Goal: Task Accomplishment & Management: Contribute content

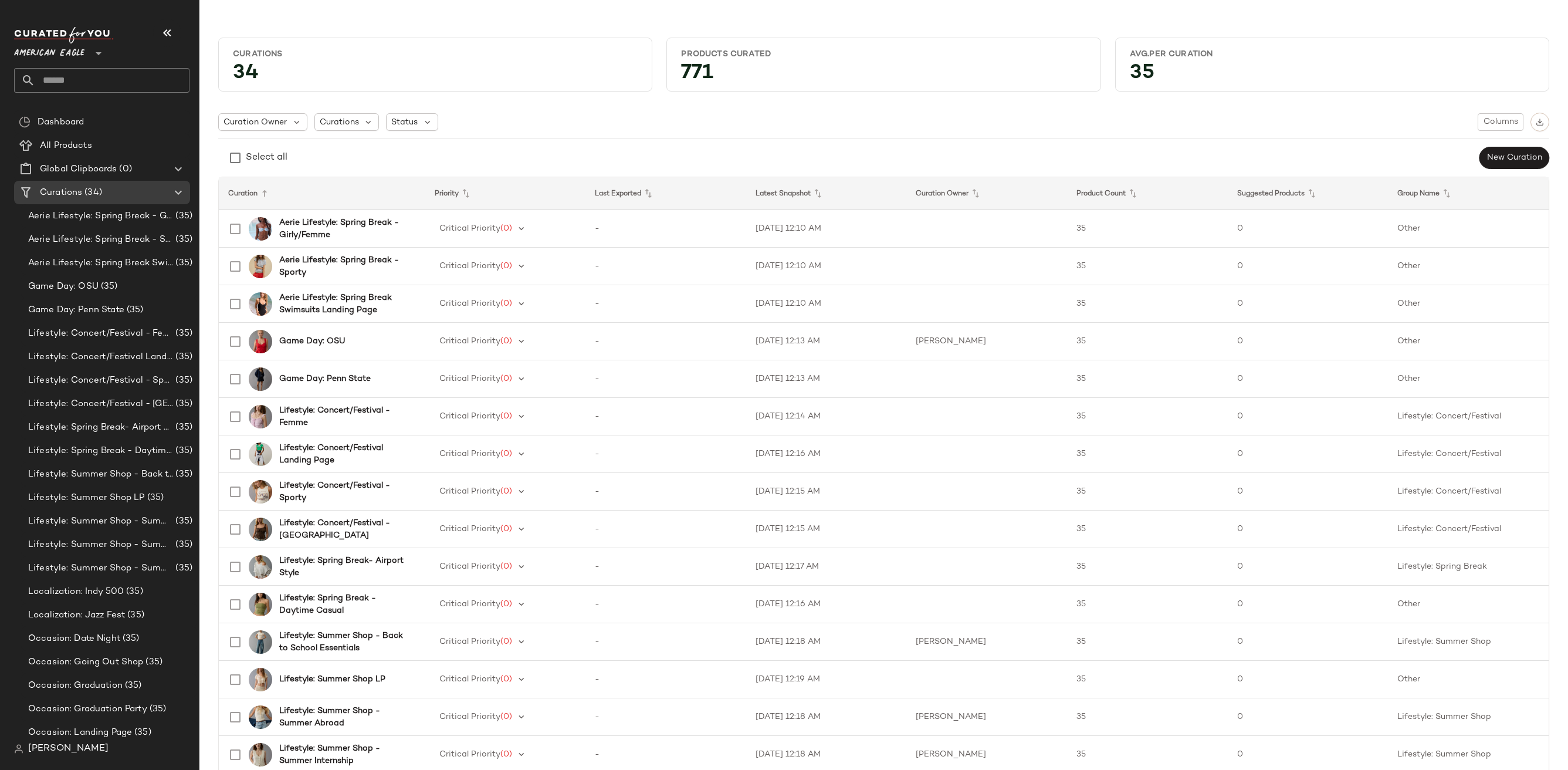
click at [62, 54] on span "American Eagle" at bounding box center [48, 49] width 70 height 21
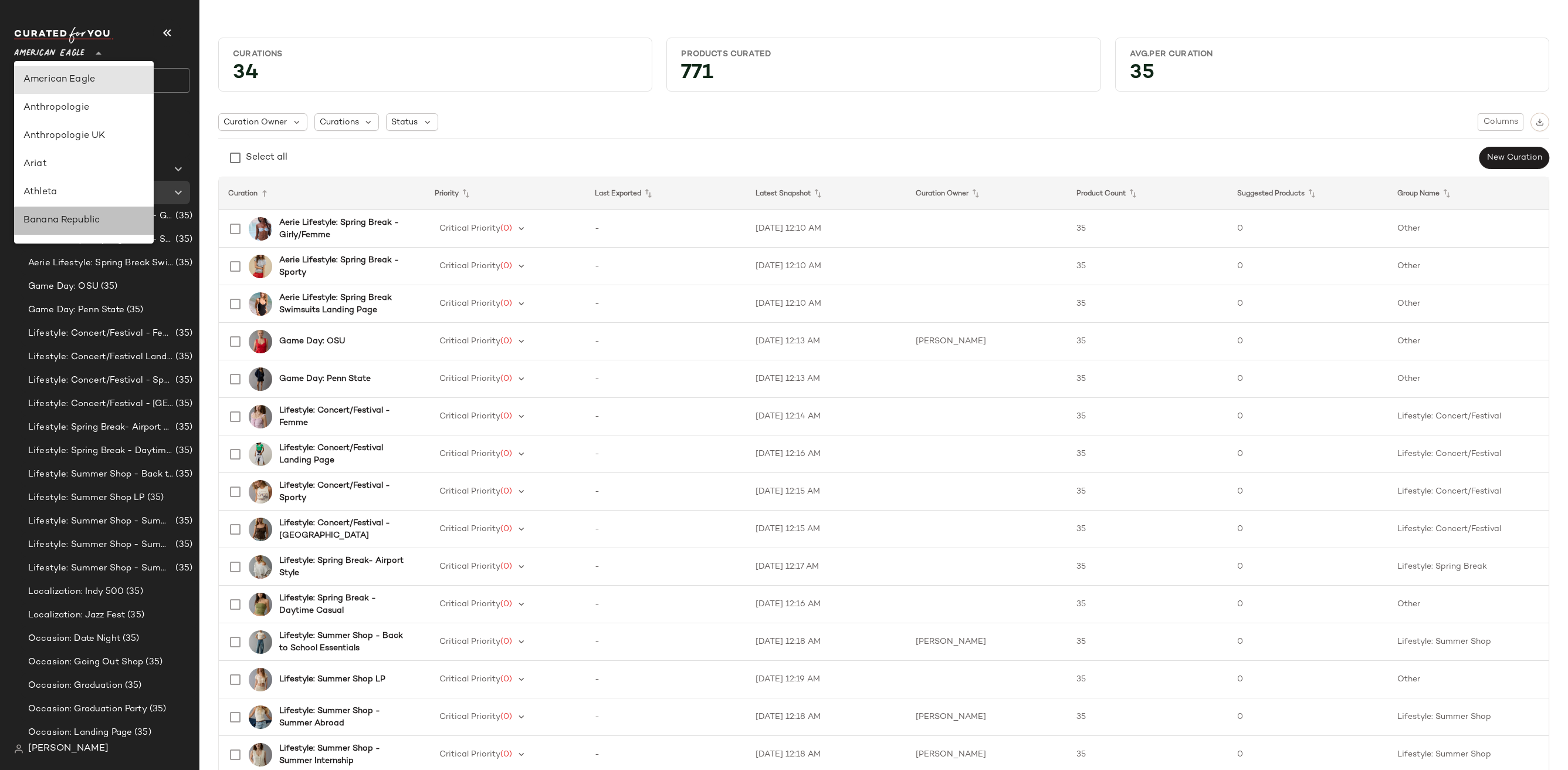
click at [67, 214] on div "Banana Republic" at bounding box center [84, 220] width 121 height 14
type input "**"
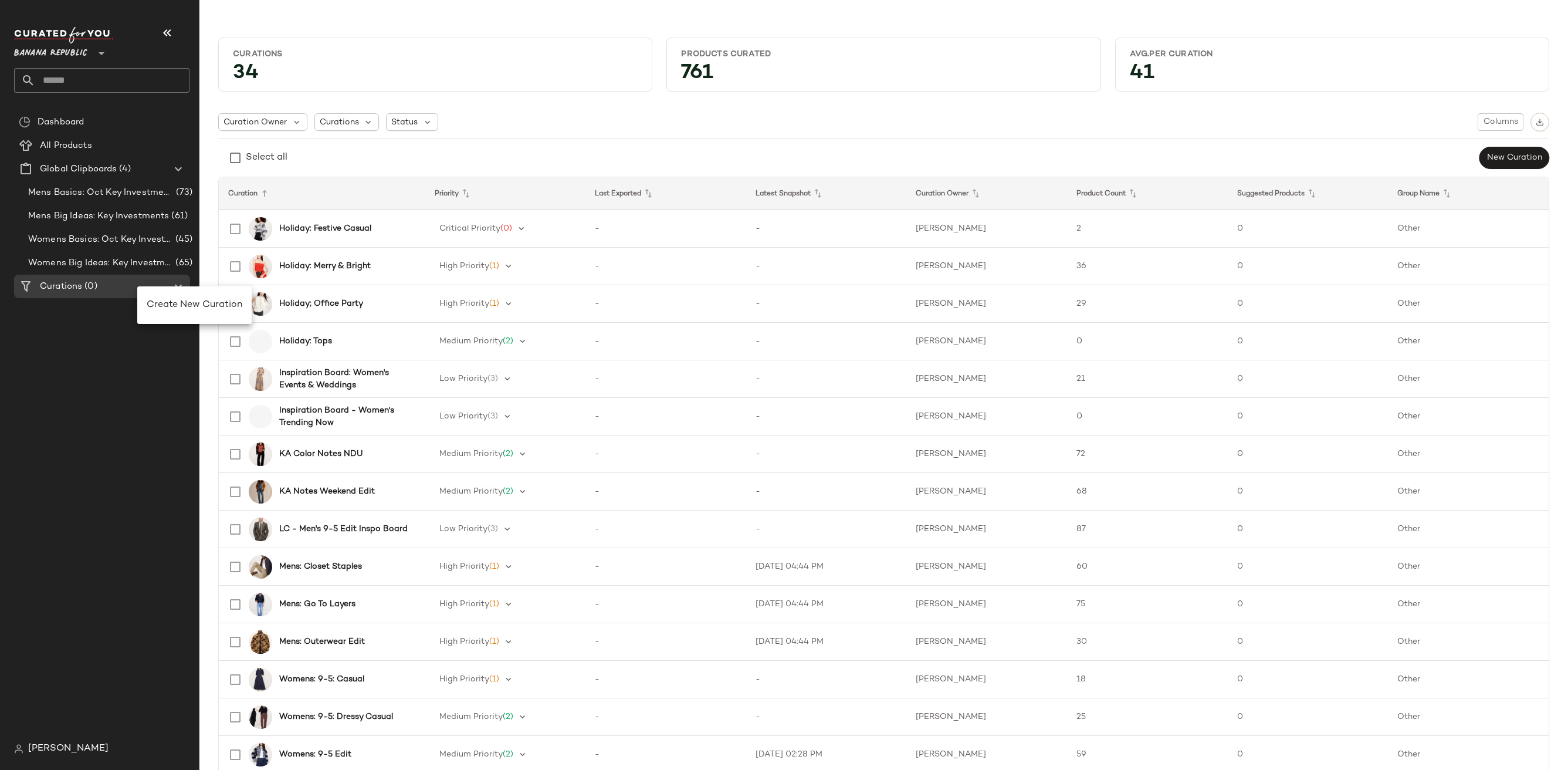
click at [108, 342] on div "Dashboard All Products Global Clipboards (4) Mens Basics: Oct Key Investments (…" at bounding box center [106, 424] width 185 height 627
click at [171, 282] on icon at bounding box center [178, 286] width 14 height 14
click at [167, 300] on span "Create New Curation" at bounding box center [176, 305] width 96 height 10
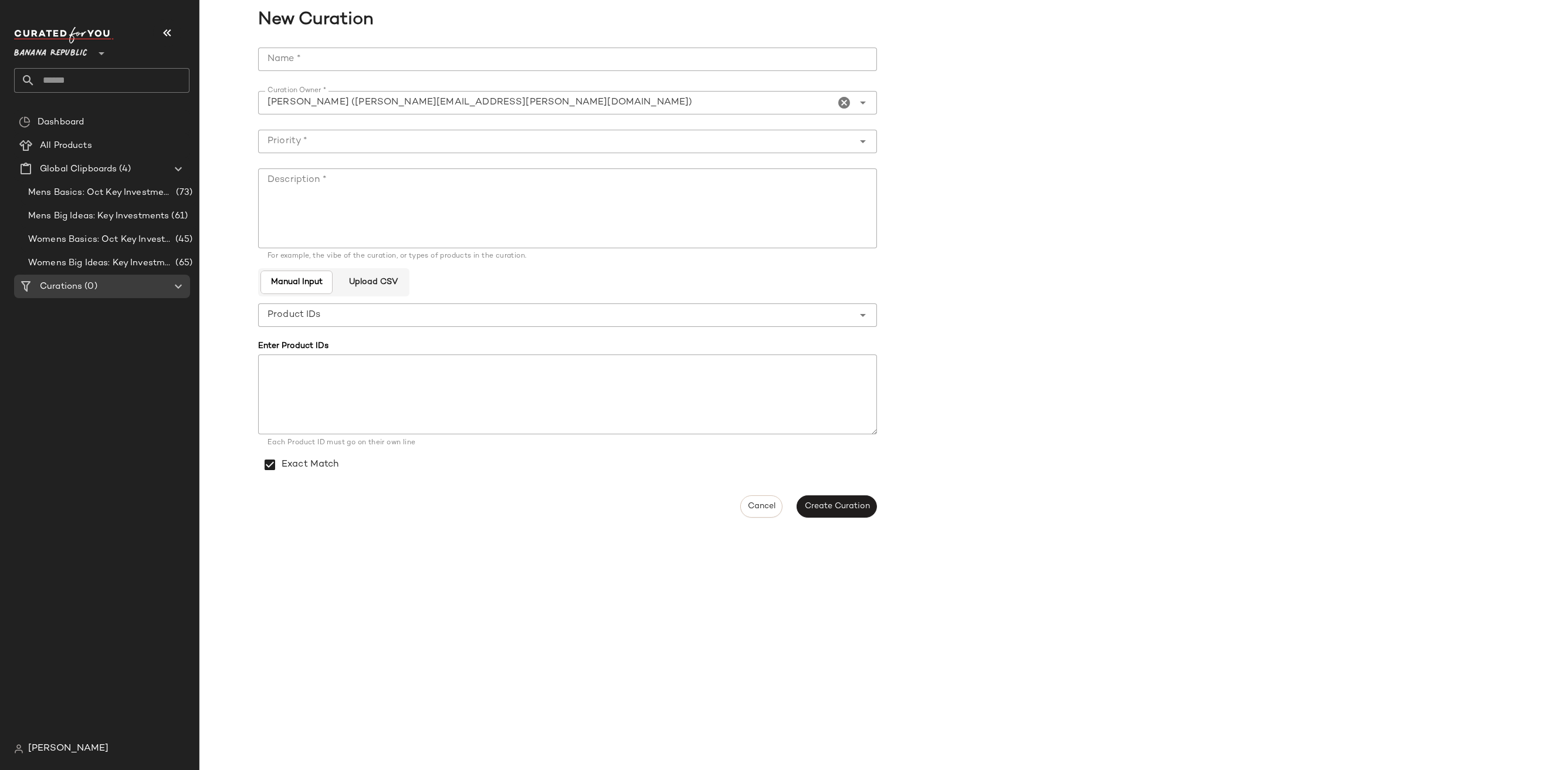
click at [514, 57] on input "Name *" at bounding box center [567, 59] width 619 height 24
paste input "**********"
click at [266, 55] on input "**********" at bounding box center [567, 59] width 619 height 24
click at [525, 54] on input "**********" at bounding box center [567, 59] width 619 height 24
type input "**********"
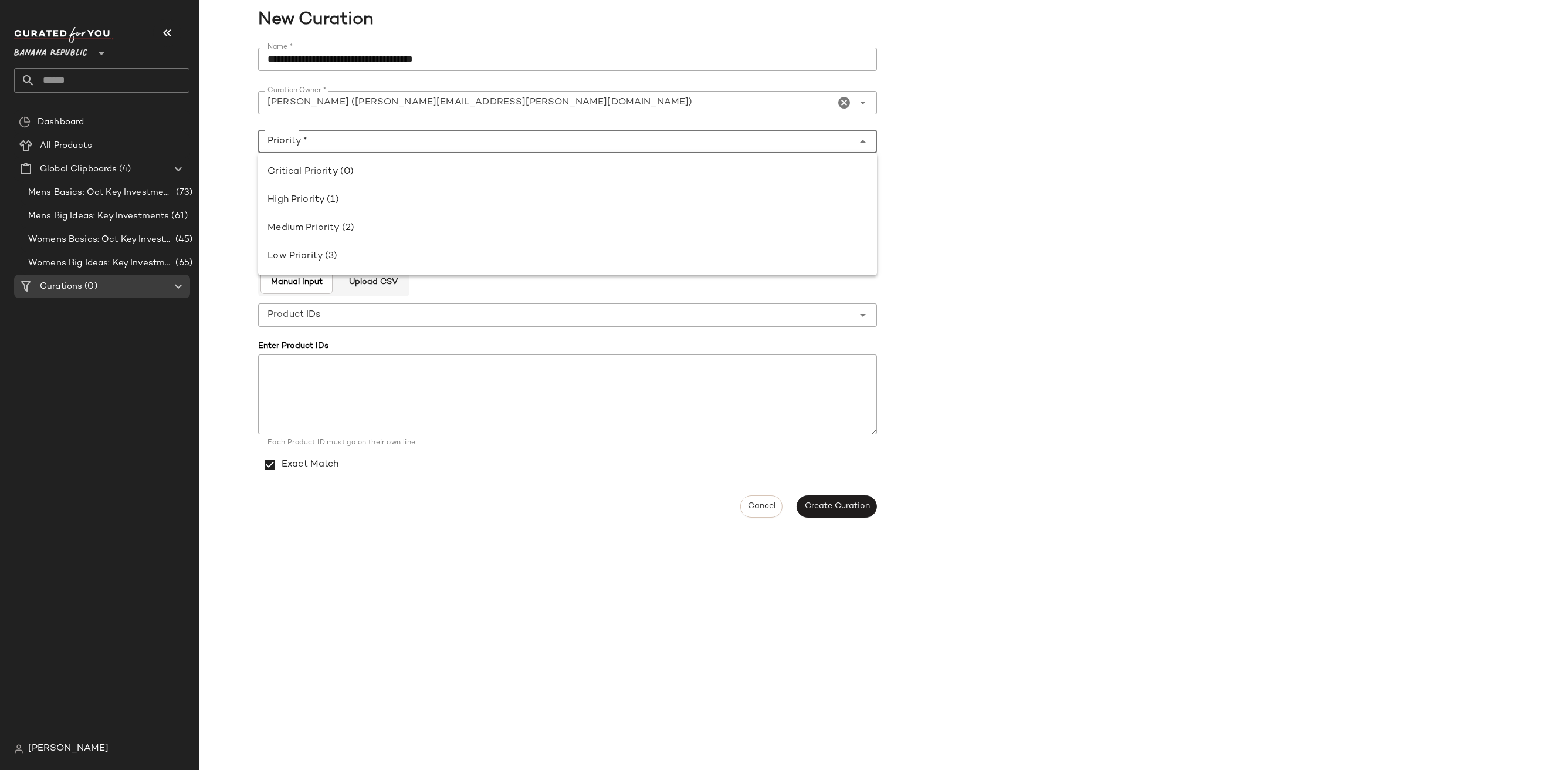
click at [356, 129] on div at bounding box center [556, 141] width 595 height 24
click at [298, 193] on div "High Priority (1)" at bounding box center [567, 200] width 600 height 14
type input "**********"
click at [336, 194] on textarea "Description *" at bounding box center [567, 208] width 619 height 80
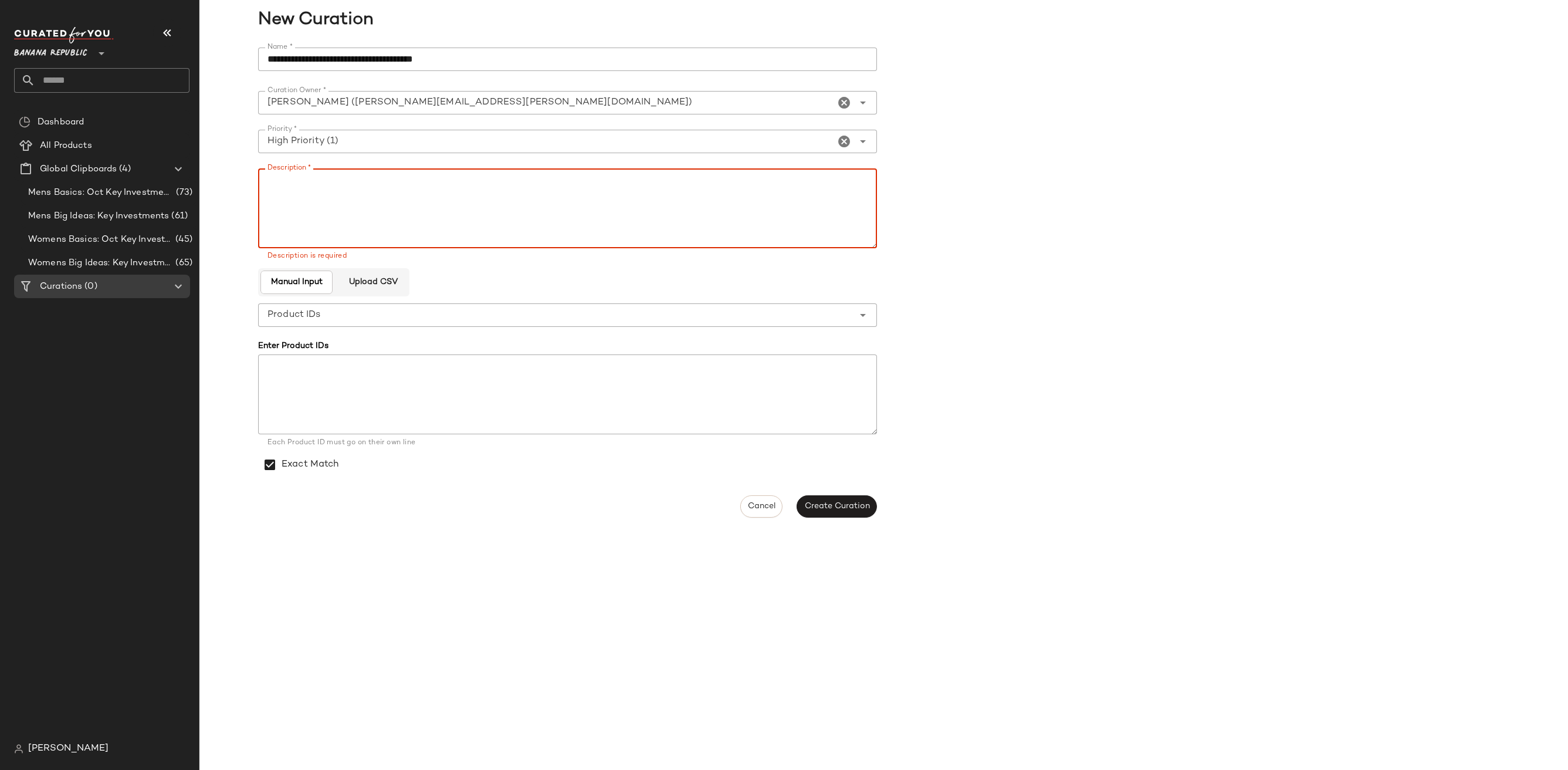
paste textarea "**********"
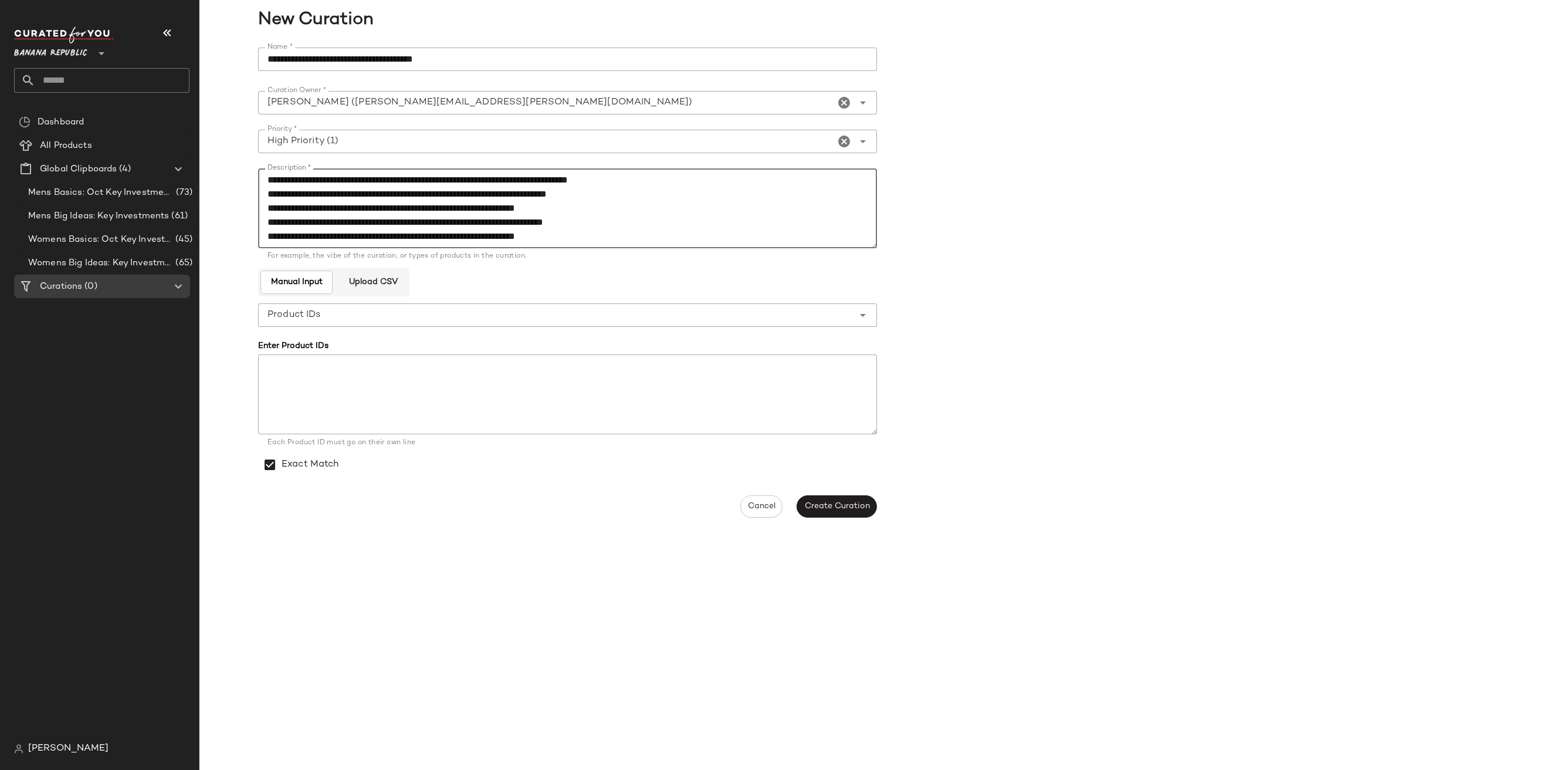
click at [274, 177] on textarea "**********" at bounding box center [567, 208] width 619 height 80
type textarea "**********"
click at [830, 508] on span "Create Curation" at bounding box center [836, 505] width 65 height 9
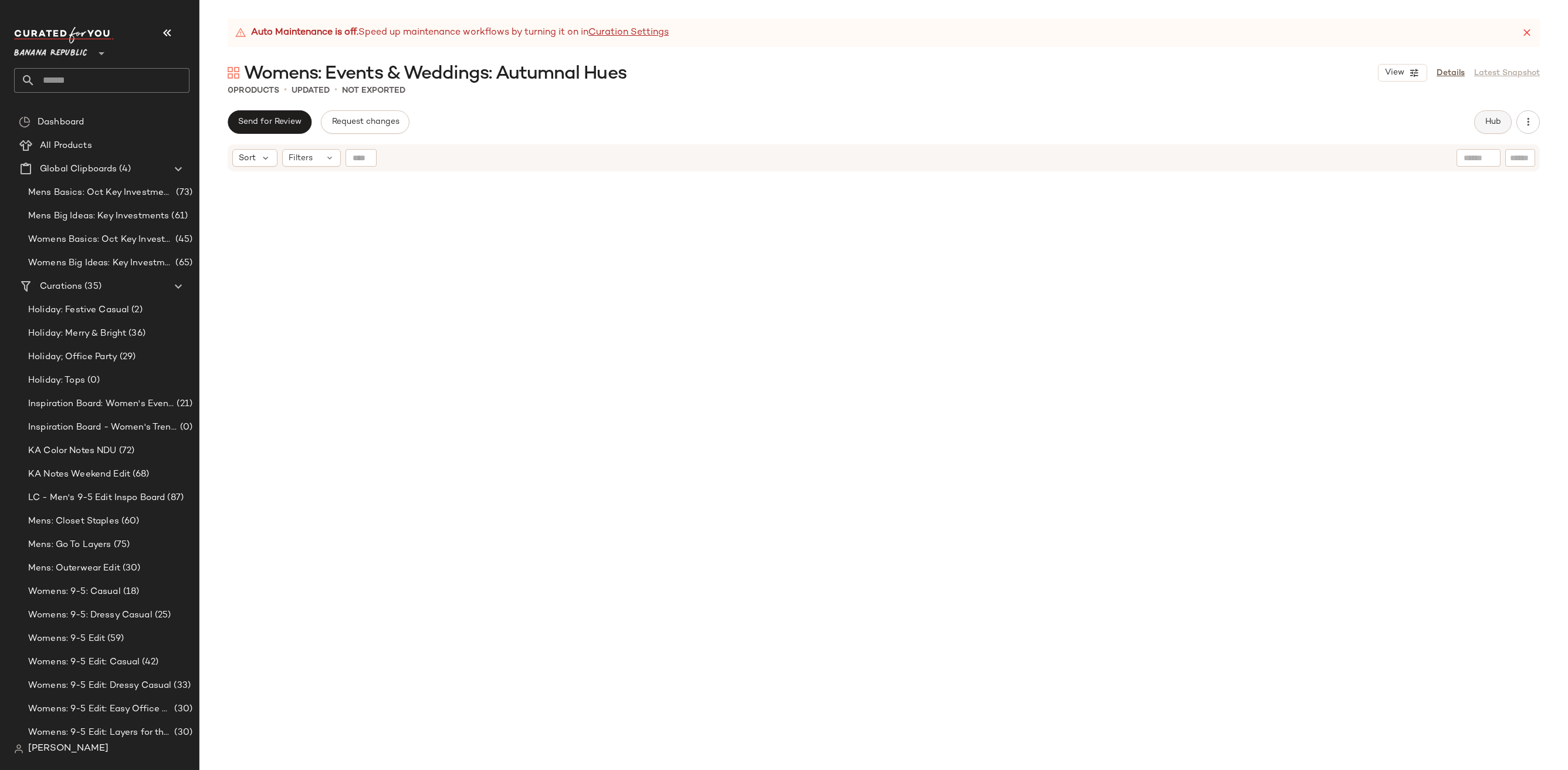
click at [1502, 121] on button "Hub" at bounding box center [1493, 123] width 38 height 24
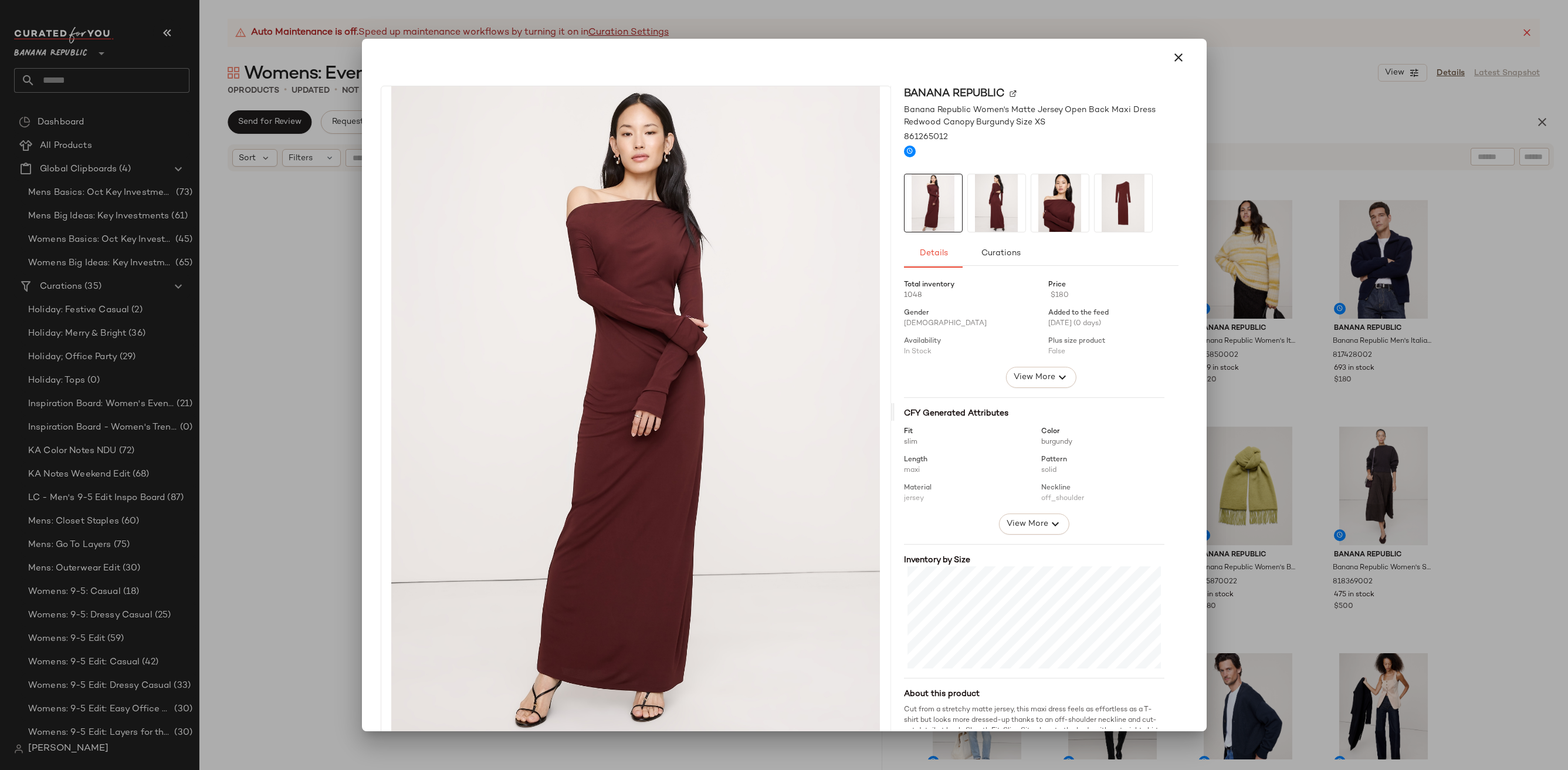
click at [981, 197] on img at bounding box center [997, 203] width 57 height 57
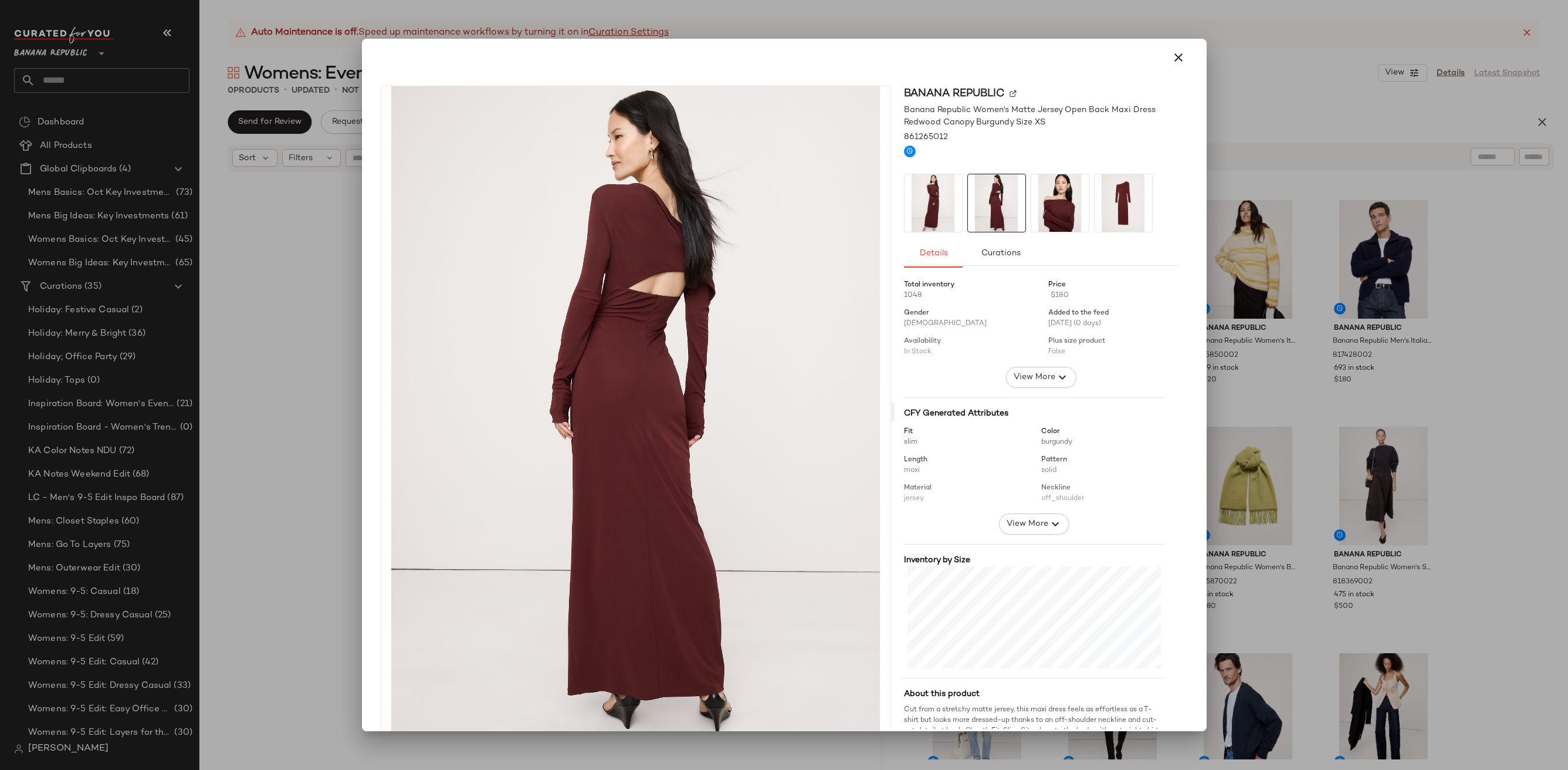
click at [1085, 199] on div at bounding box center [1041, 203] width 275 height 58
click at [1094, 209] on img at bounding box center [1123, 203] width 57 height 57
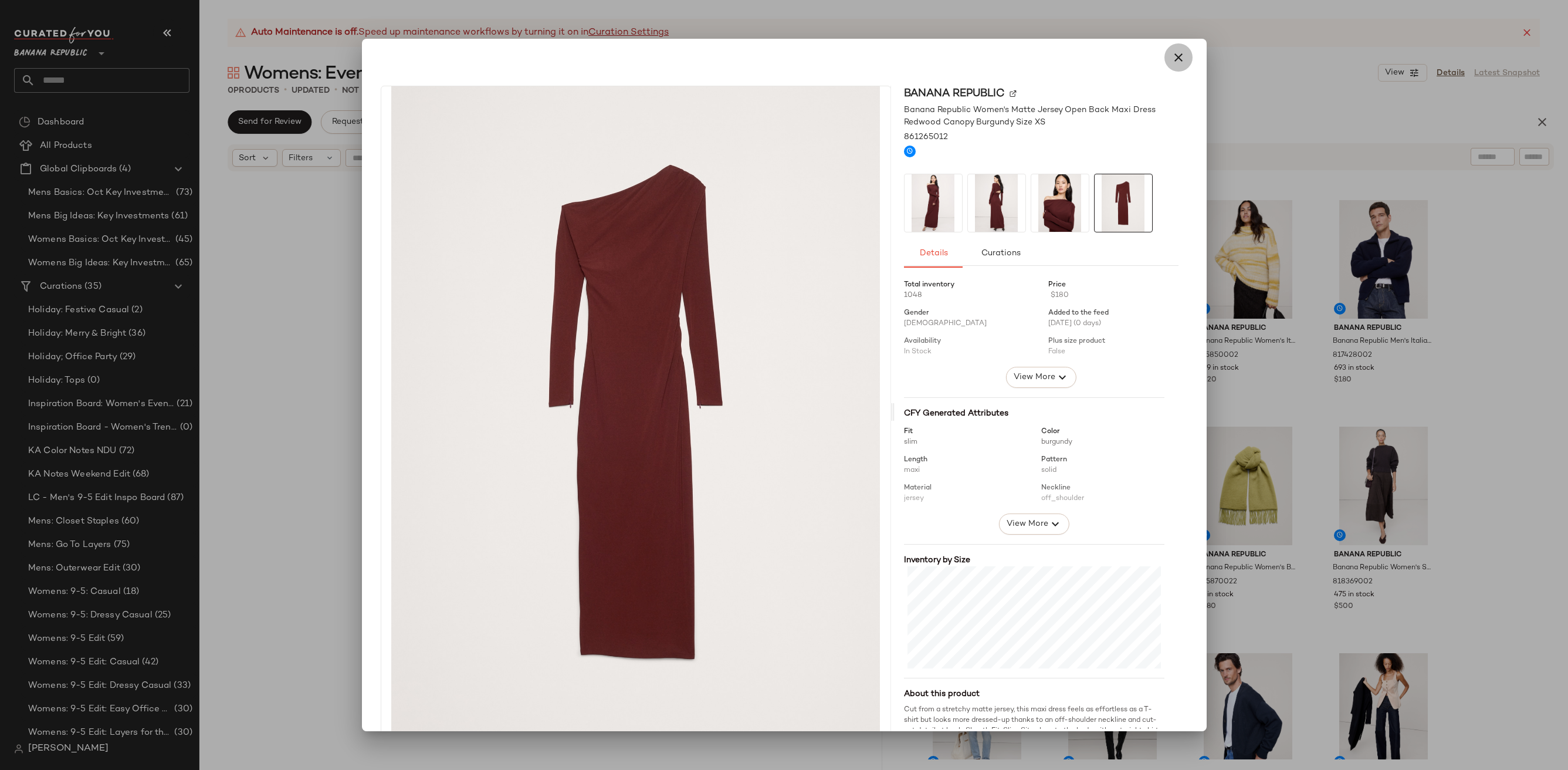
click at [1176, 58] on icon "button" at bounding box center [1178, 57] width 14 height 14
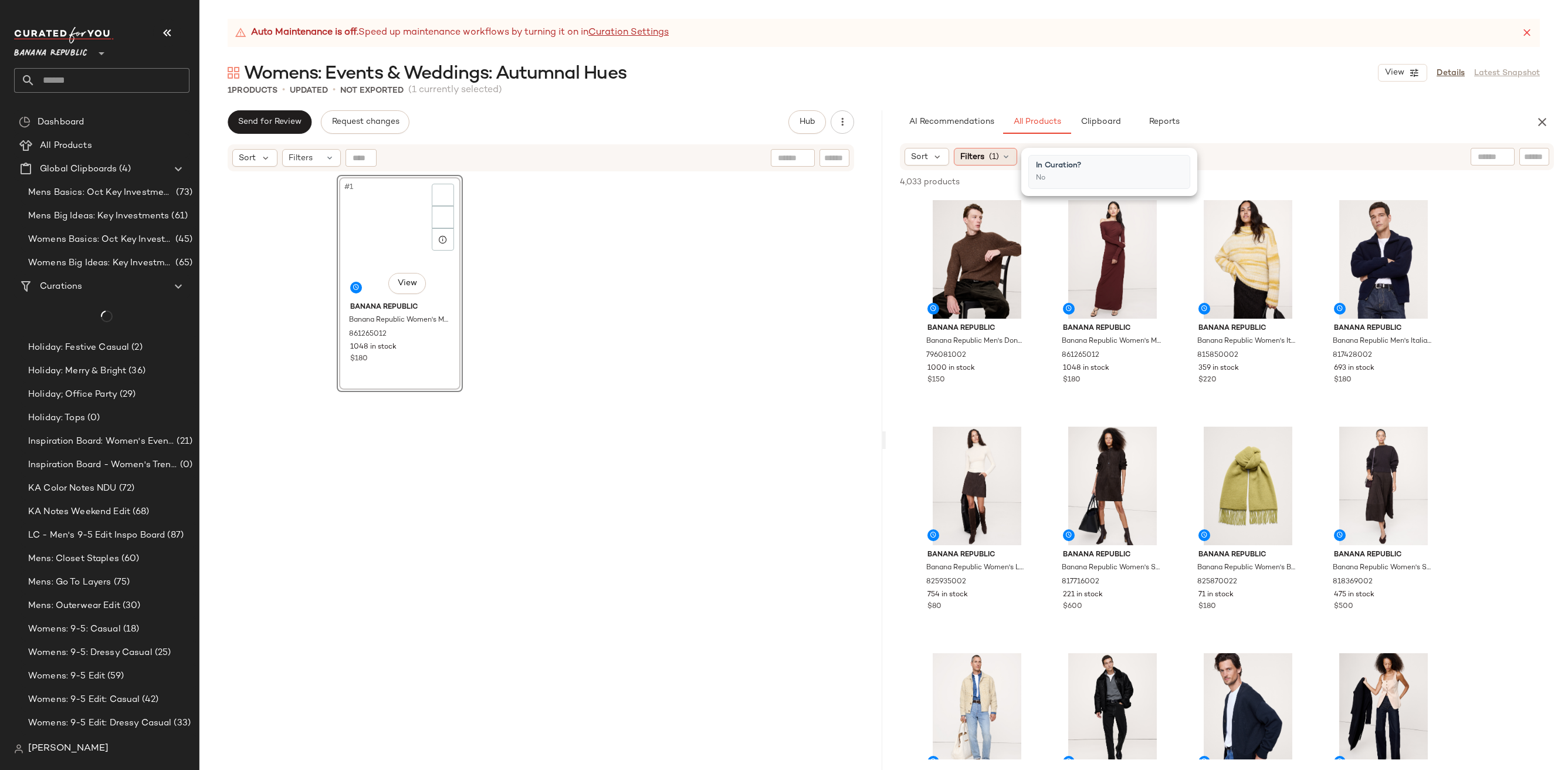
click at [963, 148] on div "Filters (1)" at bounding box center [986, 157] width 63 height 18
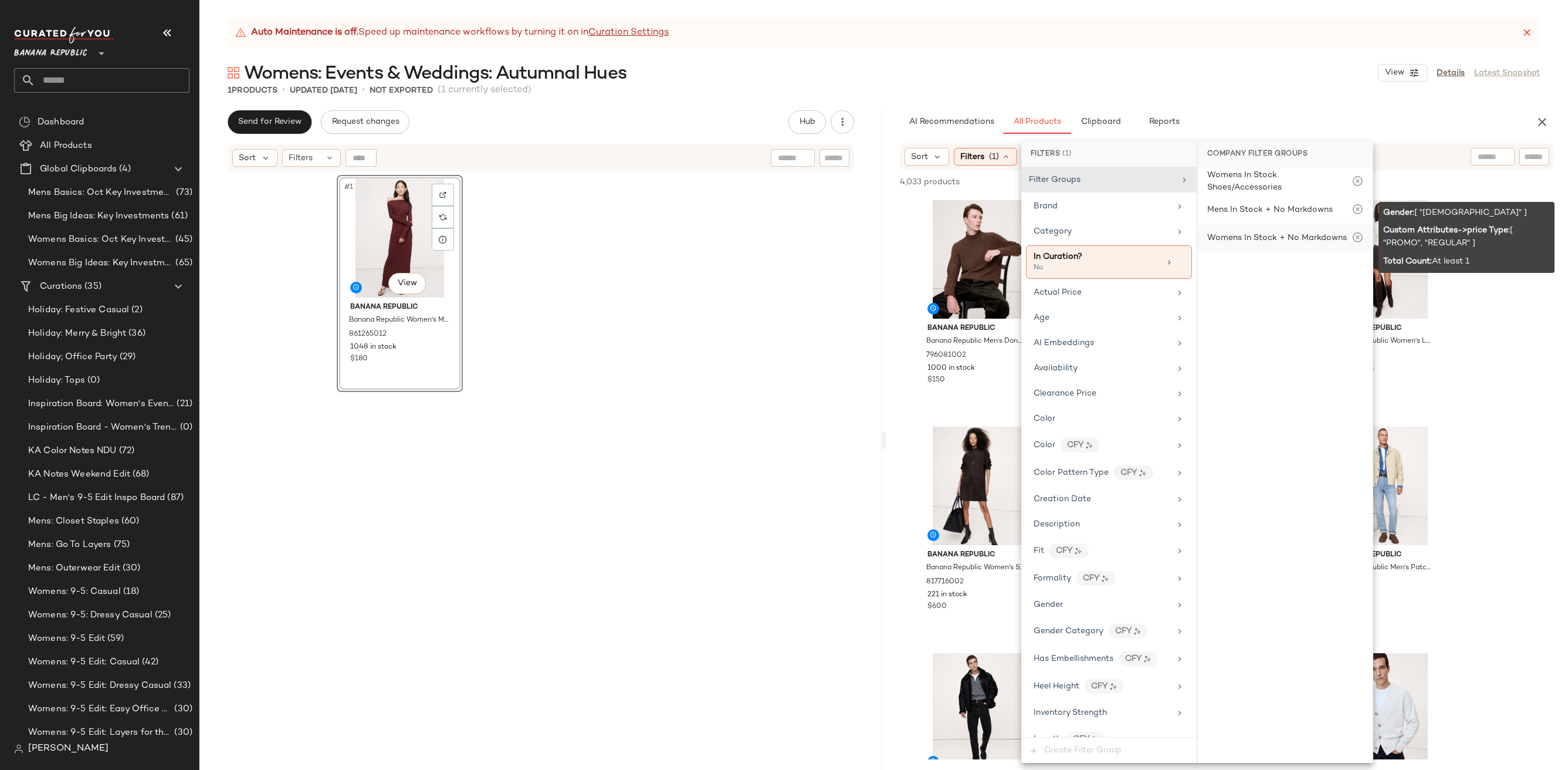
click at [1261, 231] on div "Womens In Stock + No Markdowns" at bounding box center [1276, 237] width 139 height 12
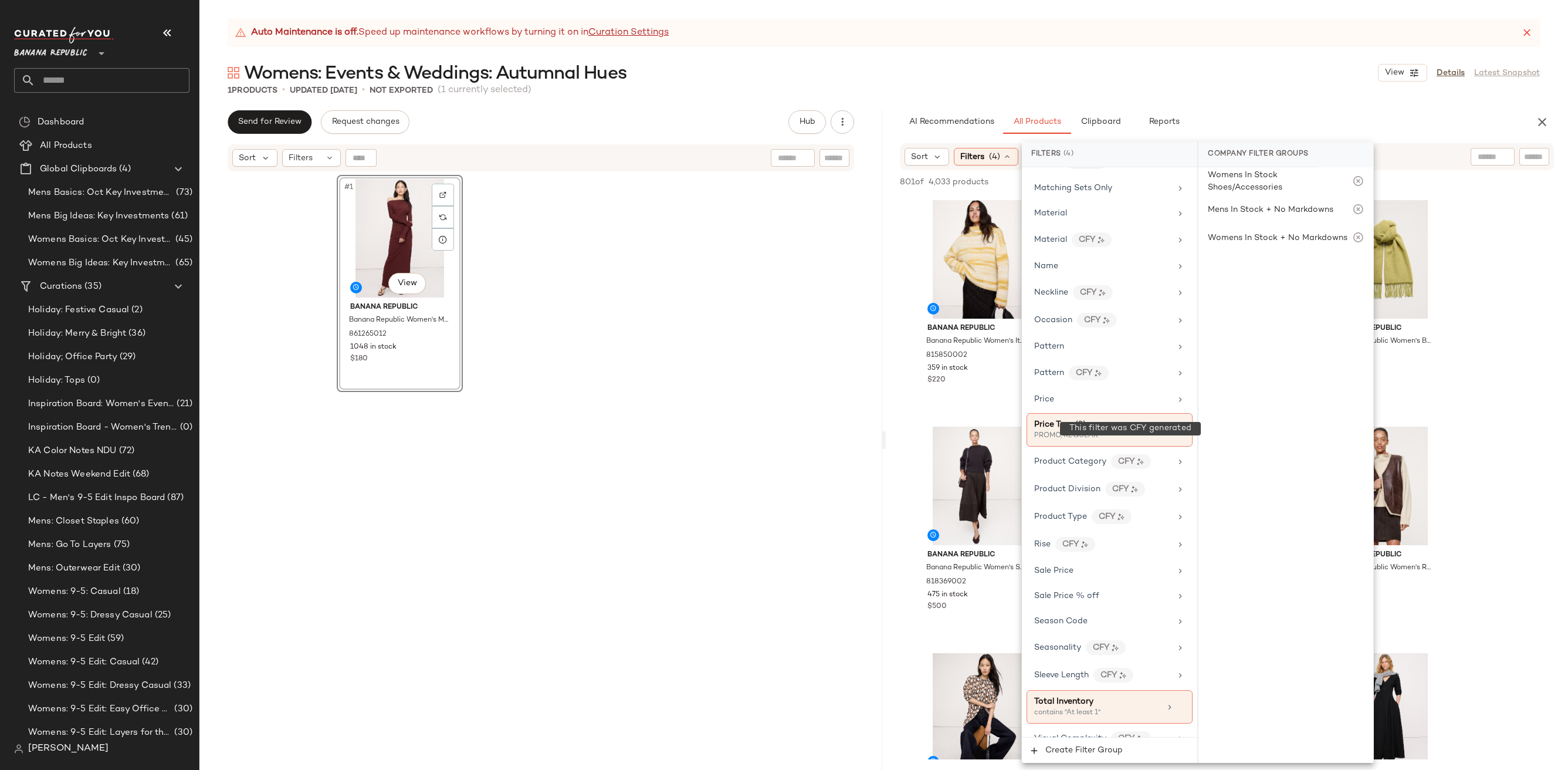
scroll to position [591, 0]
click at [1137, 506] on div "Product Type CFY" at bounding box center [1102, 513] width 136 height 15
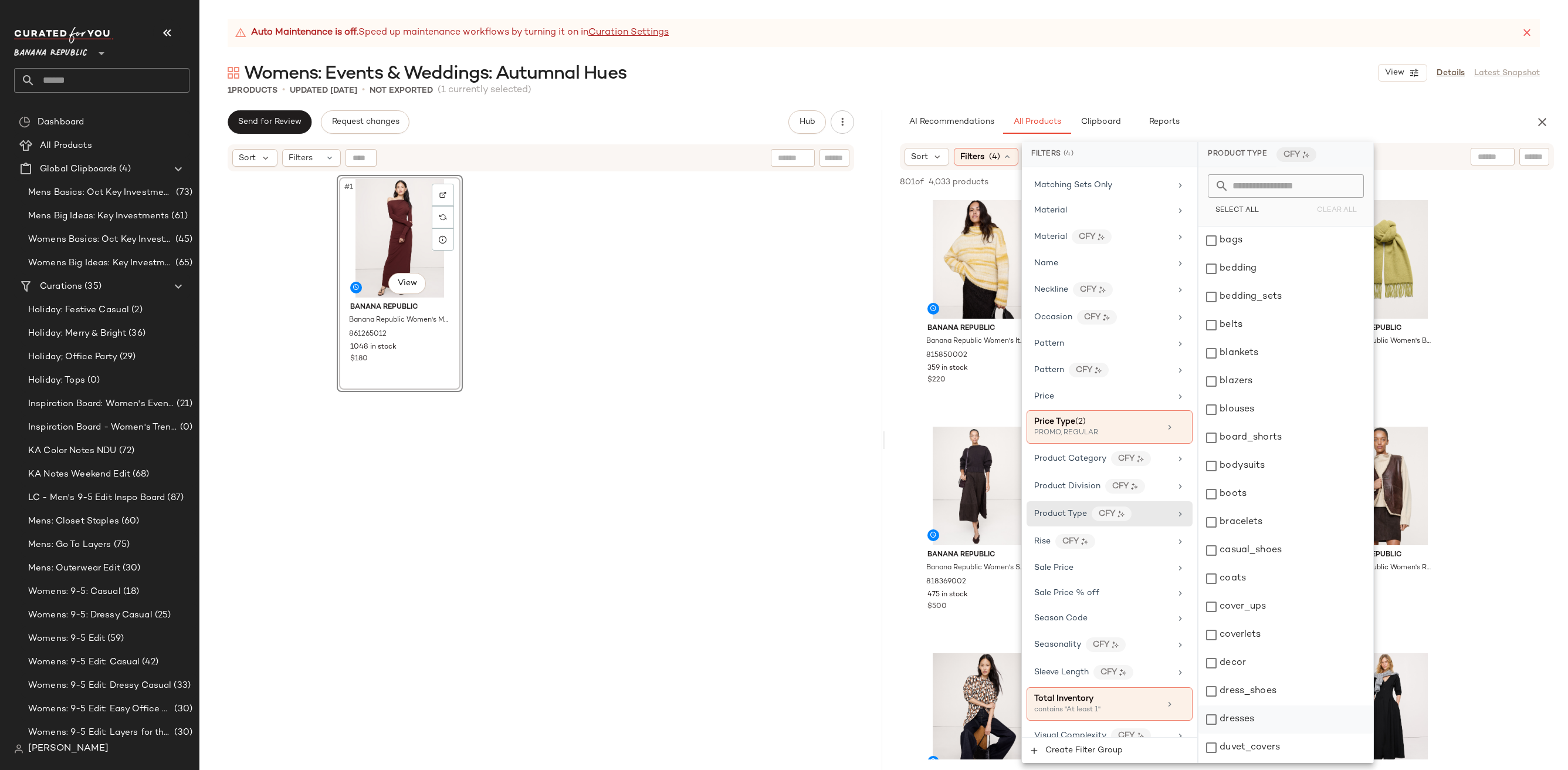
click at [1286, 715] on div "dresses" at bounding box center [1285, 719] width 175 height 28
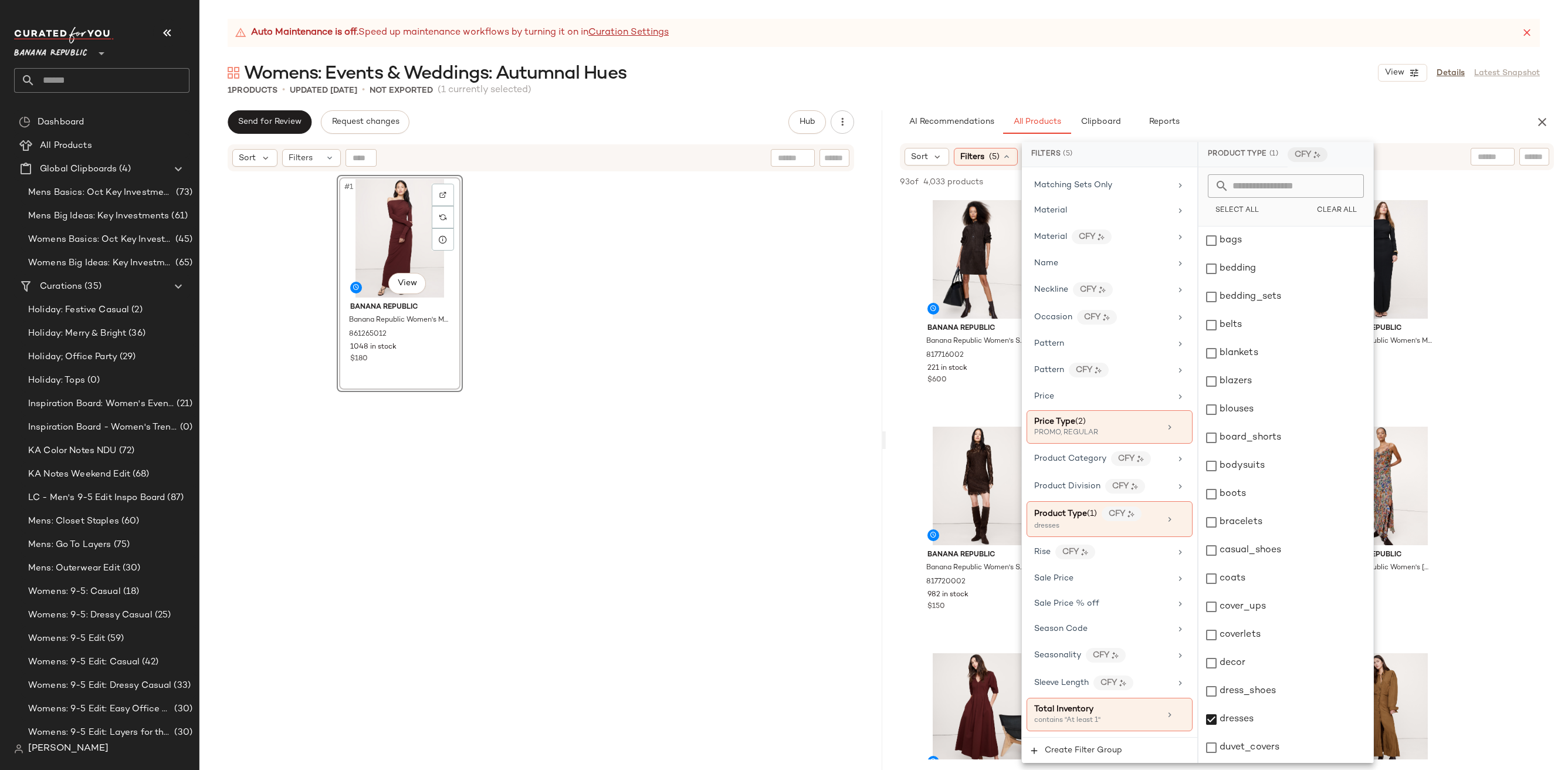
click at [1229, 78] on div "Womens: Events & Weddings: Autumnal Hues View Details Latest Snapshot" at bounding box center [884, 73] width 1368 height 24
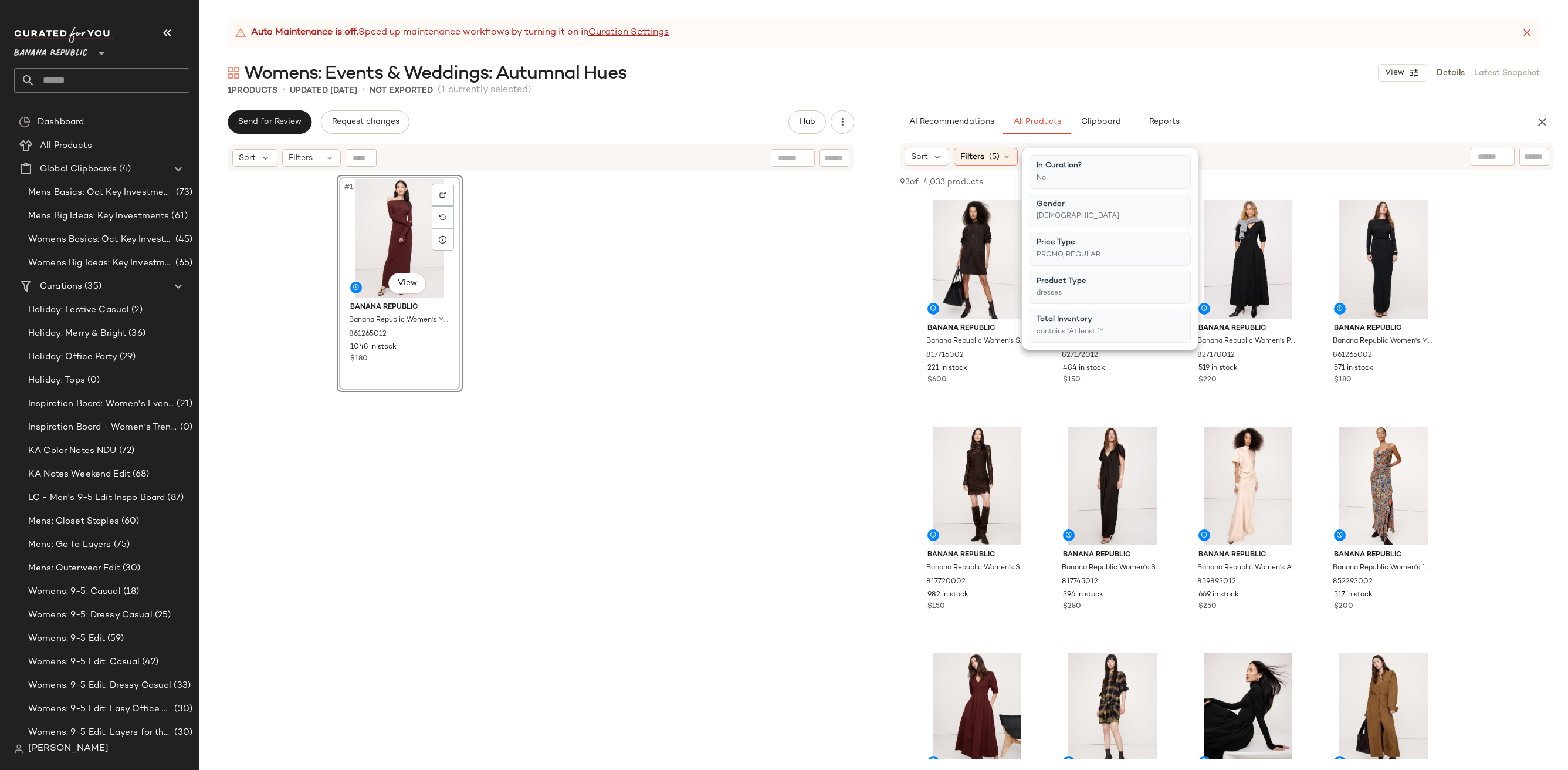
click at [1229, 78] on div "Womens: Events & Weddings: Autumnal Hues View Details Latest Snapshot" at bounding box center [884, 73] width 1368 height 24
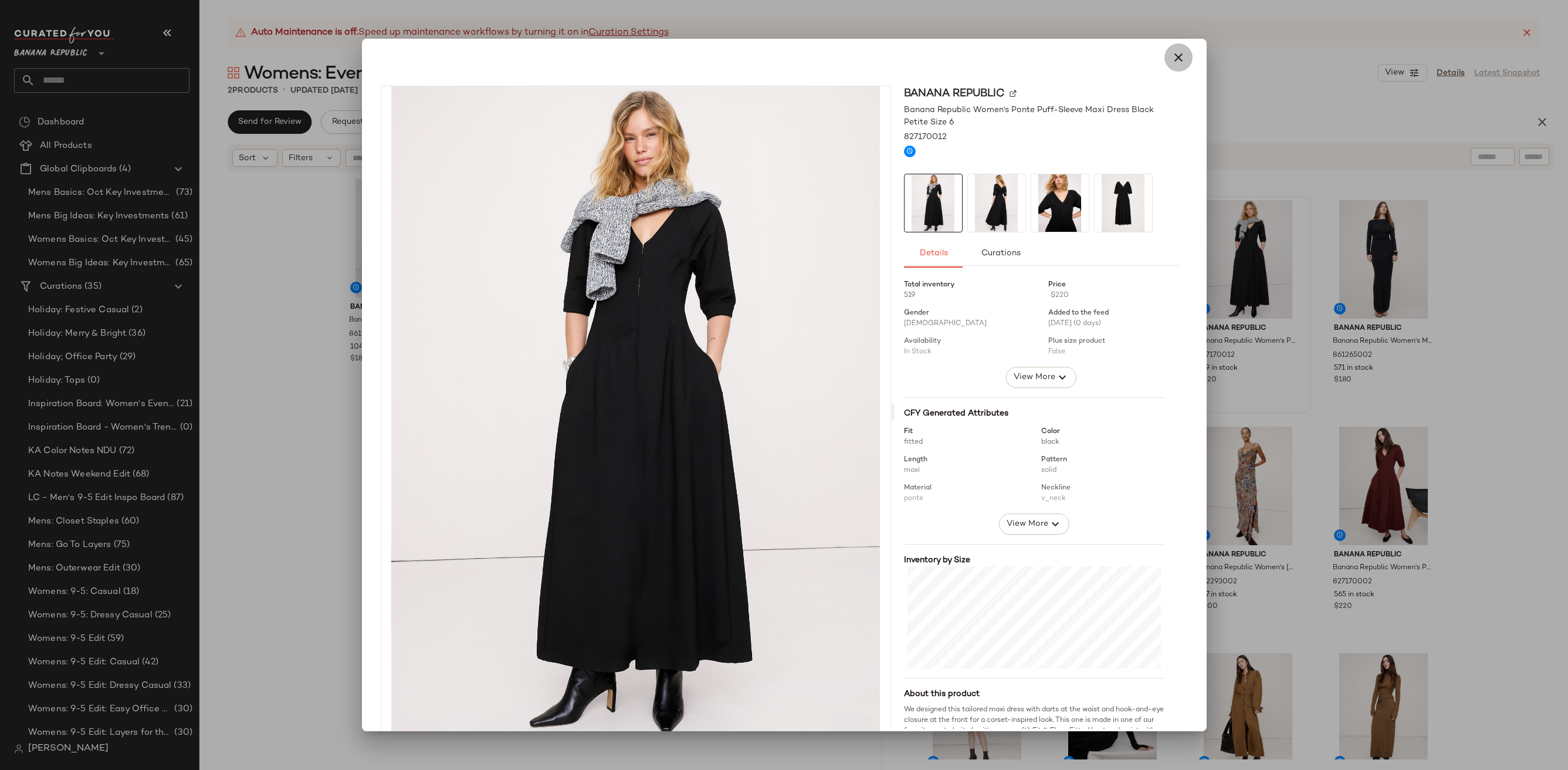
click at [1172, 60] on icon "button" at bounding box center [1178, 57] width 14 height 14
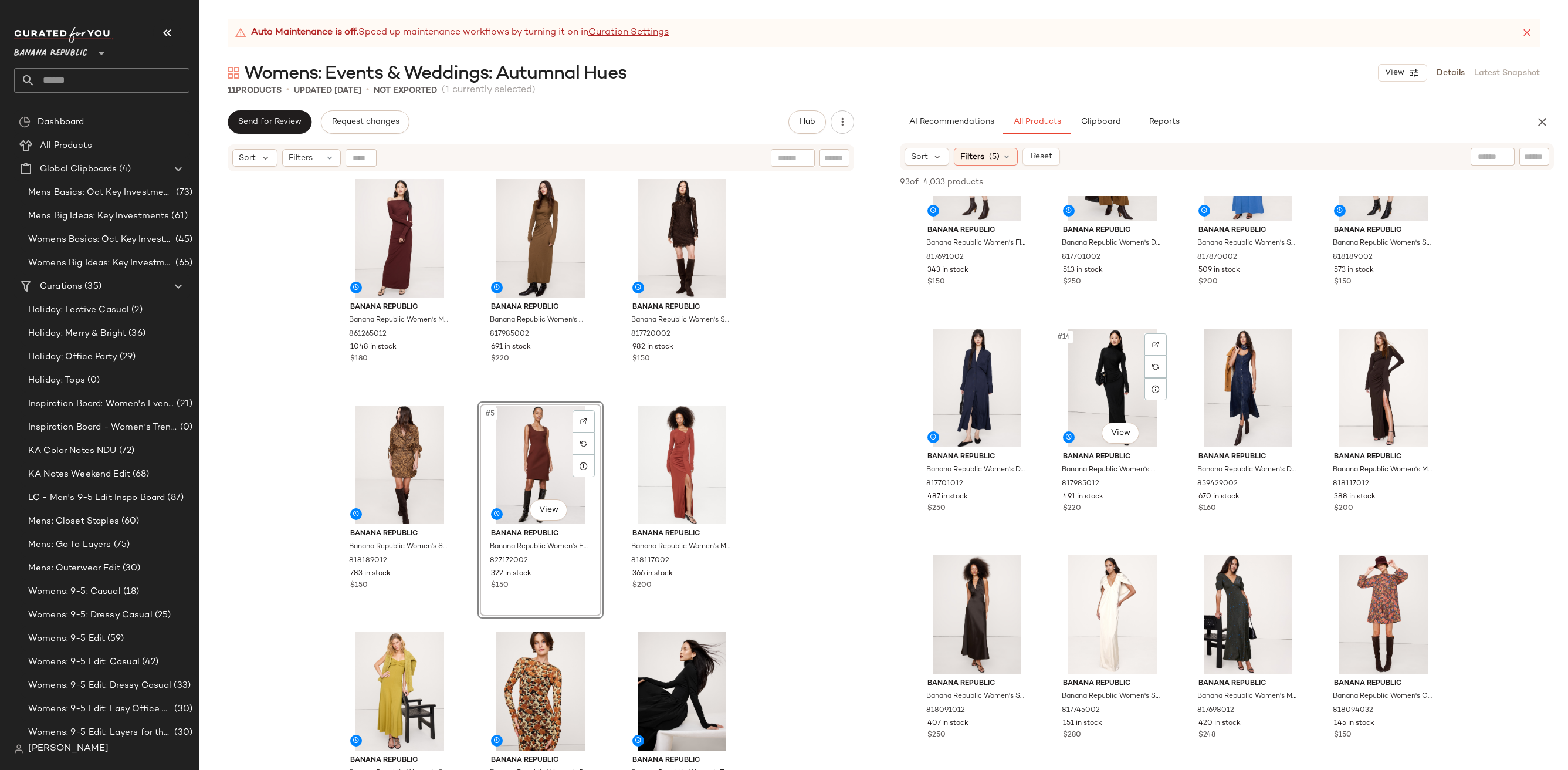
scroll to position [555, 0]
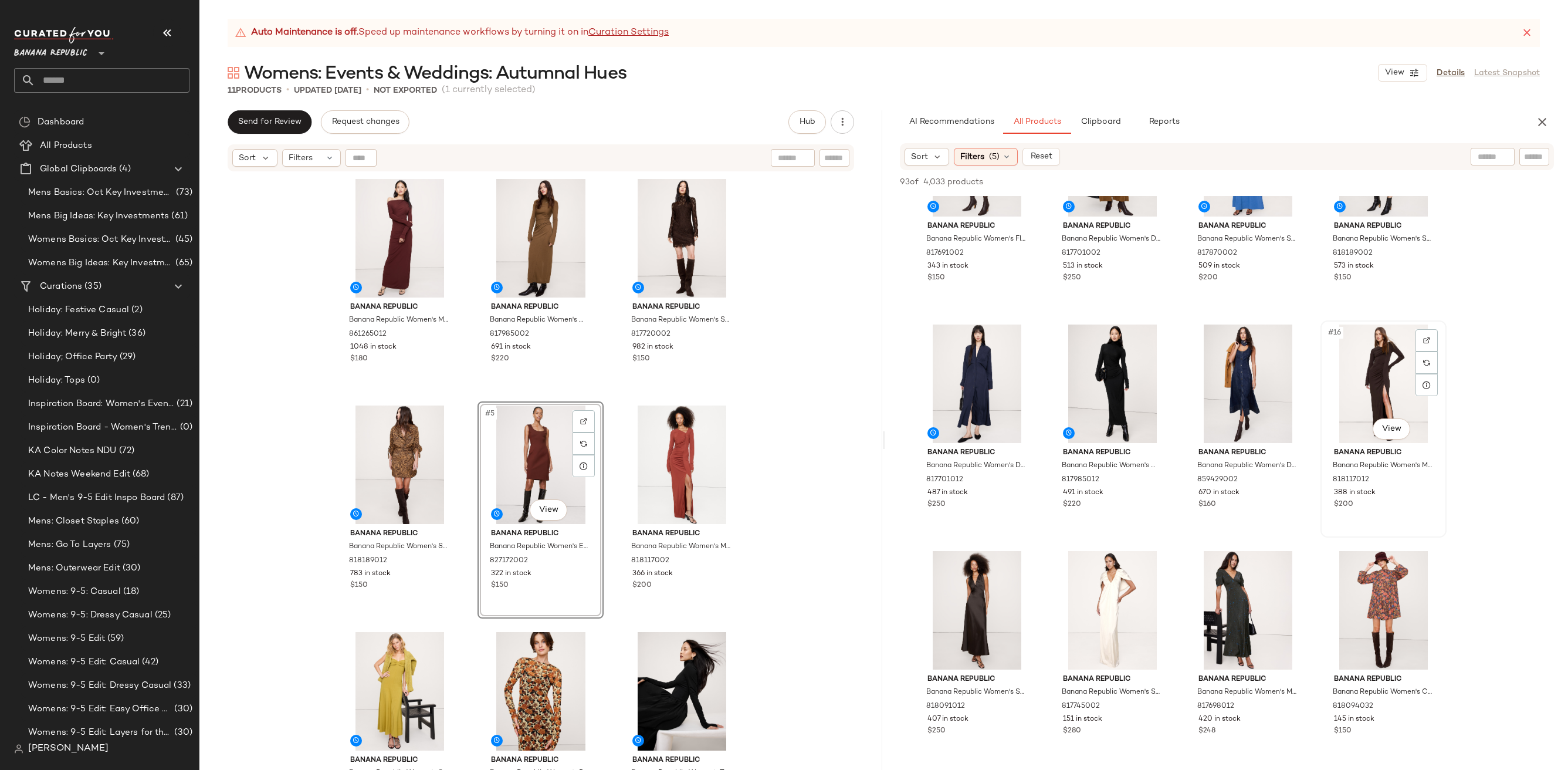
click at [1379, 365] on div "#16 View" at bounding box center [1383, 384] width 118 height 119
click at [1109, 361] on div "#14 View" at bounding box center [1112, 384] width 118 height 119
click at [978, 583] on div "#17 View" at bounding box center [977, 610] width 118 height 119
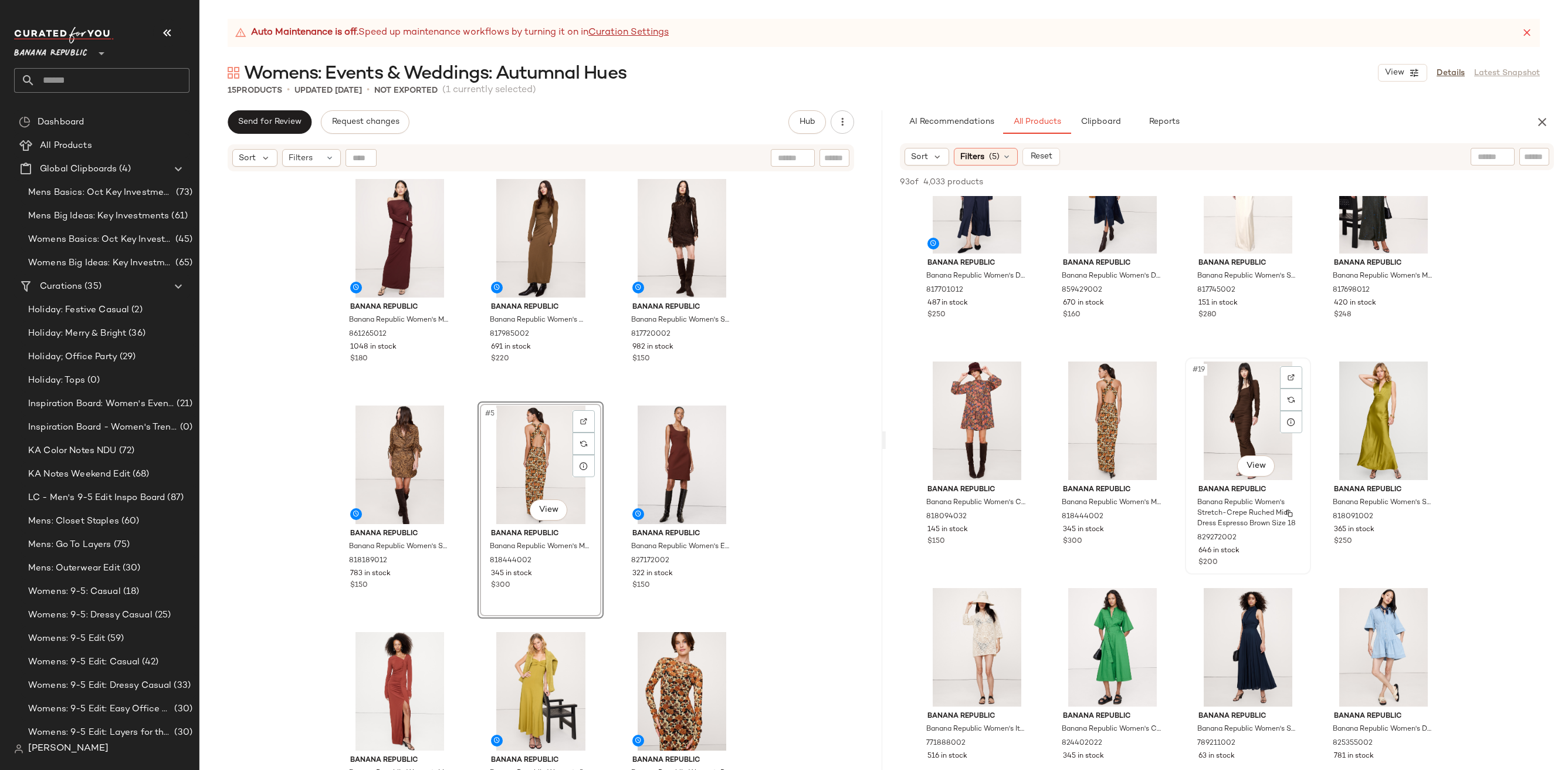
scroll to position [748, 0]
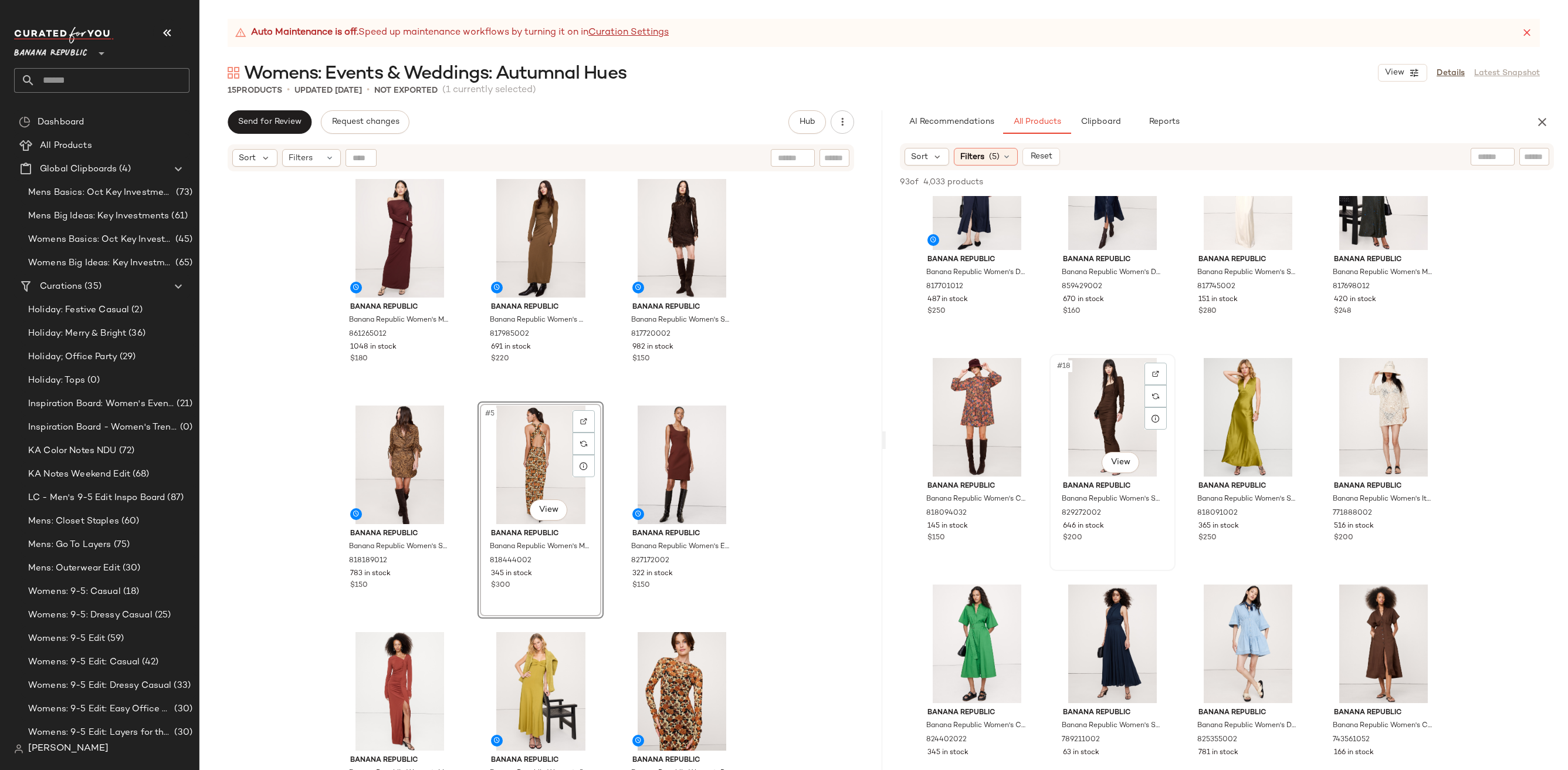
click at [1117, 404] on div "#18 View" at bounding box center [1112, 417] width 118 height 119
click at [1247, 408] on div "#19 View" at bounding box center [1248, 417] width 118 height 119
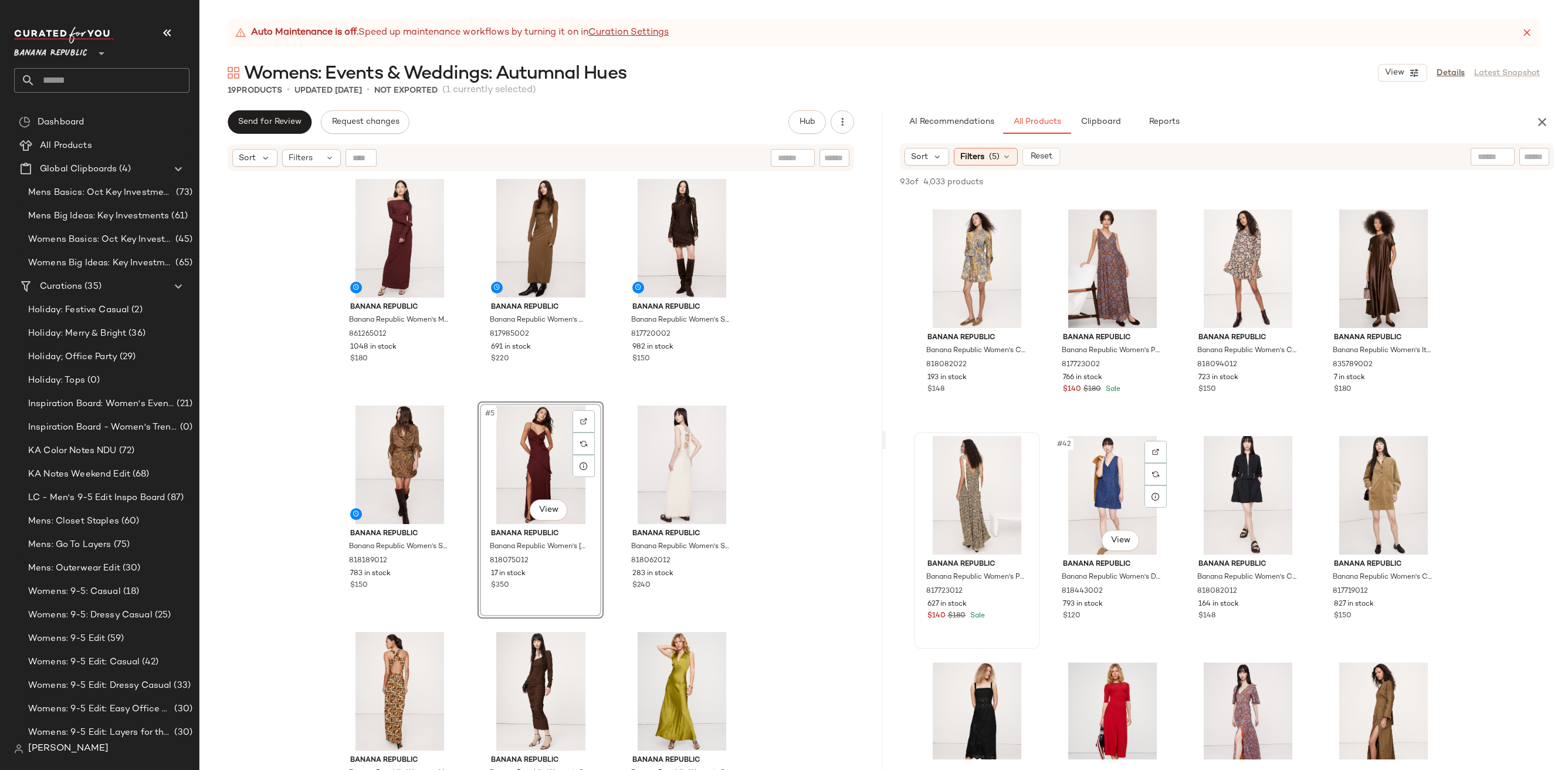
scroll to position [2029, 0]
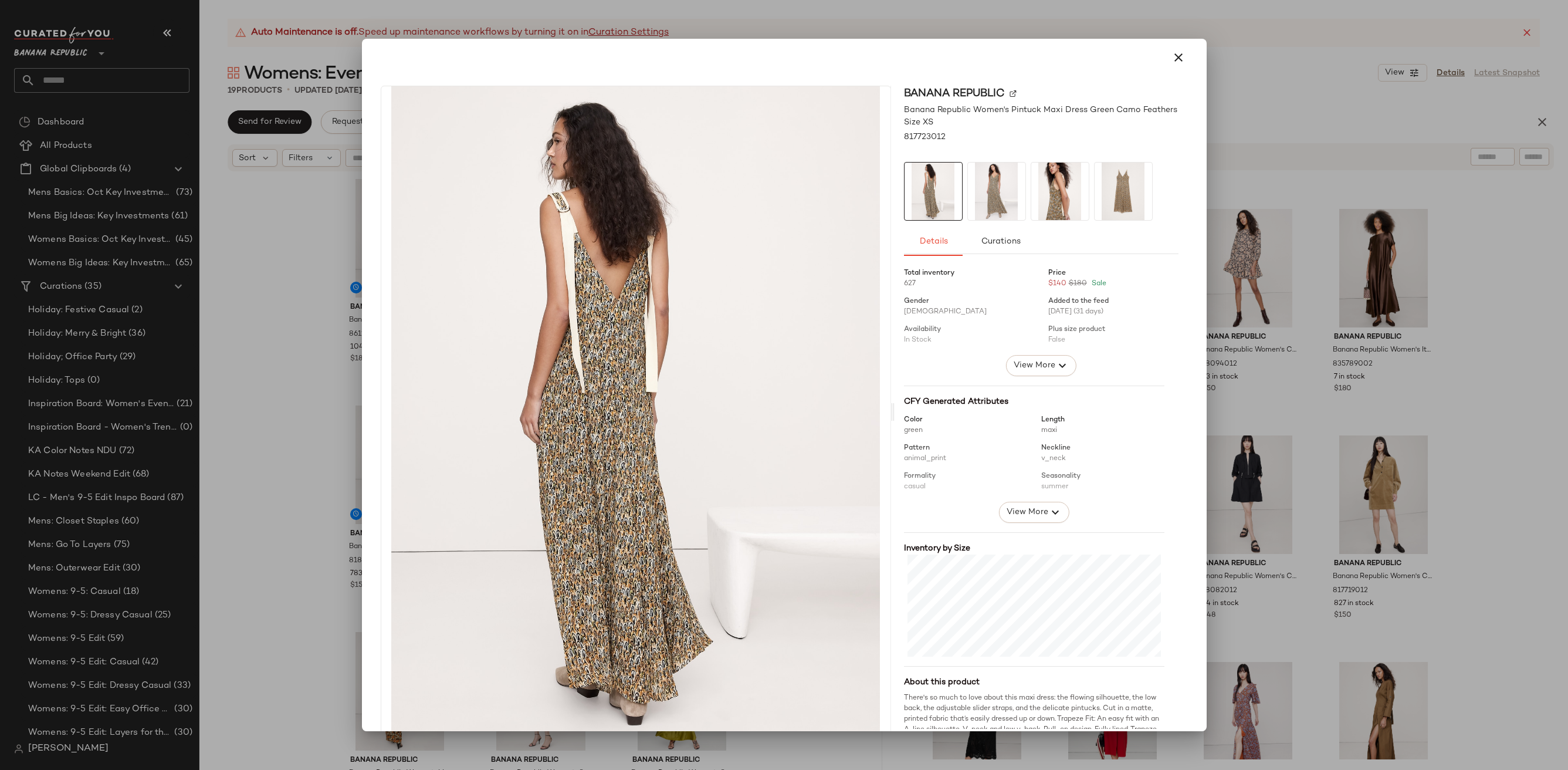
click at [992, 176] on img at bounding box center [997, 191] width 57 height 57
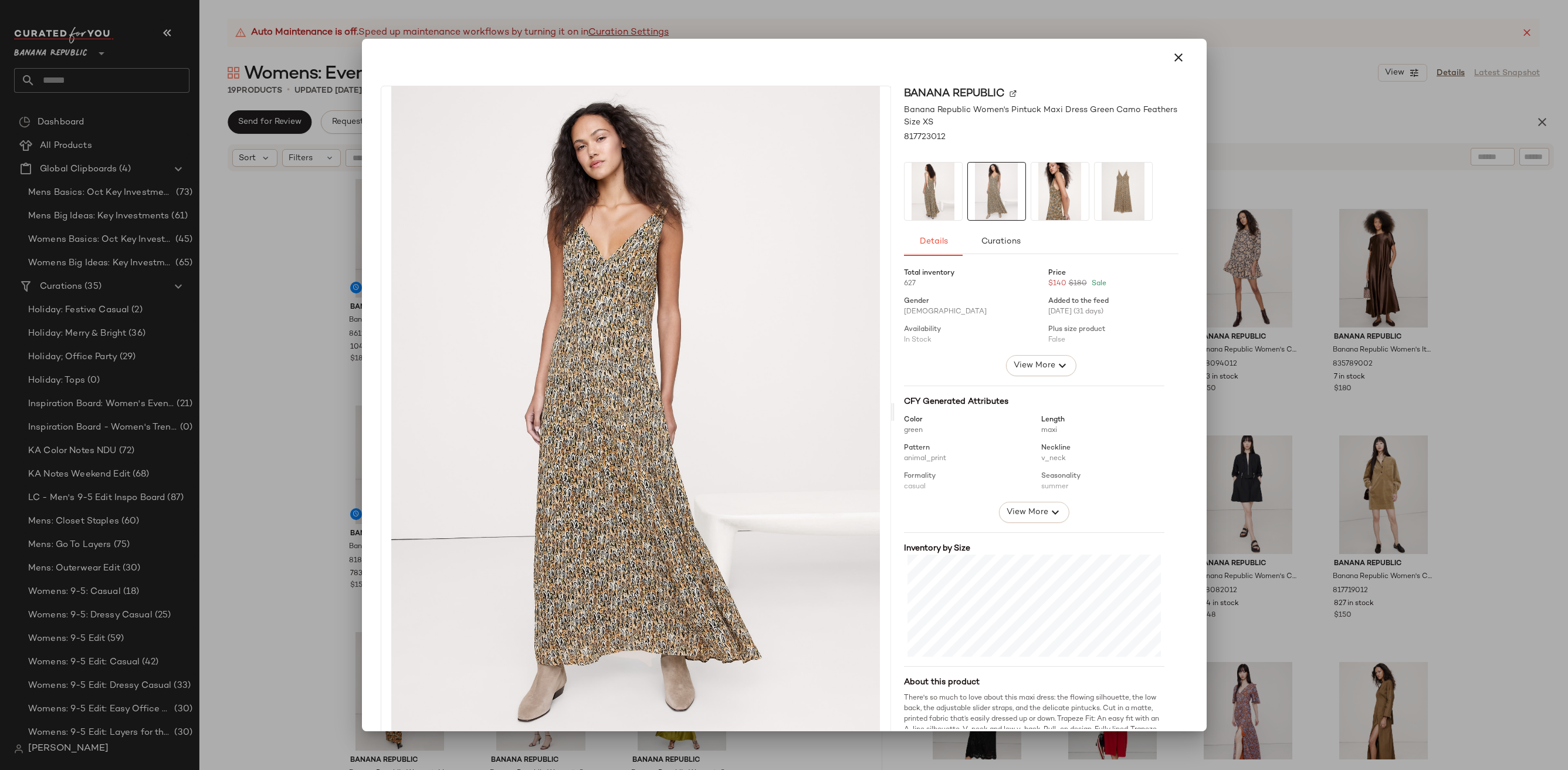
click at [1079, 184] on img at bounding box center [1060, 191] width 57 height 57
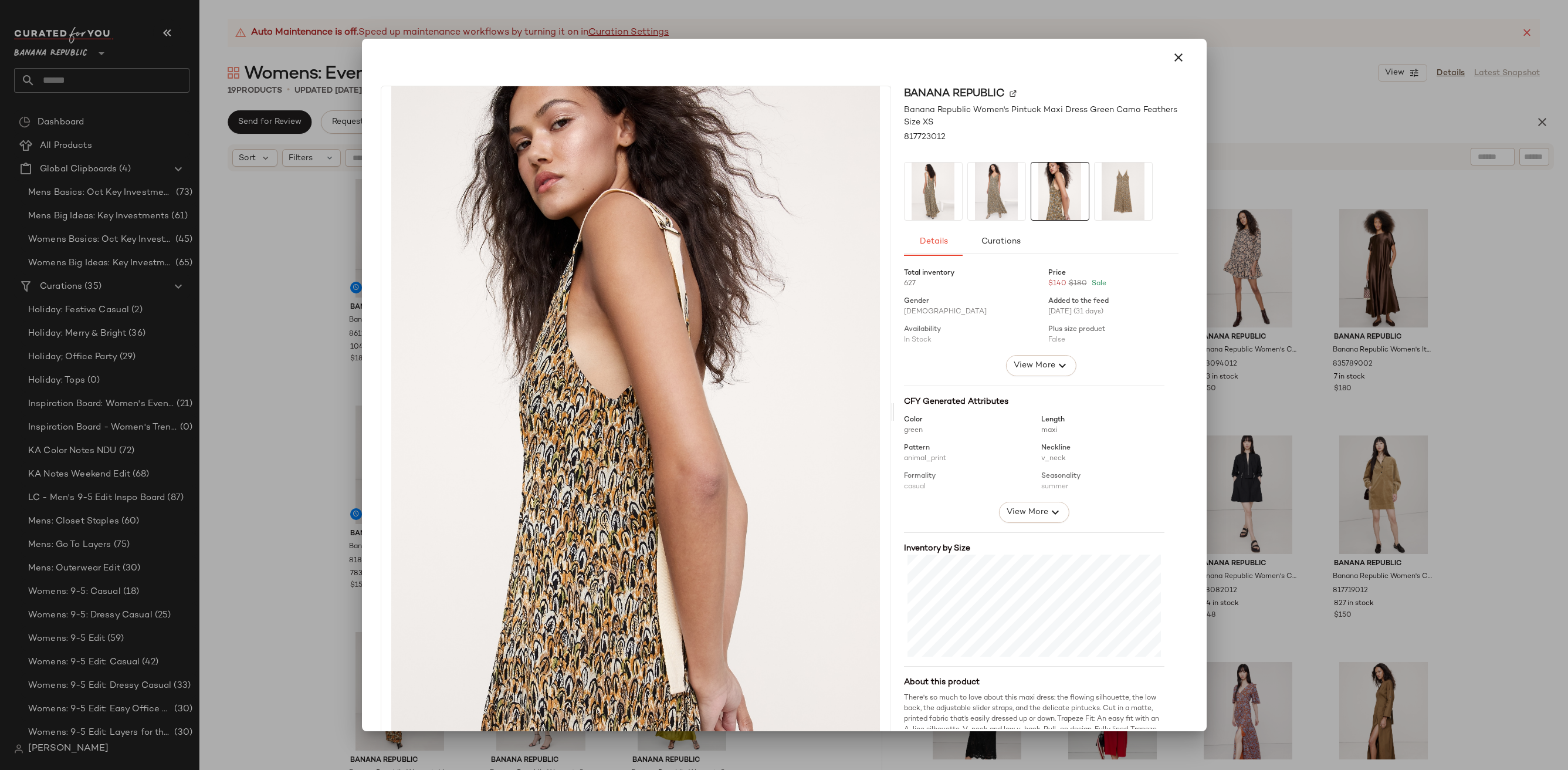
click at [1140, 182] on img at bounding box center [1123, 191] width 57 height 57
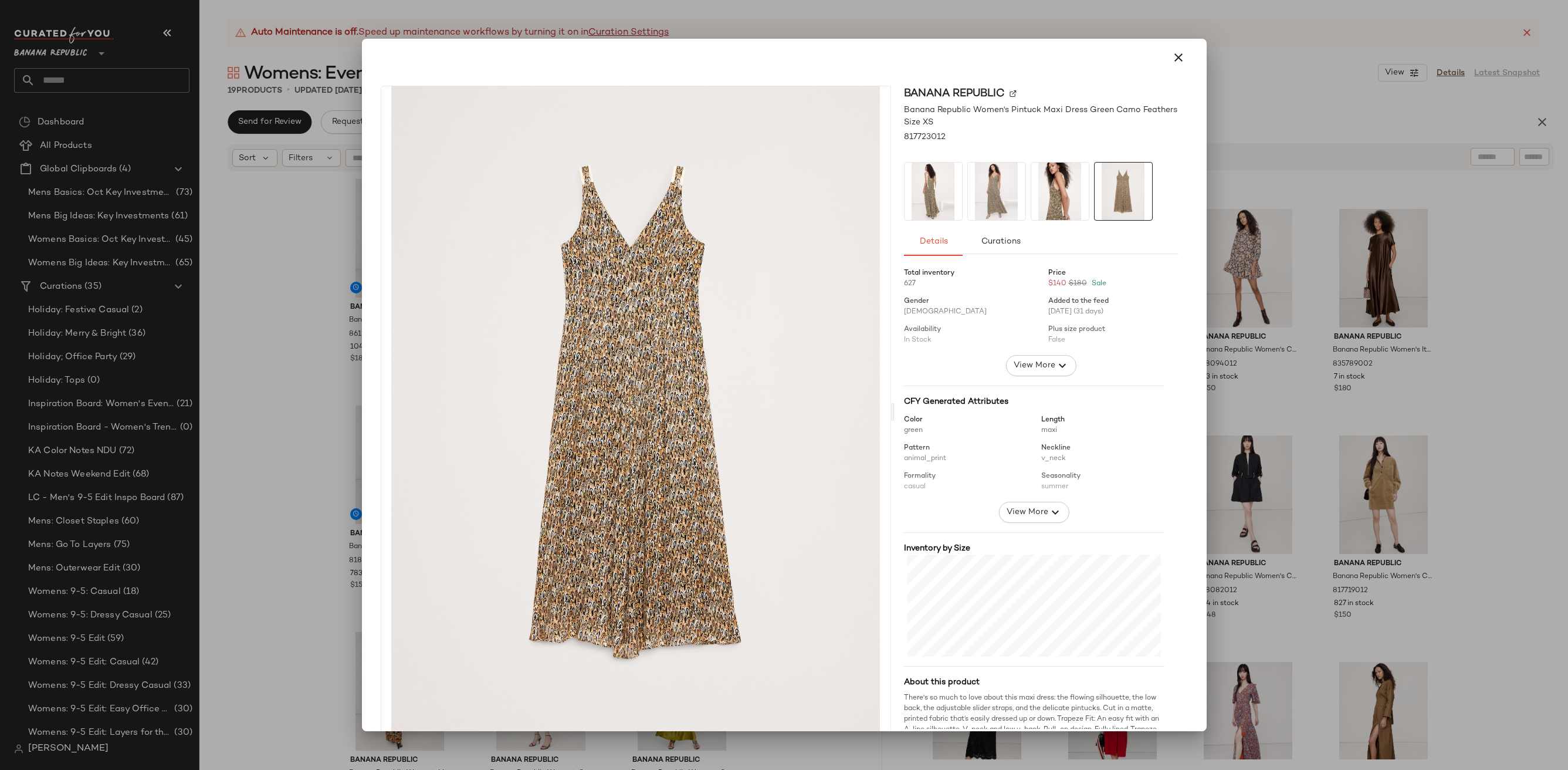
click at [925, 200] on img at bounding box center [933, 191] width 57 height 57
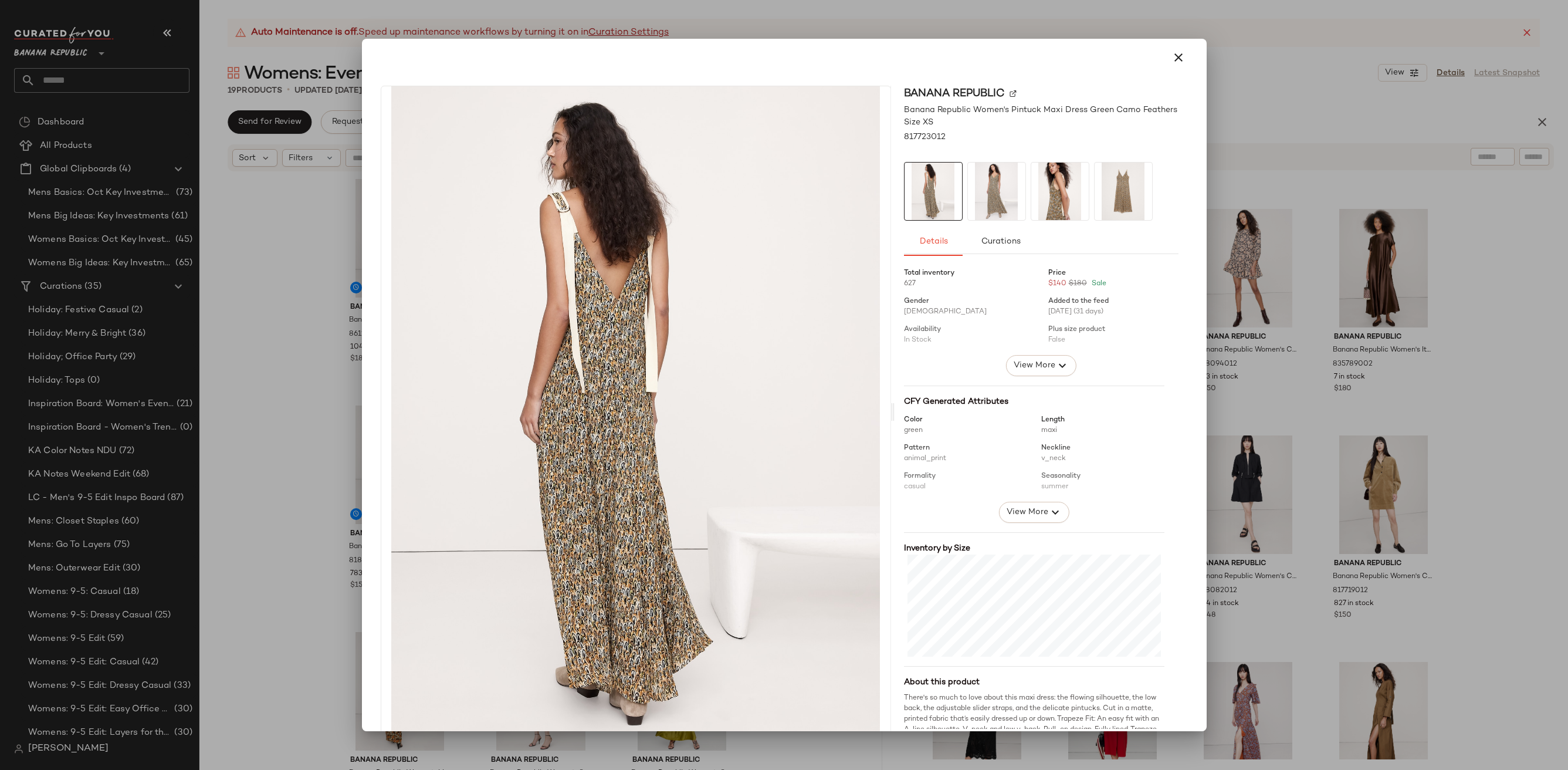
click at [985, 196] on img at bounding box center [997, 191] width 57 height 57
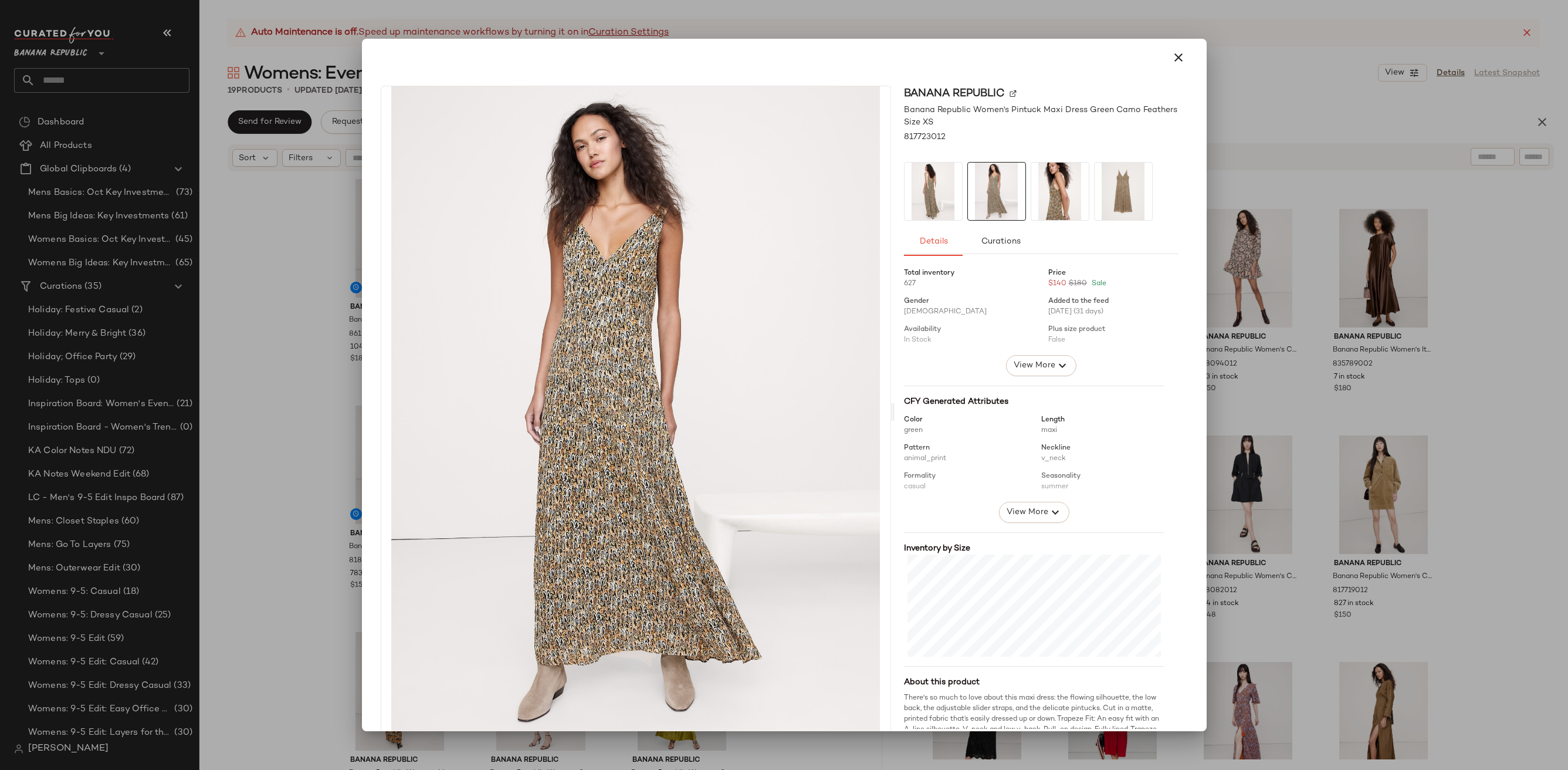
click at [1070, 190] on img at bounding box center [1060, 191] width 57 height 57
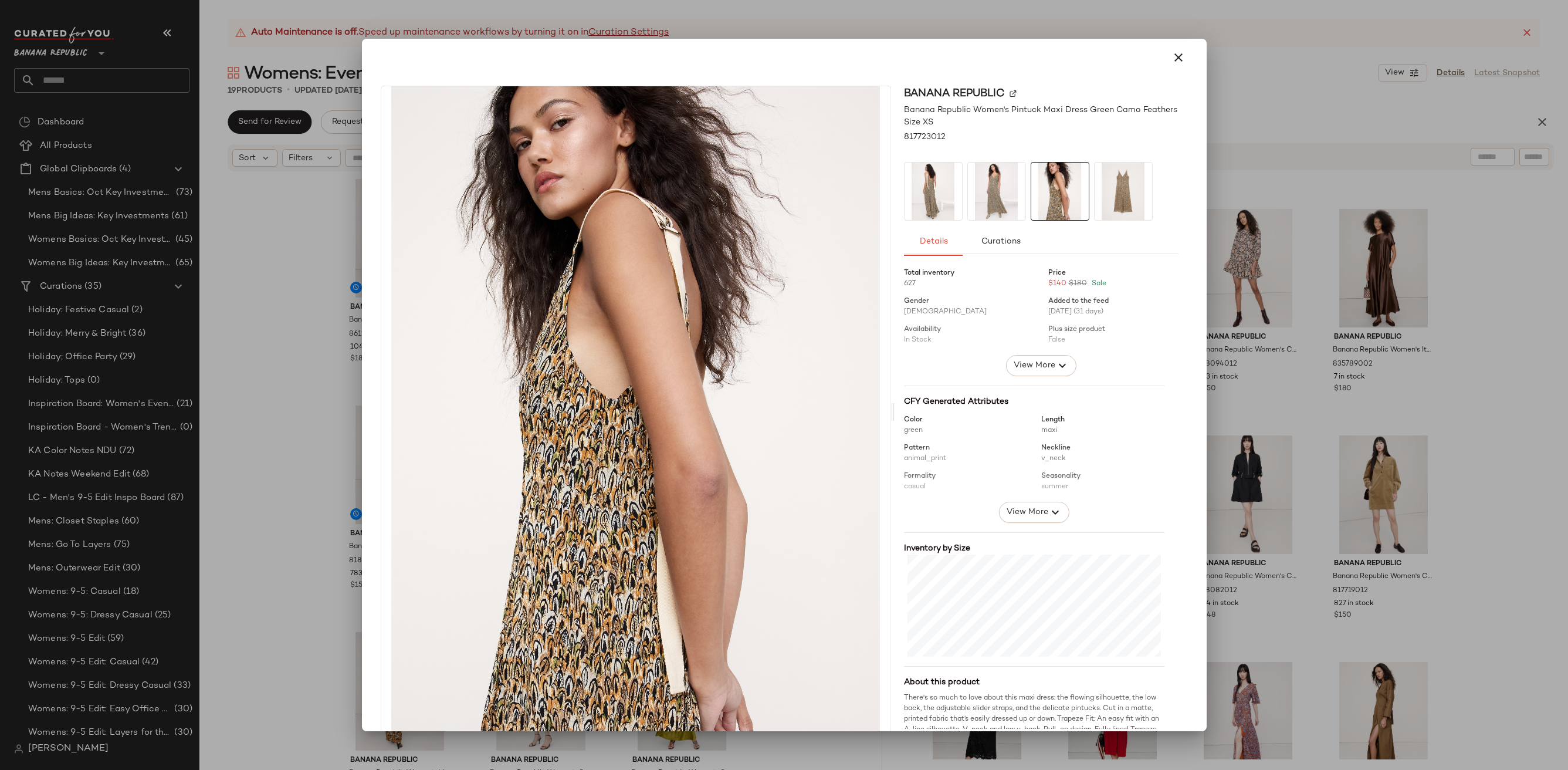
click at [1097, 187] on img at bounding box center [1123, 191] width 57 height 57
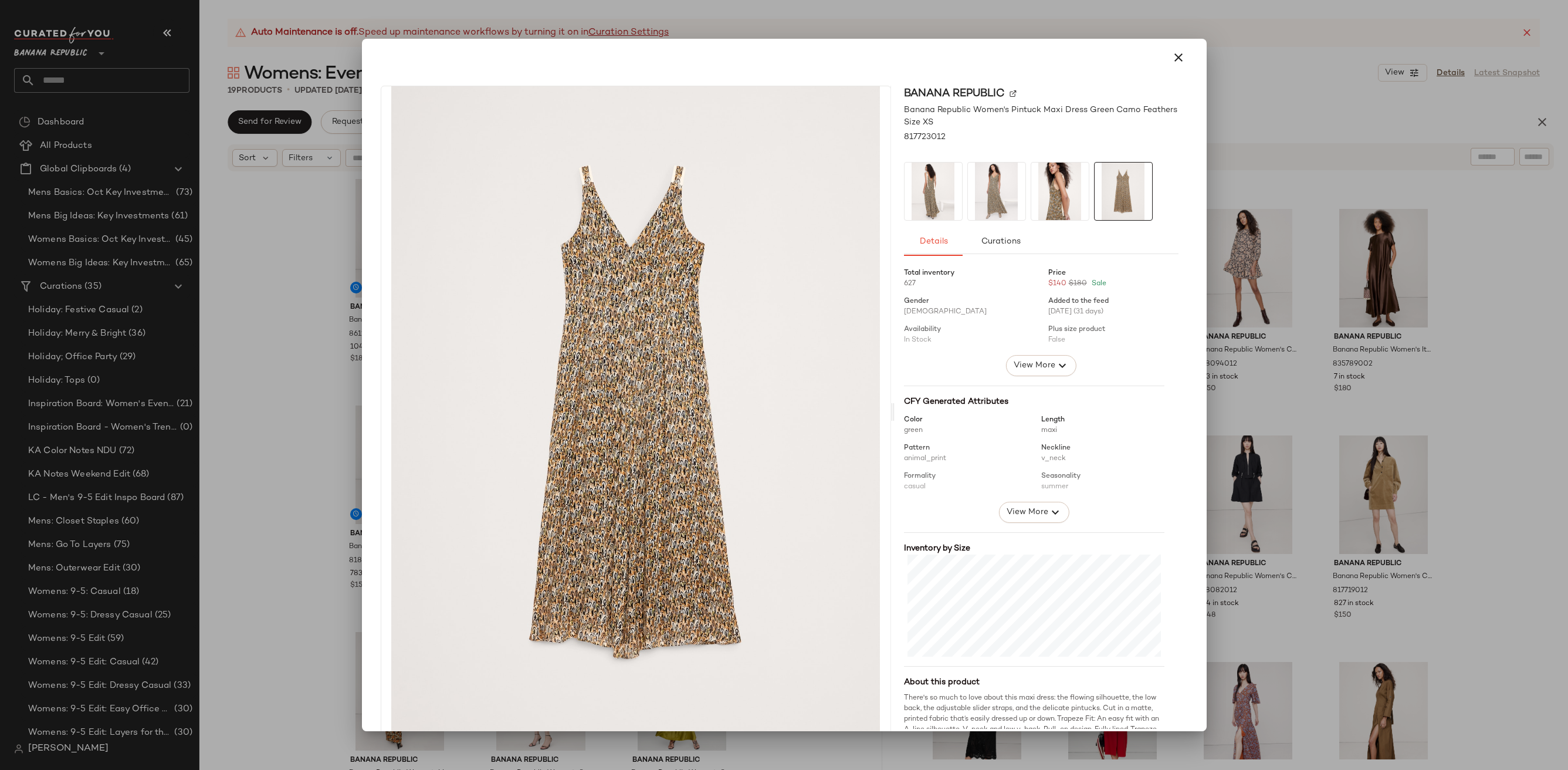
click at [1154, 60] on div at bounding box center [784, 57] width 817 height 28
click at [1165, 58] on button "button" at bounding box center [1178, 57] width 28 height 28
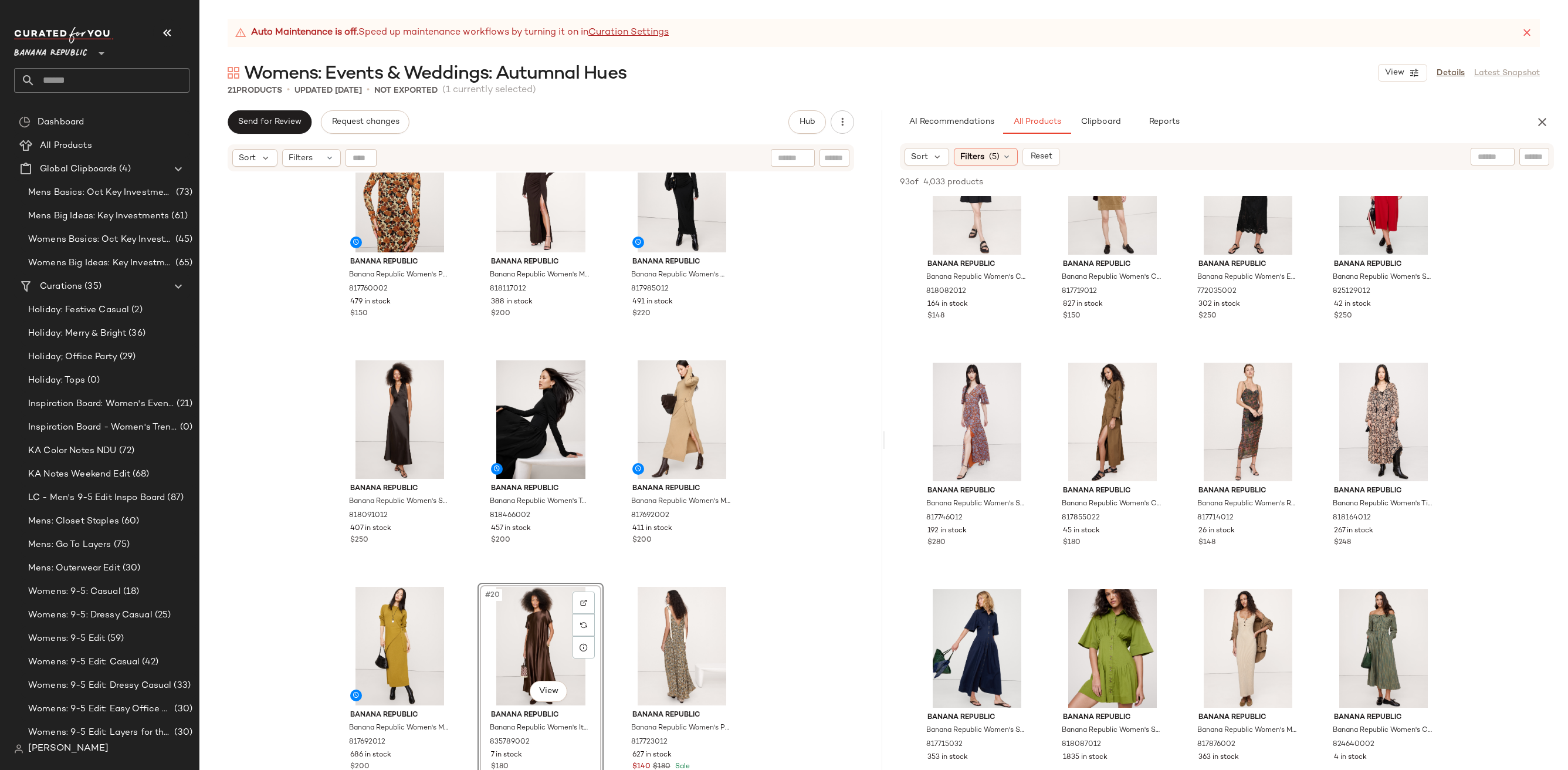
scroll to position [2409, 0]
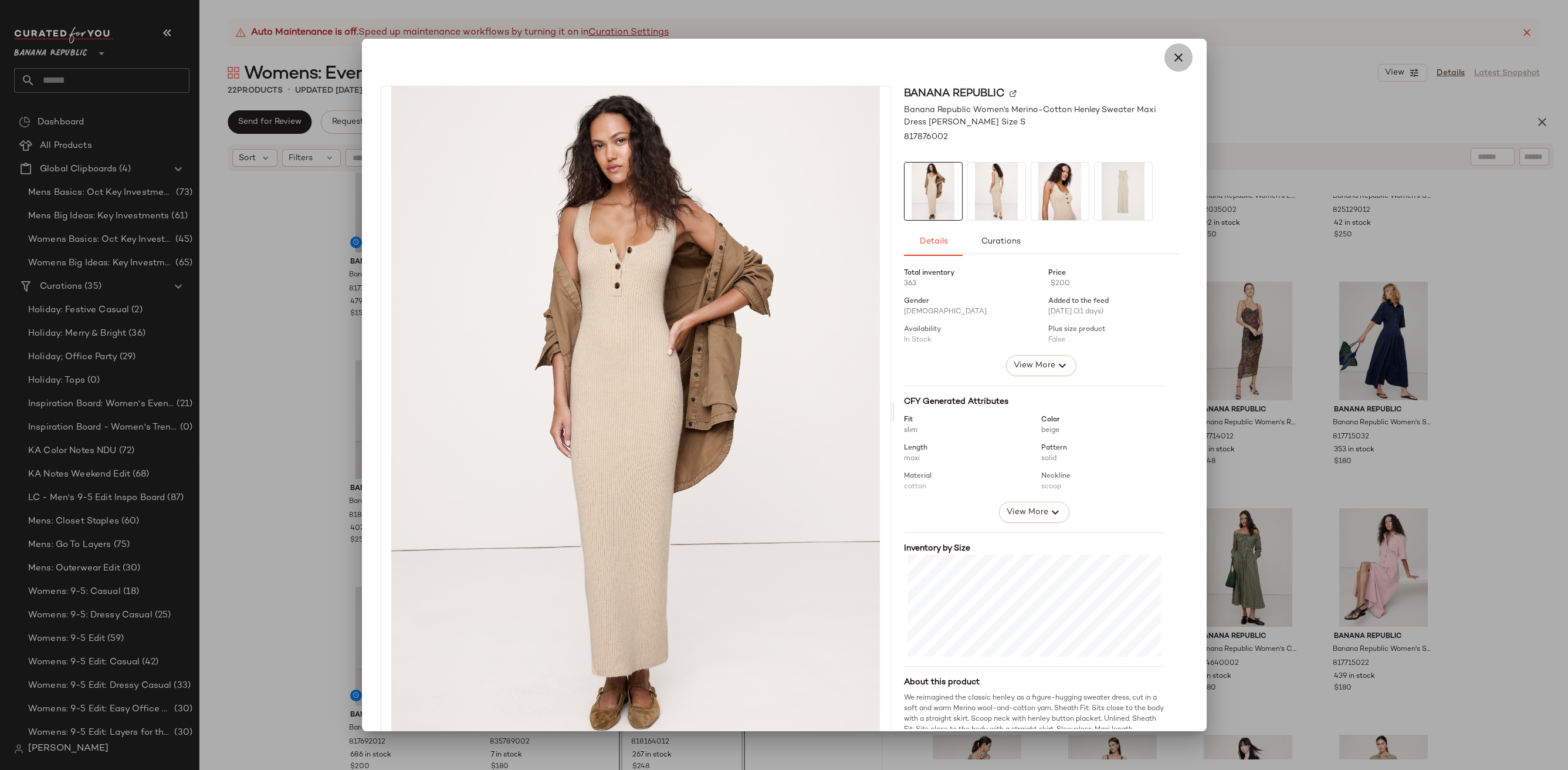
click at [1172, 61] on icon "button" at bounding box center [1178, 57] width 14 height 14
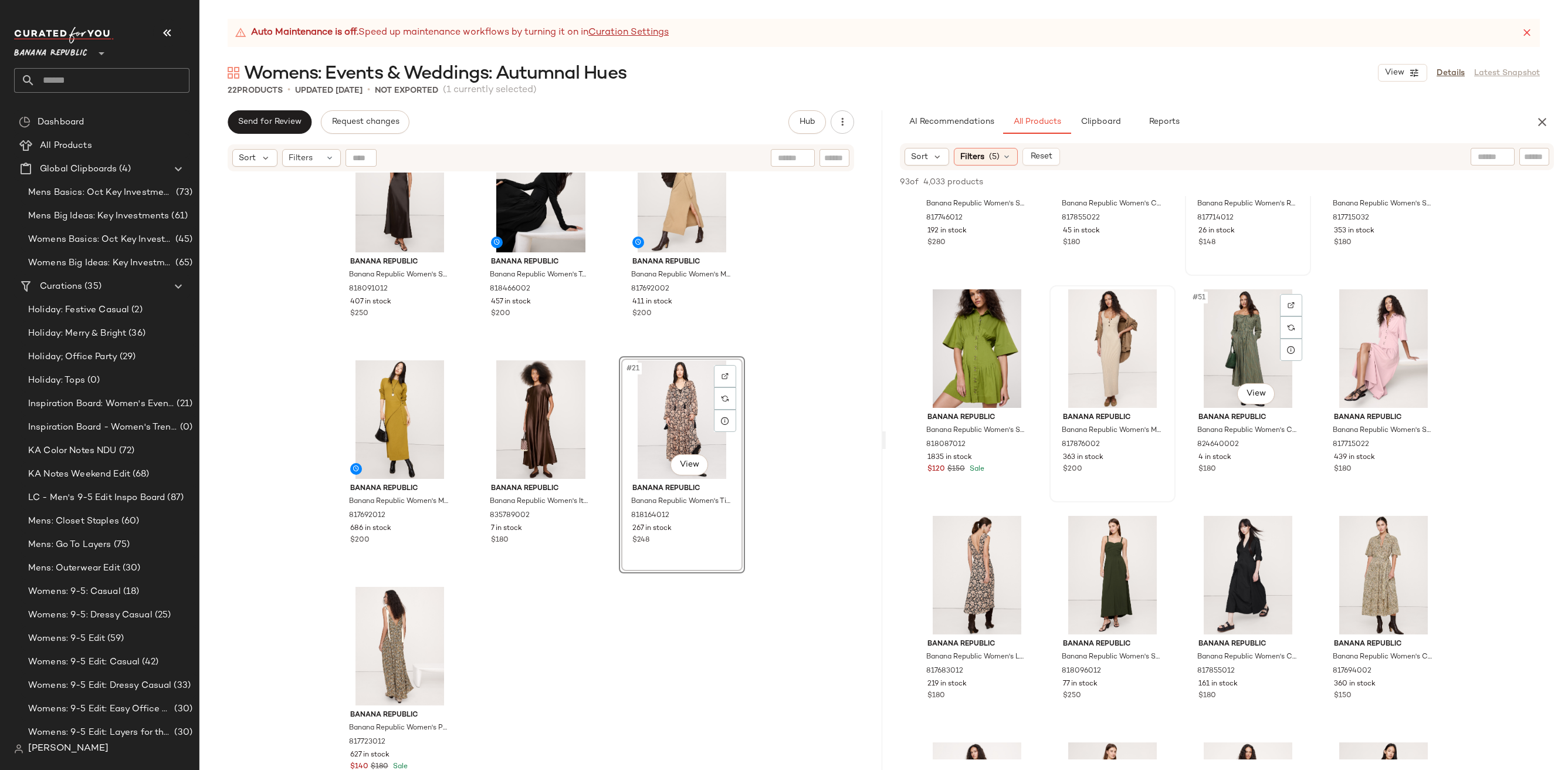
scroll to position [2652, 0]
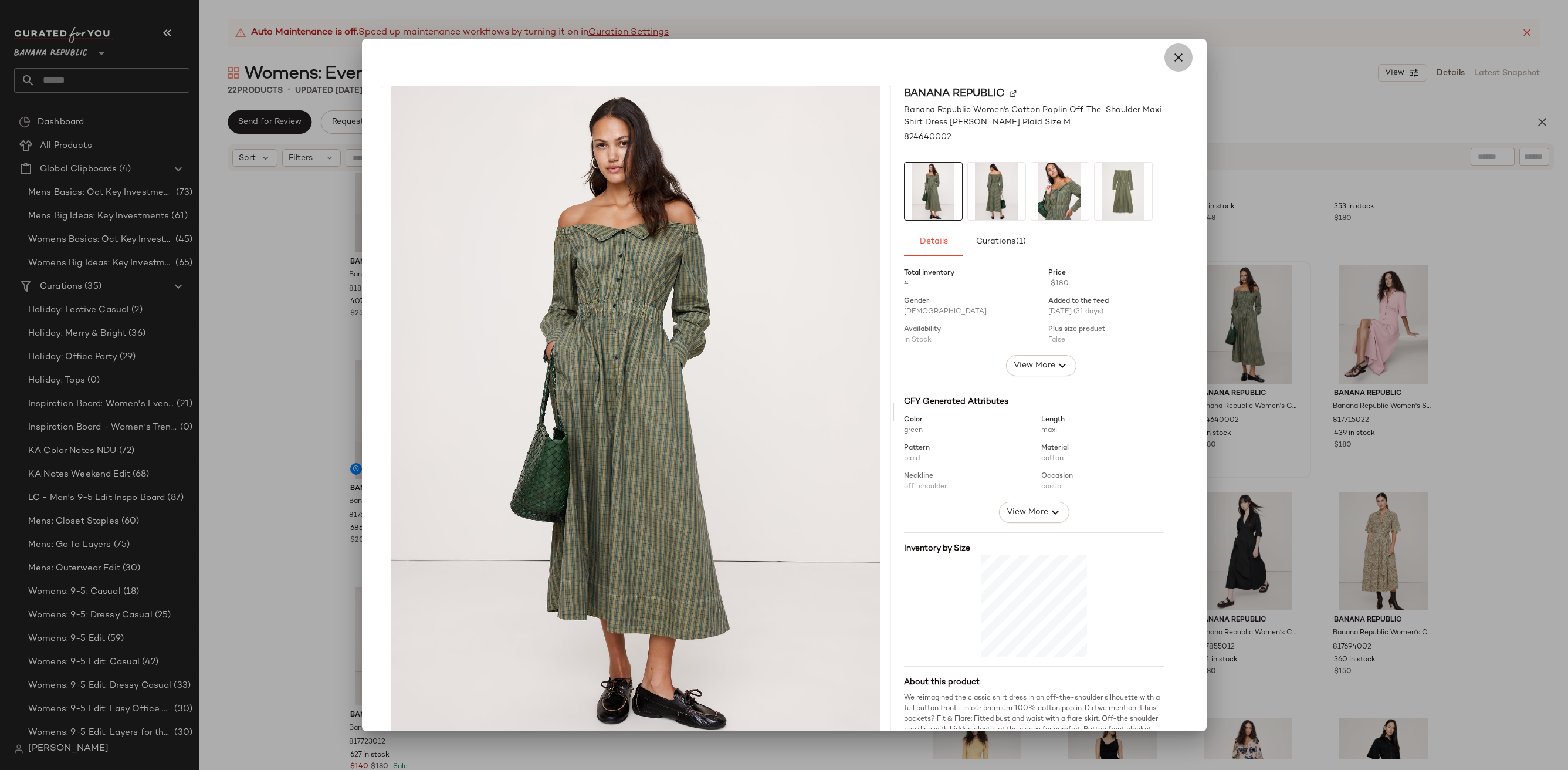
click at [1172, 68] on button "button" at bounding box center [1178, 57] width 28 height 28
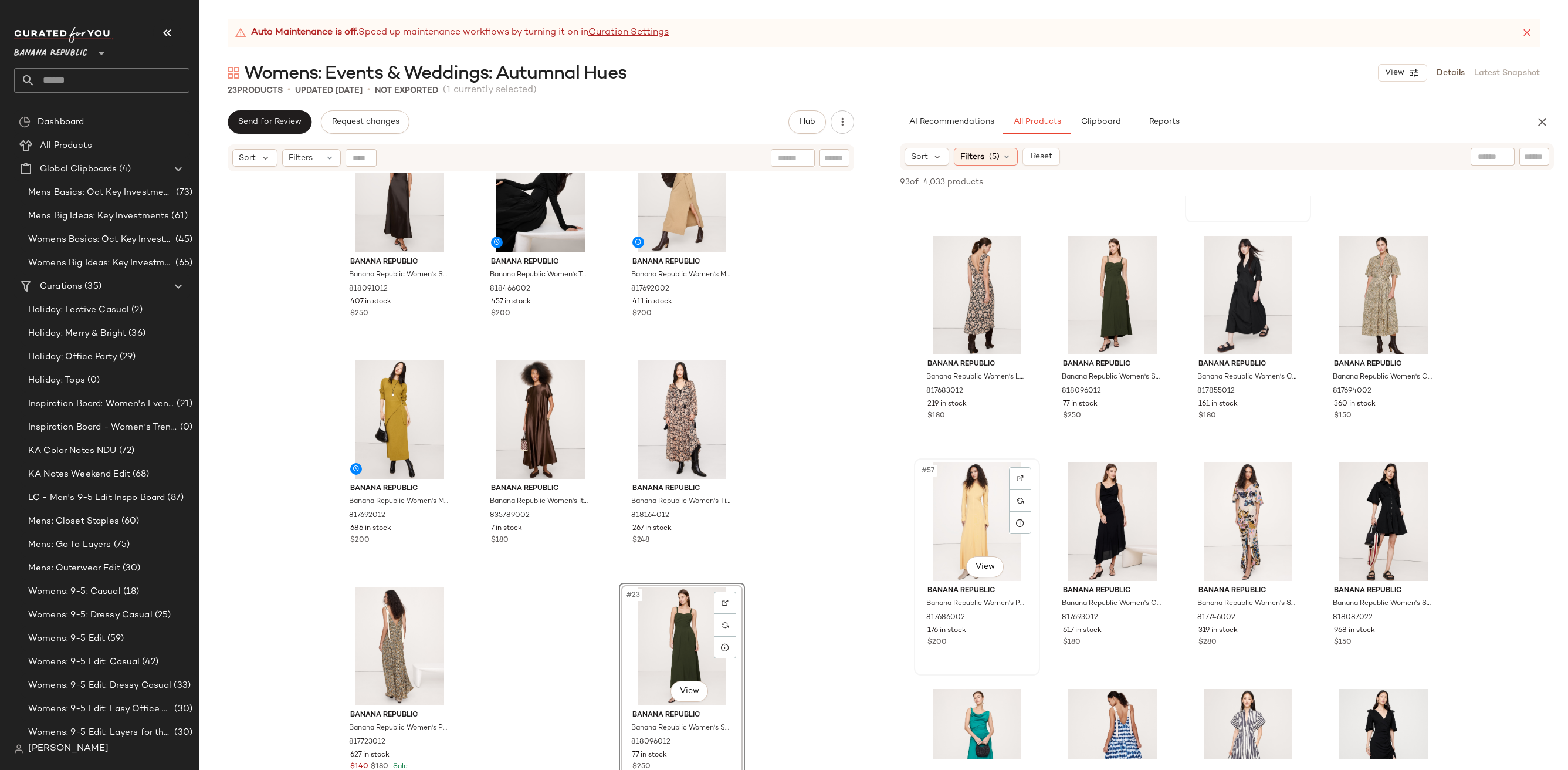
scroll to position [2993, 0]
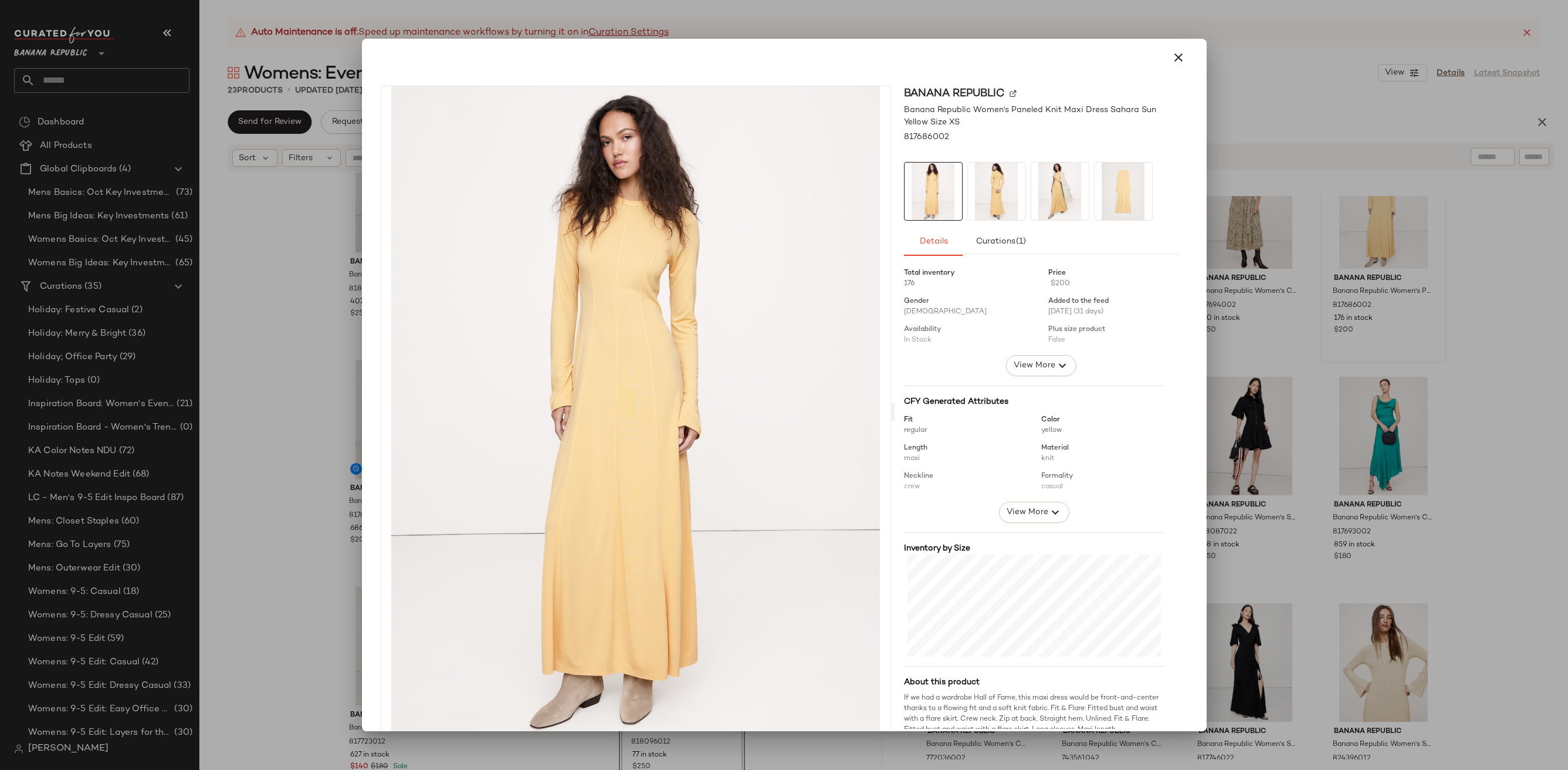
click at [994, 174] on img at bounding box center [997, 191] width 57 height 57
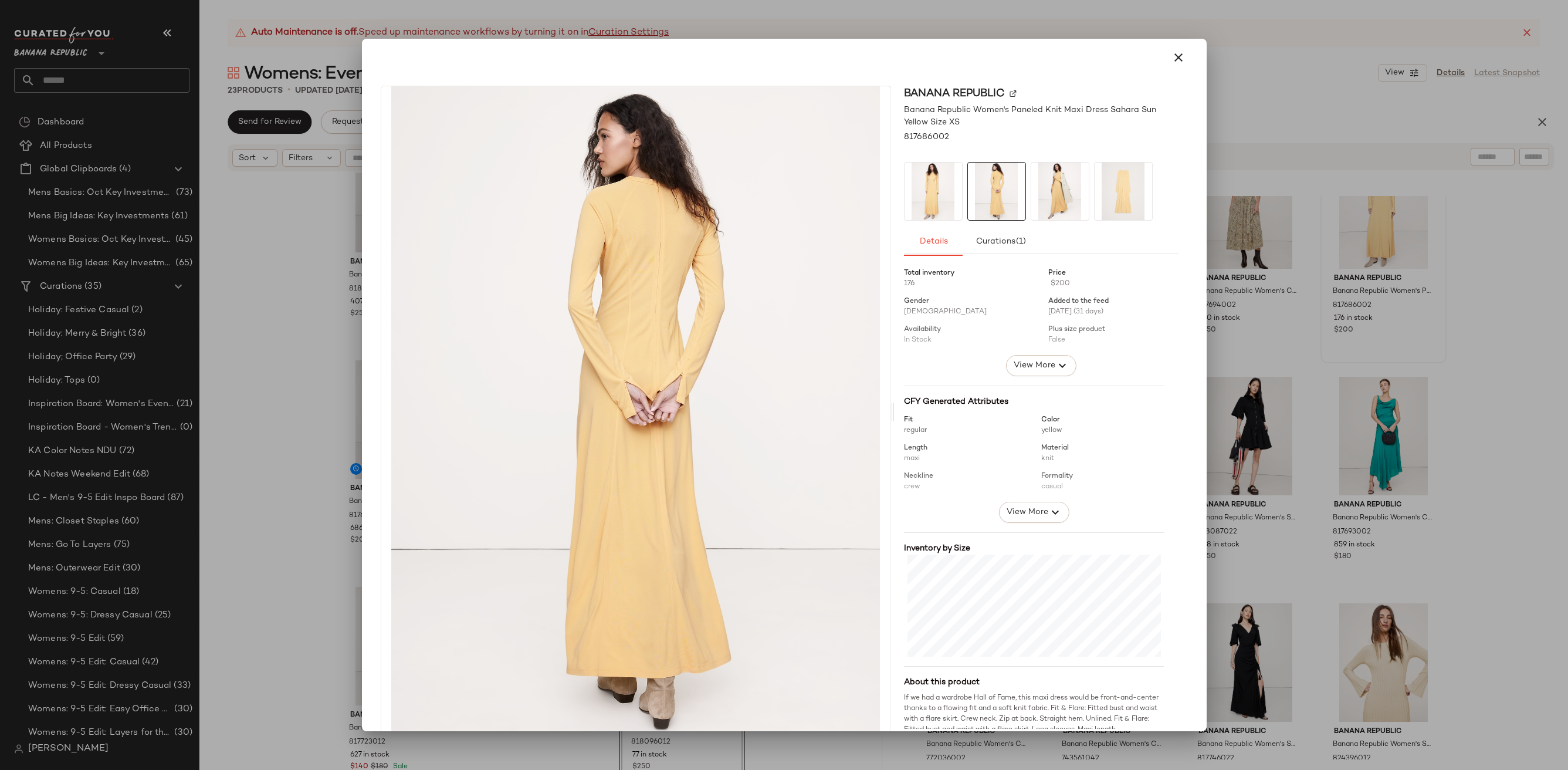
click at [1047, 188] on img at bounding box center [1060, 191] width 57 height 57
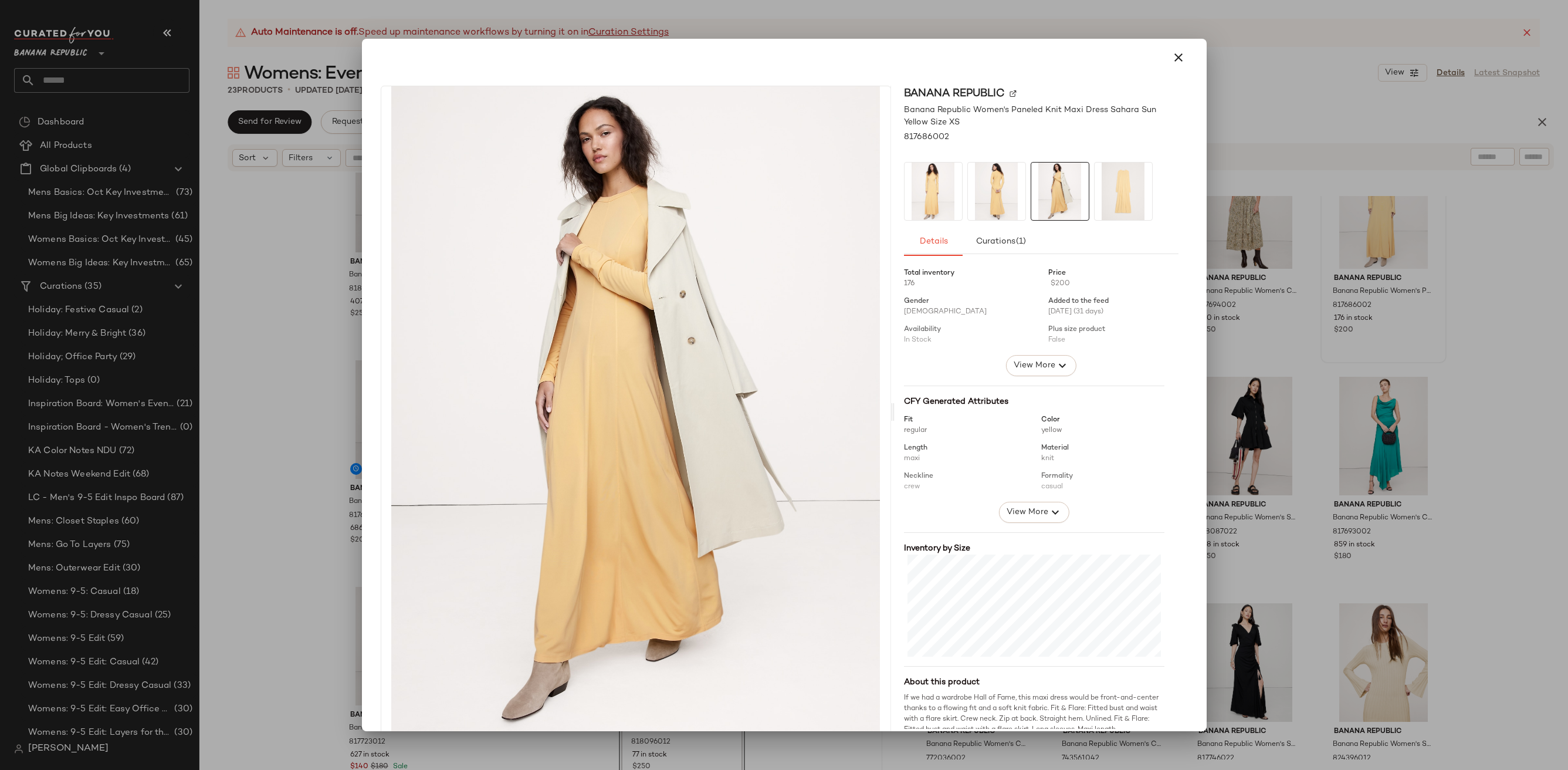
click at [1147, 184] on div at bounding box center [1041, 191] width 275 height 58
click at [1106, 184] on img at bounding box center [1123, 191] width 57 height 57
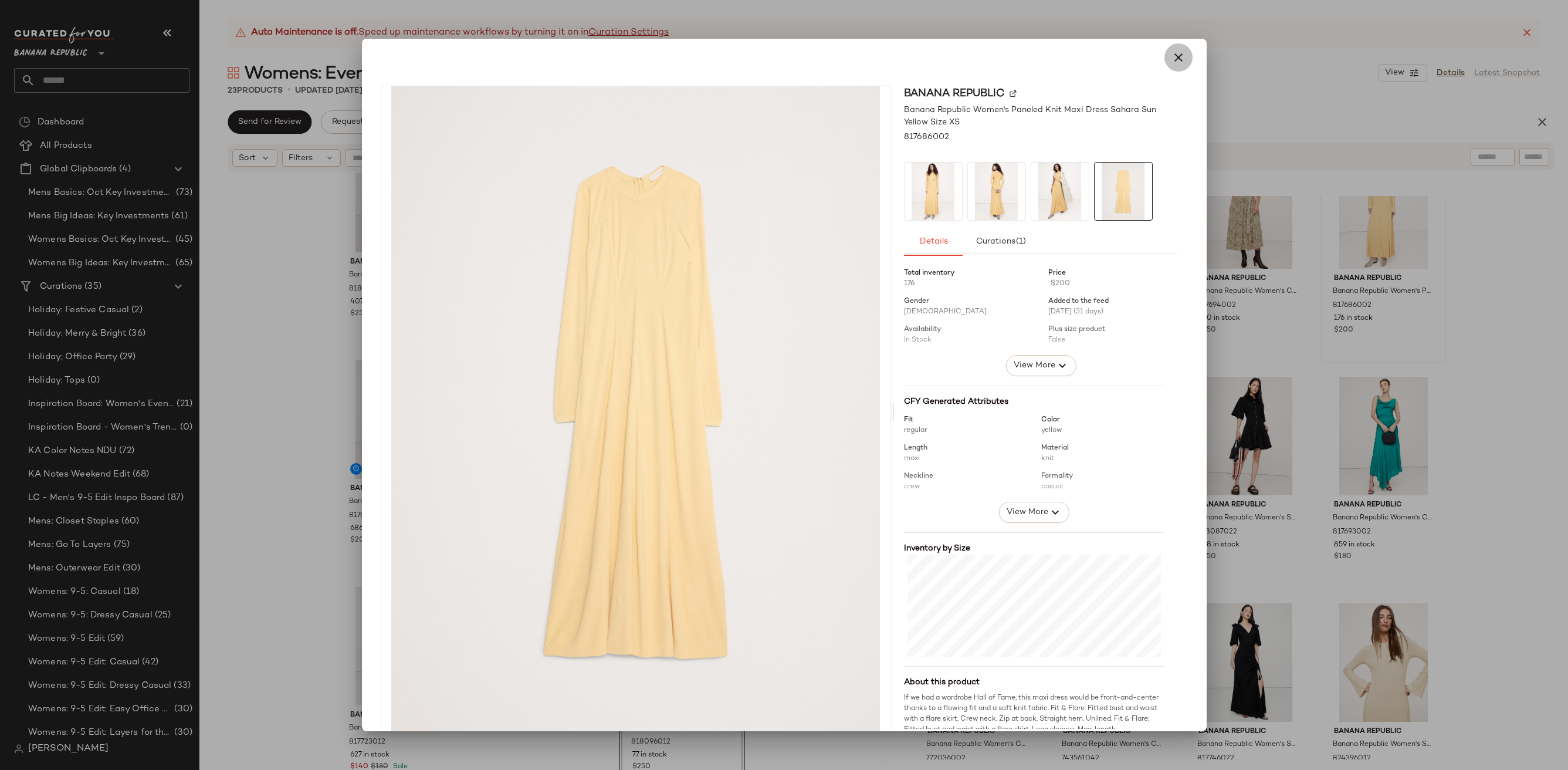
click at [1172, 54] on icon "button" at bounding box center [1178, 57] width 14 height 14
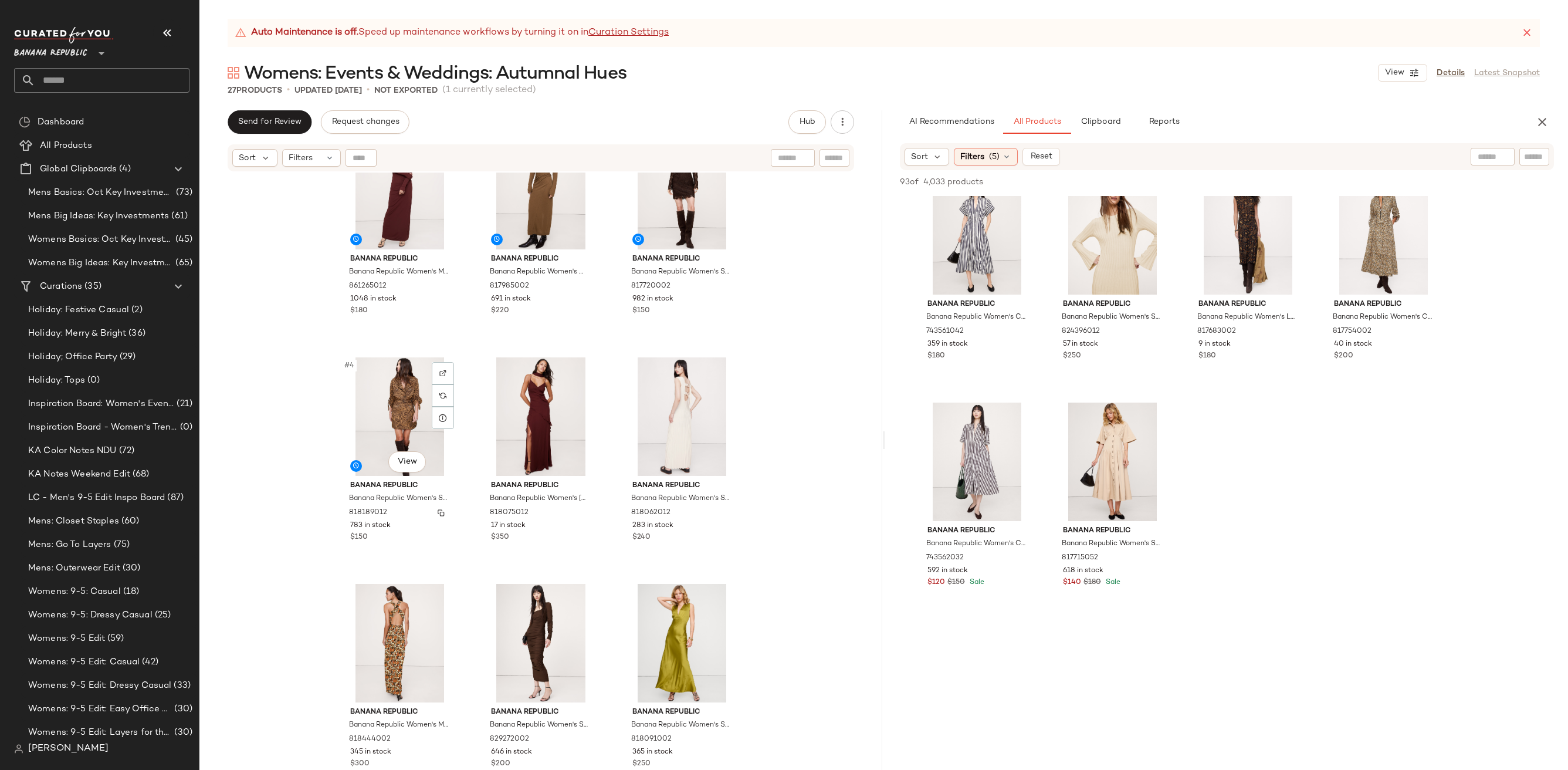
scroll to position [0, 0]
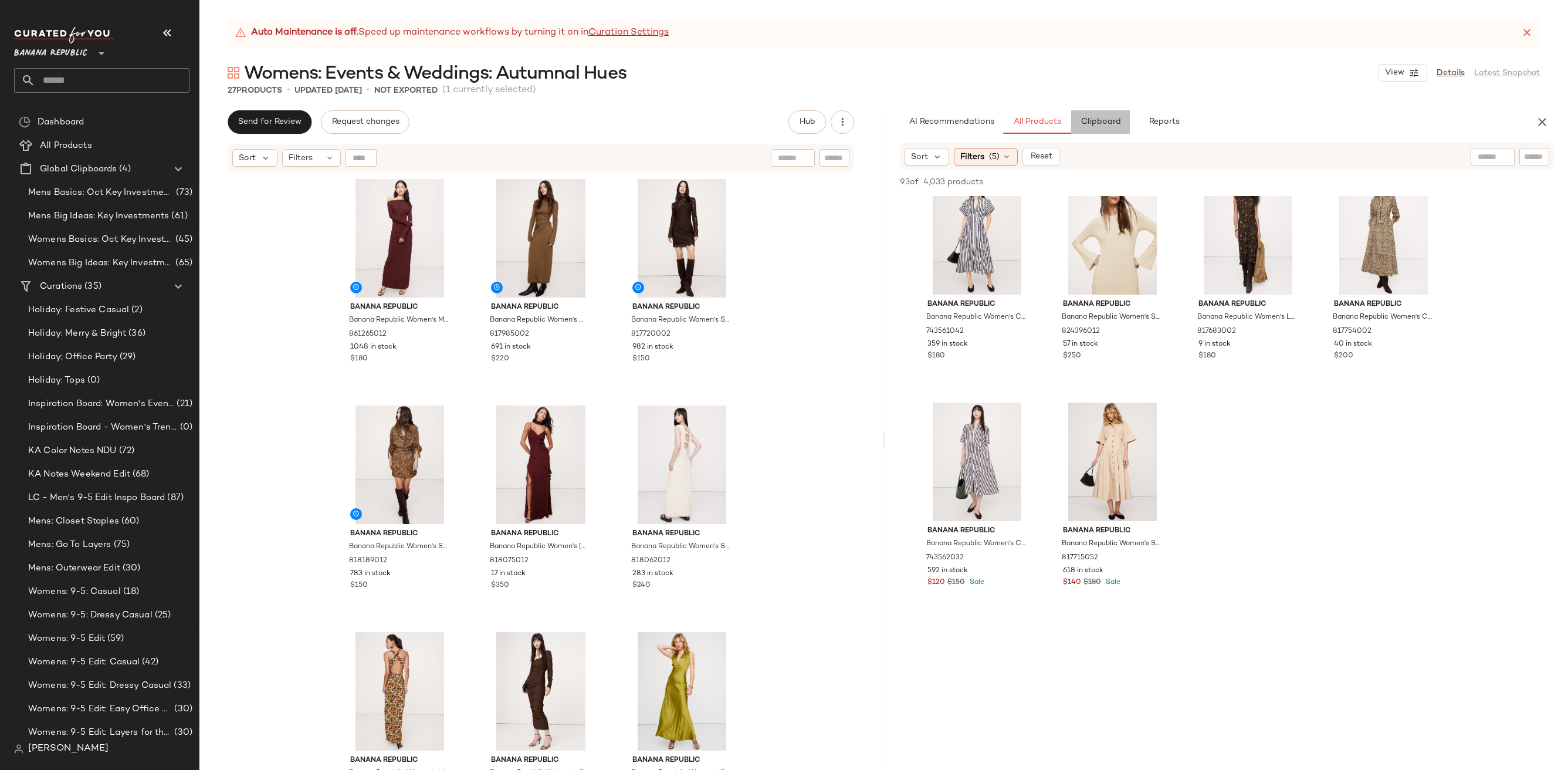
click at [1090, 116] on button "Clipboard" at bounding box center [1100, 123] width 58 height 24
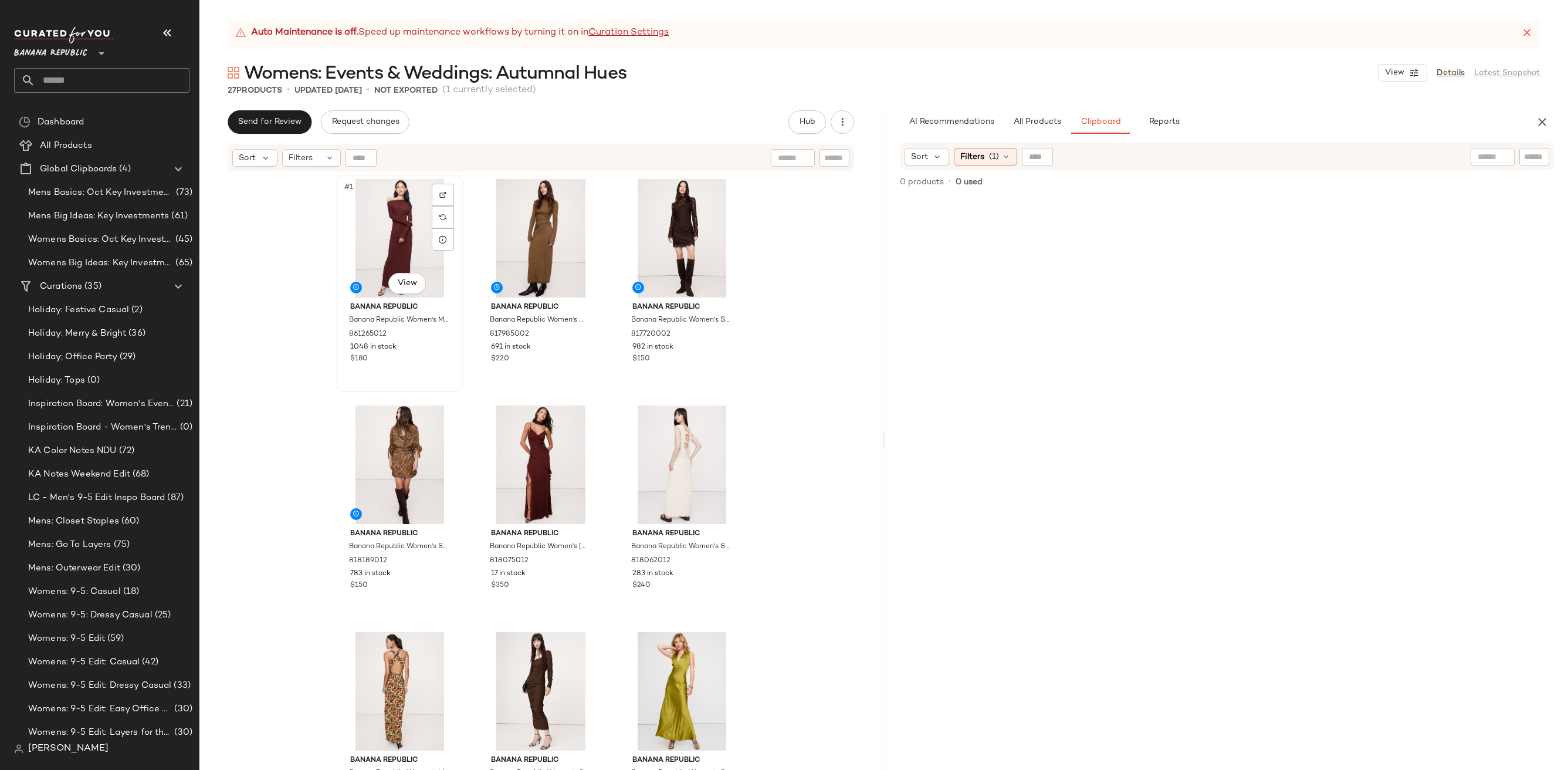
click at [396, 215] on div "#1 View" at bounding box center [399, 238] width 118 height 119
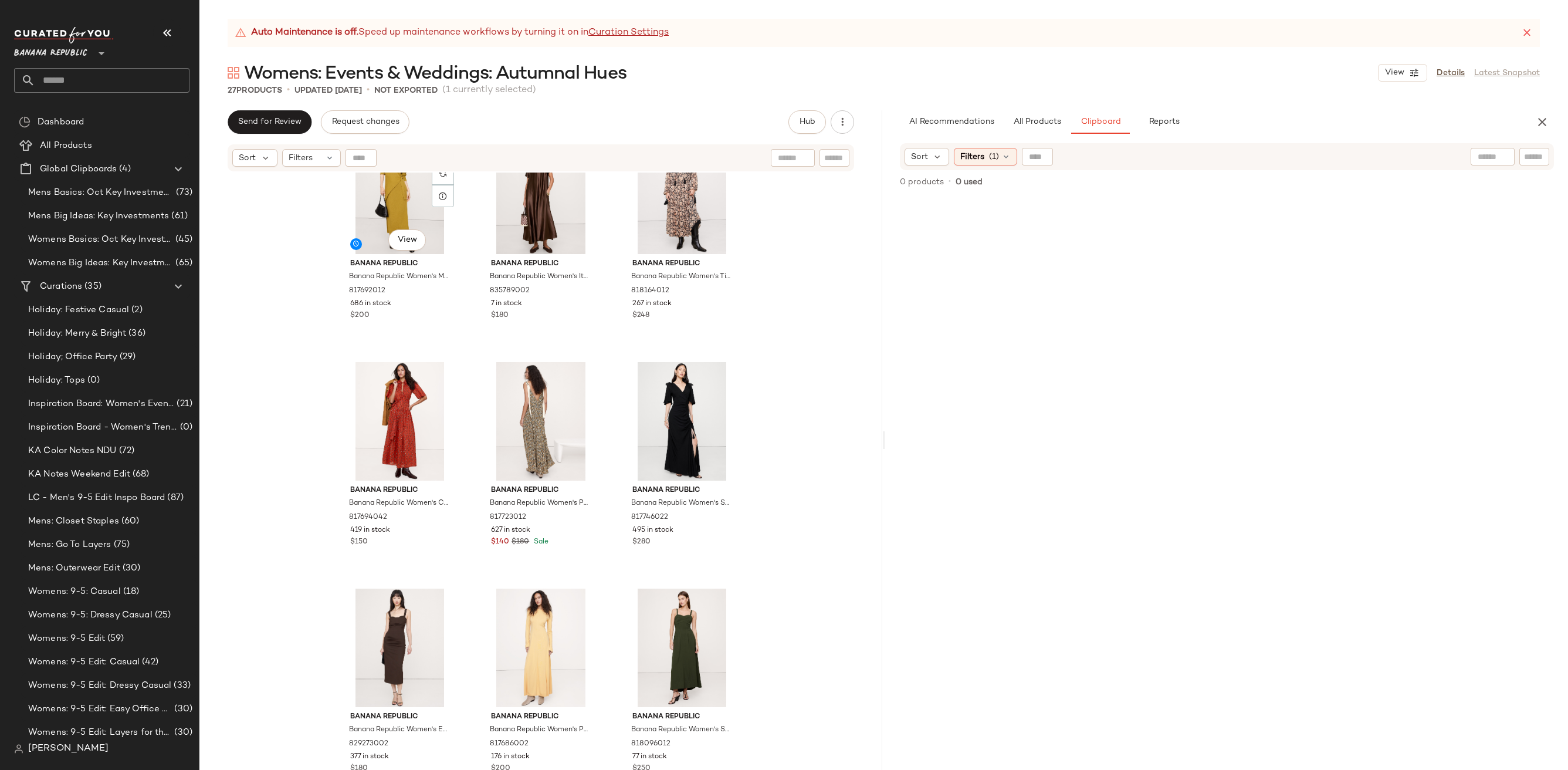
scroll to position [1413, 0]
click at [667, 635] on div "#27 View" at bounding box center [681, 645] width 118 height 119
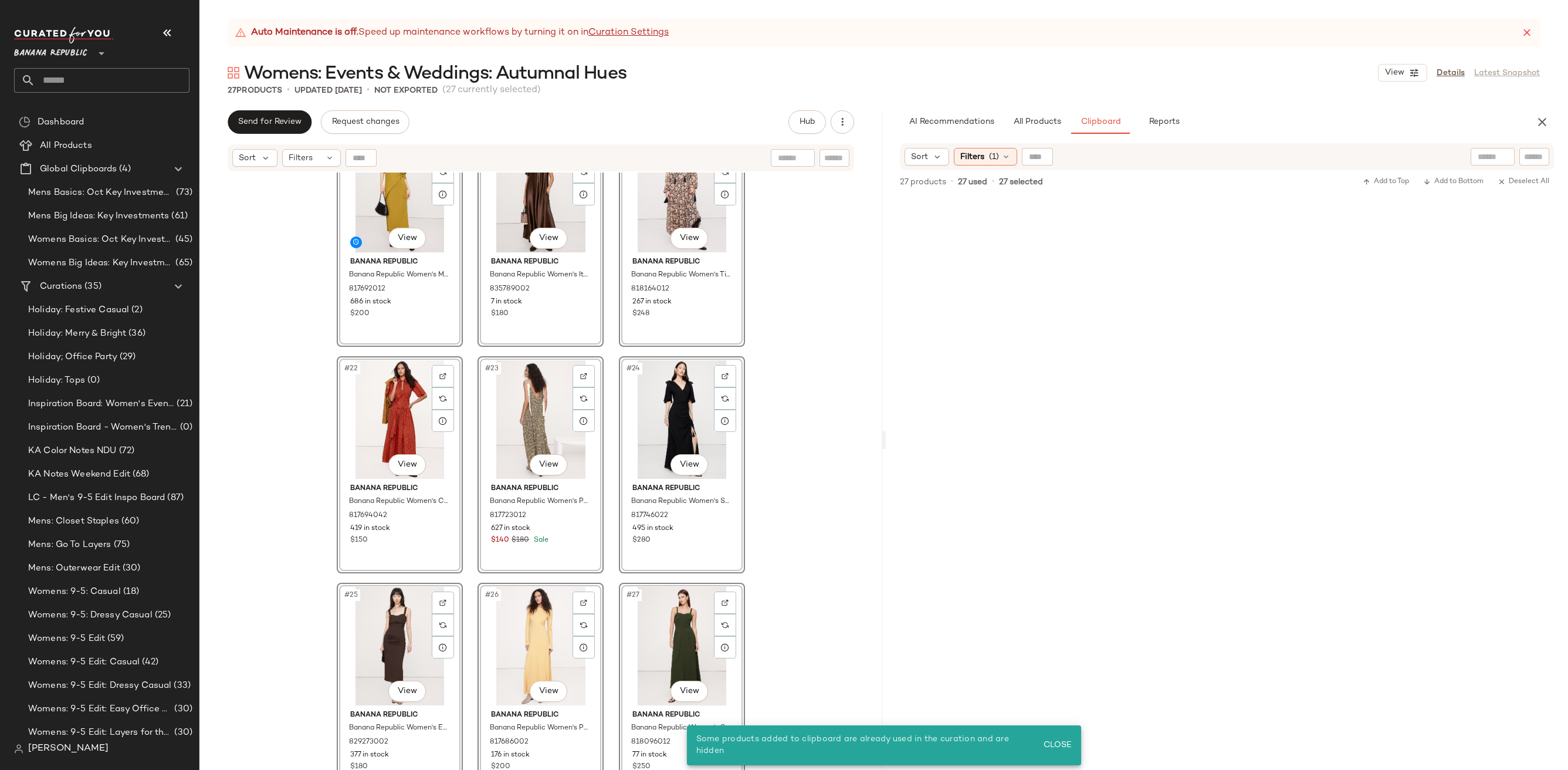
click at [819, 445] on div "#19 View Banana Republic Banana Republic Women's Merino-Cotton Wrap Sweater Dre…" at bounding box center [541, 485] width 683 height 627
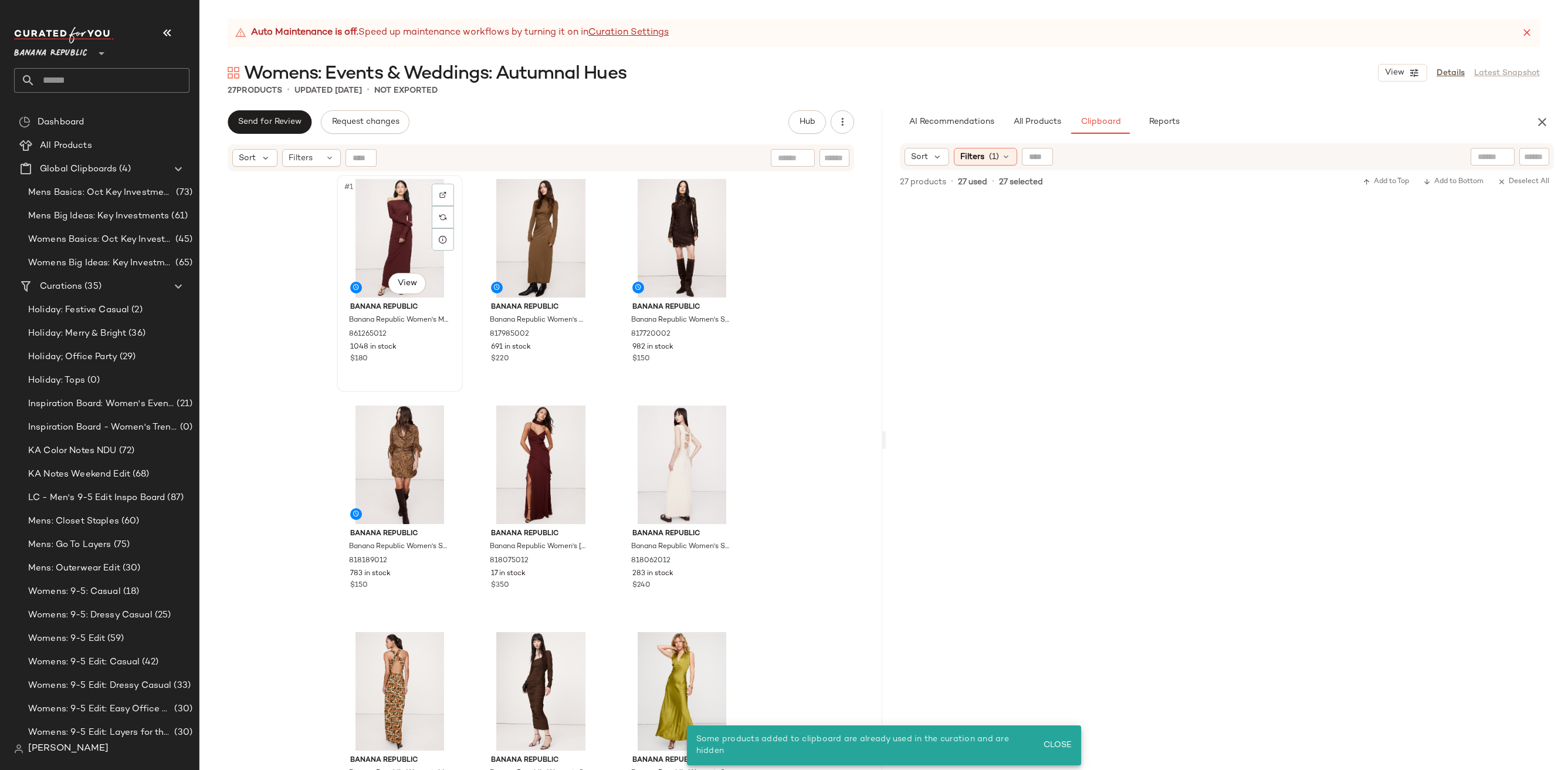
click at [385, 207] on div "#1 View" at bounding box center [399, 238] width 118 height 119
click at [1022, 123] on span "All Products" at bounding box center [1036, 122] width 48 height 9
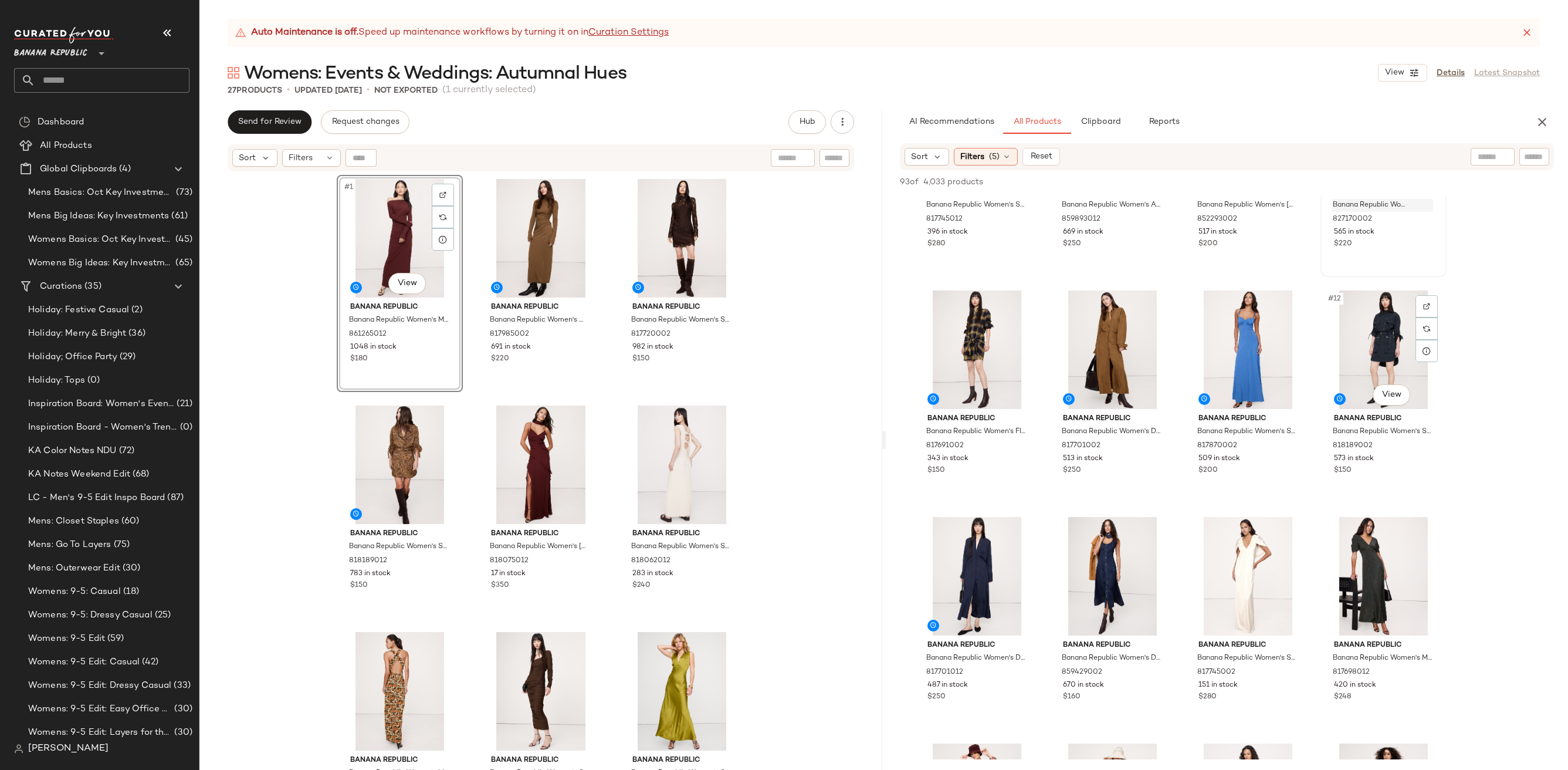
scroll to position [660, 0]
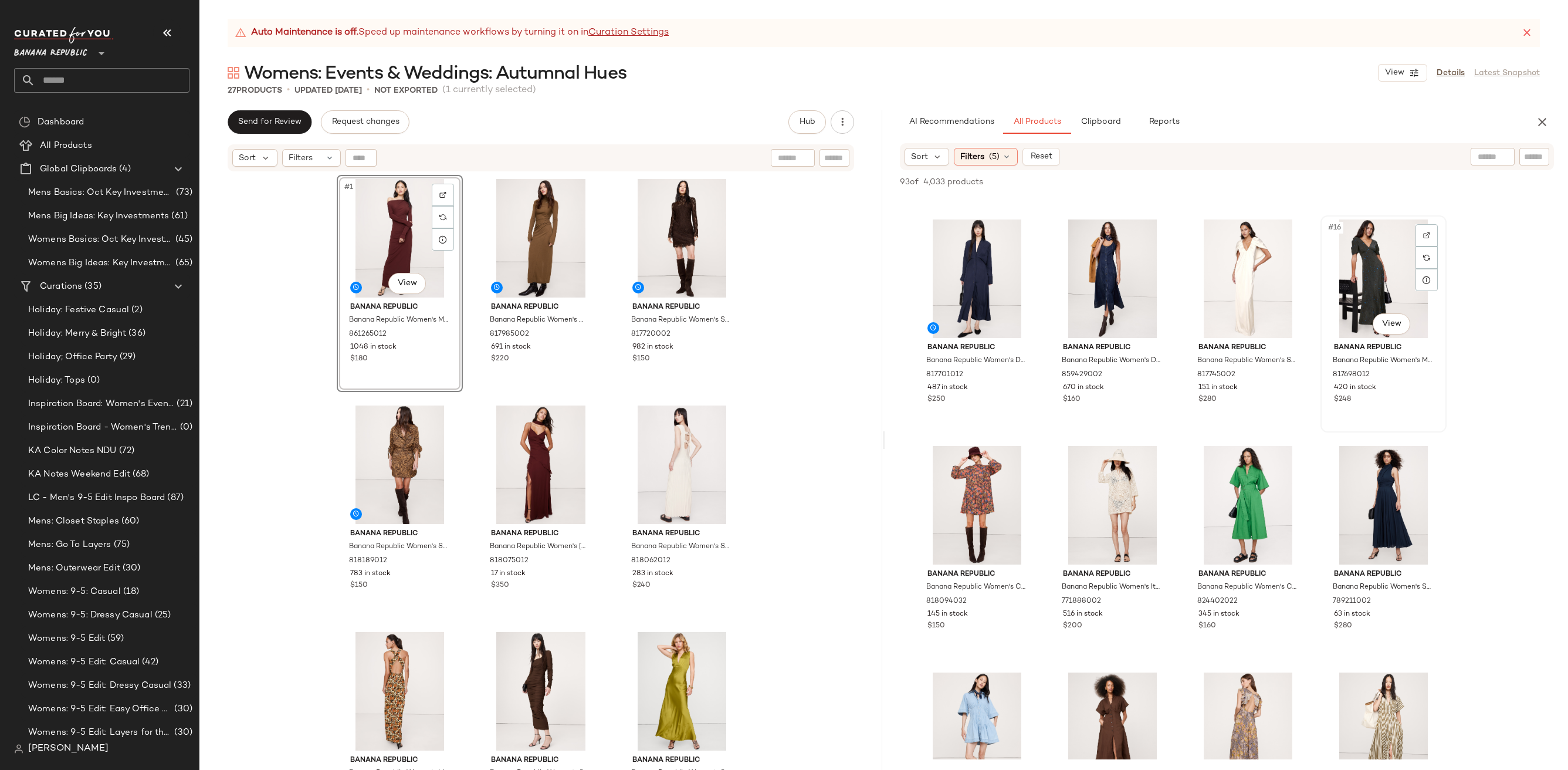
click at [1377, 286] on div "#16 View" at bounding box center [1383, 279] width 118 height 119
click at [1443, 184] on span "Add to Bottom" at bounding box center [1453, 182] width 60 height 8
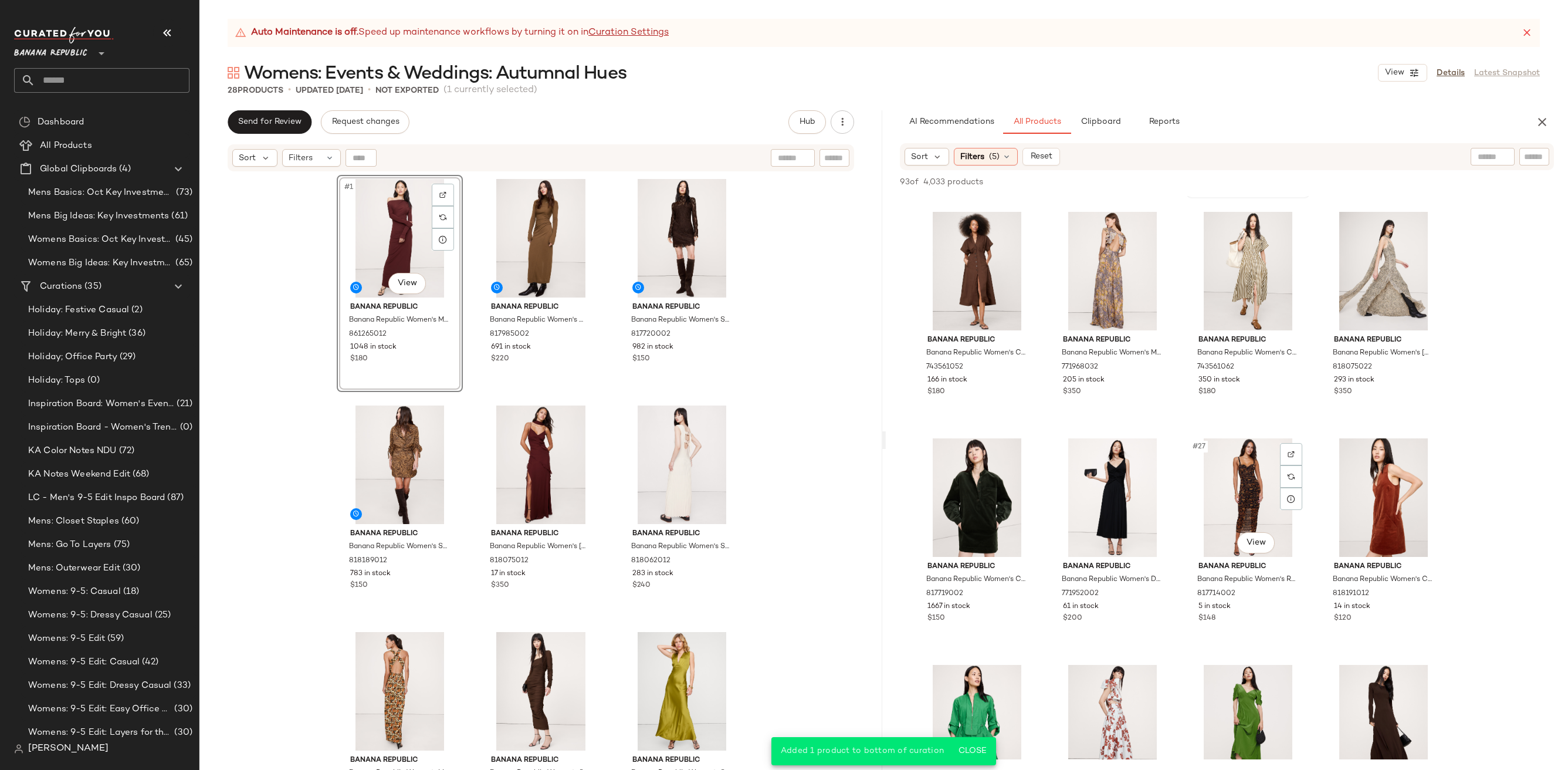
scroll to position [1214, 0]
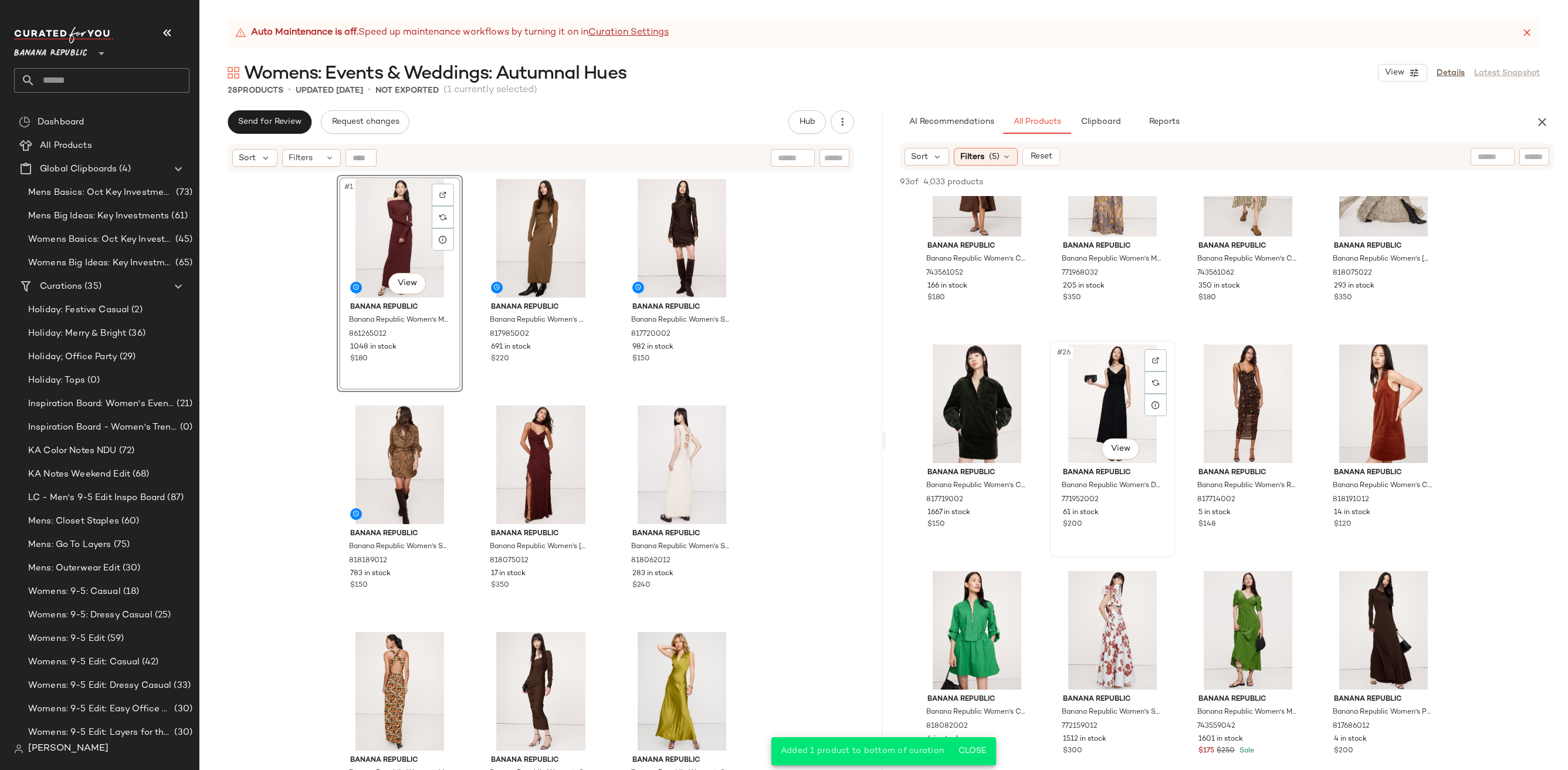
click at [1119, 394] on div "#26 View" at bounding box center [1112, 403] width 118 height 119
click at [1386, 585] on div "#32 View" at bounding box center [1383, 630] width 118 height 119
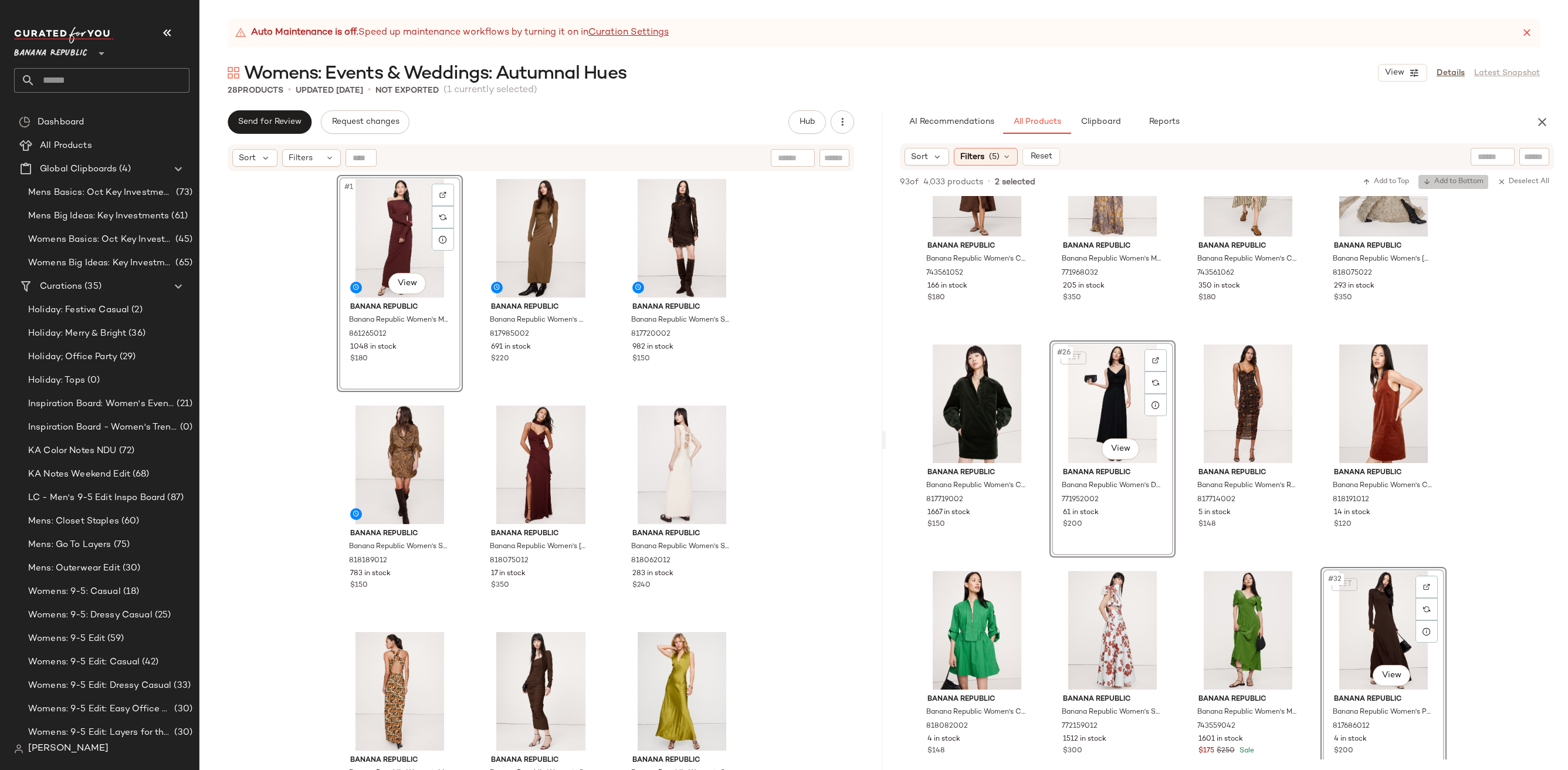
click at [1454, 179] on span "Add to Bottom" at bounding box center [1453, 182] width 60 height 8
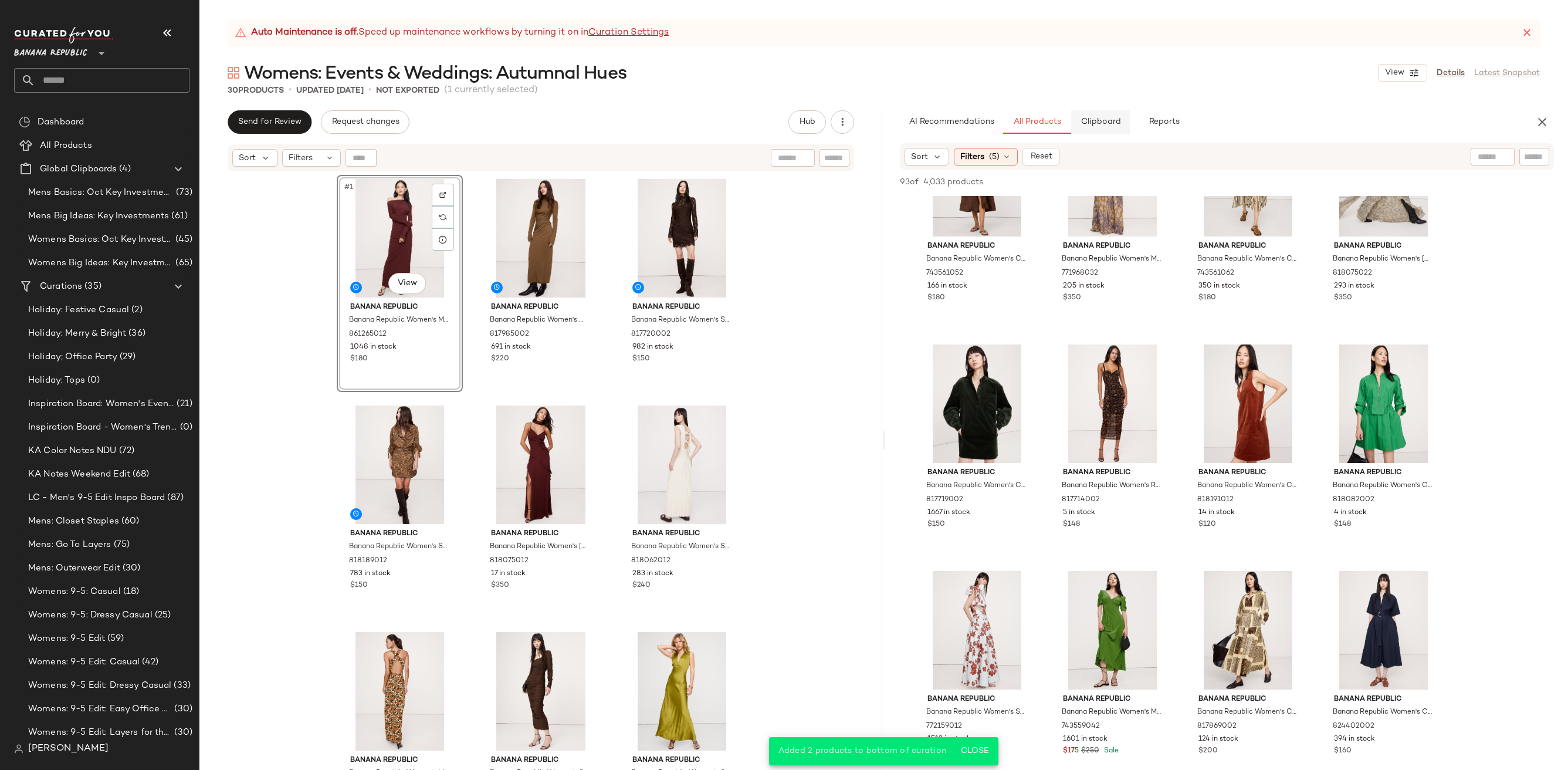
click at [1105, 116] on button "Clipboard" at bounding box center [1100, 123] width 58 height 24
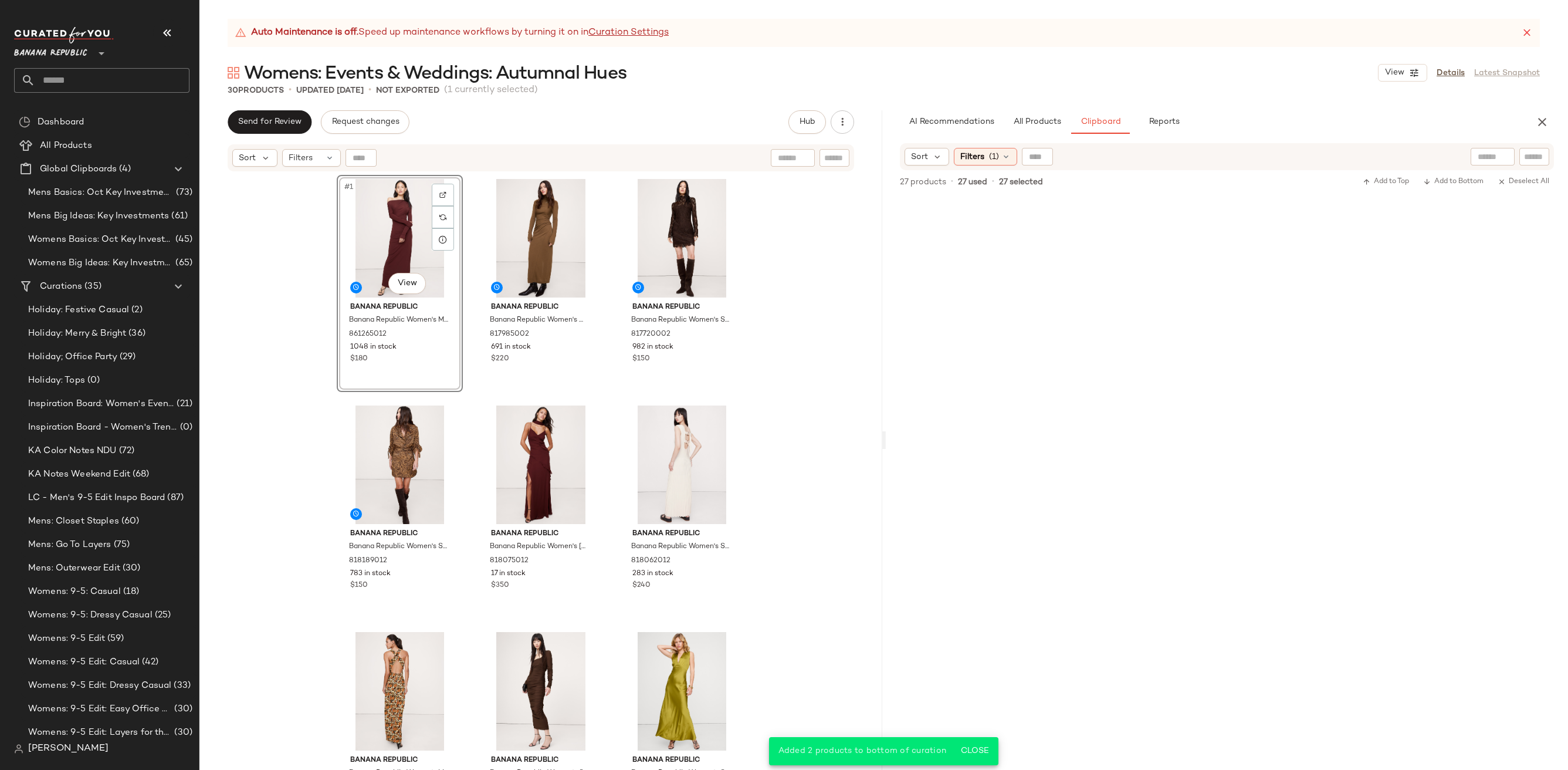
click at [746, 318] on div "#1 View Banana Republic Banana Republic Women's Matte Jersey Open Back Maxi Dre…" at bounding box center [541, 485] width 683 height 627
click at [396, 241] on div "#1 View" at bounding box center [399, 238] width 118 height 119
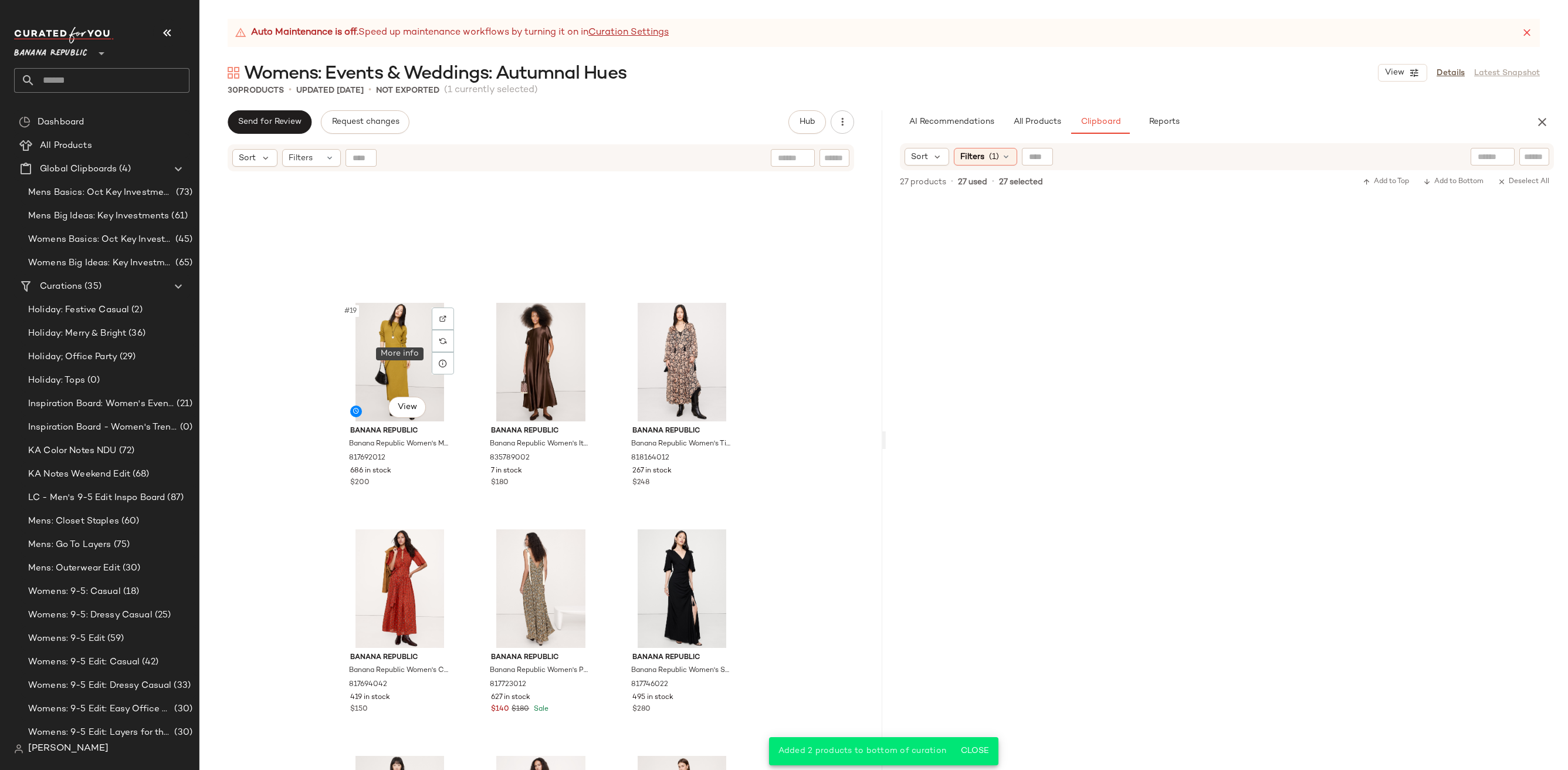
scroll to position [1640, 0]
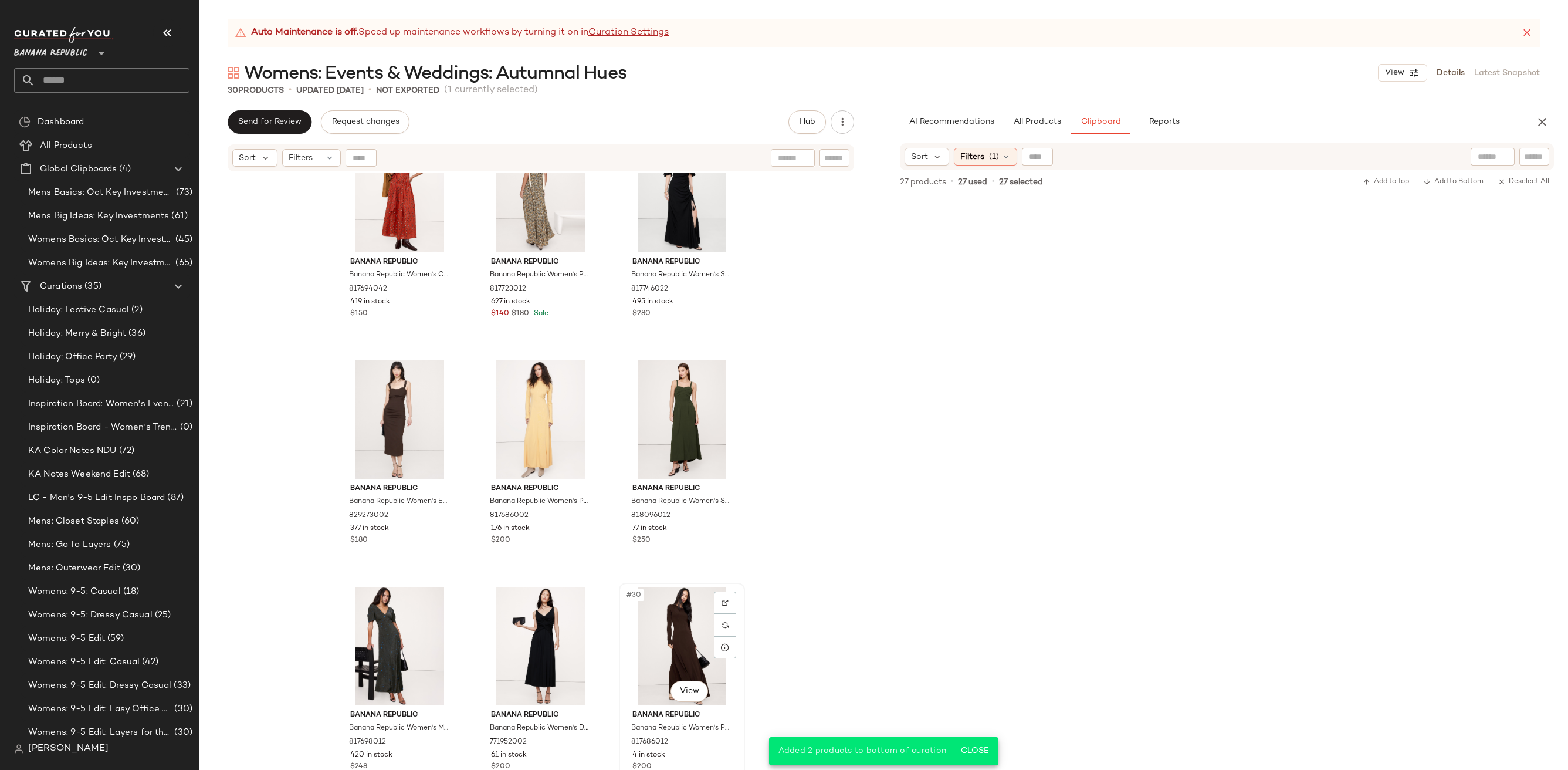
click at [669, 627] on div "#30 View" at bounding box center [681, 645] width 118 height 119
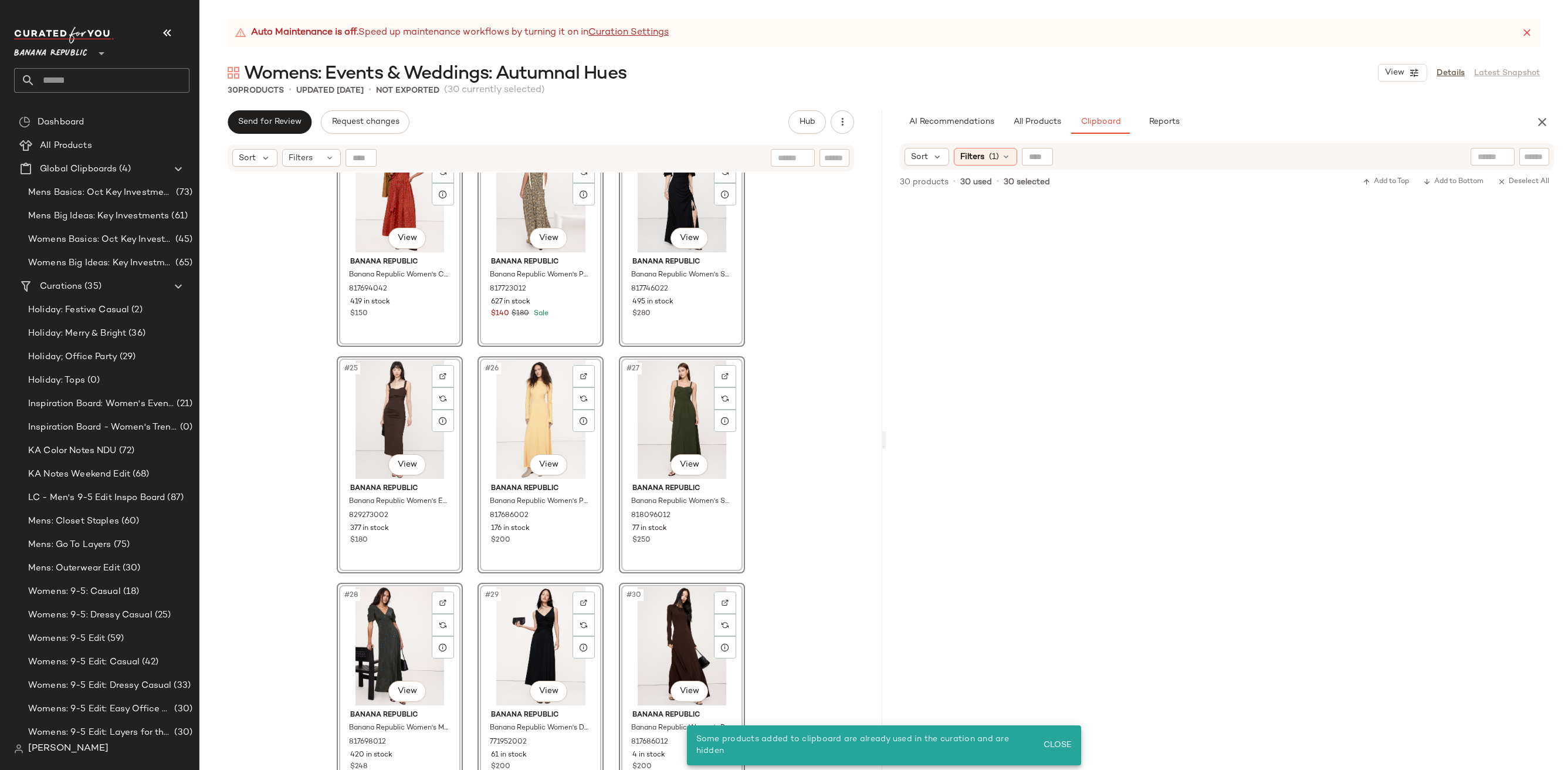
click at [812, 521] on div "#22 View Banana Republic Banana Republic Women's Cotton Tie-Front Shirt Dress S…" at bounding box center [541, 485] width 683 height 627
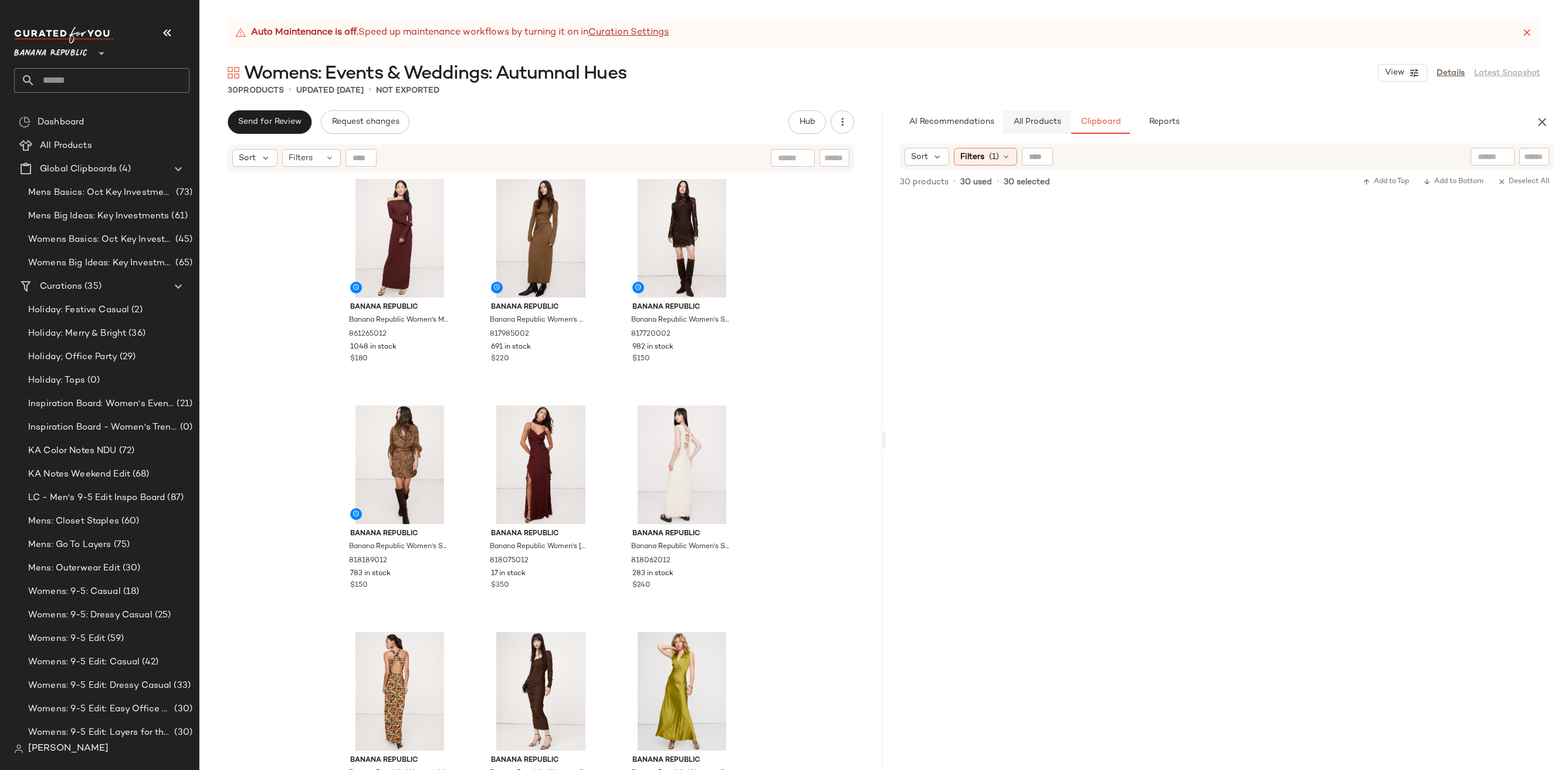
click at [1035, 131] on button "All Products" at bounding box center [1037, 123] width 68 height 24
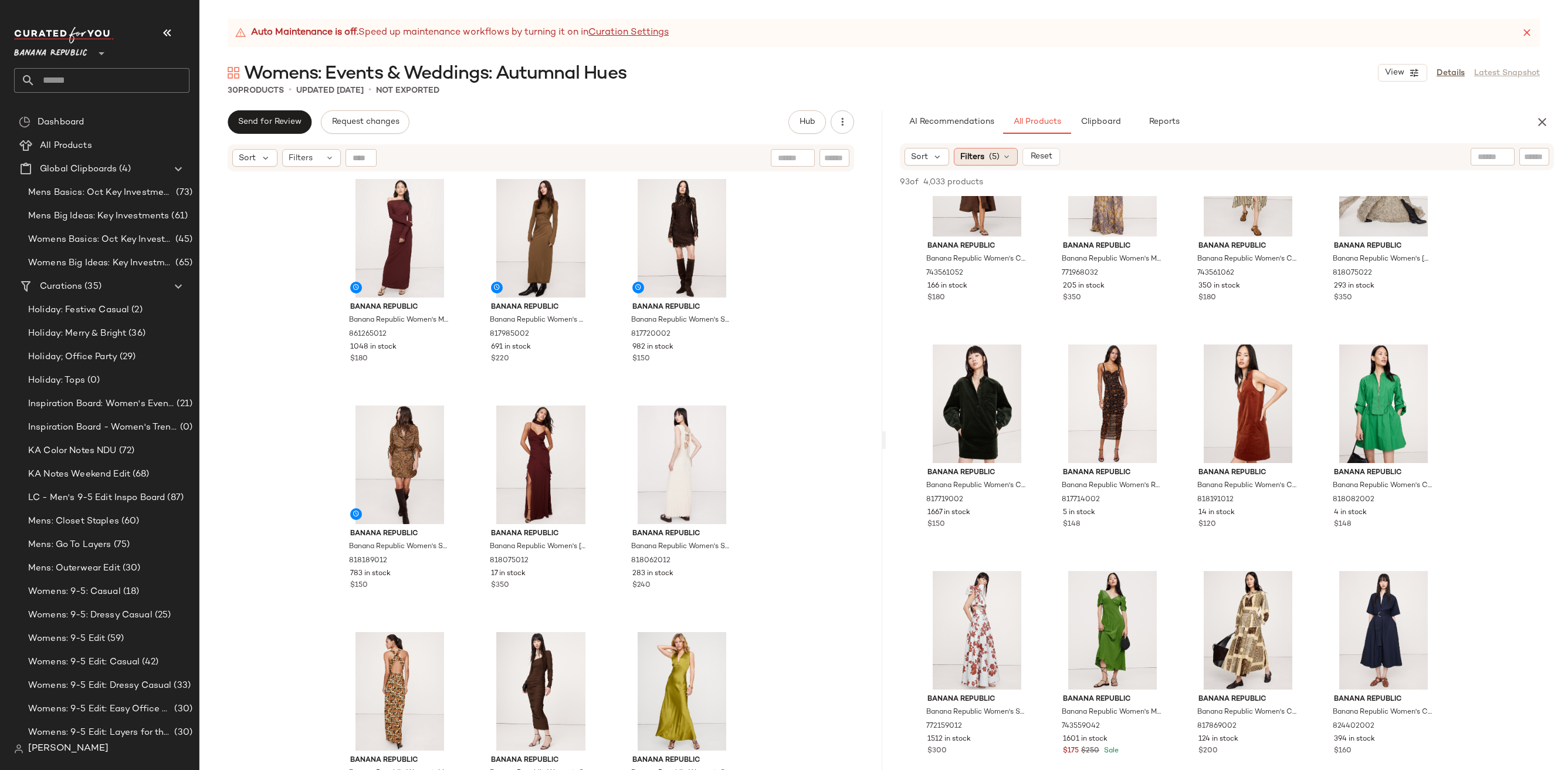
click at [1002, 159] on icon at bounding box center [1006, 156] width 9 height 9
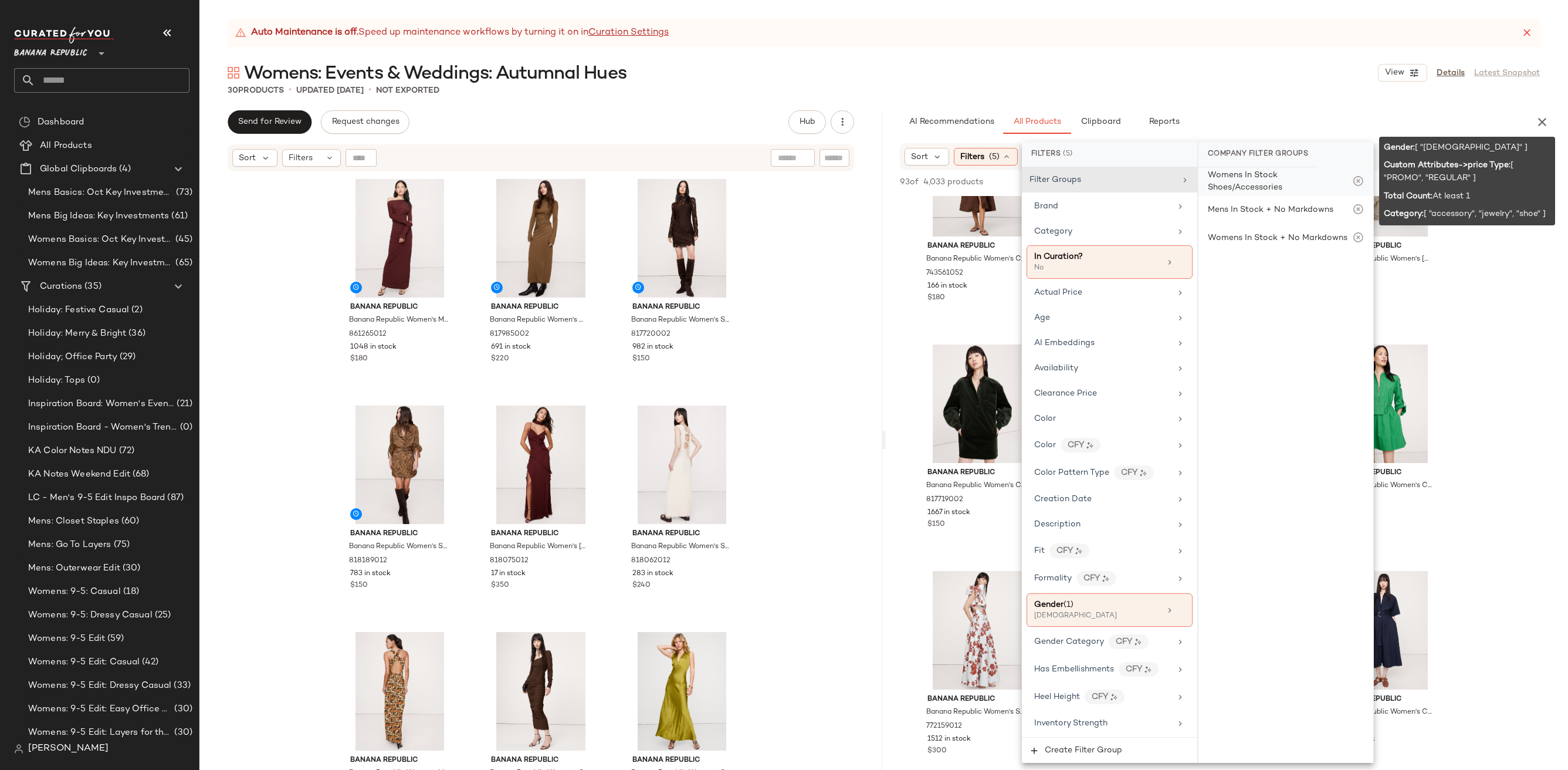
click at [1274, 178] on div "Womens In Stock Shoes/Accessories" at bounding box center [1280, 181] width 144 height 25
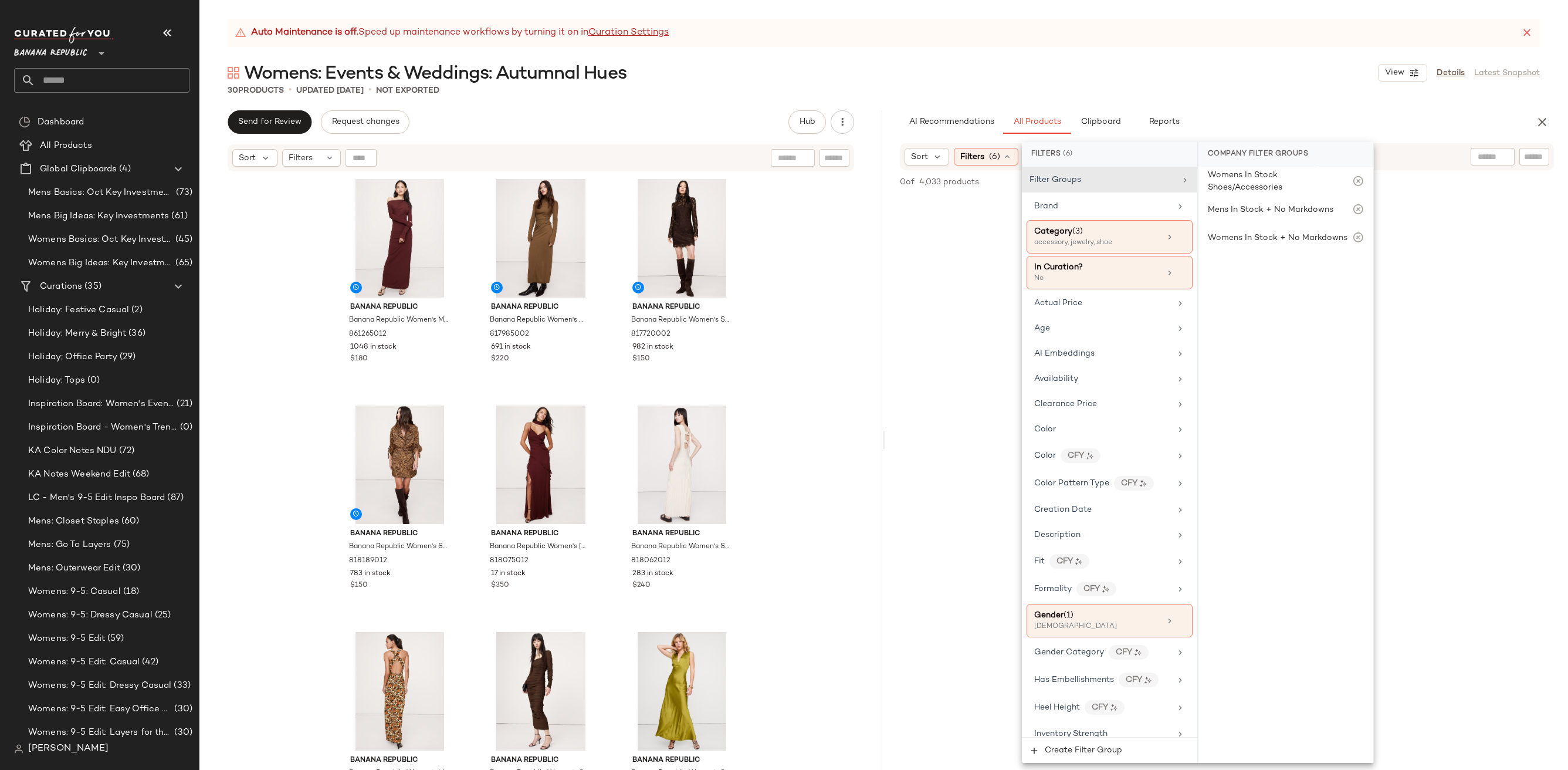
click at [1277, 65] on div "Womens: Events & Weddings: Autumnal Hues View Details Latest Snapshot" at bounding box center [884, 73] width 1368 height 24
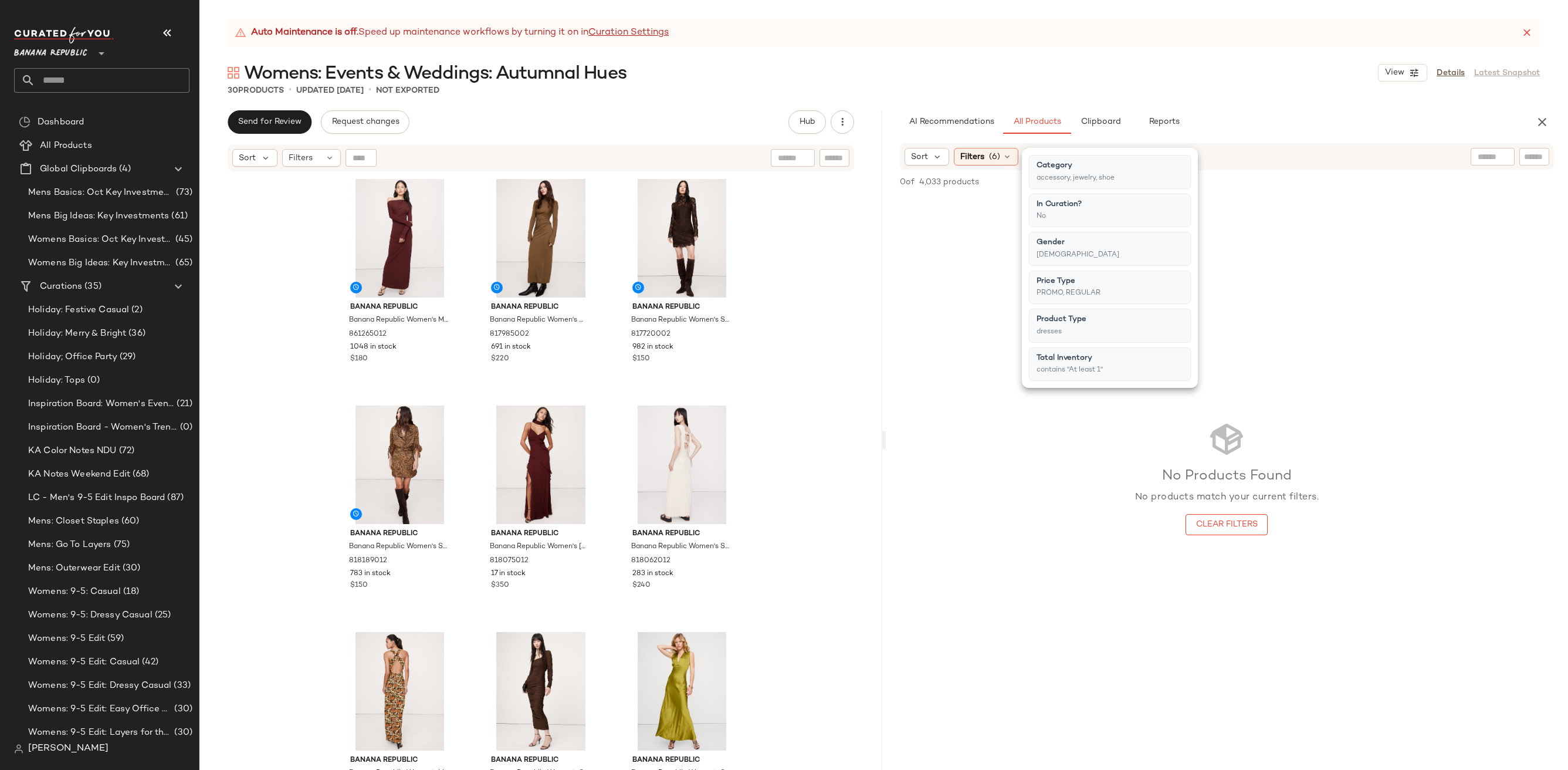
click at [1258, 327] on div "No Products Found No products match your current filters. Clear Filters" at bounding box center [1227, 477] width 683 height 563
click at [995, 164] on div "Filters (6)" at bounding box center [986, 157] width 64 height 18
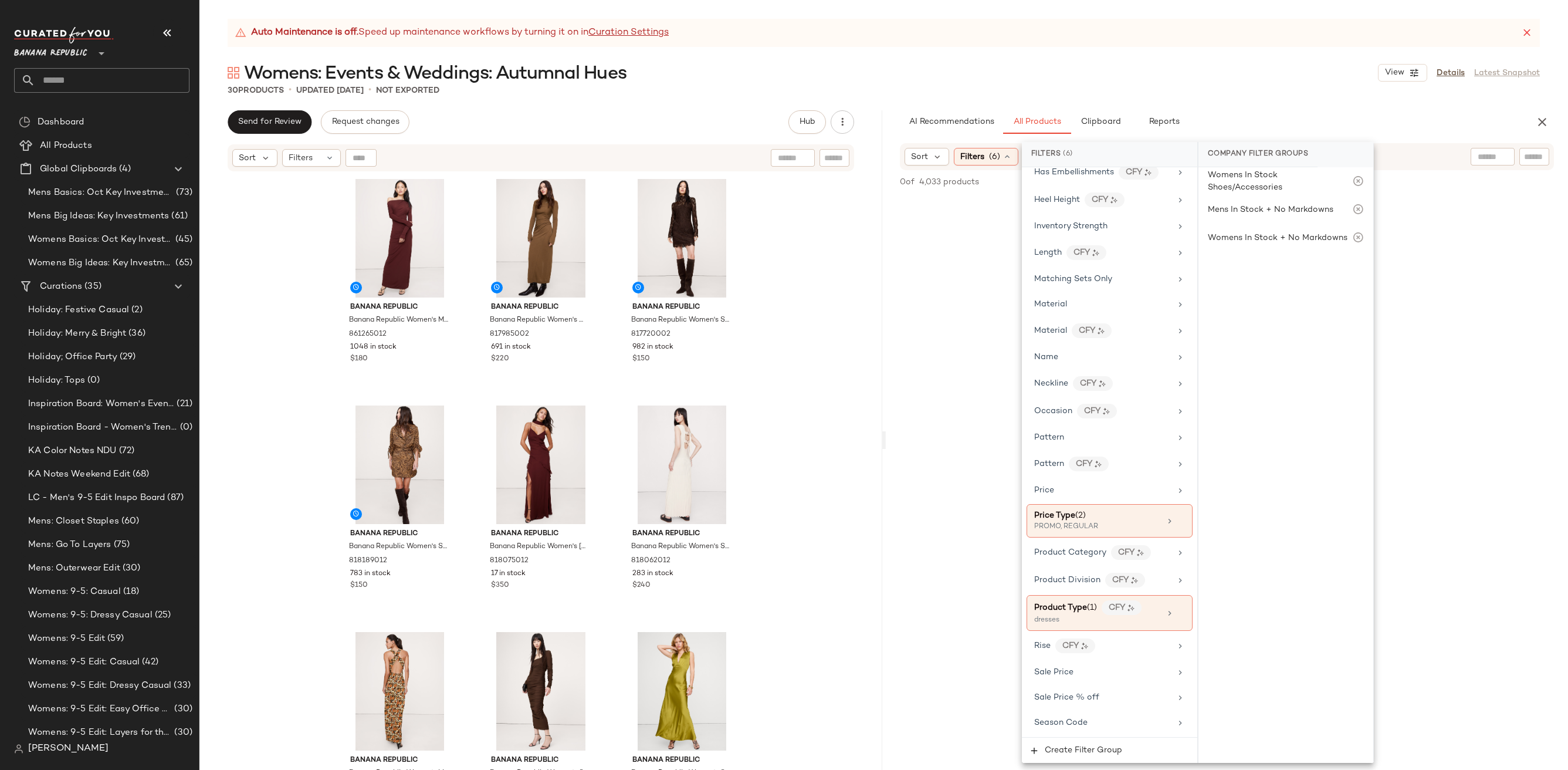
scroll to position [612, 0]
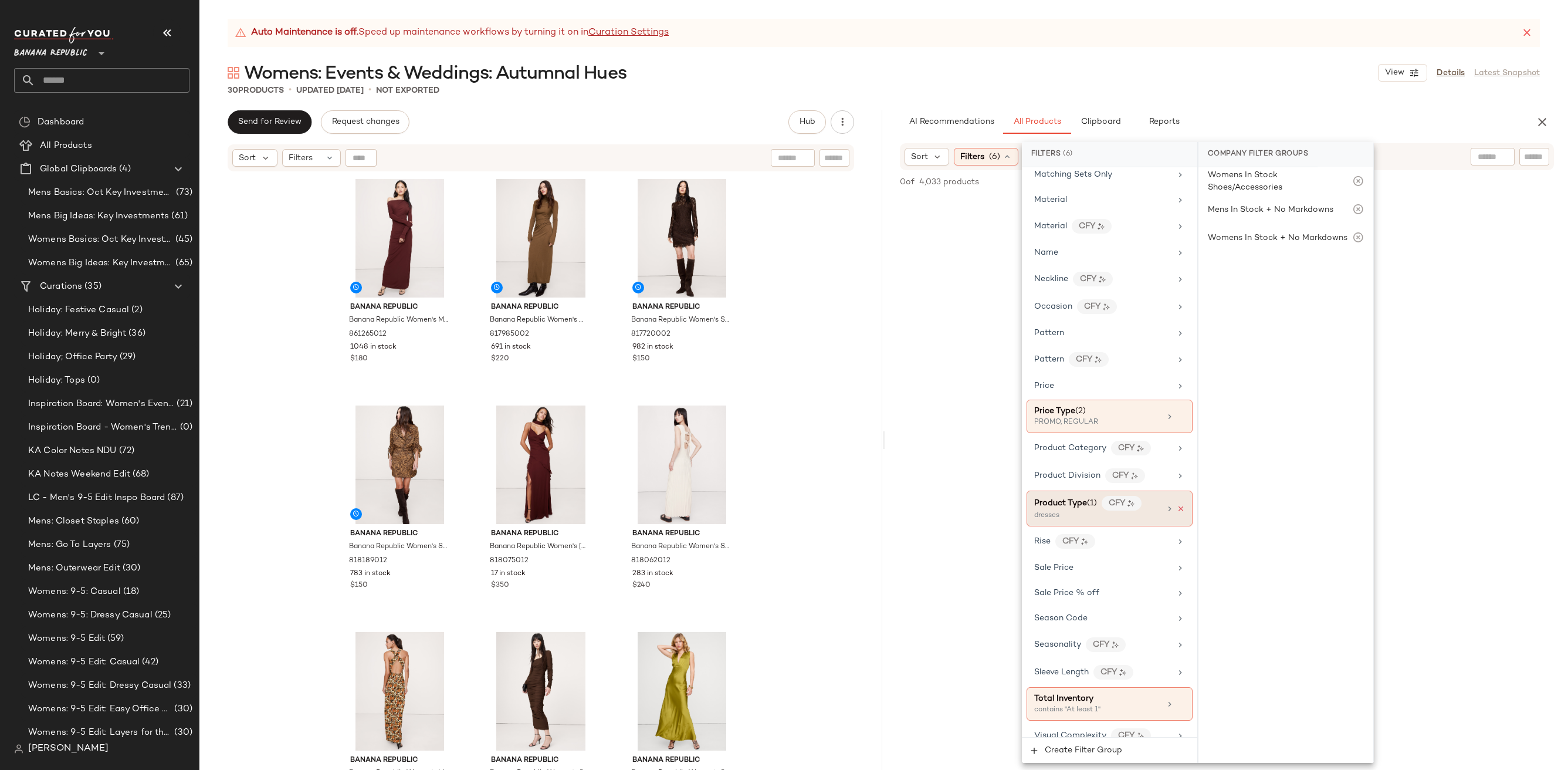
click at [1176, 504] on icon at bounding box center [1180, 508] width 8 height 8
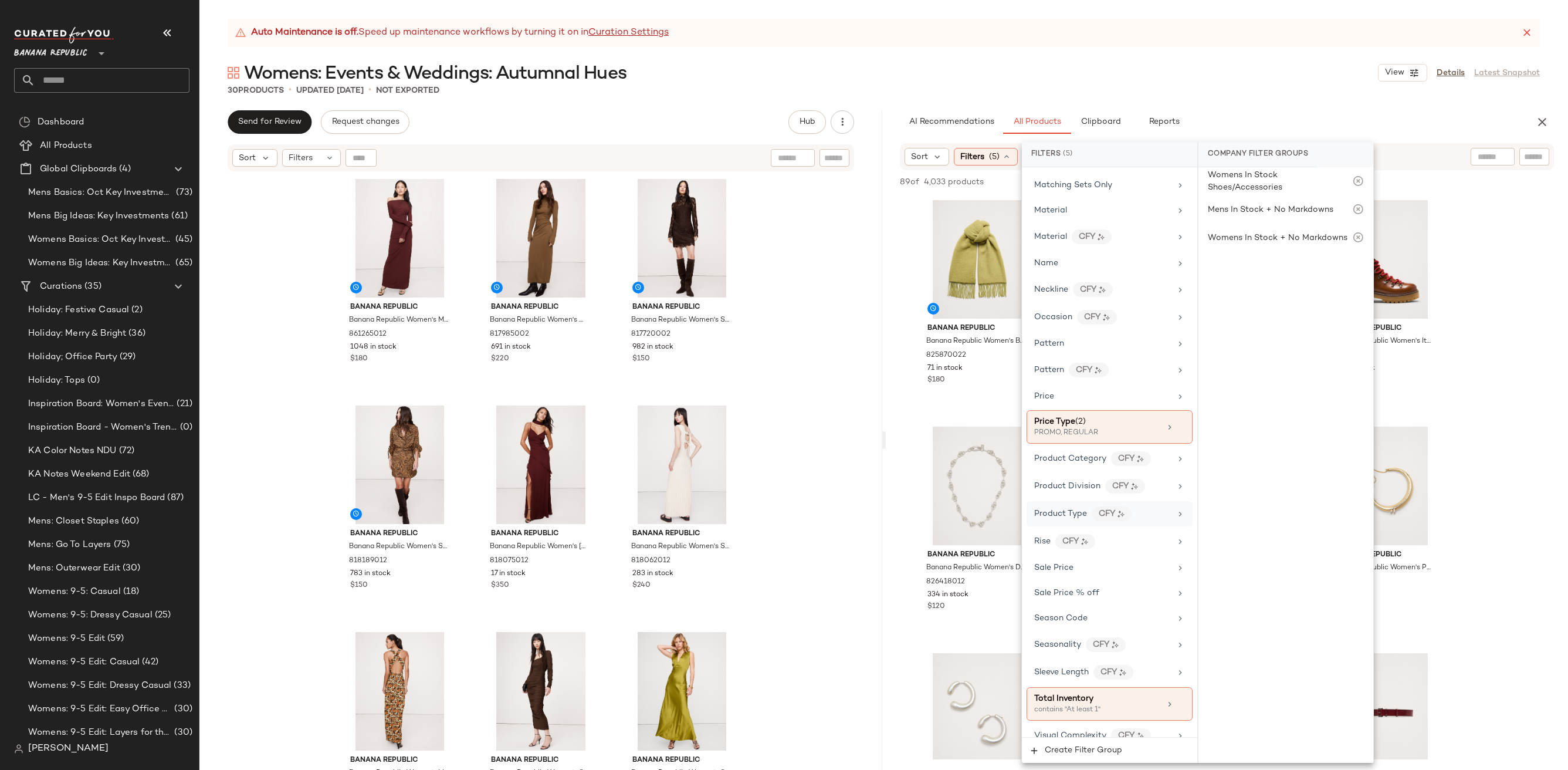
click at [1230, 30] on div "Auto Maintenance is off. Speed up maintenance workflows by turning it on in Cur…" at bounding box center [883, 33] width 1312 height 28
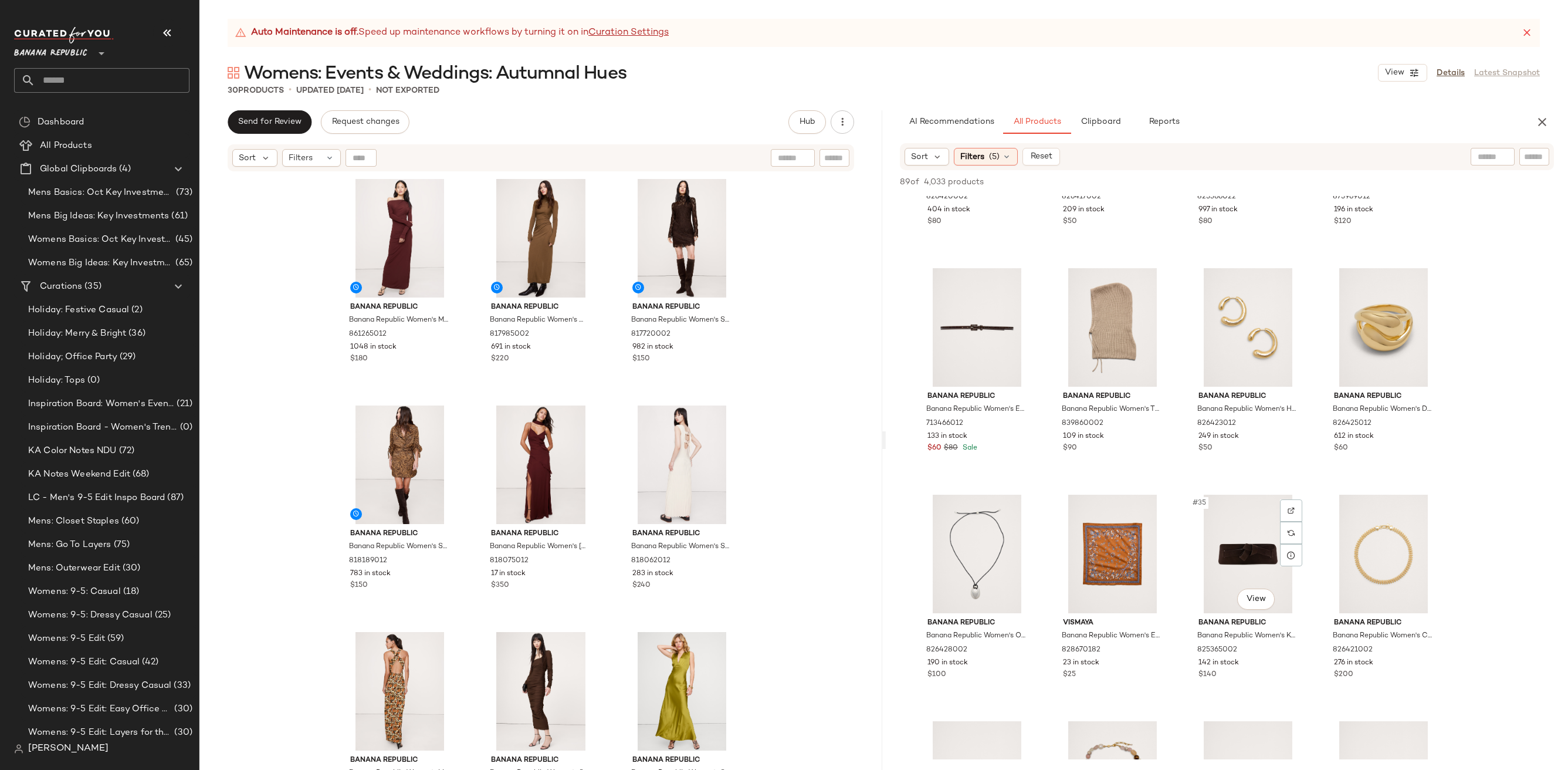
scroll to position [1511, 0]
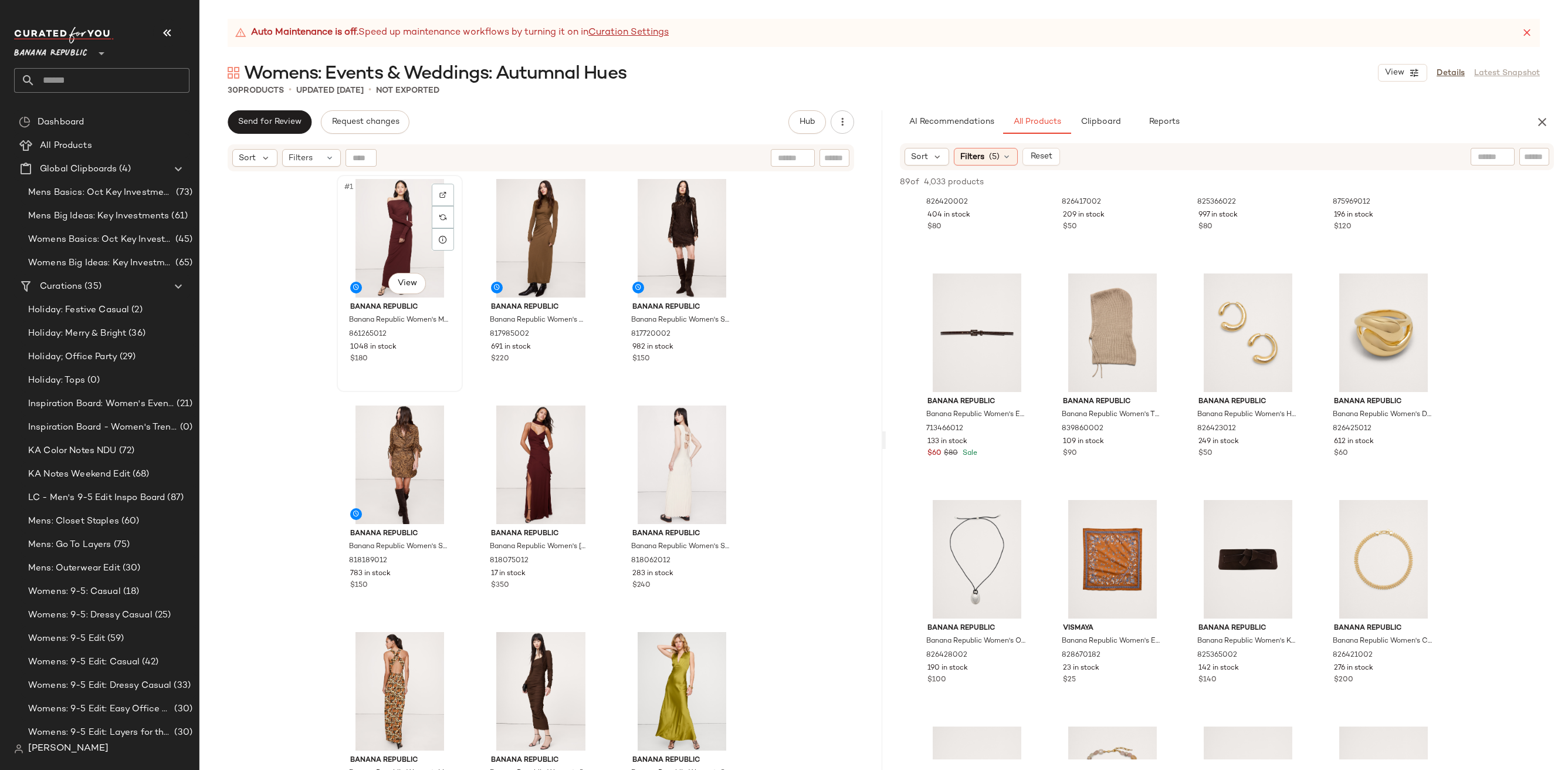
click at [372, 236] on div "#1 View" at bounding box center [399, 238] width 118 height 119
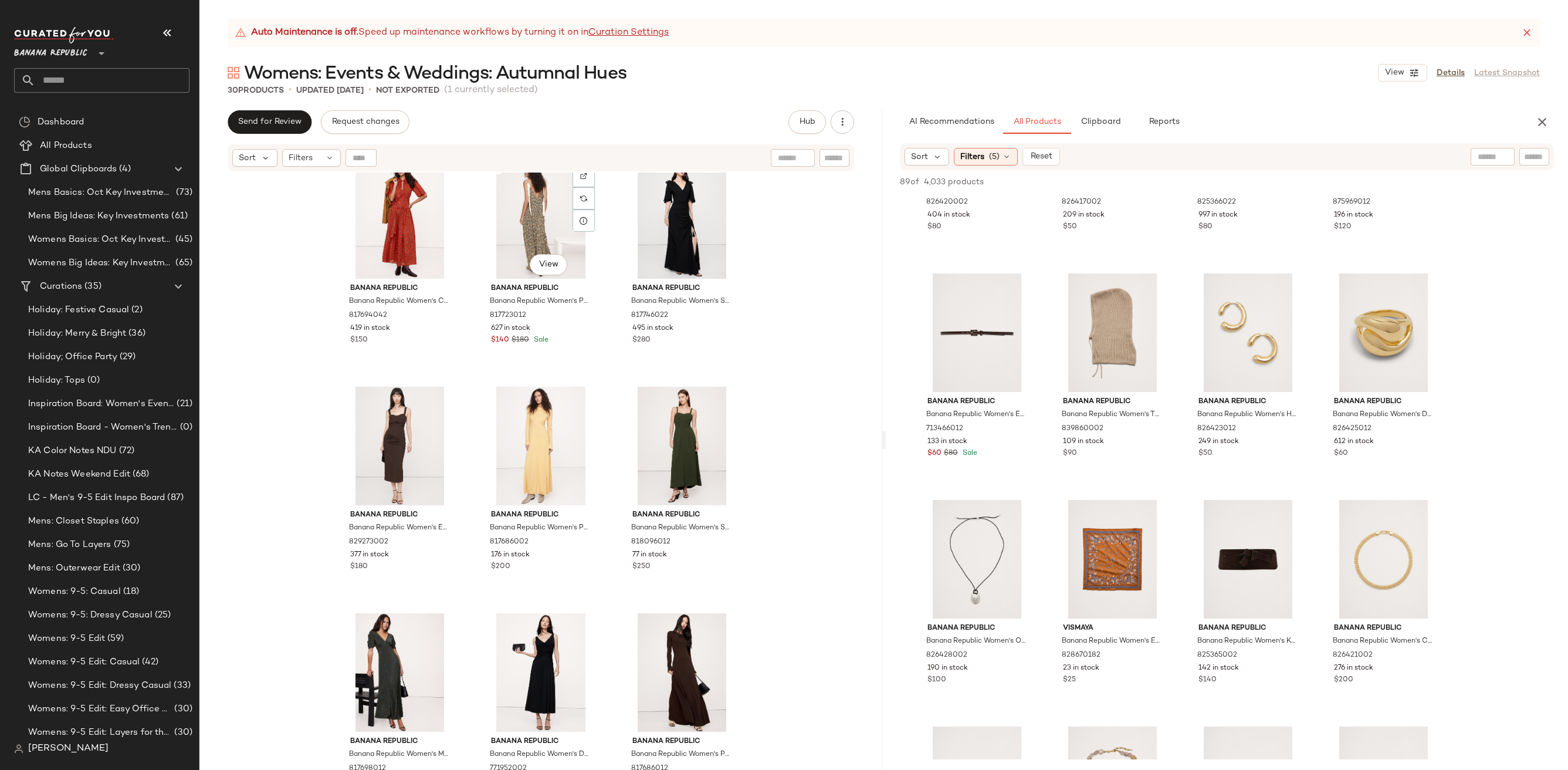
scroll to position [1640, 0]
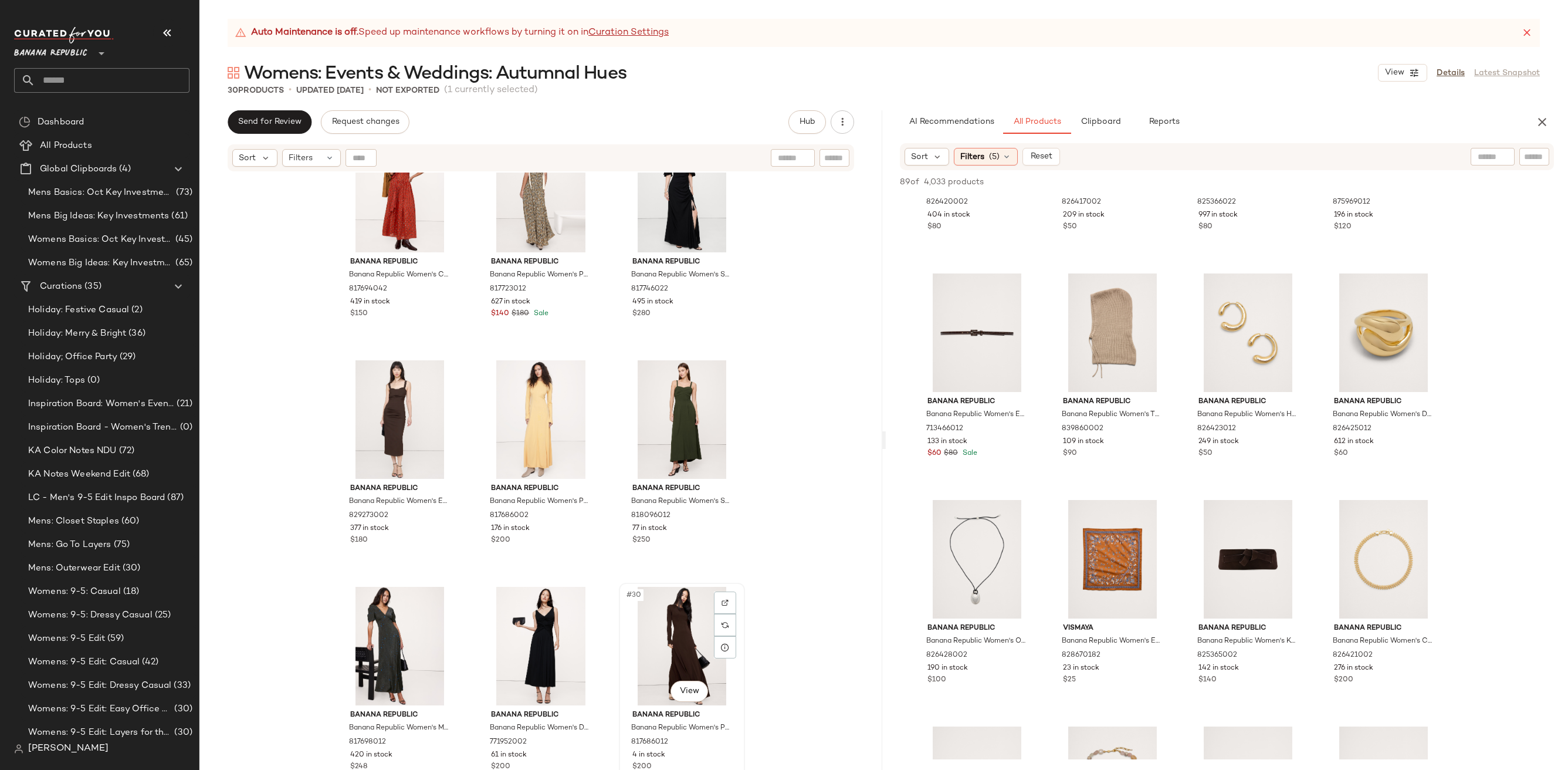
click at [664, 624] on div "#30 View" at bounding box center [681, 645] width 118 height 119
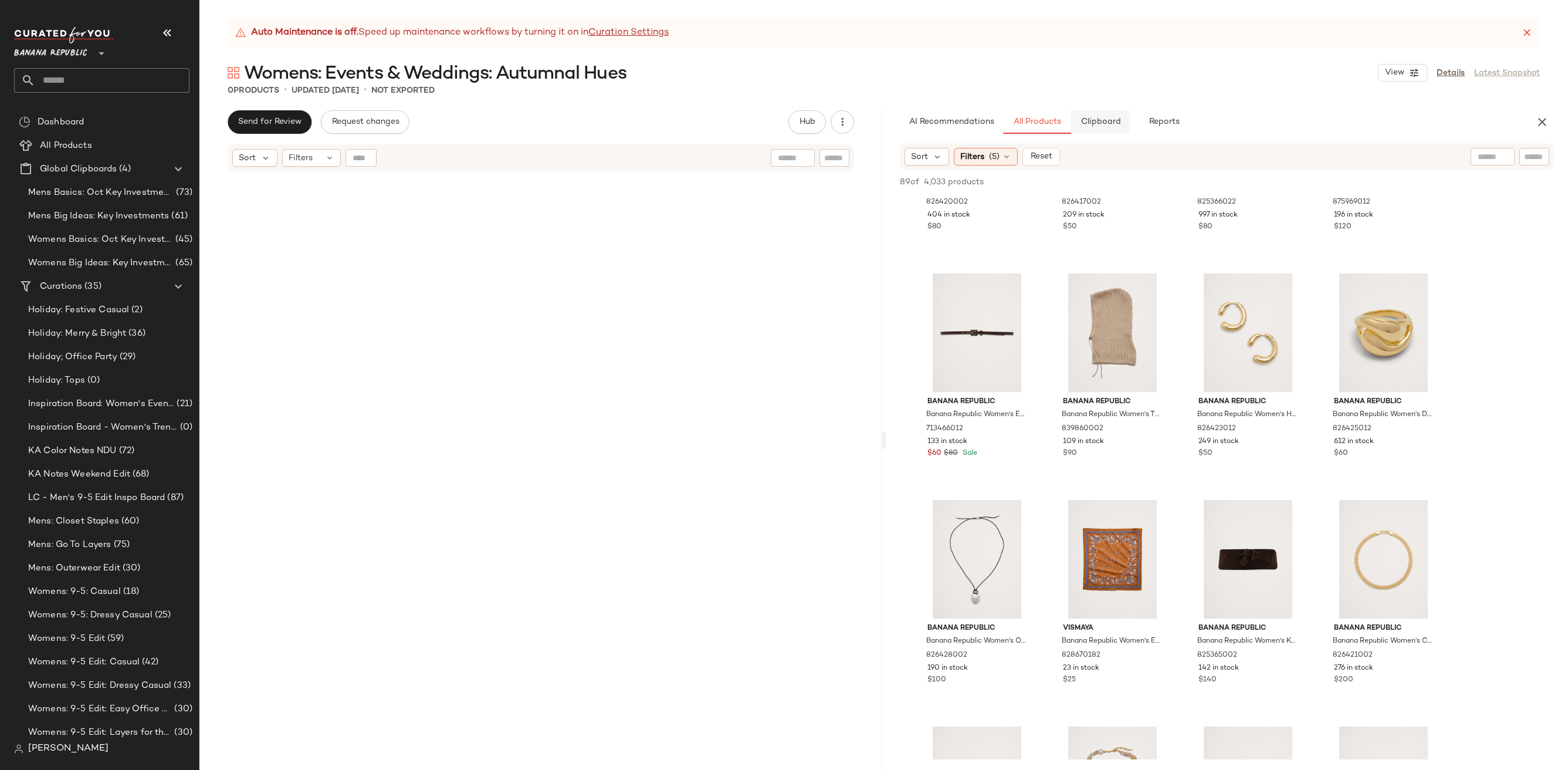
click at [1095, 127] on button "Clipboard" at bounding box center [1100, 123] width 58 height 24
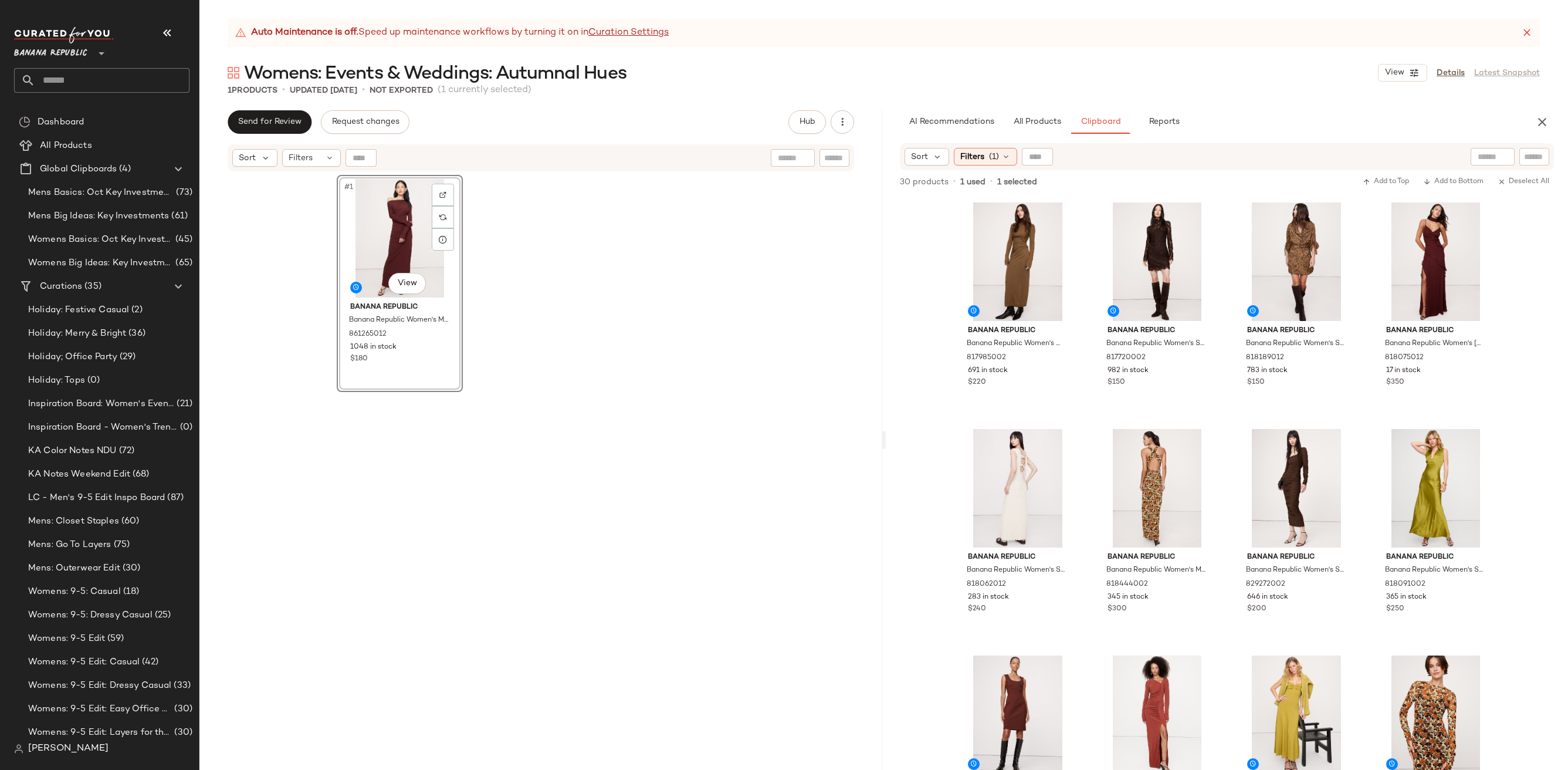
drag, startPoint x: 1003, startPoint y: 247, endPoint x: 893, endPoint y: 41, distance: 233.5
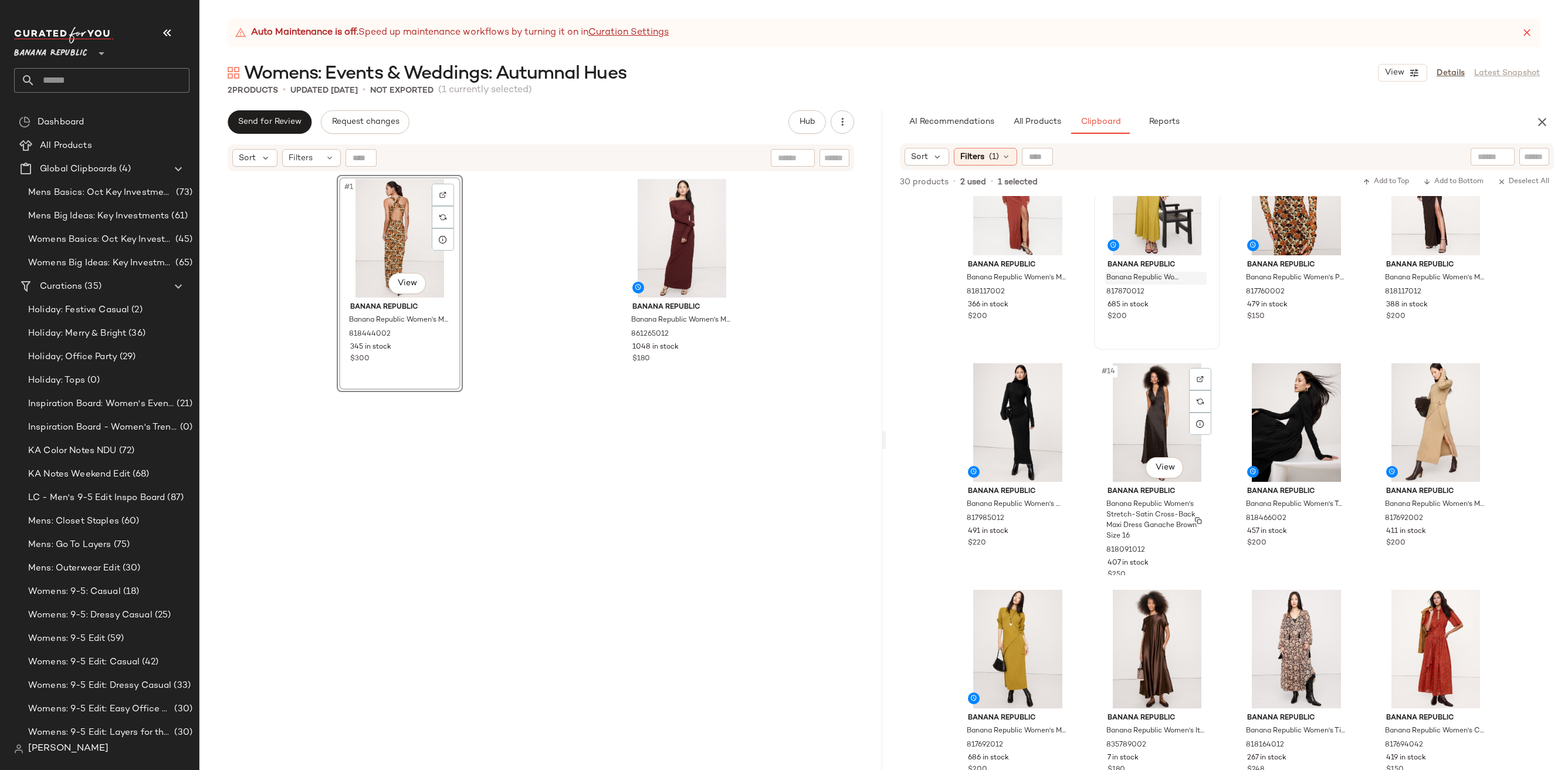
scroll to position [243, 0]
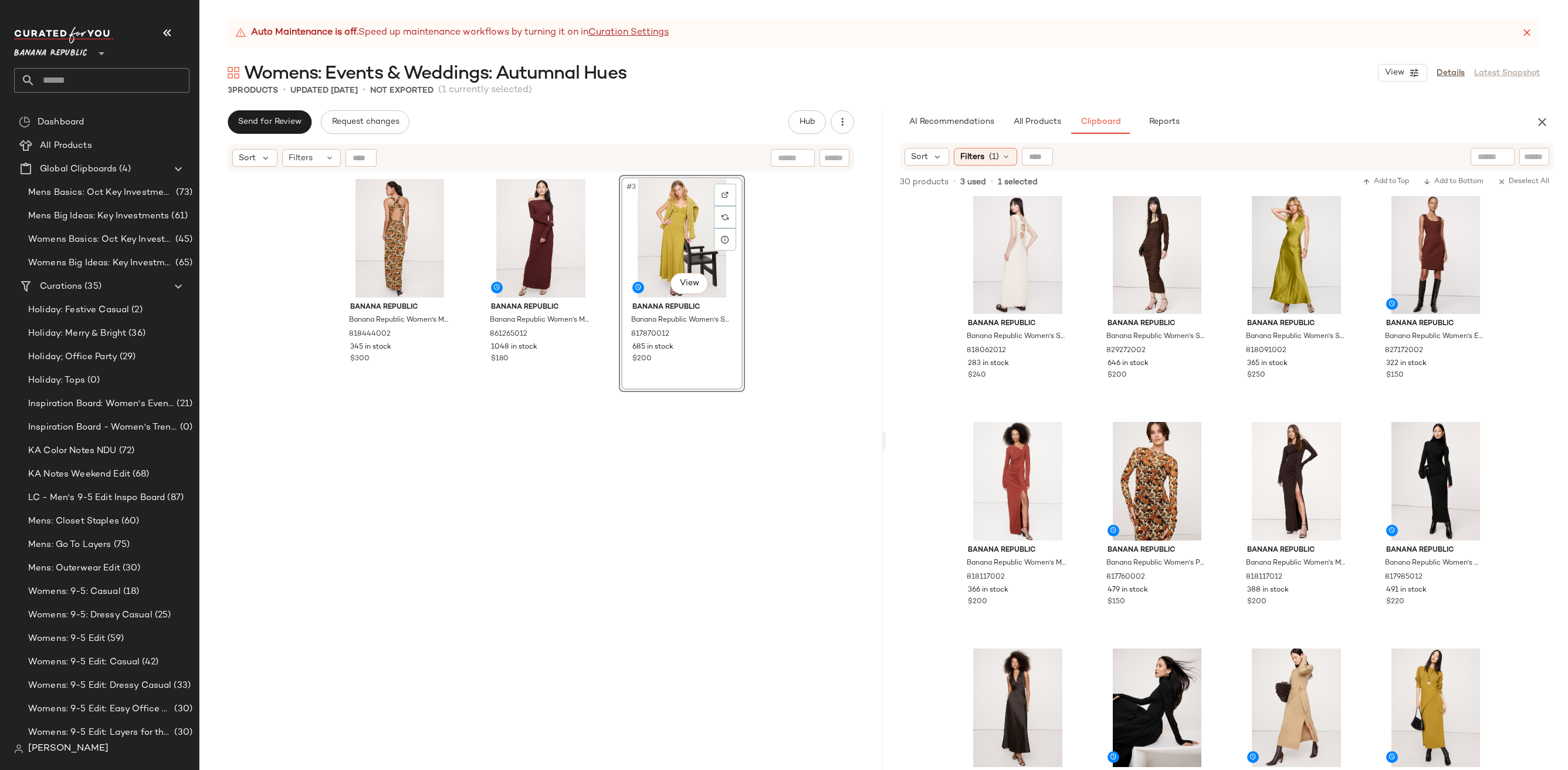
click at [652, 527] on div "#3 View Banana Republic Banana Republic Women's Stretch-Sateen Sweetheart Maxi …" at bounding box center [682, 486] width 127 height 624
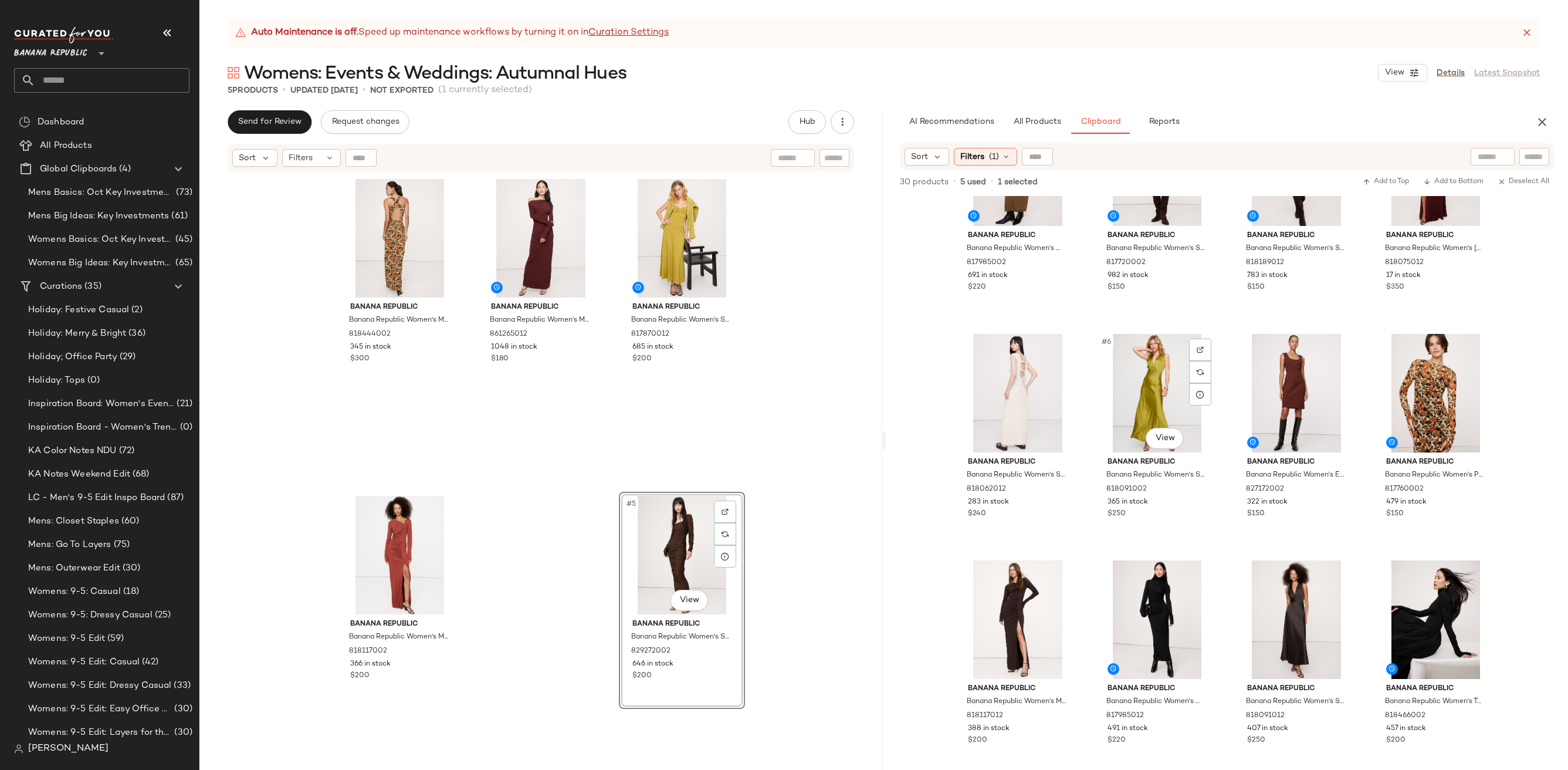
scroll to position [0, 0]
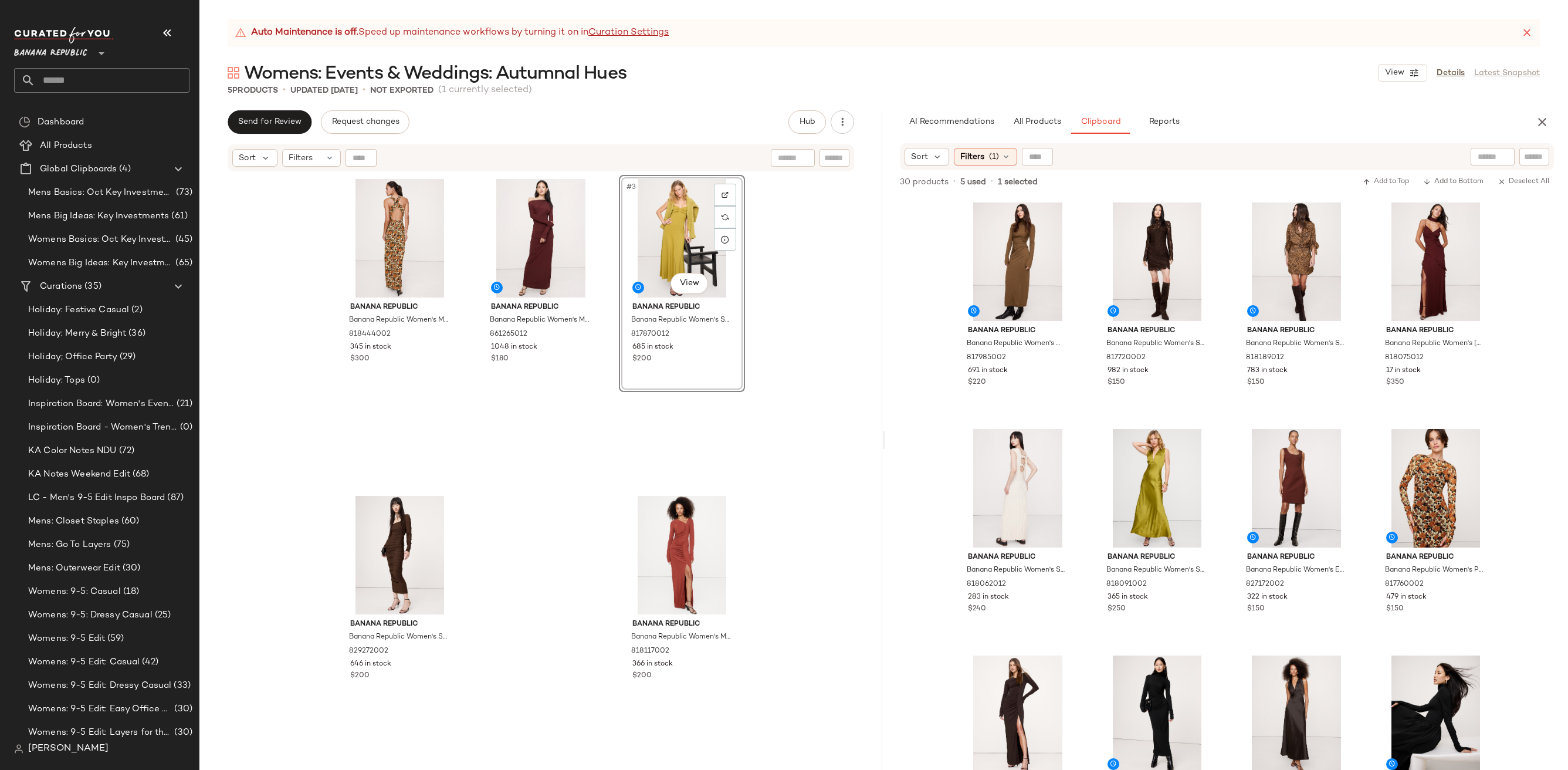
click at [825, 458] on div "Banana Republic Banana Republic Women's Matte Silk Cowl-Neck Backless Maxi Dres…" at bounding box center [541, 485] width 683 height 627
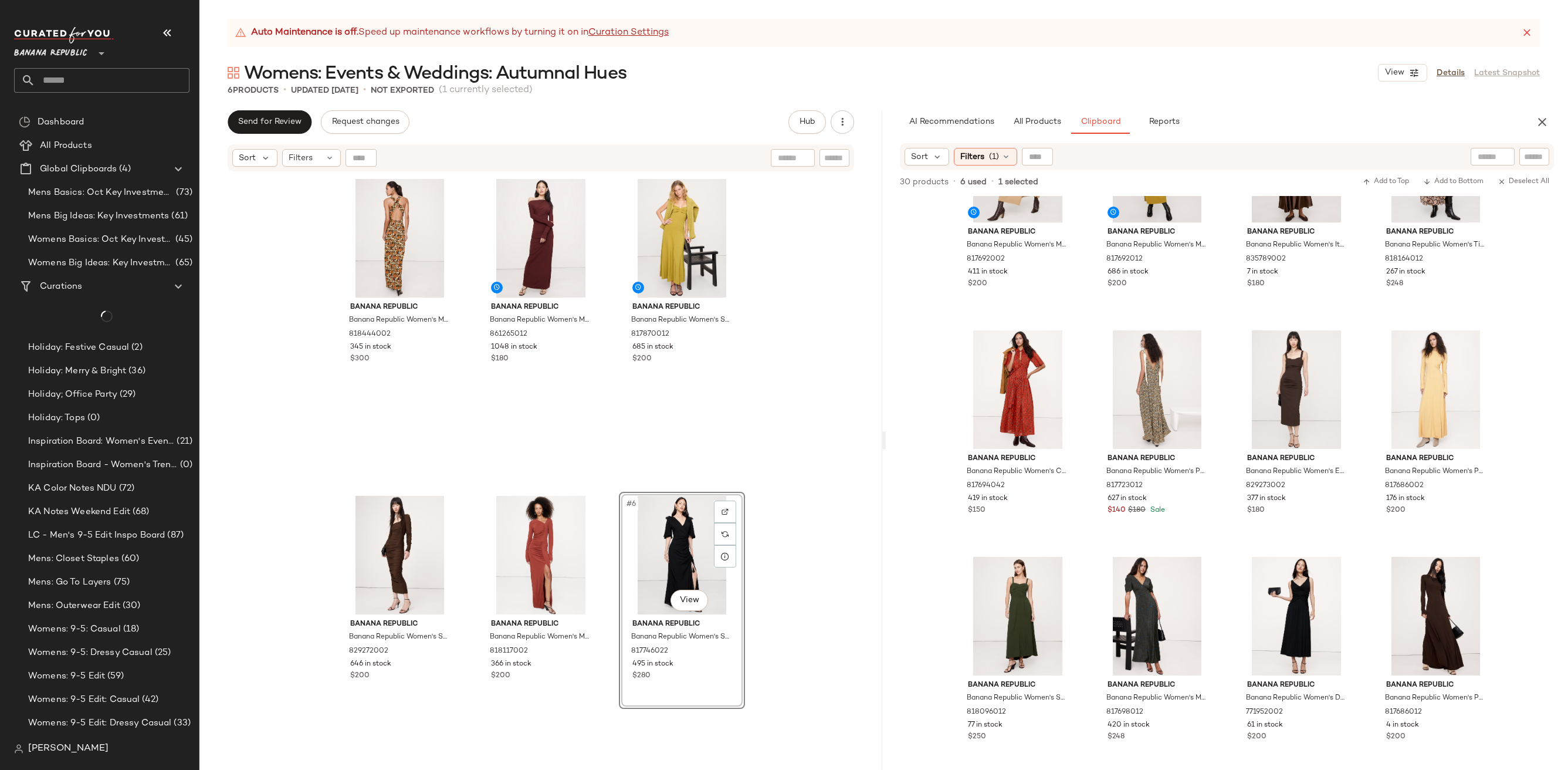
scroll to position [787, 0]
click at [830, 497] on div "Banana Republic Banana Republic Women's Matte Silk Cowl-Neck Backless Maxi Dres…" at bounding box center [541, 485] width 683 height 627
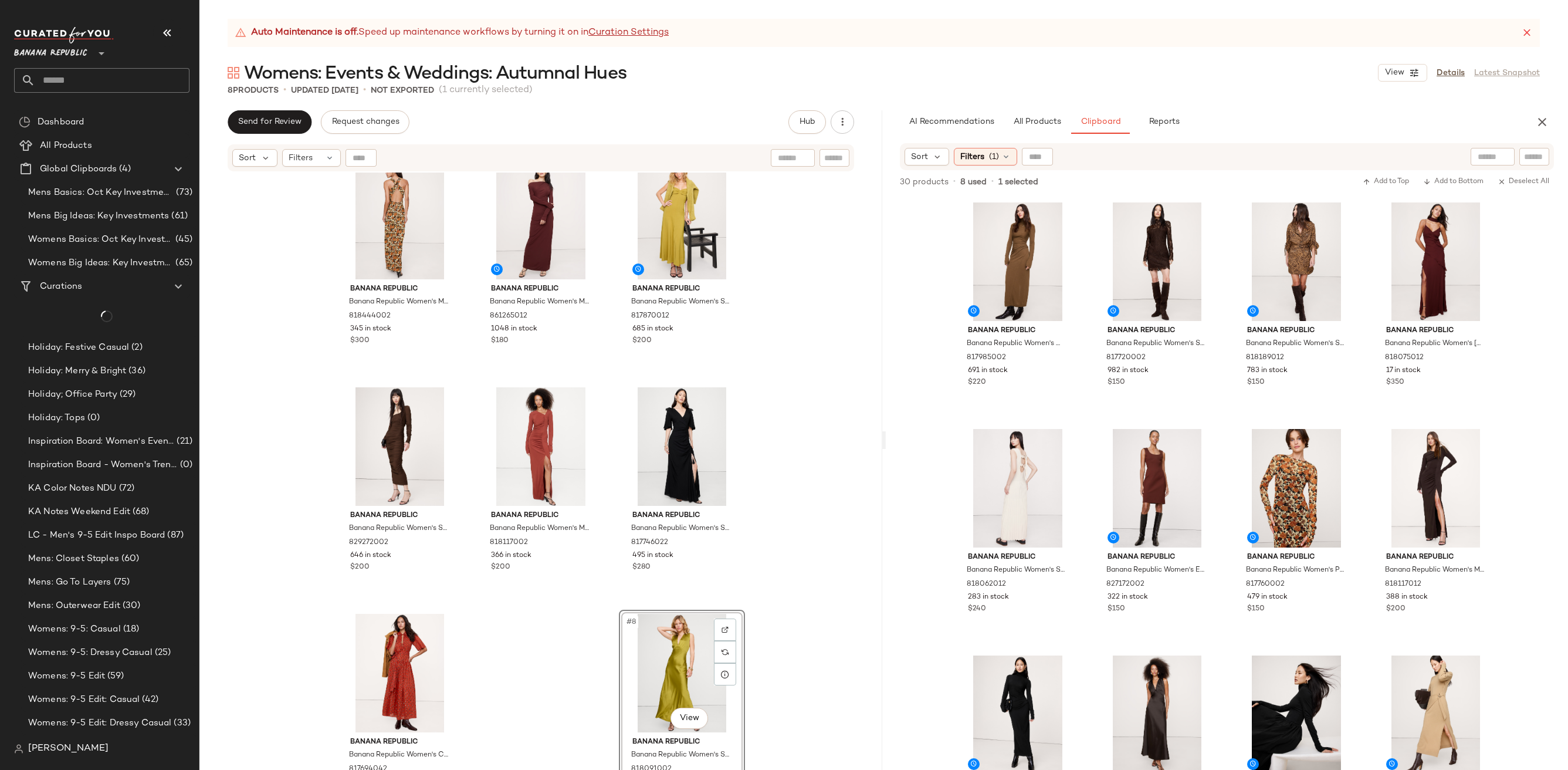
scroll to position [45, 0]
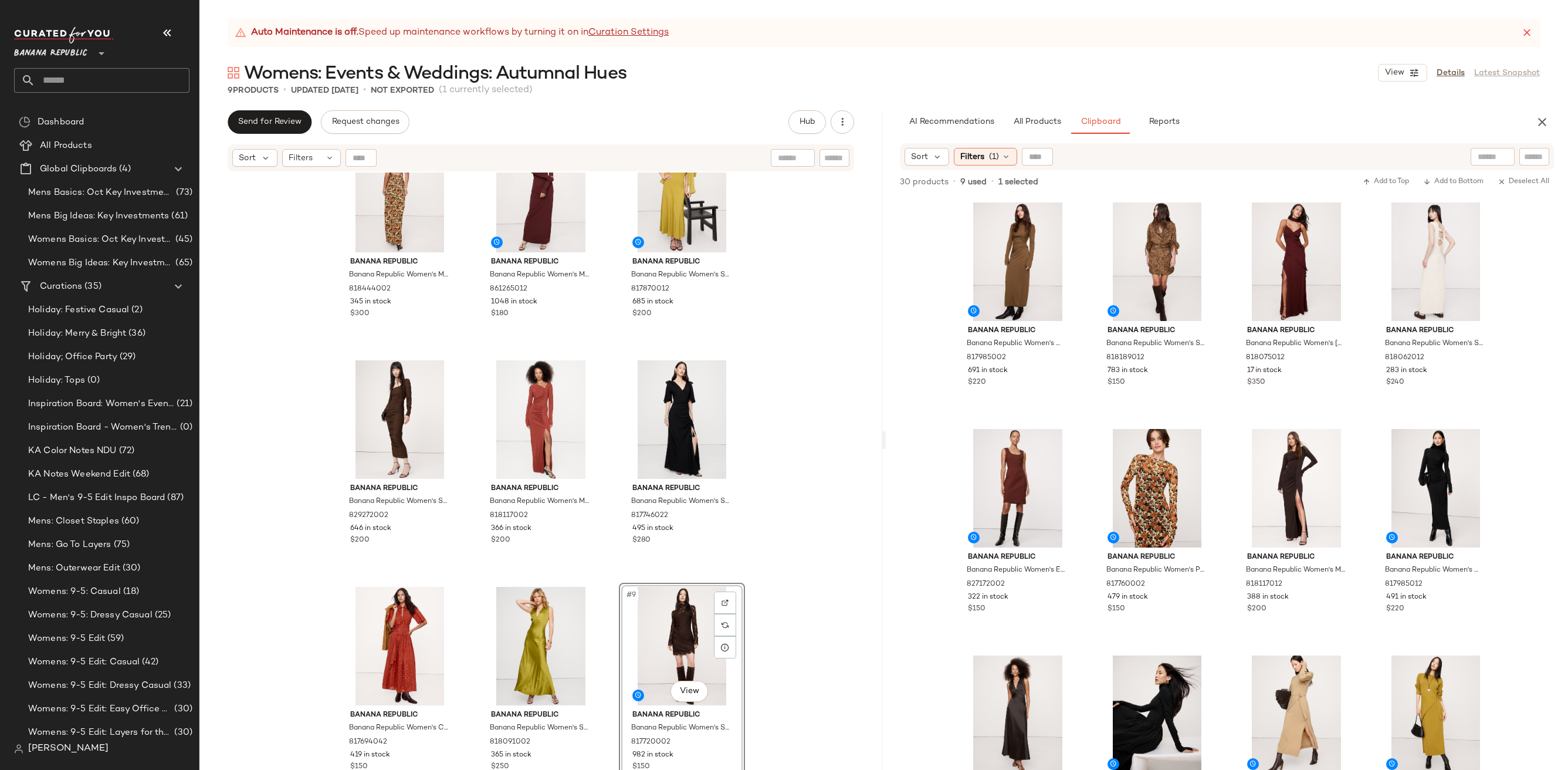
click at [779, 587] on div "Banana Republic Banana Republic Women's Matte Silk Cowl-Neck Backless Maxi Dres…" at bounding box center [541, 485] width 683 height 627
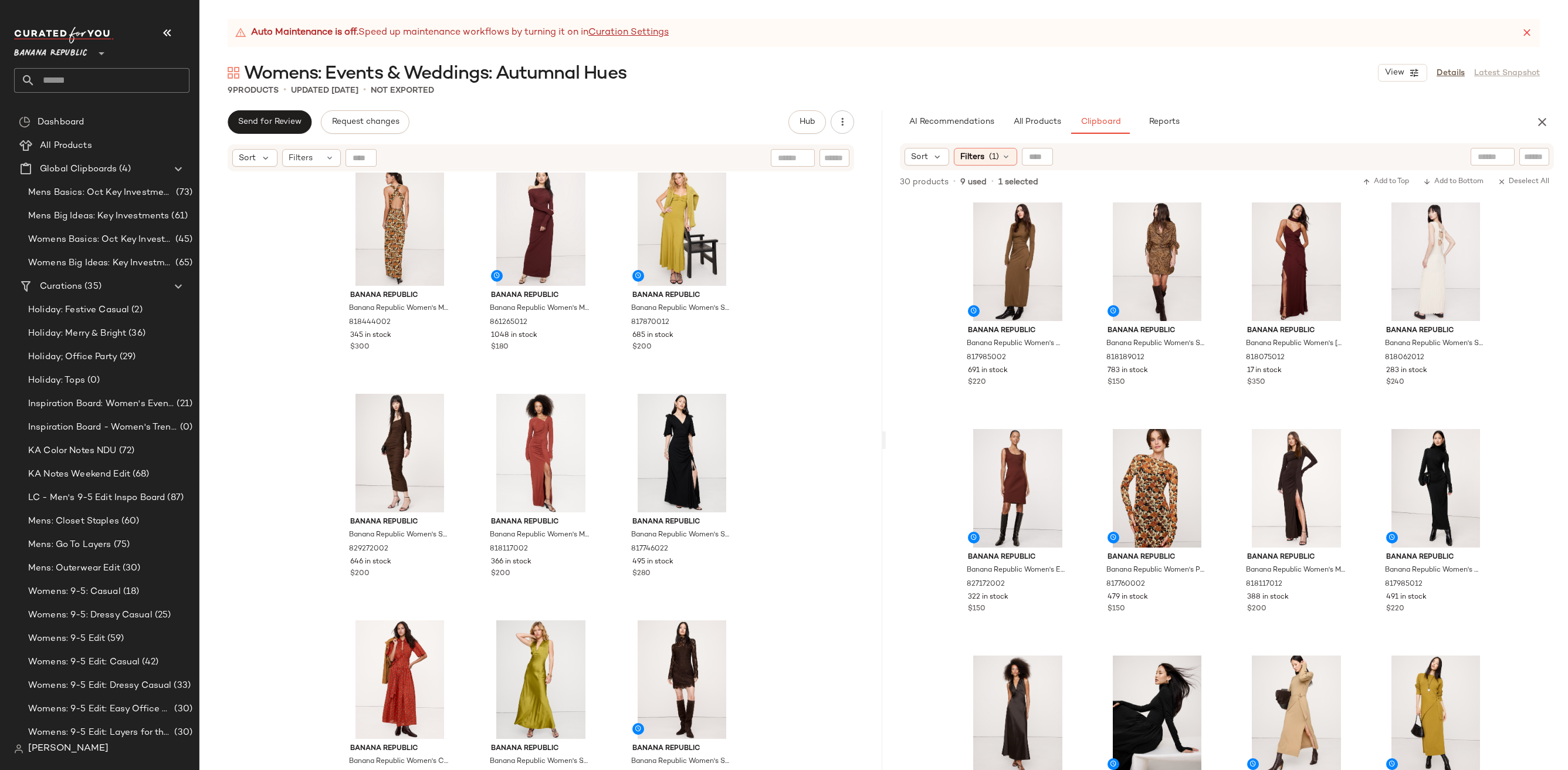
scroll to position [0, 0]
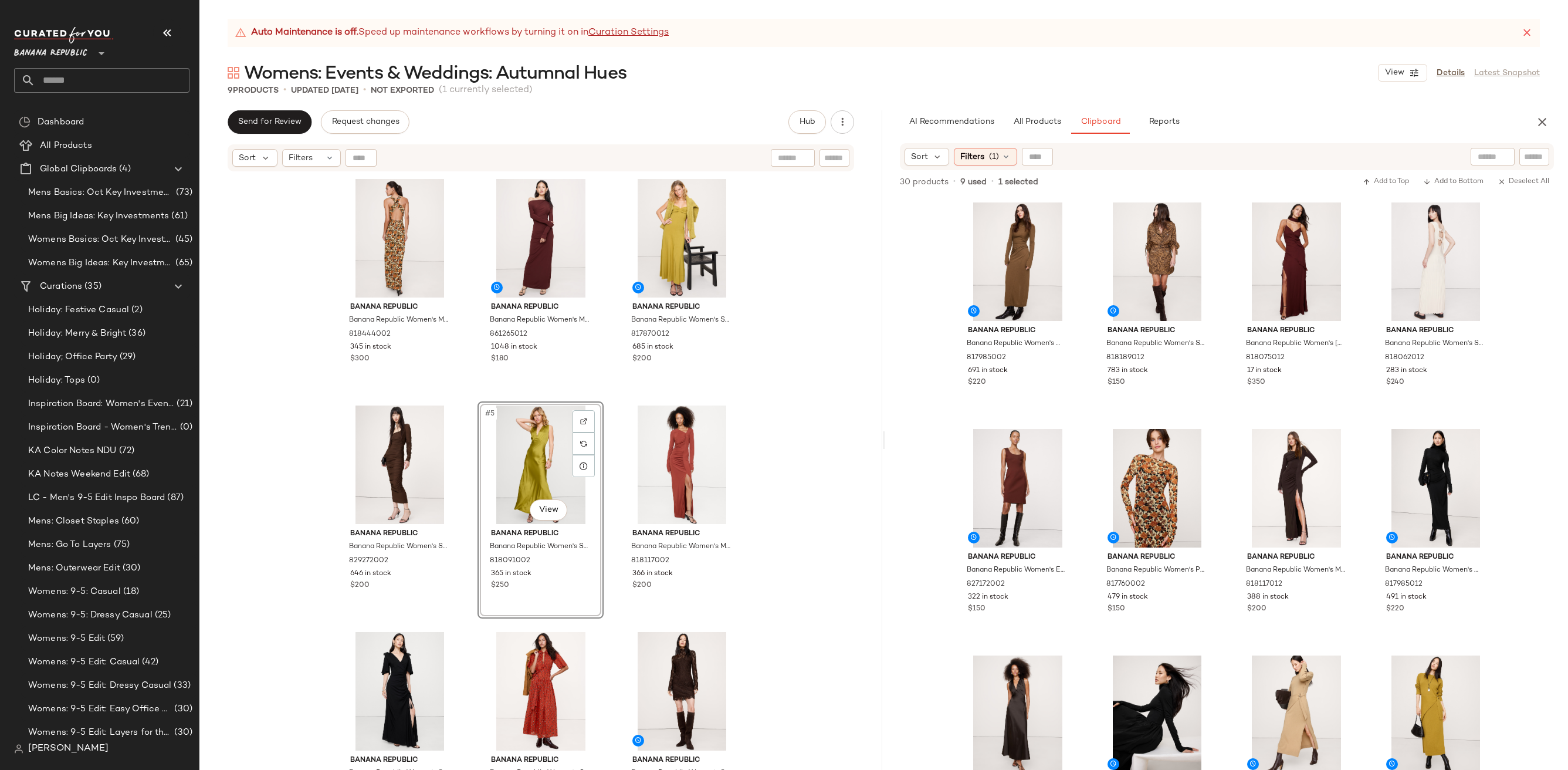
click at [750, 527] on div "Banana Republic Banana Republic Women's Matte Silk Cowl-Neck Backless Maxi Dres…" at bounding box center [541, 485] width 683 height 627
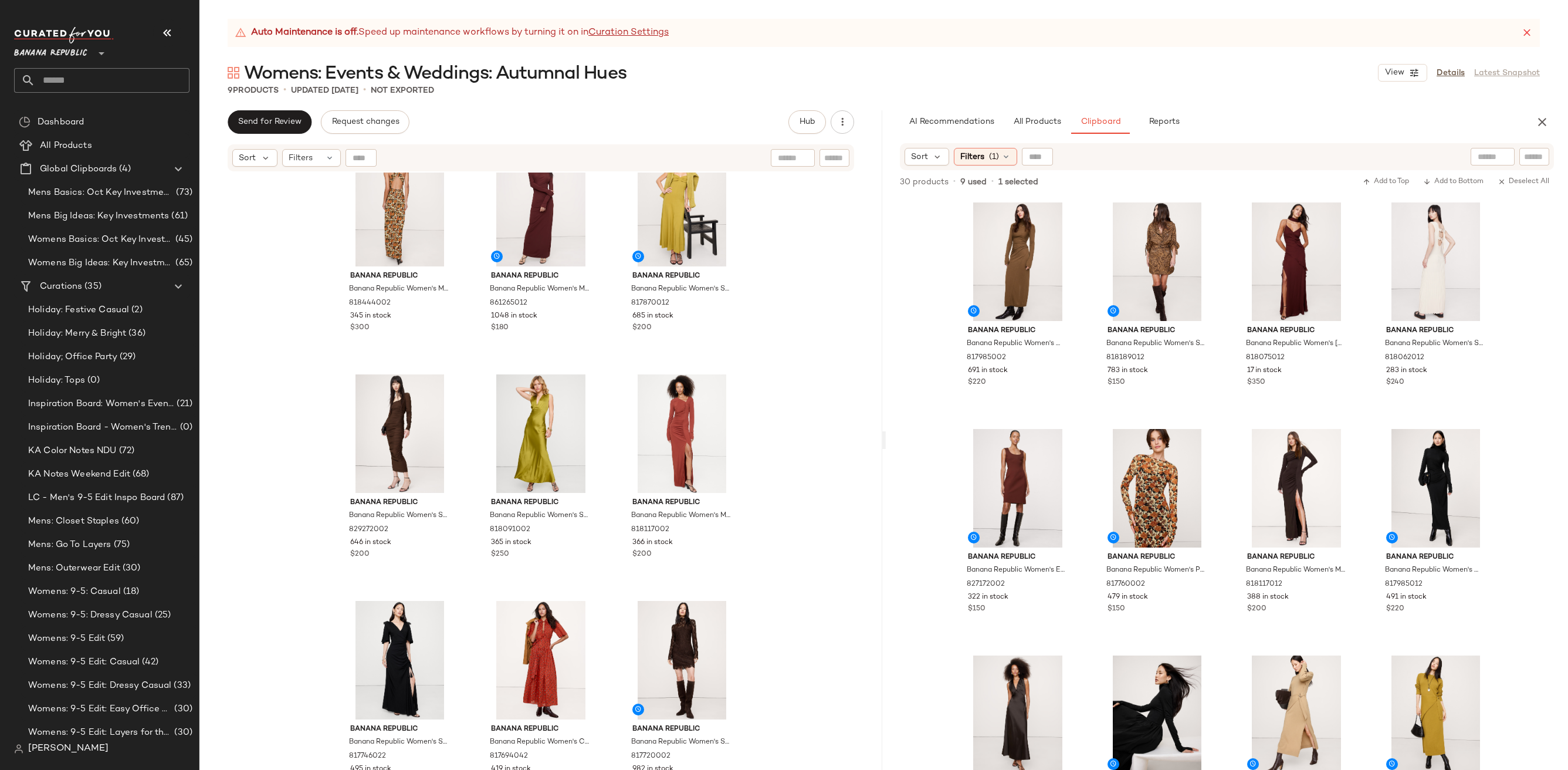
scroll to position [45, 0]
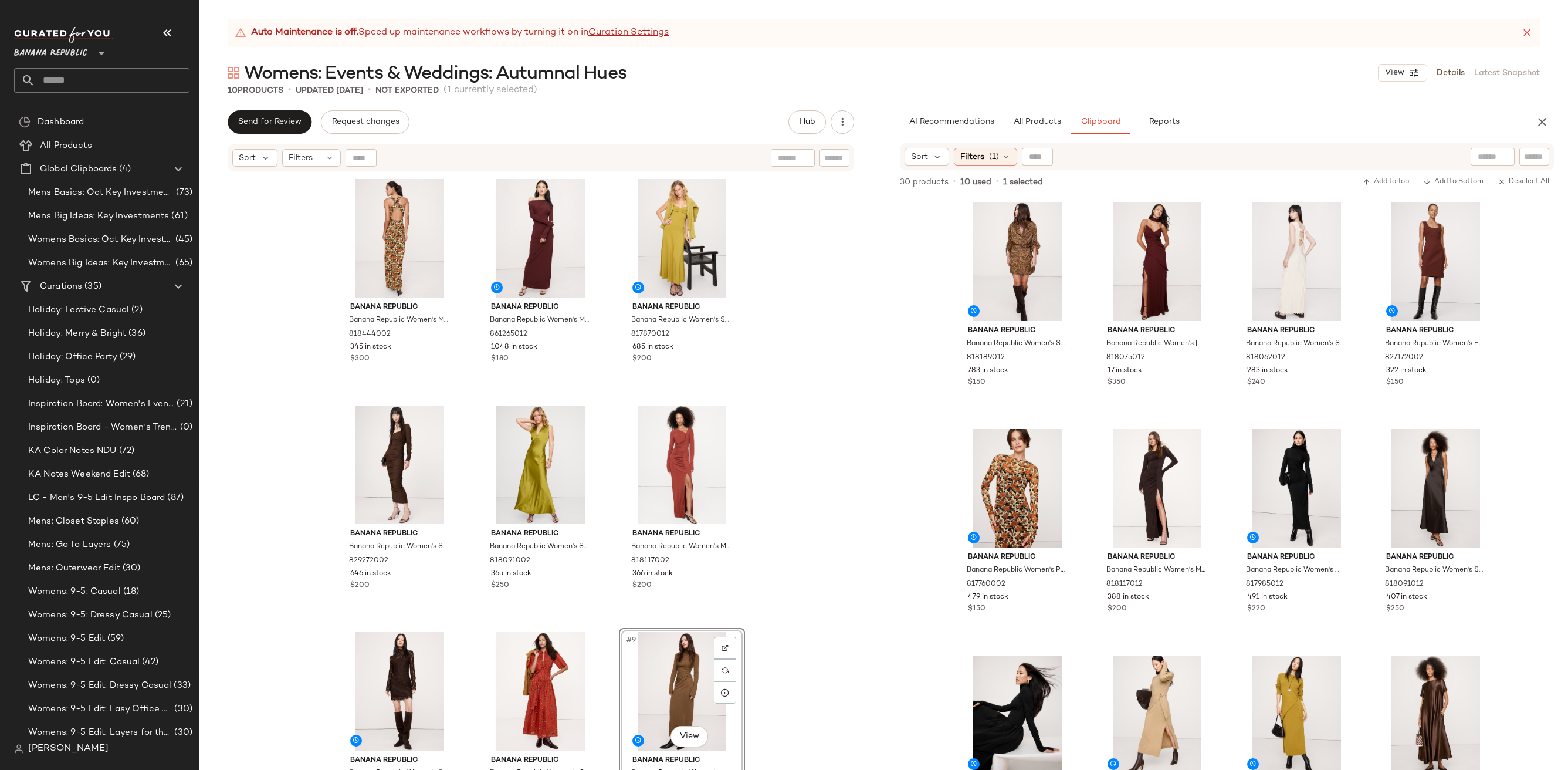
click at [830, 561] on div "Banana Republic Banana Republic Women's Matte Silk Cowl-Neck Backless Maxi Dres…" at bounding box center [541, 485] width 683 height 627
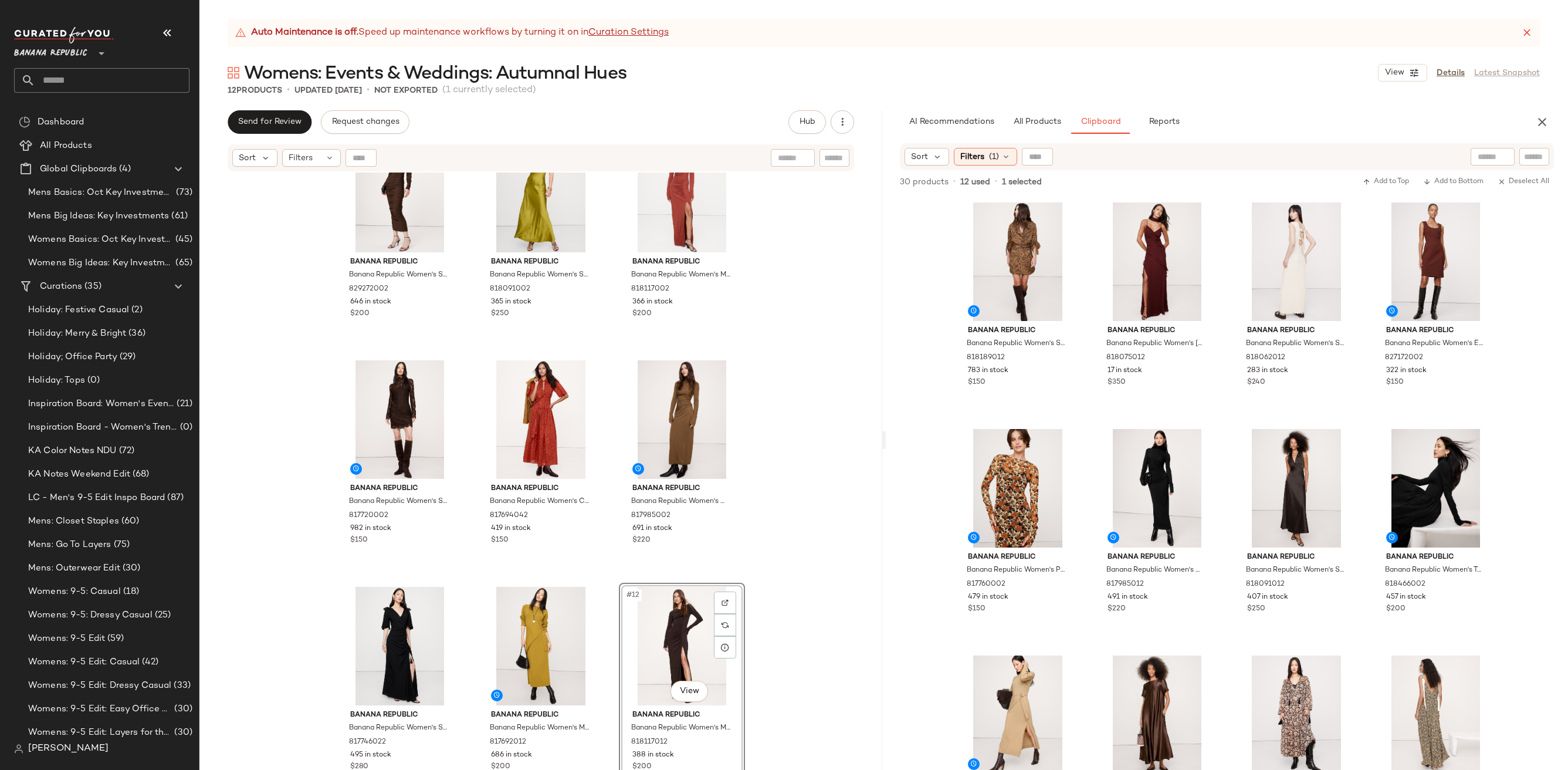
click at [815, 592] on div "Banana Republic Banana Republic Women's Stretch-Crepe Ruched Midi Dress Espress…" at bounding box center [541, 485] width 683 height 627
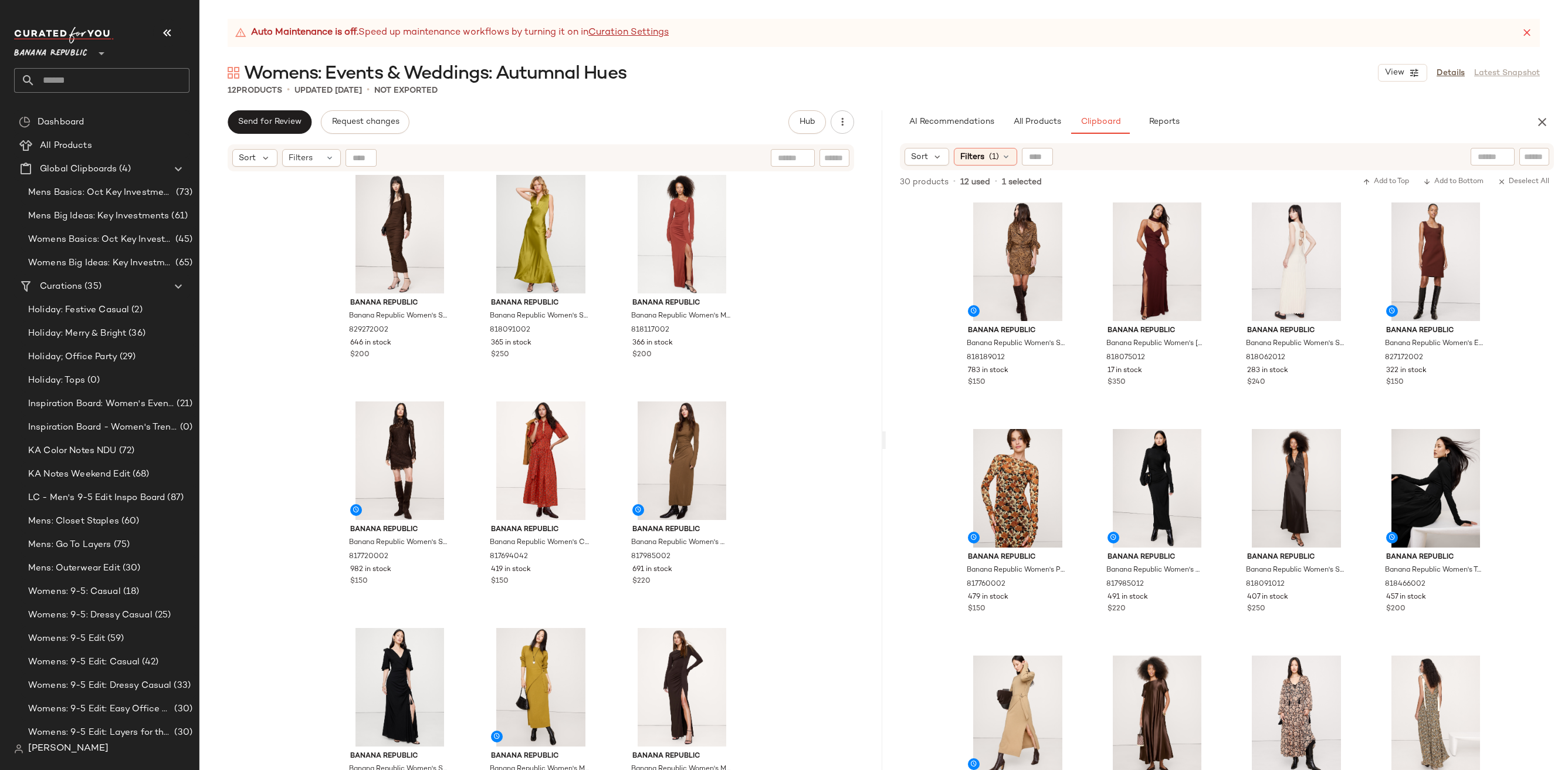
scroll to position [281, 0]
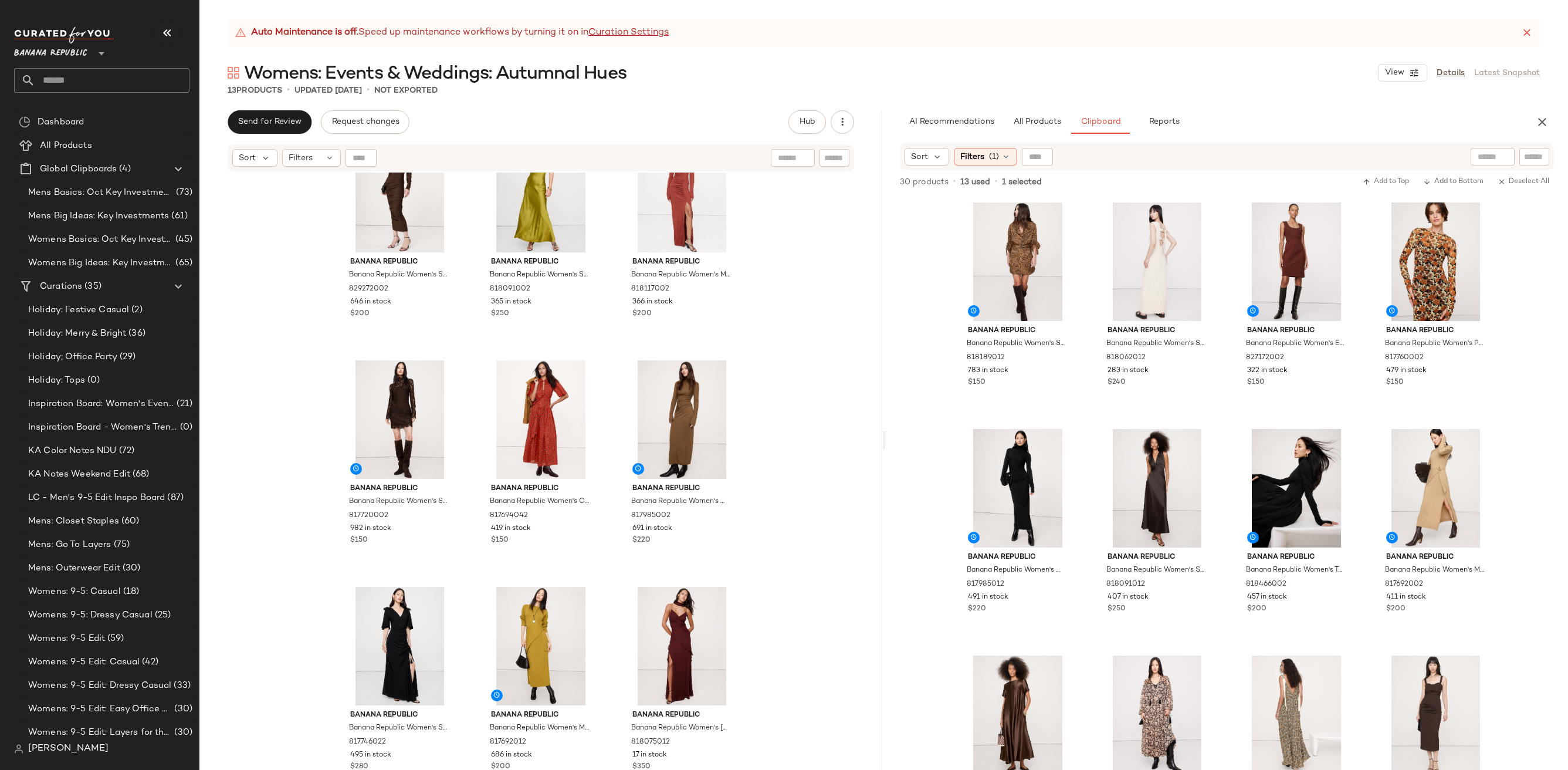
click at [824, 549] on div "Banana Republic Banana Republic Women's Stretch-Crepe Ruched Midi Dress Espress…" at bounding box center [541, 485] width 683 height 627
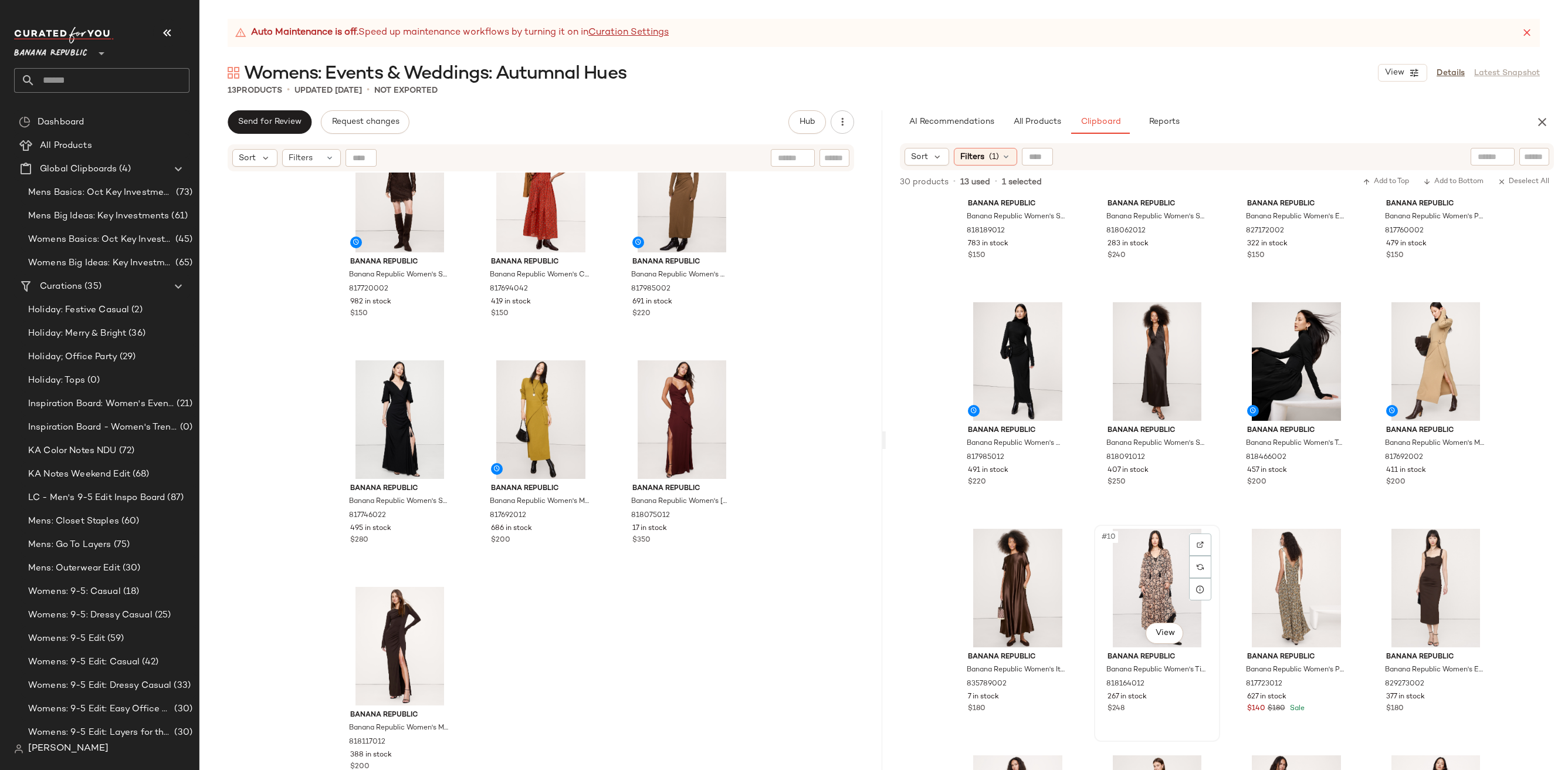
scroll to position [0, 0]
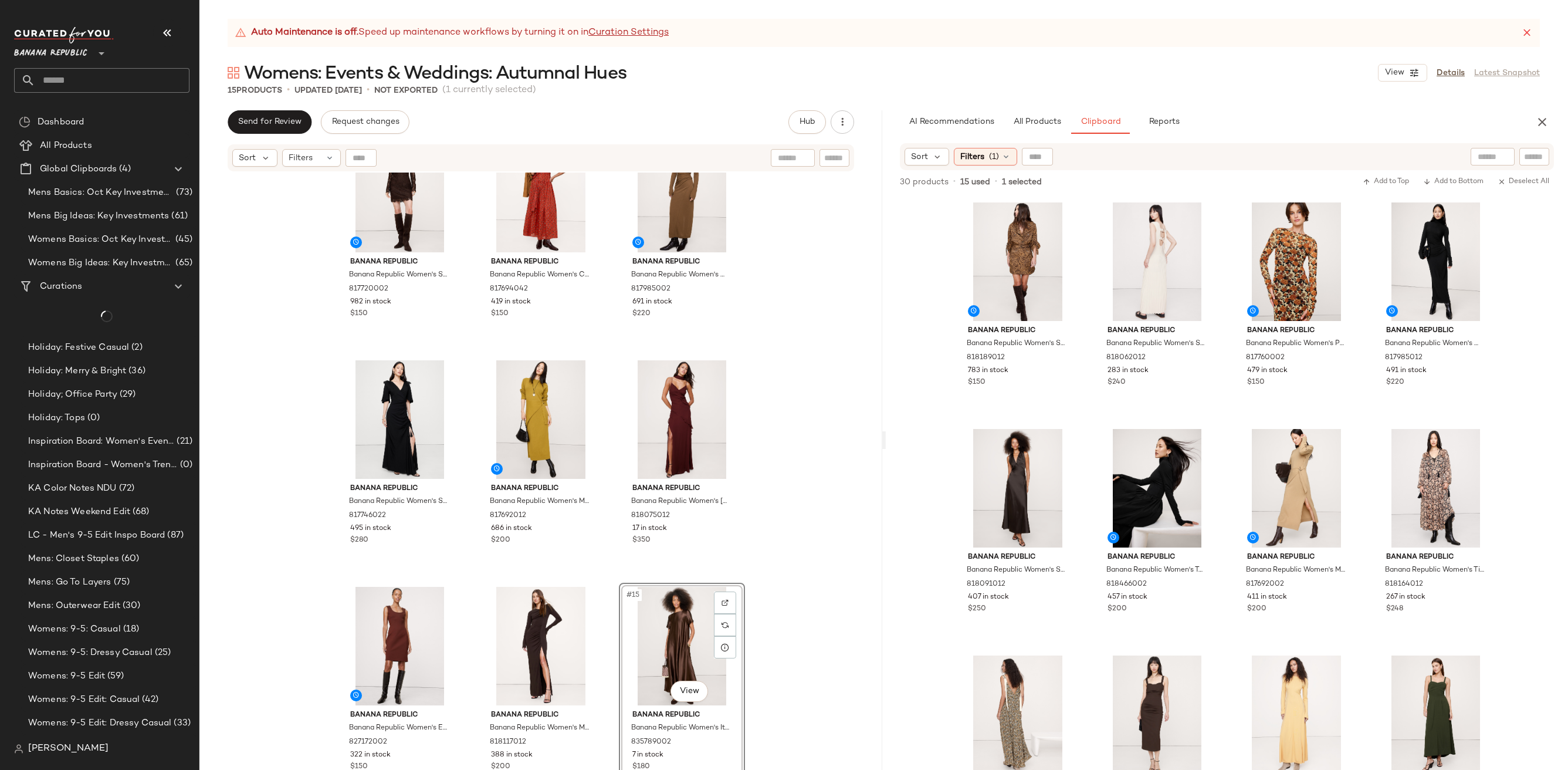
click at [808, 599] on div "Banana Republic Banana Republic Women's Stretch-Lace Mini Dress Ganache Brown S…" at bounding box center [541, 485] width 683 height 627
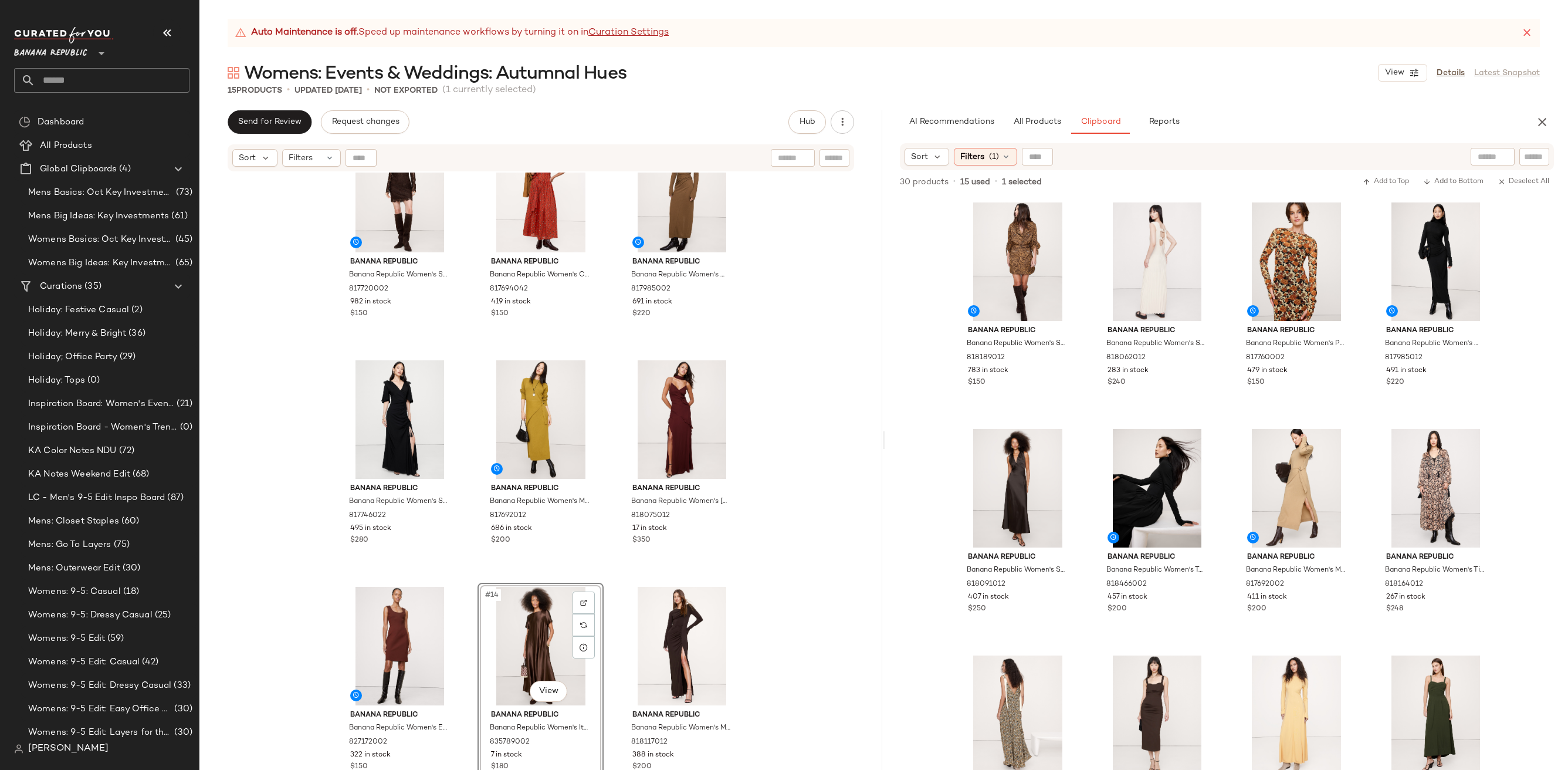
click at [781, 622] on div "Banana Republic Banana Republic Women's Stretch-Lace Mini Dress Ganache Brown S…" at bounding box center [541, 485] width 683 height 627
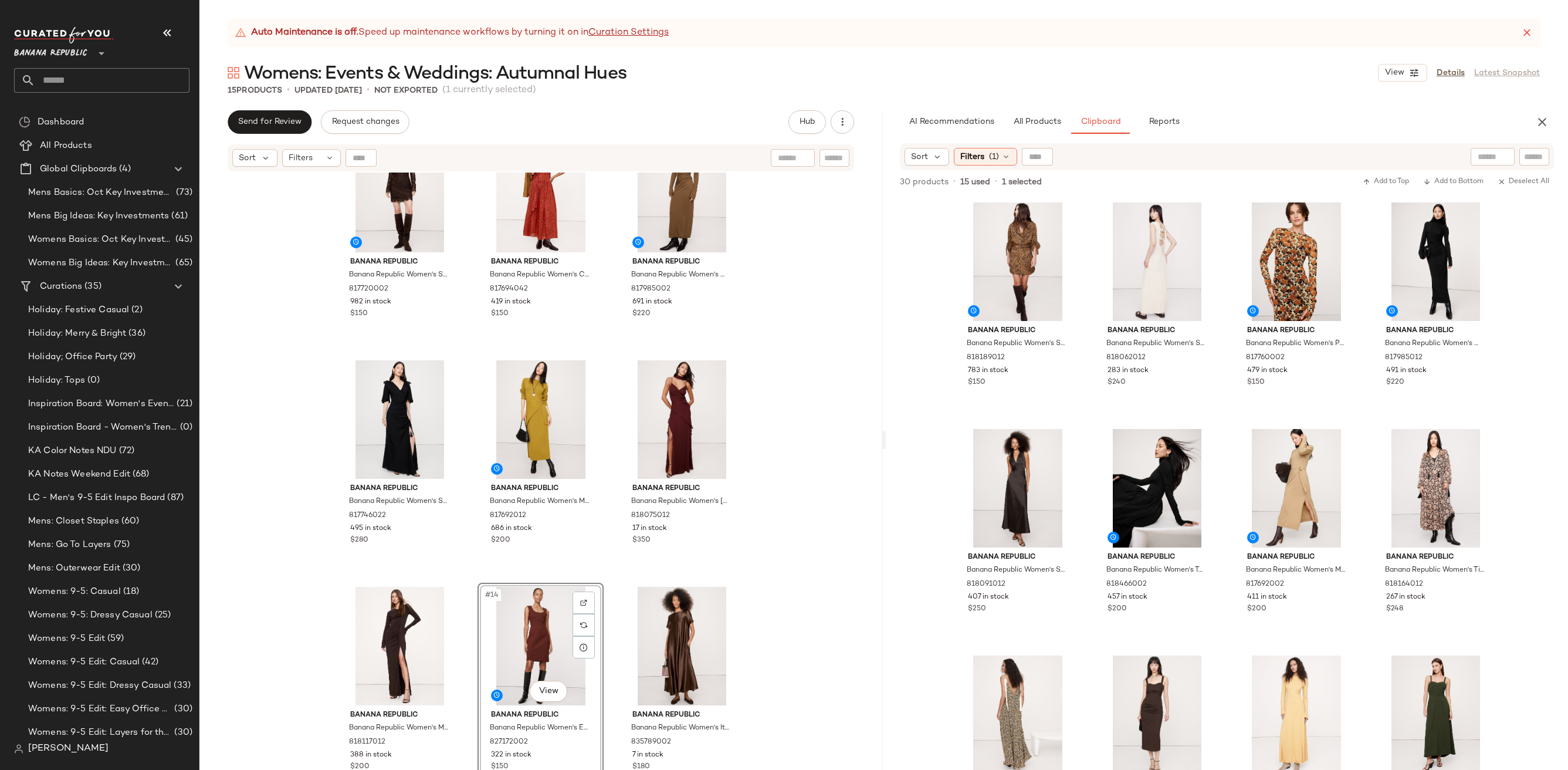
click at [793, 539] on div "Banana Republic Banana Republic Women's Stretch-Lace Mini Dress Ganache Brown S…" at bounding box center [541, 485] width 683 height 627
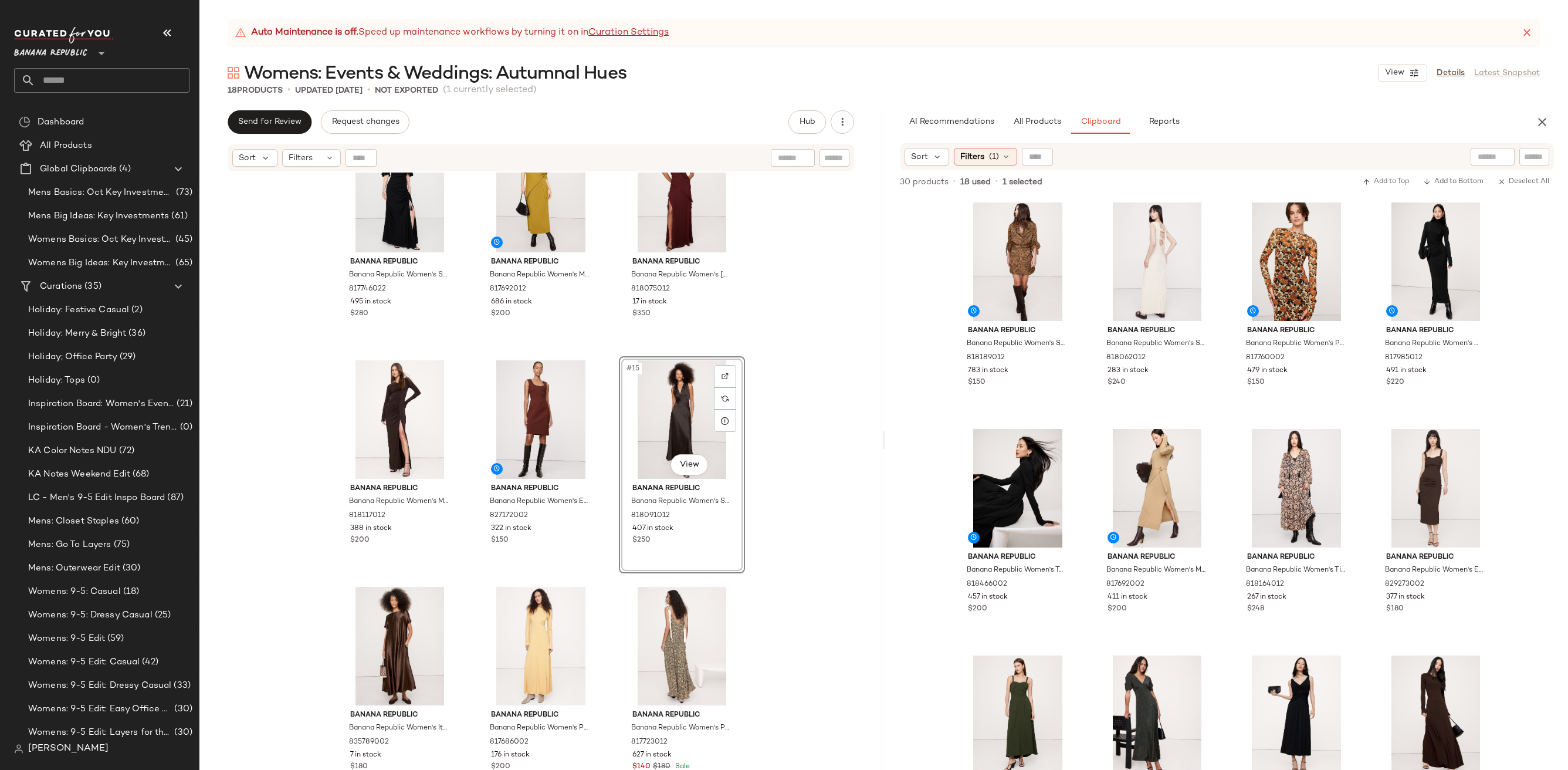
click at [840, 478] on div "Banana Republic Banana Republic Women's Stretch-Crepe Flutter-Sleeve Maxi Dress…" at bounding box center [541, 485] width 683 height 627
click at [396, 627] on div "#16 View" at bounding box center [399, 645] width 118 height 119
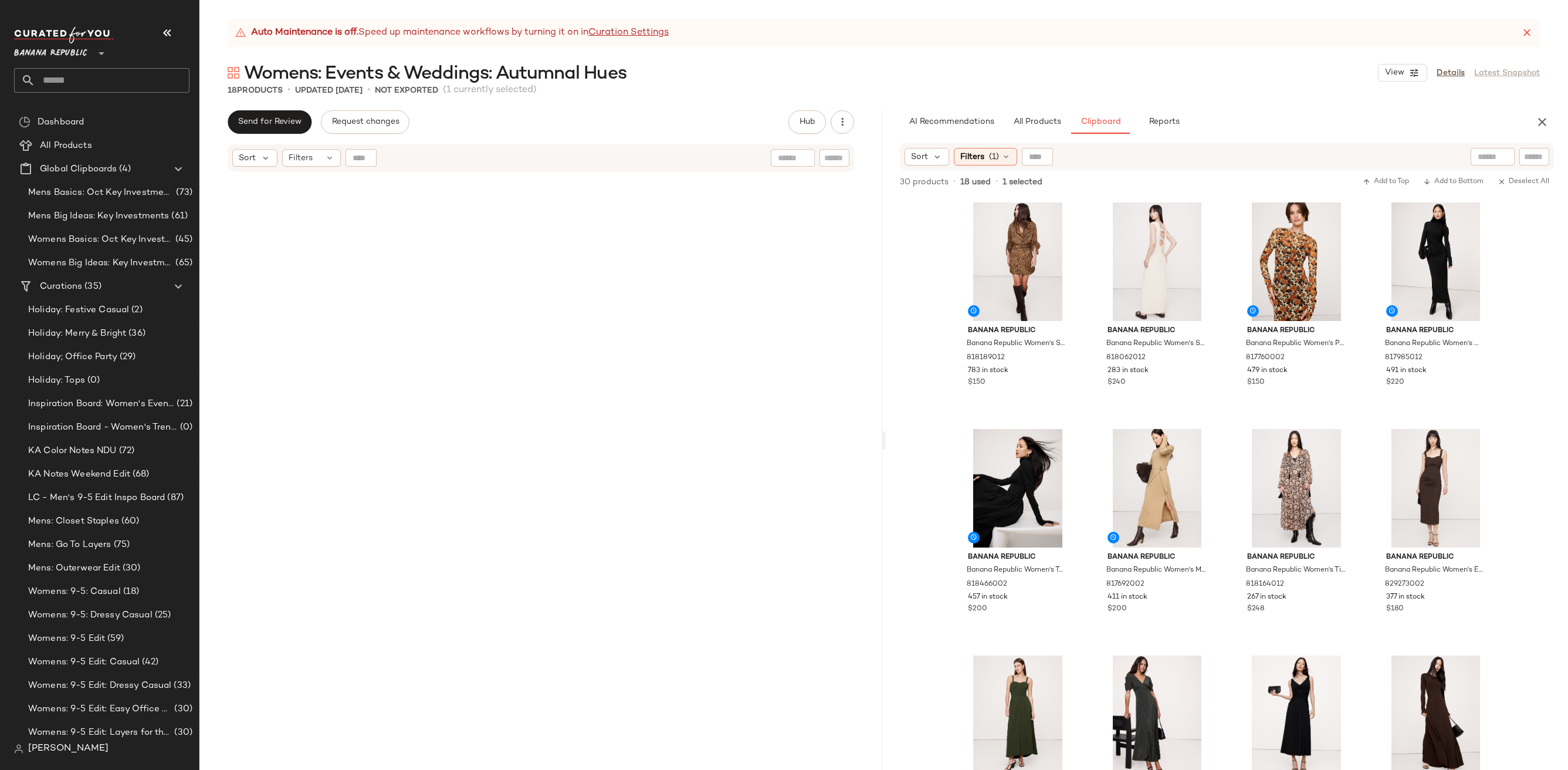
scroll to position [733, 0]
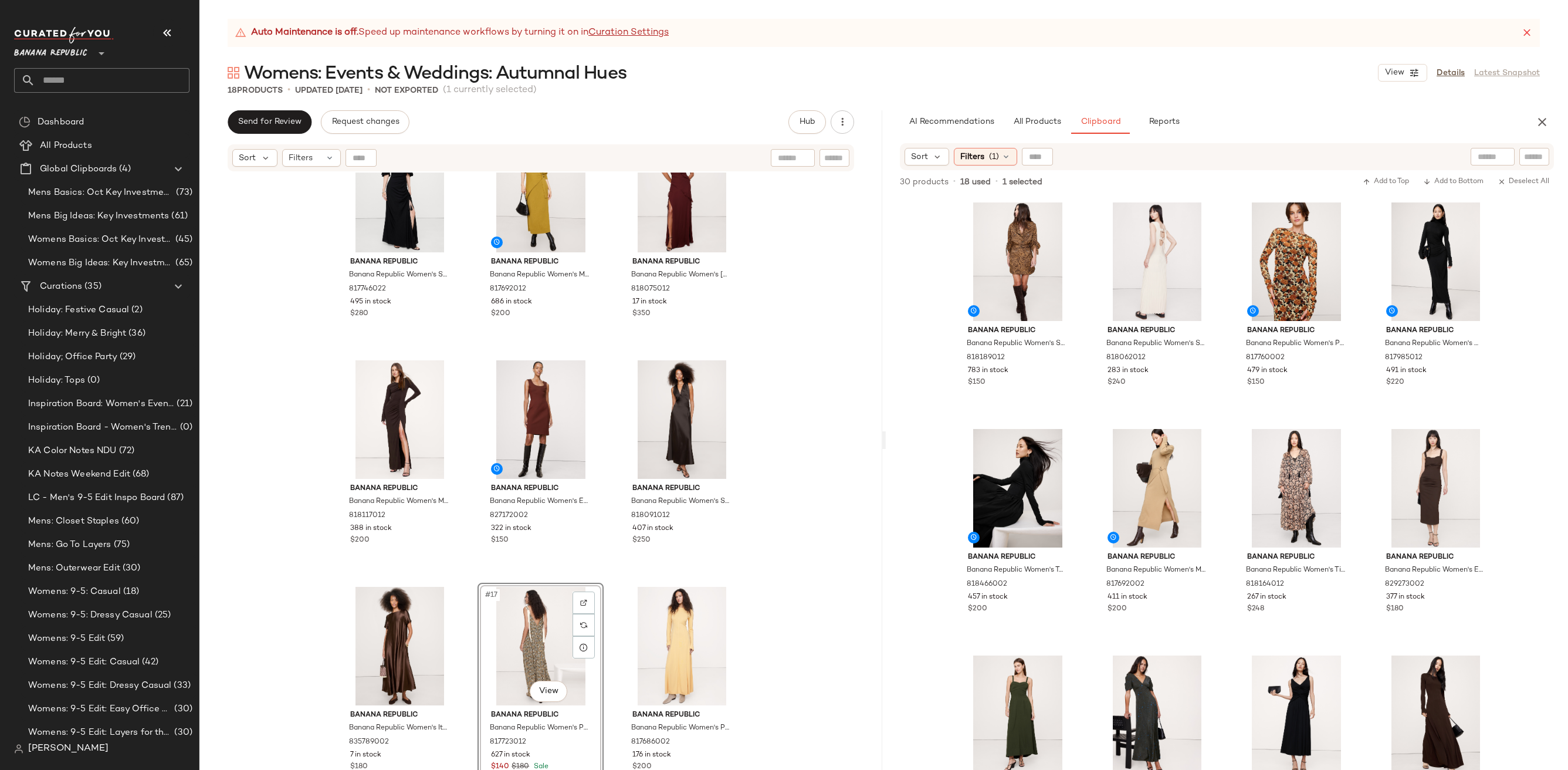
click at [786, 562] on div "Banana Republic Banana Republic Women's Stretch-Crepe Flutter-Sleeve Maxi Dress…" at bounding box center [541, 485] width 683 height 627
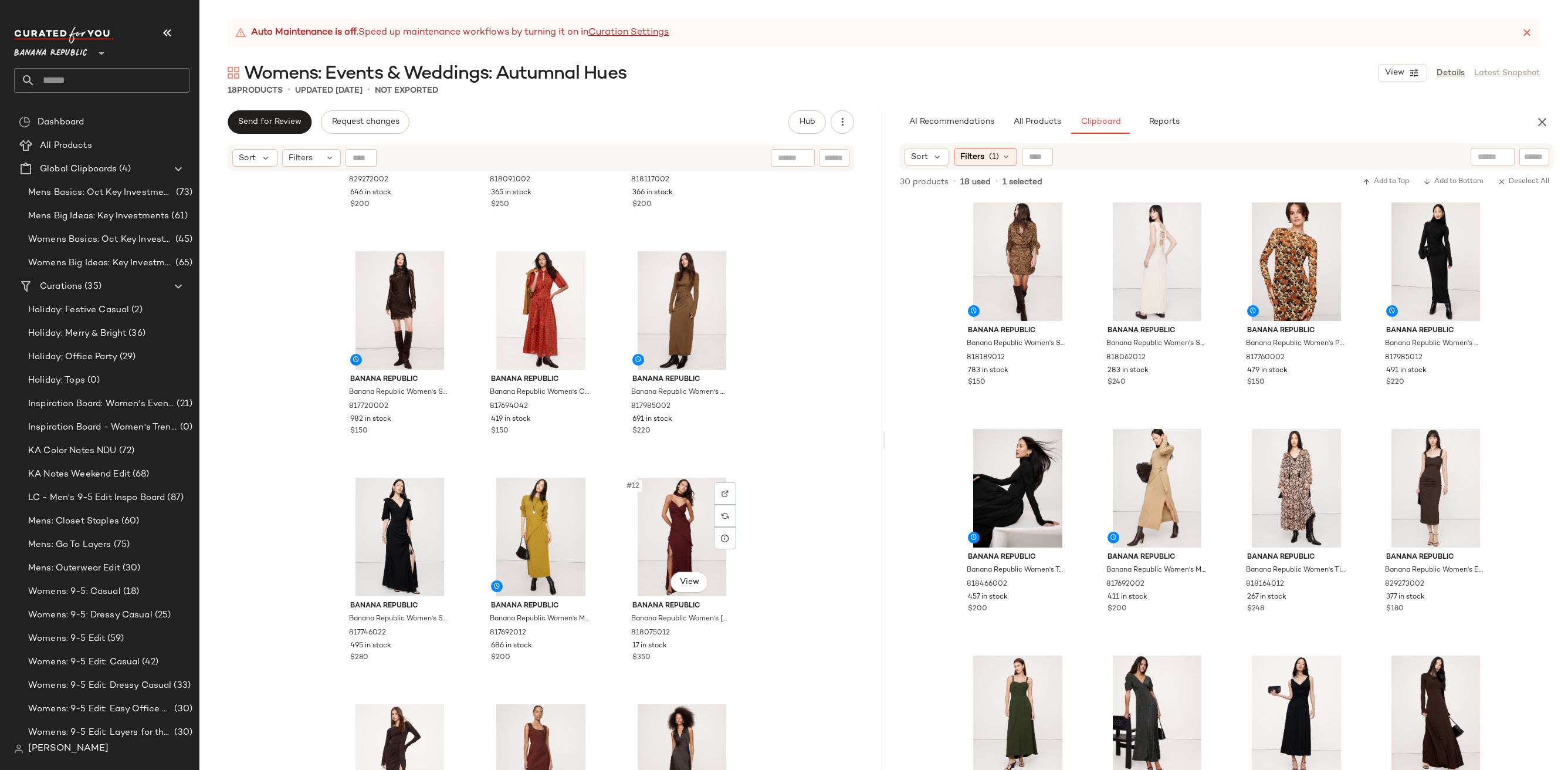
scroll to position [733, 0]
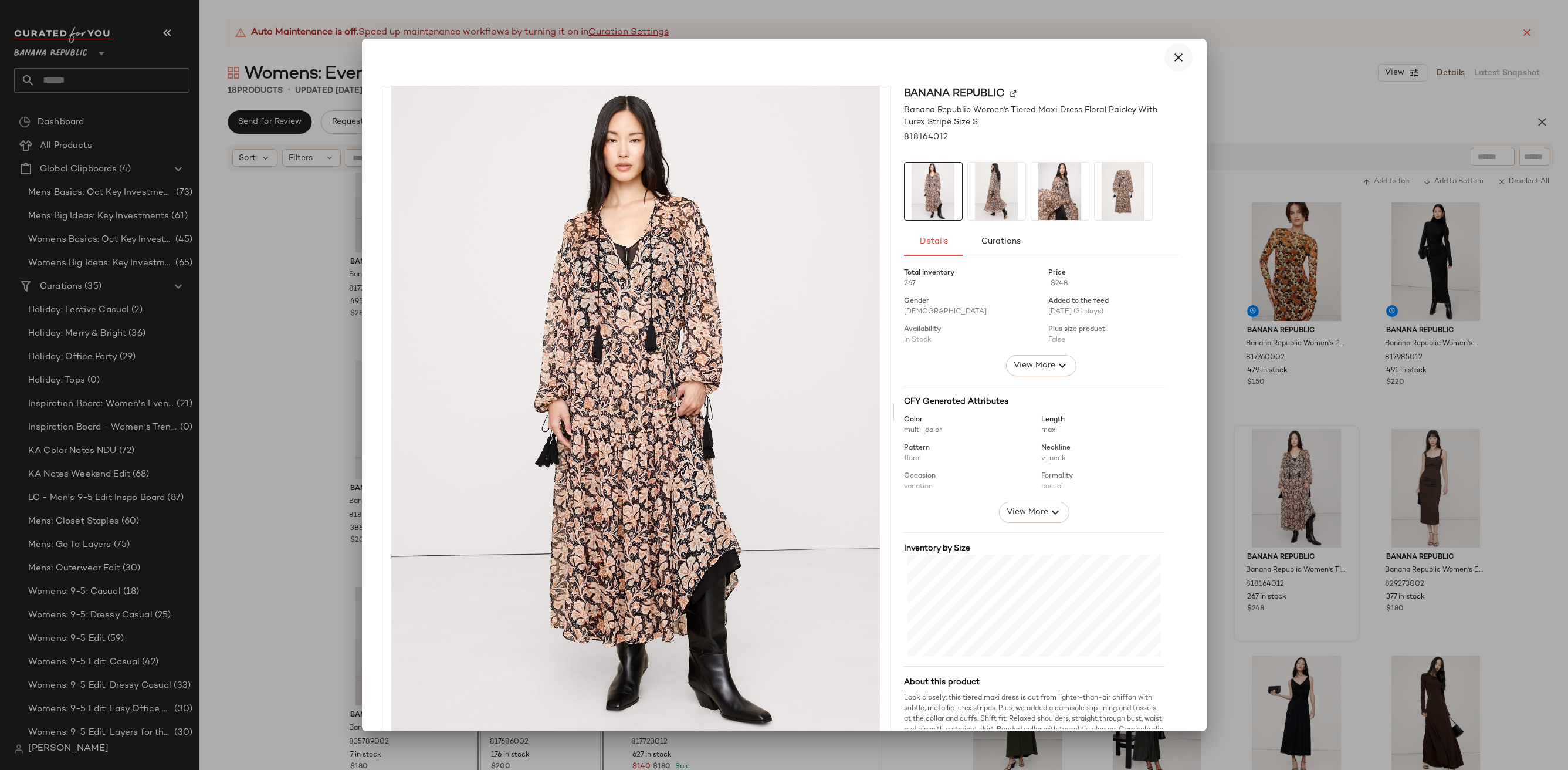
click at [1182, 52] on button "button" at bounding box center [1178, 57] width 28 height 28
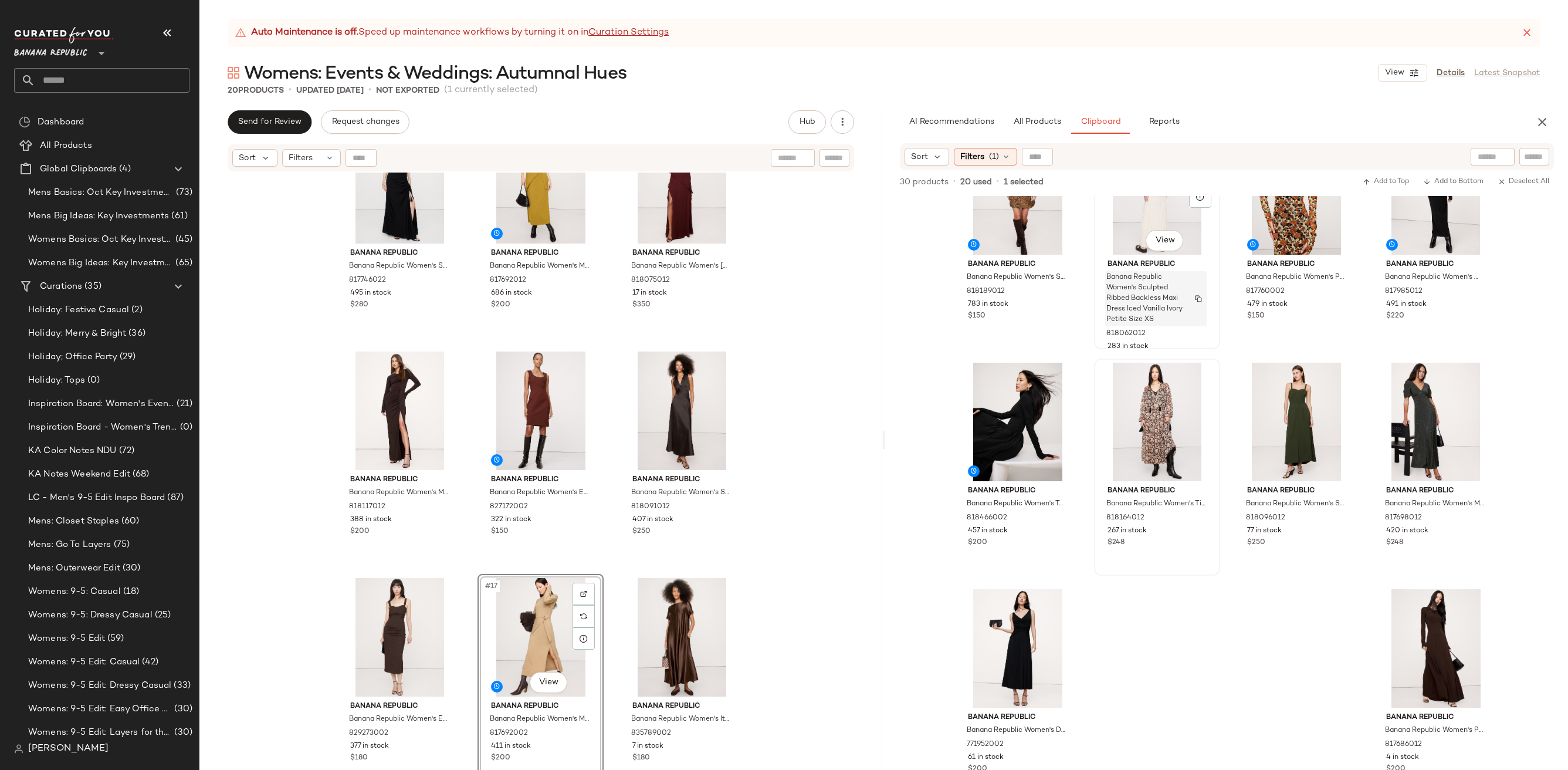
scroll to position [98, 0]
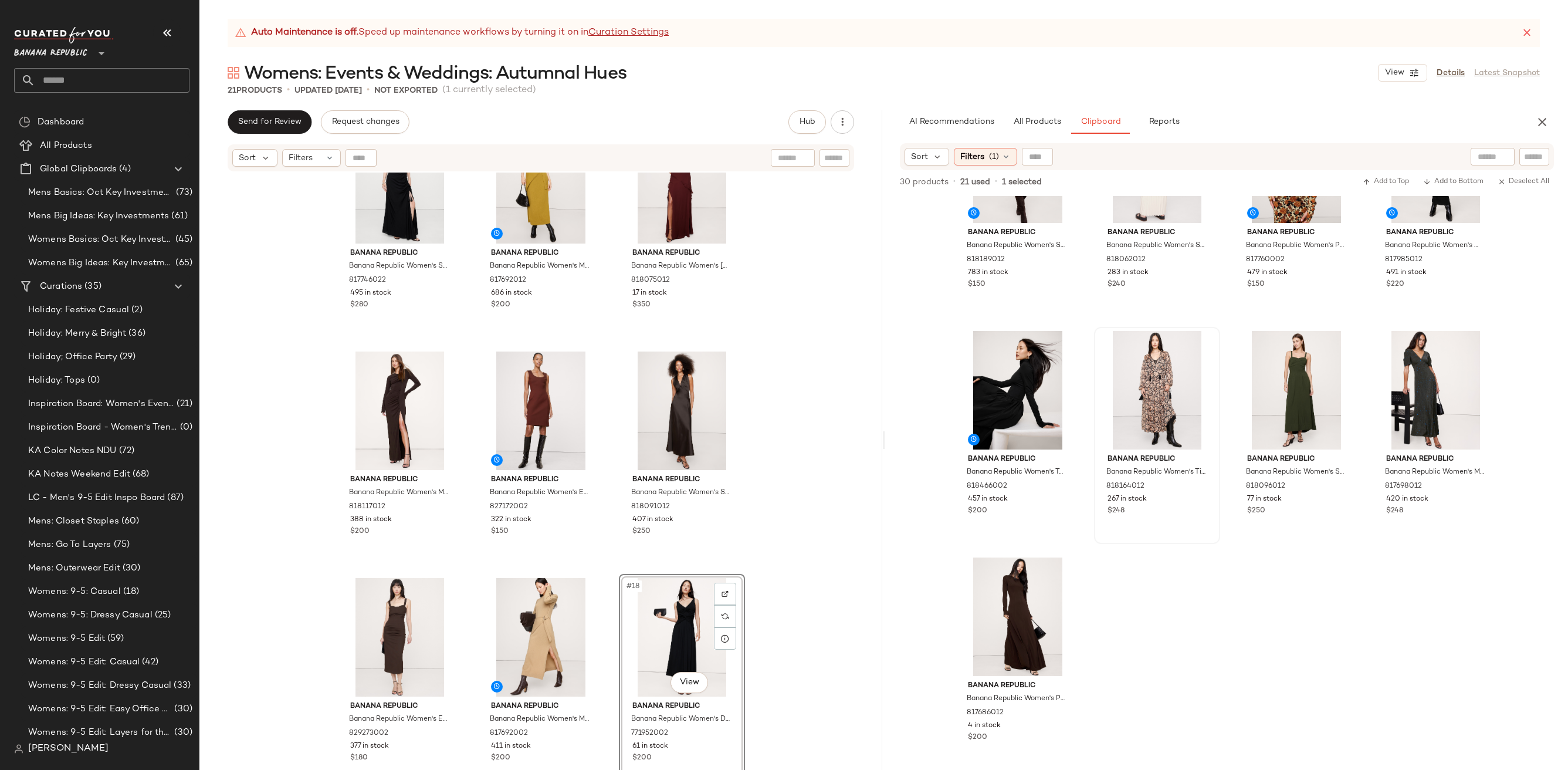
click at [827, 587] on div "Banana Republic Banana Republic Women's Stretch-Crepe Flutter-Sleeve Maxi Dress…" at bounding box center [541, 485] width 683 height 627
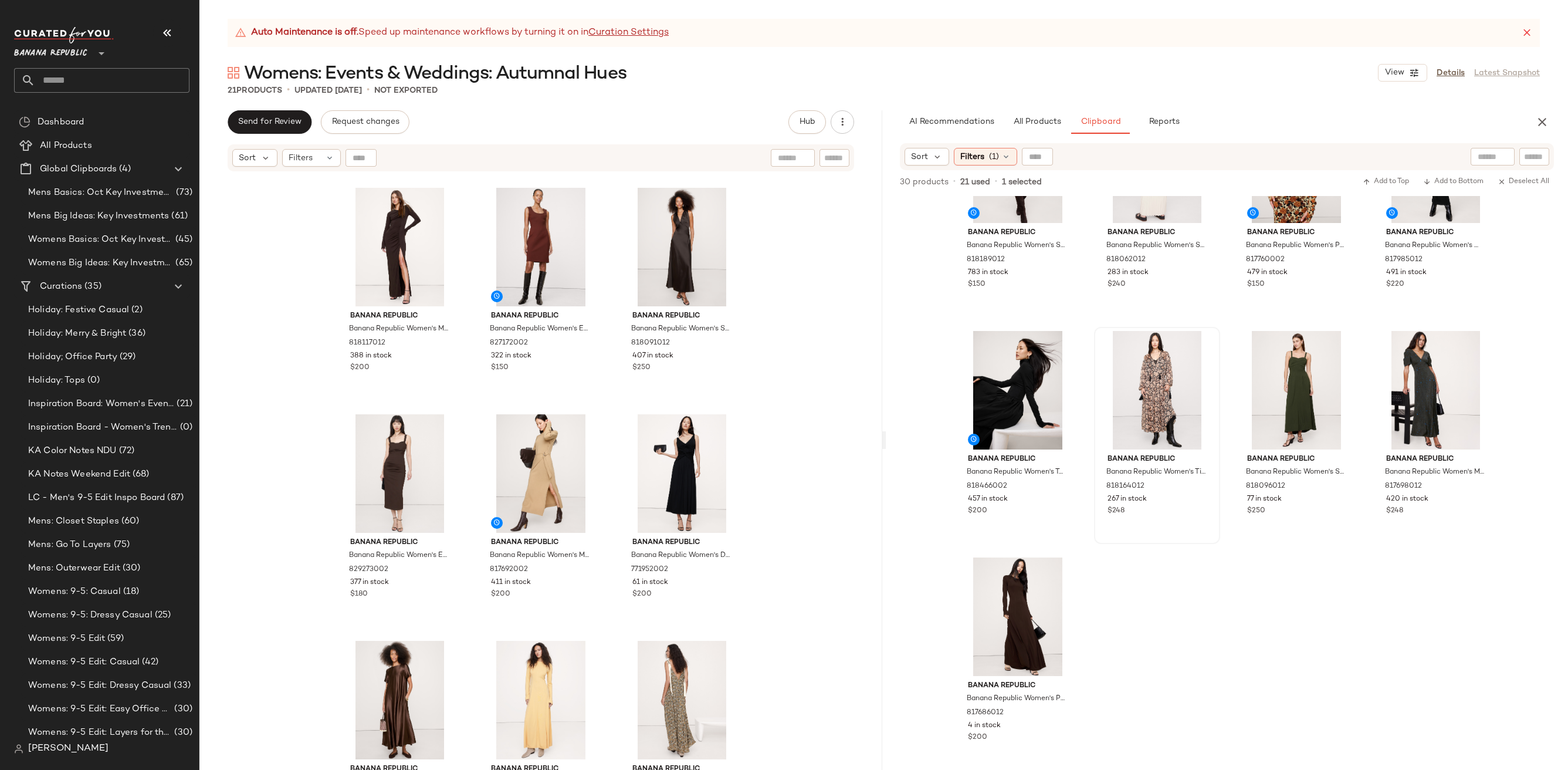
scroll to position [960, 0]
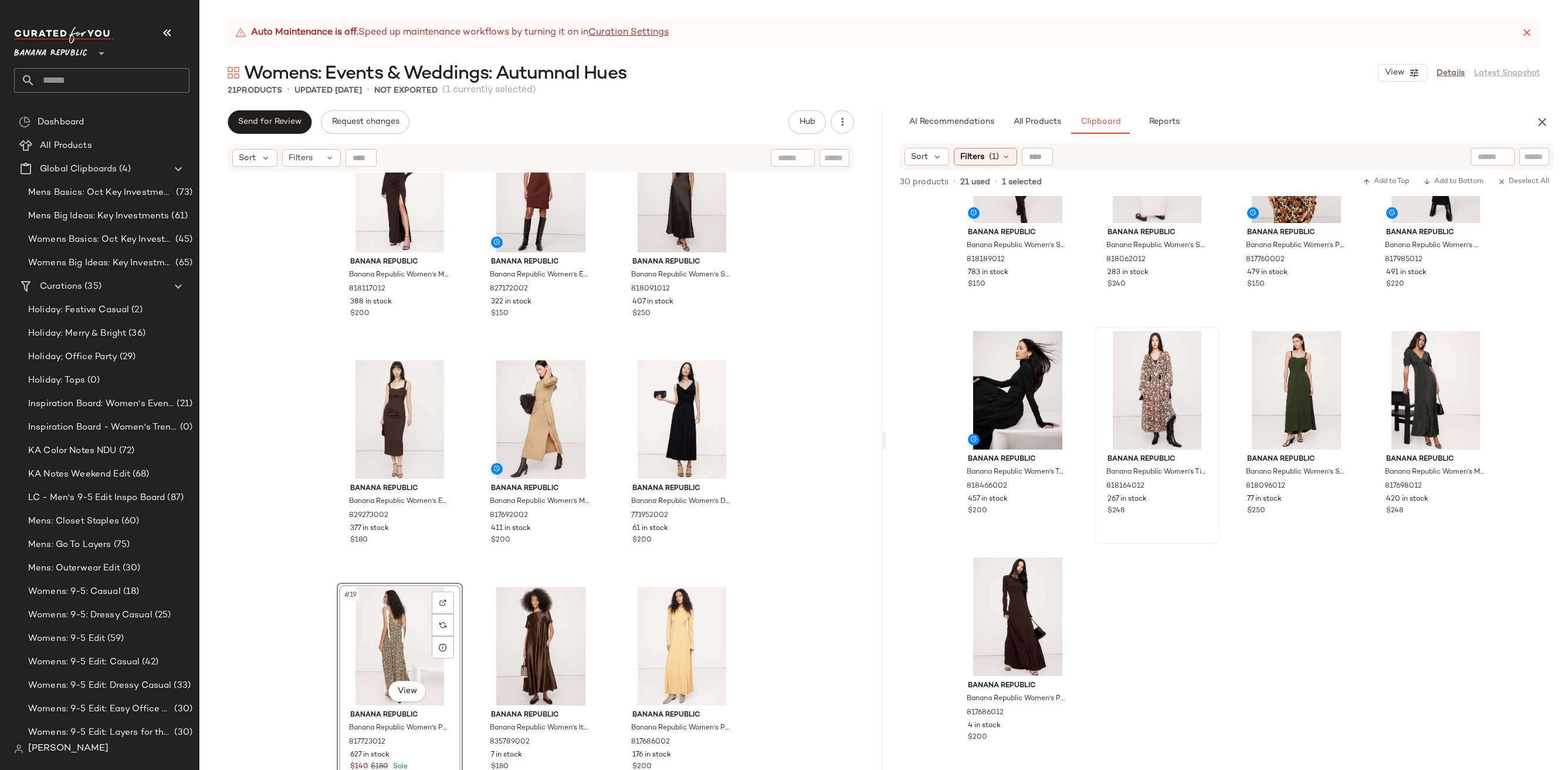
click at [814, 551] on div "Banana Republic Banana Republic Women's Stretch-Crepe Flutter-Sleeve Maxi Dress…" at bounding box center [541, 485] width 683 height 627
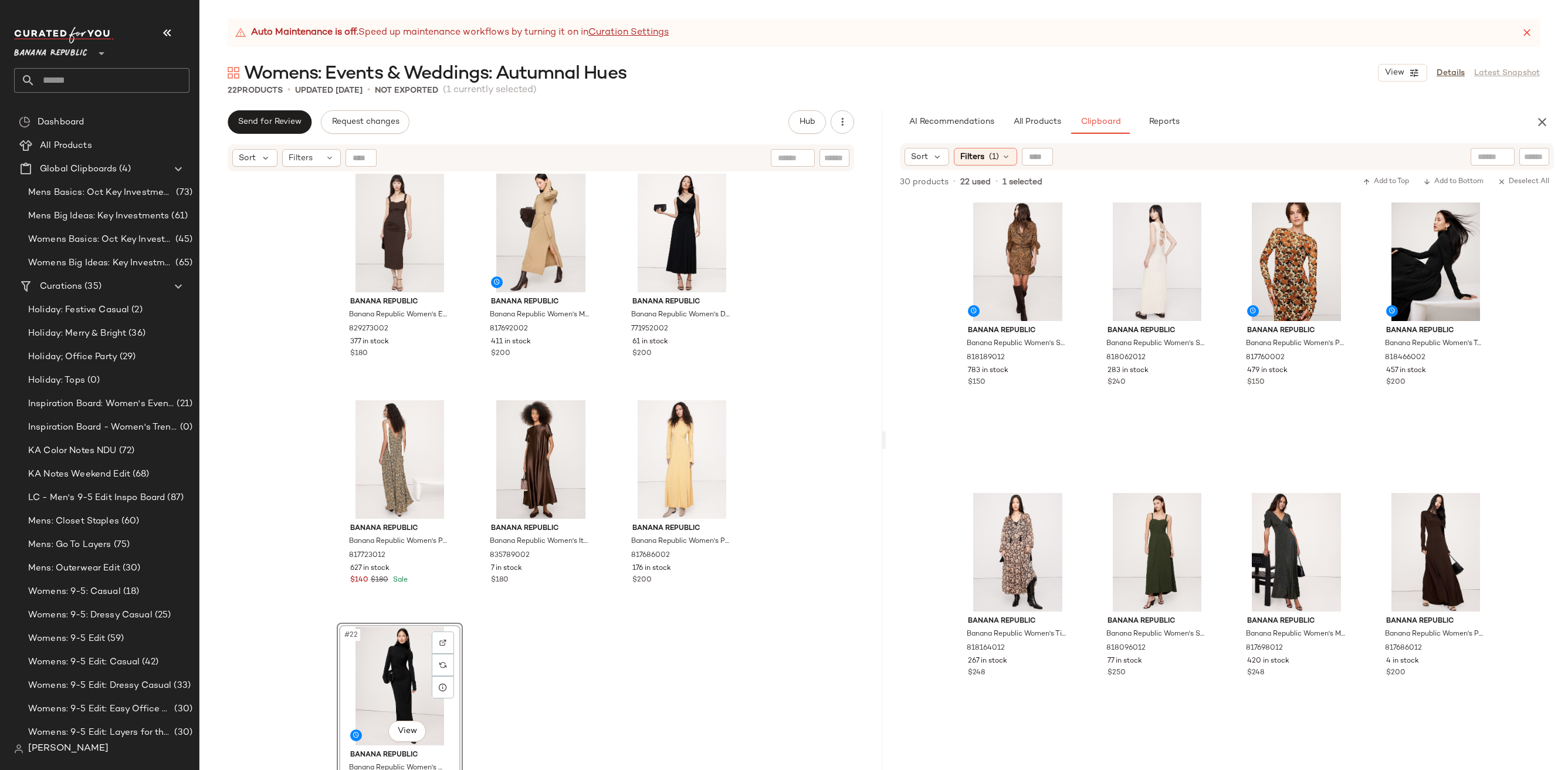
scroll to position [1186, 0]
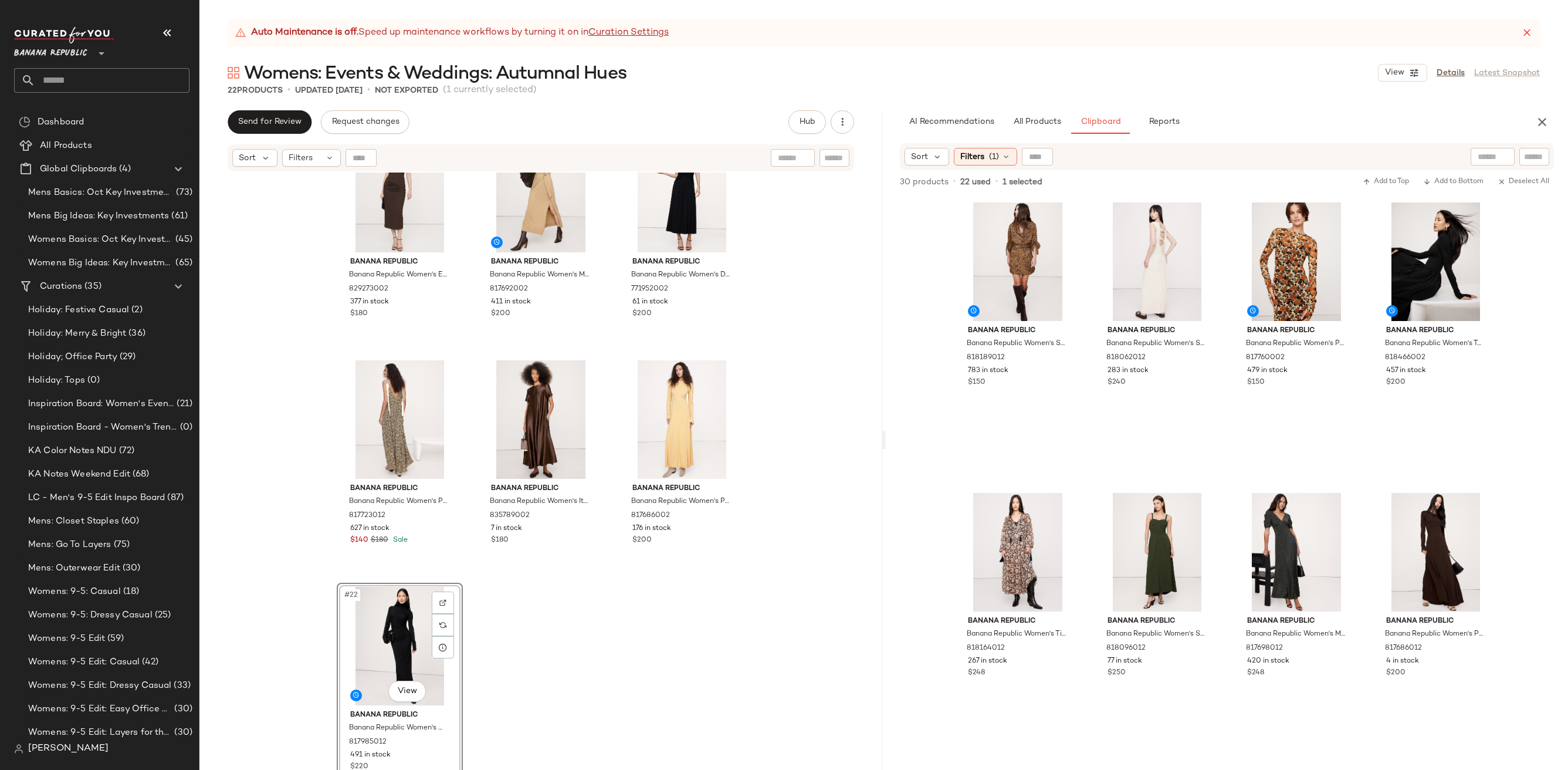
click at [646, 632] on div "Banana Republic Banana Republic Women's Everywhere Ponte Ruched Midi Dress Gana…" at bounding box center [541, 485] width 683 height 627
click at [994, 571] on div "#5 View" at bounding box center [1017, 552] width 118 height 119
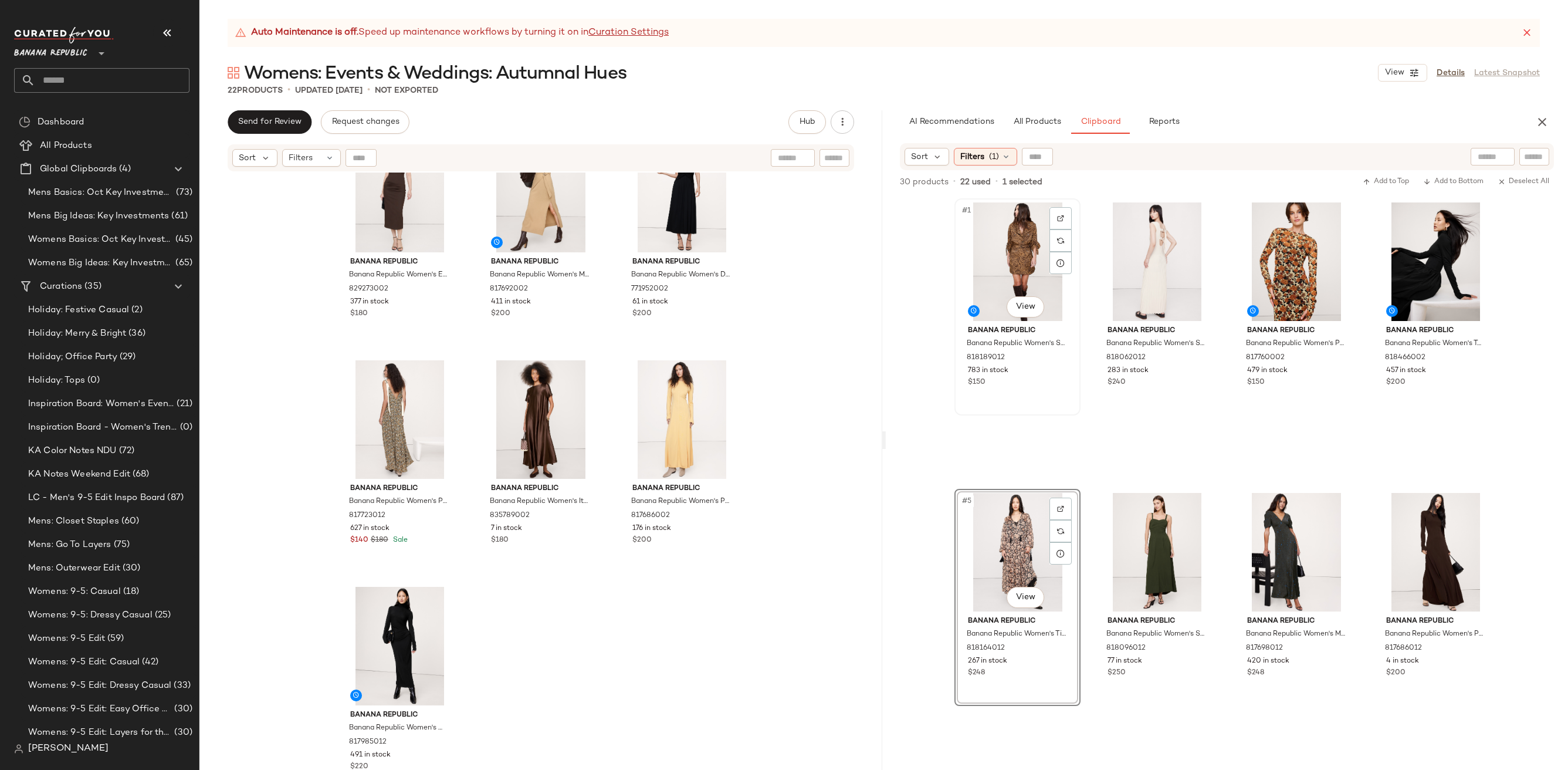
click at [1032, 241] on div "#1 View" at bounding box center [1017, 262] width 118 height 119
click at [1299, 249] on div "#3 View" at bounding box center [1296, 262] width 118 height 119
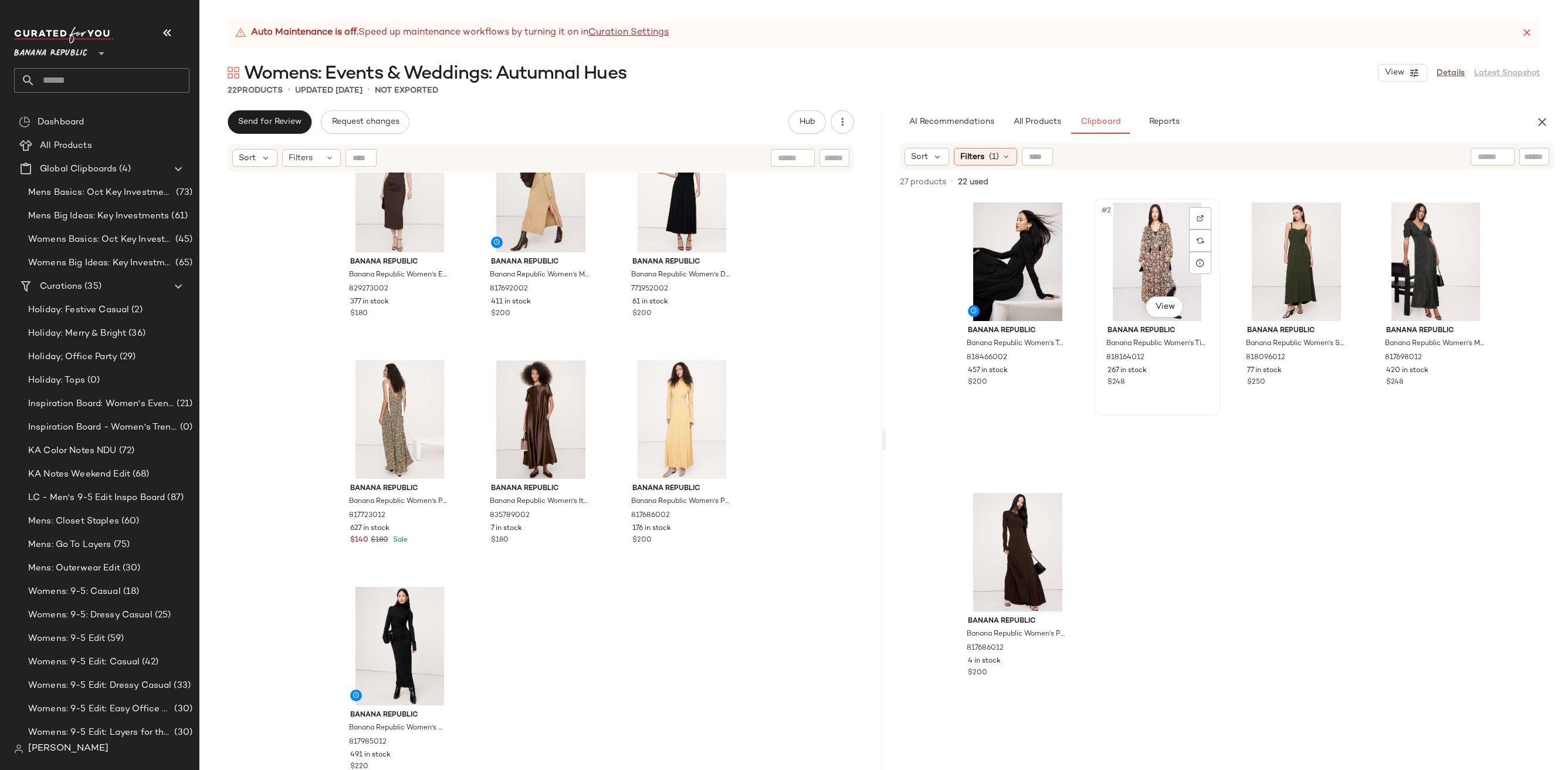
click at [1149, 262] on div "#2 View" at bounding box center [1157, 262] width 118 height 119
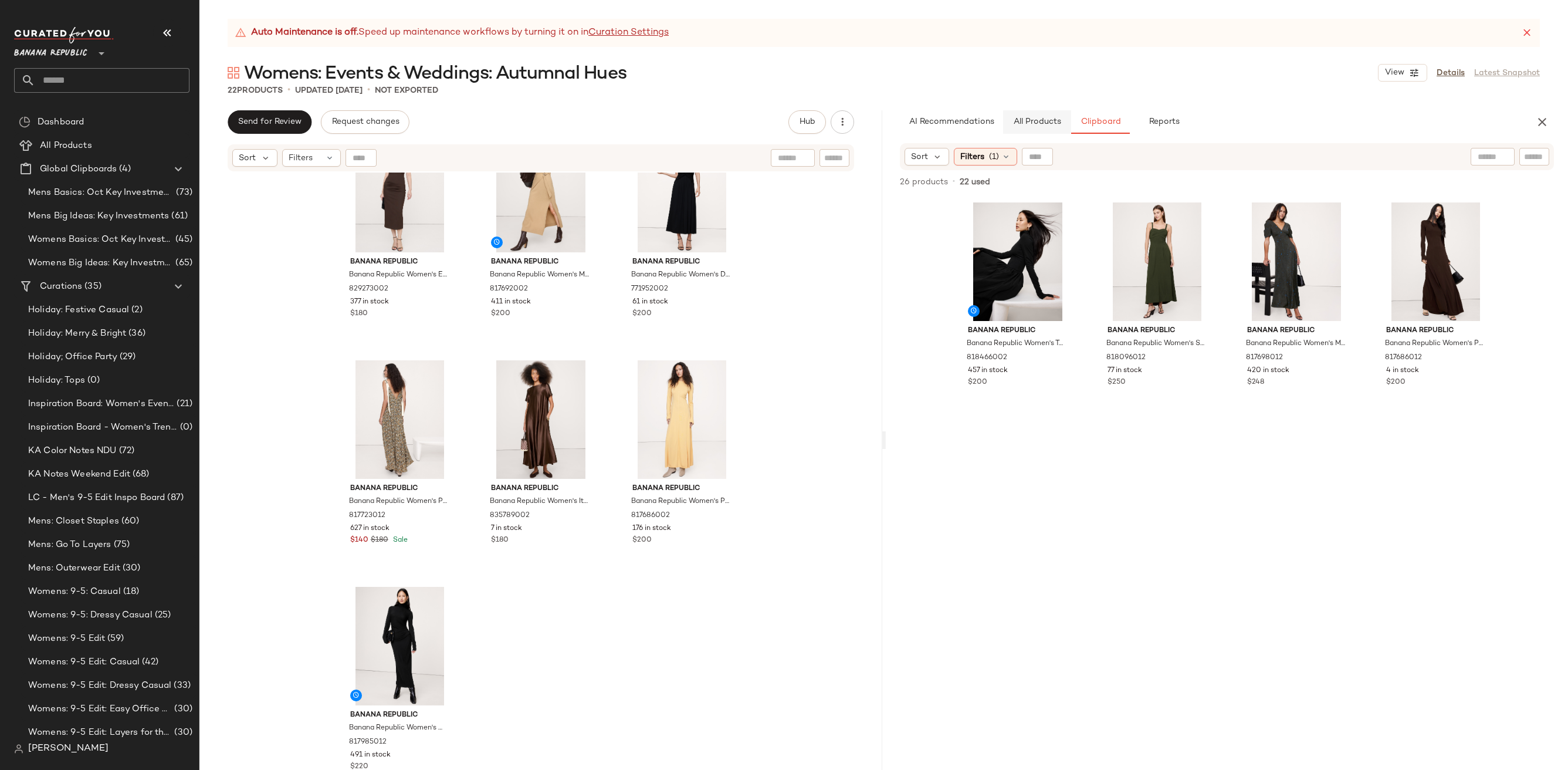
click at [1025, 119] on span "All Products" at bounding box center [1036, 122] width 48 height 9
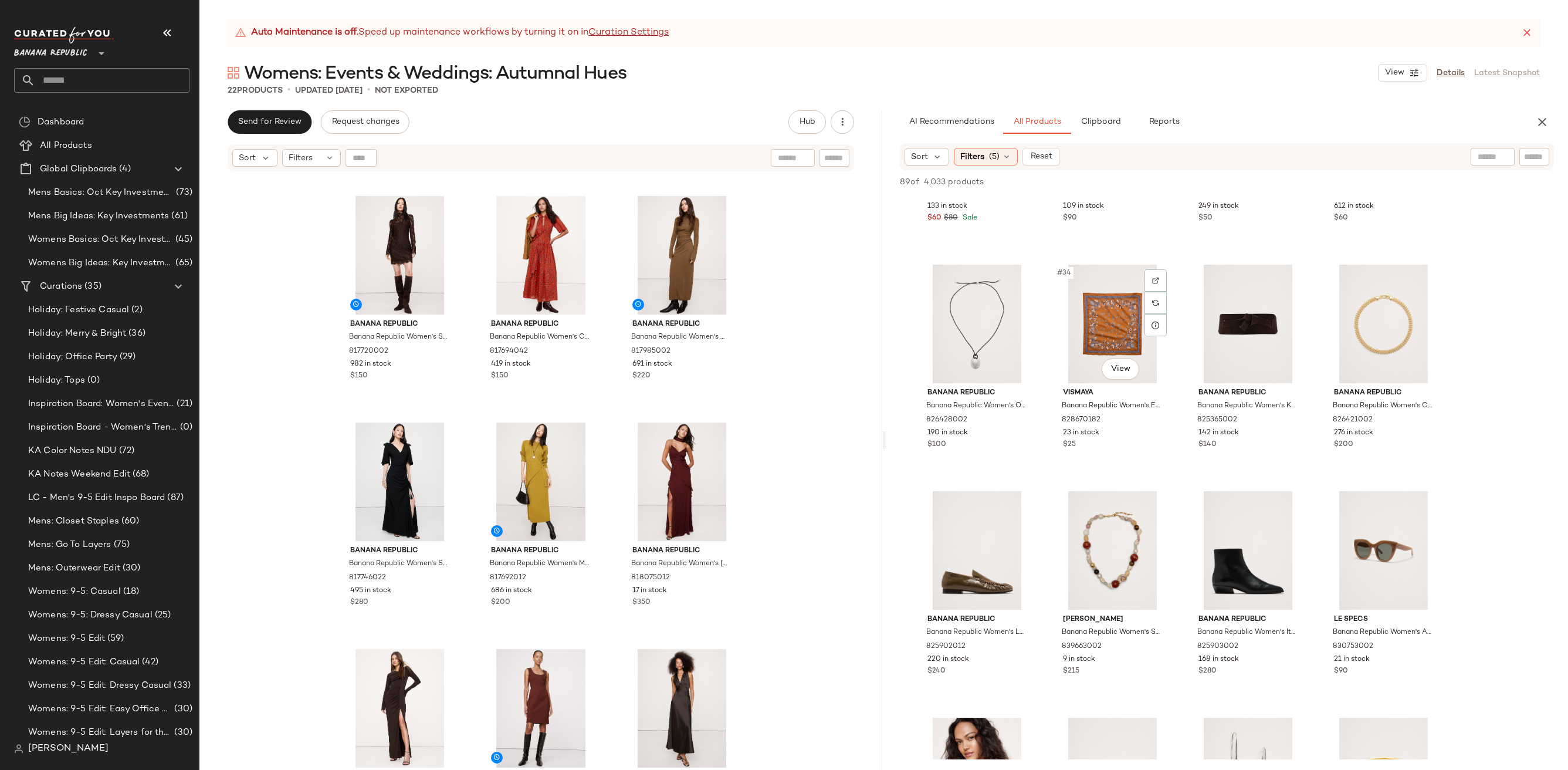
scroll to position [1803, 0]
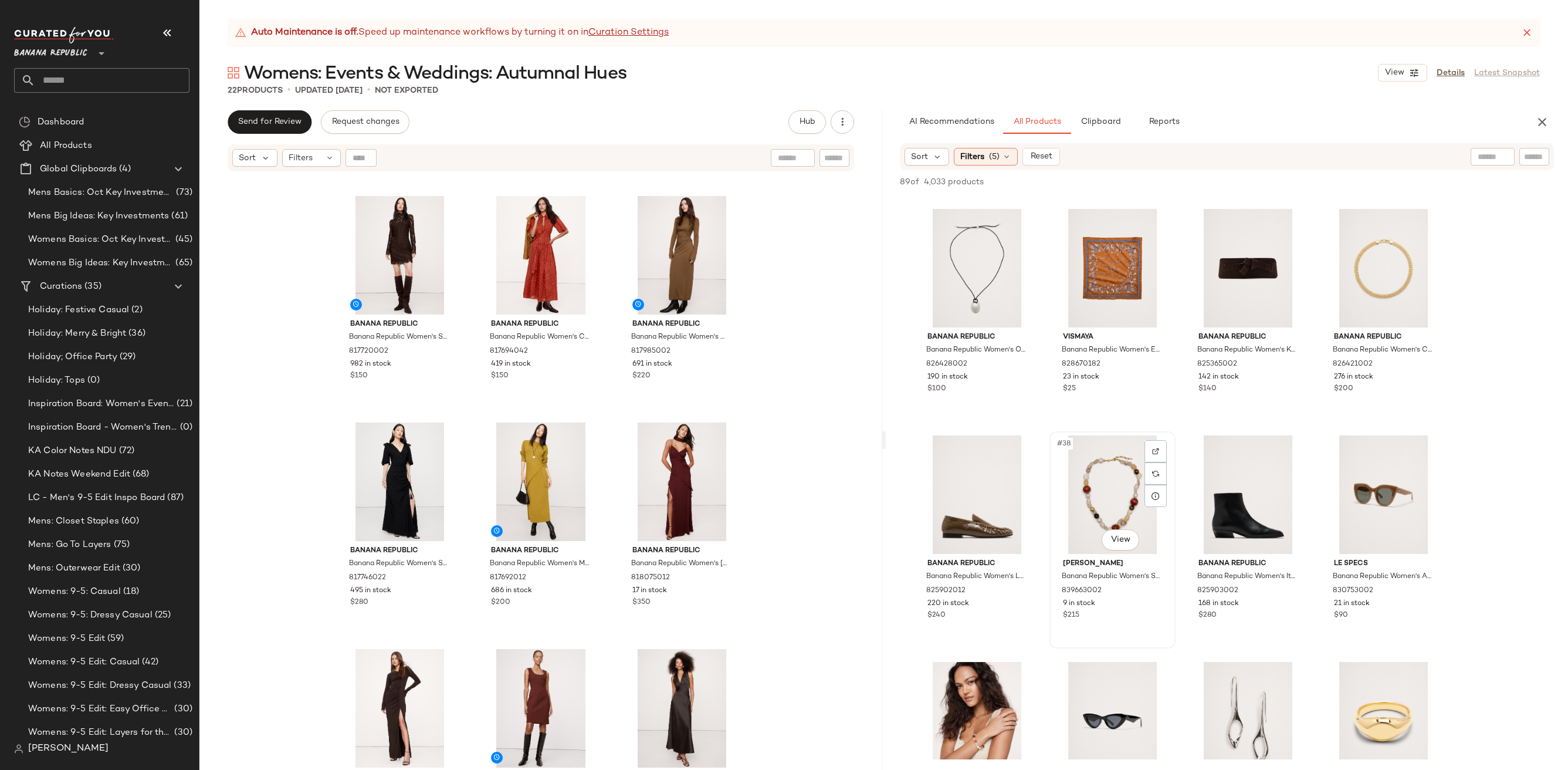
click at [1110, 551] on div "#38 View" at bounding box center [1112, 494] width 118 height 119
click at [1128, 538] on body "Banana Republic ** Dashboard All Products Global Clipboards (4) Mens Basics: Oc…" at bounding box center [784, 432] width 1568 height 865
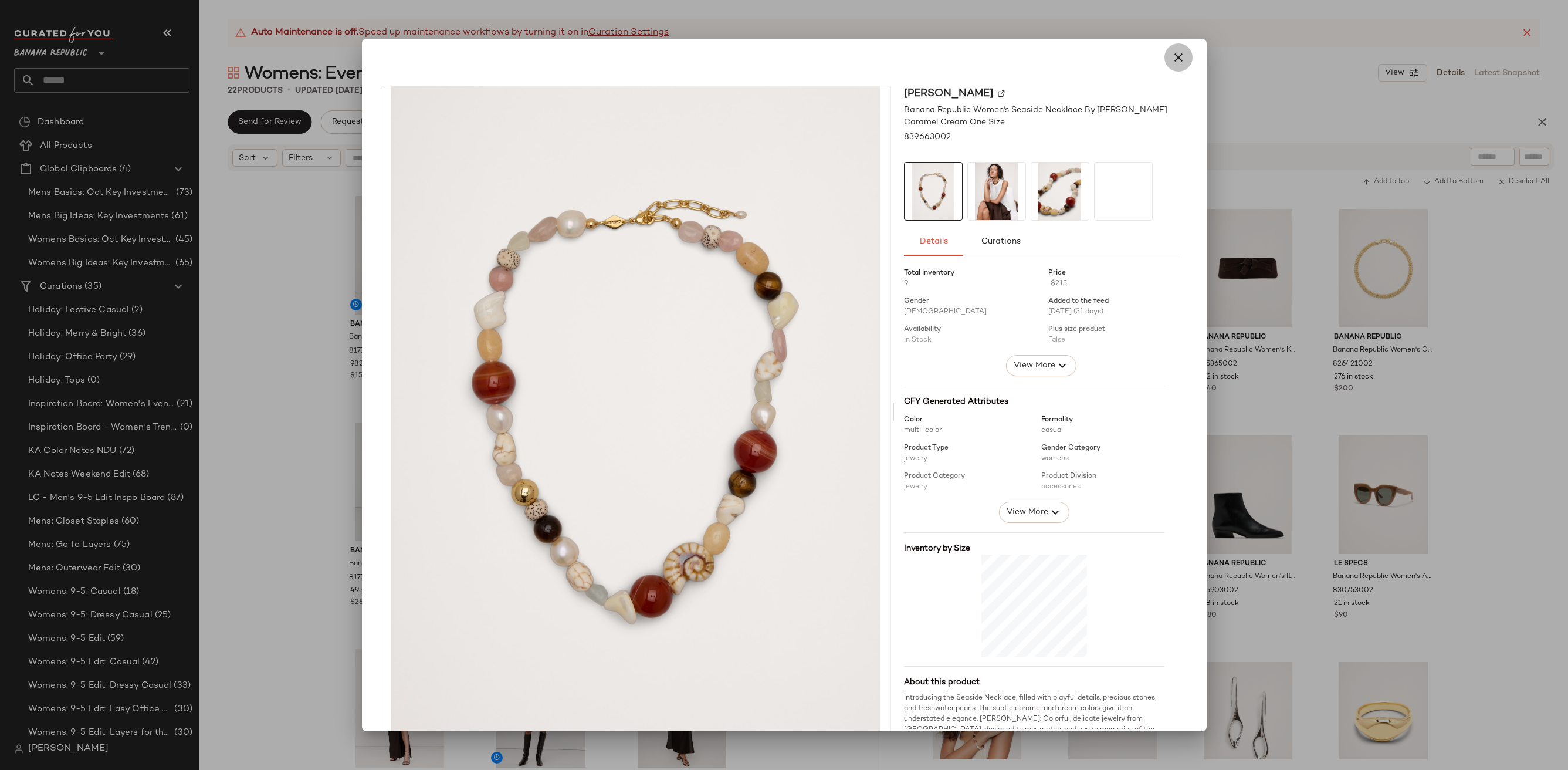
click at [1172, 58] on icon "button" at bounding box center [1178, 57] width 14 height 14
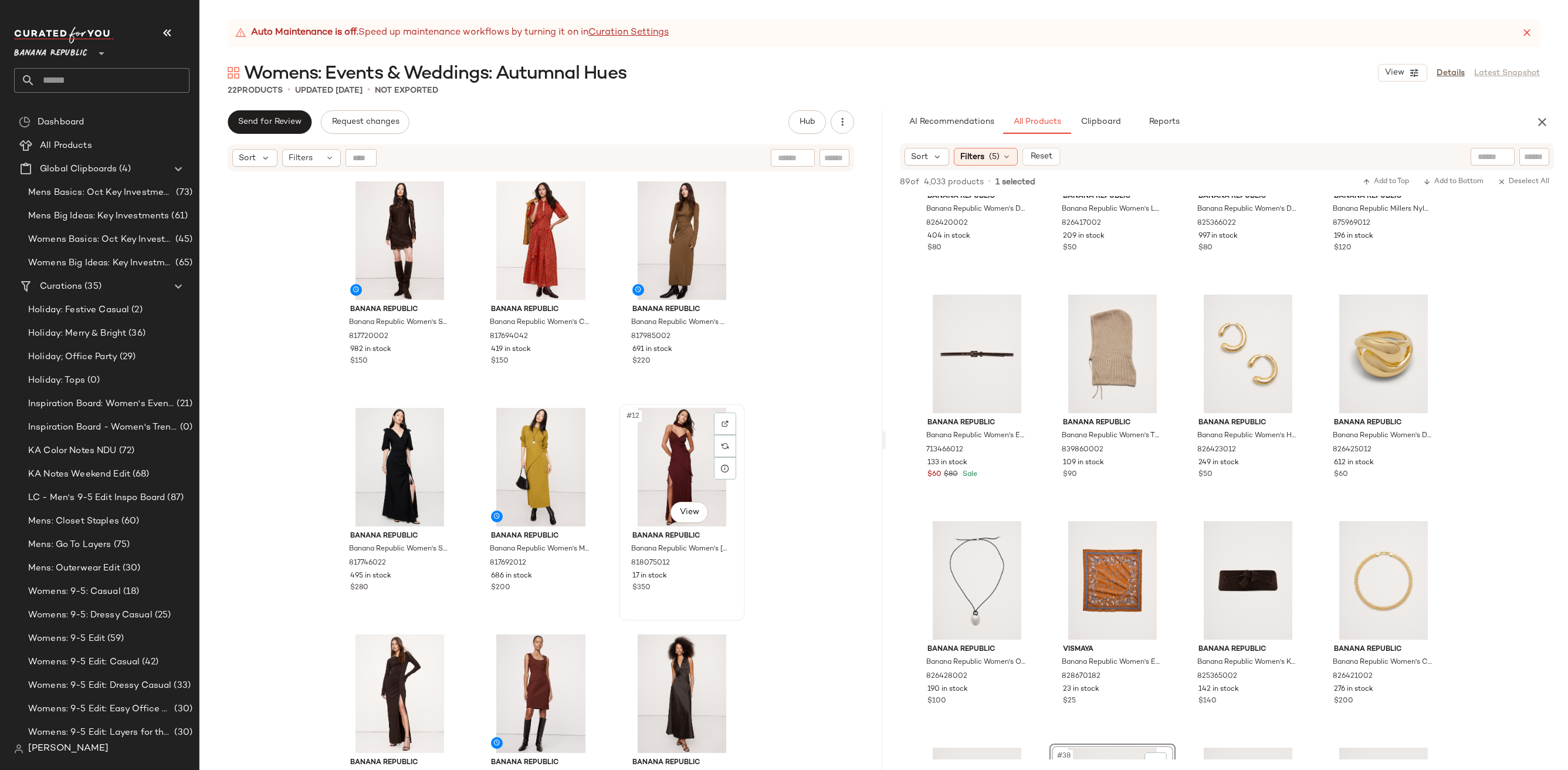
scroll to position [467, 0]
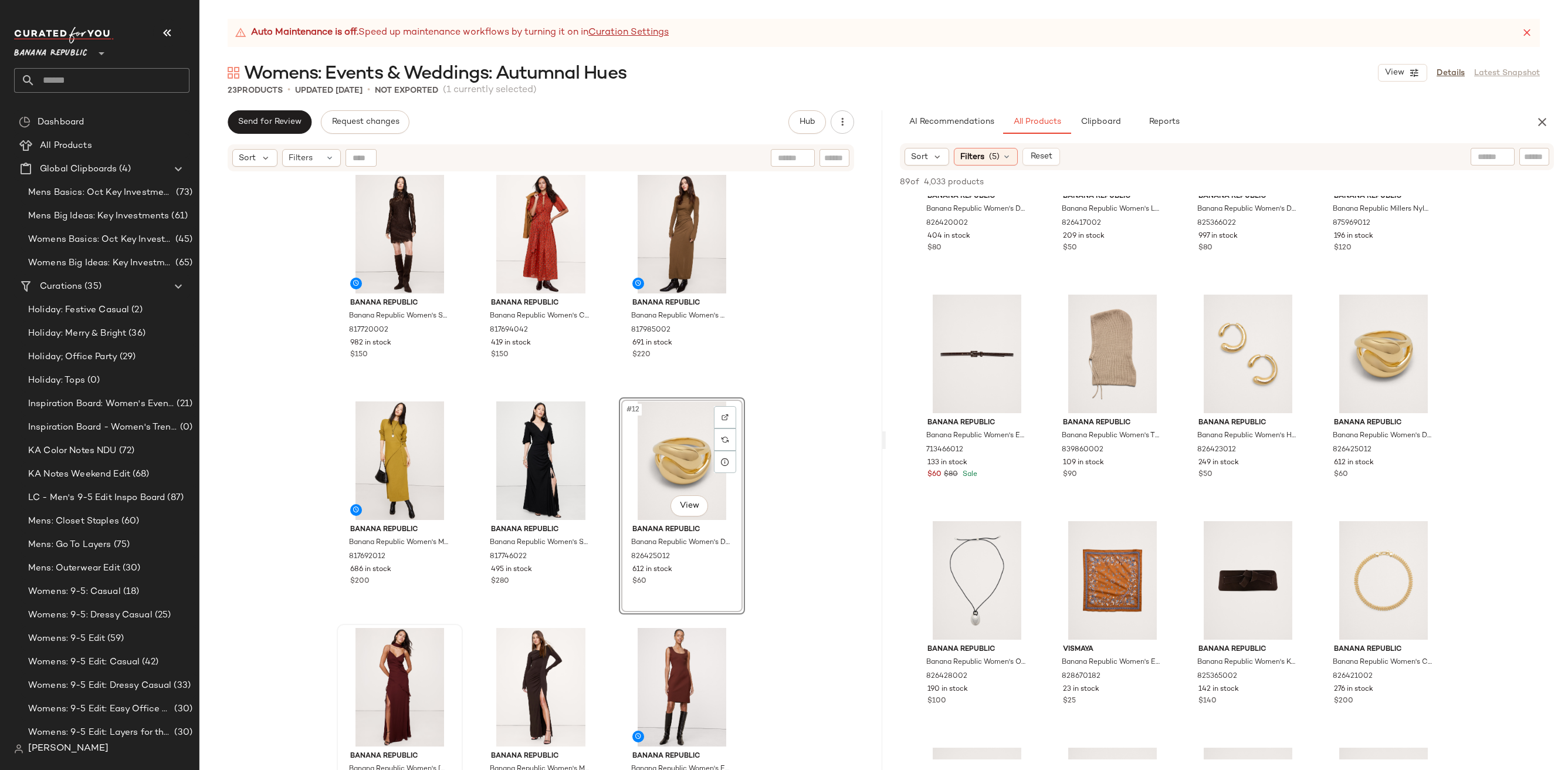
click at [796, 546] on div "Banana Republic Banana Republic Women's Stretch-Crepe Ruched Midi Dress Espress…" at bounding box center [541, 485] width 683 height 627
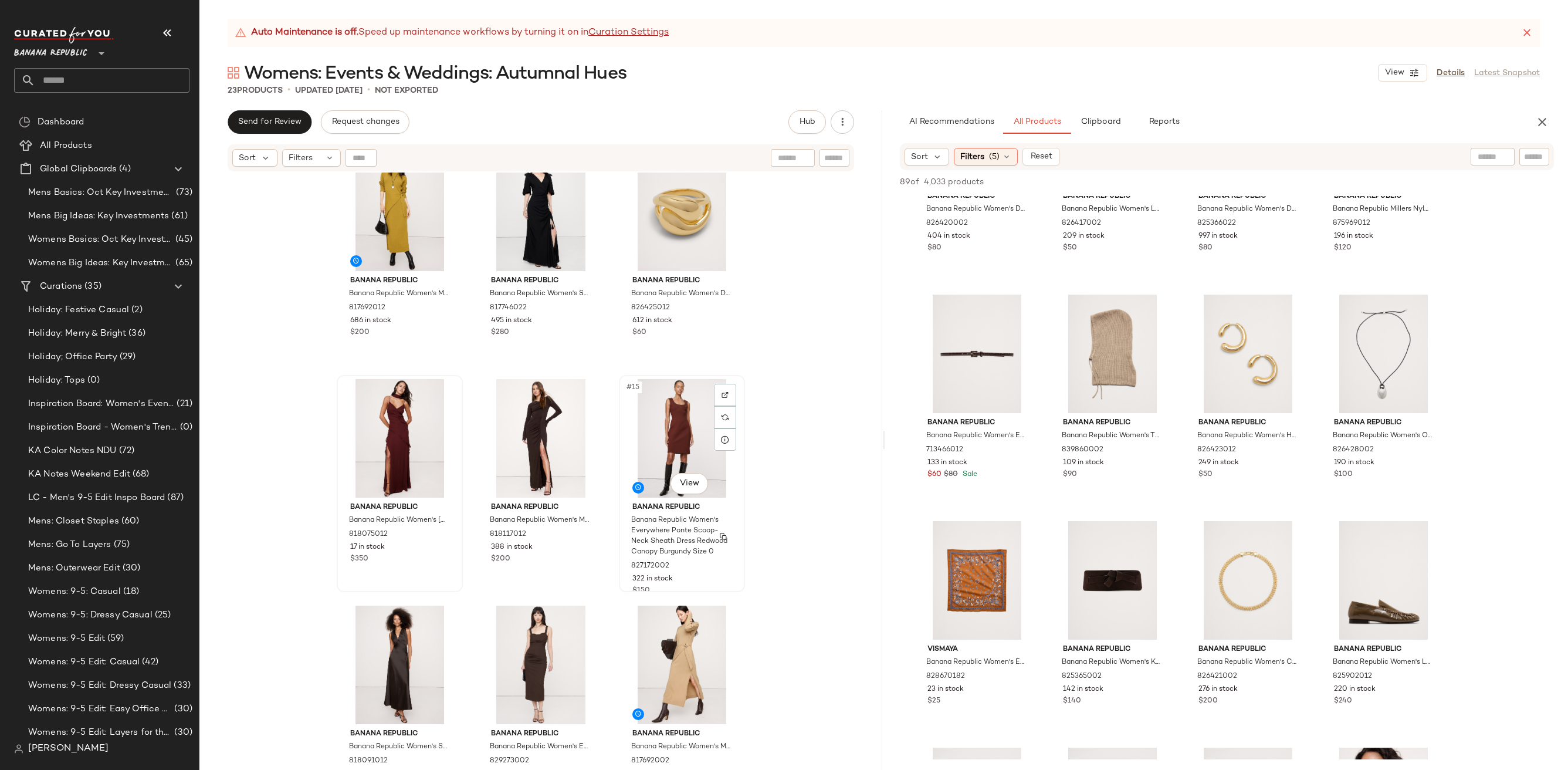
scroll to position [894, 0]
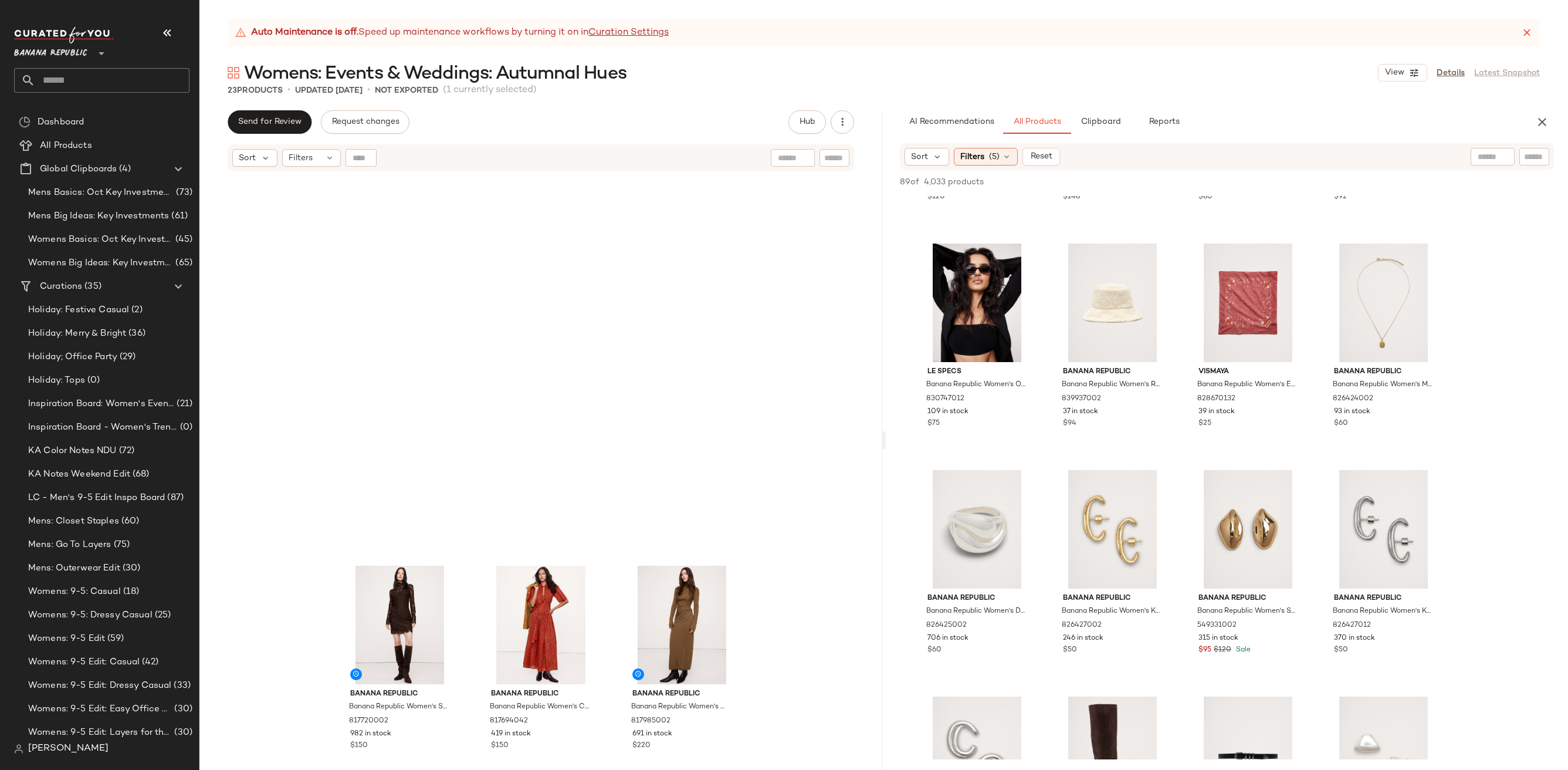
scroll to position [548, 0]
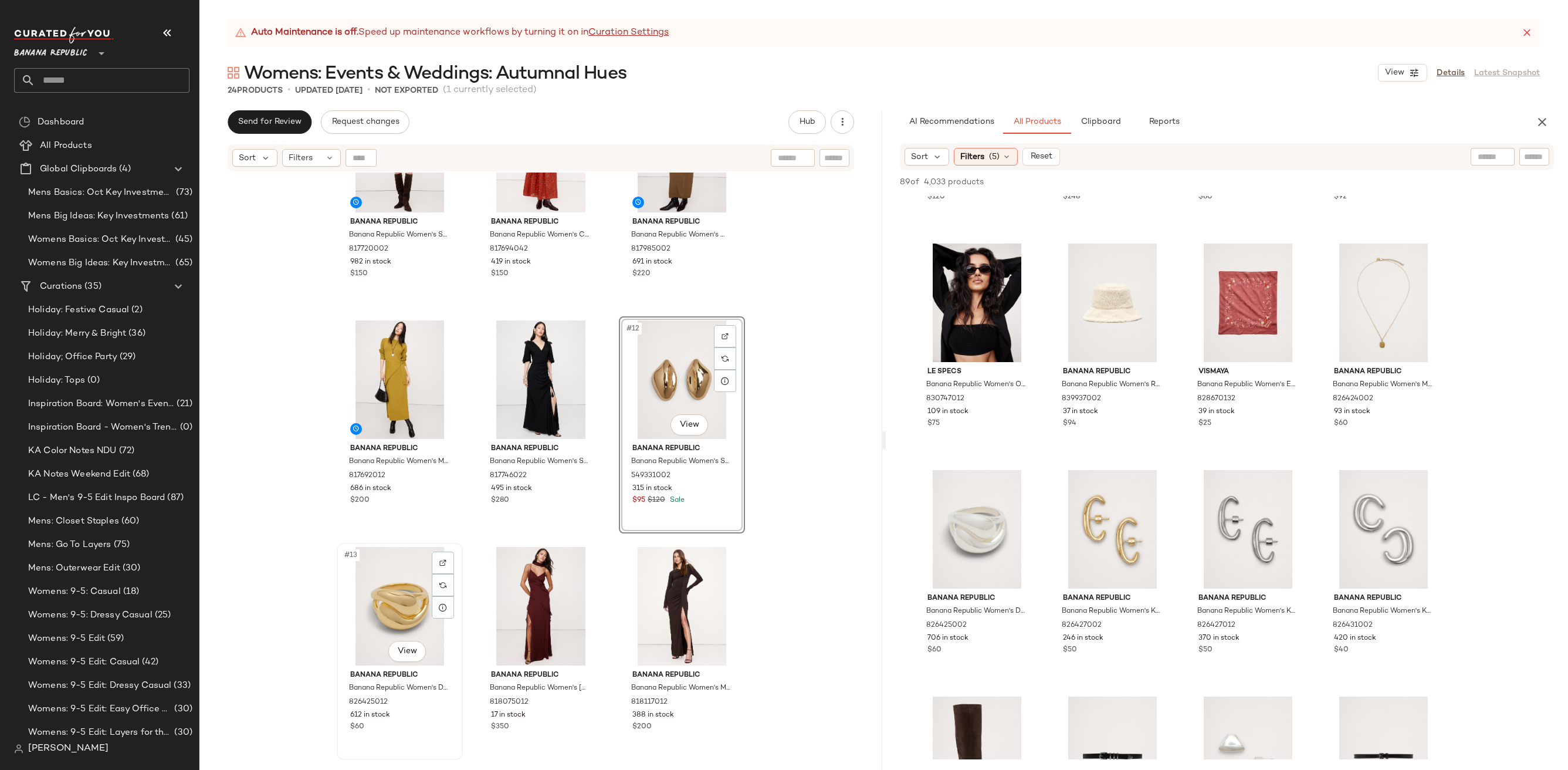
click at [394, 599] on div "#13 View" at bounding box center [399, 606] width 118 height 119
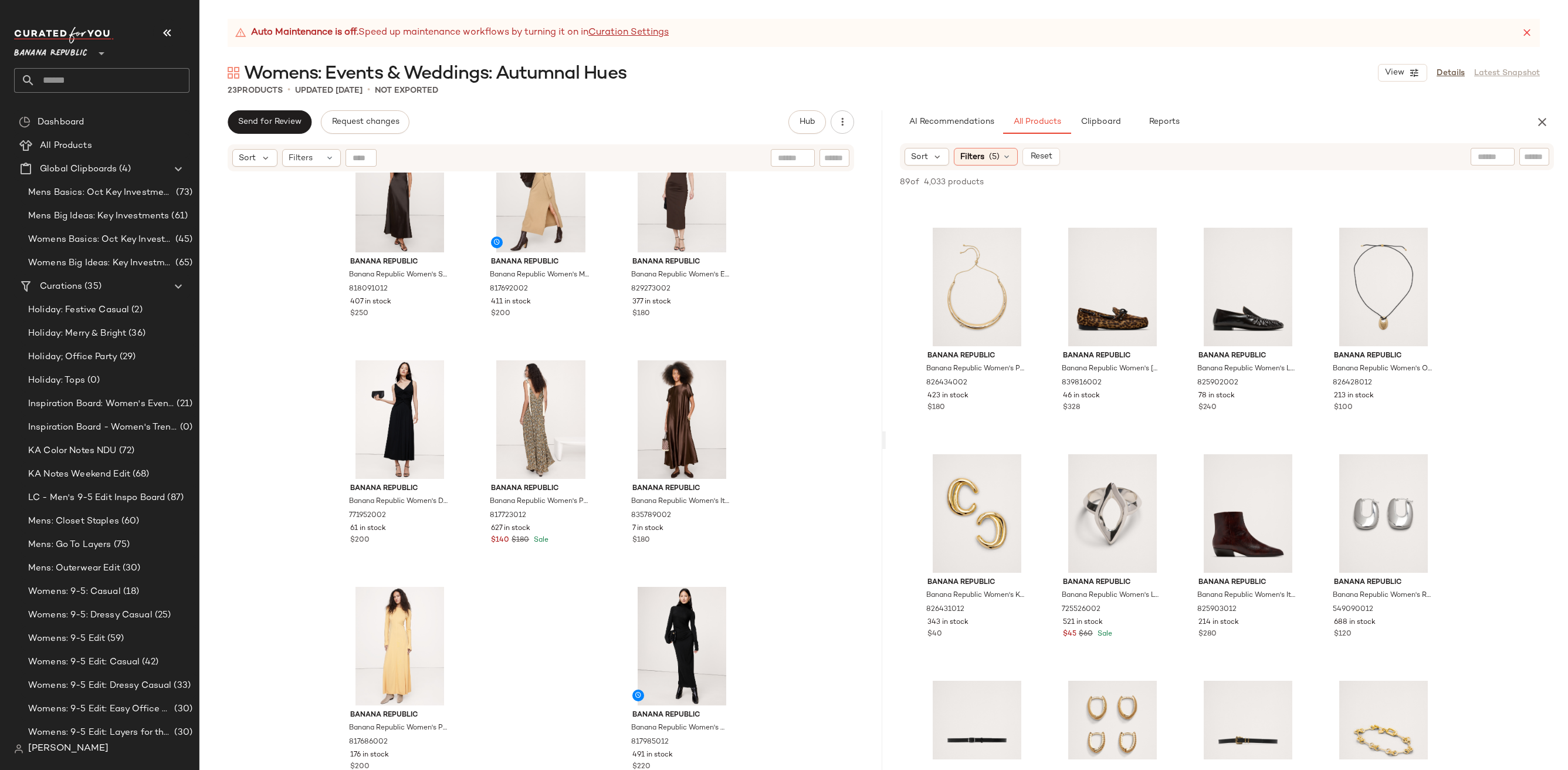
scroll to position [4263, 0]
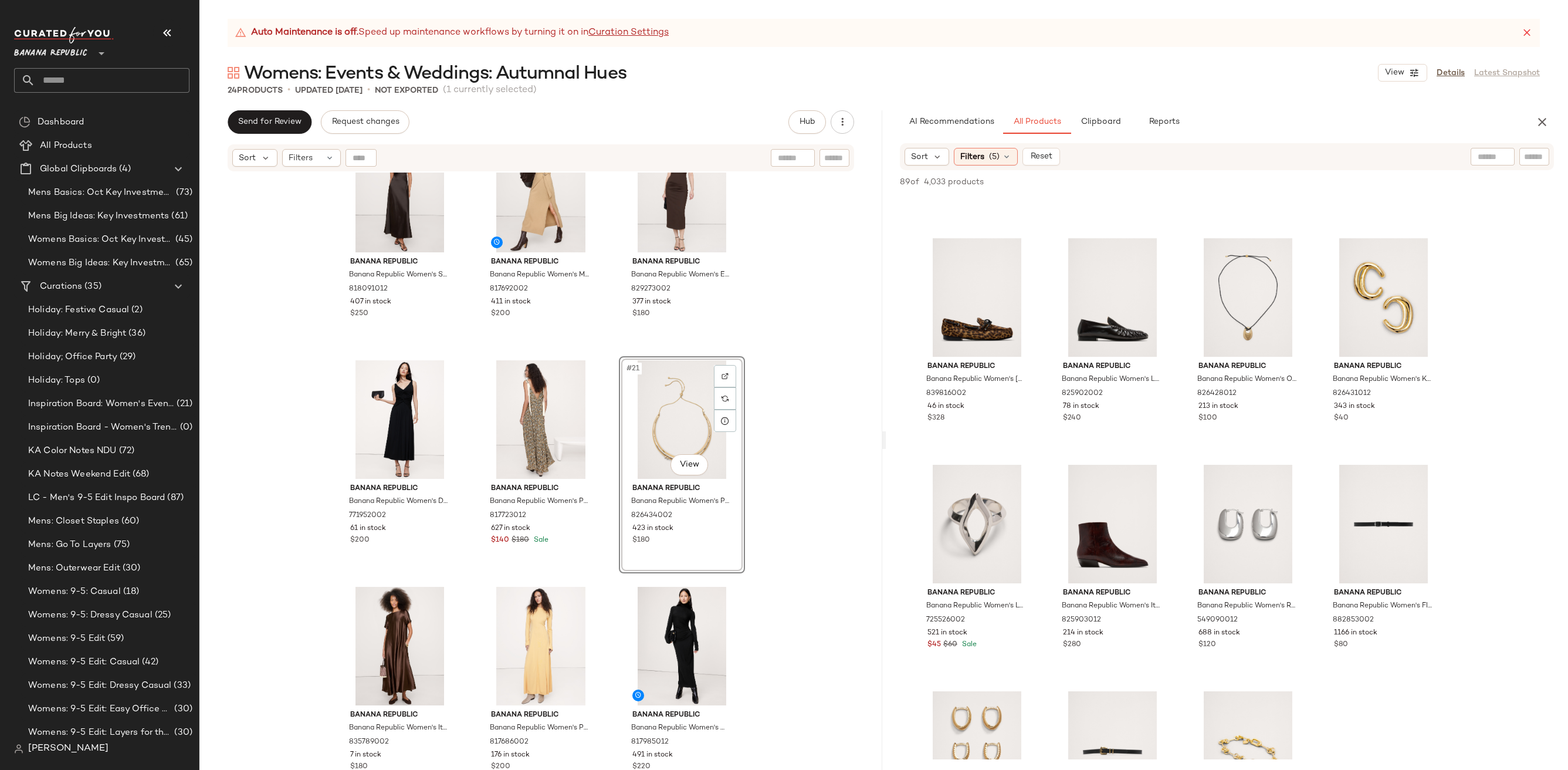
click at [763, 475] on div "Banana Republic Banana Republic Women's Georgette Ruffle Maxi Dress With Scarf …" at bounding box center [541, 485] width 683 height 627
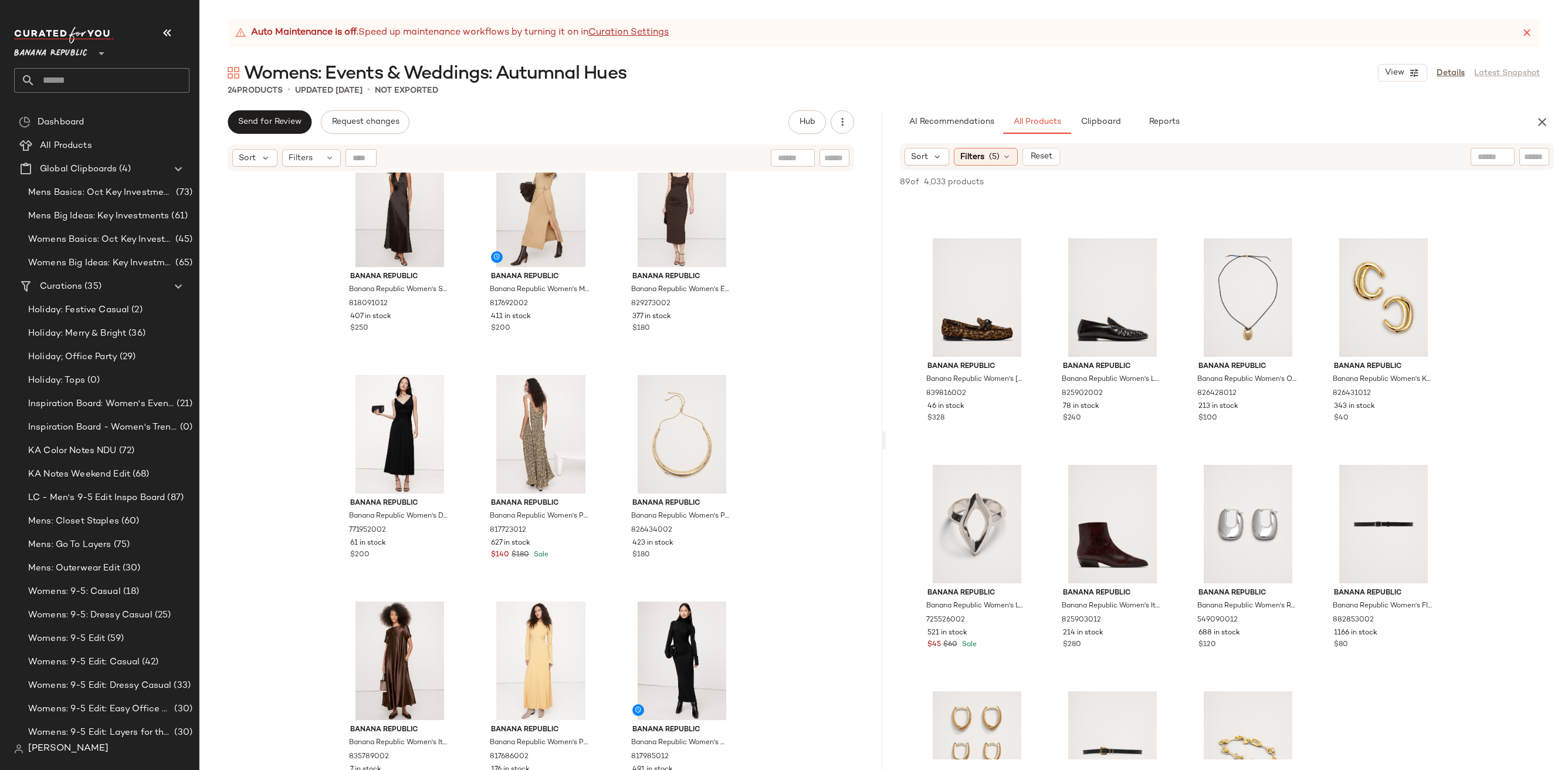
scroll to position [1186, 0]
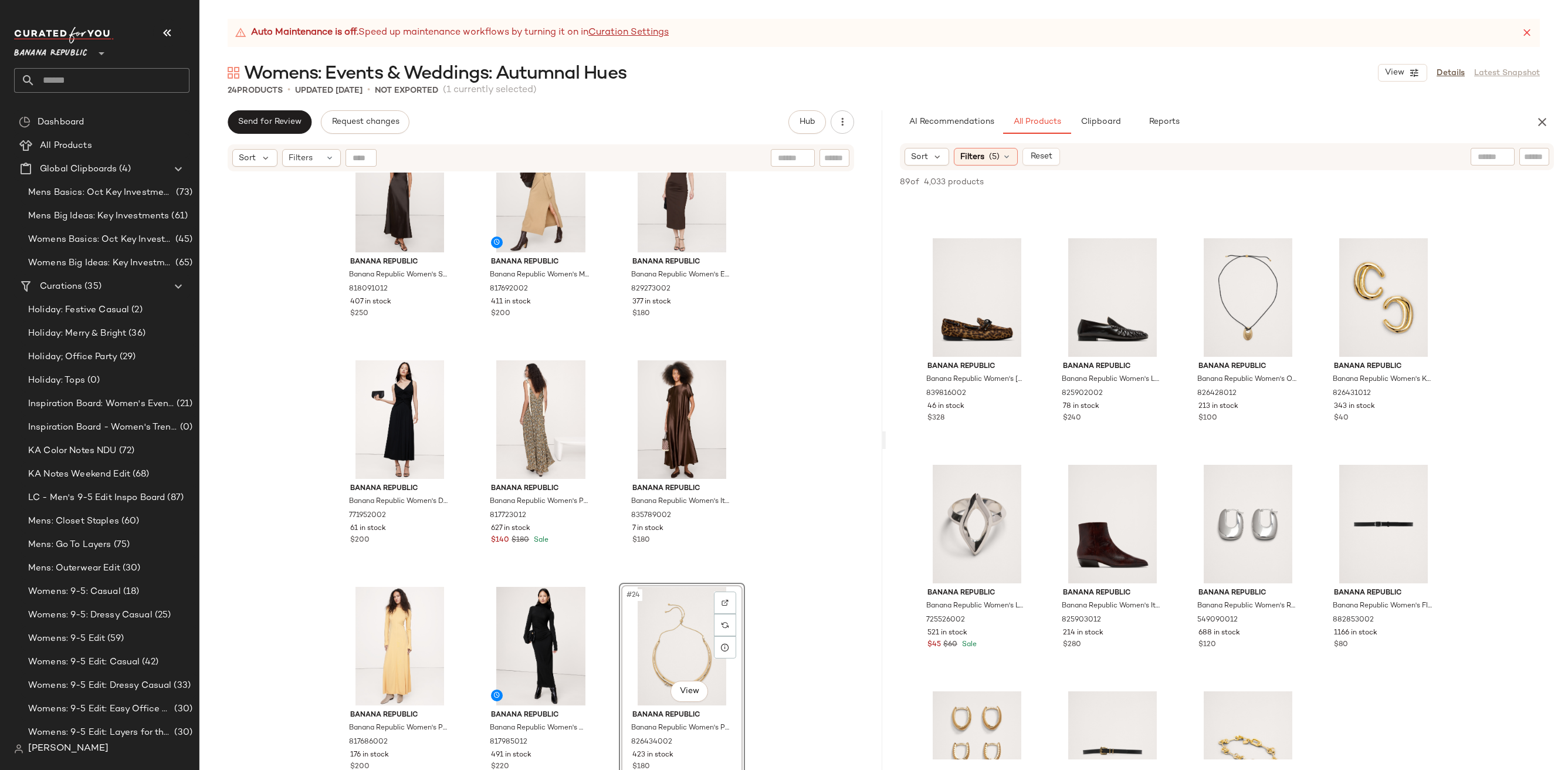
click at [805, 567] on div "Banana Republic Banana Republic Women's Georgette Ruffle Maxi Dress With Scarf …" at bounding box center [541, 485] width 683 height 627
click at [1094, 113] on button "Clipboard" at bounding box center [1100, 123] width 58 height 24
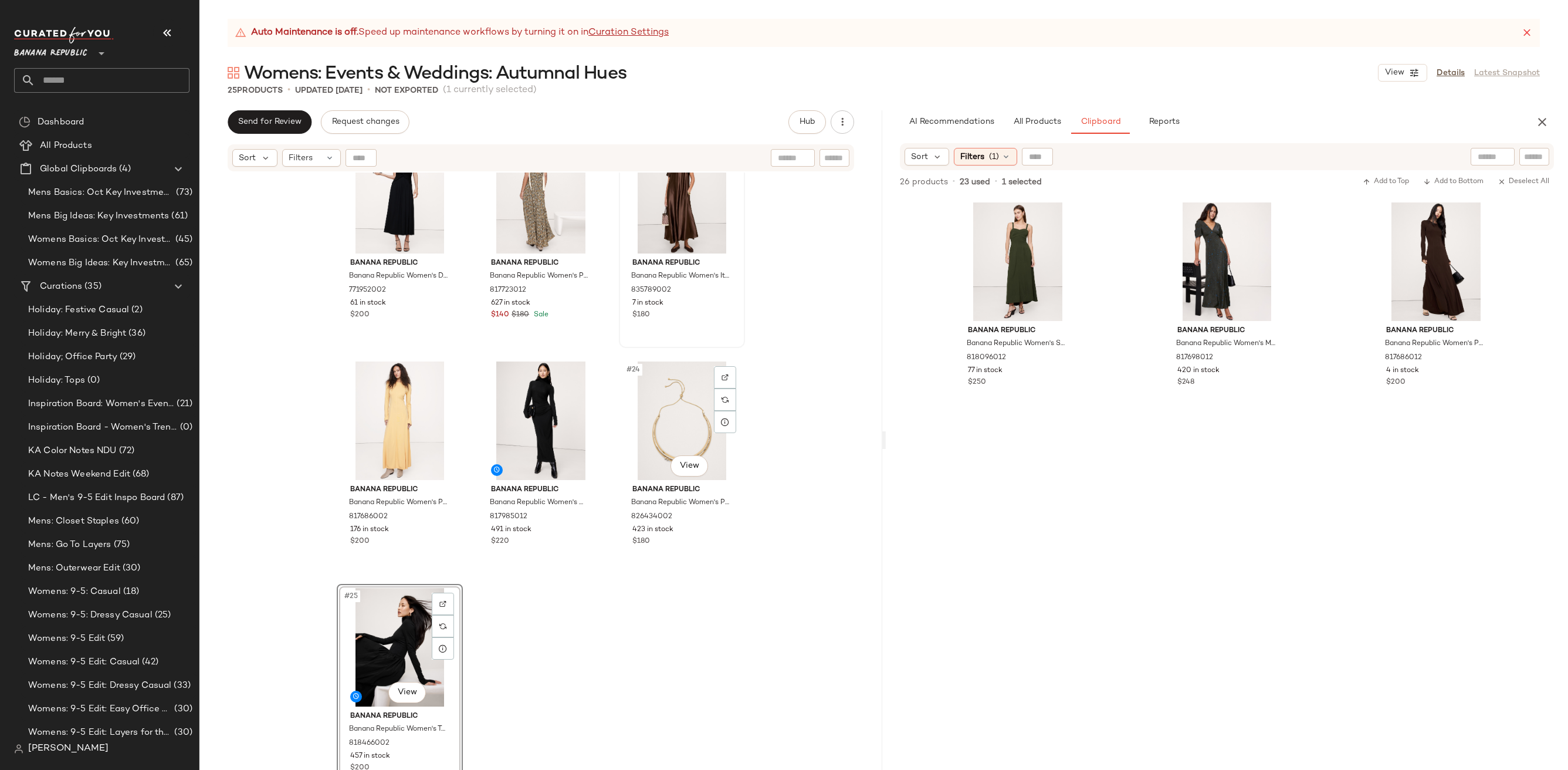
scroll to position [1413, 0]
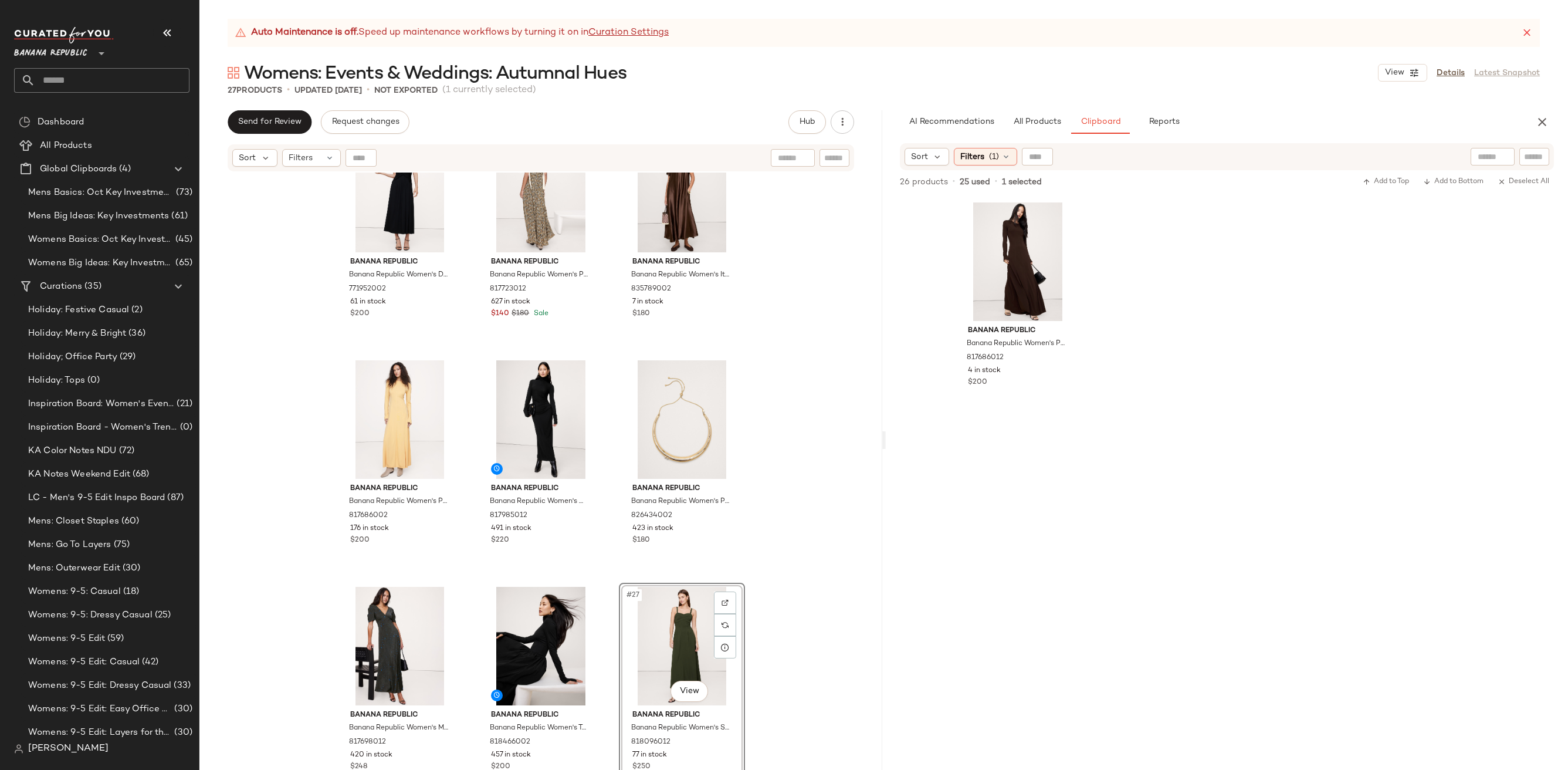
click at [787, 509] on div "Banana Republic Banana Republic Women's Stretch-Satin Cross-Back Maxi Dress Gan…" at bounding box center [541, 485] width 683 height 627
click at [1040, 114] on button "All Products" at bounding box center [1037, 123] width 68 height 24
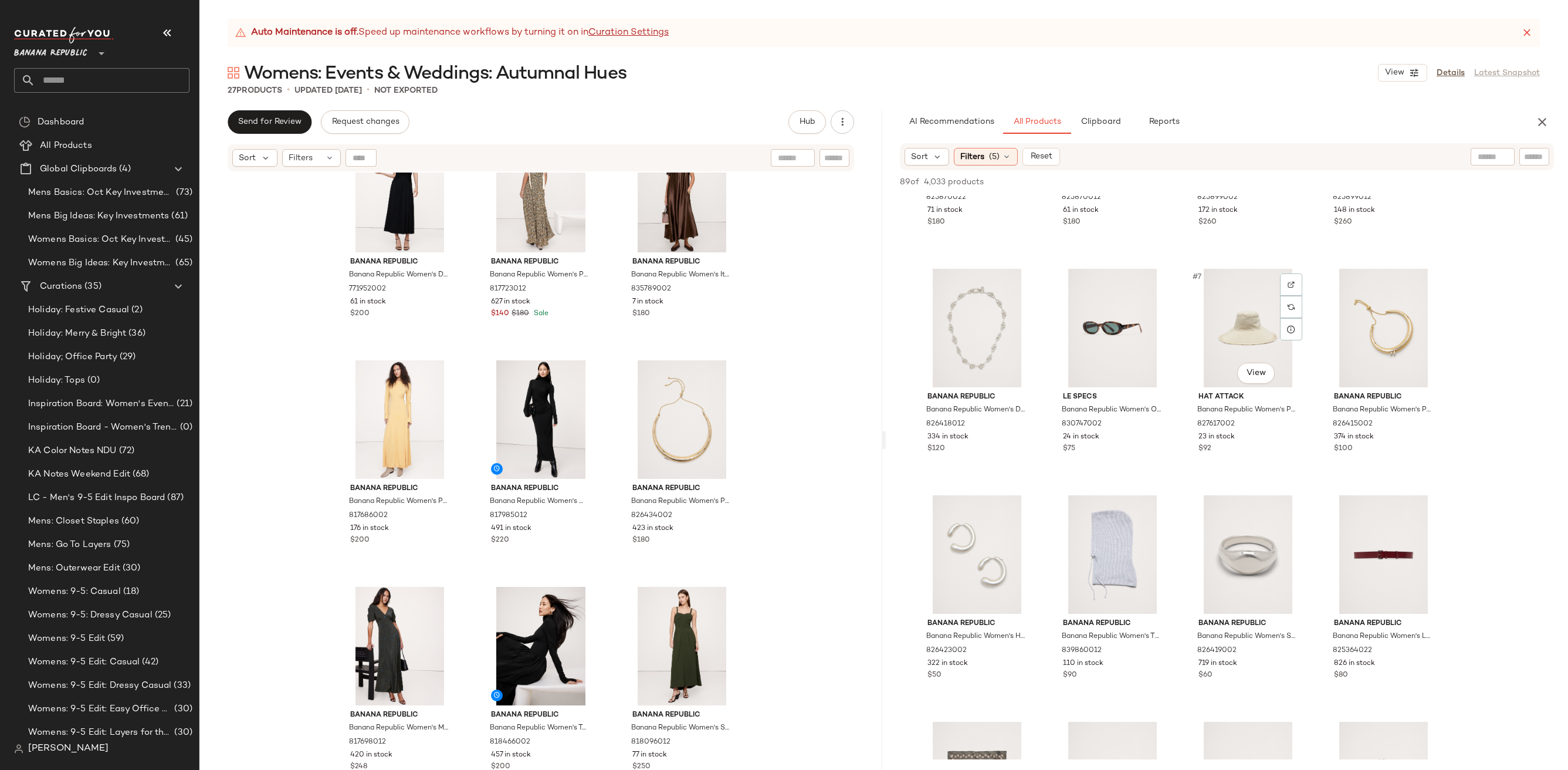
scroll to position [0, 0]
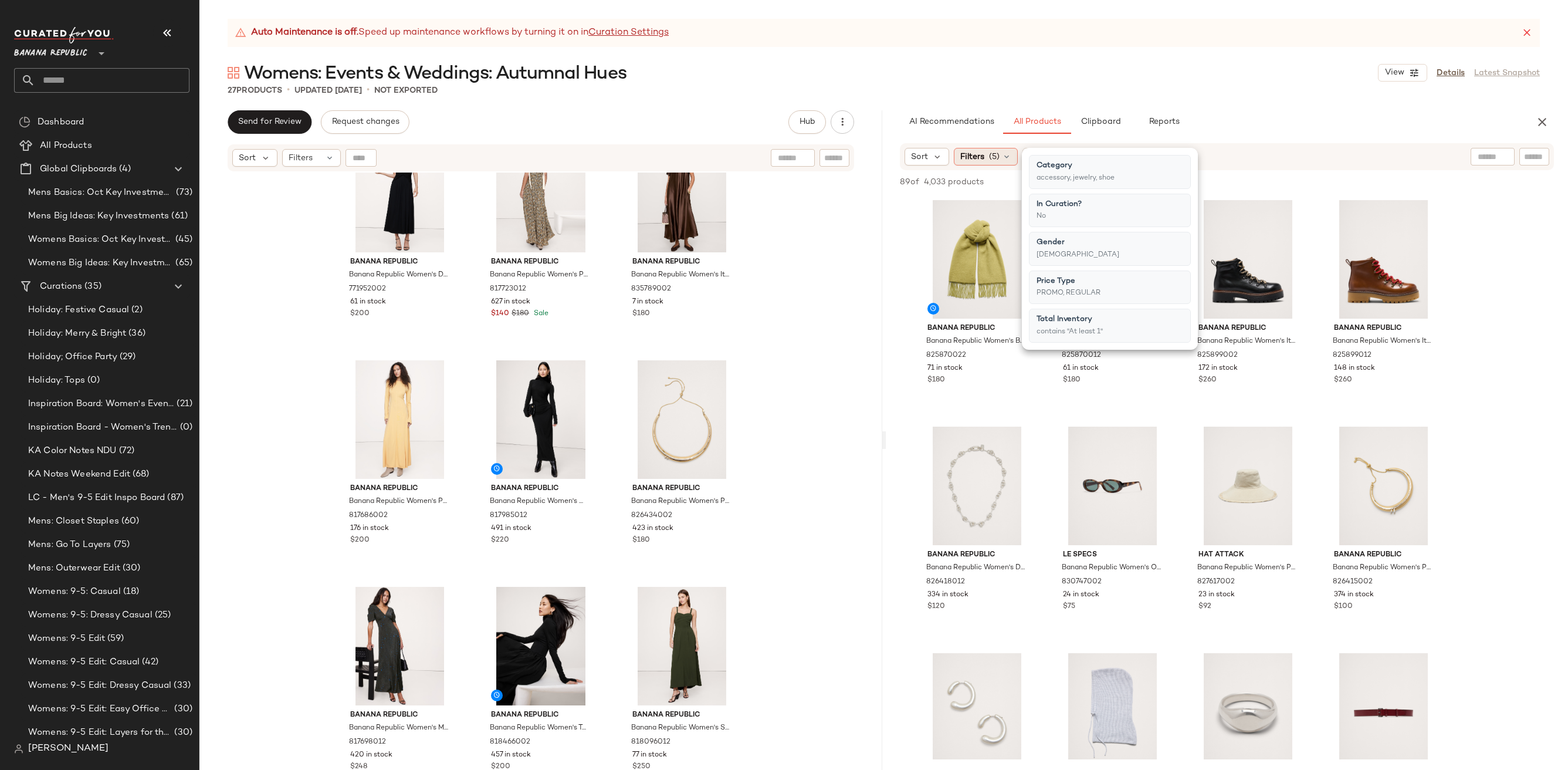
click at [976, 149] on div "Filters (5)" at bounding box center [986, 157] width 64 height 18
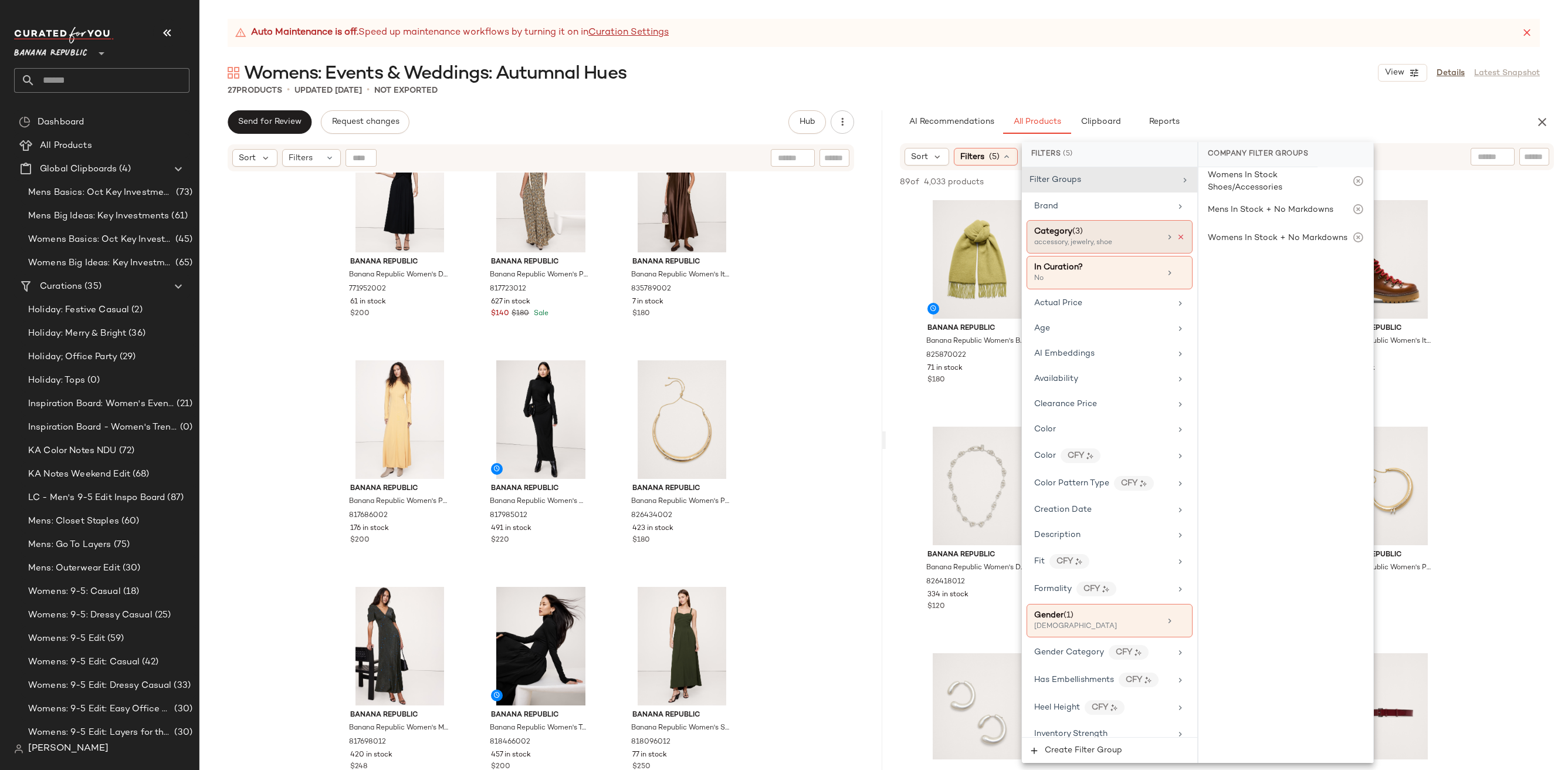
click at [1176, 239] on icon at bounding box center [1180, 237] width 8 height 8
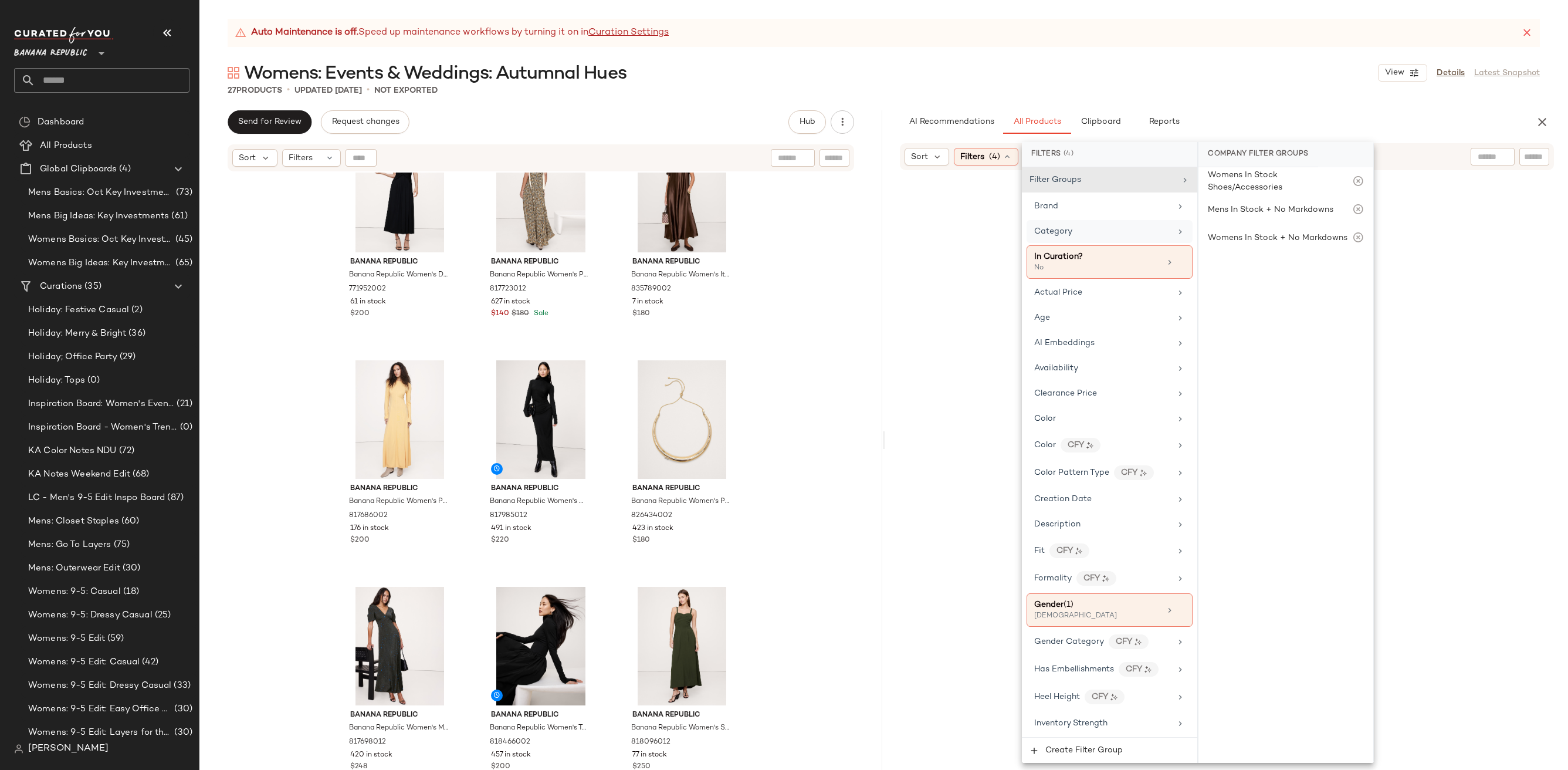
click at [1486, 148] on div at bounding box center [1493, 157] width 30 height 18
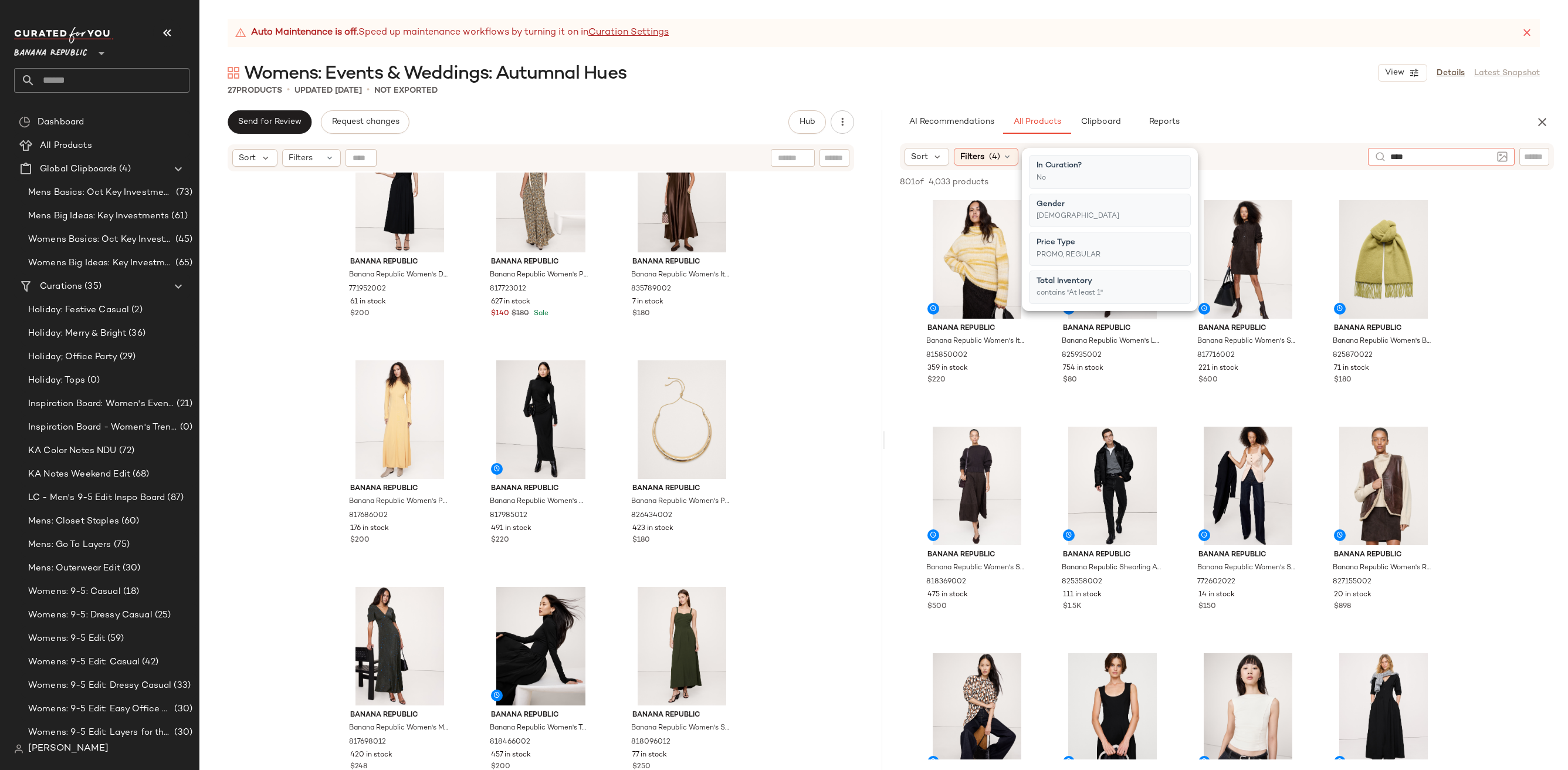
type input "*****"
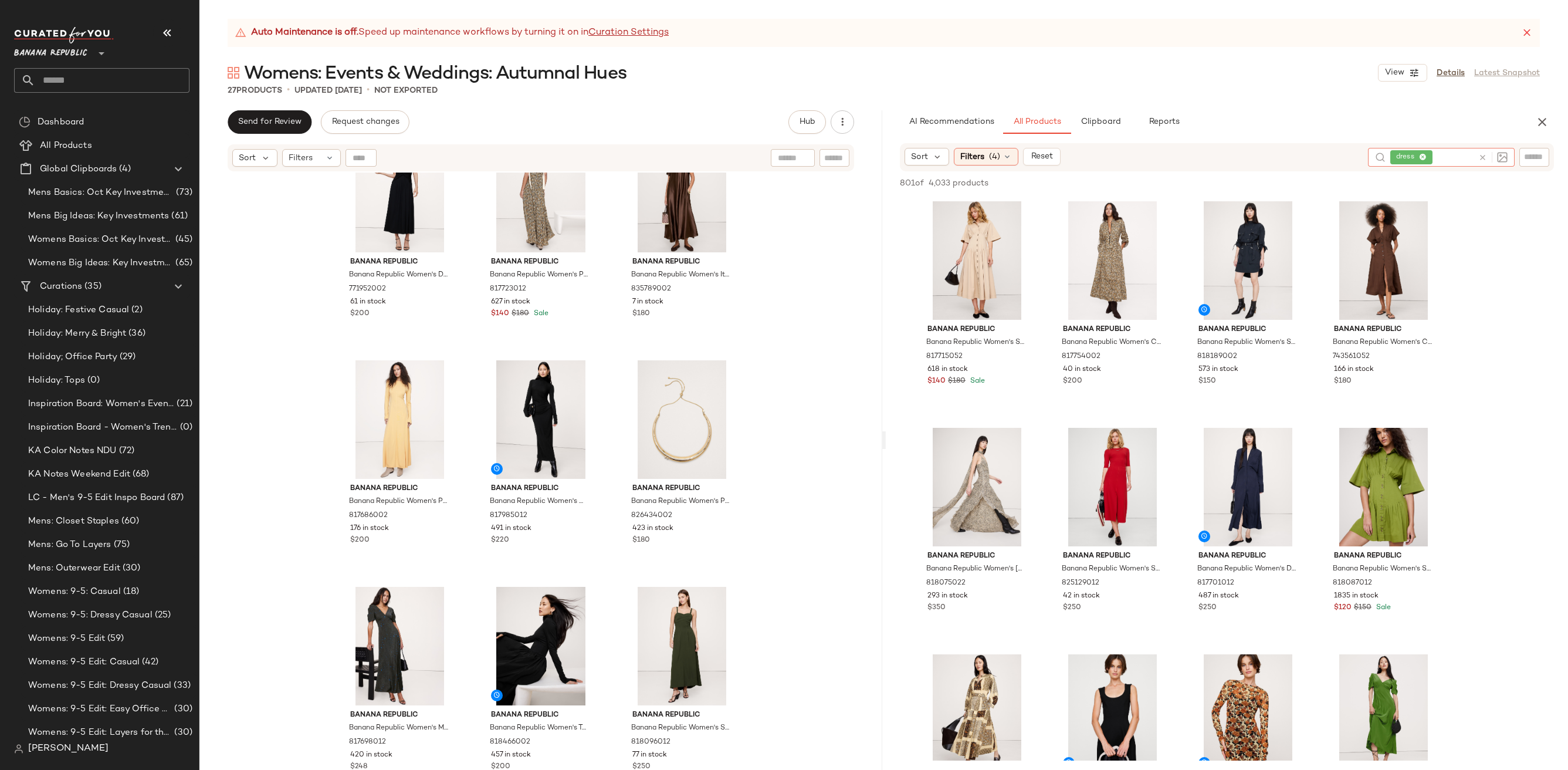
click at [1191, 71] on div "Womens: Events & Weddings: Autumnal Hues View Details Latest Snapshot" at bounding box center [884, 73] width 1368 height 24
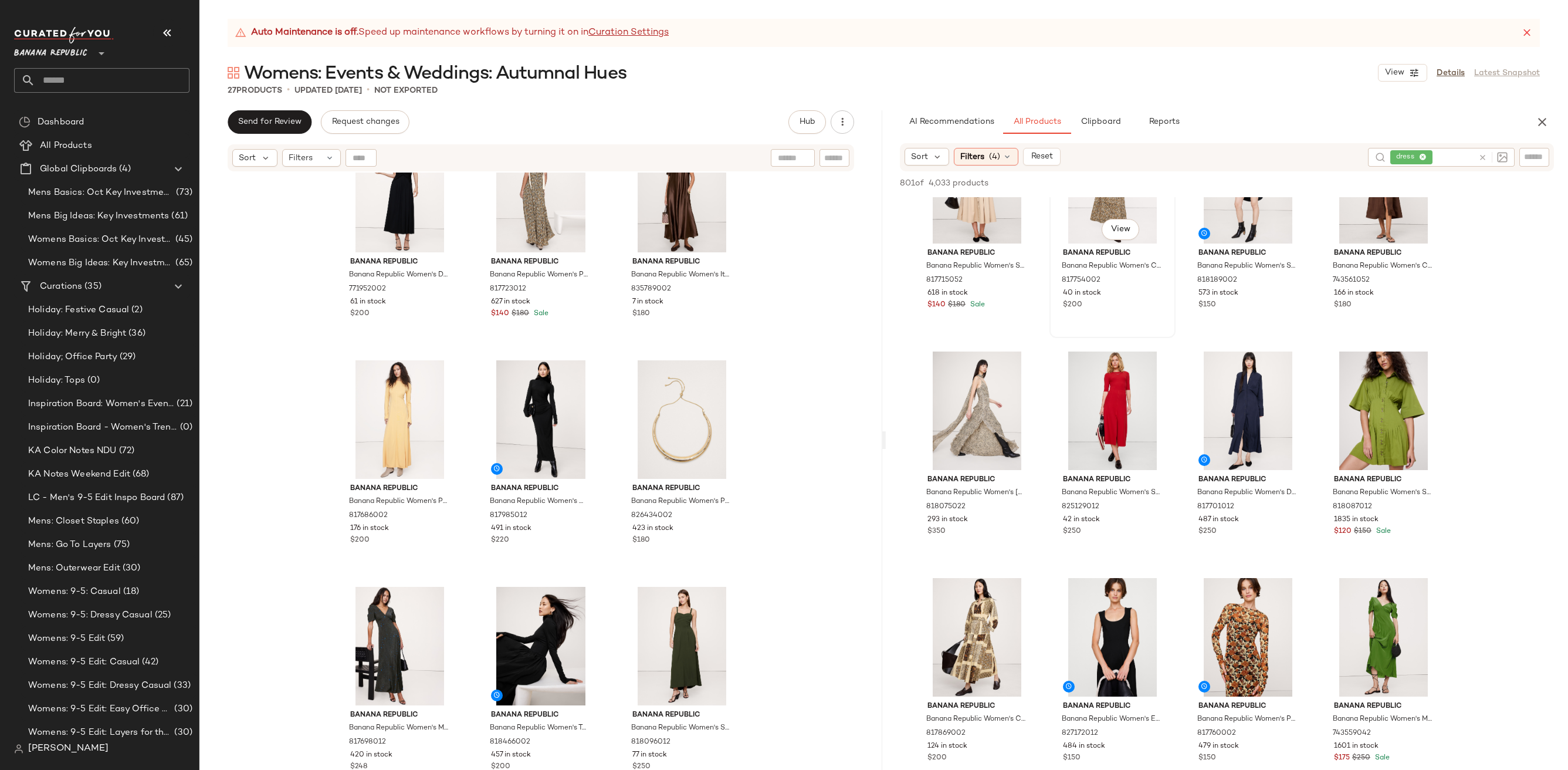
scroll to position [83, 0]
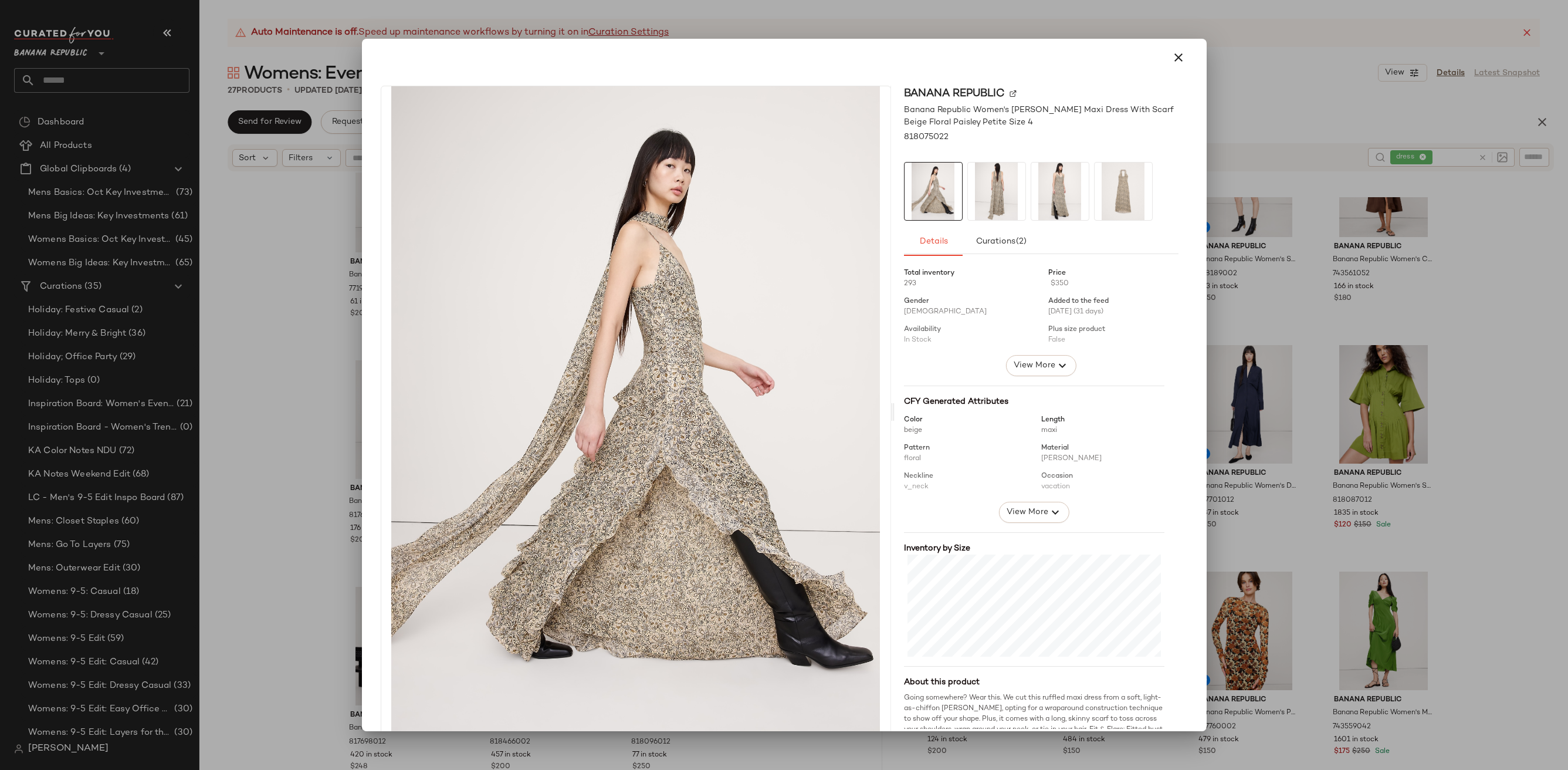
click at [985, 177] on img at bounding box center [997, 191] width 57 height 57
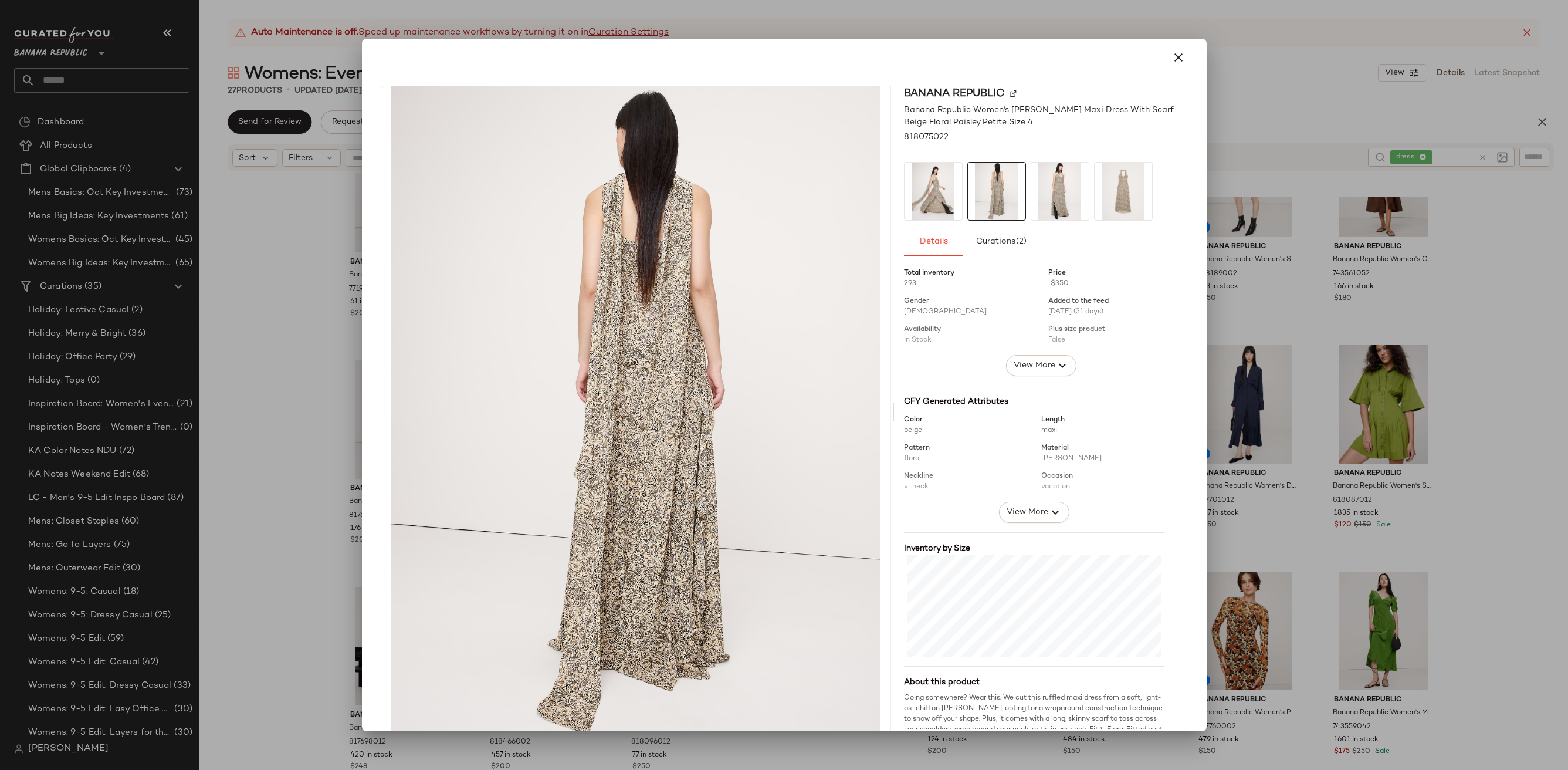
click at [1073, 176] on img at bounding box center [1060, 191] width 57 height 57
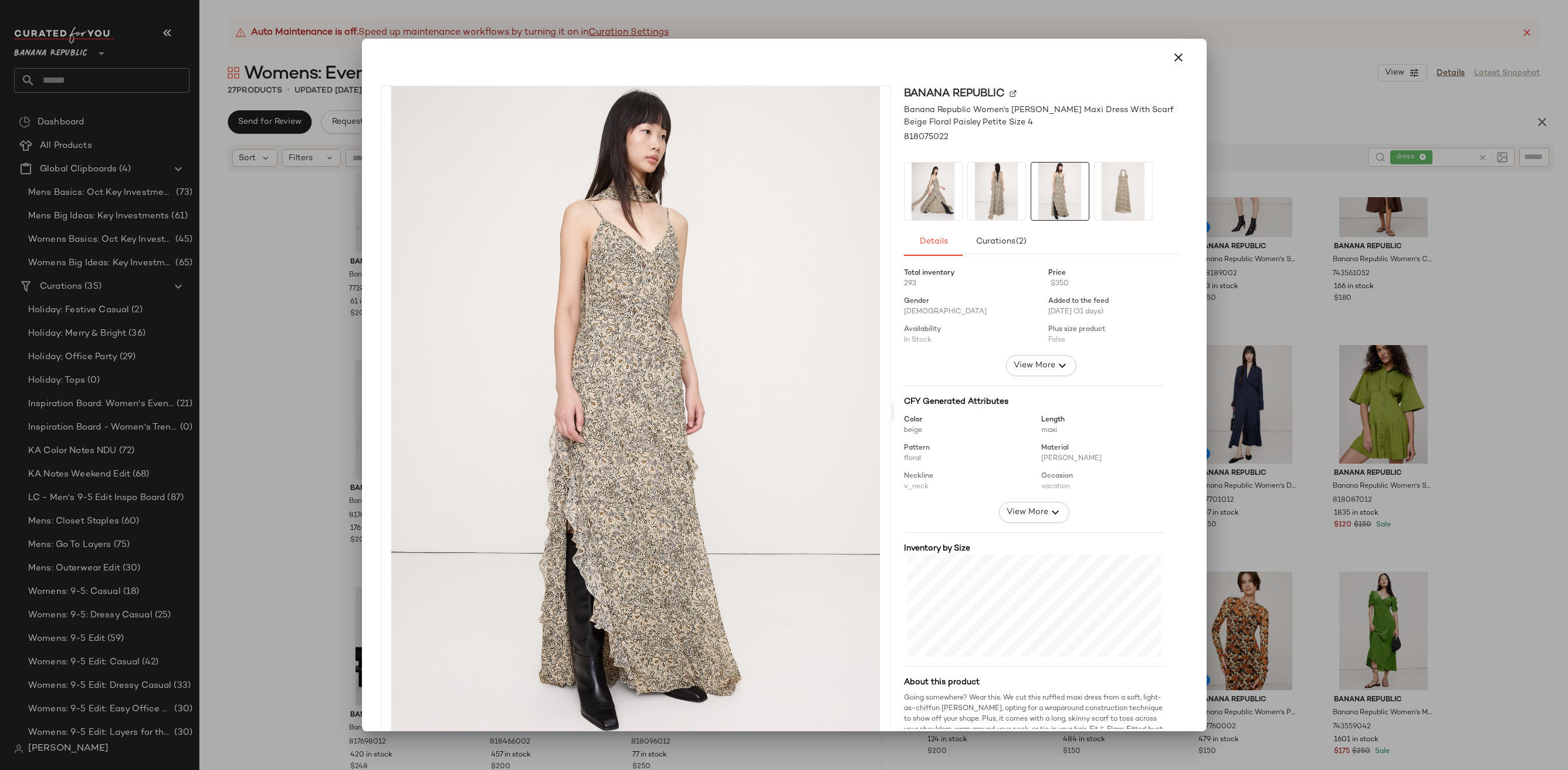
click at [1100, 202] on img at bounding box center [1123, 191] width 57 height 57
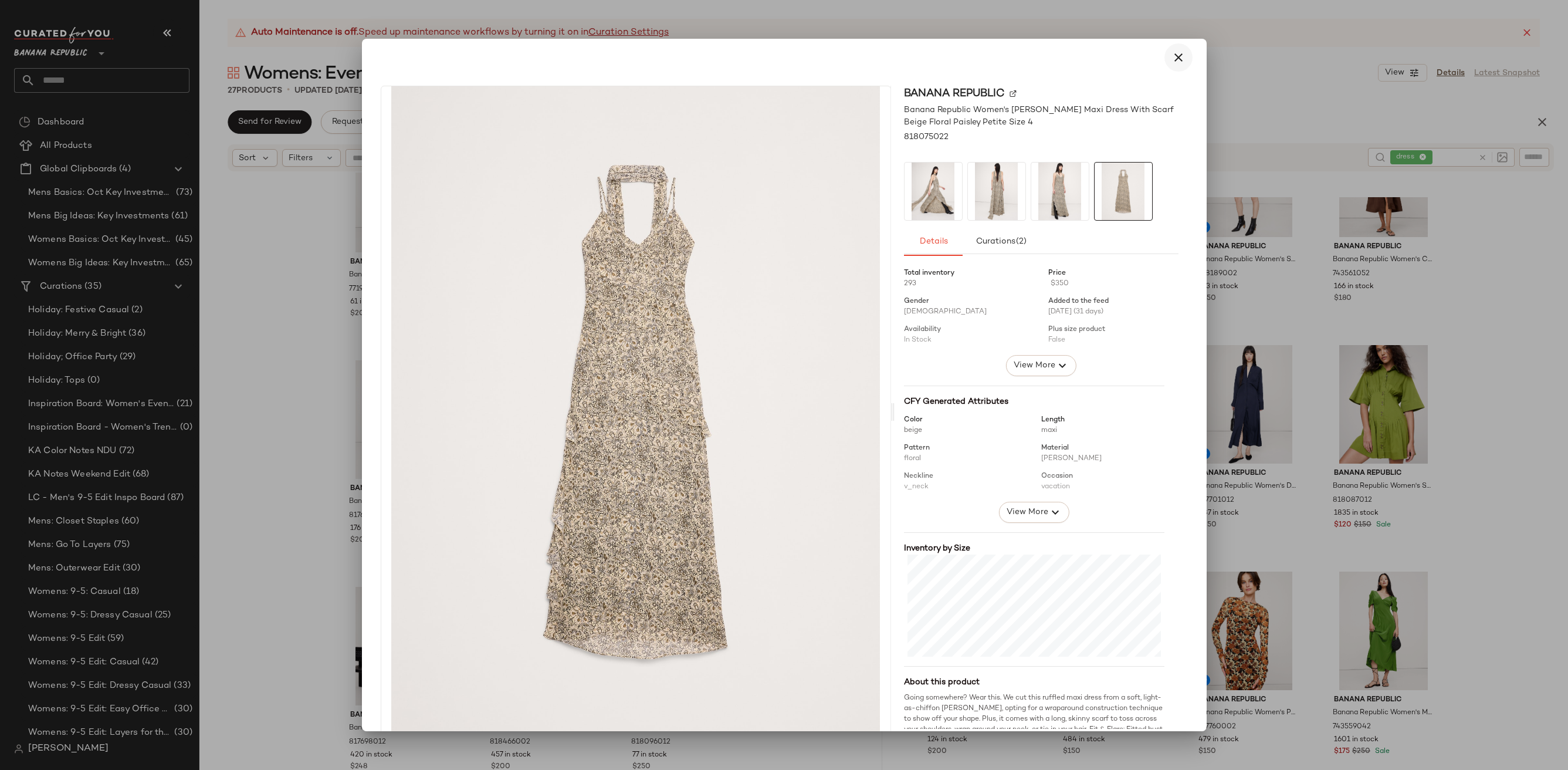
click at [1165, 65] on button "button" at bounding box center [1178, 57] width 28 height 28
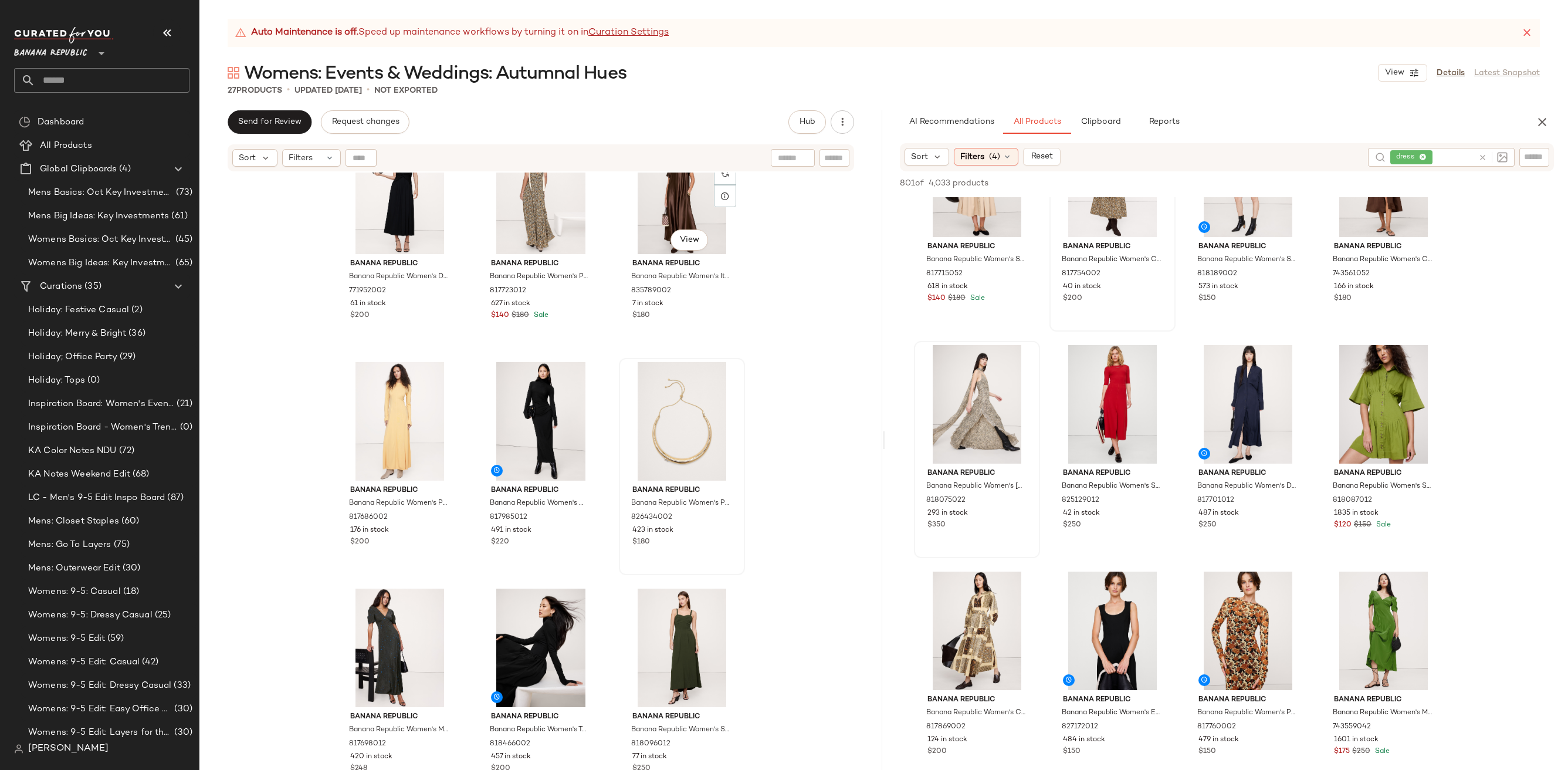
scroll to position [1413, 0]
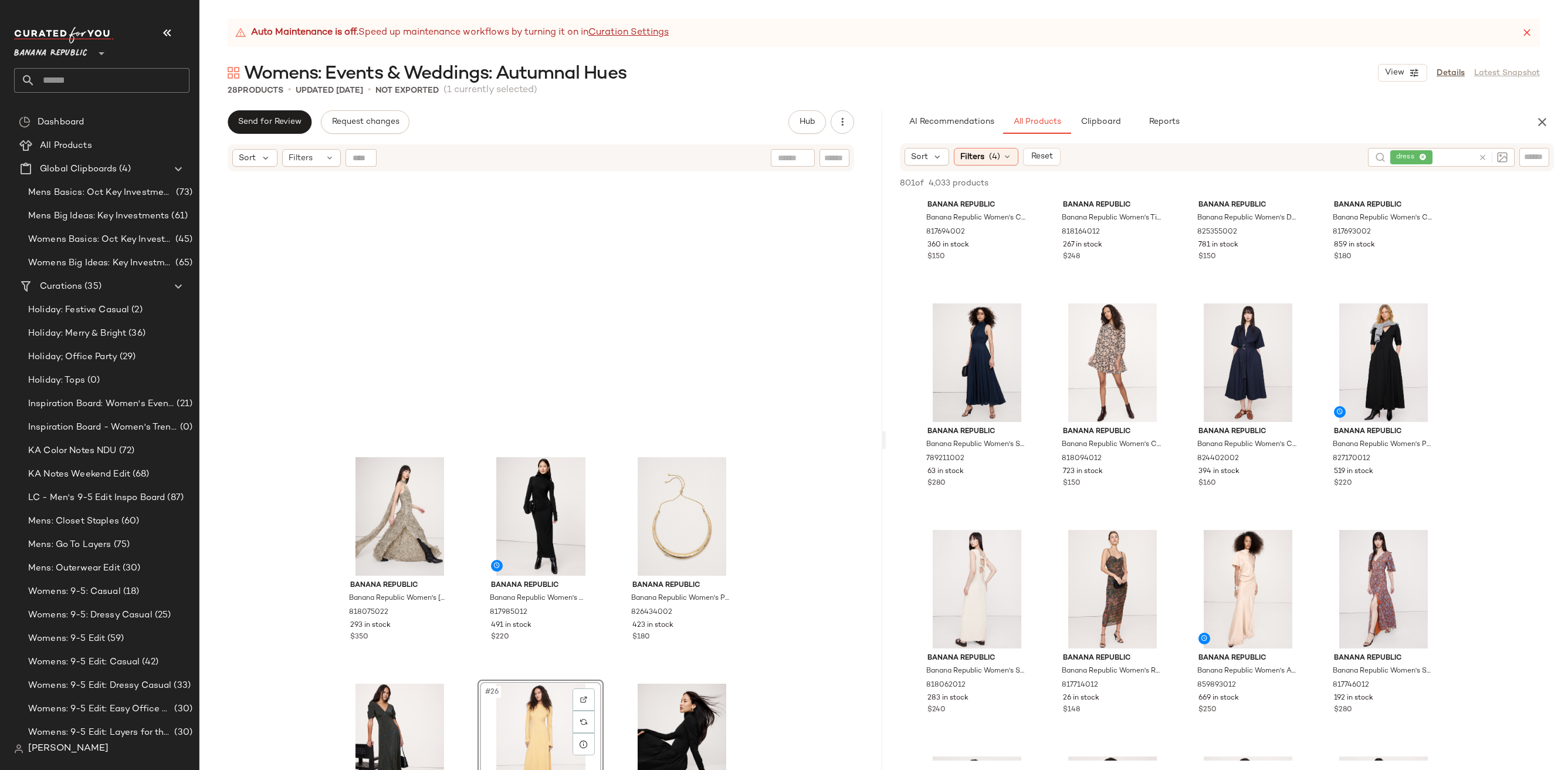
scroll to position [1640, 0]
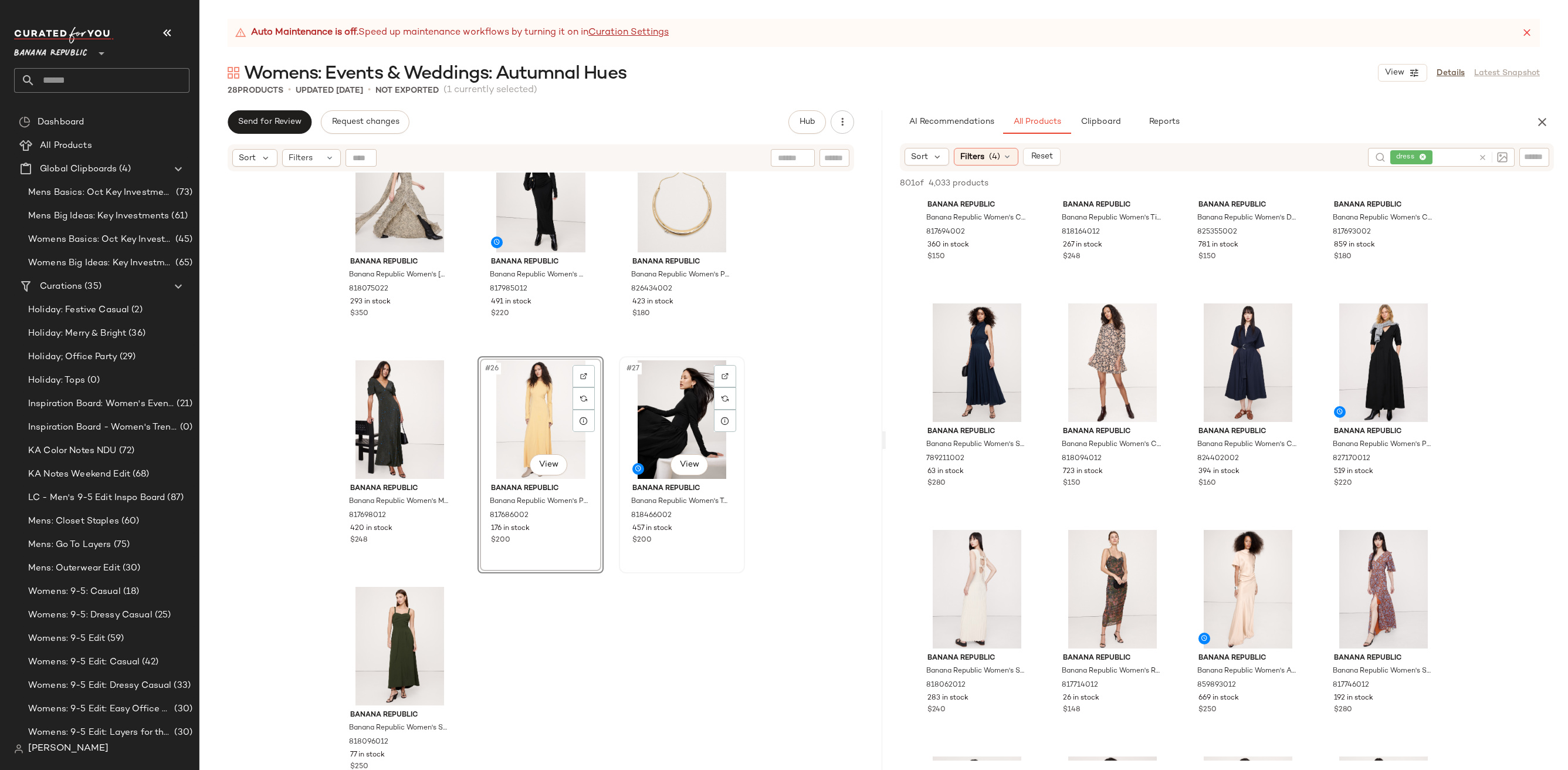
click at [675, 399] on div "#27 View" at bounding box center [681, 419] width 118 height 119
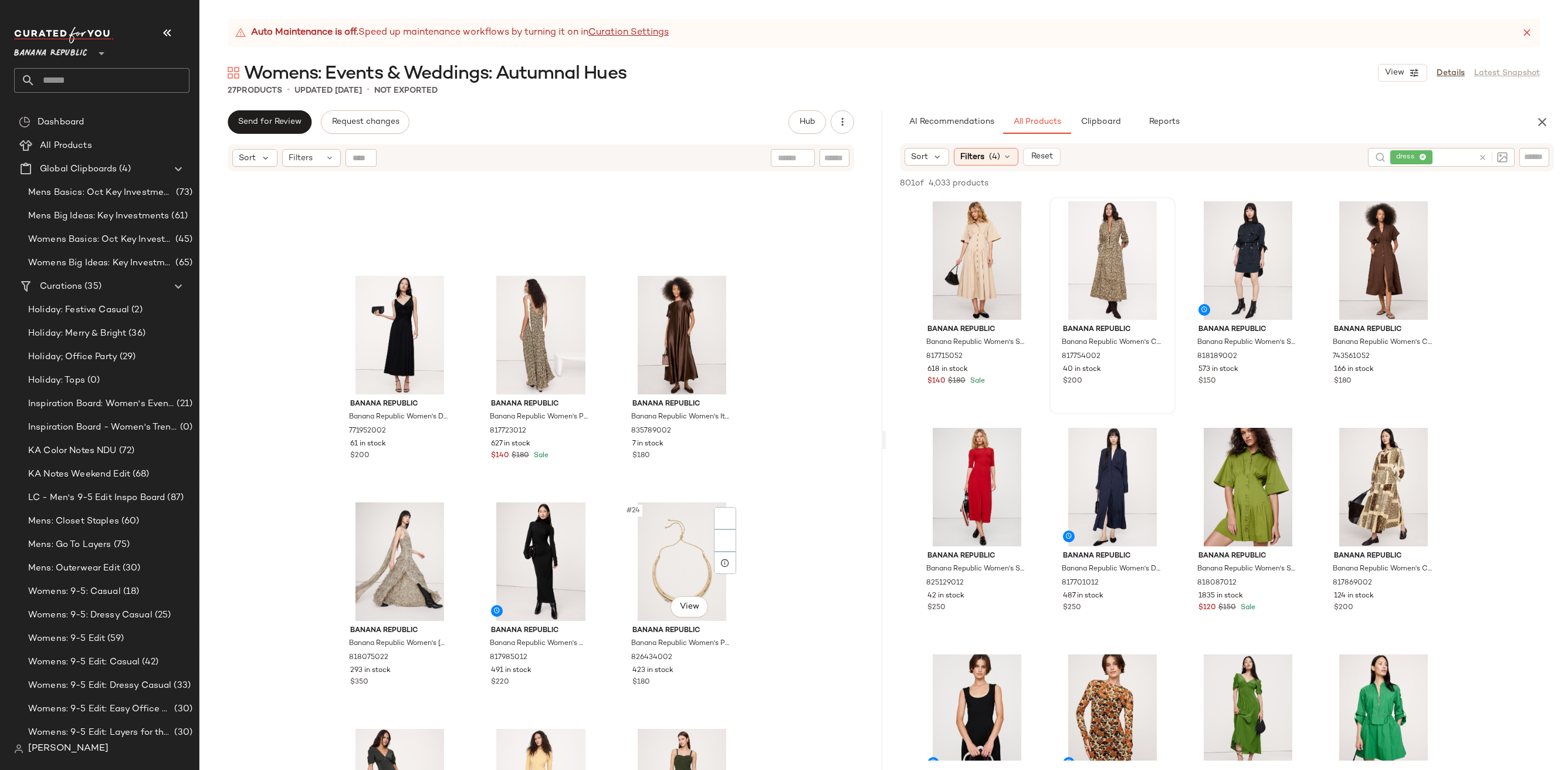
scroll to position [1413, 0]
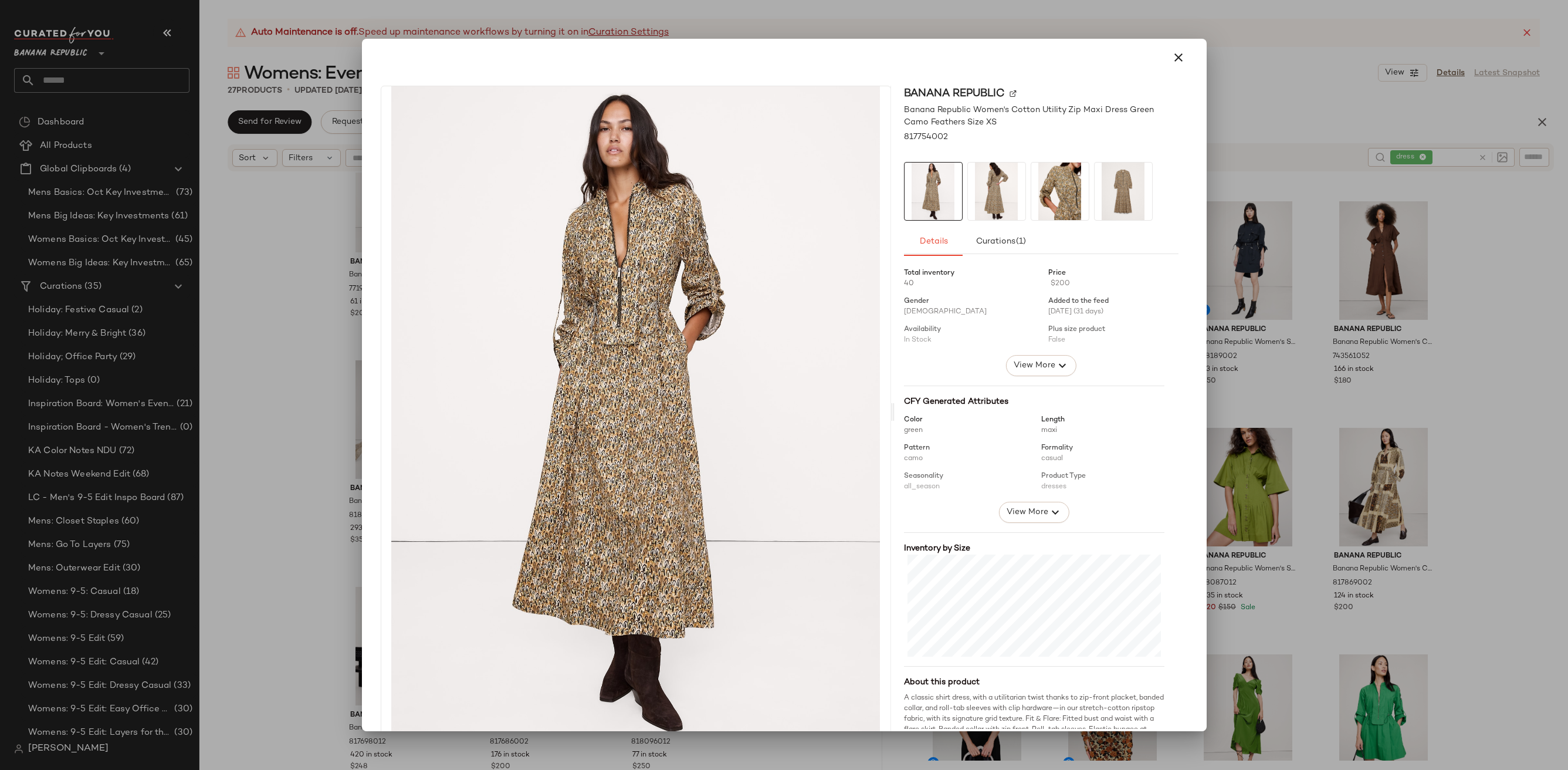
click at [998, 185] on img at bounding box center [997, 191] width 57 height 57
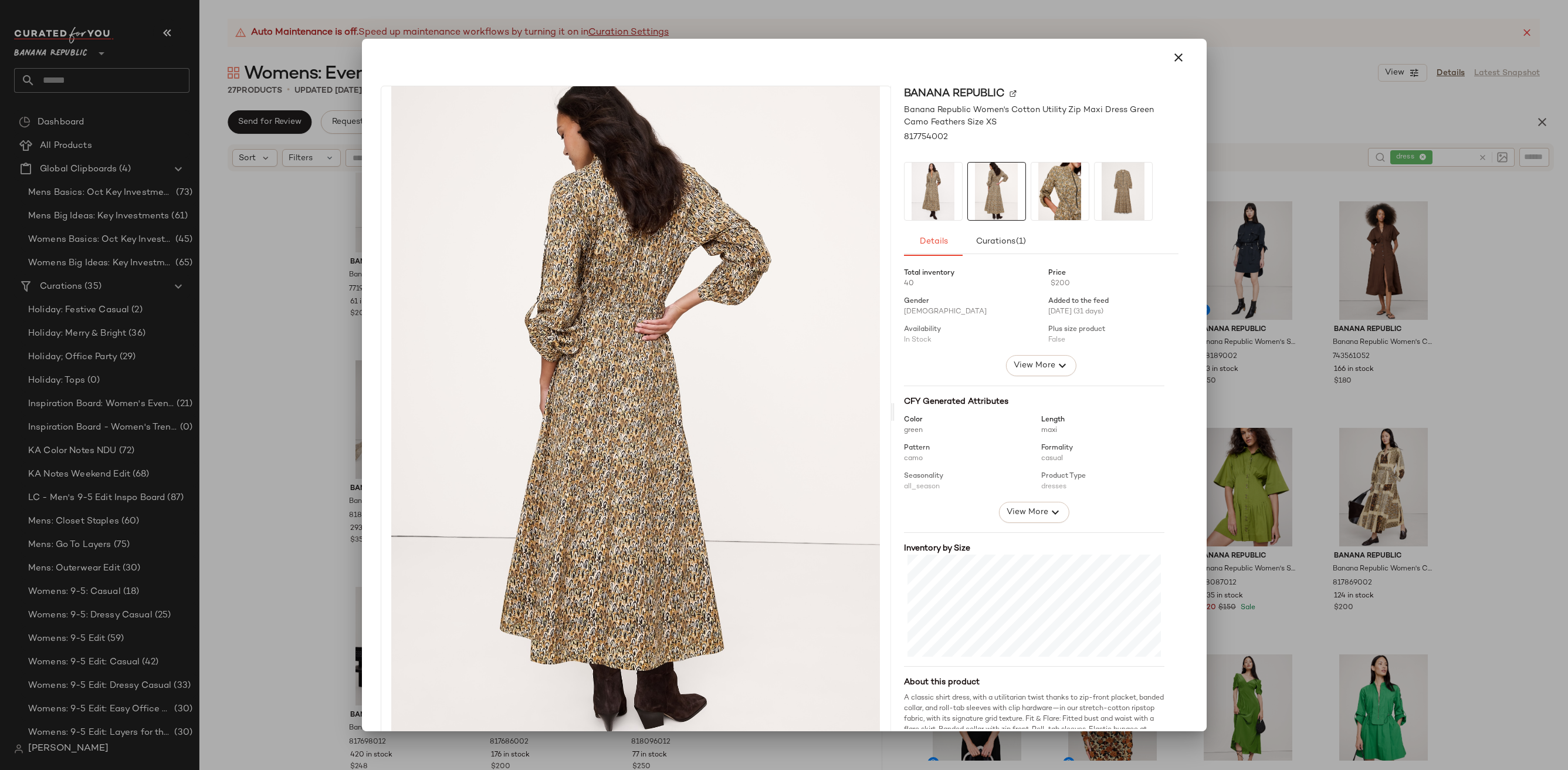
click at [1054, 183] on img at bounding box center [1060, 191] width 57 height 57
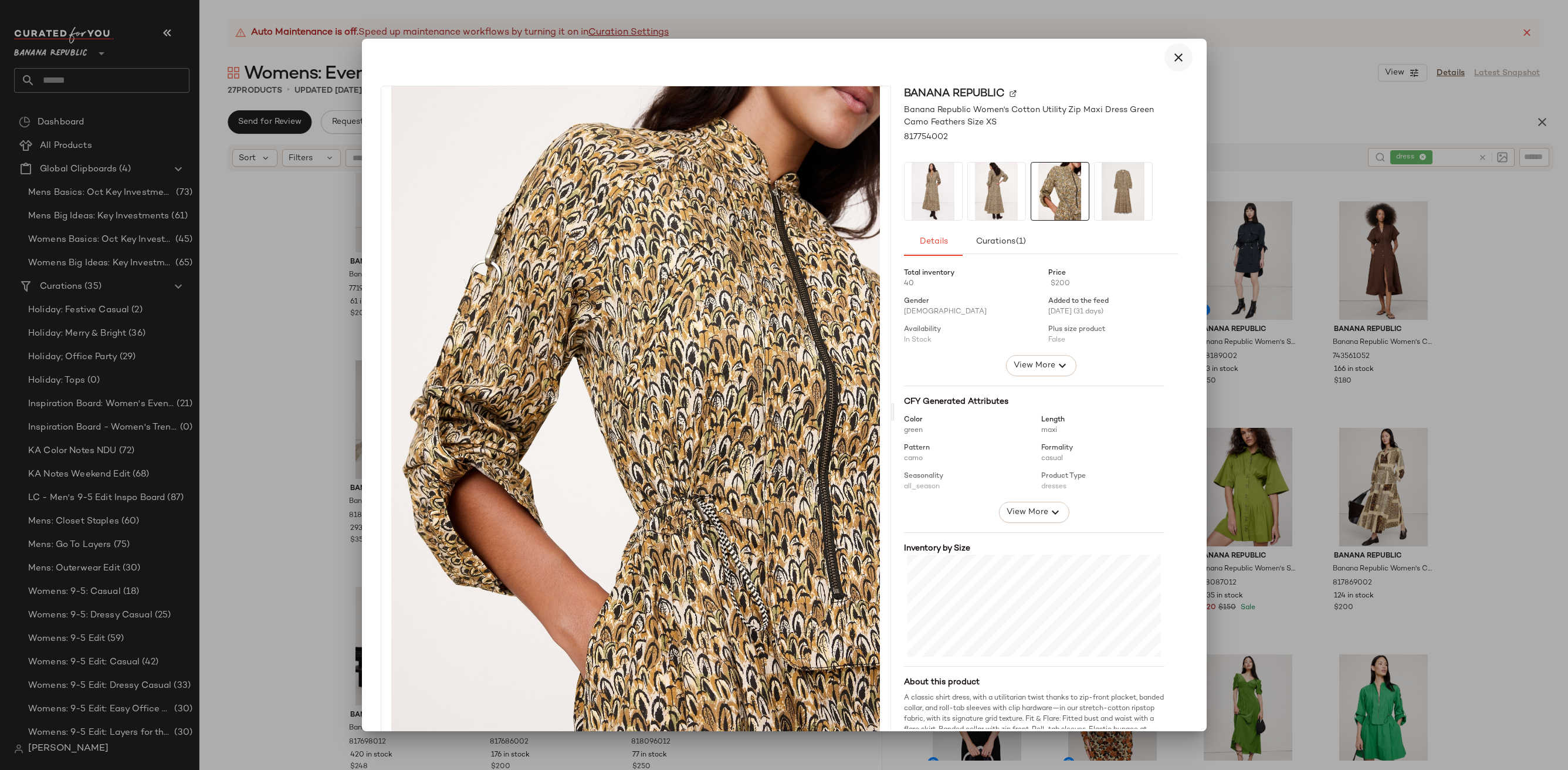
click at [1173, 60] on icon "button" at bounding box center [1178, 57] width 14 height 14
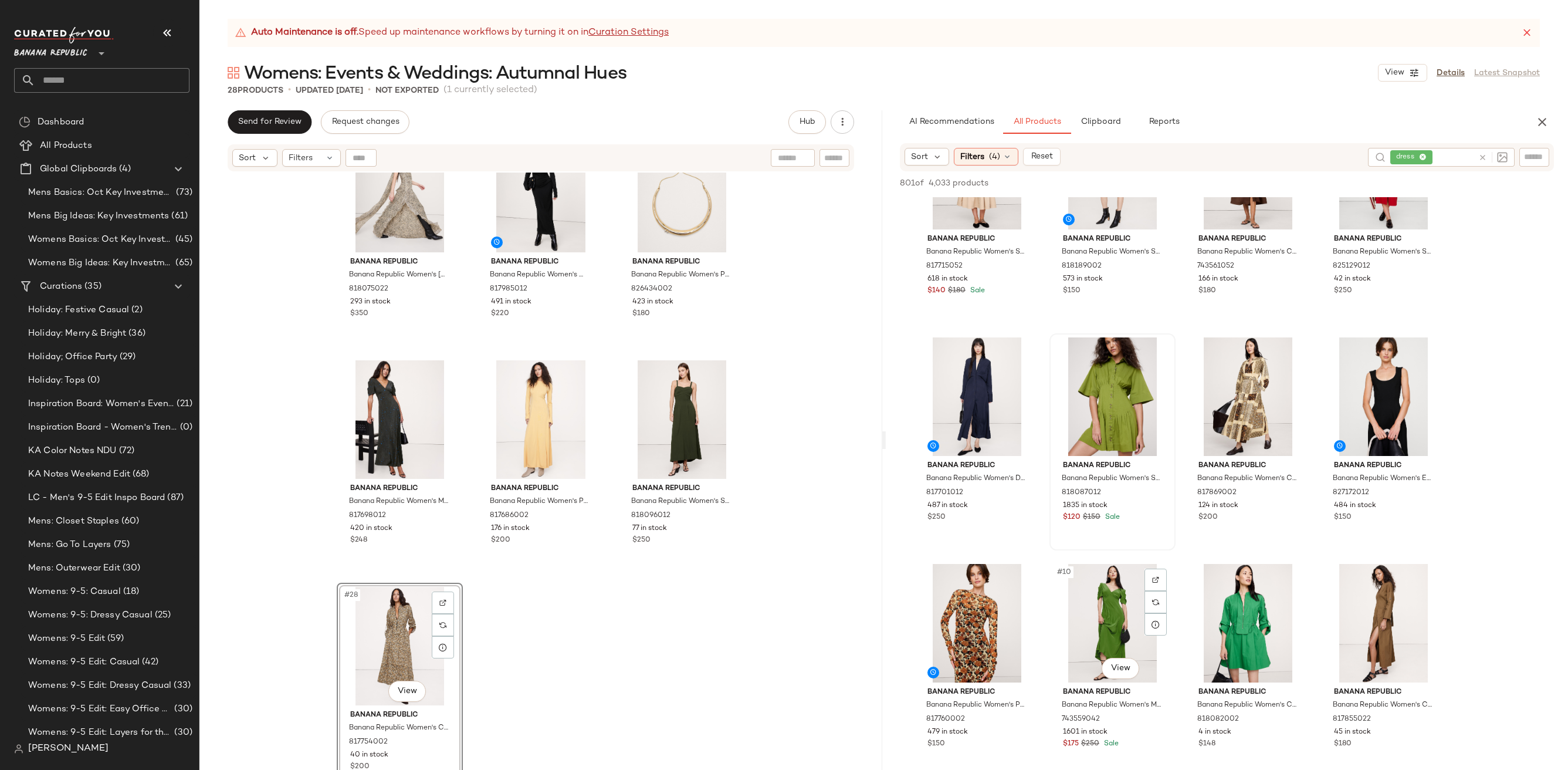
scroll to position [153, 0]
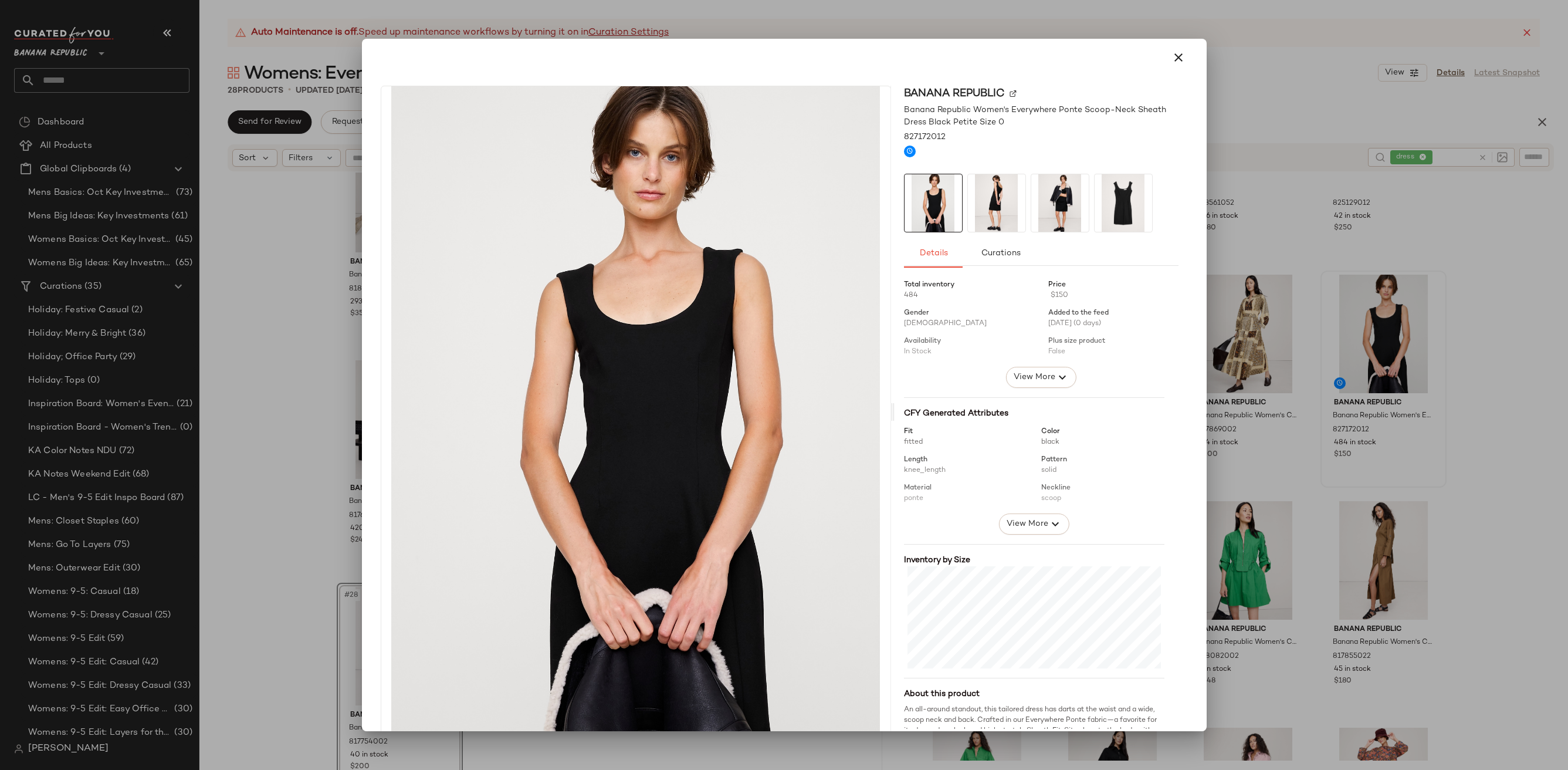
click at [994, 209] on img at bounding box center [997, 203] width 57 height 57
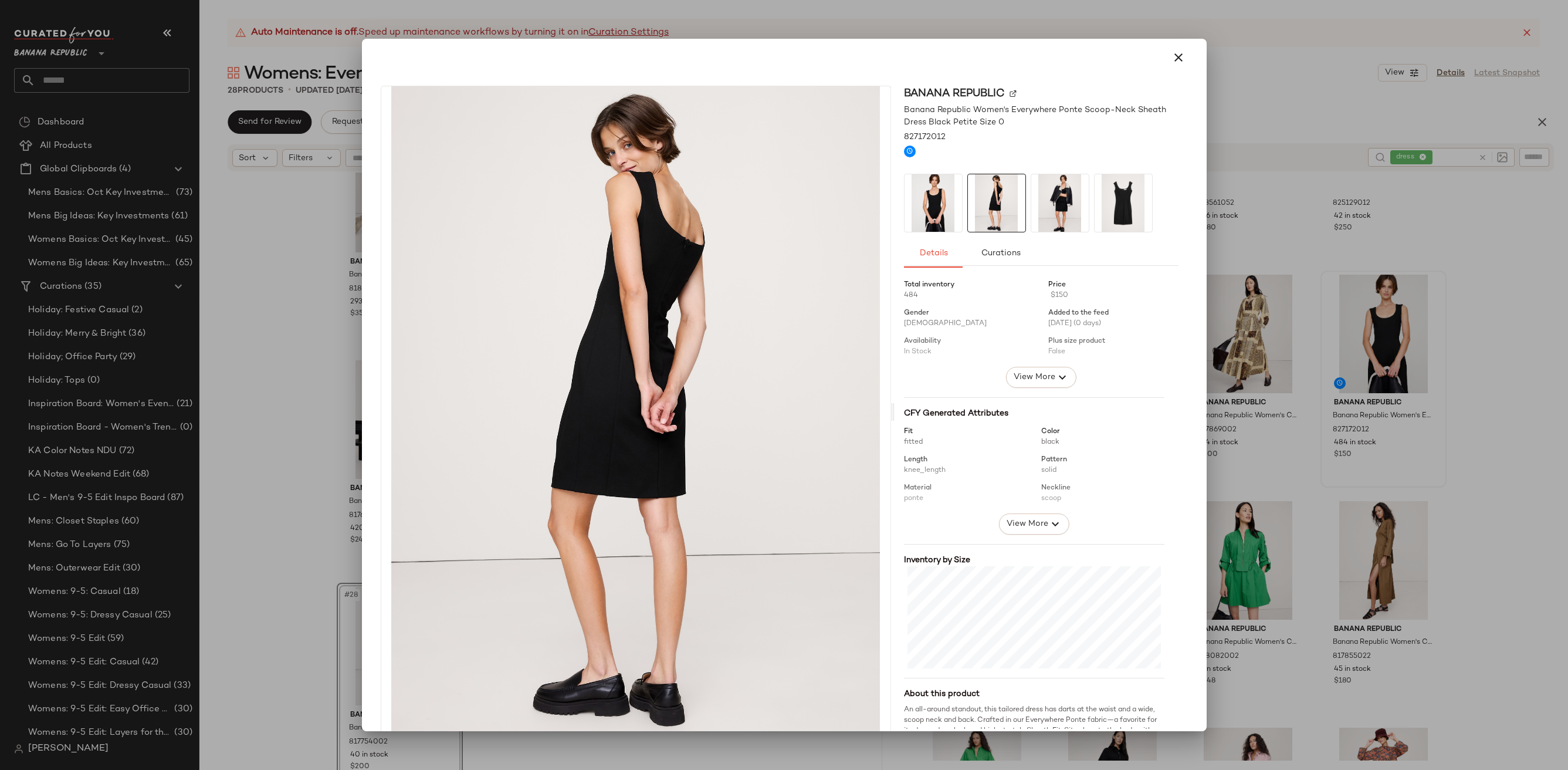
click at [1048, 201] on img at bounding box center [1060, 203] width 57 height 57
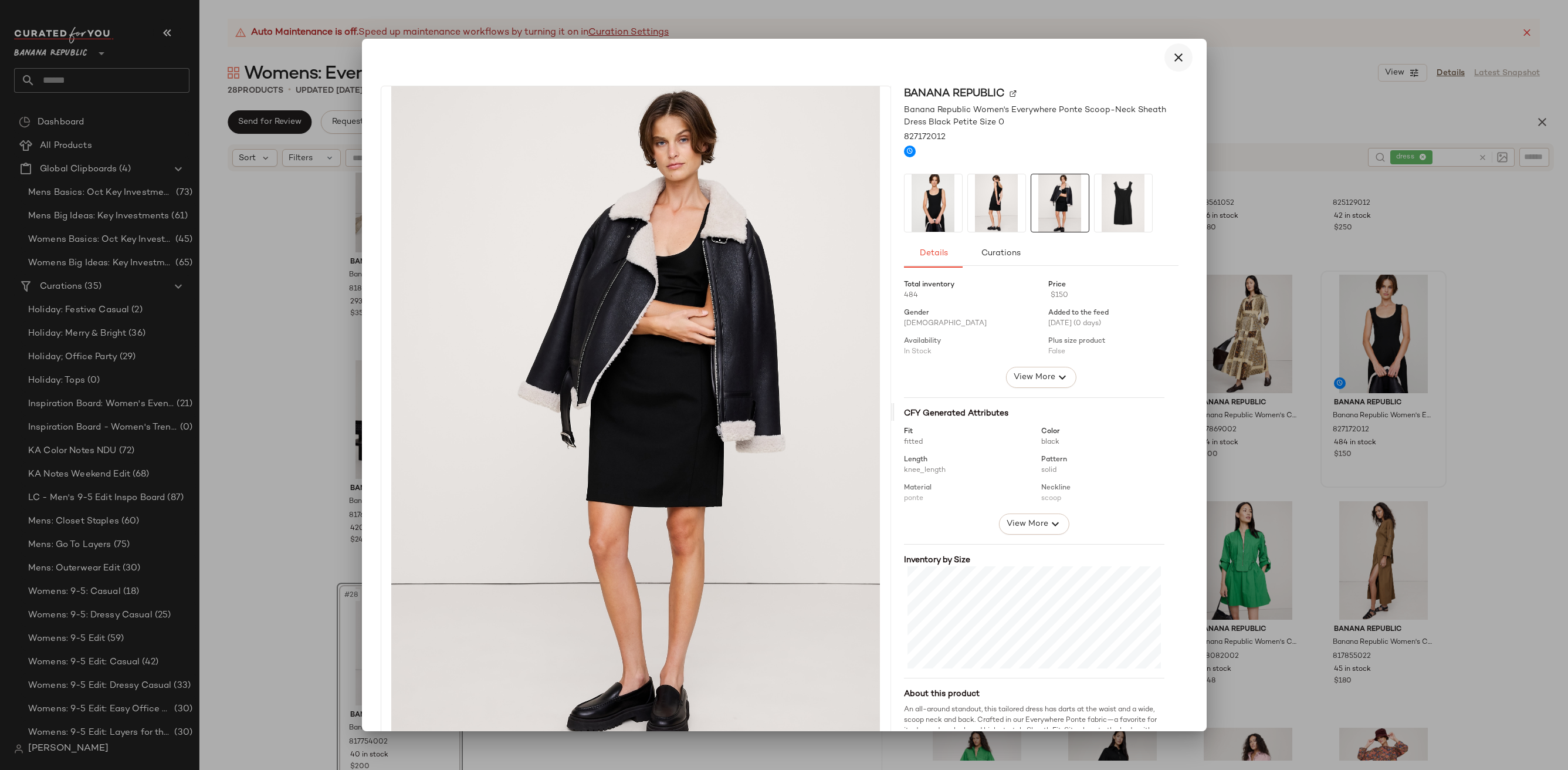
click at [1176, 54] on icon "button" at bounding box center [1178, 57] width 14 height 14
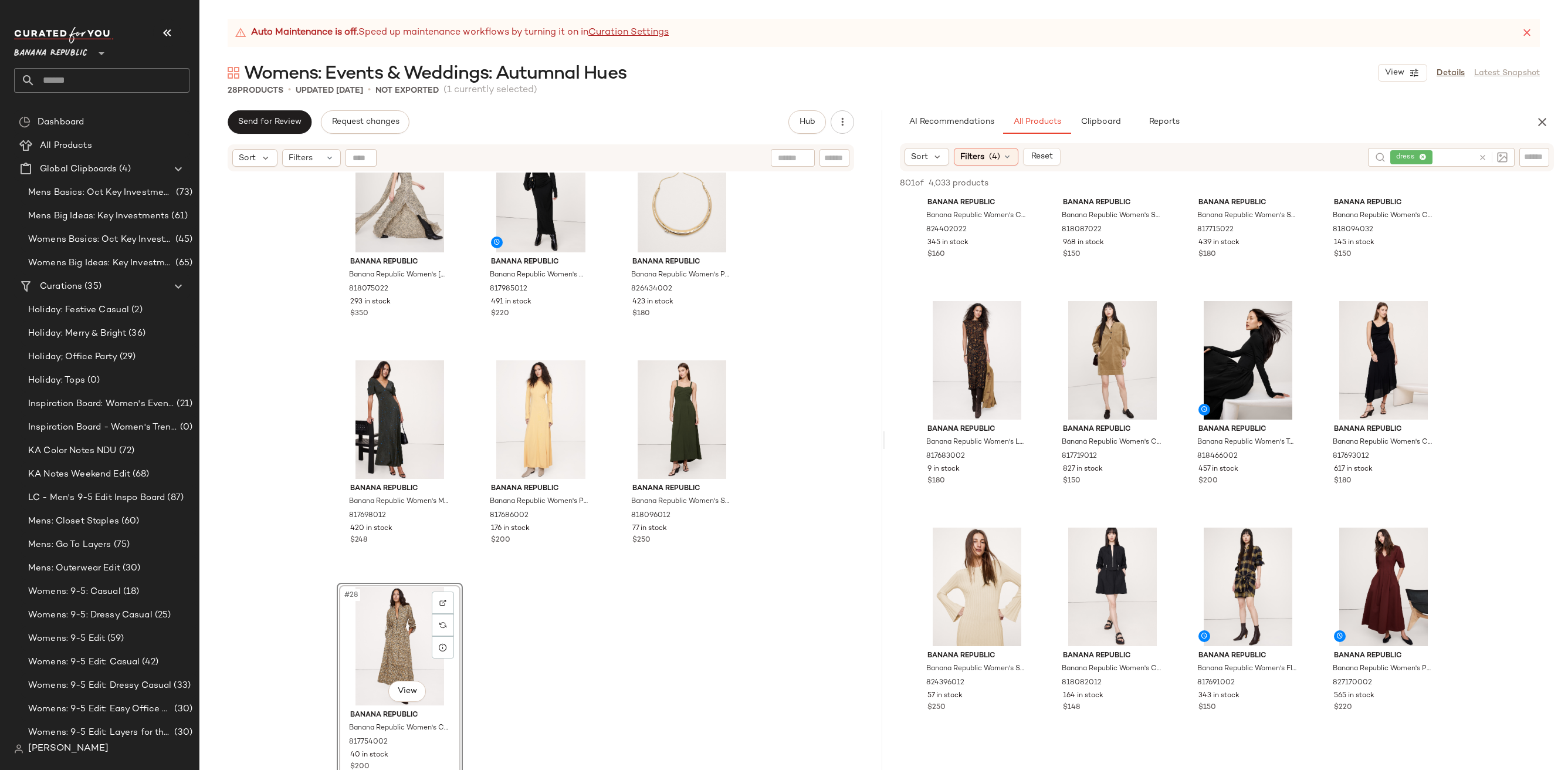
scroll to position [864, 0]
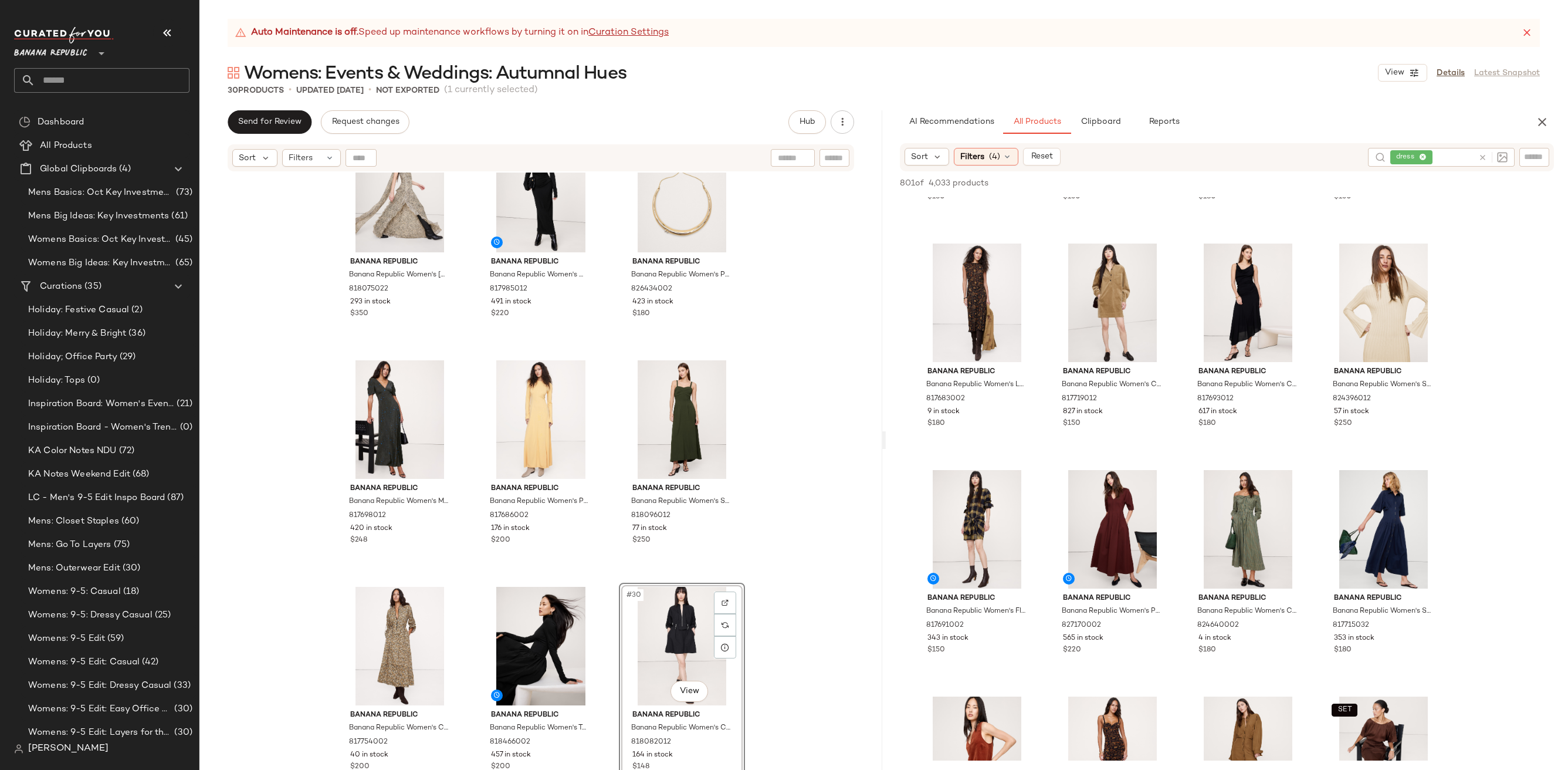
click at [796, 630] on div "Banana Republic Banana Republic Women's Double-Twist Jersey Midi Dress Black Si…" at bounding box center [541, 485] width 683 height 627
click at [666, 639] on div "#30 View" at bounding box center [681, 645] width 118 height 119
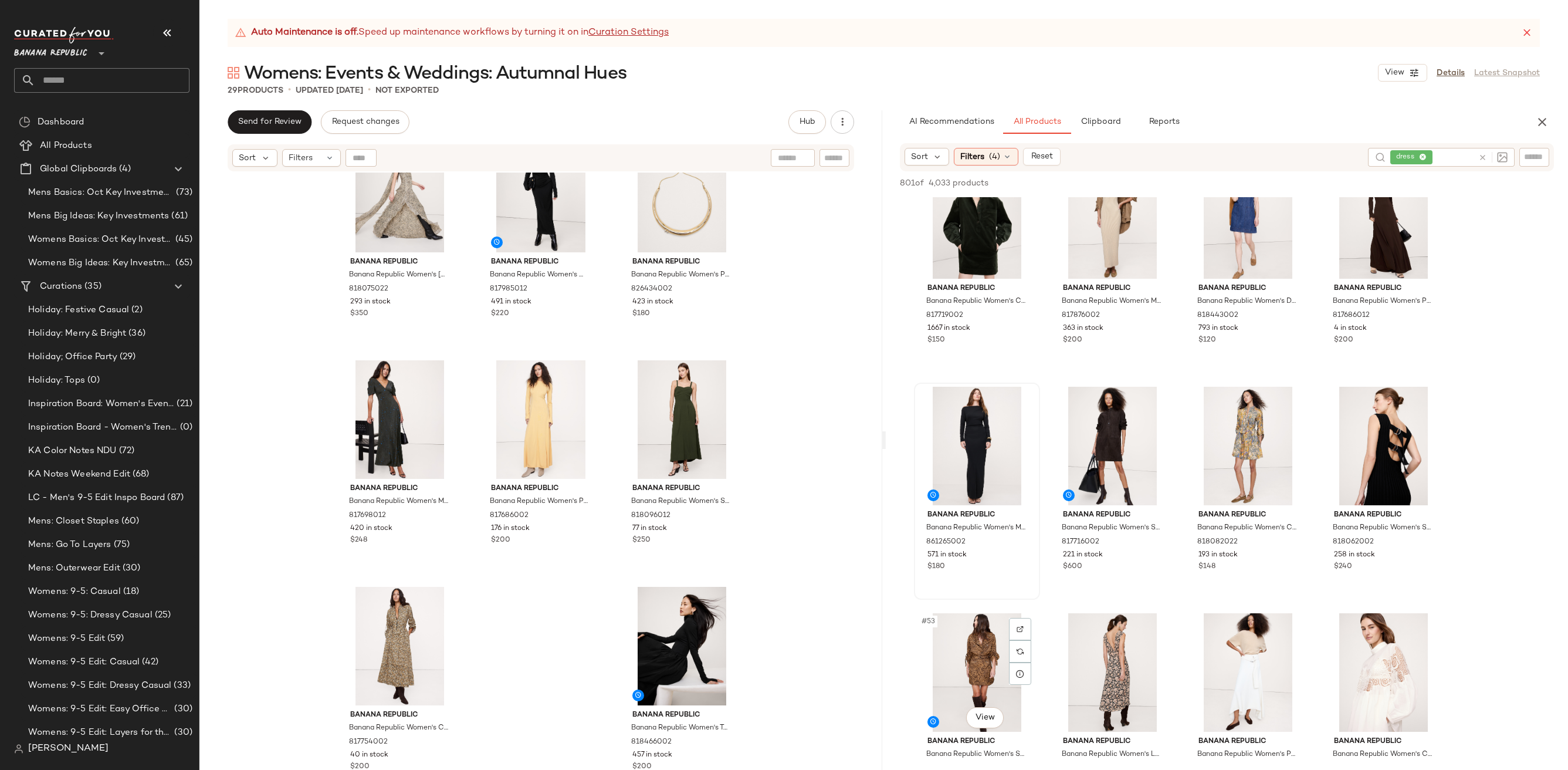
scroll to position [2733, 0]
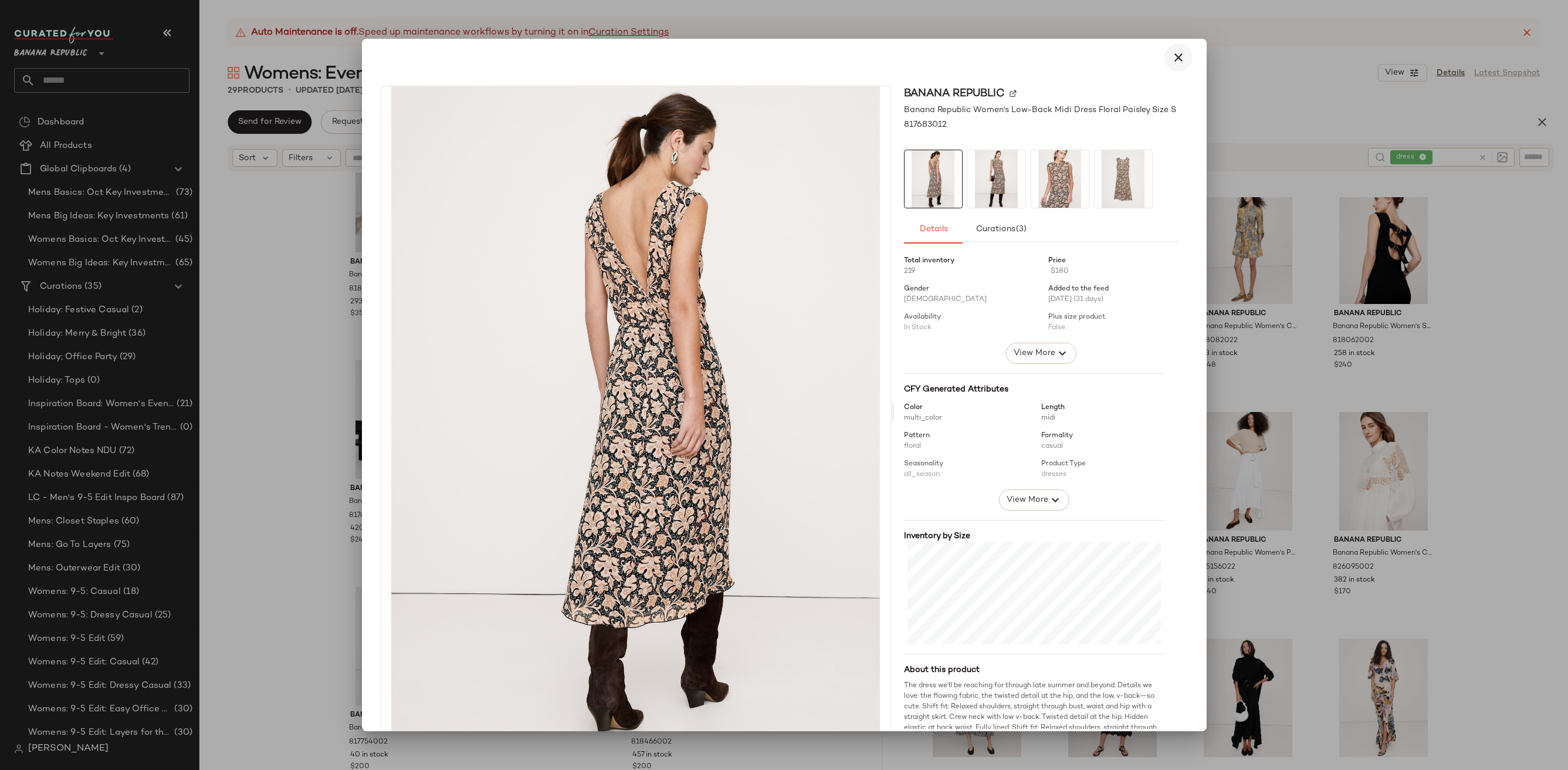
click at [1168, 48] on button "button" at bounding box center [1178, 57] width 28 height 28
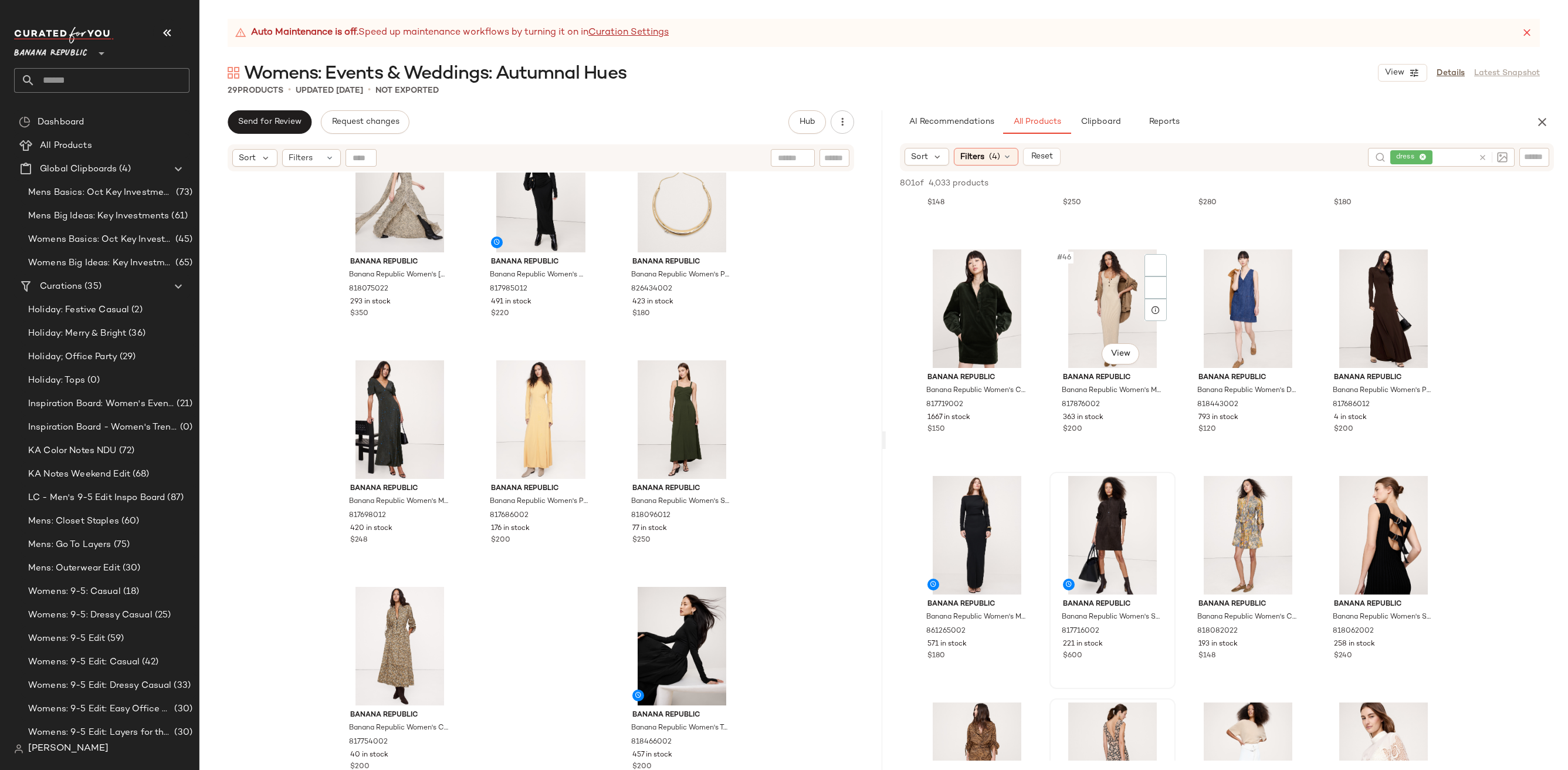
scroll to position [2373, 0]
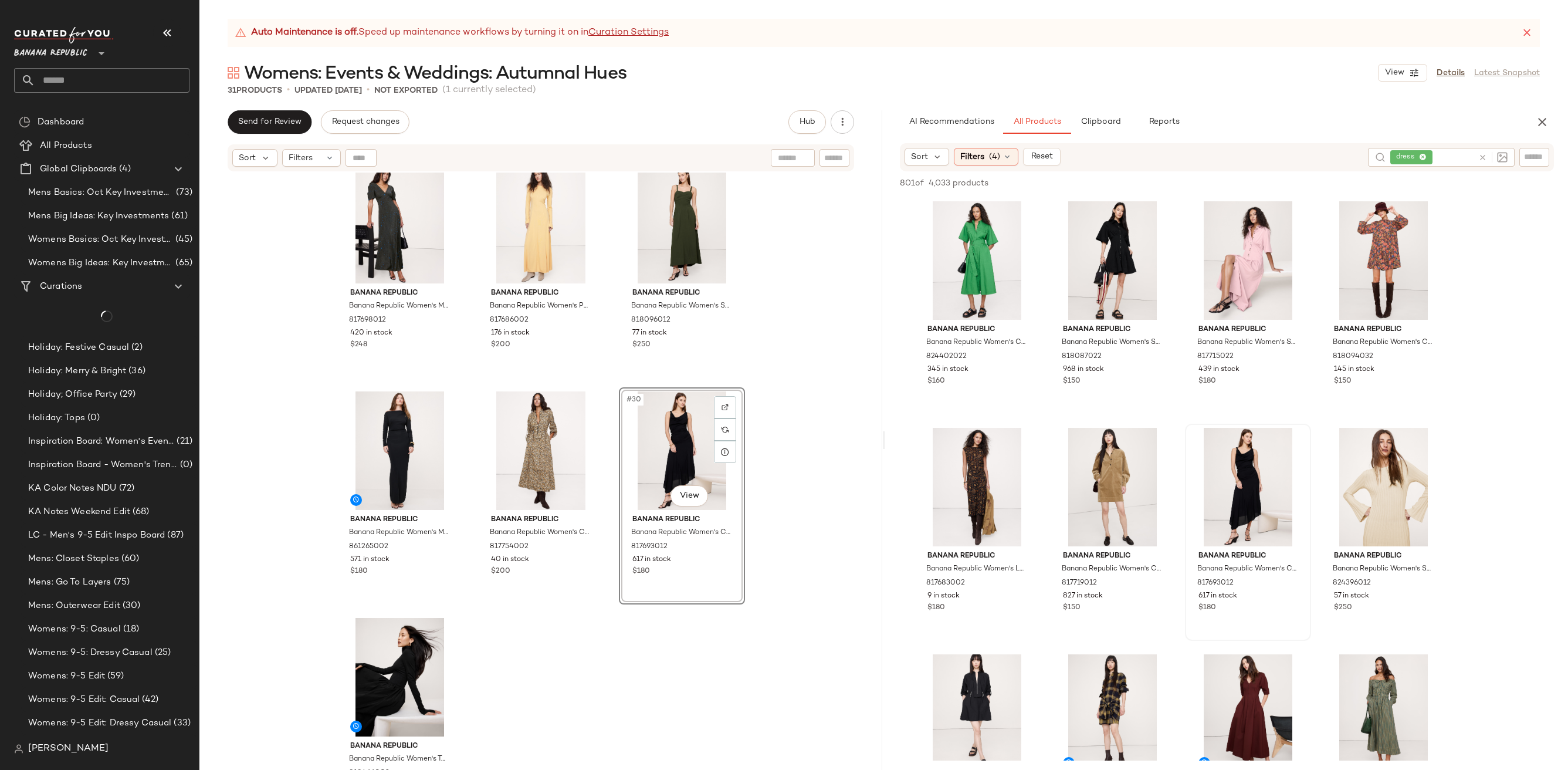
scroll to position [1866, 0]
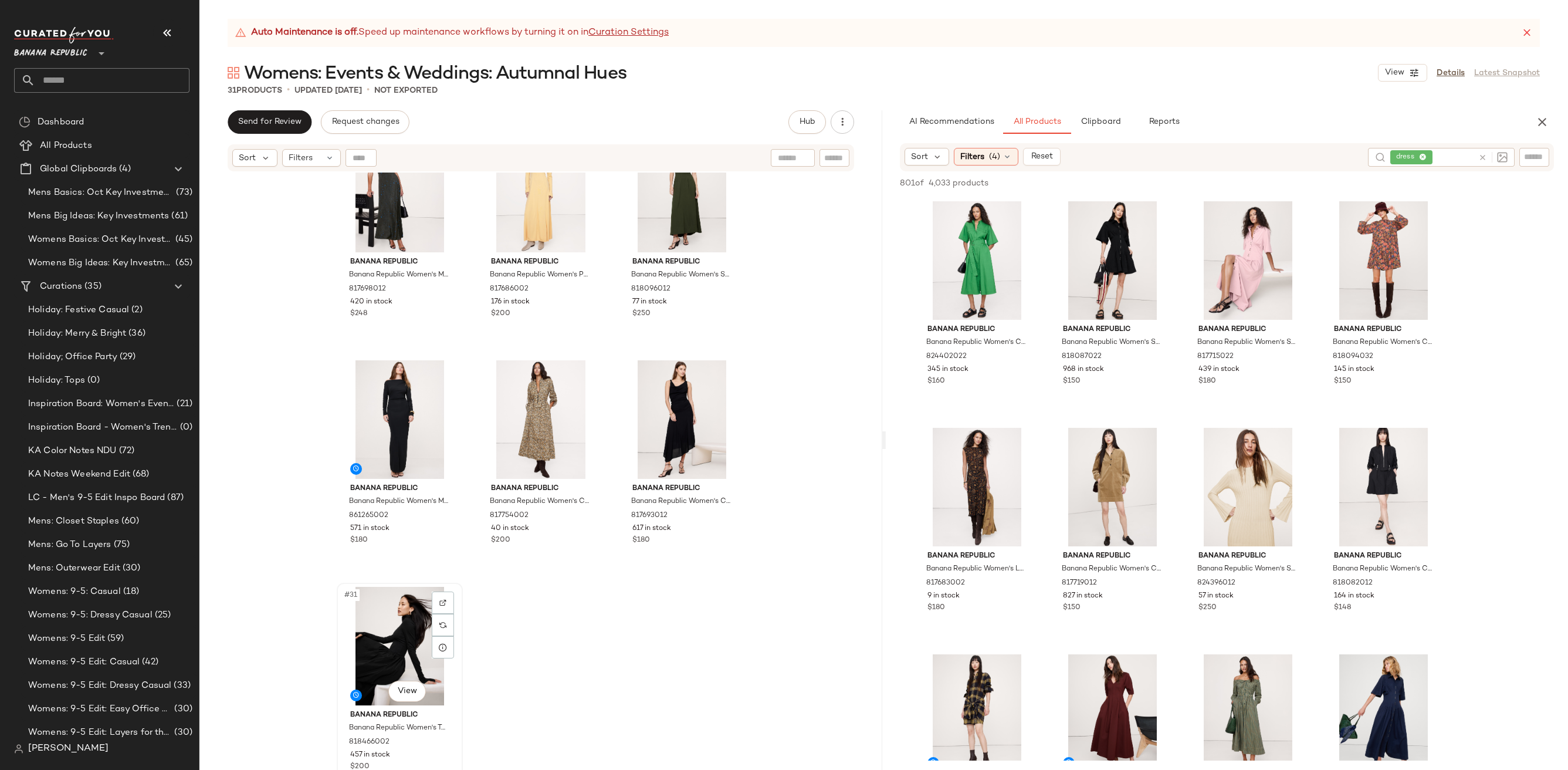
click at [386, 633] on div "#31 View" at bounding box center [399, 645] width 118 height 119
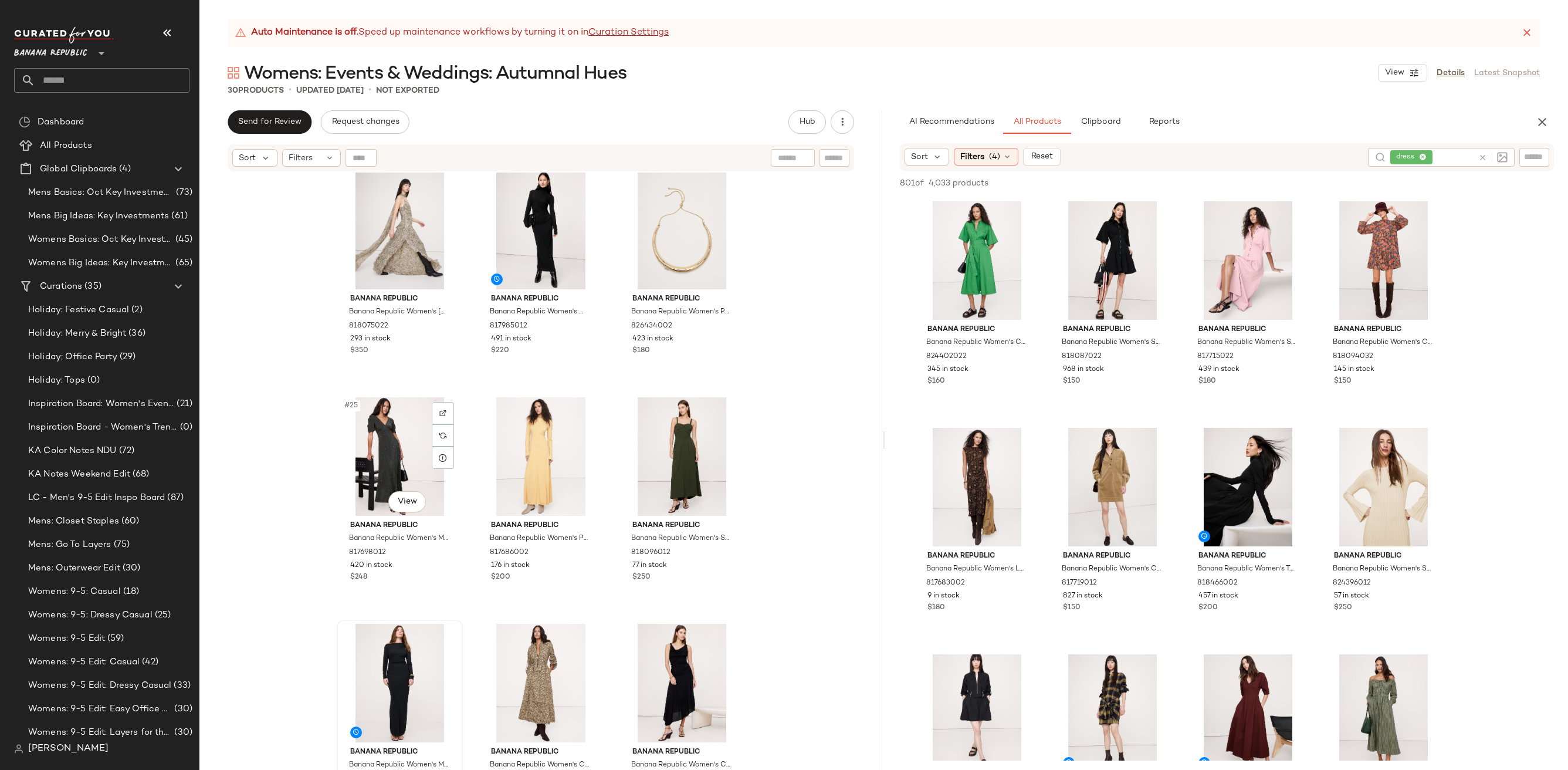
scroll to position [1640, 0]
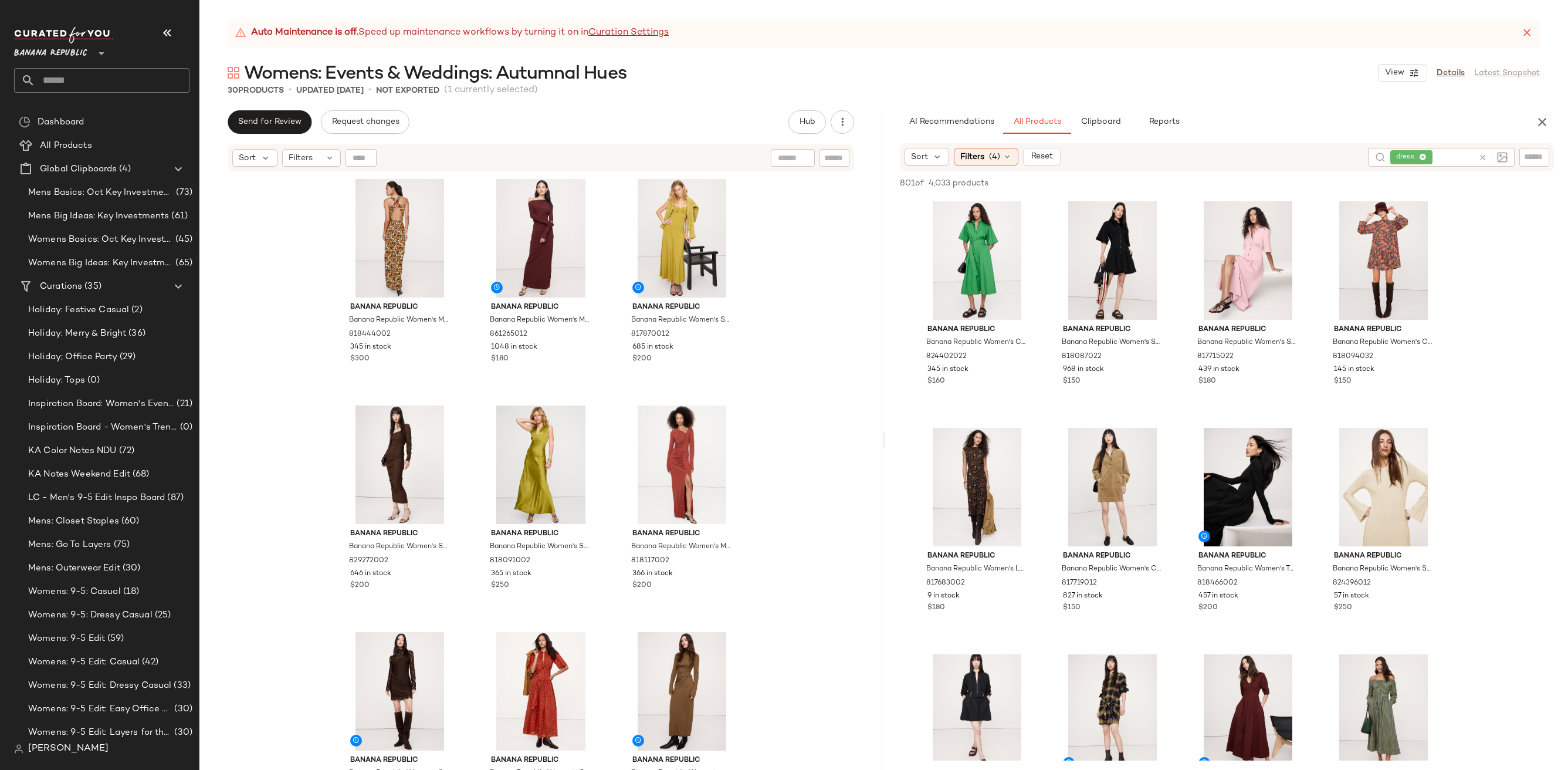
drag, startPoint x: 410, startPoint y: 629, endPoint x: 650, endPoint y: 7, distance: 666.7
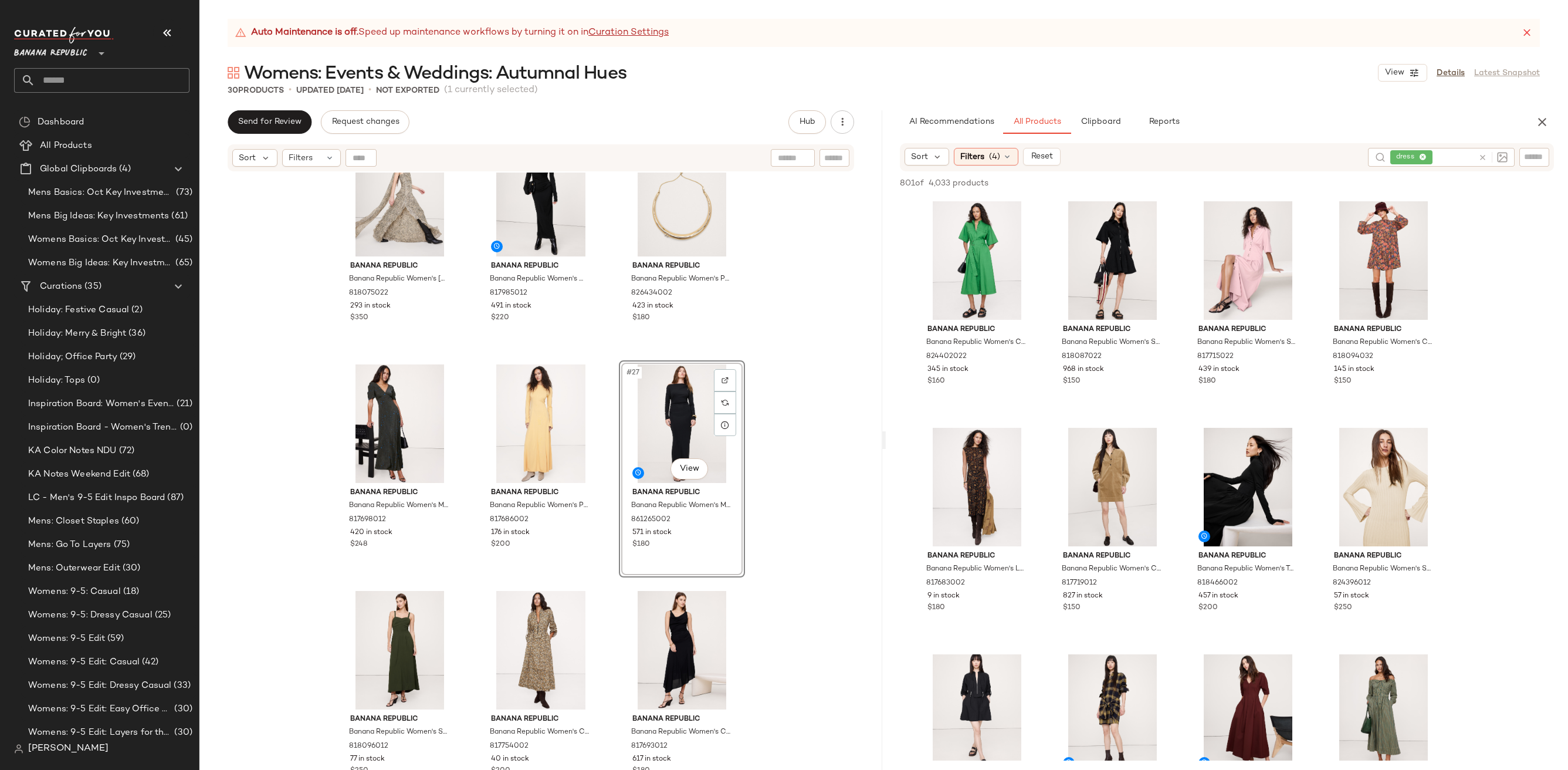
scroll to position [1640, 0]
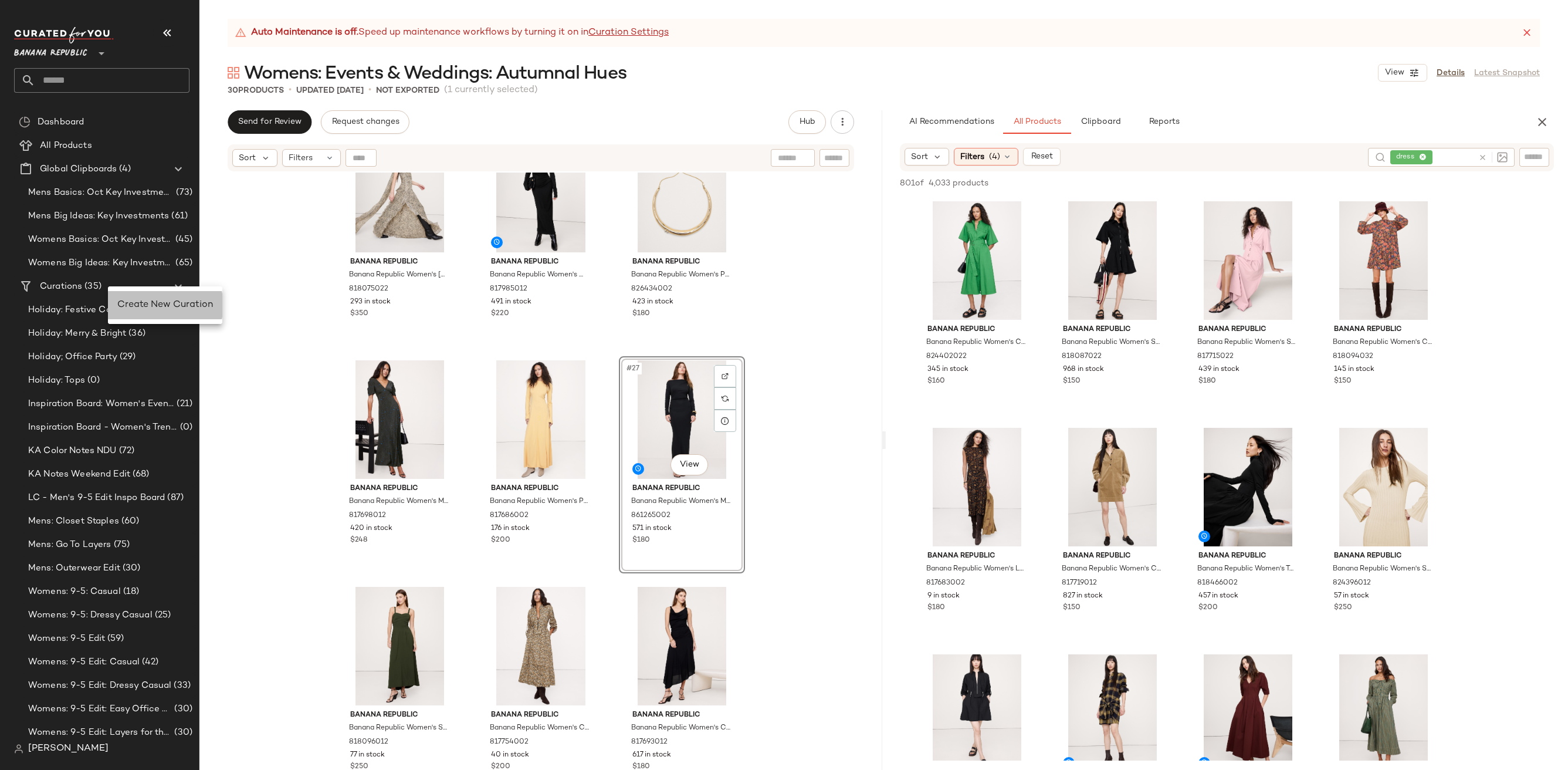
click at [159, 300] on span "Create New Curation" at bounding box center [165, 304] width 96 height 10
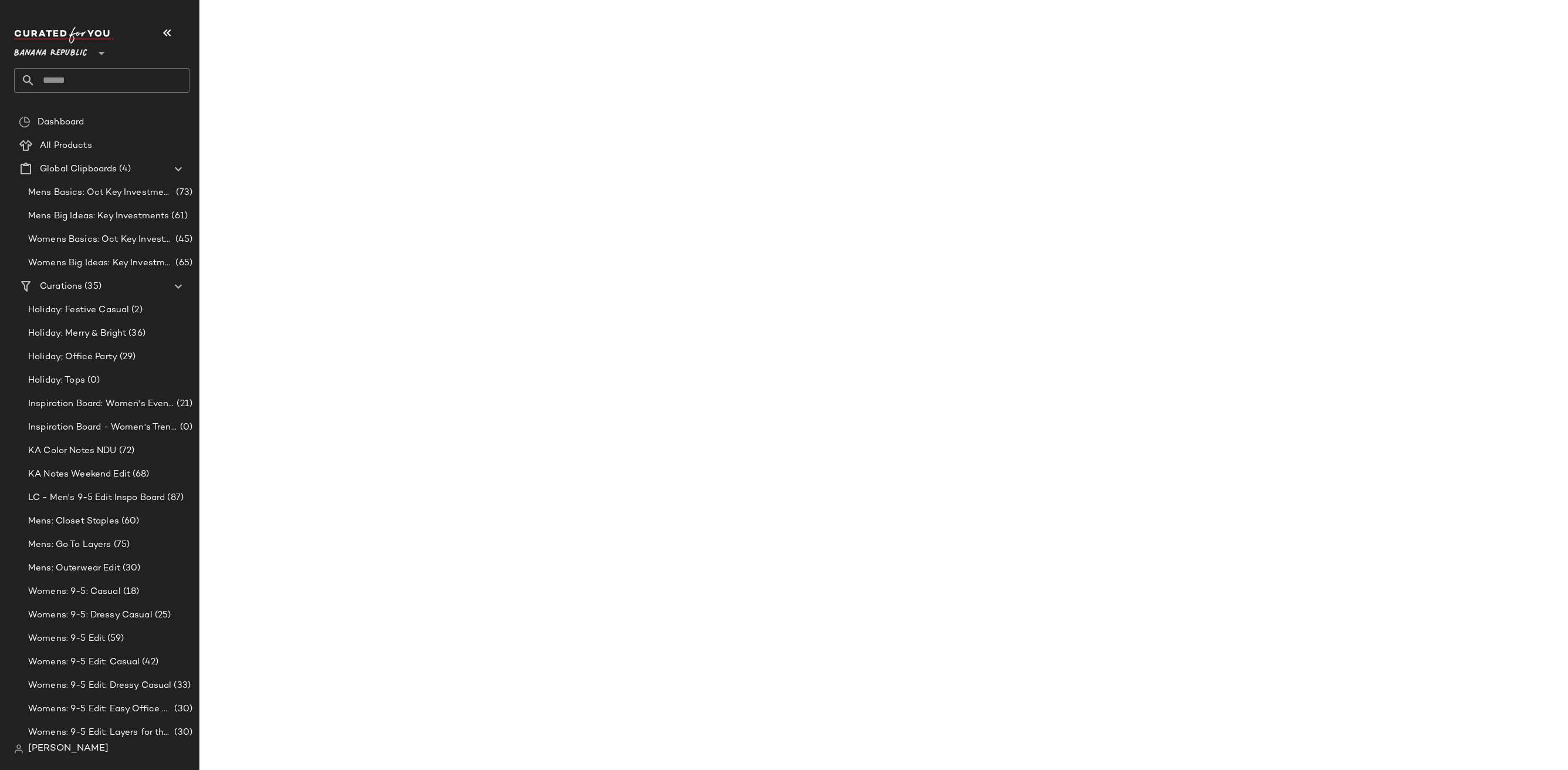
scroll to position [905, 0]
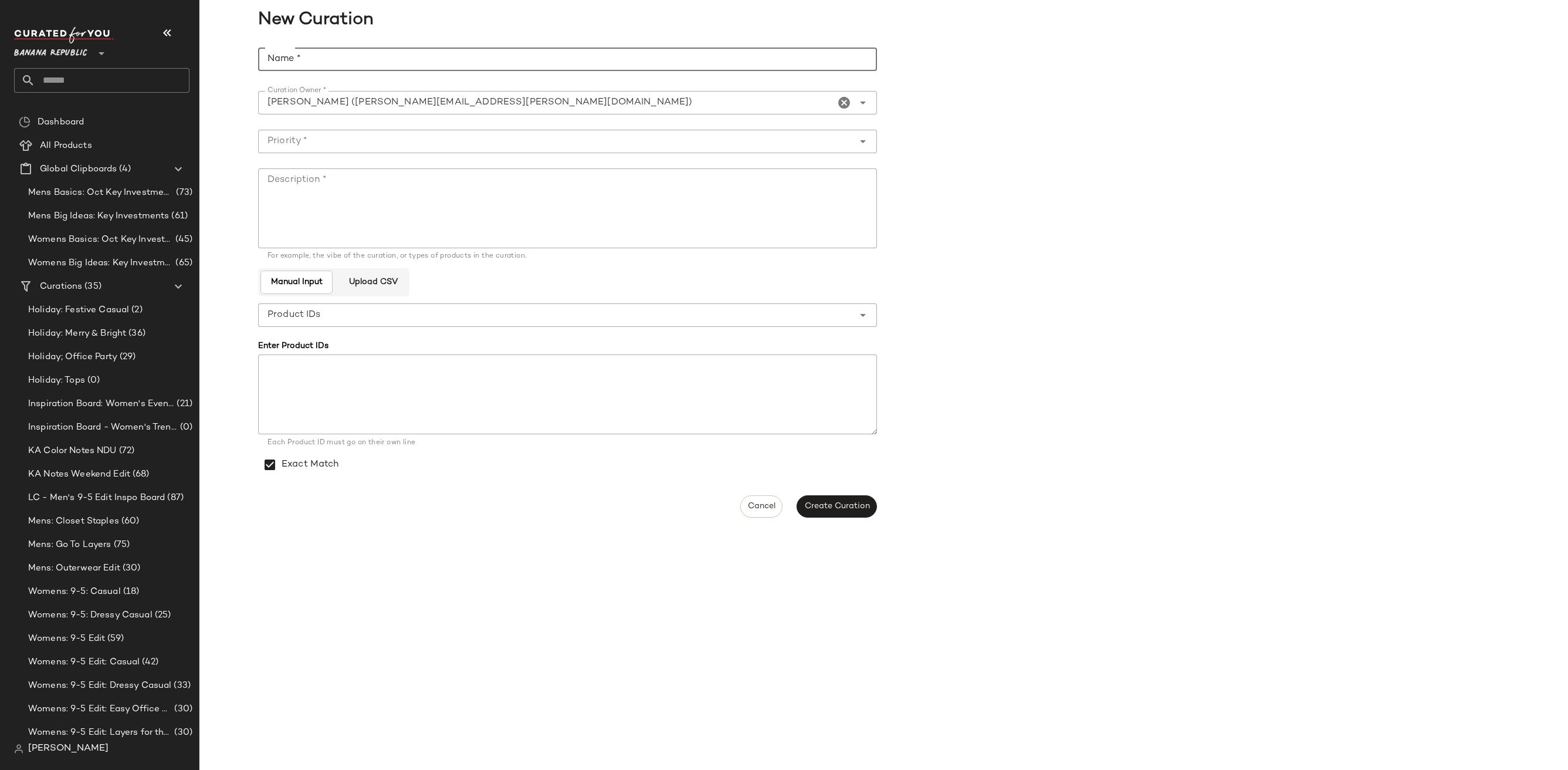
click at [372, 52] on input "Name *" at bounding box center [567, 59] width 619 height 24
paste input "**********"
click at [264, 49] on input "**********" at bounding box center [567, 59] width 619 height 24
type input "**********"
click at [375, 208] on textarea "Description *" at bounding box center [567, 208] width 619 height 80
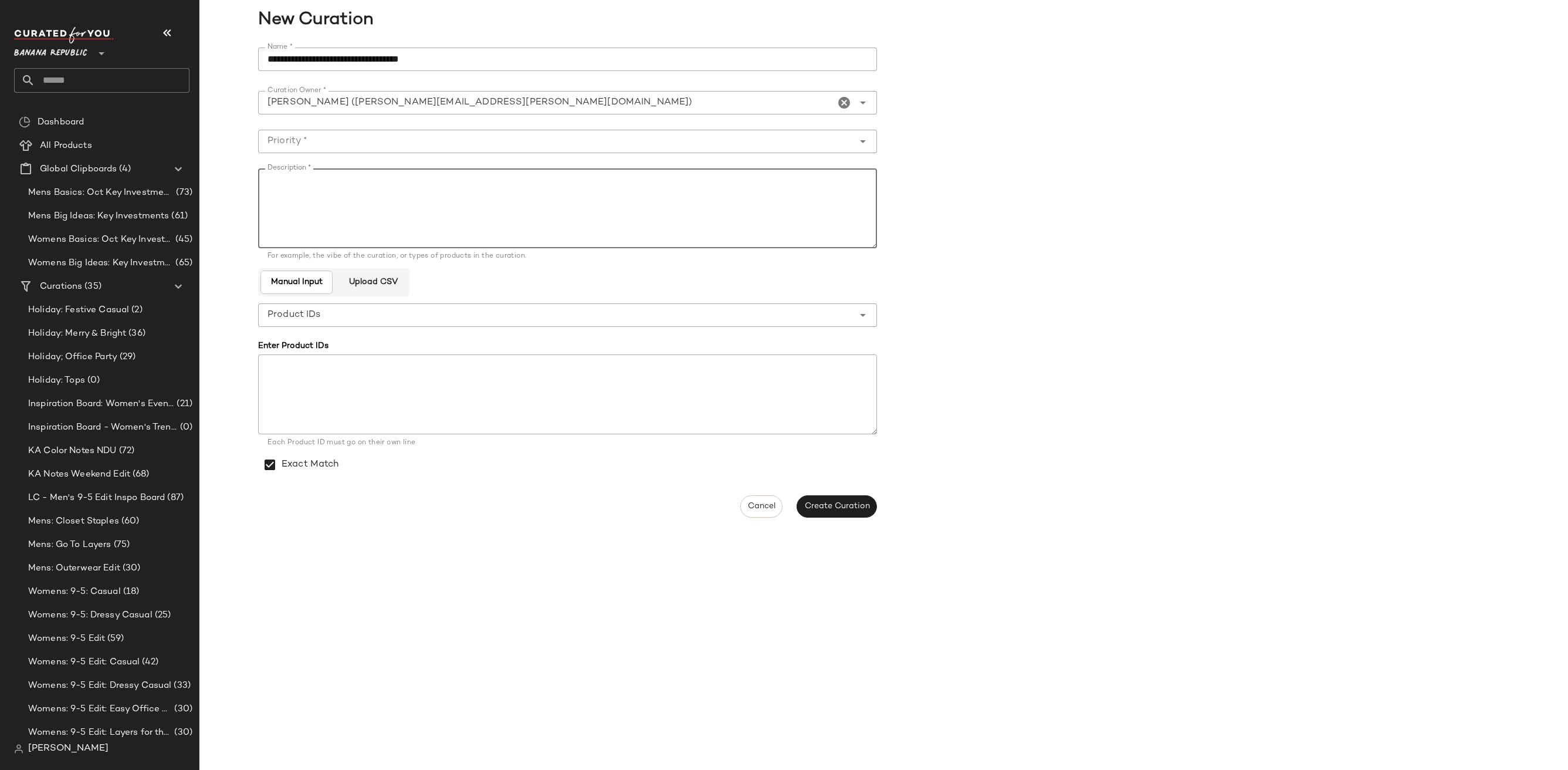
click at [332, 136] on input "Priority *" at bounding box center [556, 141] width 595 height 14
click at [328, 210] on div "High Priority (1)" at bounding box center [567, 200] width 619 height 28
type input "**********"
click at [328, 197] on textarea "Description *" at bounding box center [567, 208] width 619 height 80
paste textarea "**********"
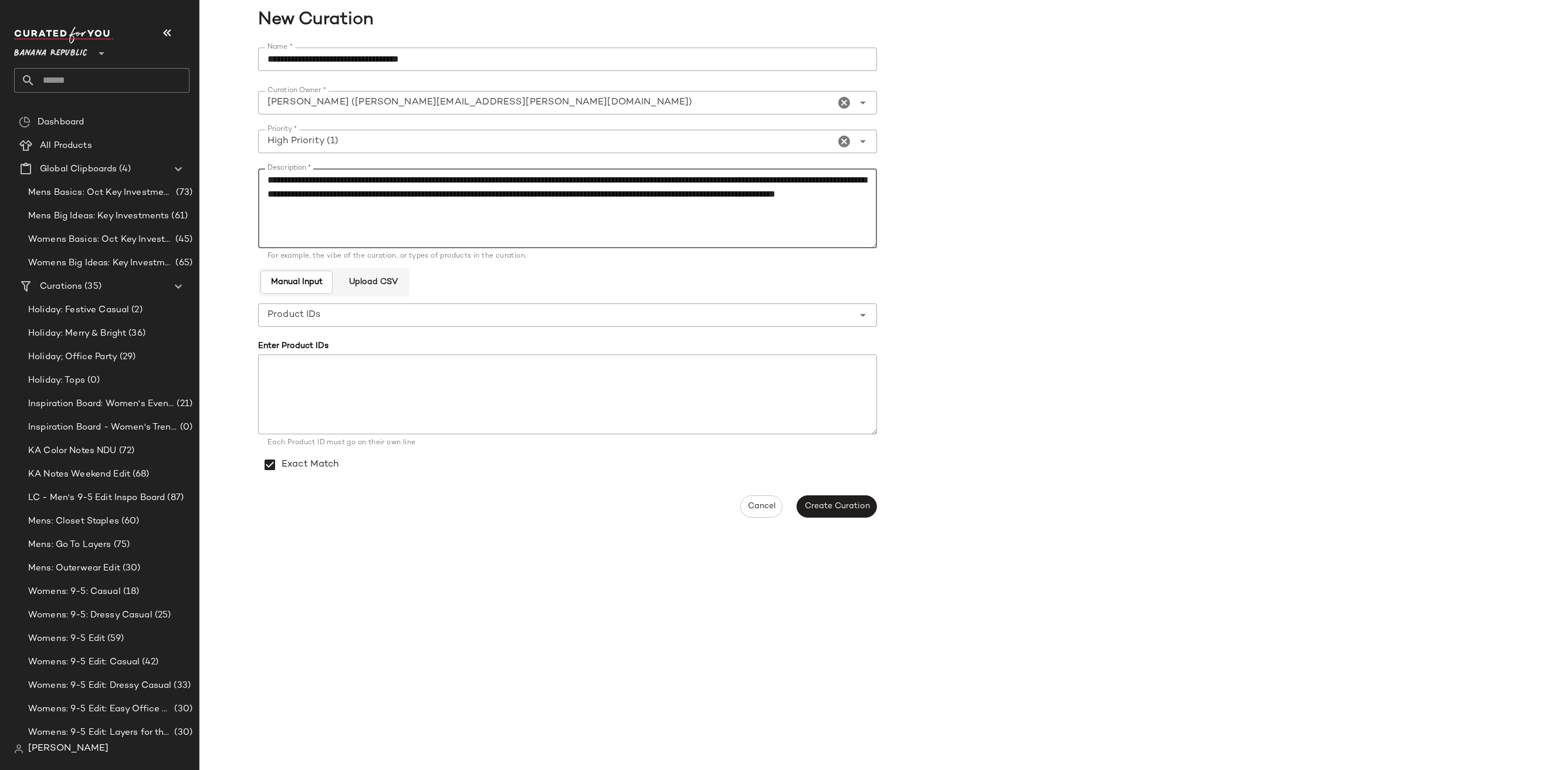
click at [275, 238] on textarea "**********" at bounding box center [567, 208] width 619 height 80
paste textarea "**********"
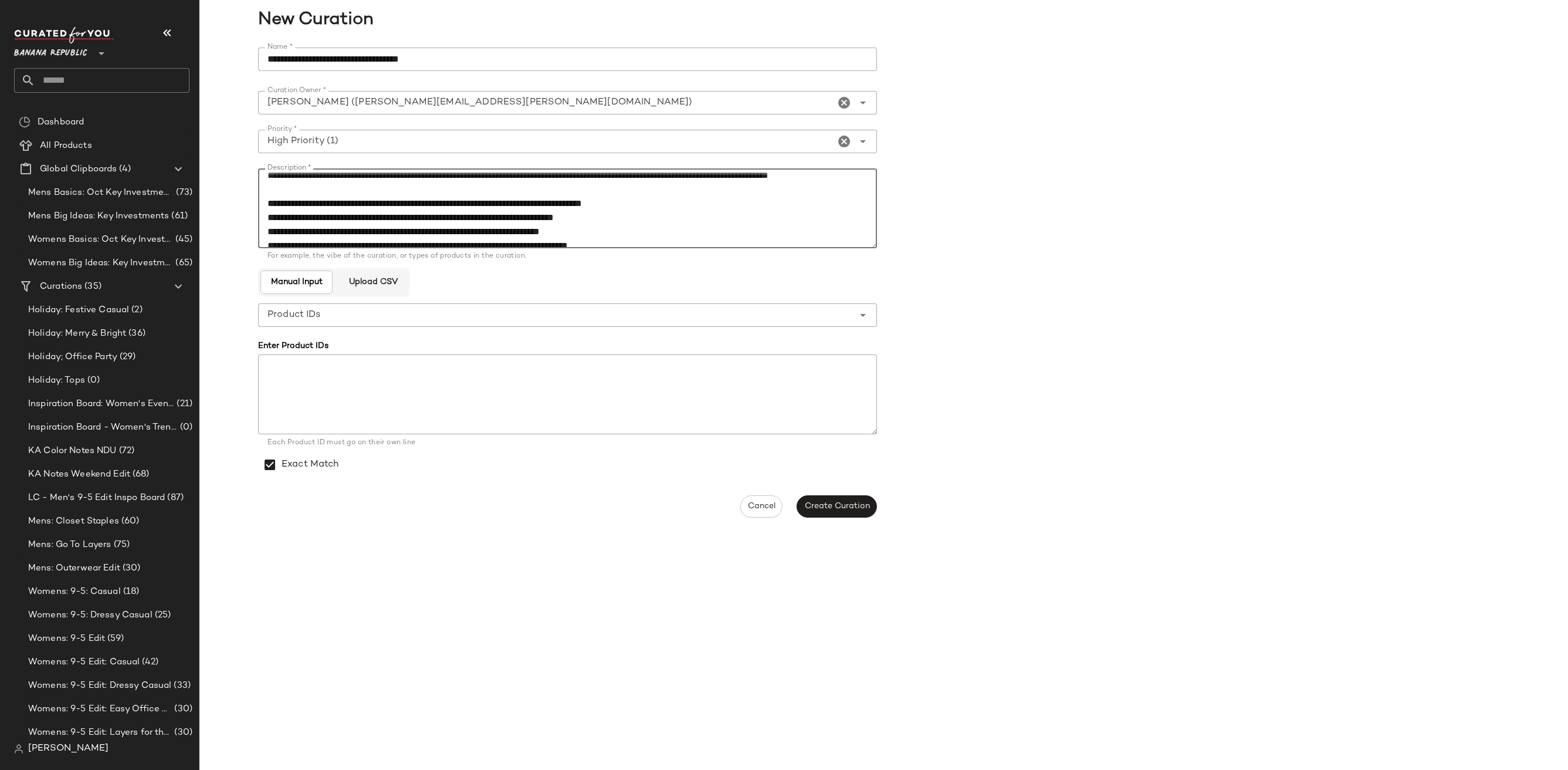
scroll to position [0, 0]
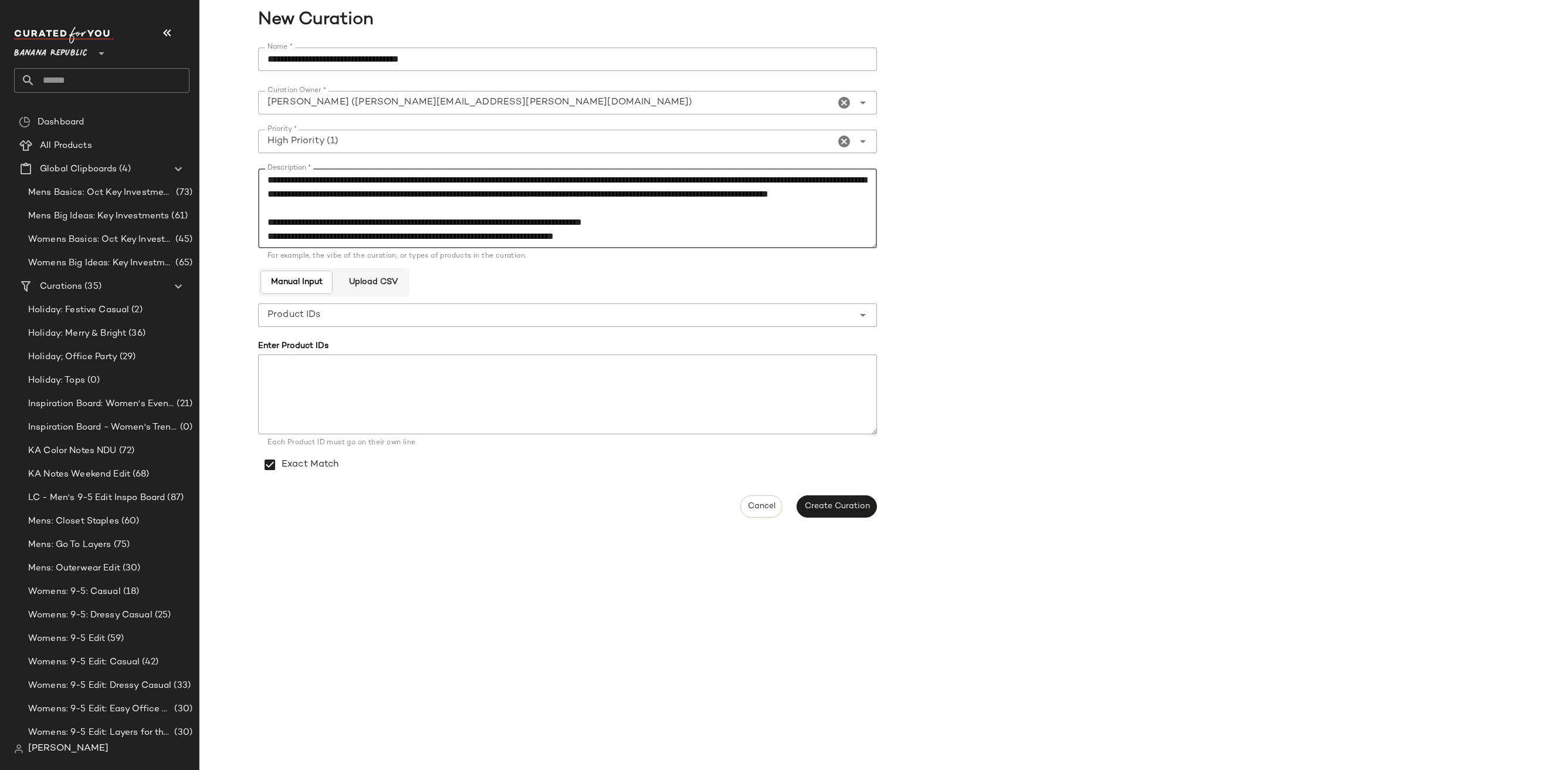
click at [266, 234] on textarea "**********" at bounding box center [567, 208] width 619 height 80
type textarea "**********"
click at [840, 510] on span "Create Curation" at bounding box center [836, 505] width 65 height 9
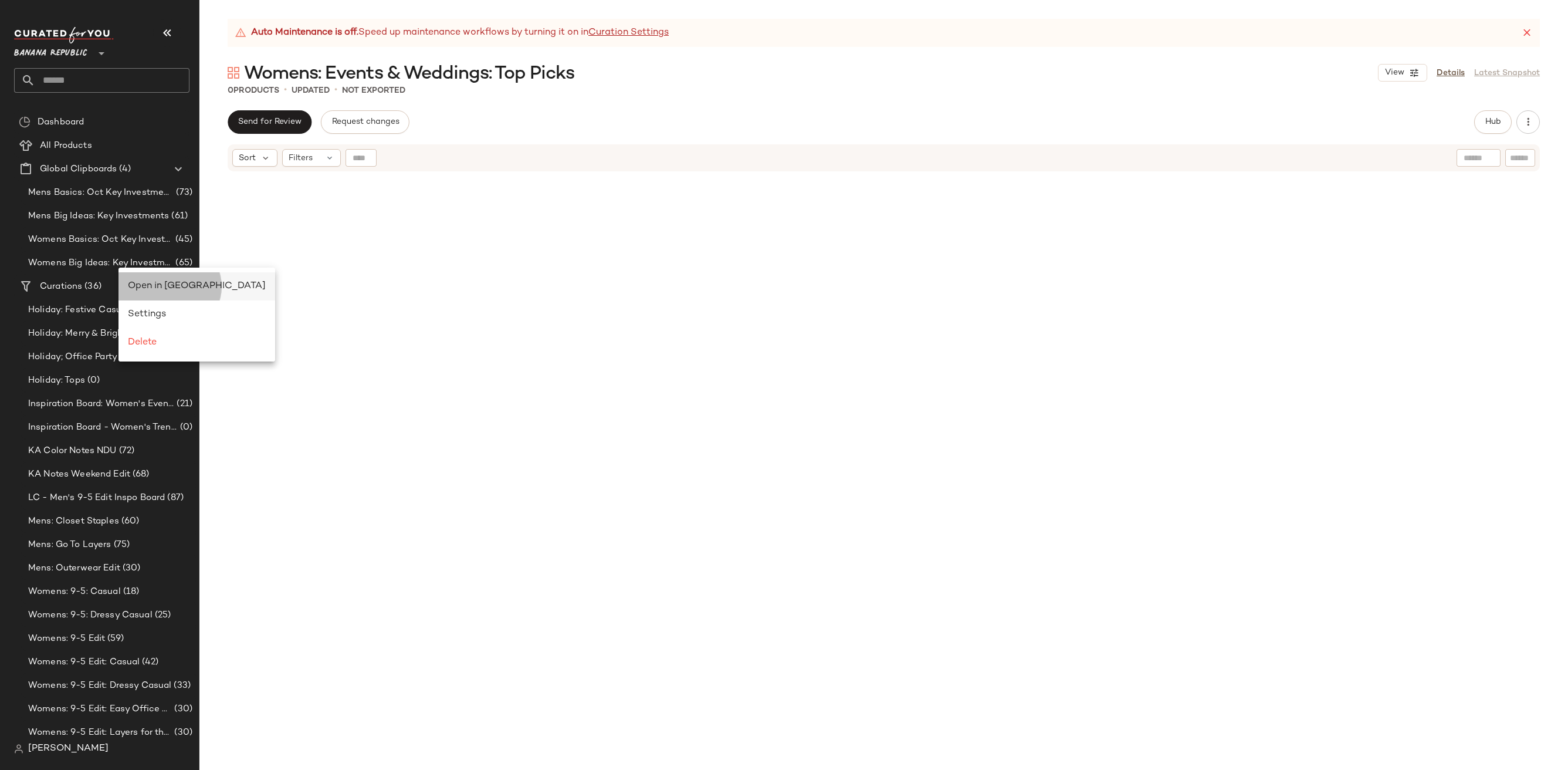
click at [165, 279] on div "Open in Split View" at bounding box center [196, 286] width 137 height 14
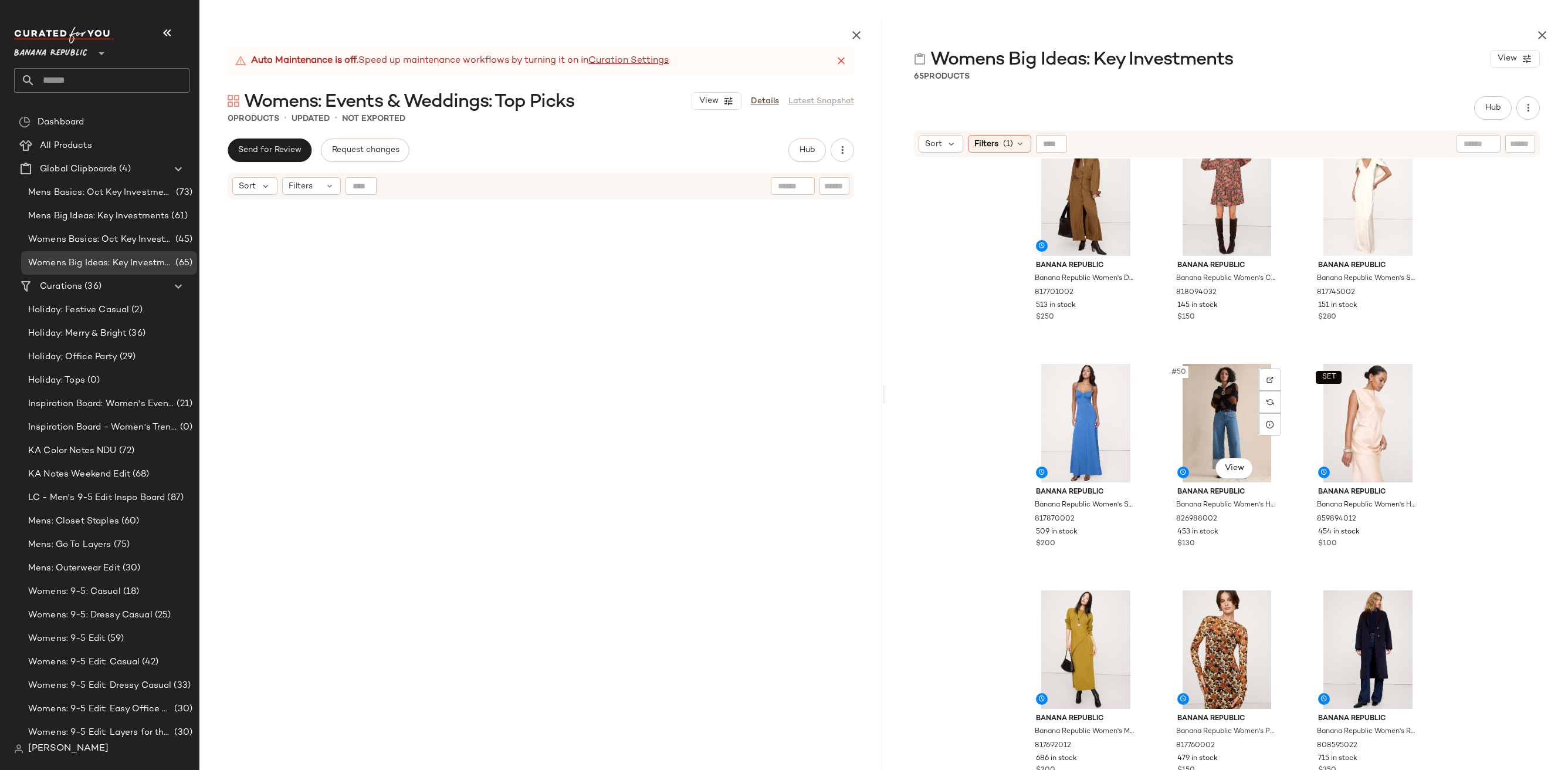
scroll to position [3419, 0]
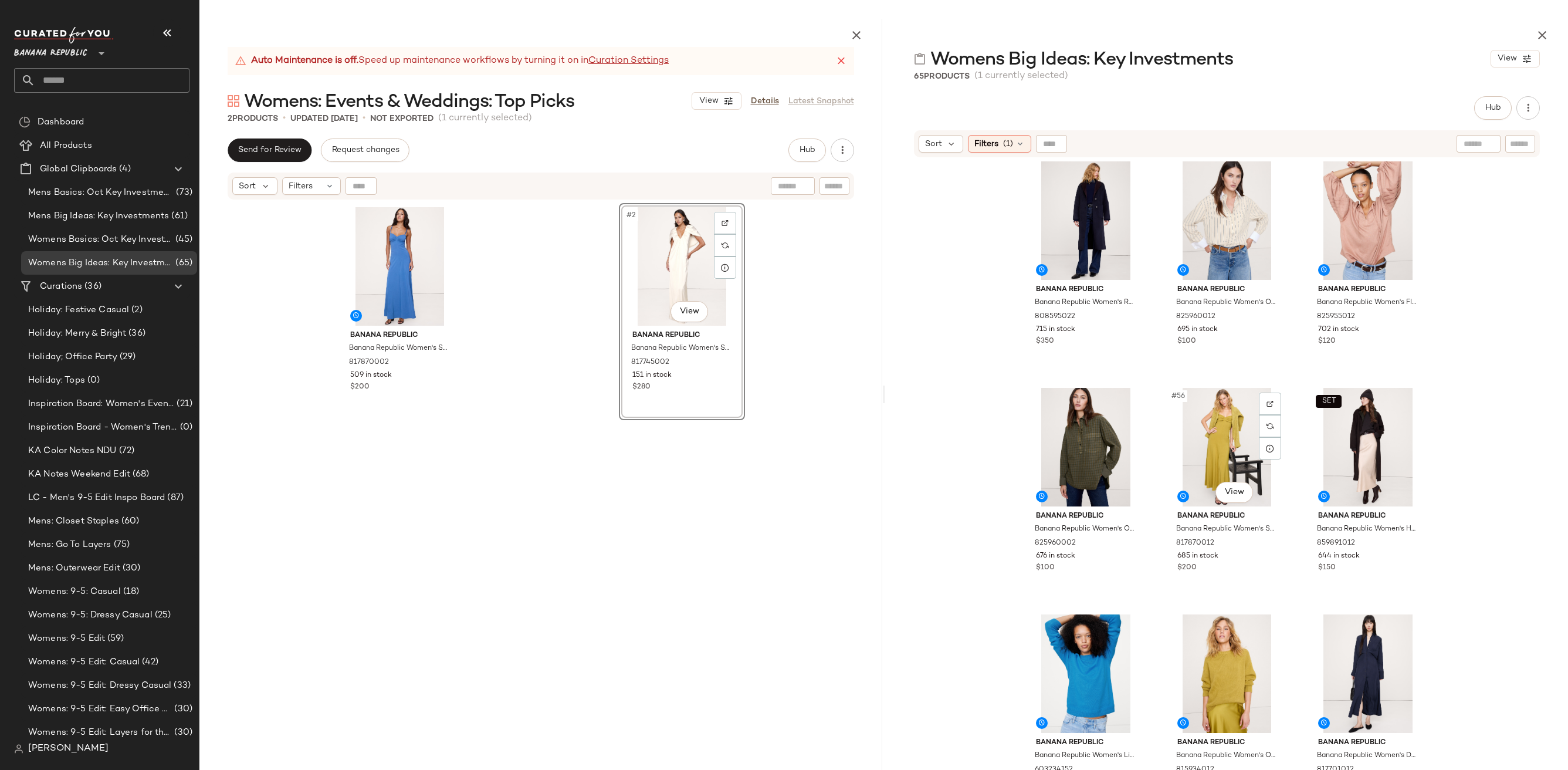
scroll to position [3943, 0]
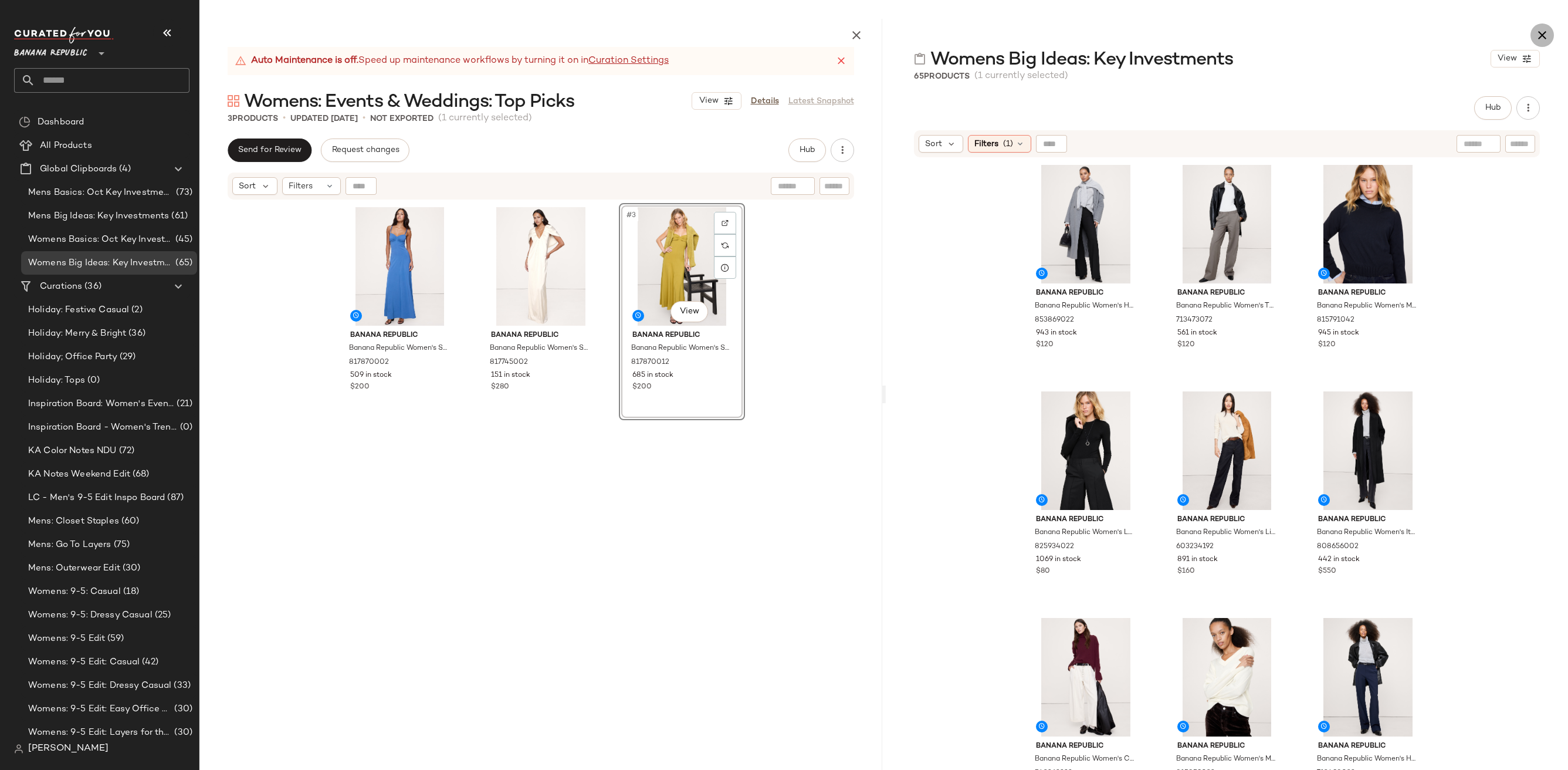
click at [1549, 33] on button "button" at bounding box center [1542, 36] width 24 height 24
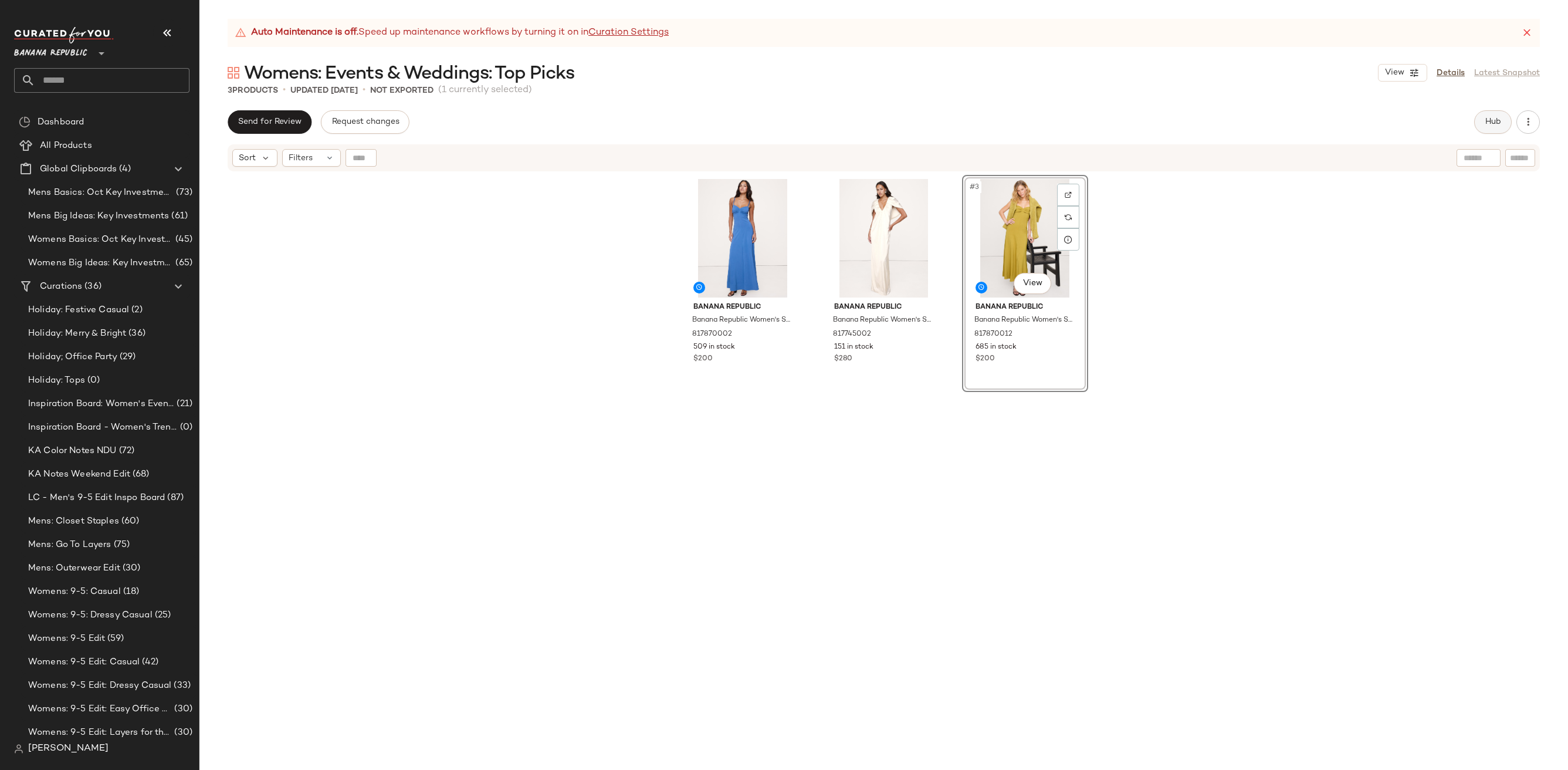
click at [1505, 114] on button "Hub" at bounding box center [1493, 123] width 38 height 24
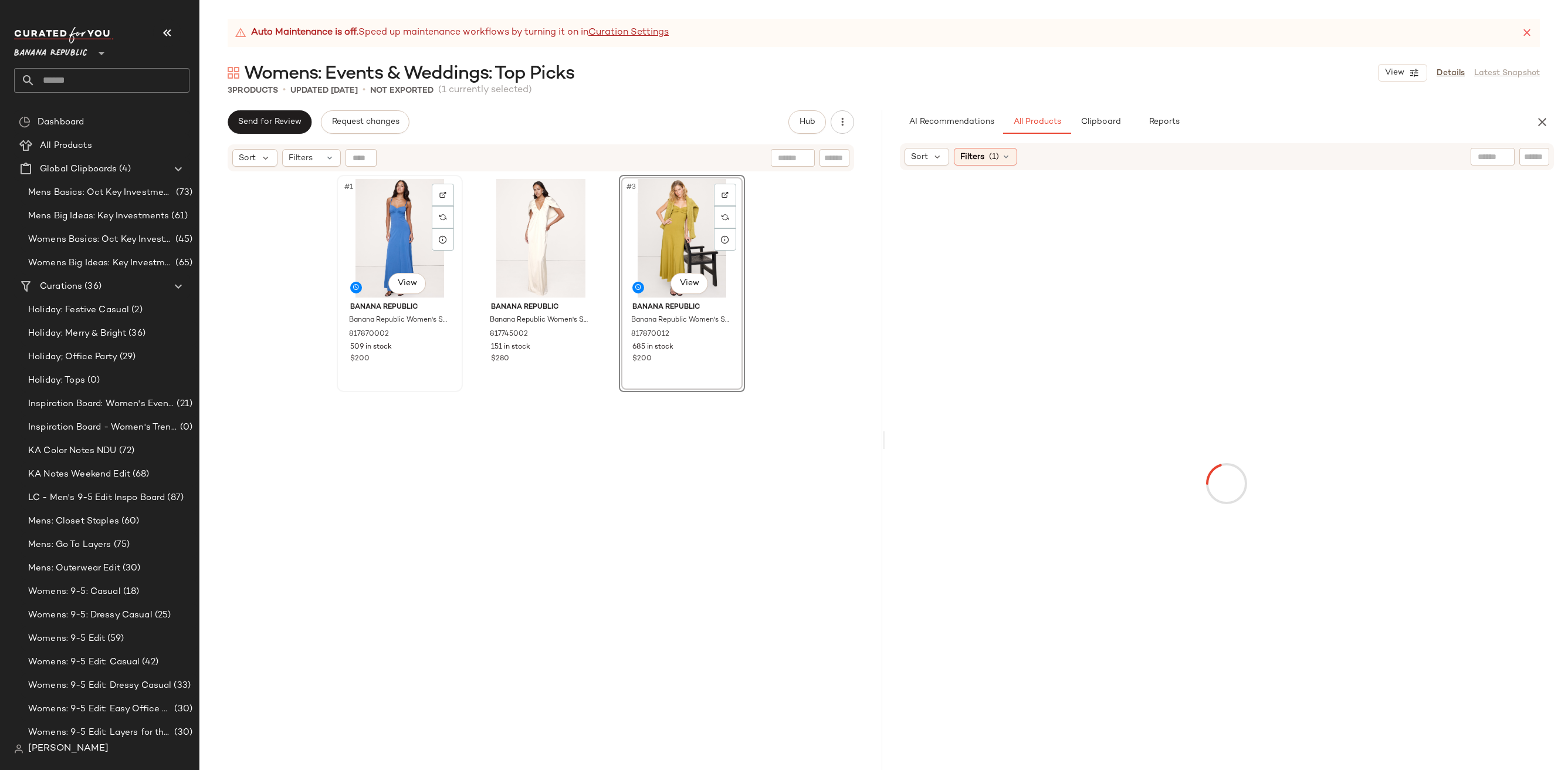
click at [406, 236] on div "#1 View" at bounding box center [399, 238] width 118 height 119
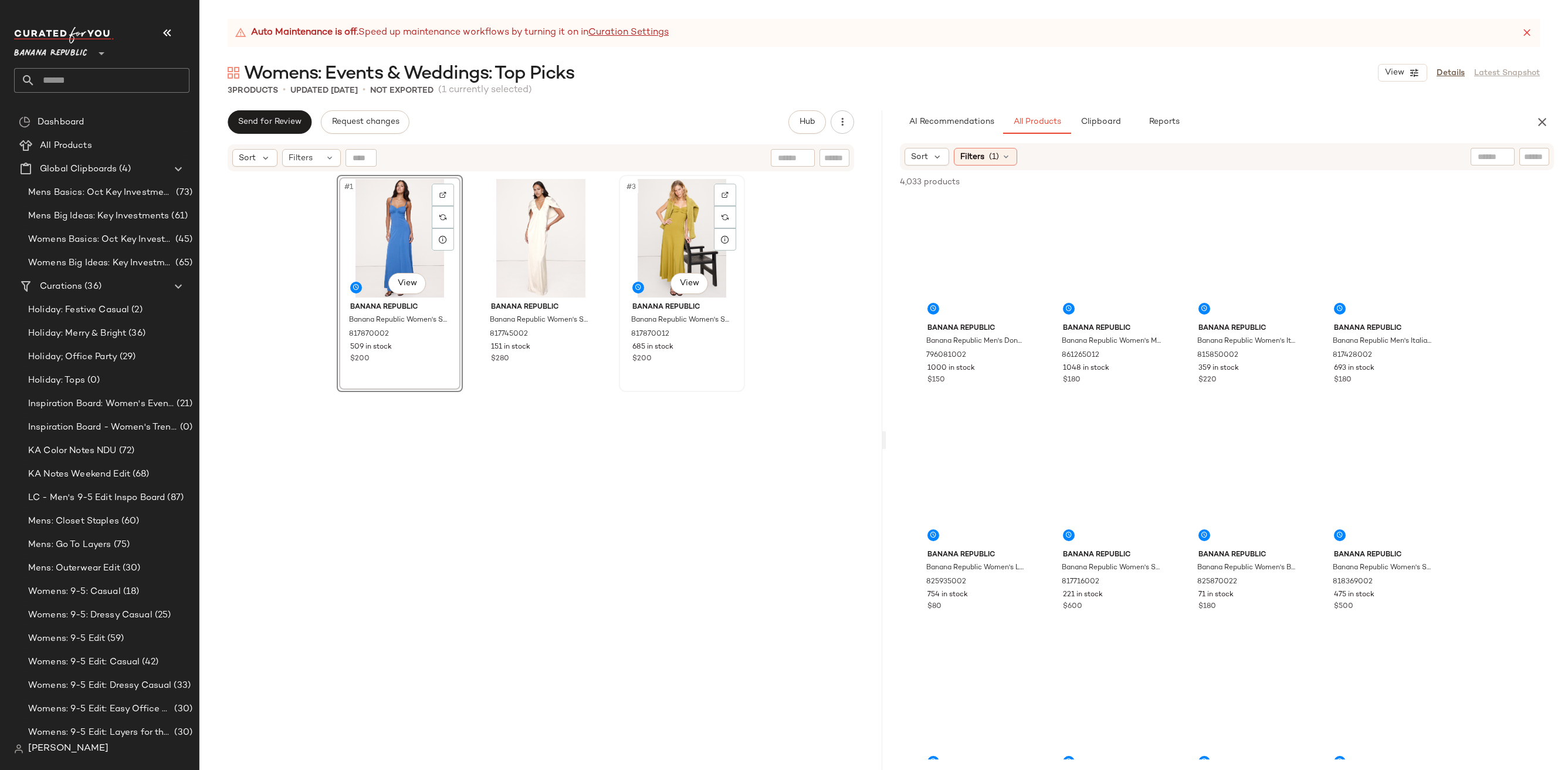
click at [649, 235] on div "#3 View" at bounding box center [681, 238] width 118 height 119
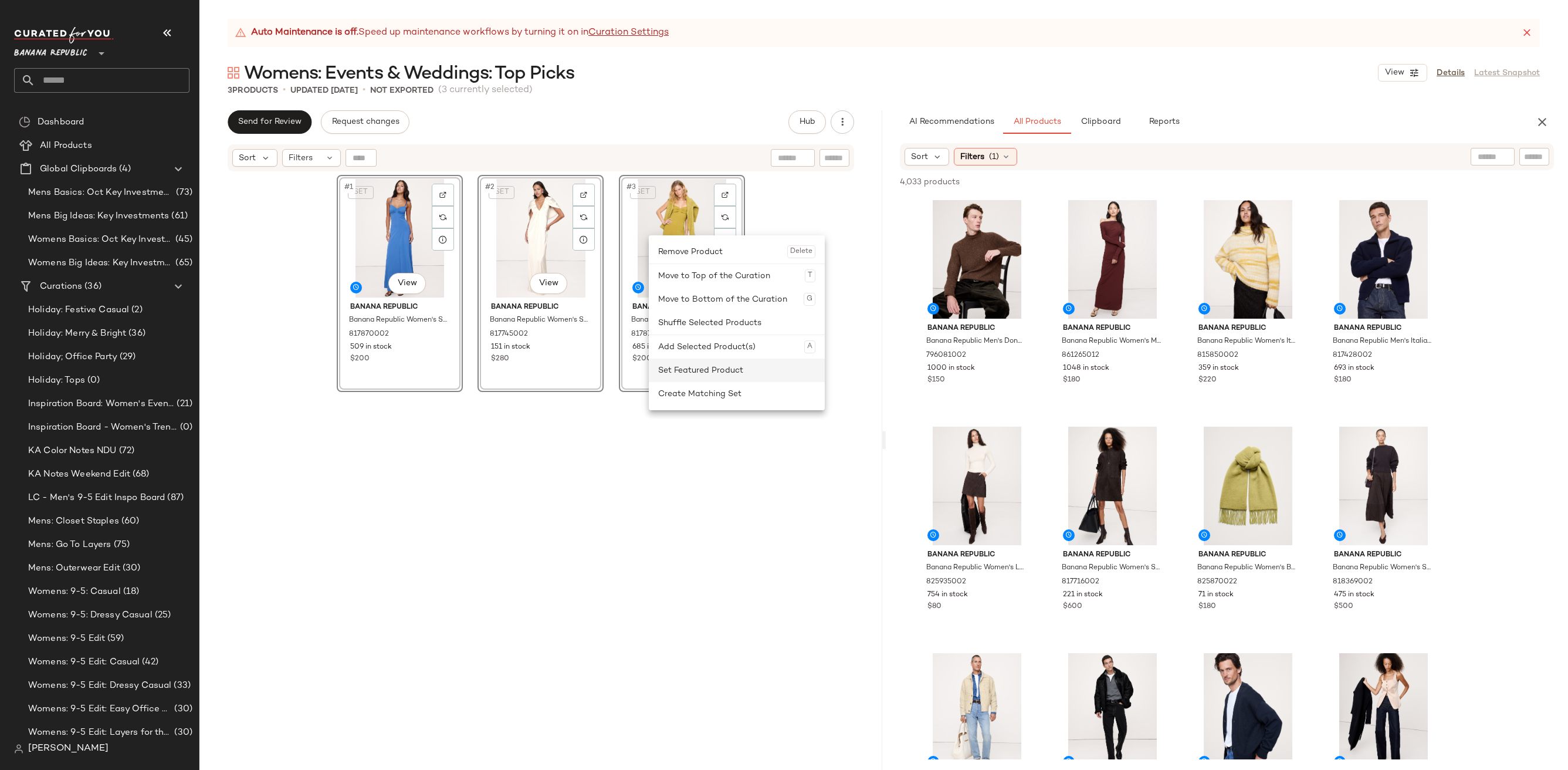
click at [685, 360] on div "Set Featured Product" at bounding box center [737, 371] width 157 height 24
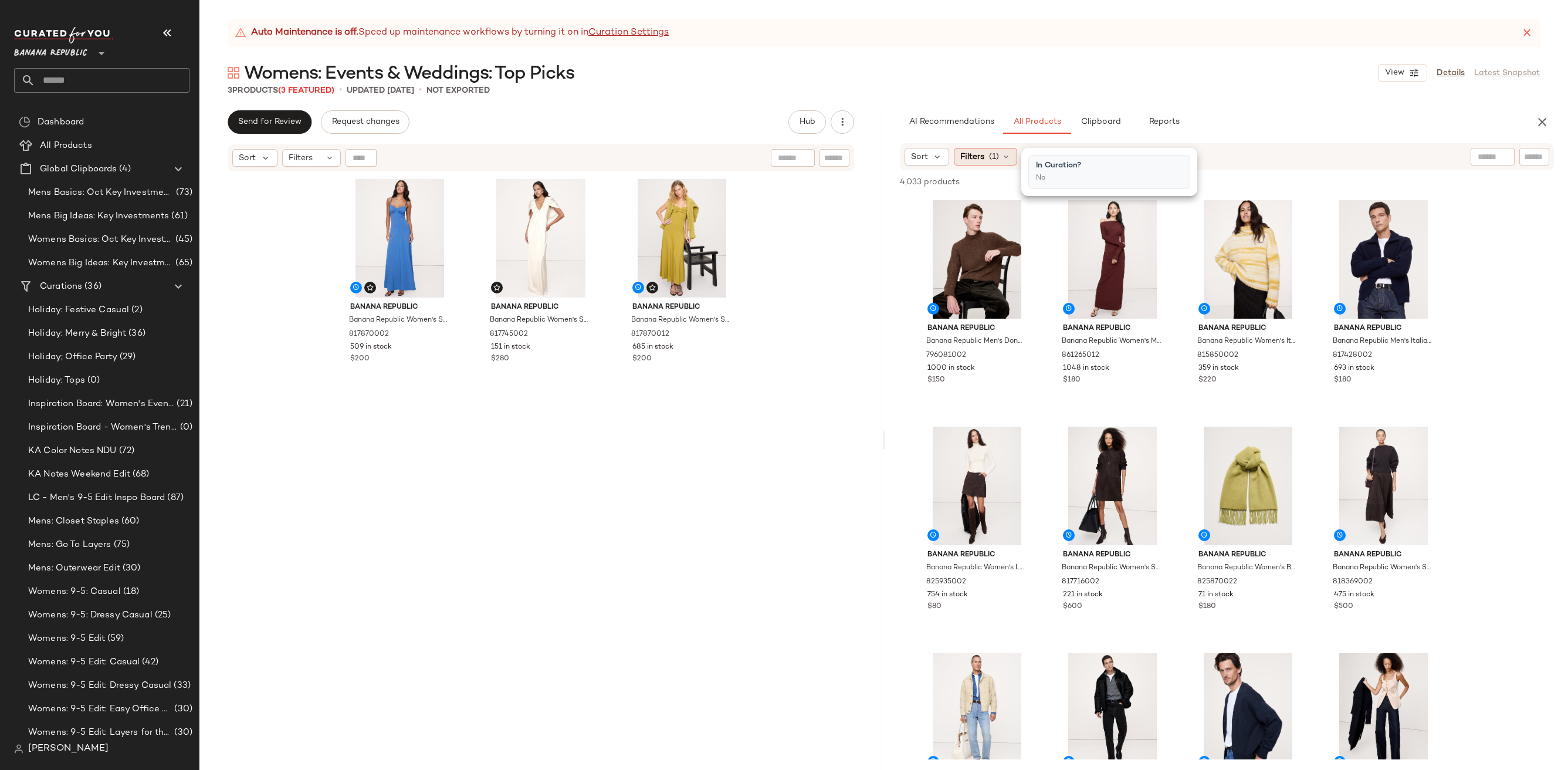
click at [991, 155] on span "(1)" at bounding box center [994, 157] width 10 height 12
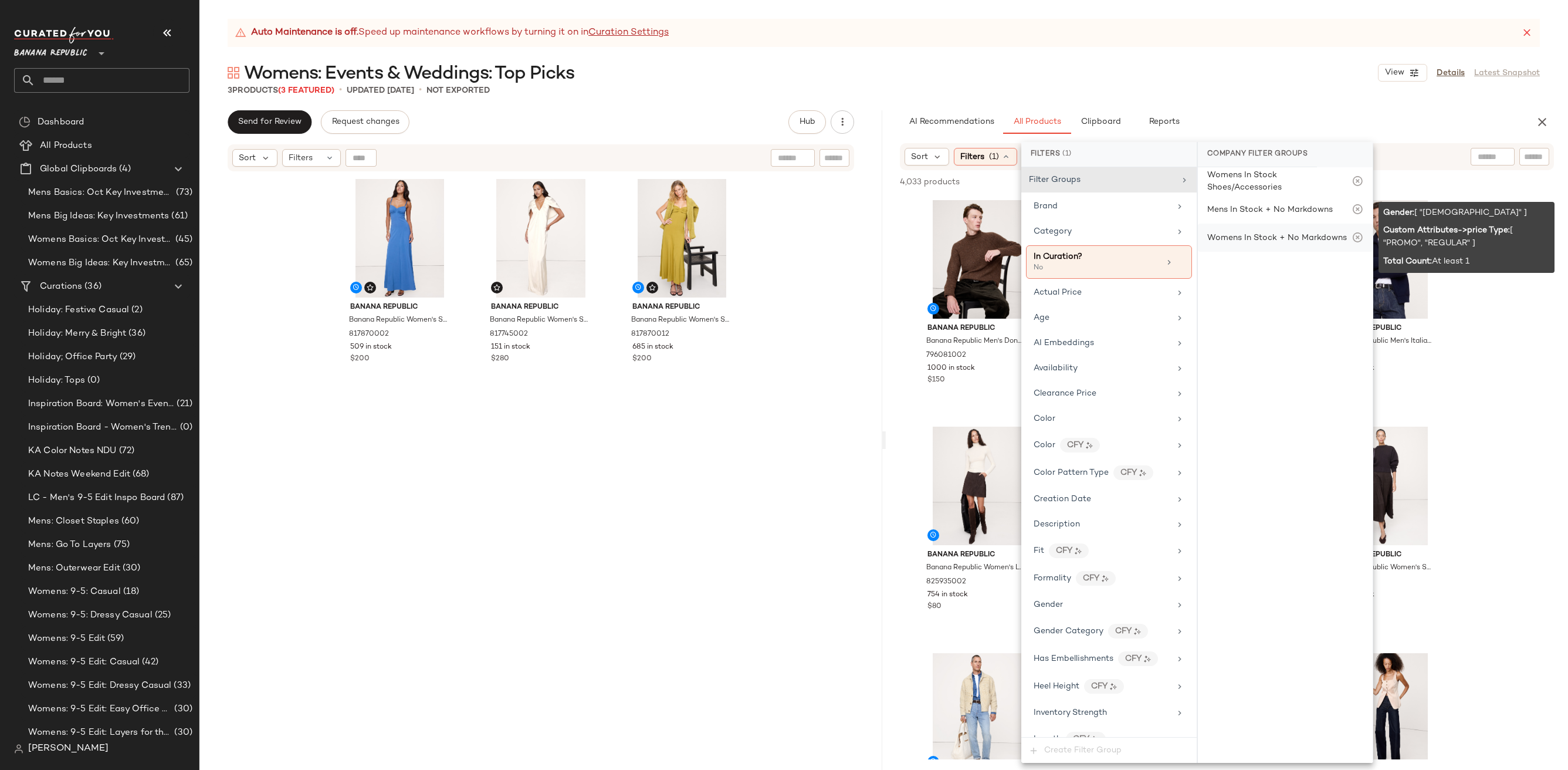
click at [1242, 246] on div "Womens In Stock + No Markdowns" at bounding box center [1285, 237] width 175 height 28
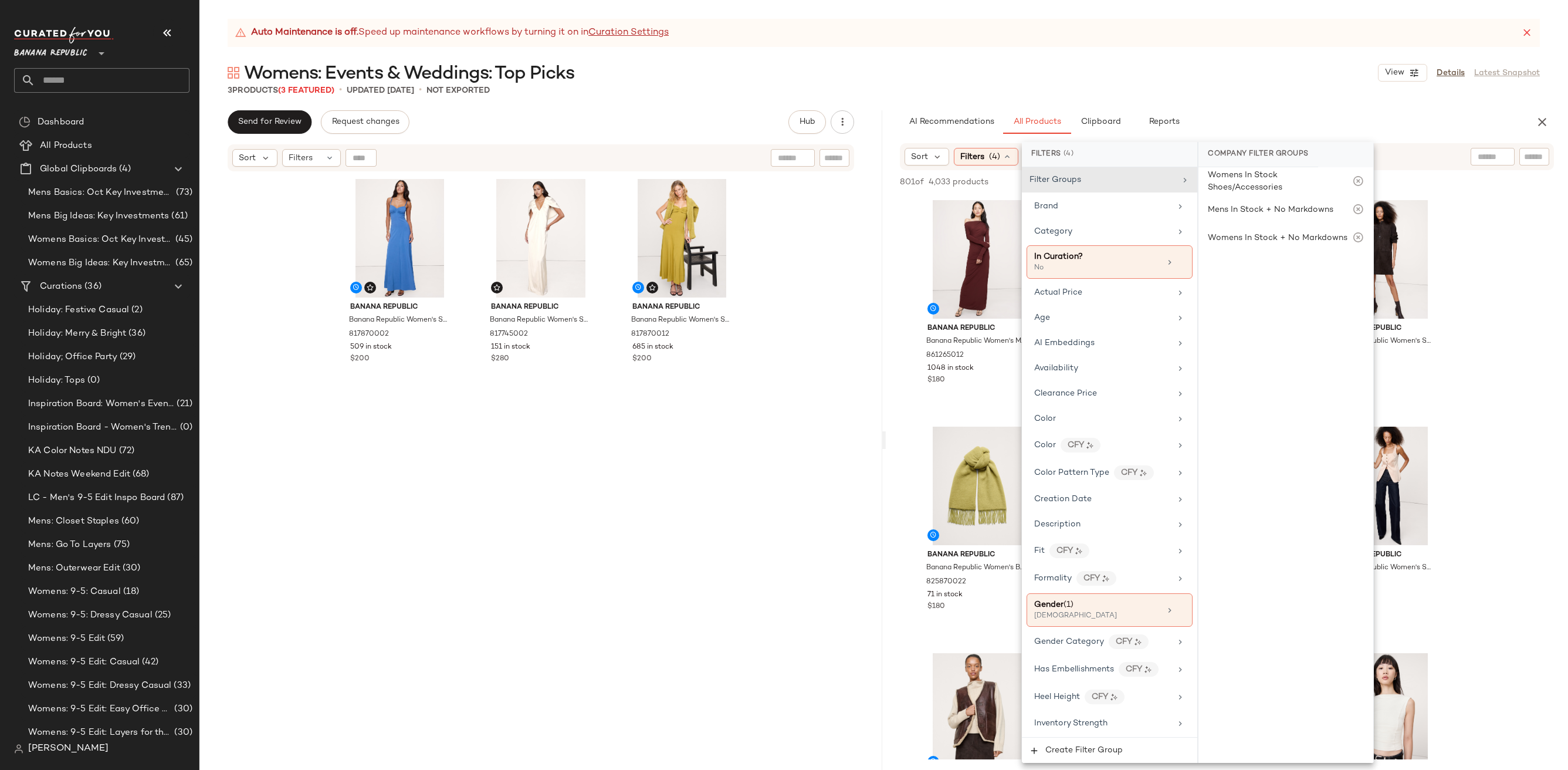
click at [691, 469] on div "Banana Republic Banana Republic Women's Stretch-Sateen Sweetheart Maxi Dress Gi…" at bounding box center [682, 486] width 127 height 624
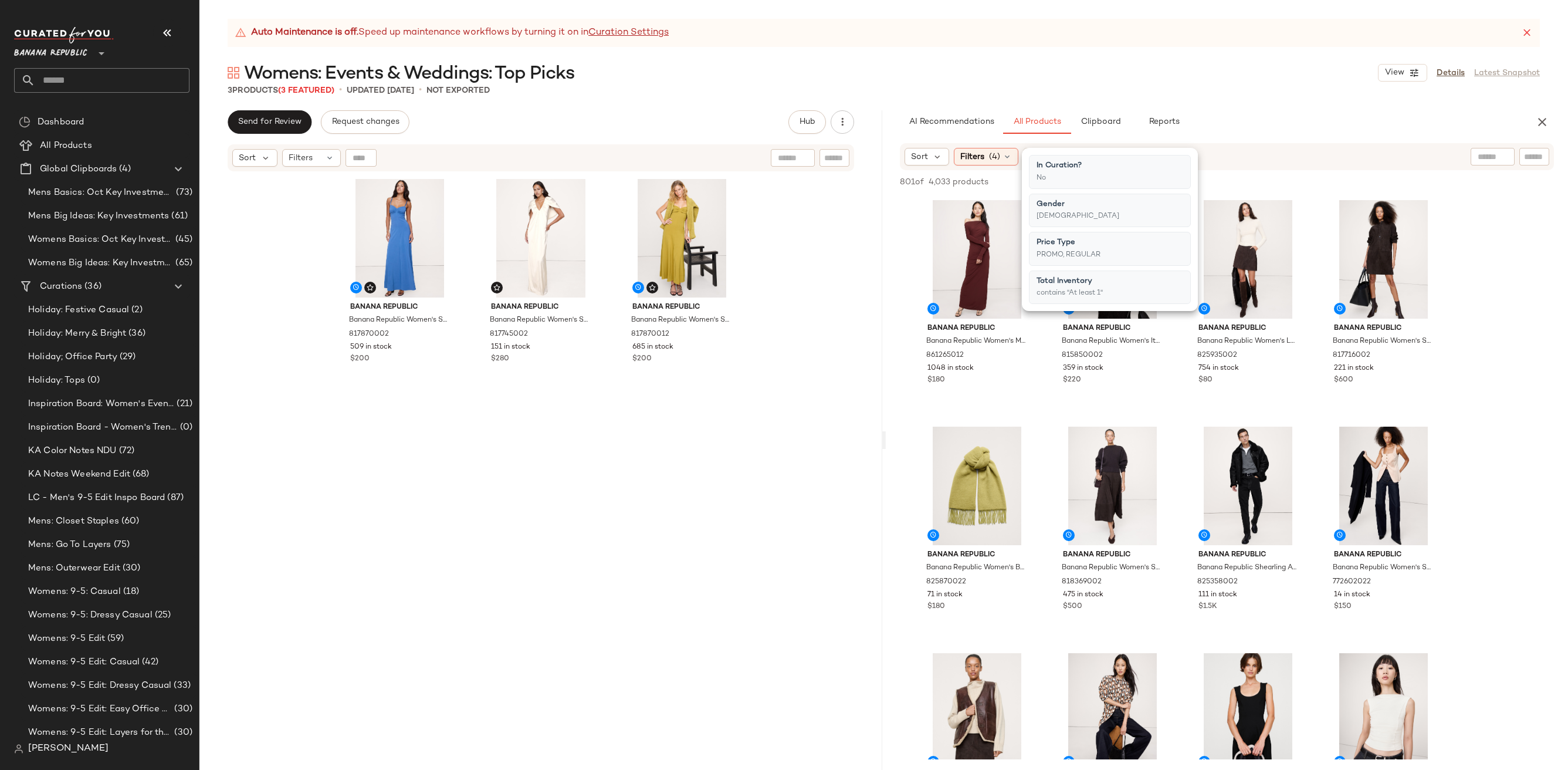
click at [691, 469] on div "Banana Republic Banana Republic Women's Stretch-Sateen Sweetheart Maxi Dress Gi…" at bounding box center [682, 486] width 127 height 624
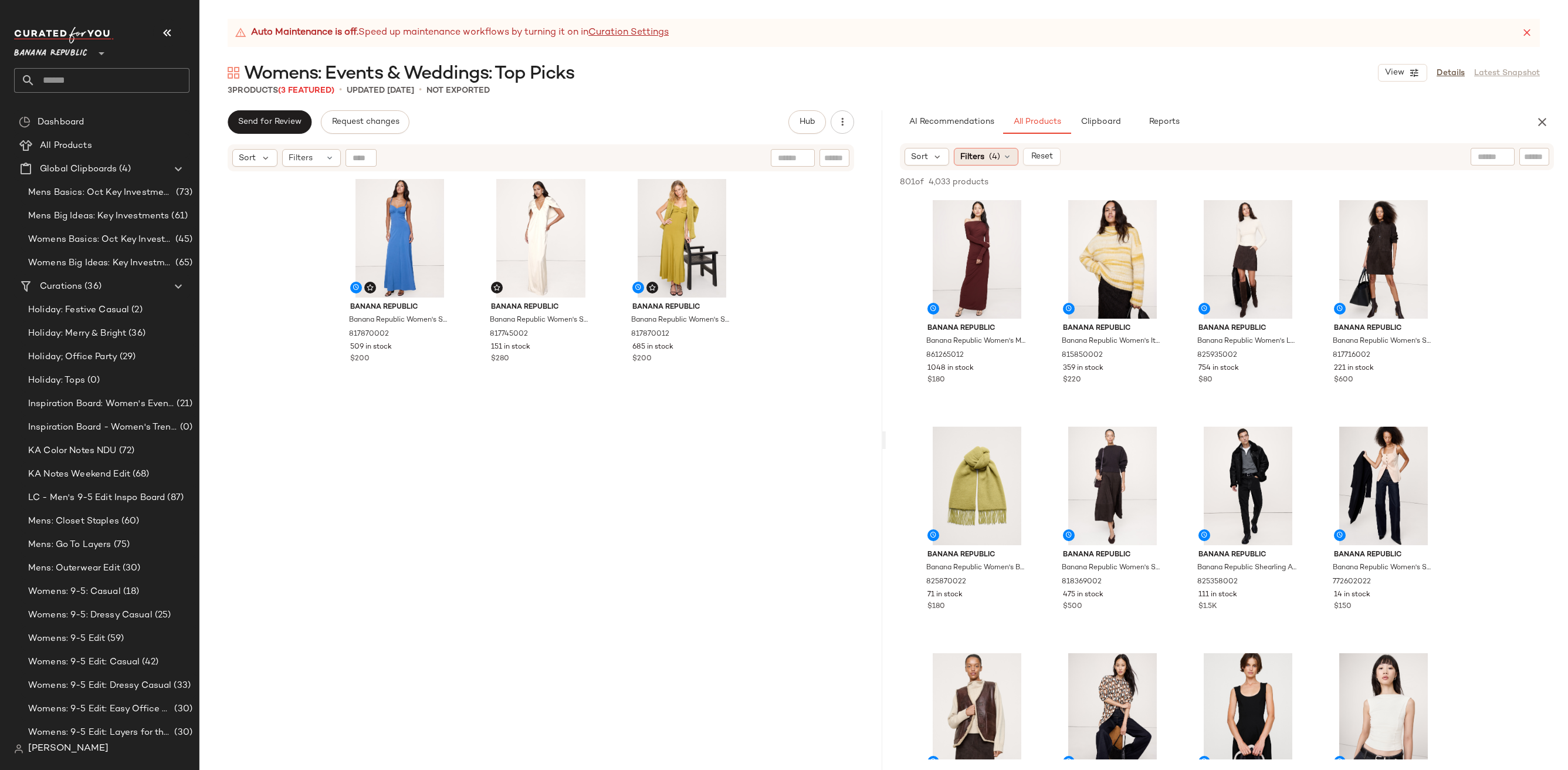
click at [961, 159] on span "Filters" at bounding box center [972, 157] width 24 height 12
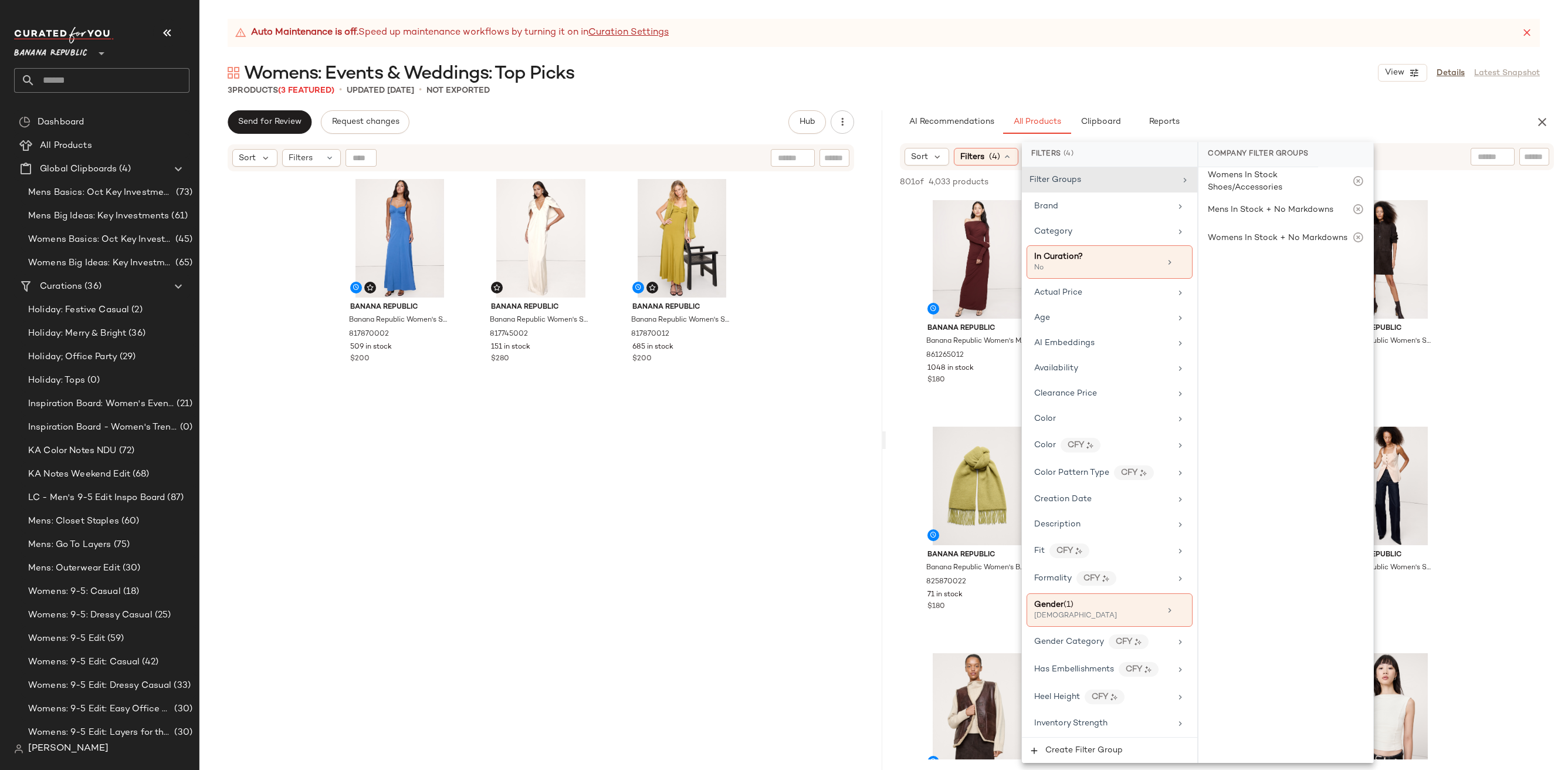
click at [1193, 71] on div "Womens: Events & Weddings: Top Picks View Details Latest Snapshot" at bounding box center [884, 73] width 1368 height 24
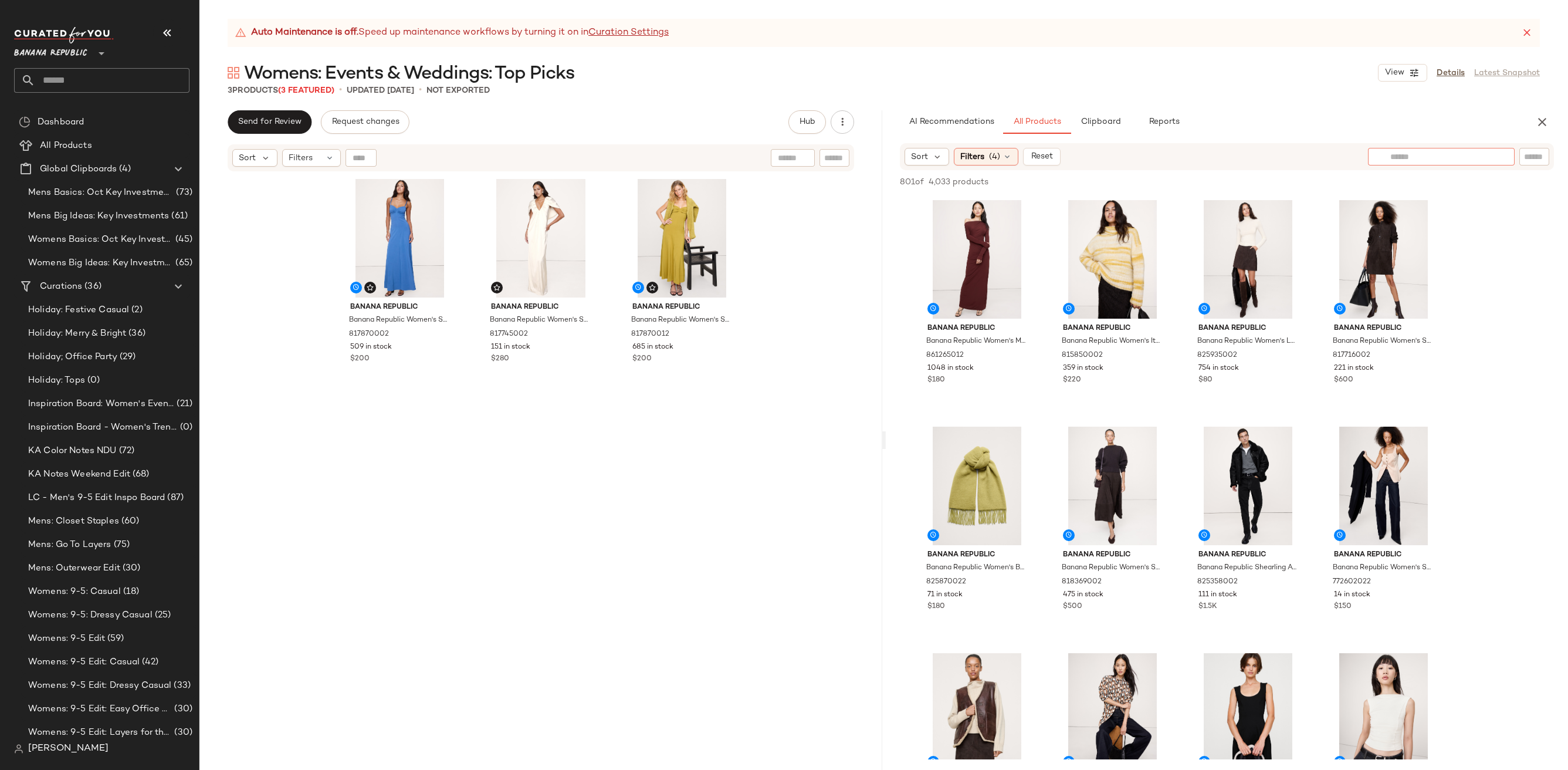
click at [1472, 164] on div at bounding box center [1441, 157] width 146 height 18
type input "*****"
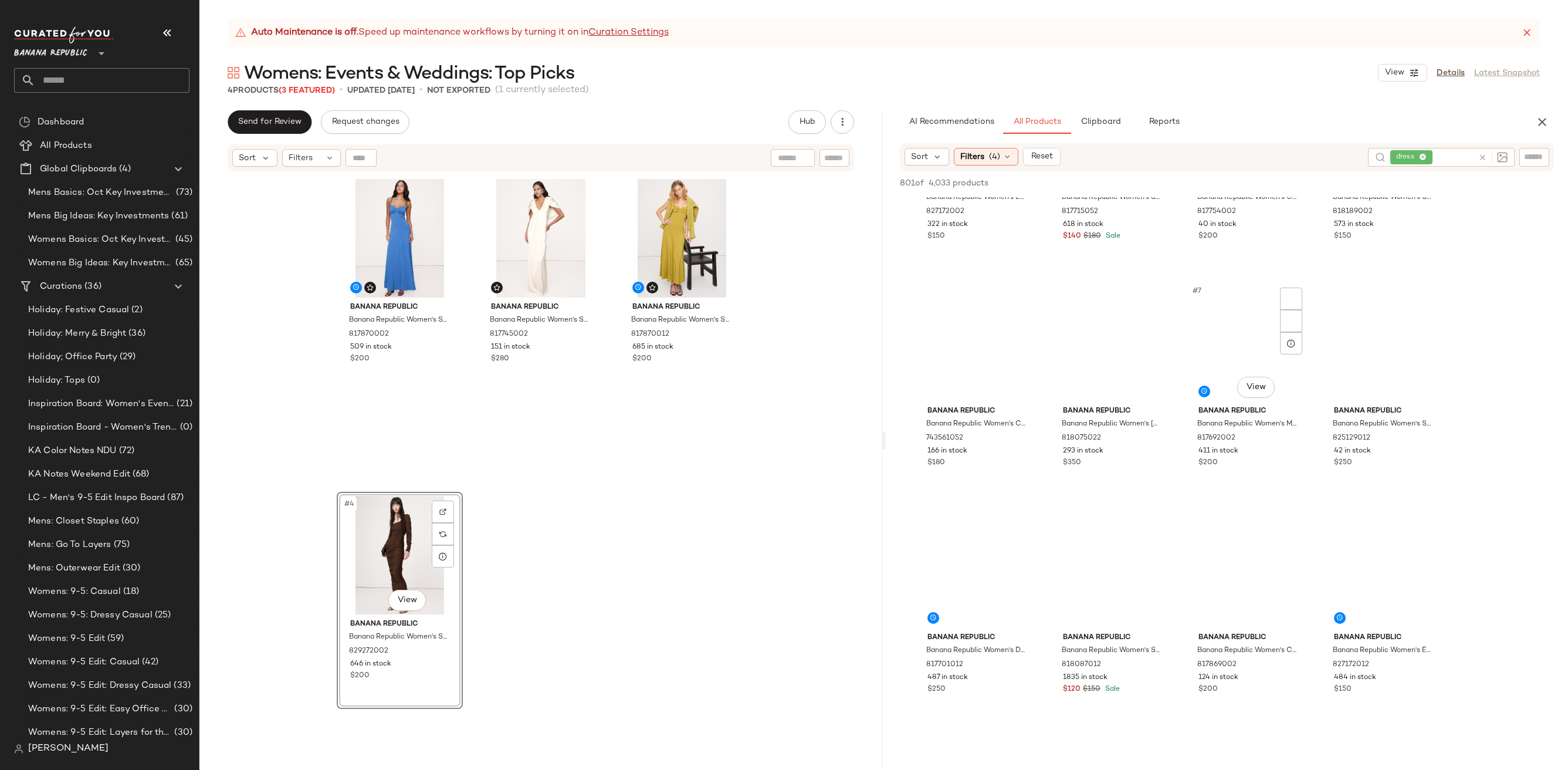
scroll to position [145, 0]
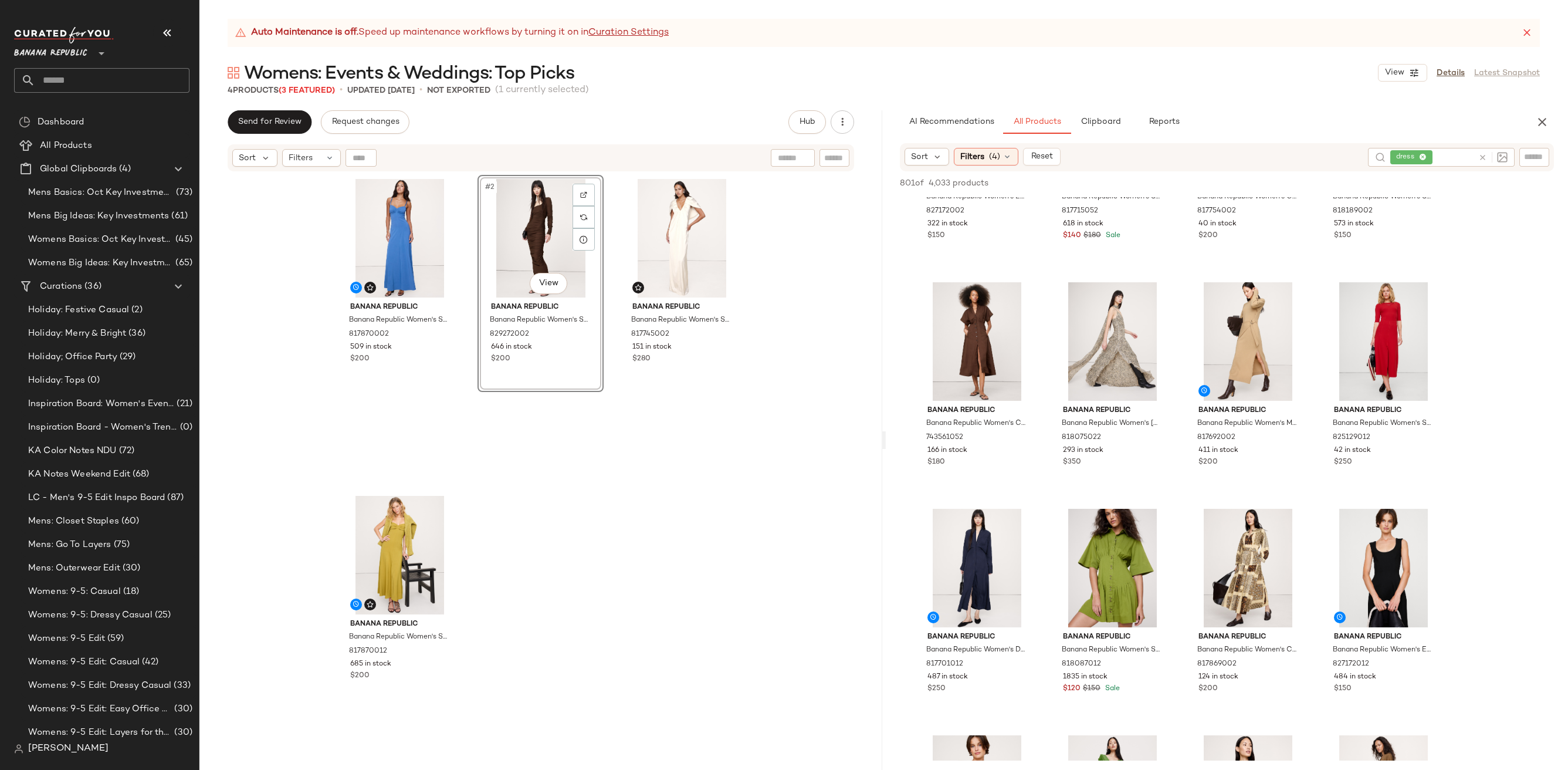
click at [584, 468] on div "#2 View Banana Republic Banana Republic Women's Stretch-Crepe Ruched Midi Dress…" at bounding box center [541, 328] width 127 height 307
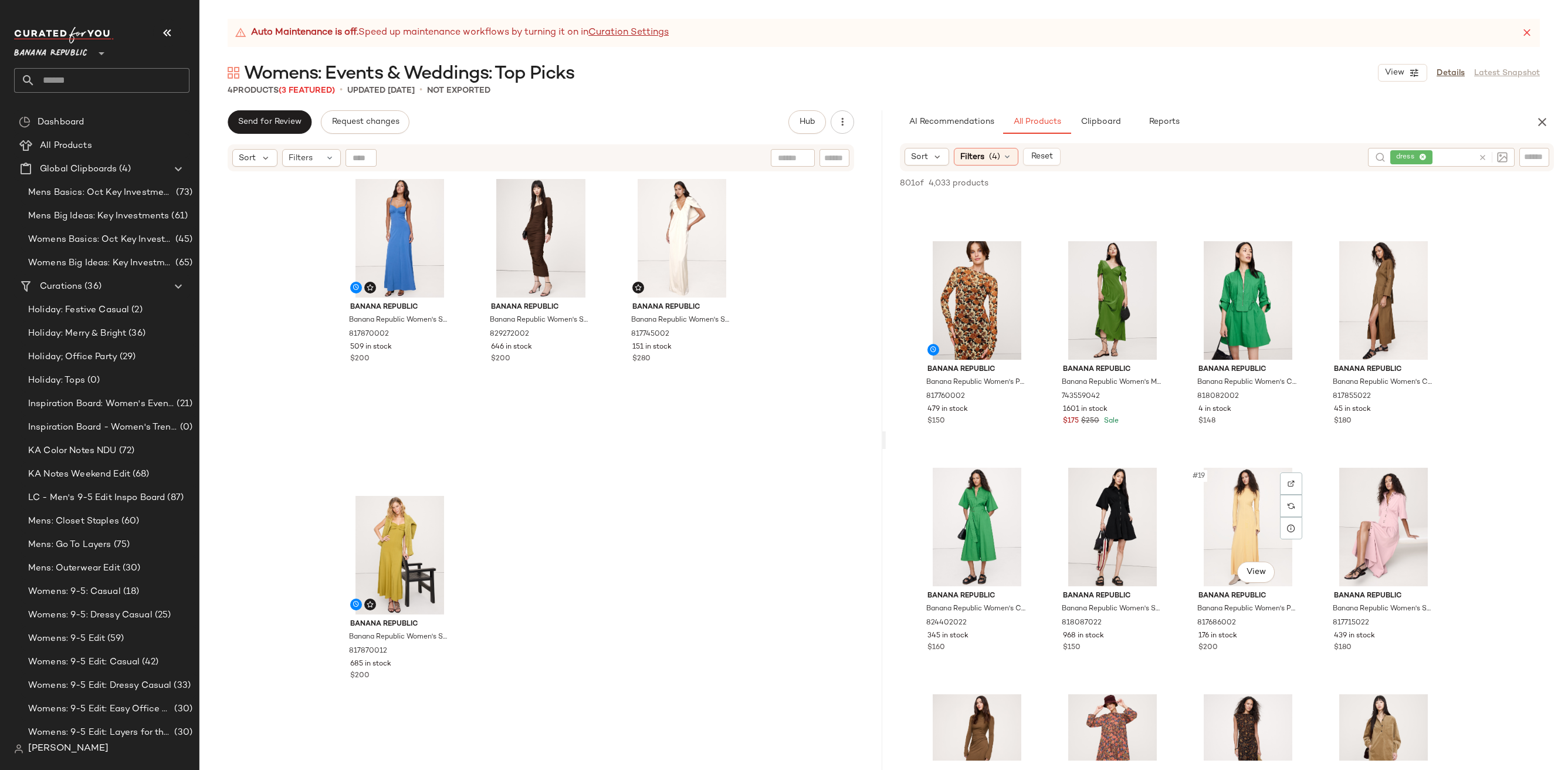
scroll to position [632, 0]
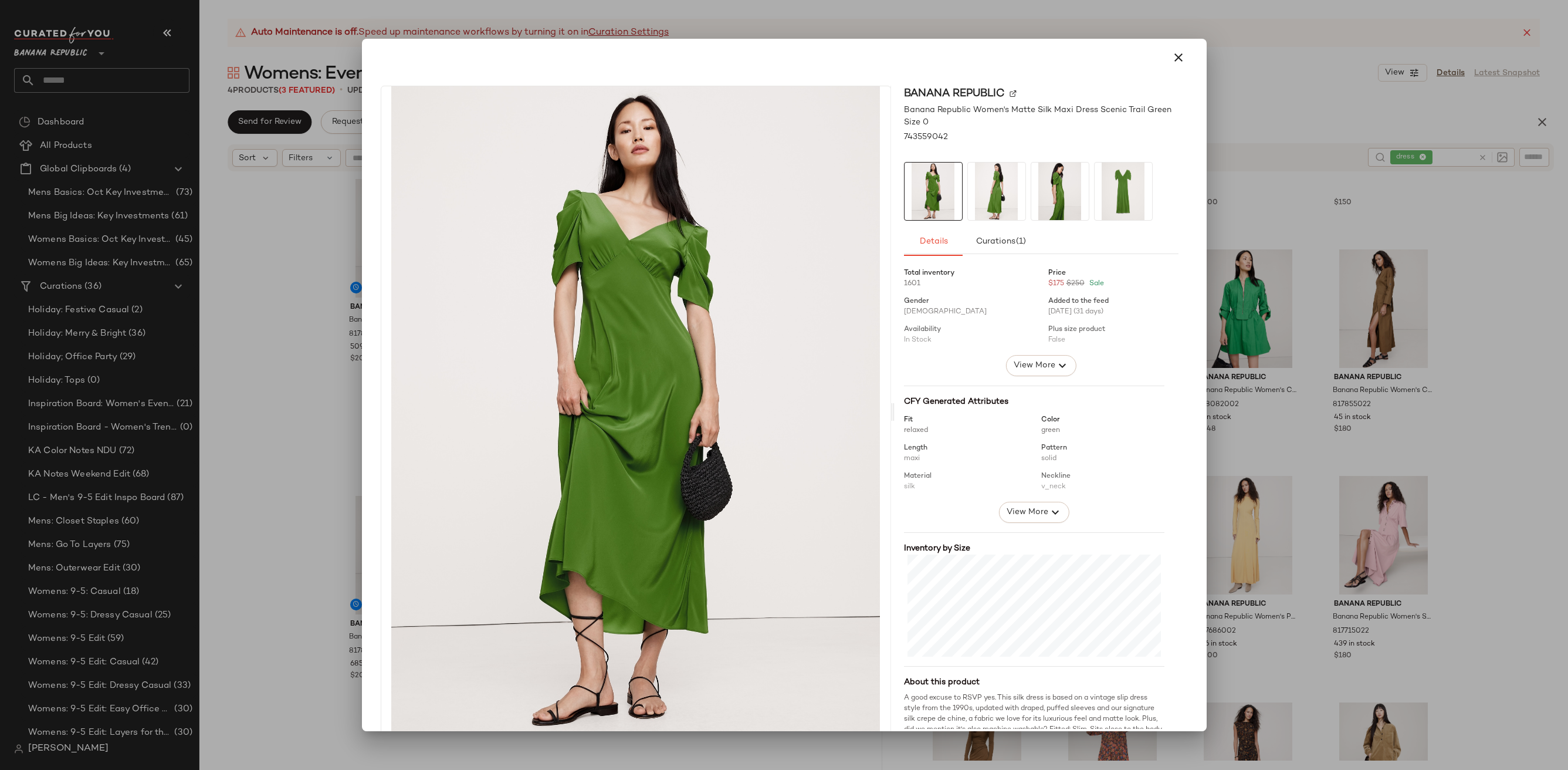
click at [986, 190] on img at bounding box center [997, 191] width 57 height 57
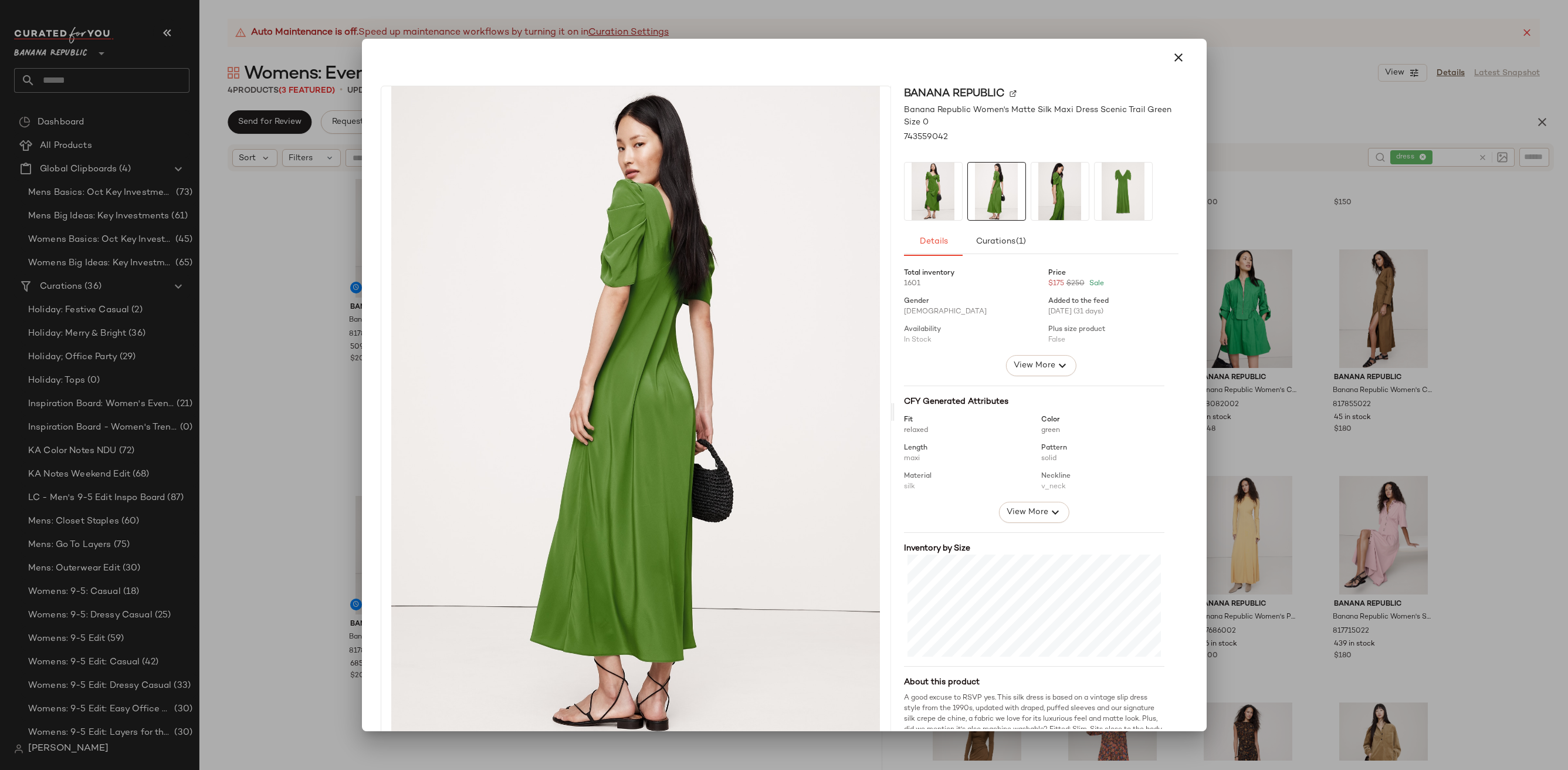
click at [1047, 191] on img at bounding box center [1060, 191] width 57 height 57
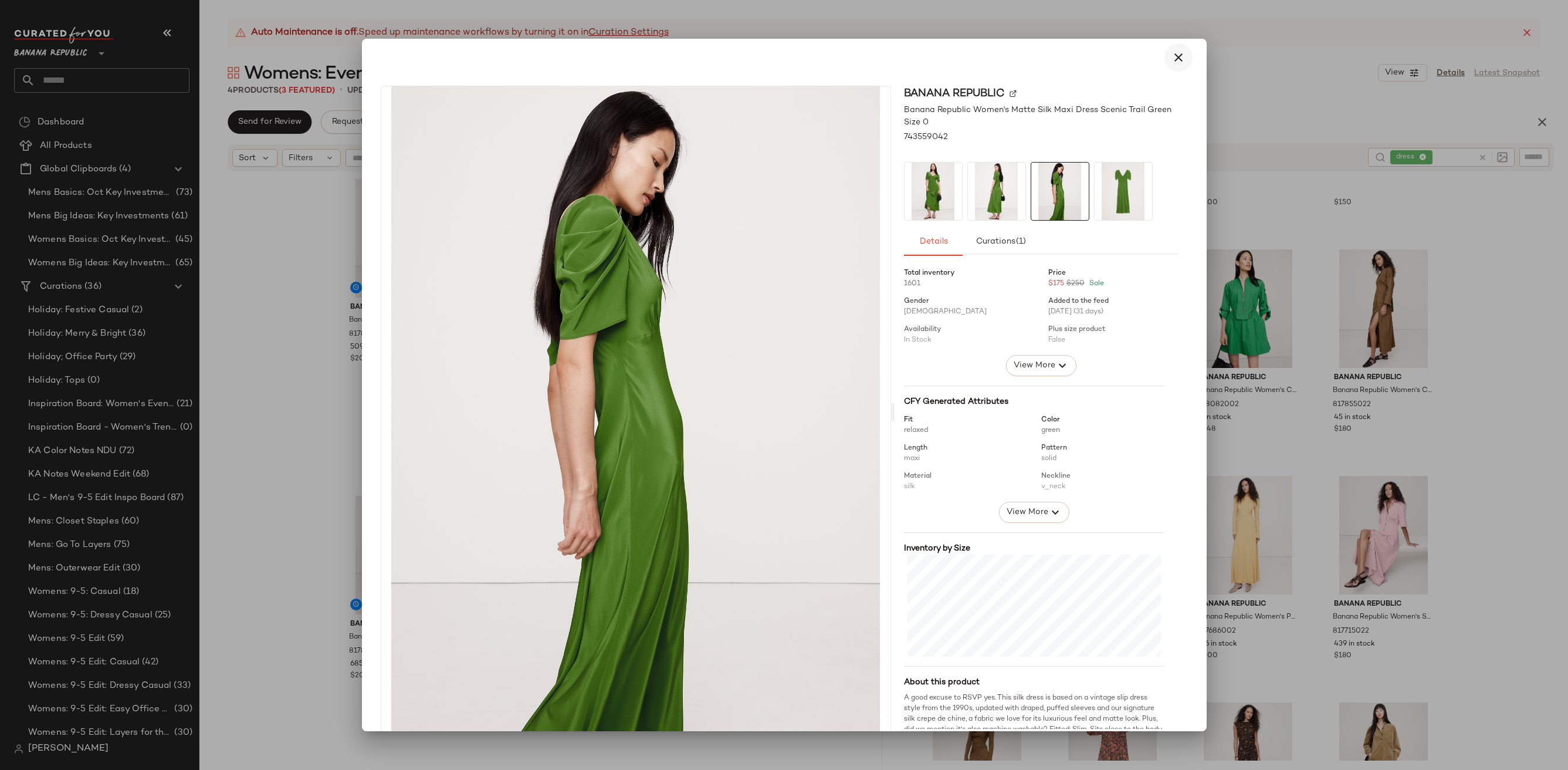
click at [1165, 68] on button "button" at bounding box center [1178, 57] width 28 height 28
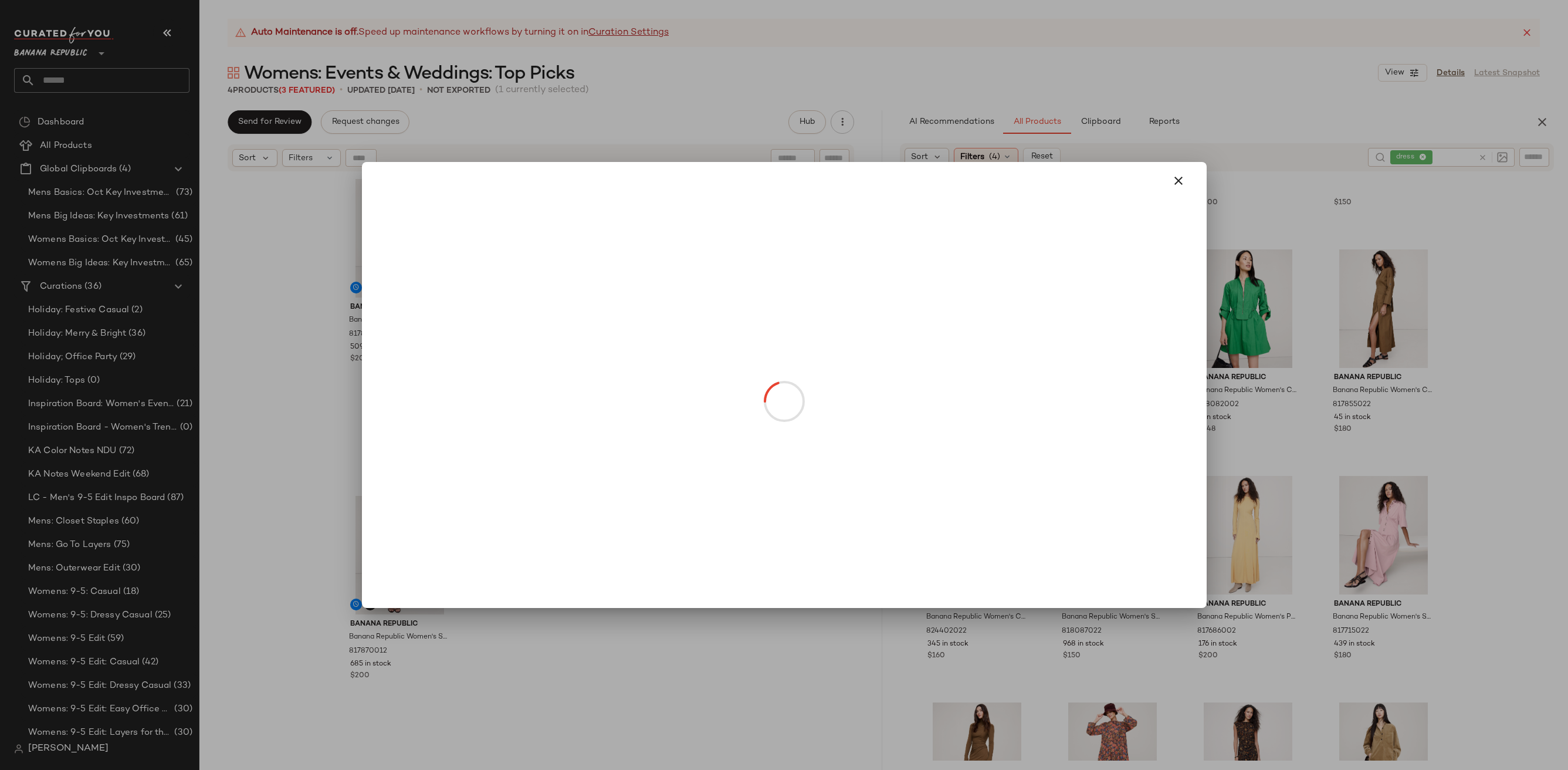
drag, startPoint x: 1110, startPoint y: 340, endPoint x: 715, endPoint y: 299, distance: 397.1
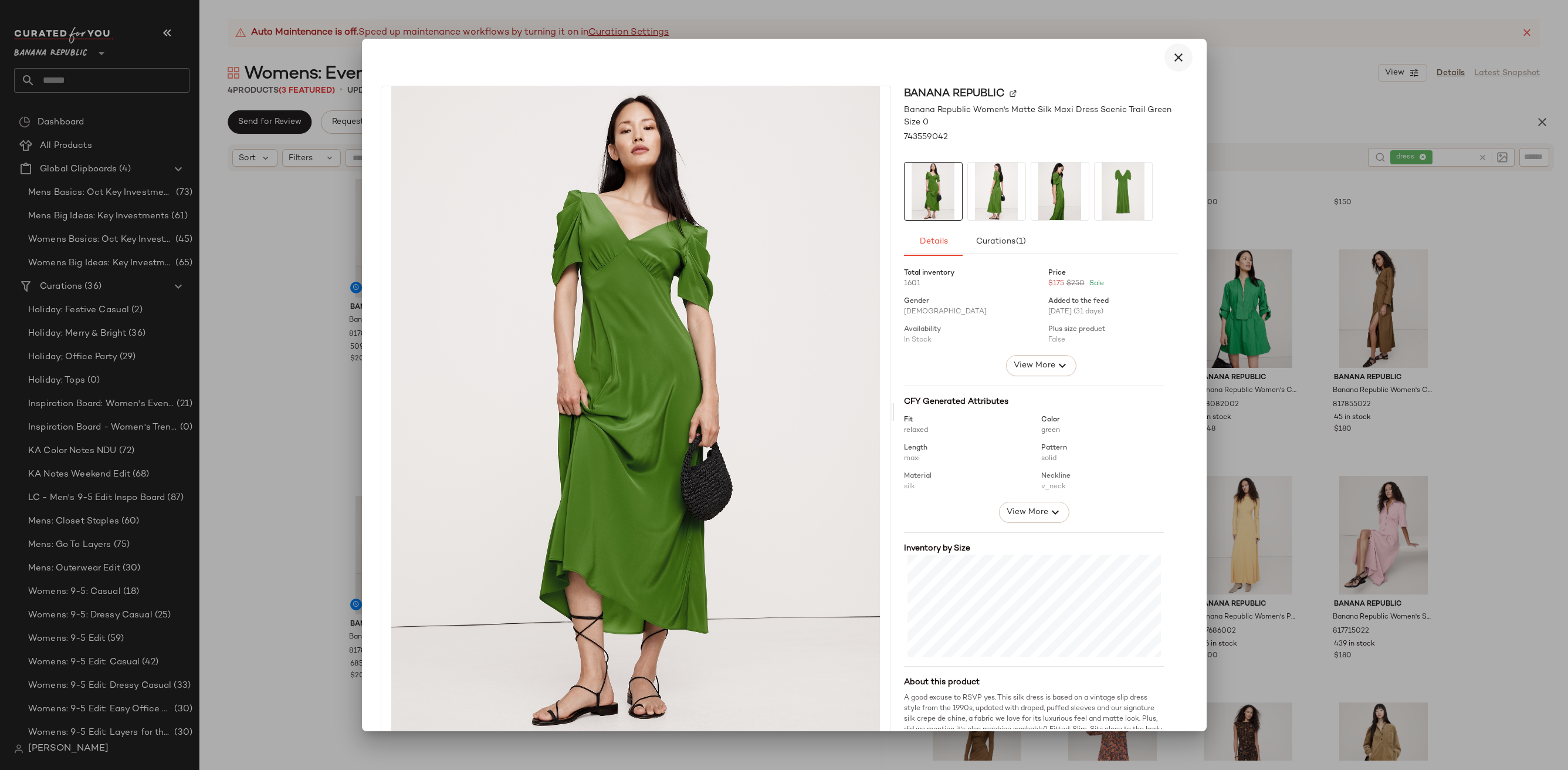
click at [1173, 163] on div "Banana Republic Banana Republic Women's Matte Silk Maxi Dress Scenic Trail Gree…" at bounding box center [1041, 412] width 294 height 652
click at [1175, 52] on icon "button" at bounding box center [1178, 57] width 14 height 14
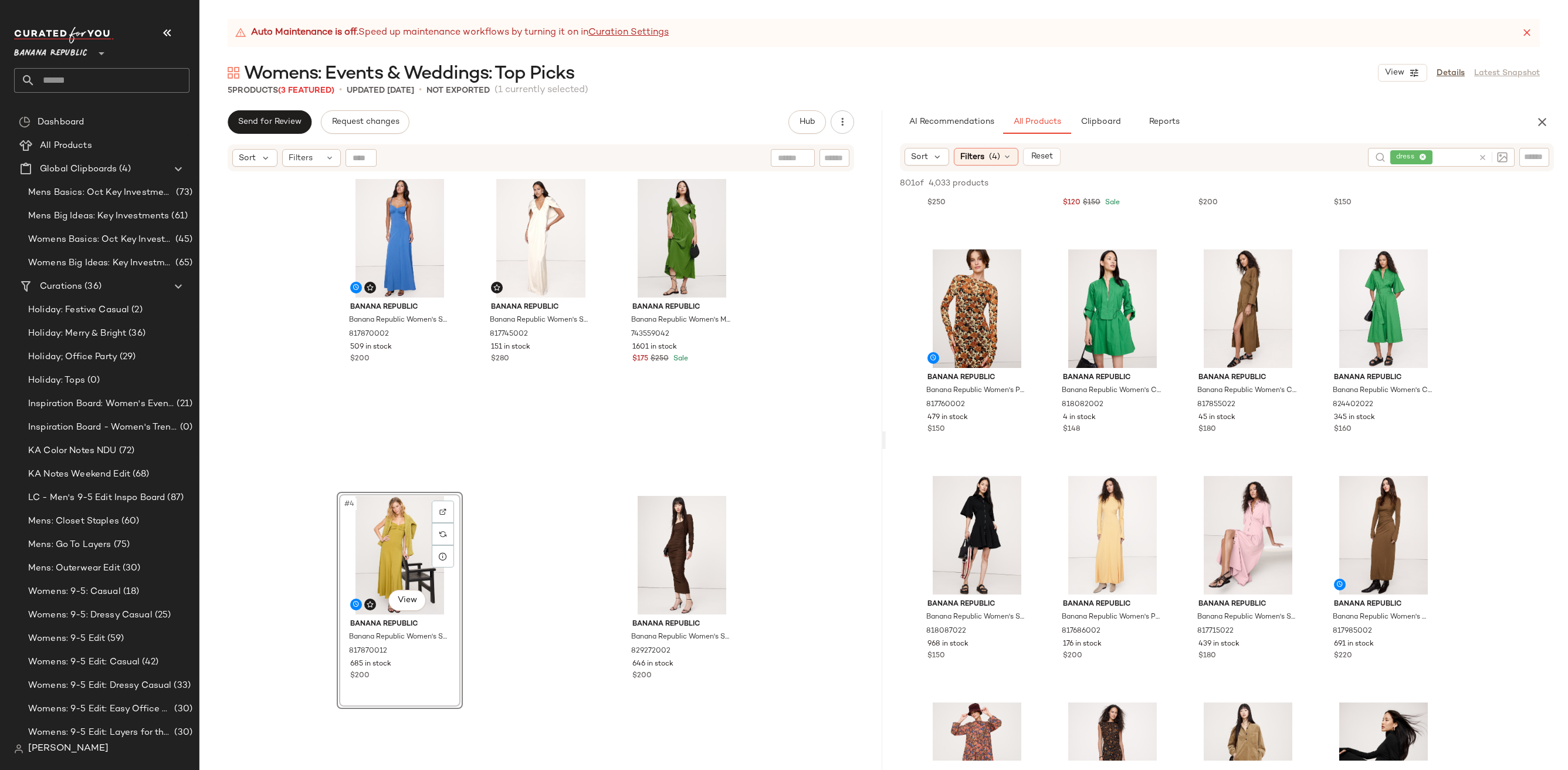
click at [784, 455] on div "Banana Republic Banana Republic Women's Stretch-Sateen Sweetheart Maxi Dress Bl…" at bounding box center [541, 485] width 683 height 627
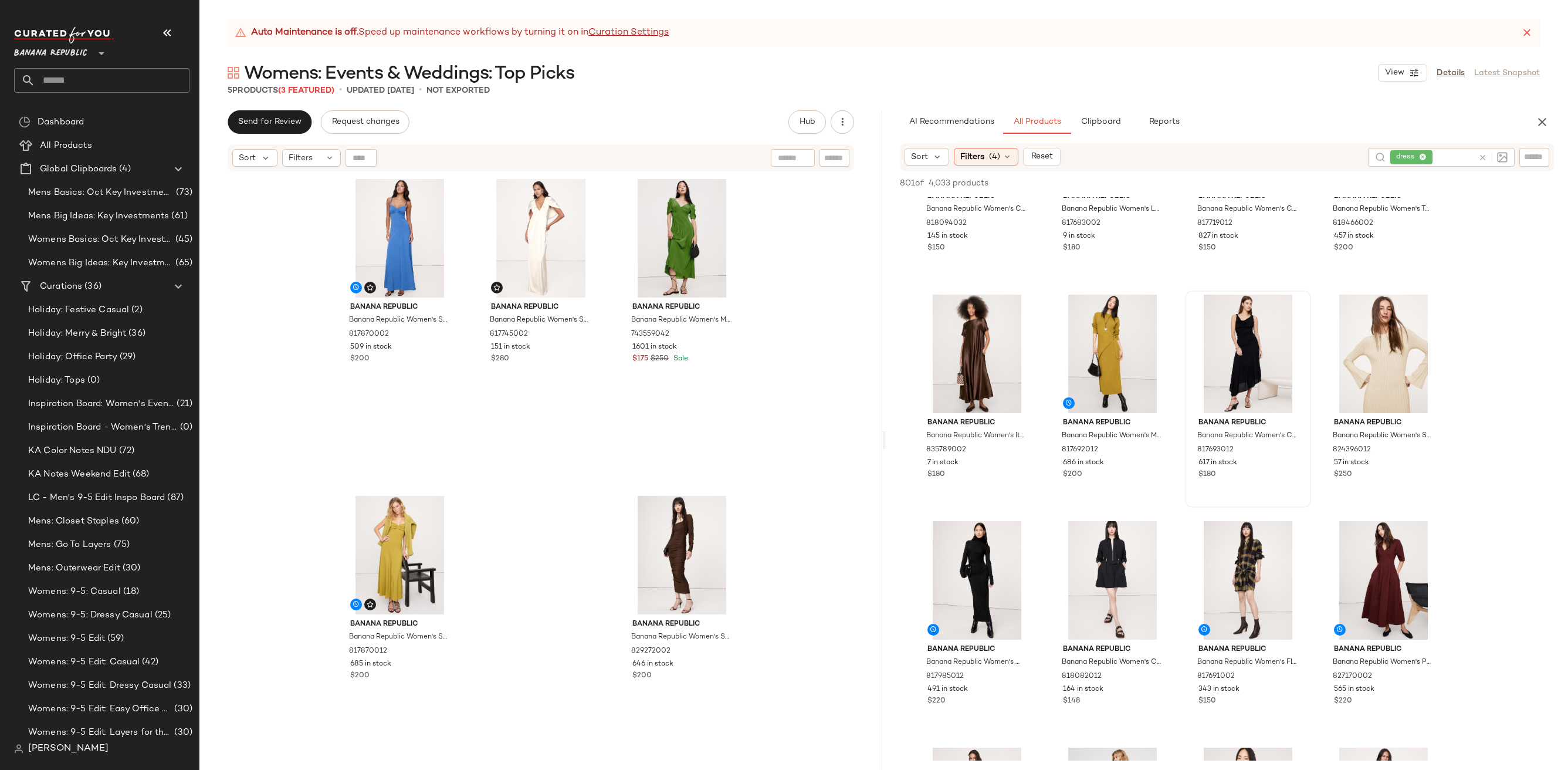
scroll to position [1262, 0]
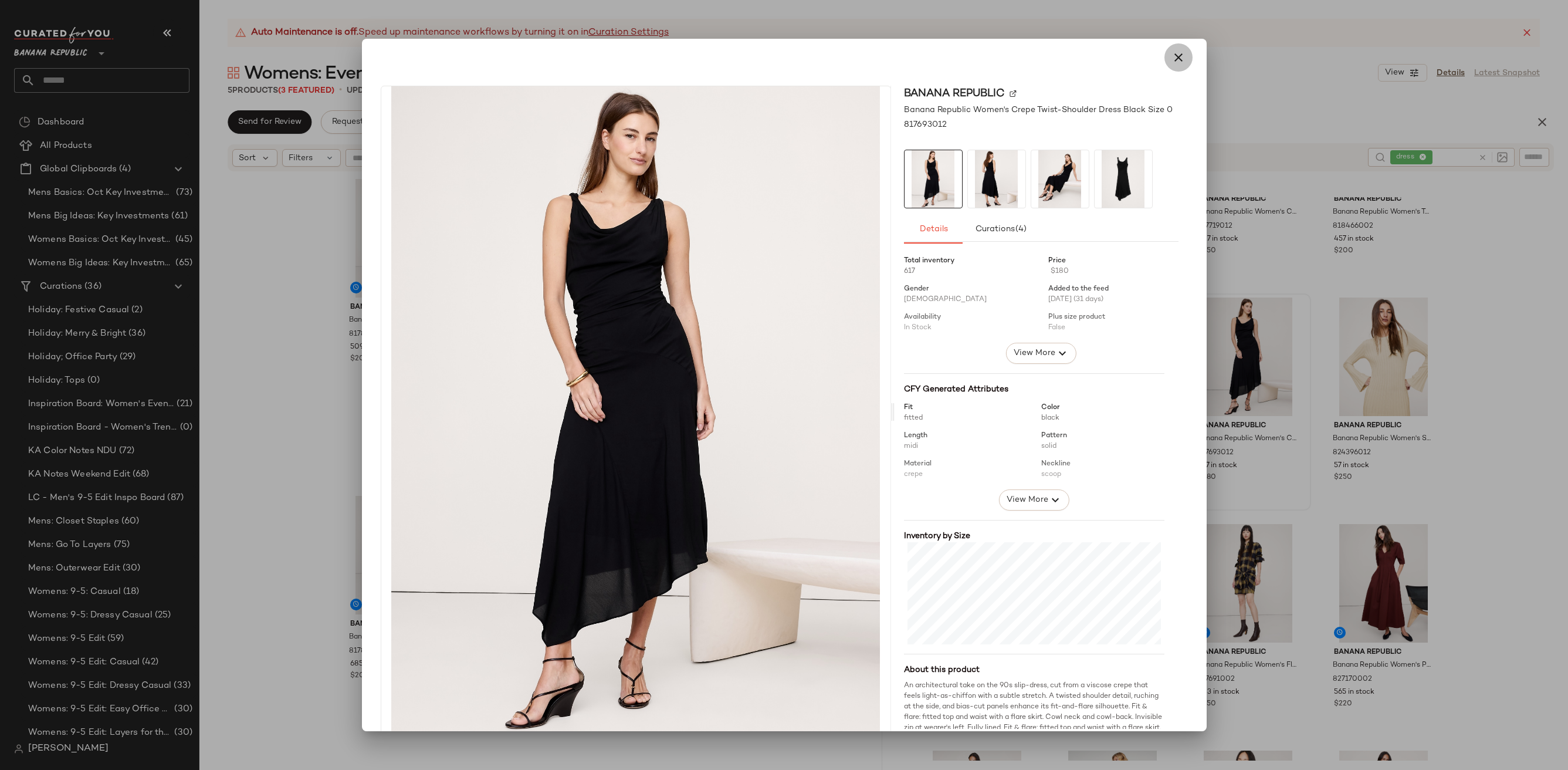
click at [1170, 44] on button "button" at bounding box center [1178, 57] width 28 height 28
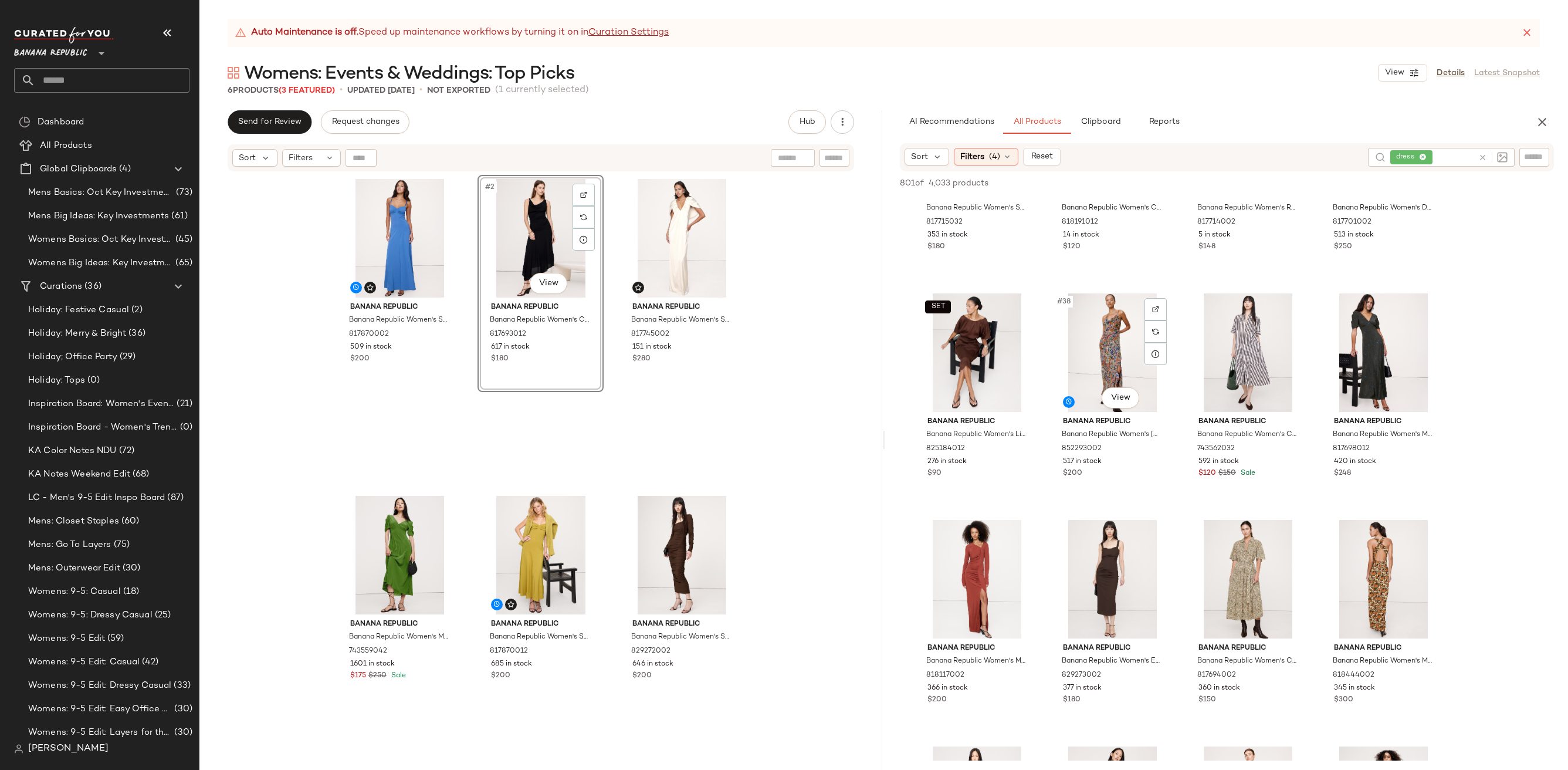
scroll to position [1947, 0]
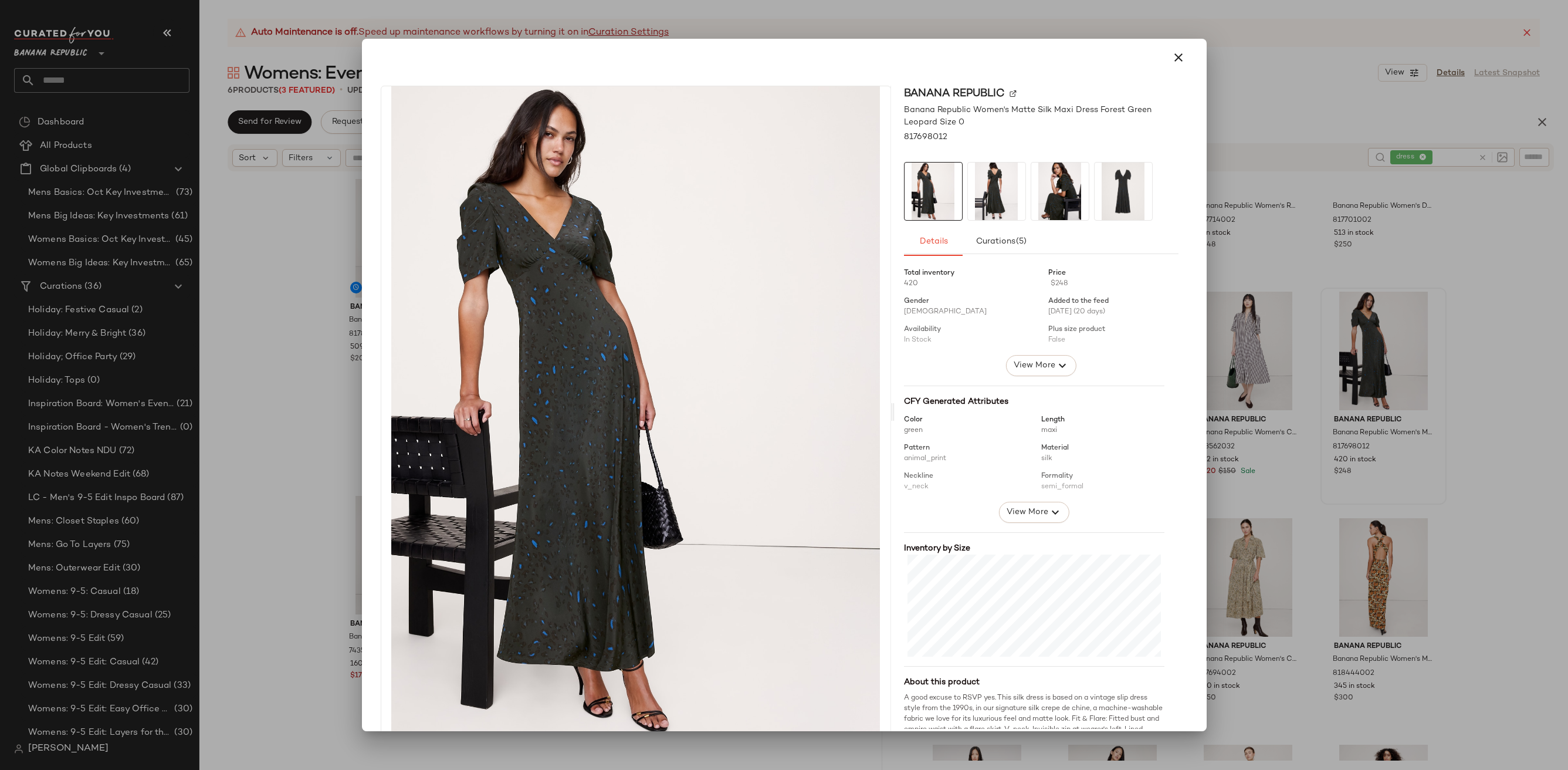
click at [974, 193] on img at bounding box center [997, 191] width 57 height 57
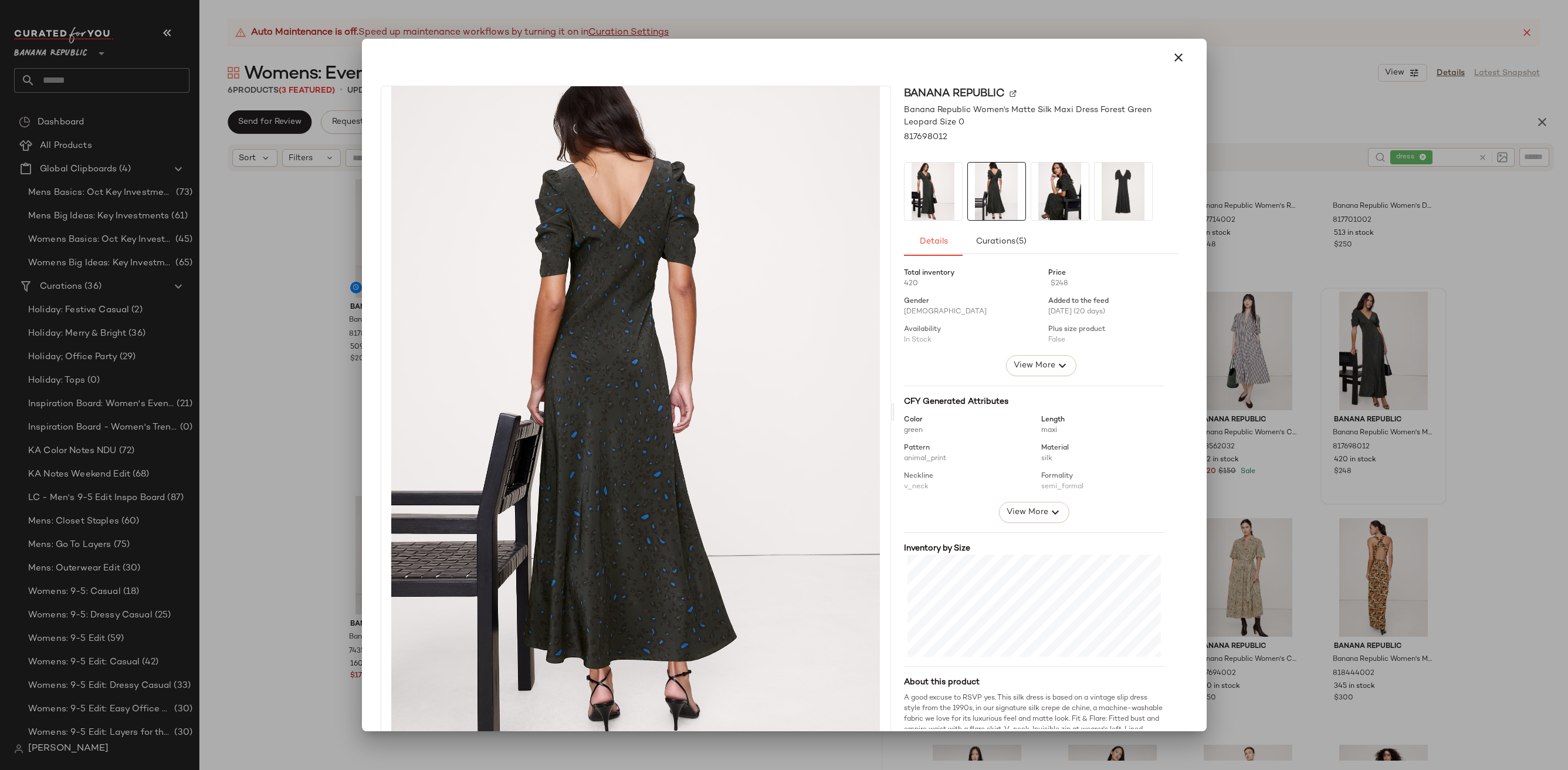
click at [1053, 174] on img at bounding box center [1060, 191] width 57 height 57
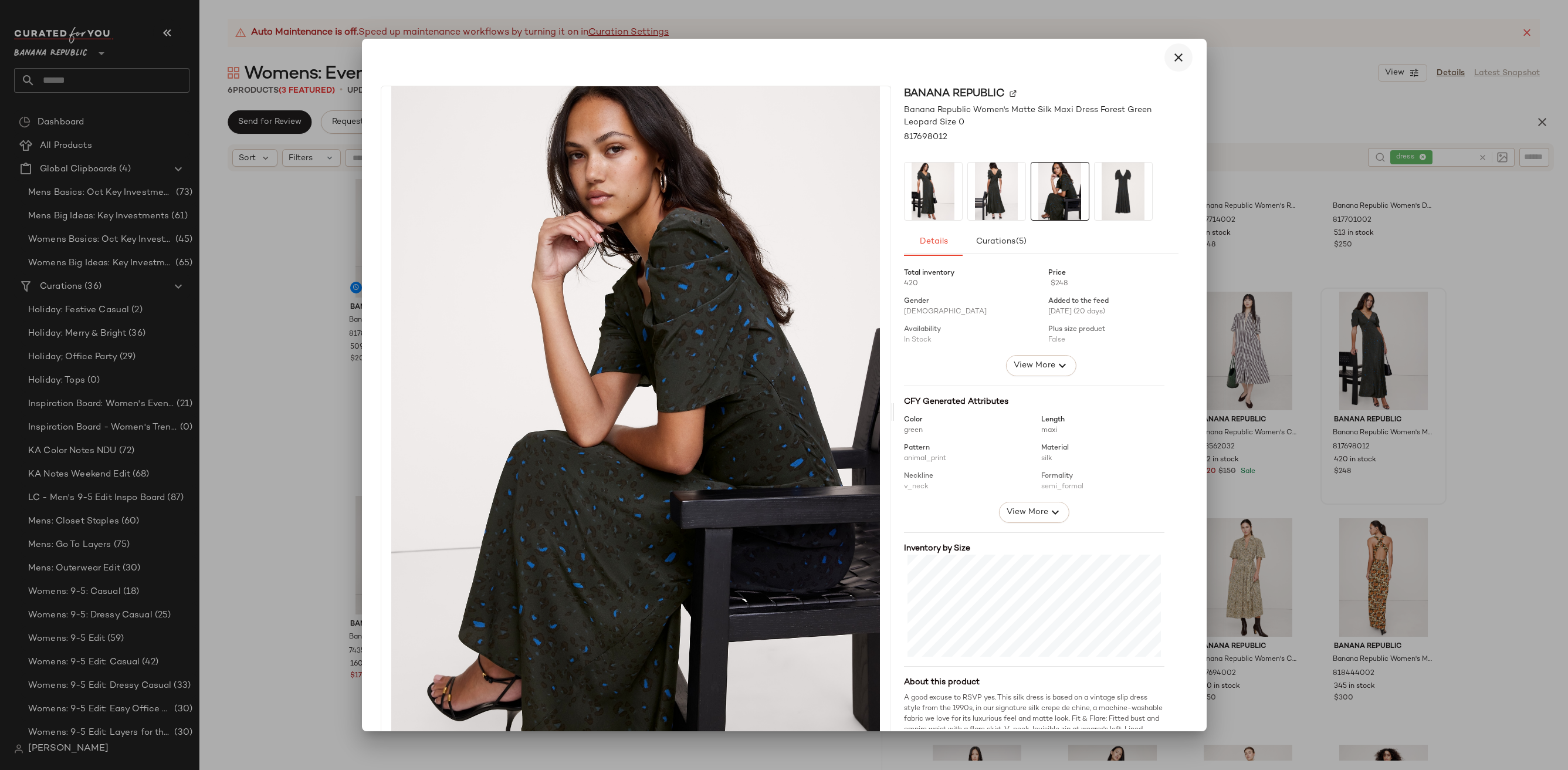
click at [1165, 50] on button "button" at bounding box center [1178, 57] width 28 height 28
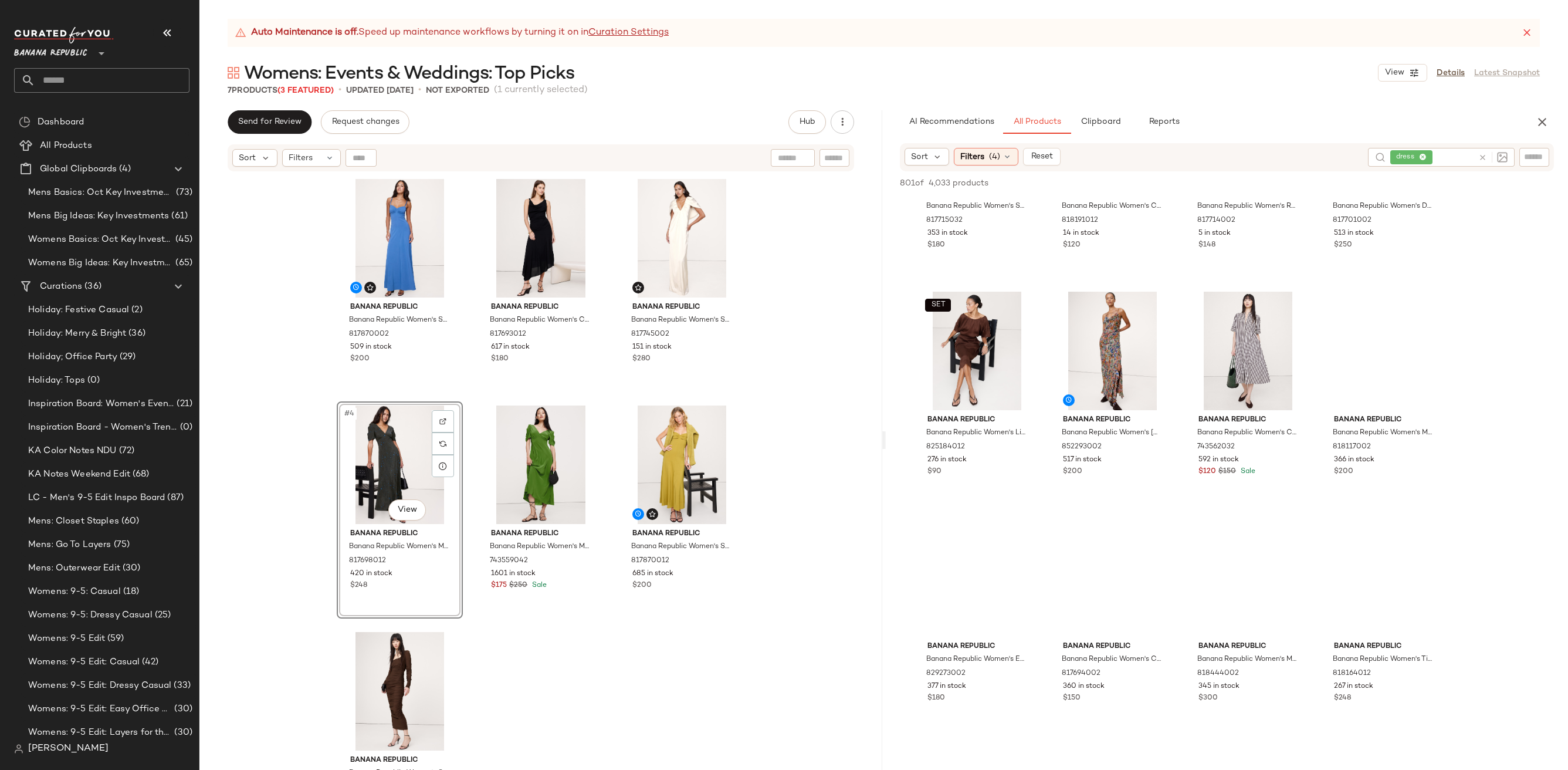
click at [644, 675] on div "Banana Republic Banana Republic Women's Stretch-Sateen Sweetheart Maxi Dress Bl…" at bounding box center [541, 486] width 408 height 624
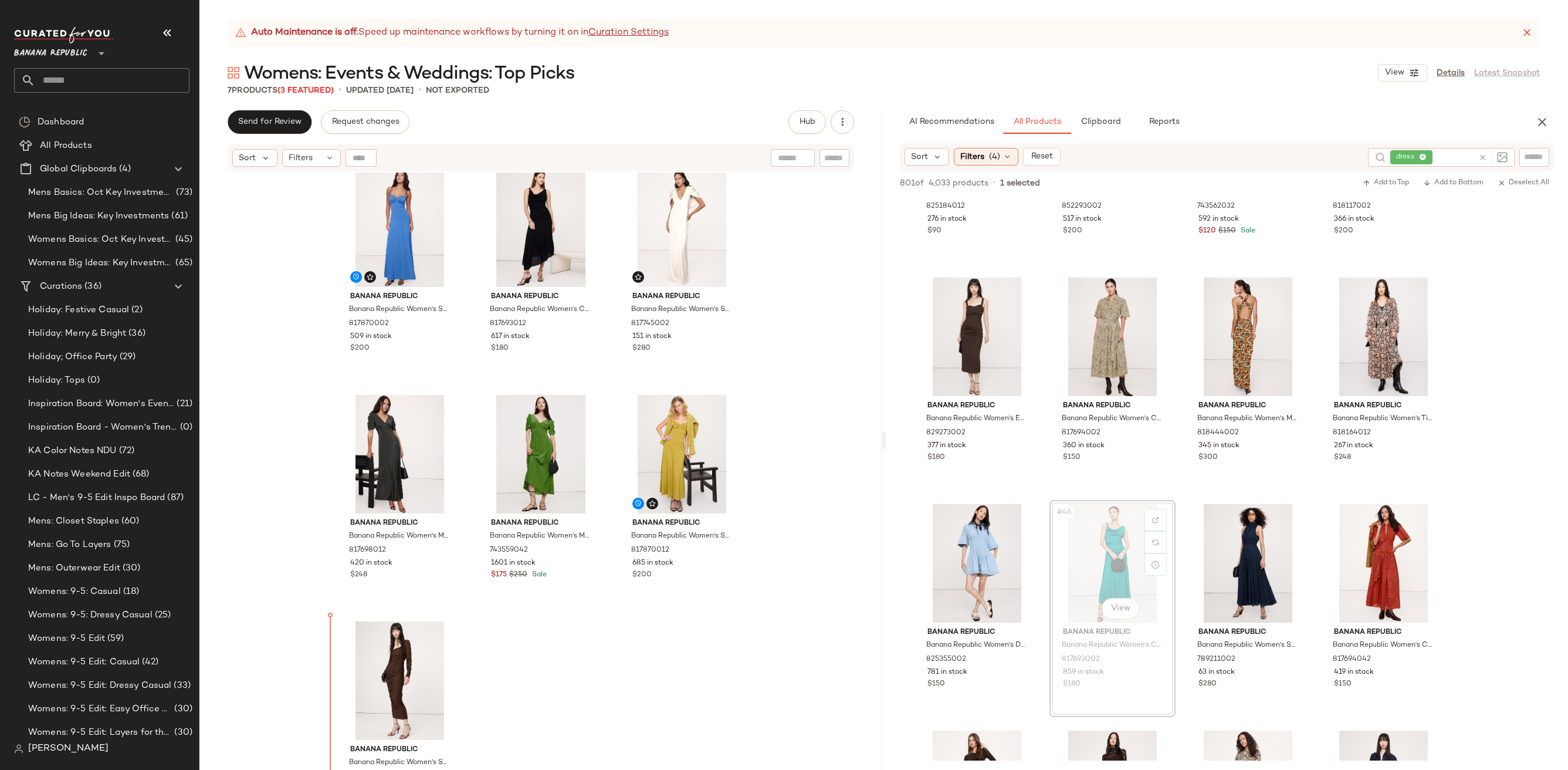
scroll to position [12, 0]
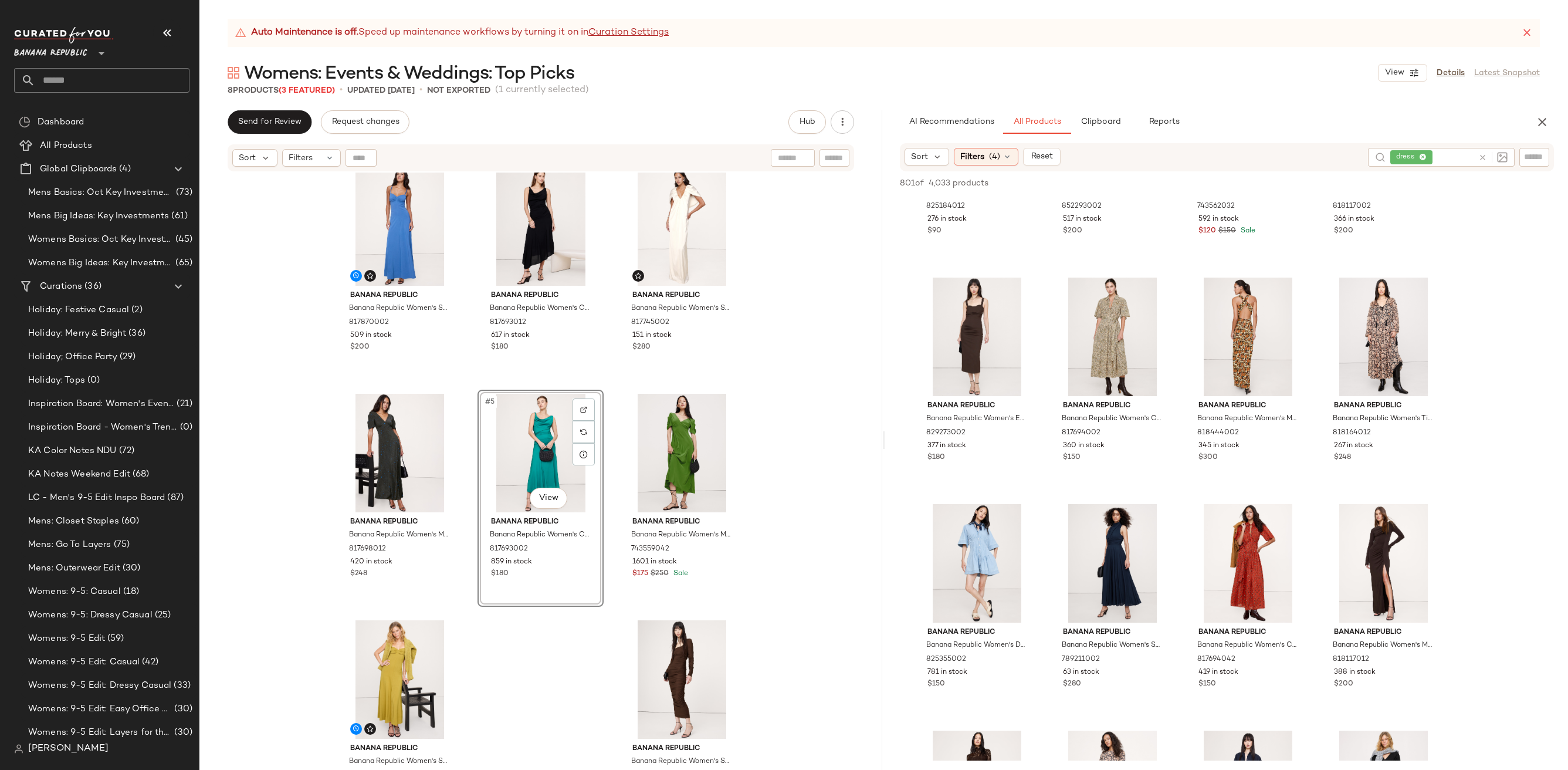
click at [796, 532] on div "Banana Republic Banana Republic Women's Stretch-Sateen Sweetheart Maxi Dress Bl…" at bounding box center [541, 485] width 683 height 627
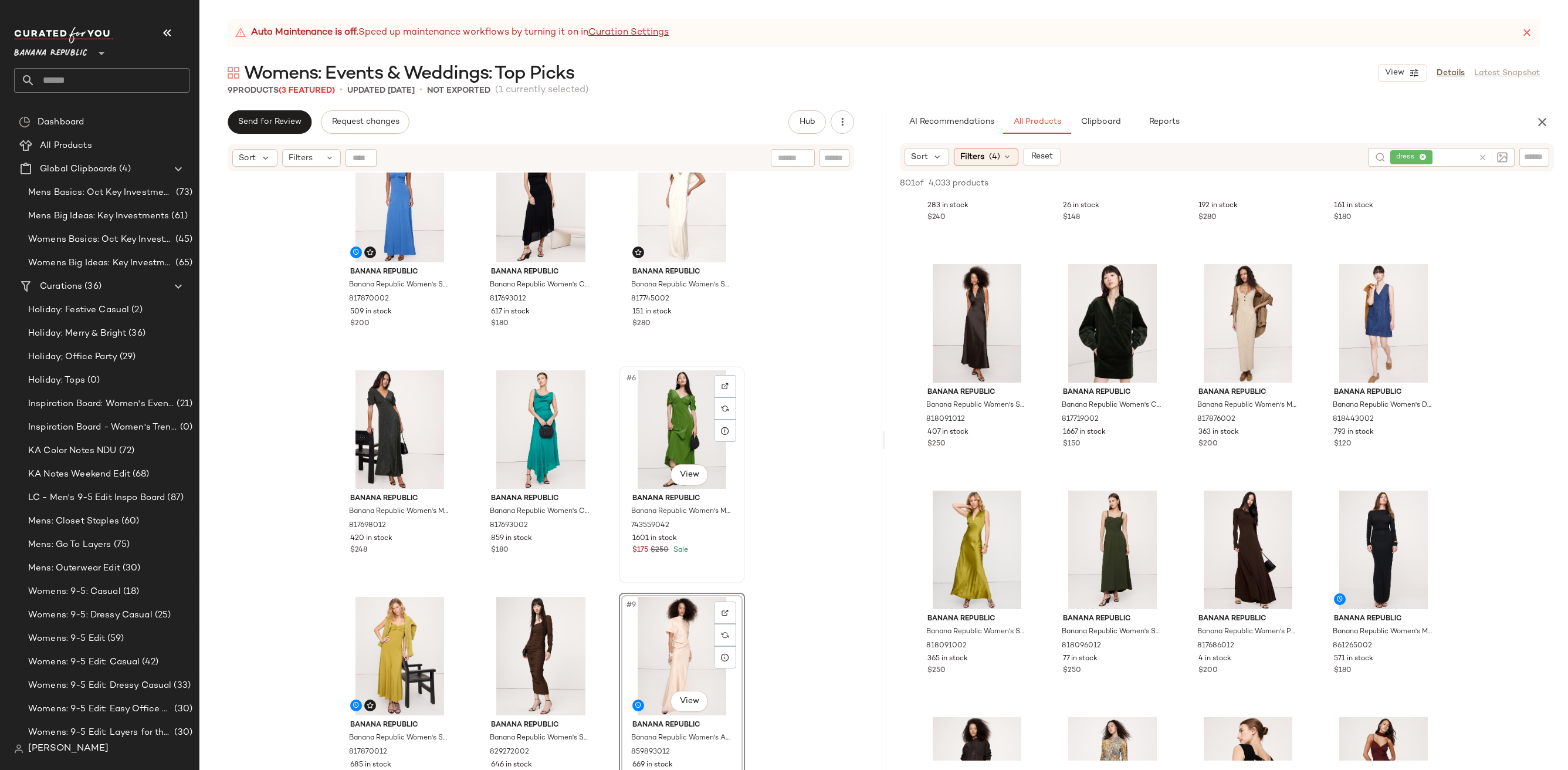
scroll to position [0, 0]
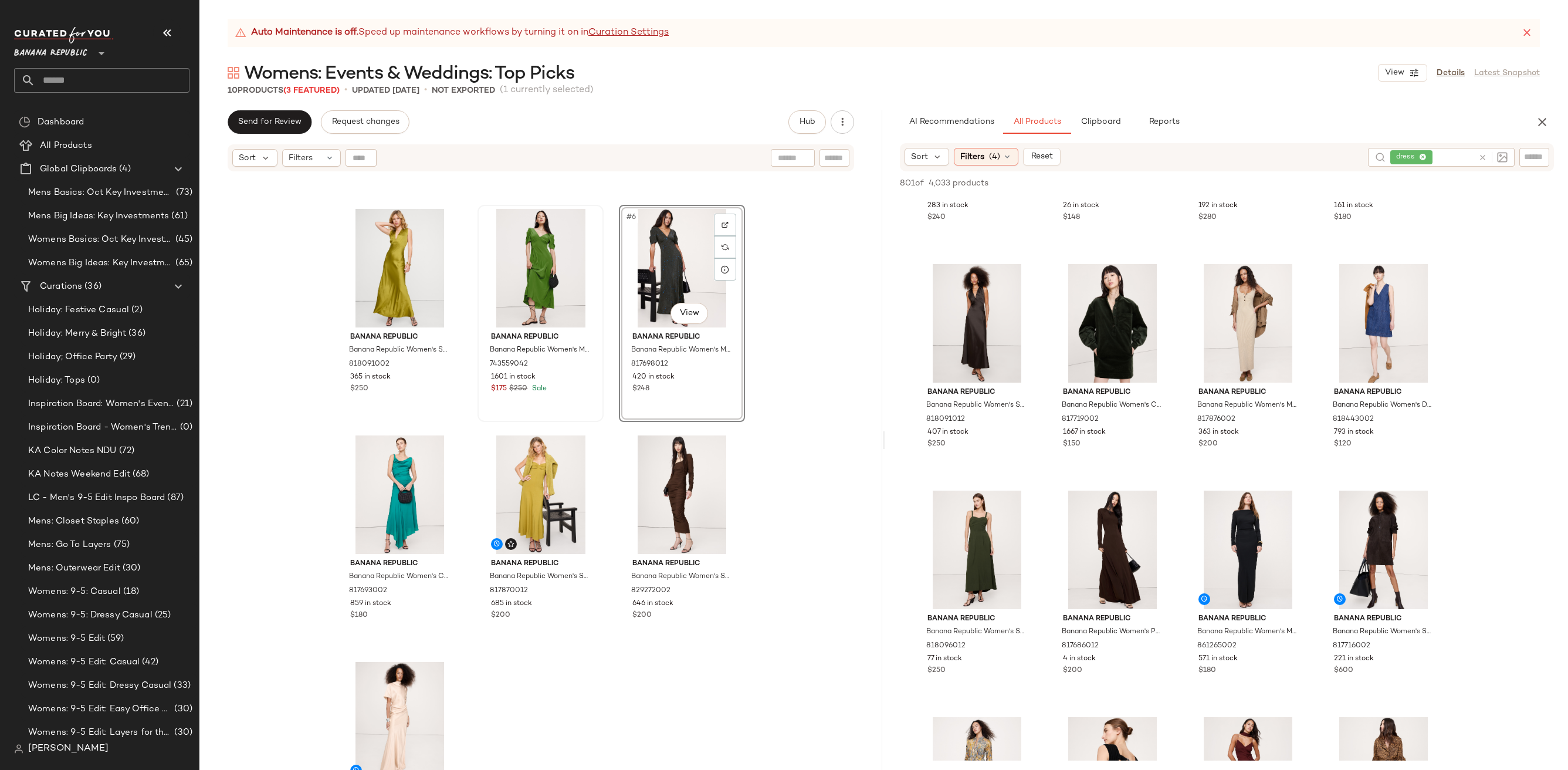
scroll to position [163, 0]
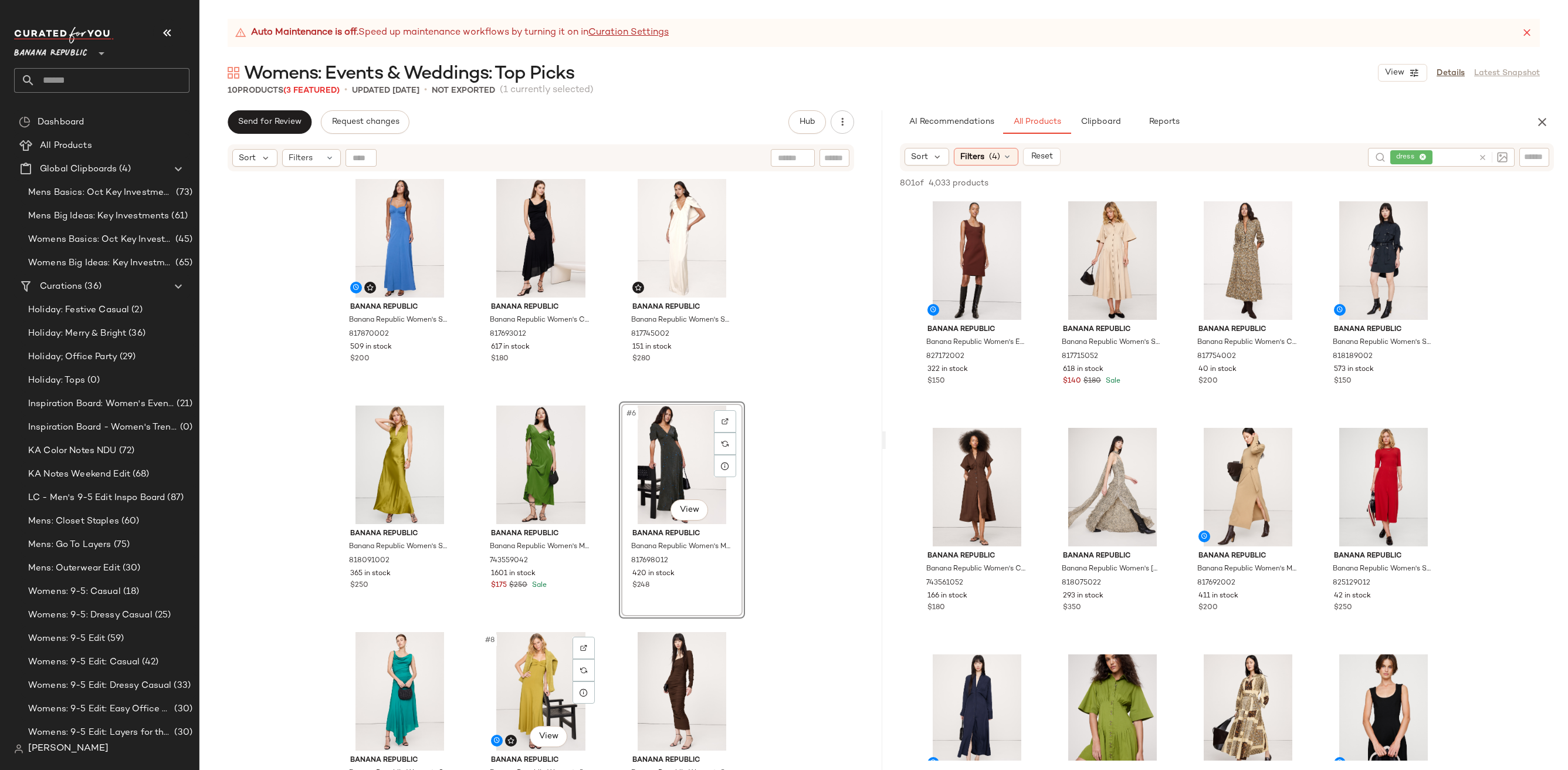
scroll to position [3107, 0]
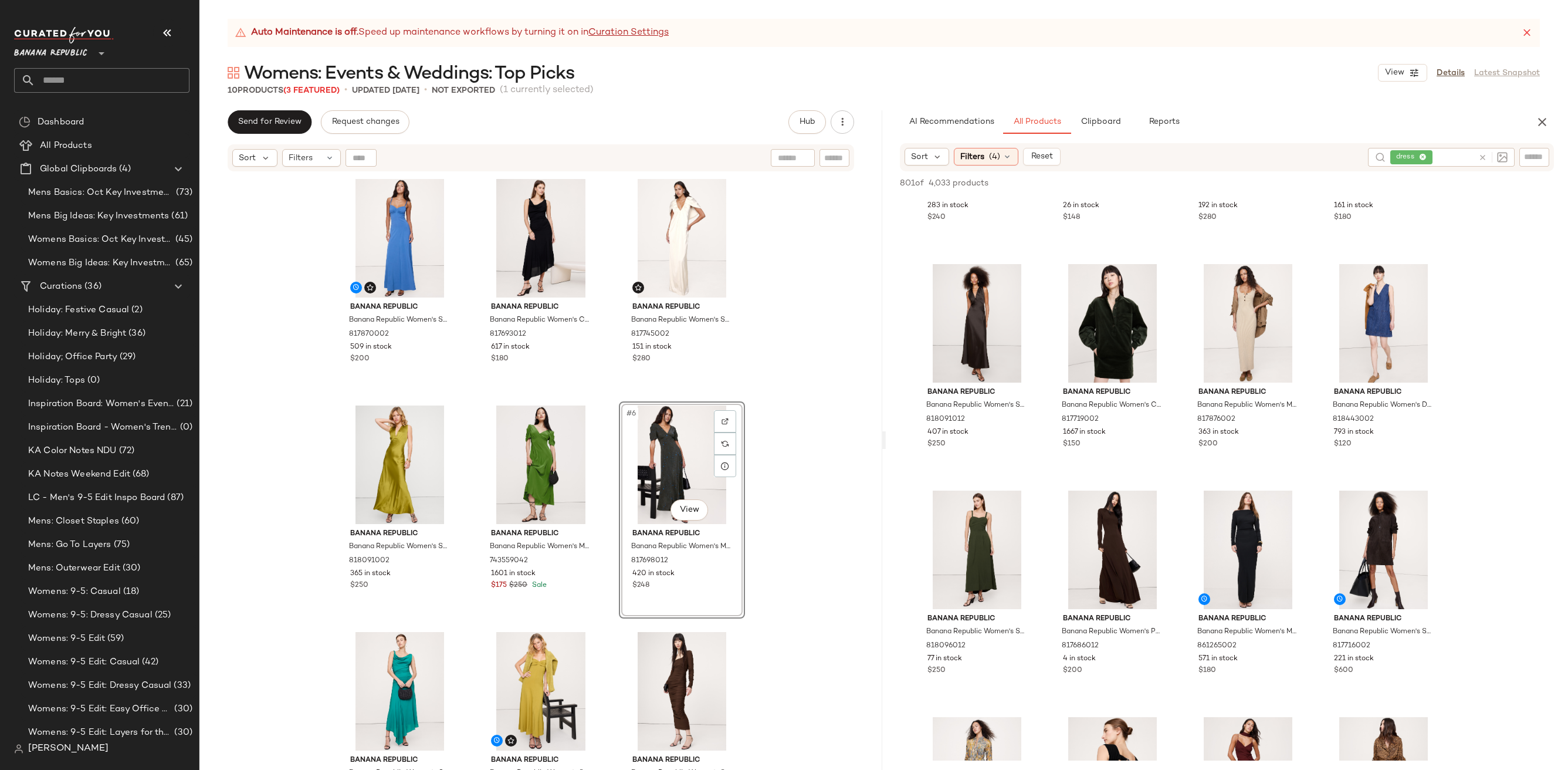
click at [822, 421] on div "Banana Republic Banana Republic Women's Stretch-Sateen Sweetheart Maxi Dress Bl…" at bounding box center [541, 485] width 683 height 627
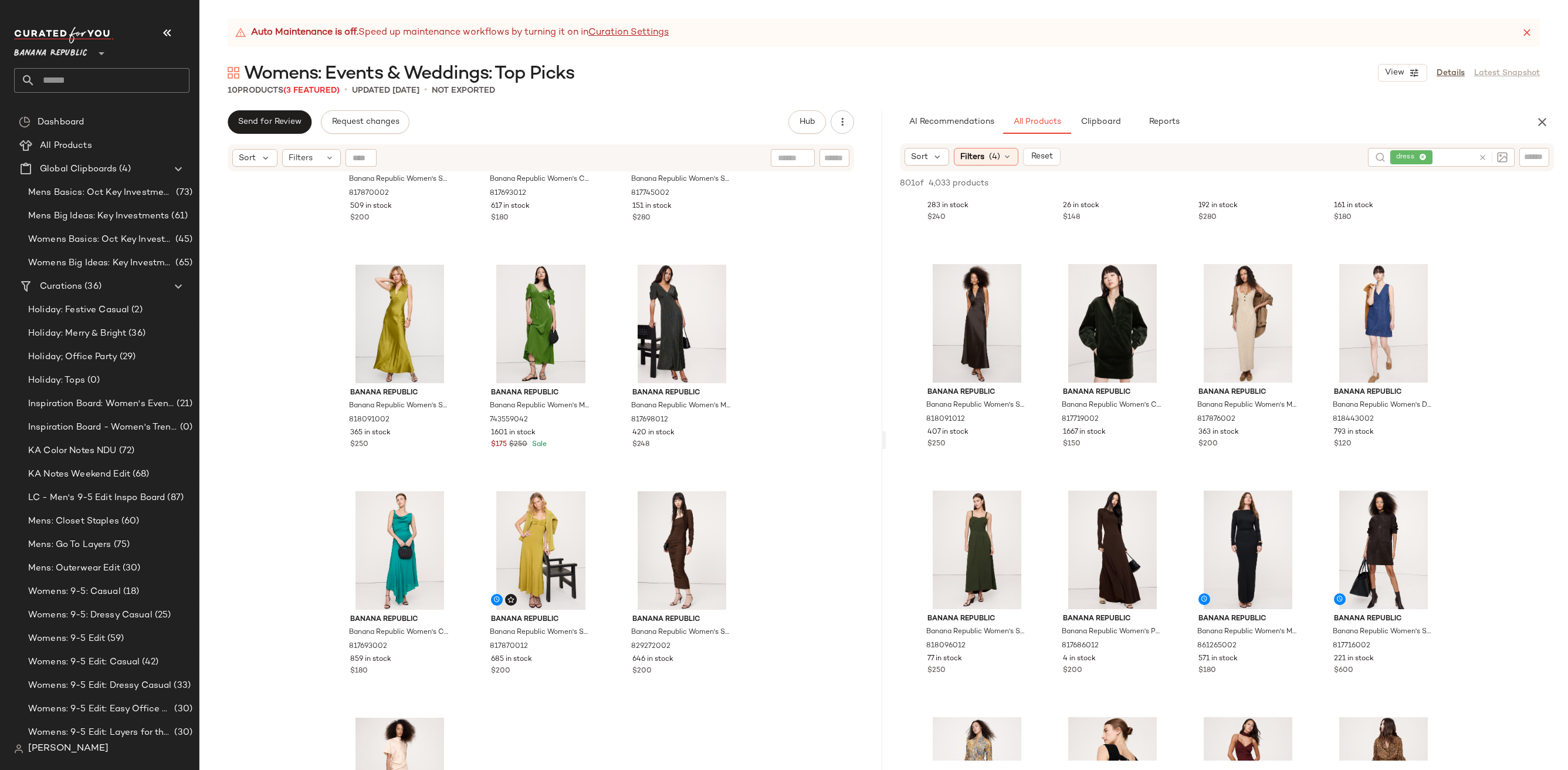
scroll to position [233, 0]
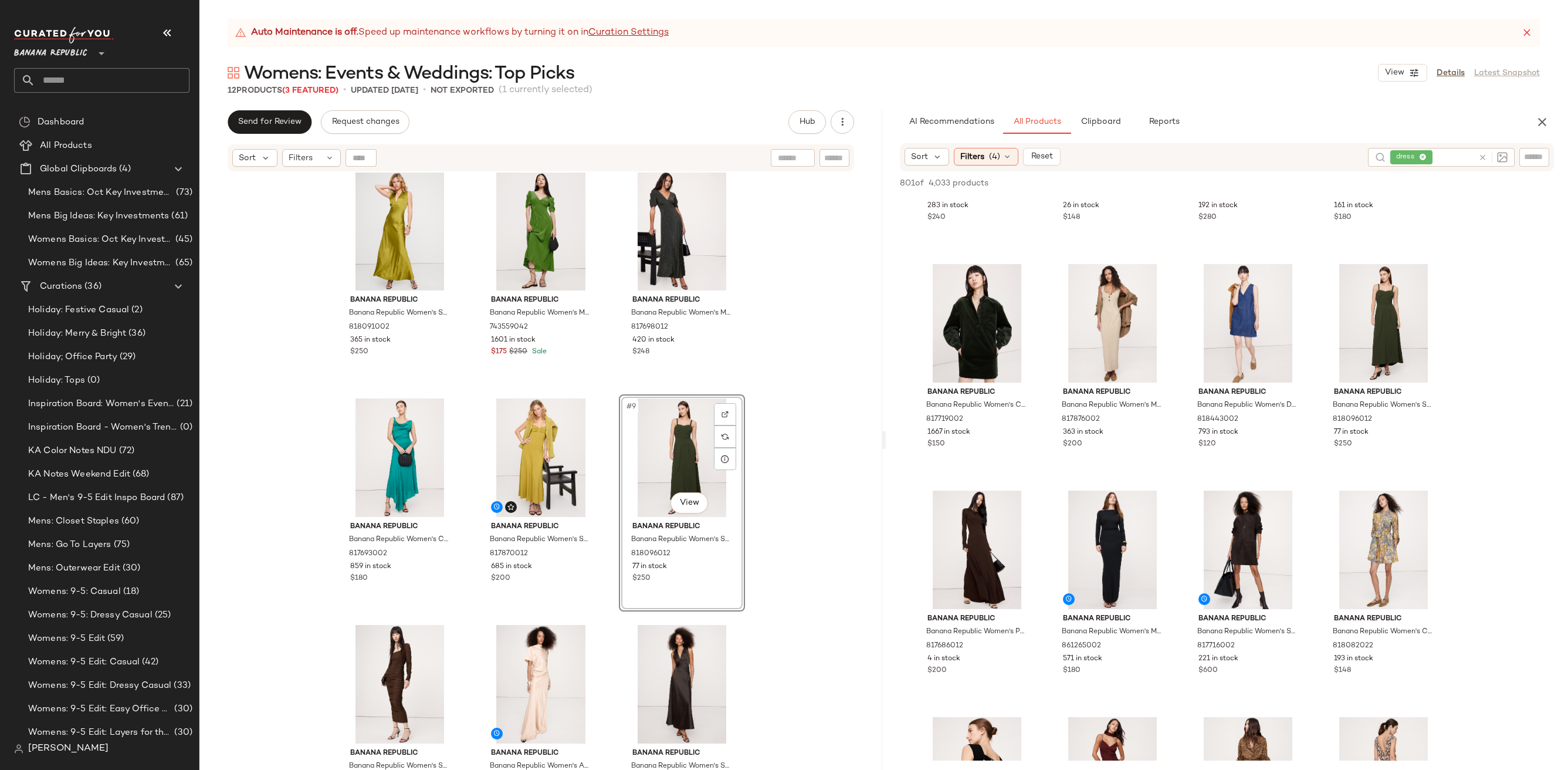
click at [834, 506] on div "Banana Republic Banana Republic Women's Stretch-Sateen Sweetheart Maxi Dress Bl…" at bounding box center [541, 485] width 683 height 627
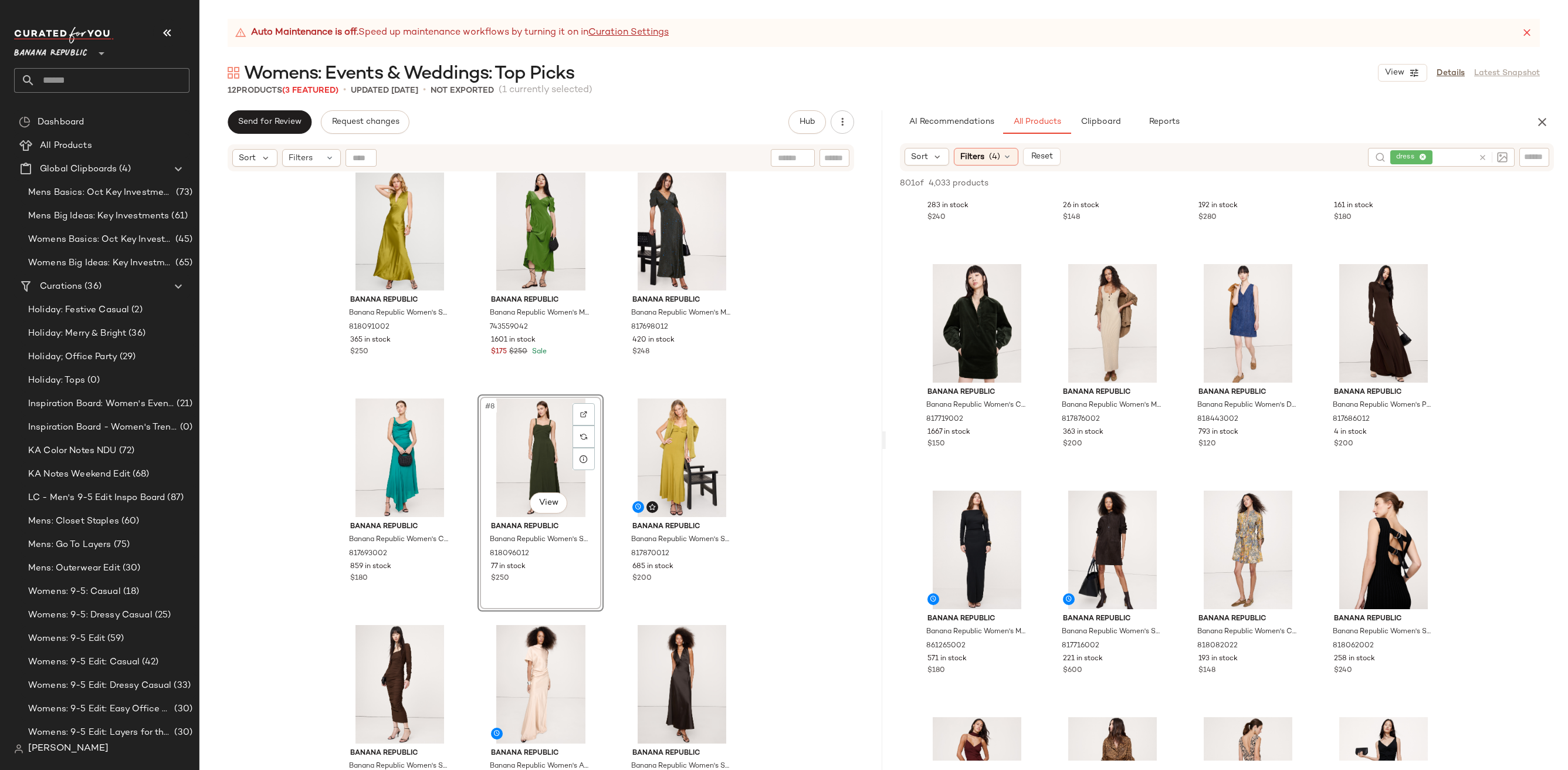
click at [790, 471] on div "Banana Republic Banana Republic Women's Stretch-Sateen Sweetheart Maxi Dress Bl…" at bounding box center [541, 485] width 683 height 627
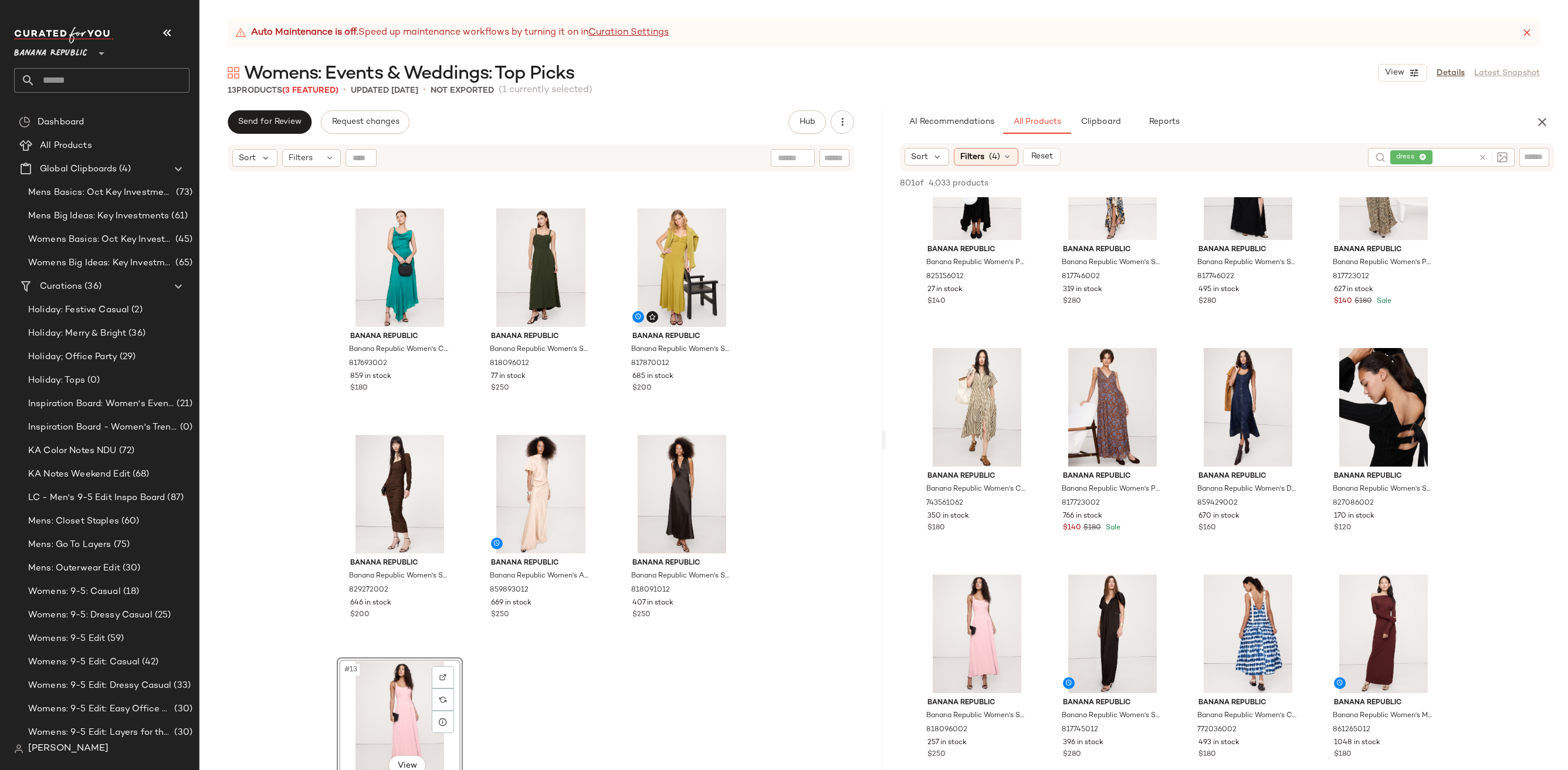
scroll to position [507, 0]
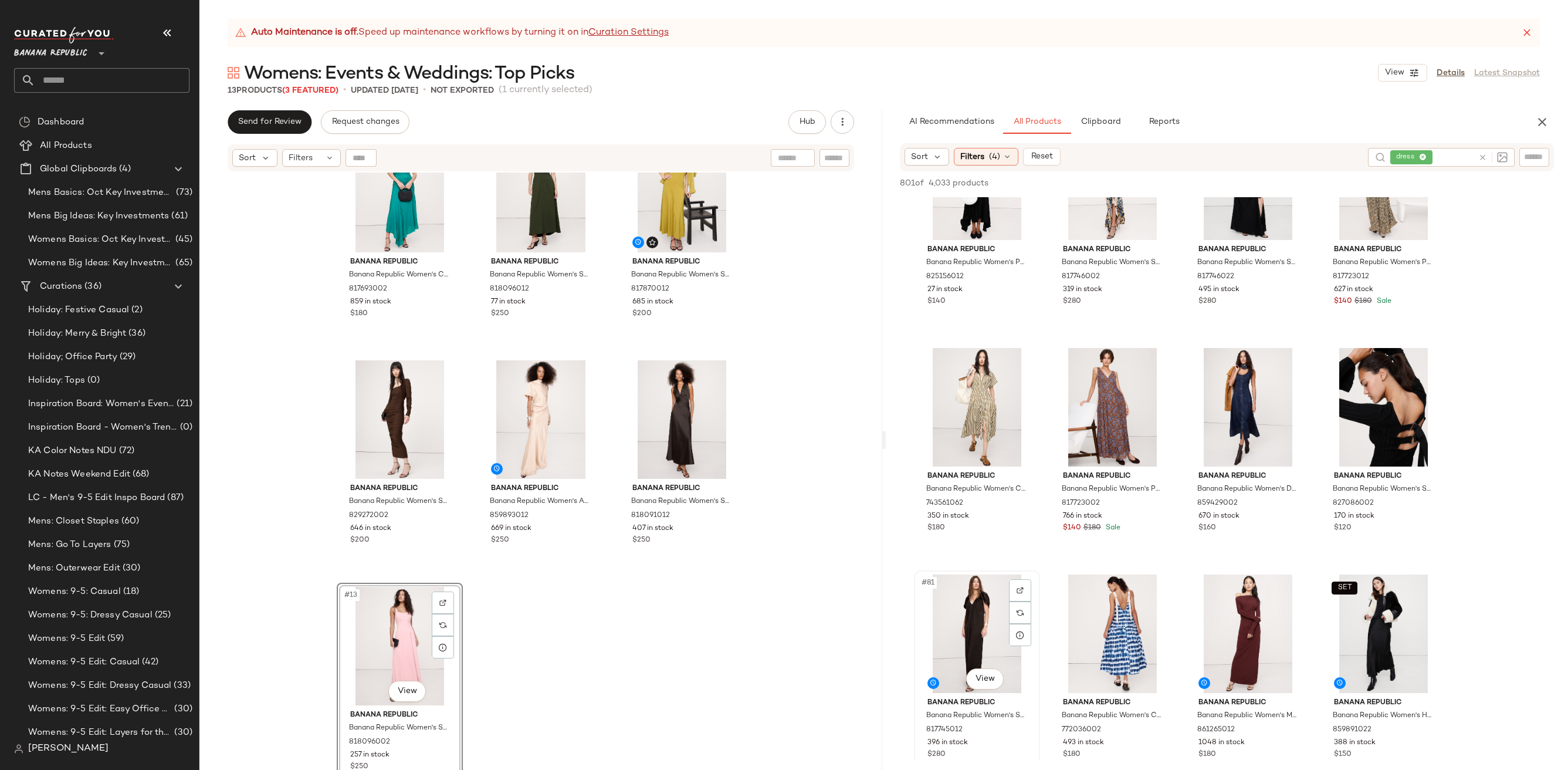
click at [966, 609] on div "#81 View" at bounding box center [977, 634] width 118 height 119
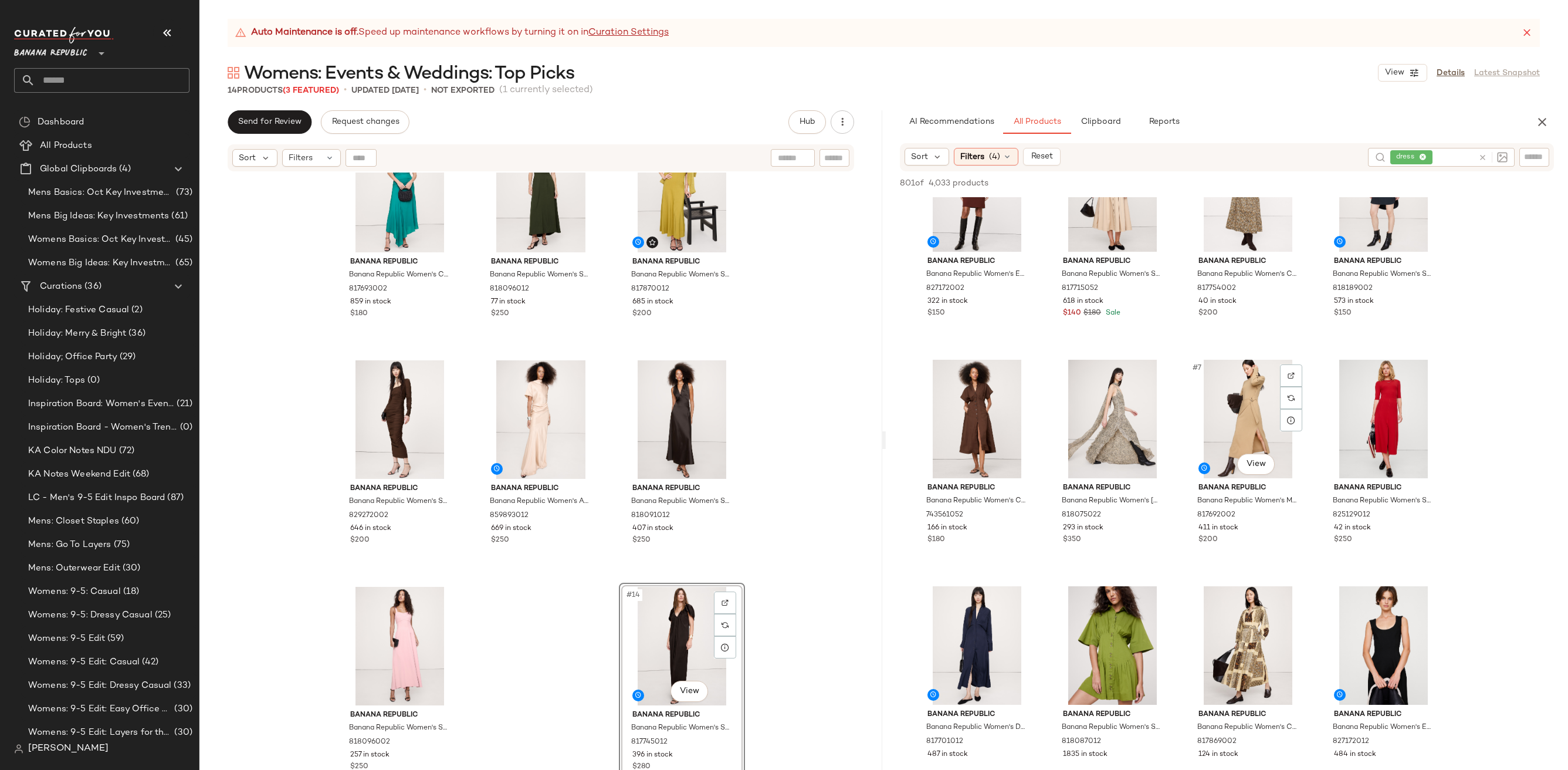
scroll to position [91, 0]
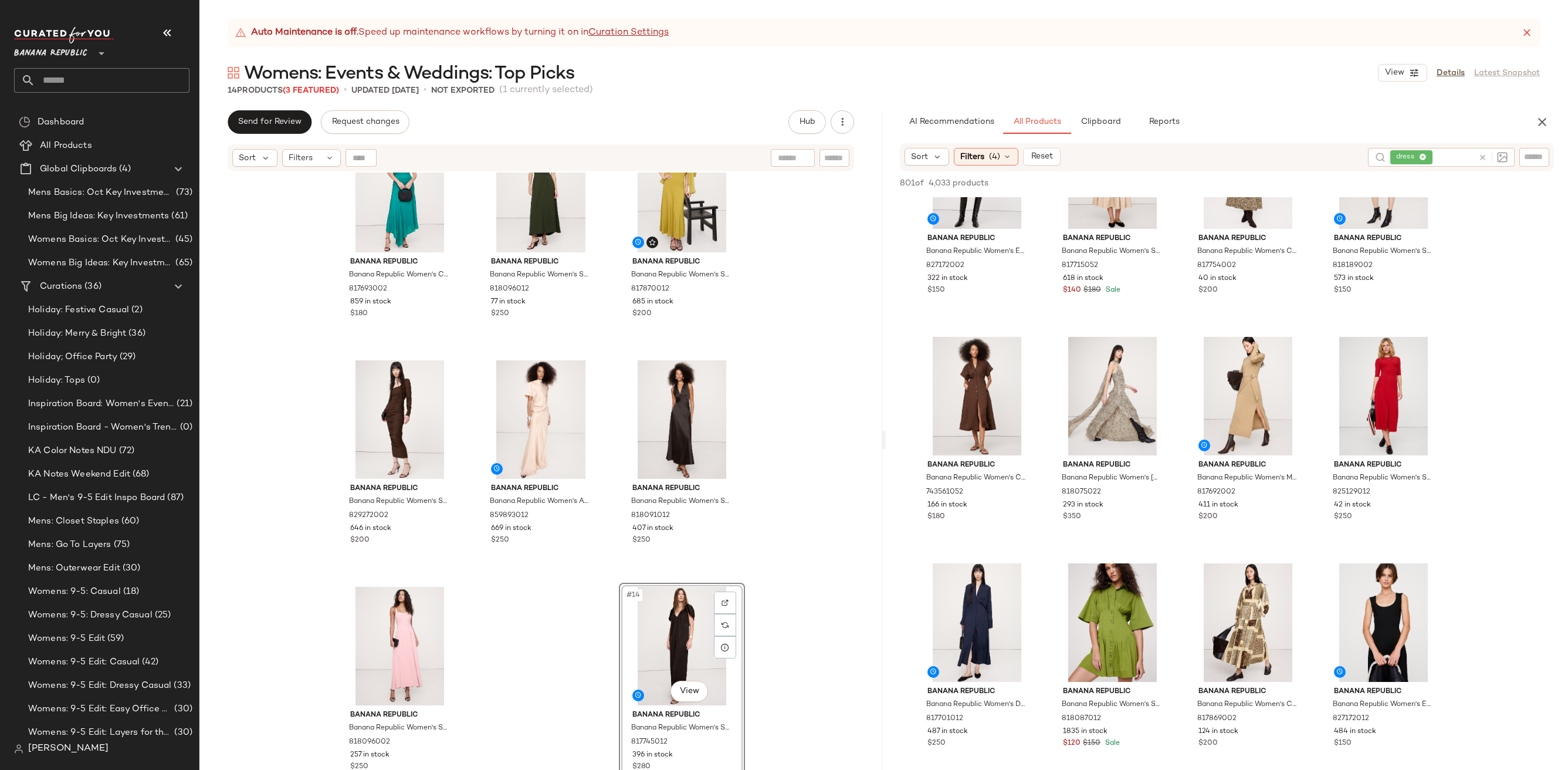
drag, startPoint x: 984, startPoint y: 620, endPoint x: 918, endPoint y: 5, distance: 618.5
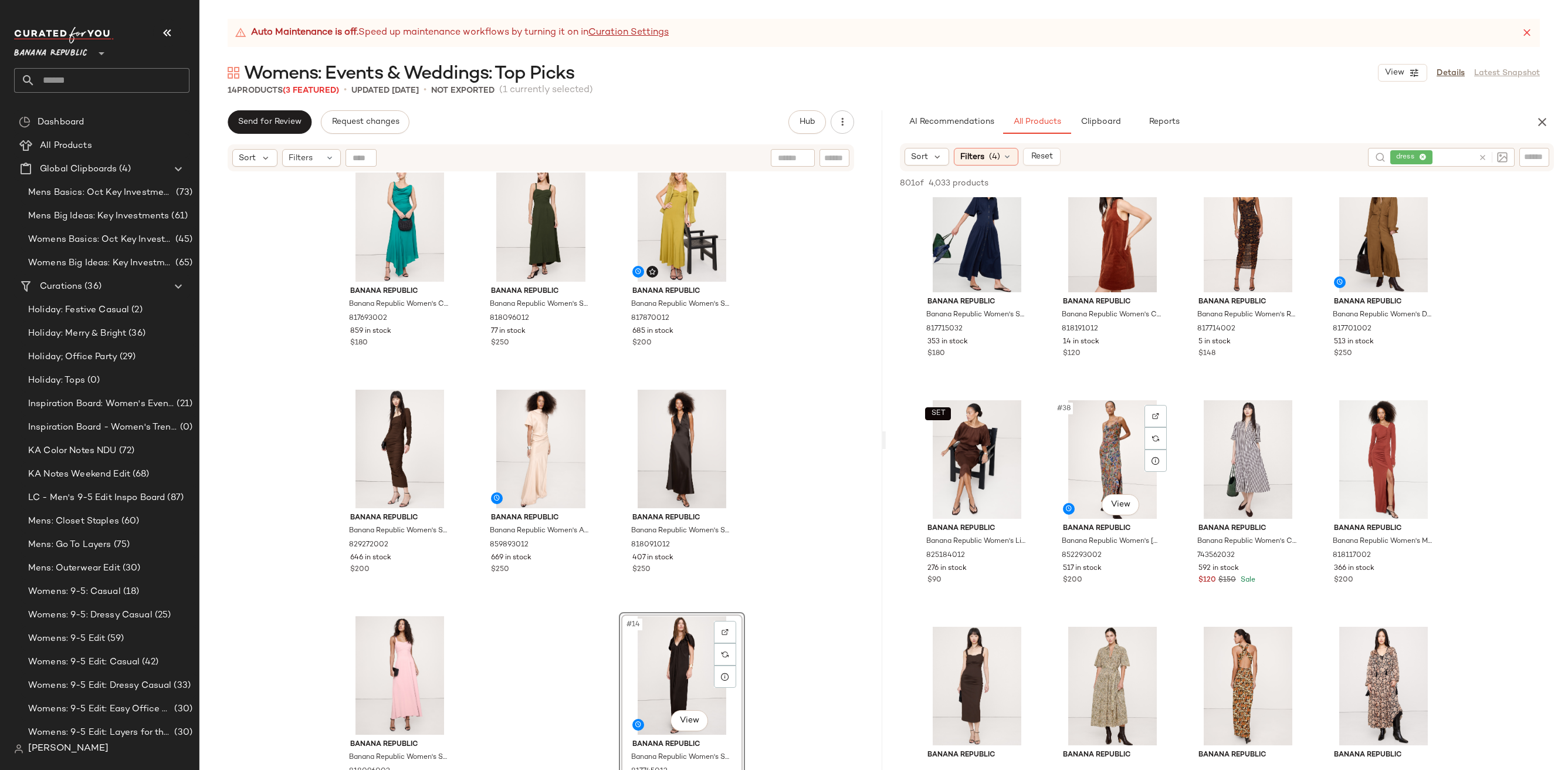
scroll to position [1878, 0]
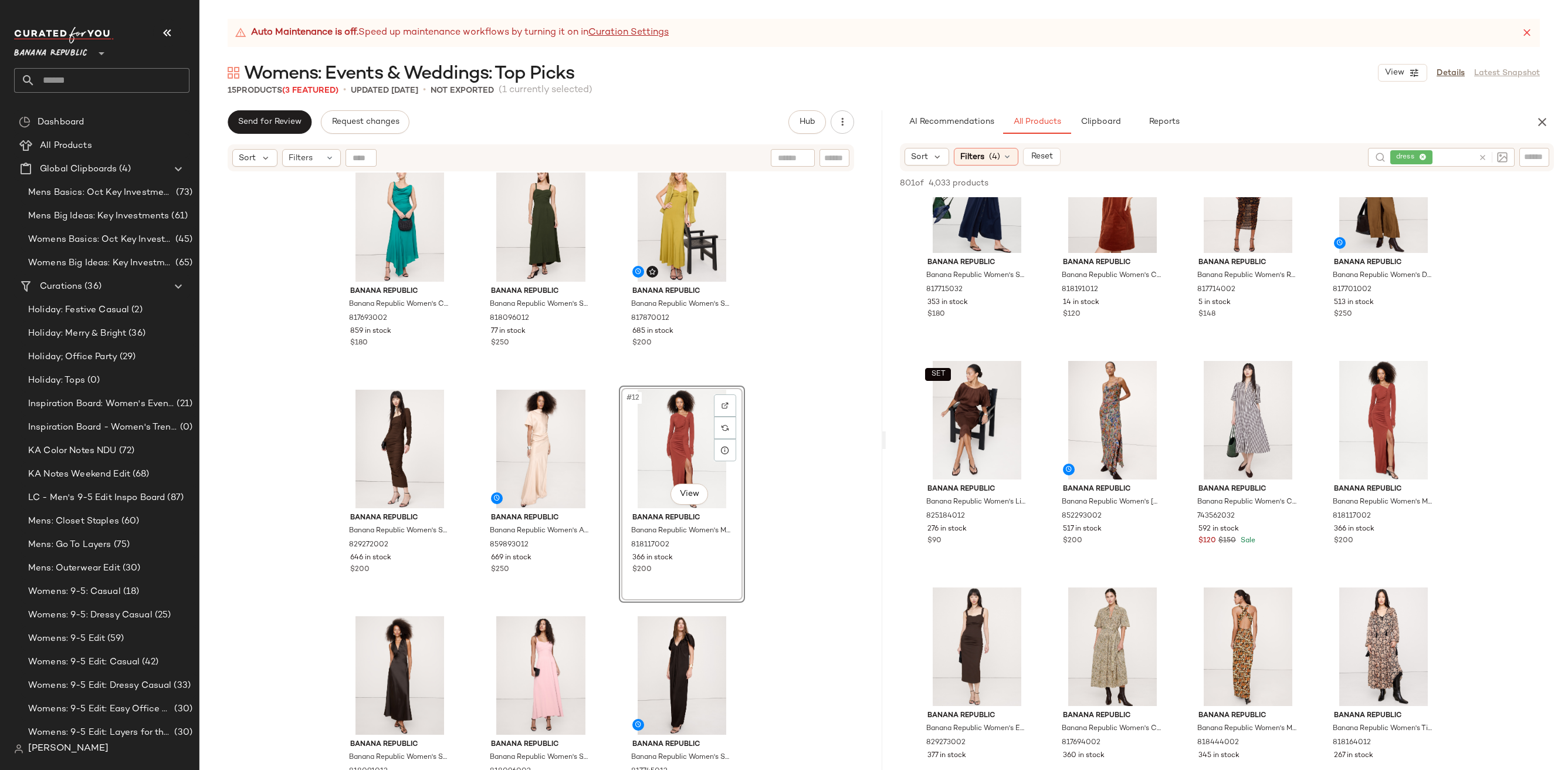
click at [838, 529] on div "Banana Republic Banana Republic Women's Stretch-Satin Cross-Back Maxi Dress Gil…" at bounding box center [541, 485] width 683 height 627
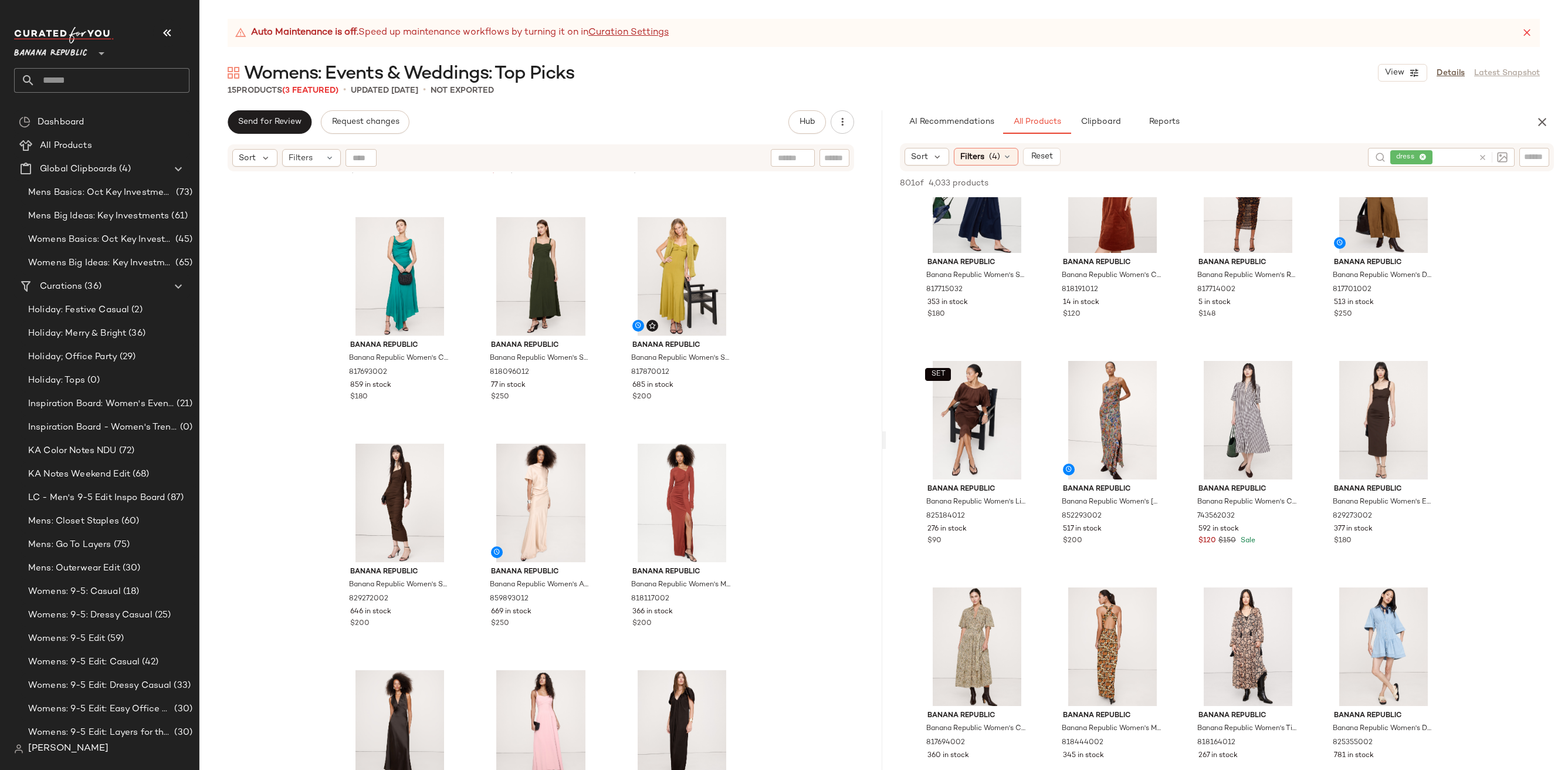
scroll to position [482, 0]
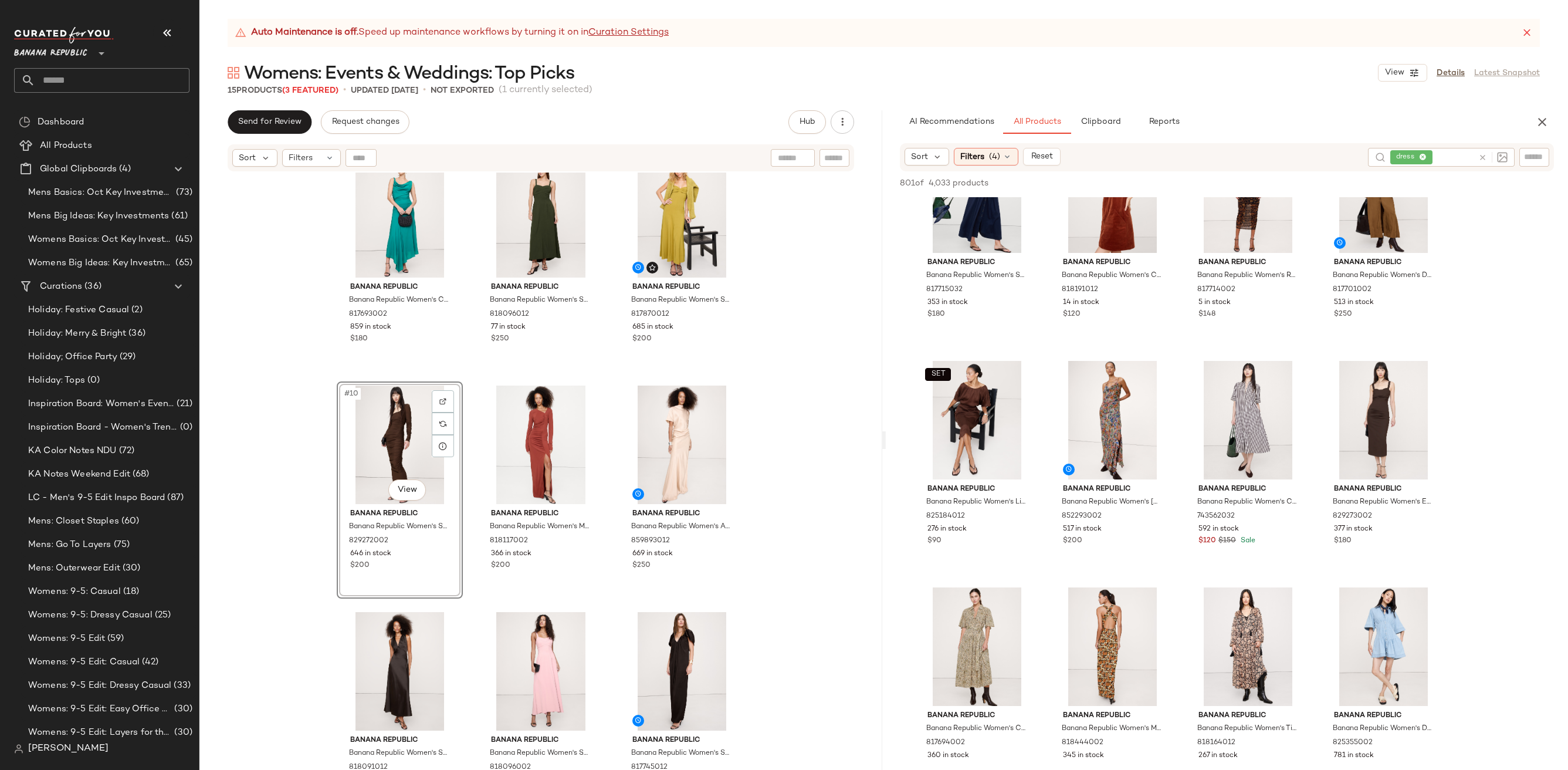
click at [789, 525] on div "Banana Republic Banana Republic Women's Stretch-Satin Cross-Back Maxi Dress Gil…" at bounding box center [541, 485] width 683 height 627
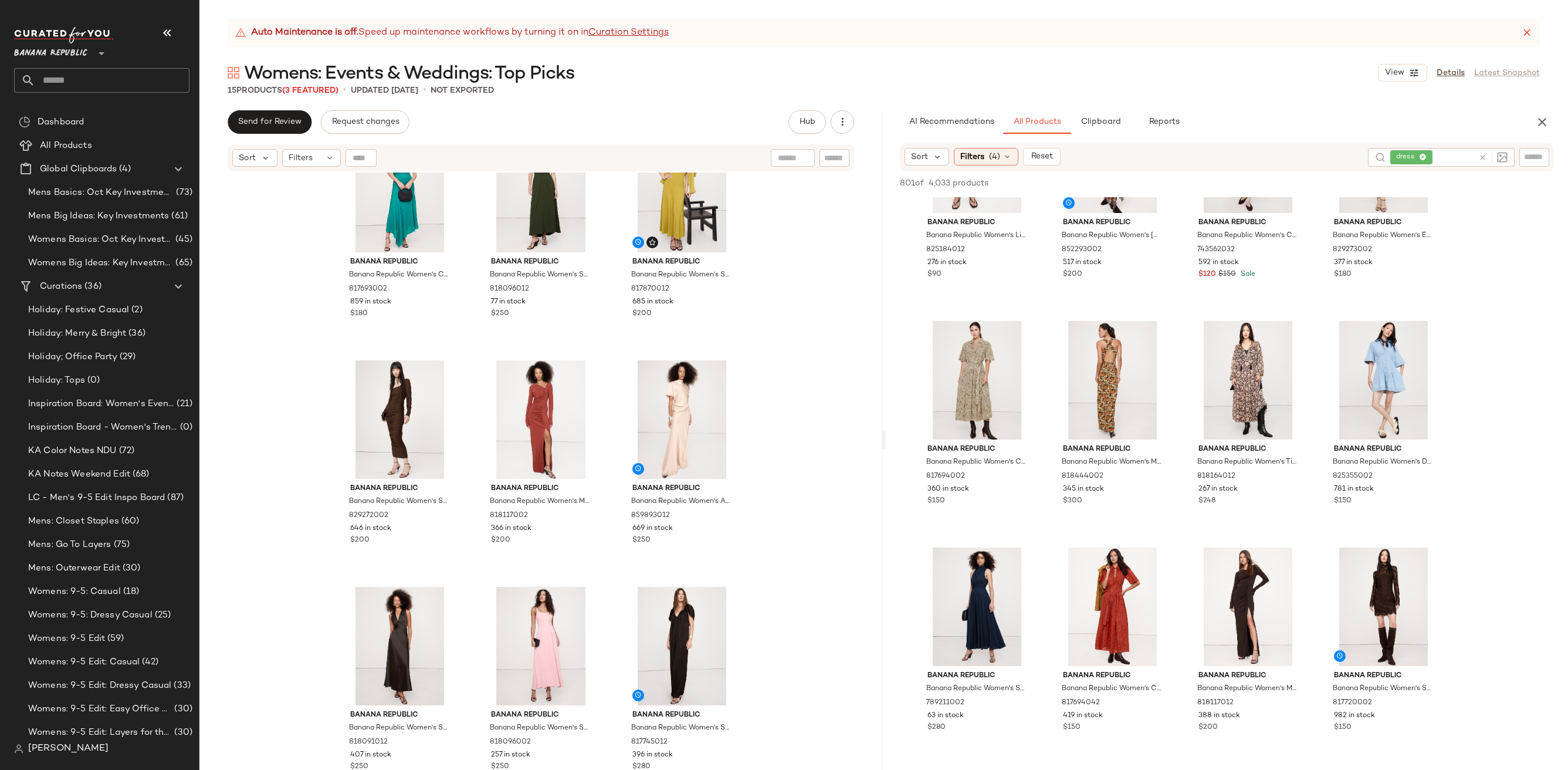
scroll to position [2267, 0]
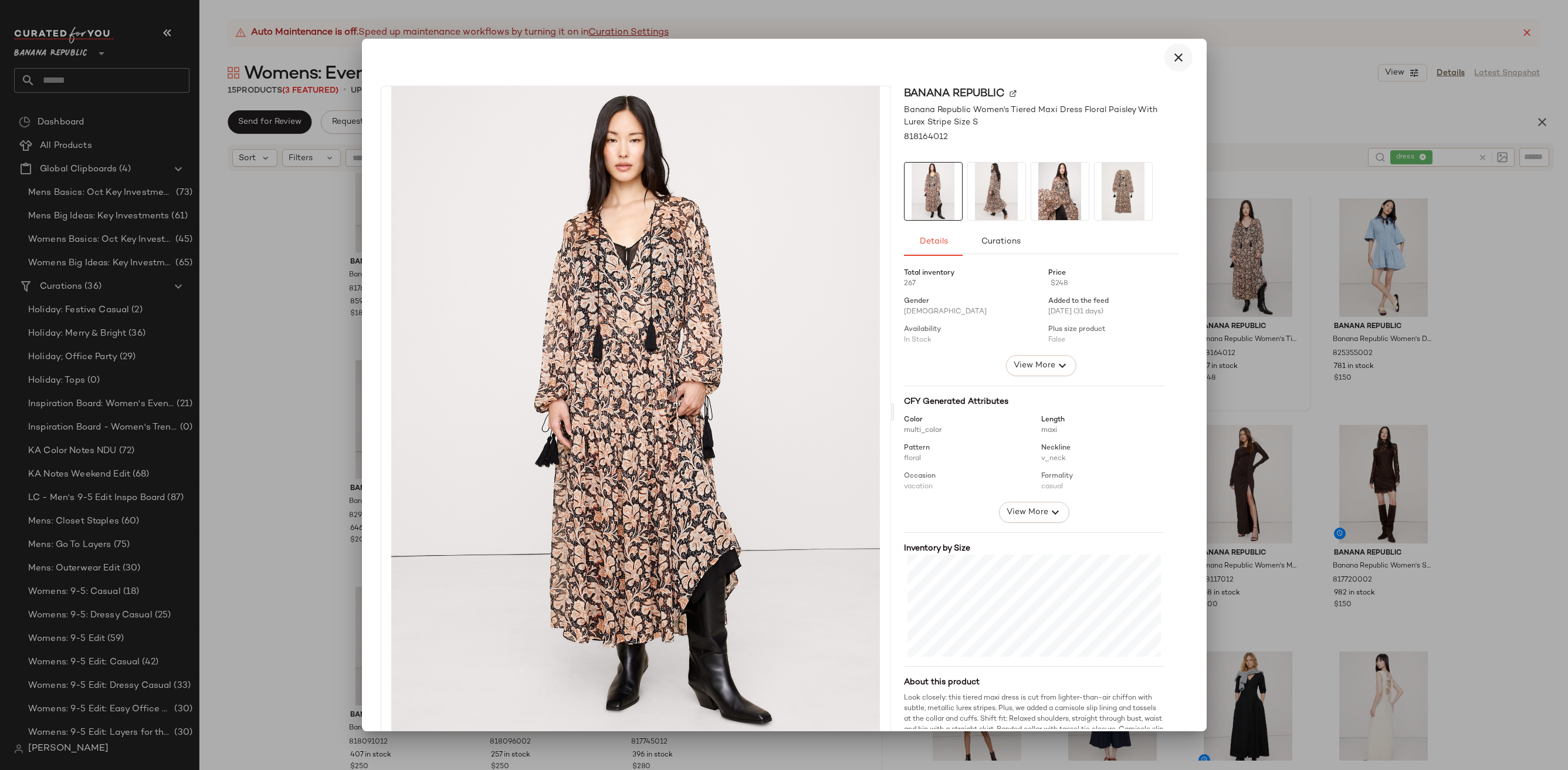
click at [1165, 61] on button "button" at bounding box center [1178, 57] width 28 height 28
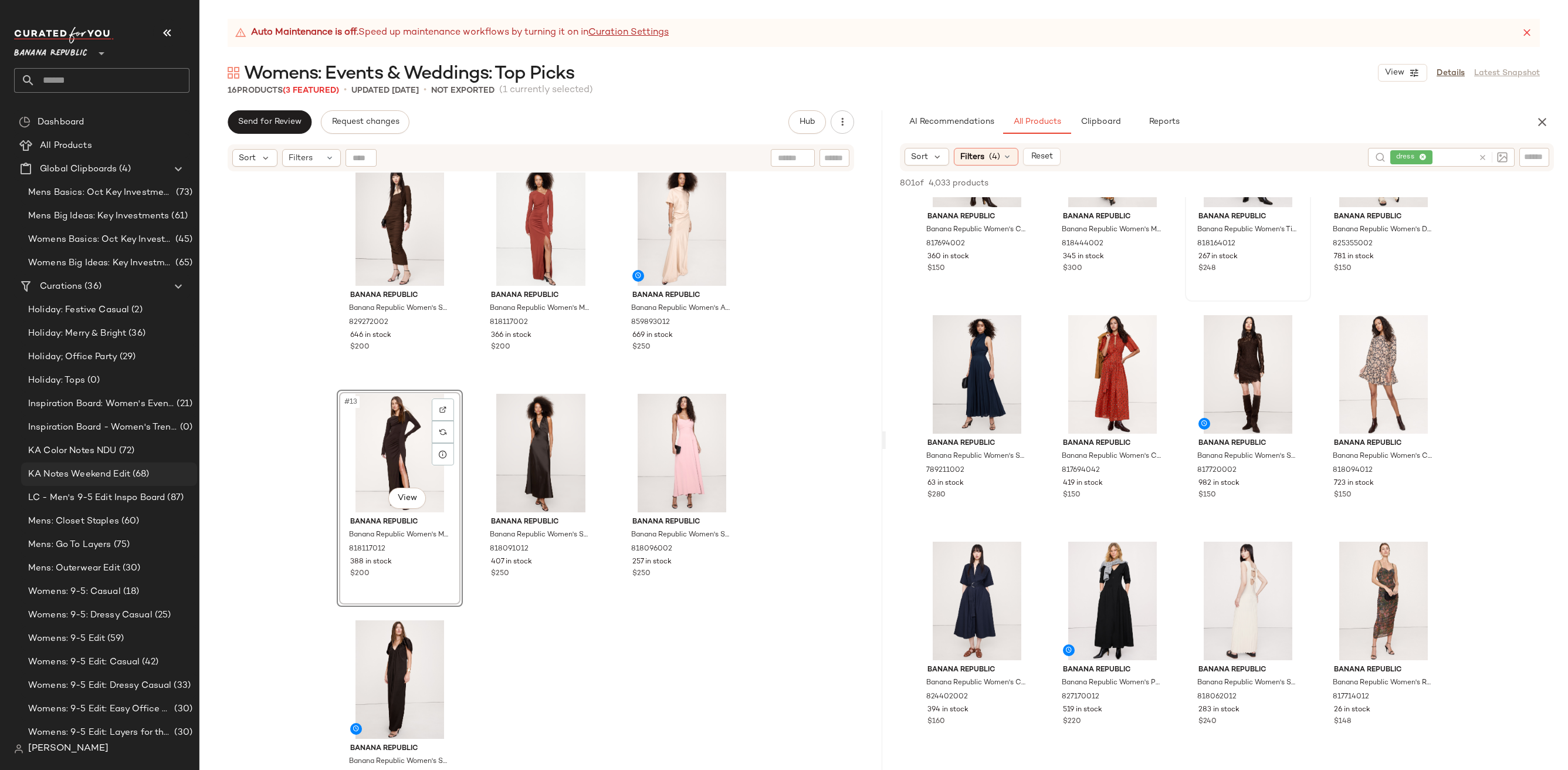
scroll to position [733, 0]
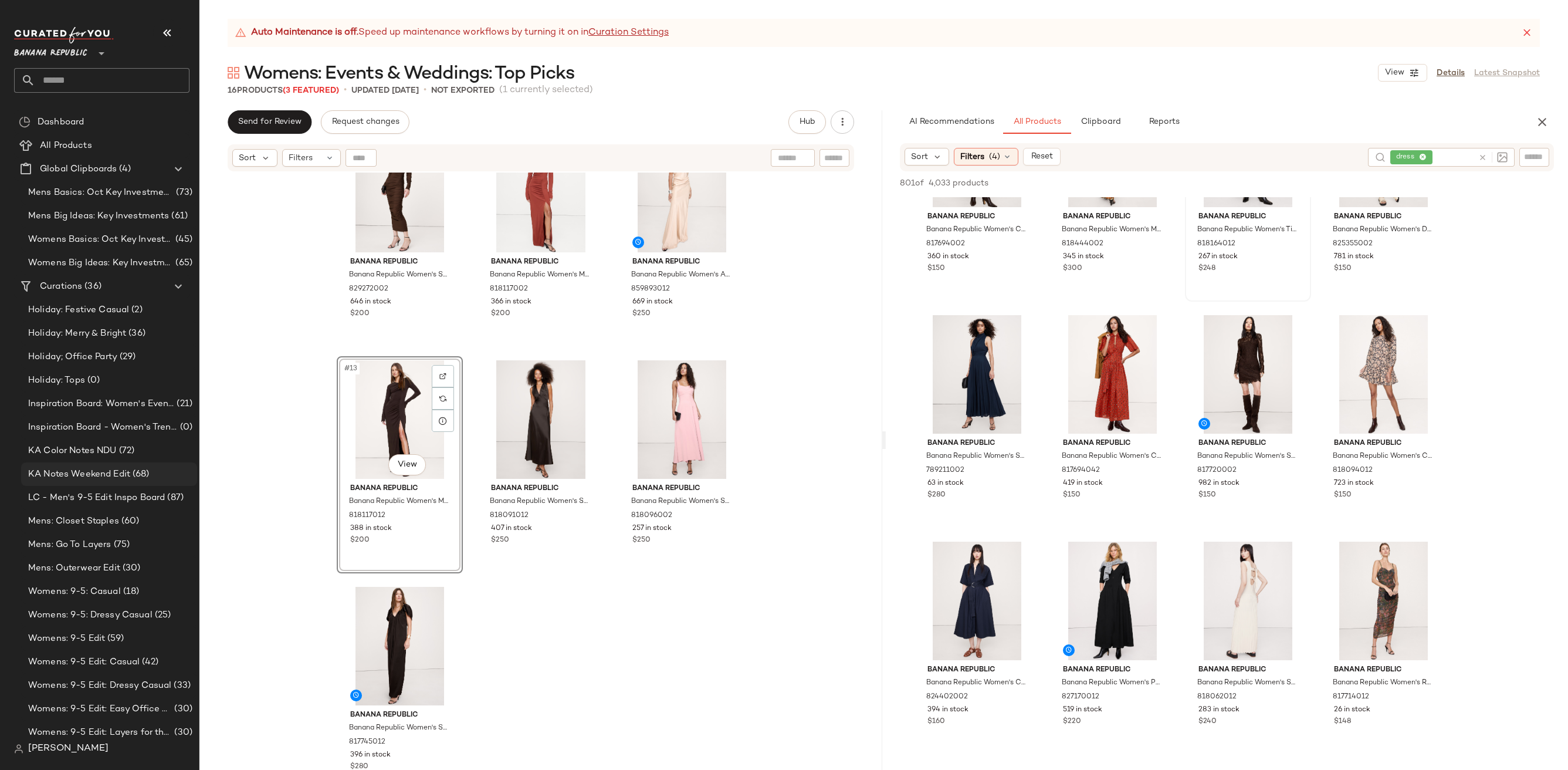
drag, startPoint x: 1245, startPoint y: 357, endPoint x: 53, endPoint y: 463, distance: 1196.7
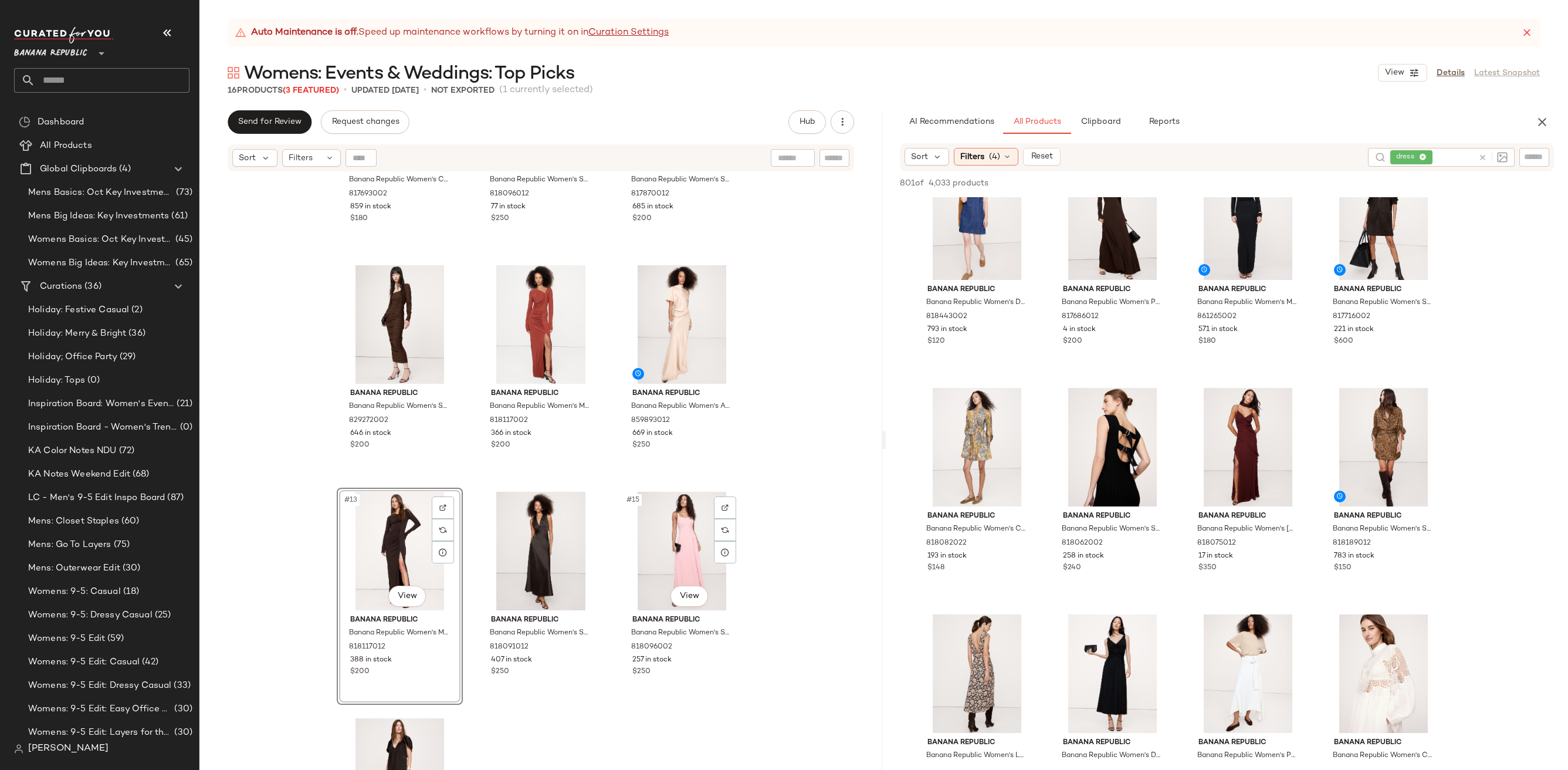
scroll to position [704, 0]
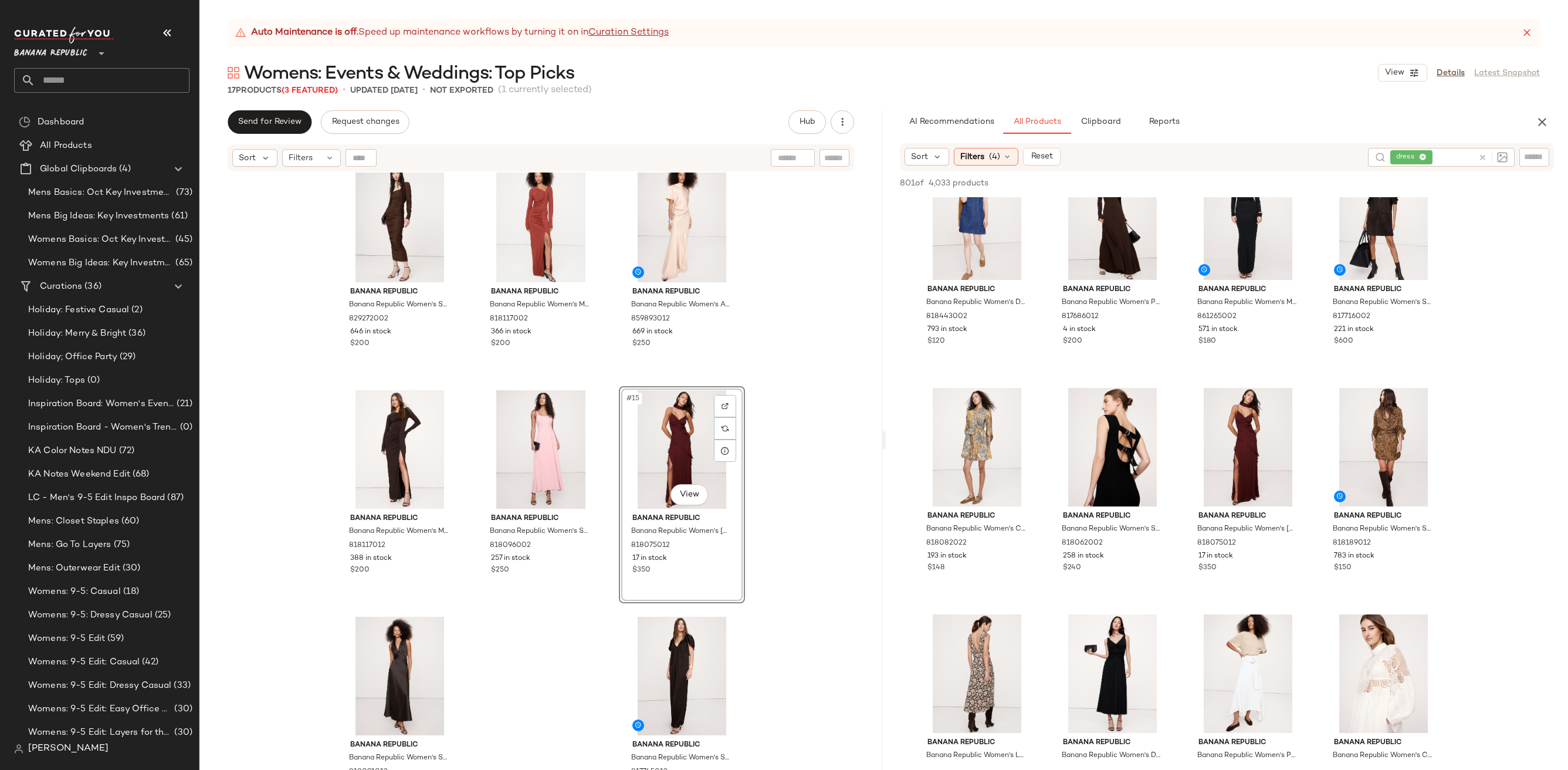
click at [821, 534] on div "Banana Republic Banana Republic Women's Crepe Twist-Shoulder Dress Teal Petite …" at bounding box center [541, 485] width 683 height 627
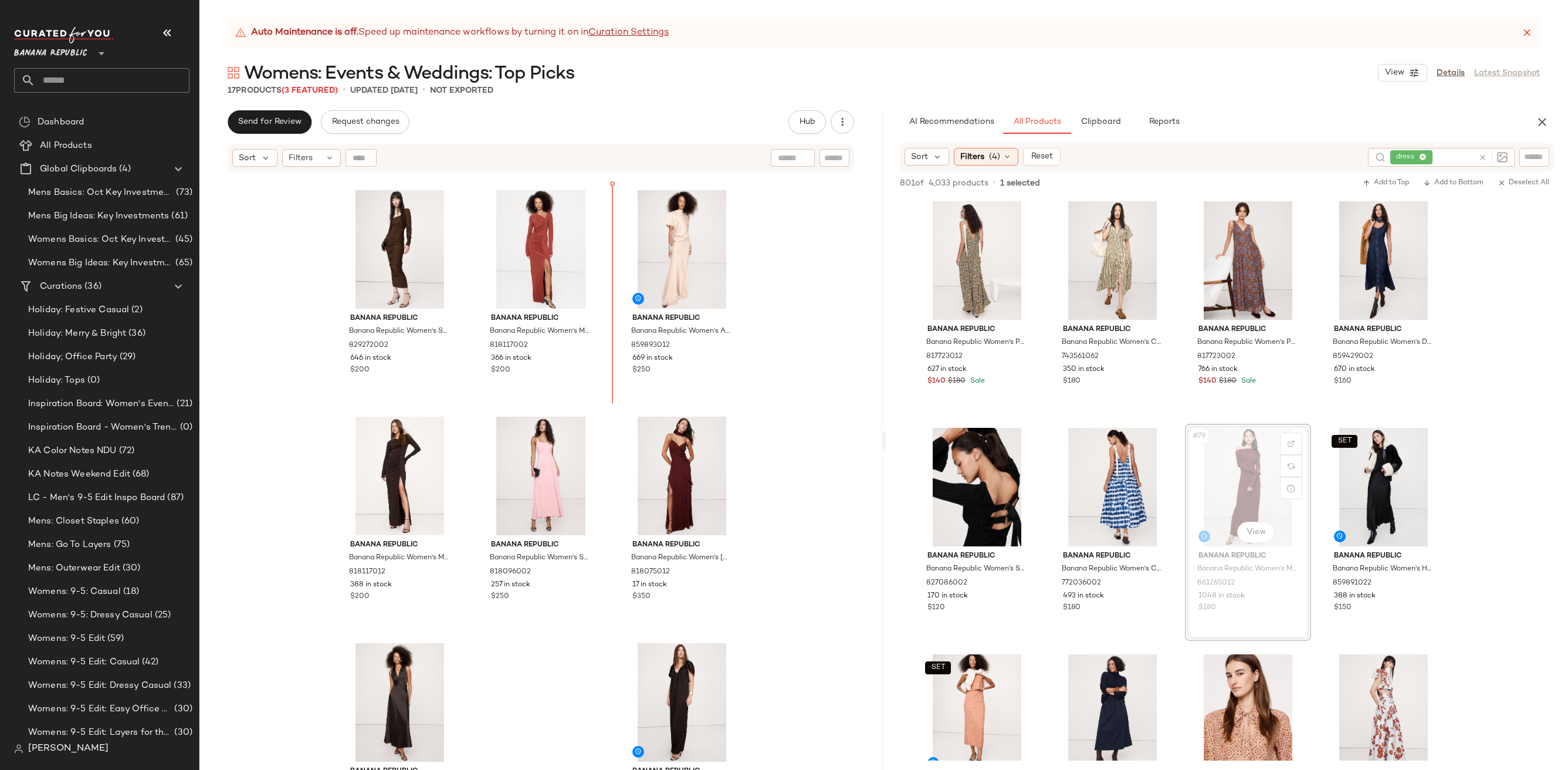
scroll to position [674, 0]
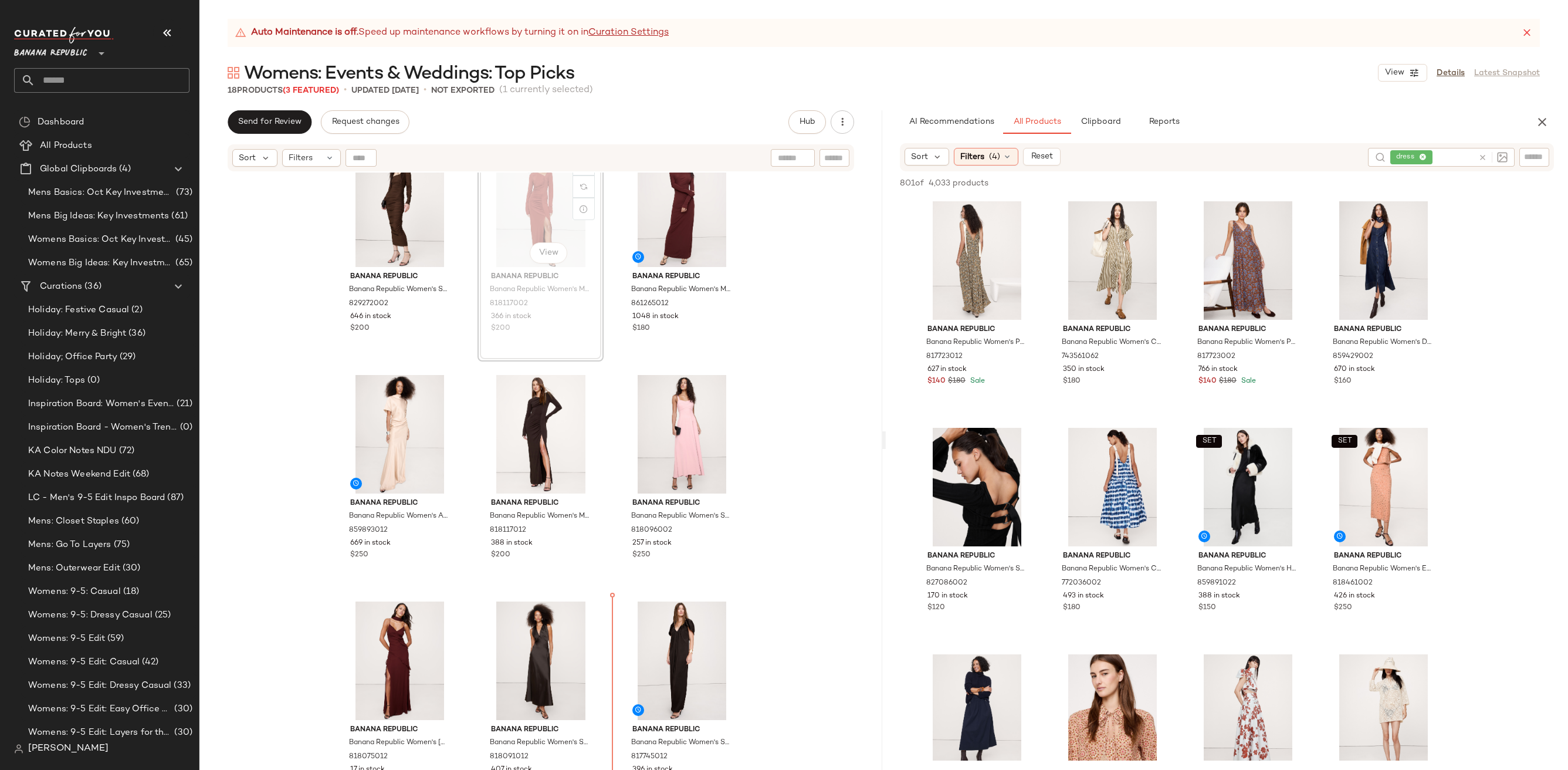
scroll to position [721, 0]
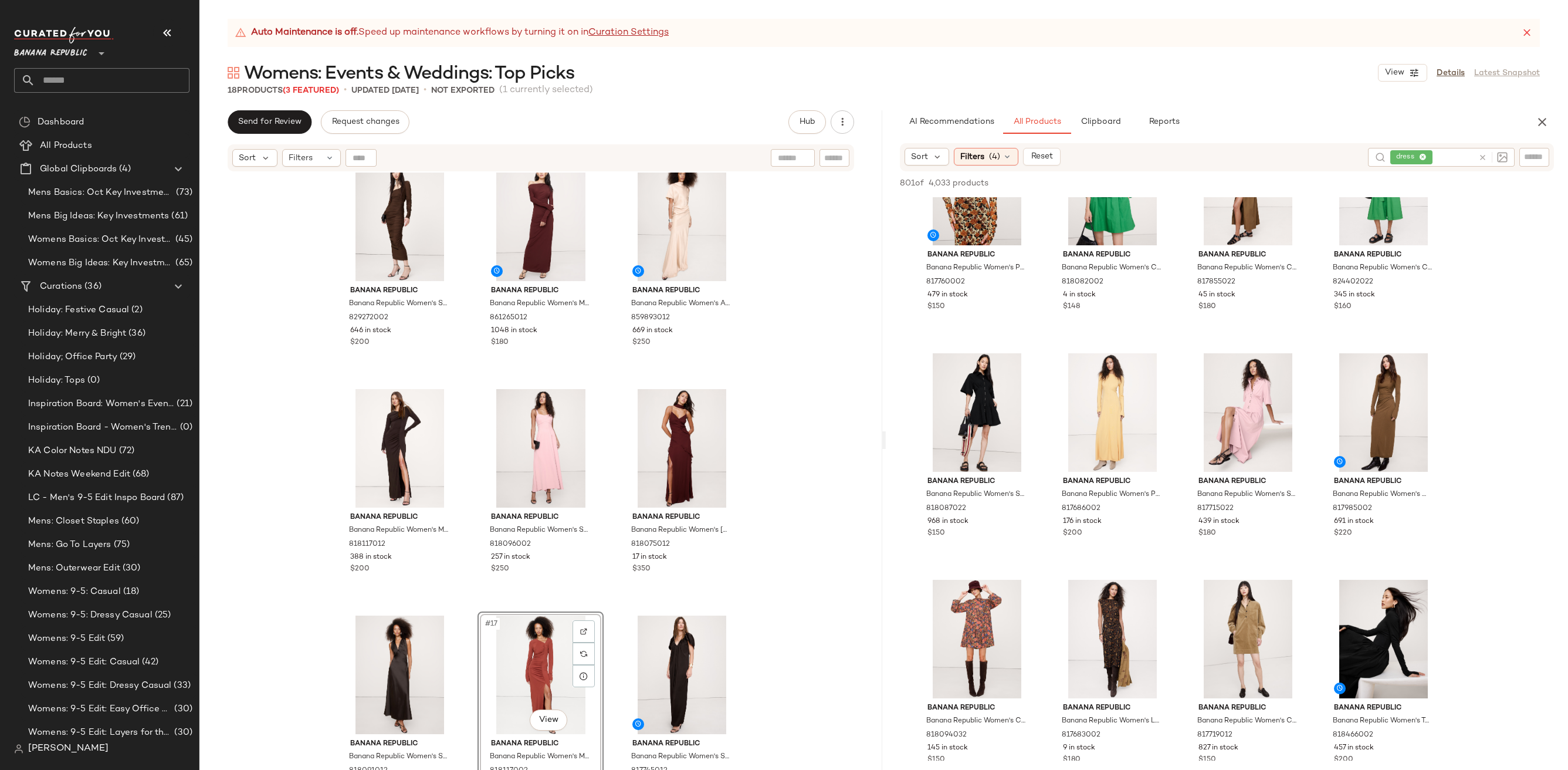
scroll to position [733, 0]
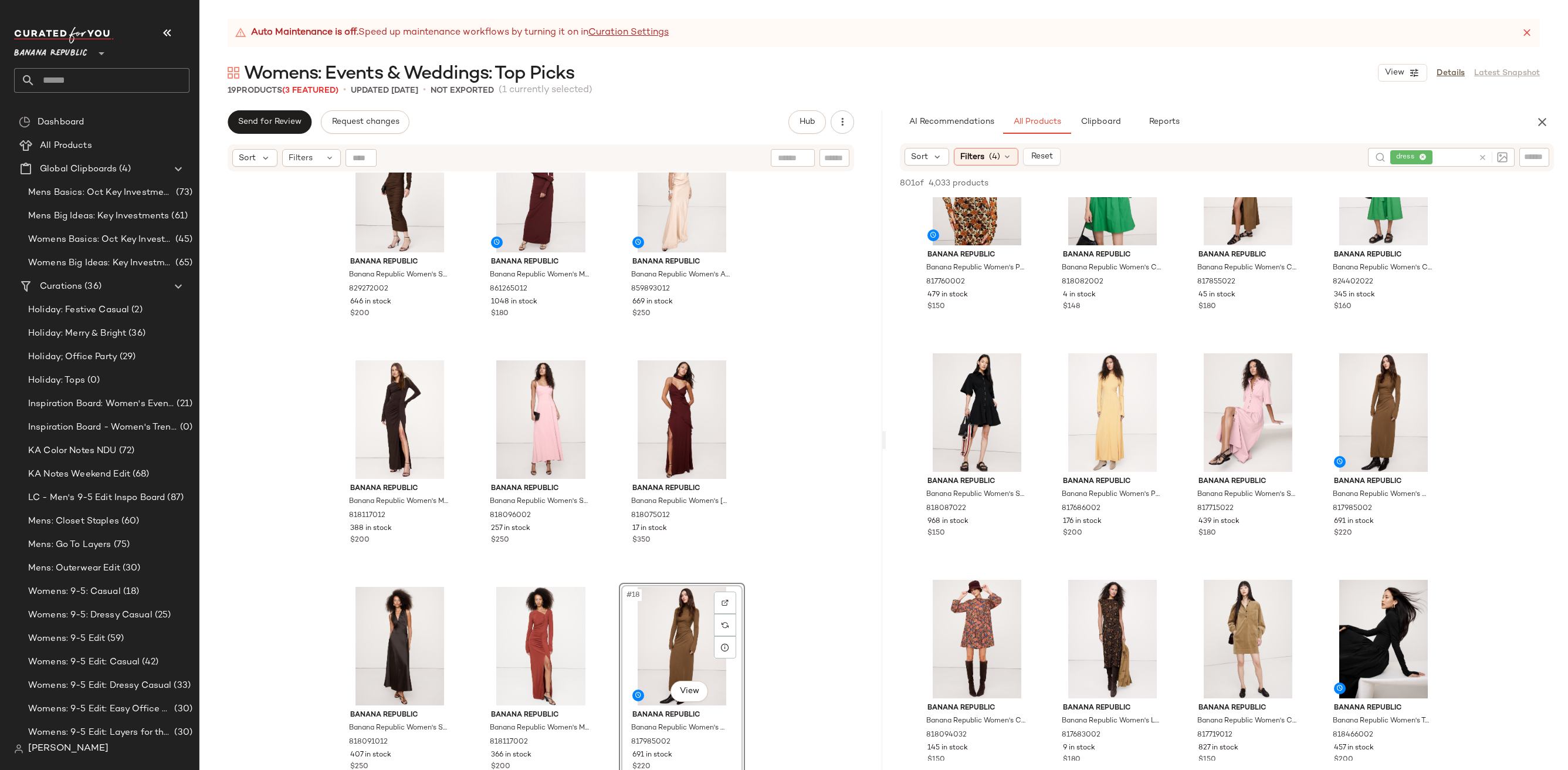
click at [791, 637] on div "Banana Republic Banana Republic Women's Crepe Twist-Shoulder Dress Teal Petite …" at bounding box center [541, 485] width 683 height 627
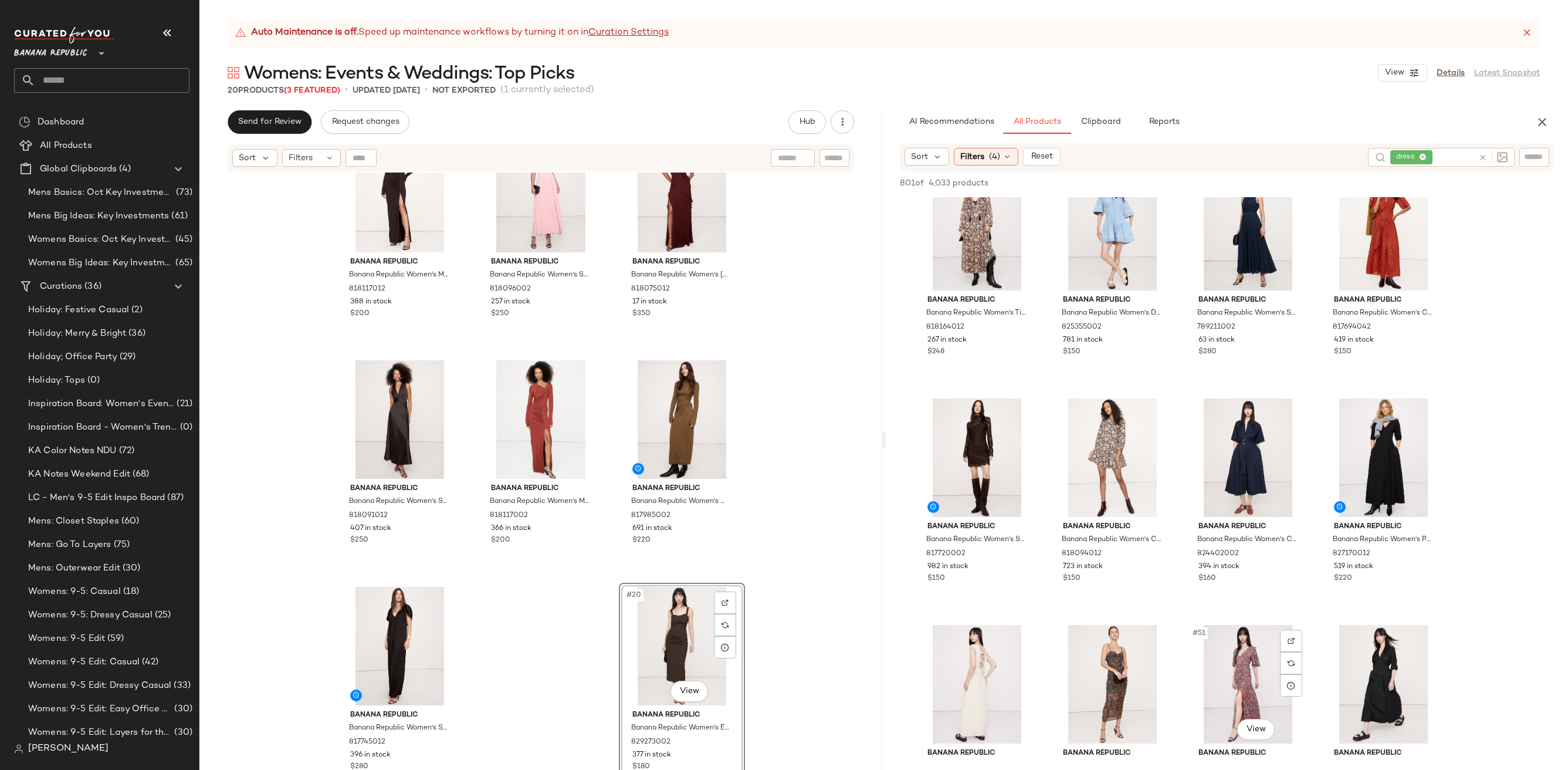
scroll to position [2281, 0]
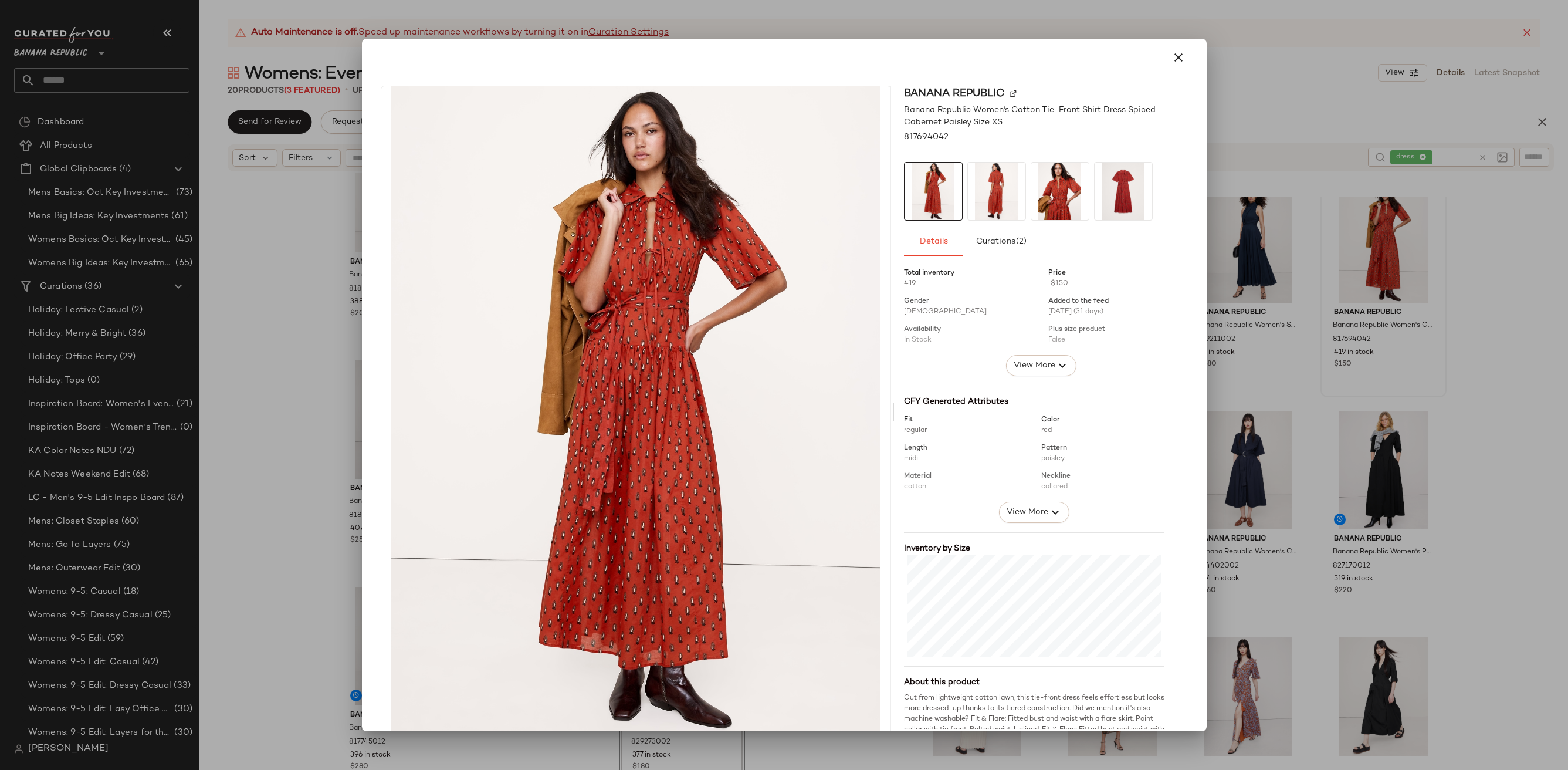
click at [986, 179] on img at bounding box center [997, 191] width 57 height 57
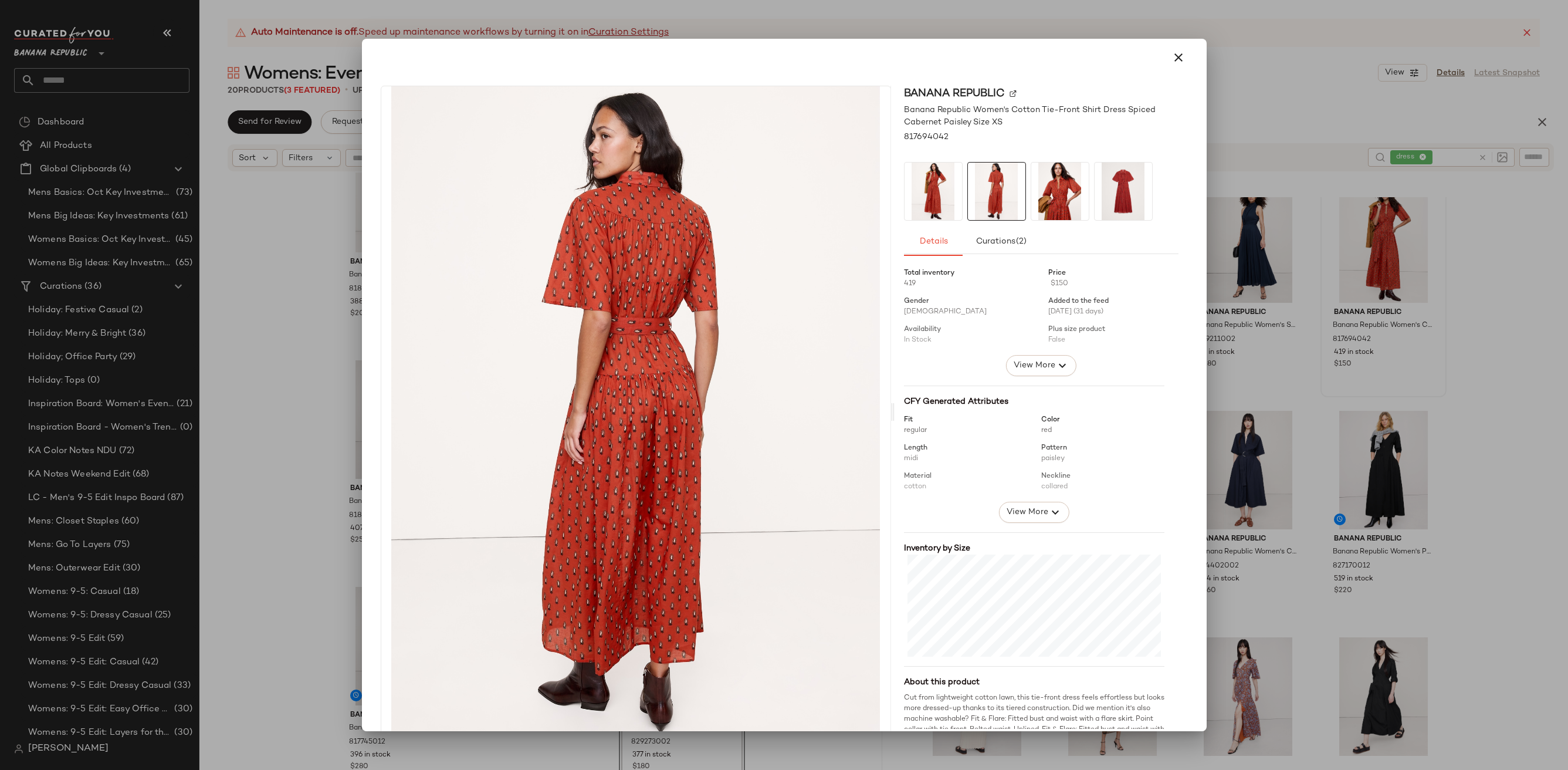
click at [1048, 180] on img at bounding box center [1060, 191] width 57 height 57
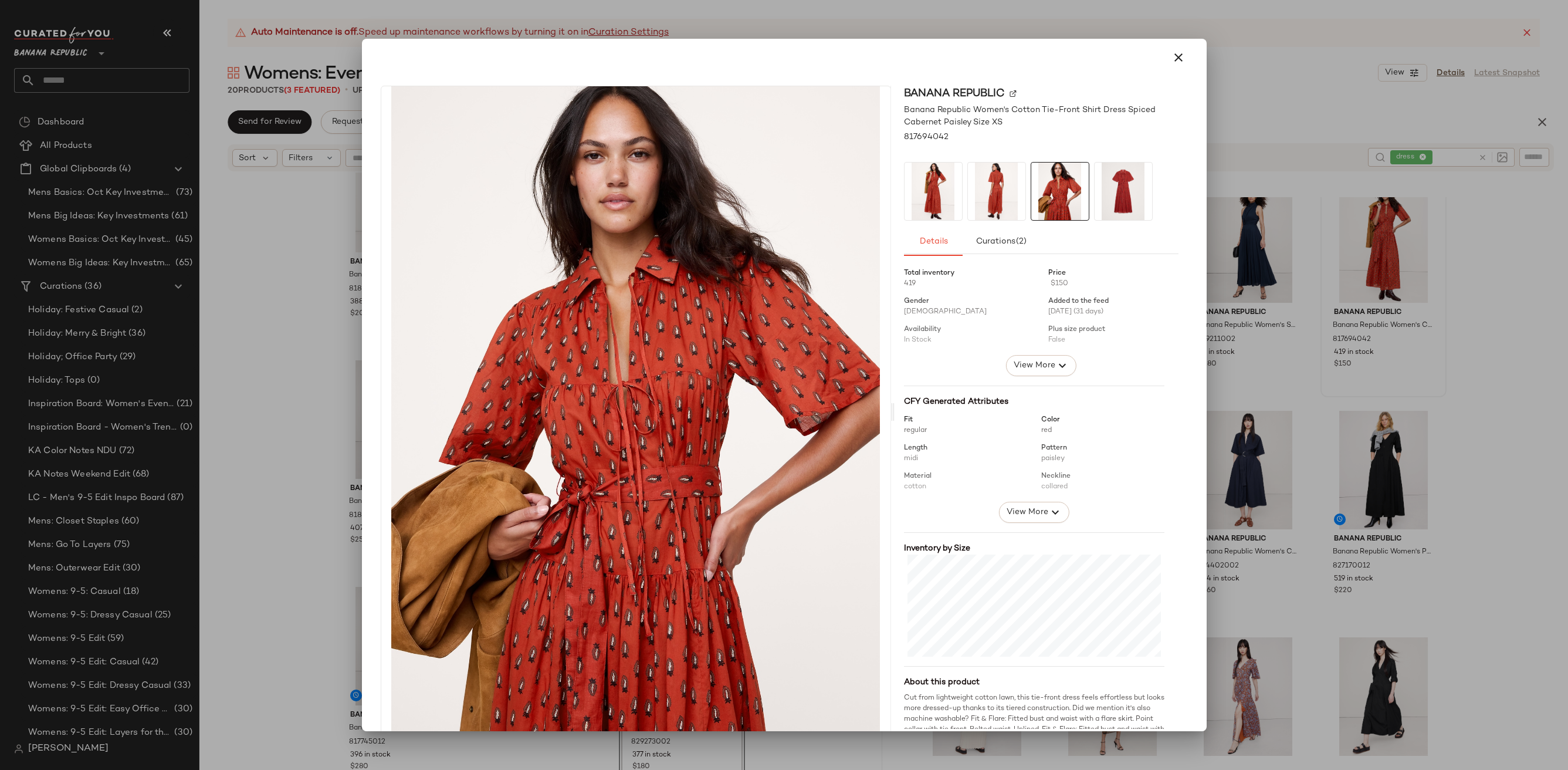
click at [1186, 54] on div at bounding box center [784, 57] width 835 height 38
click at [1161, 73] on div at bounding box center [784, 57] width 835 height 38
click at [1178, 59] on icon "button" at bounding box center [1178, 57] width 14 height 14
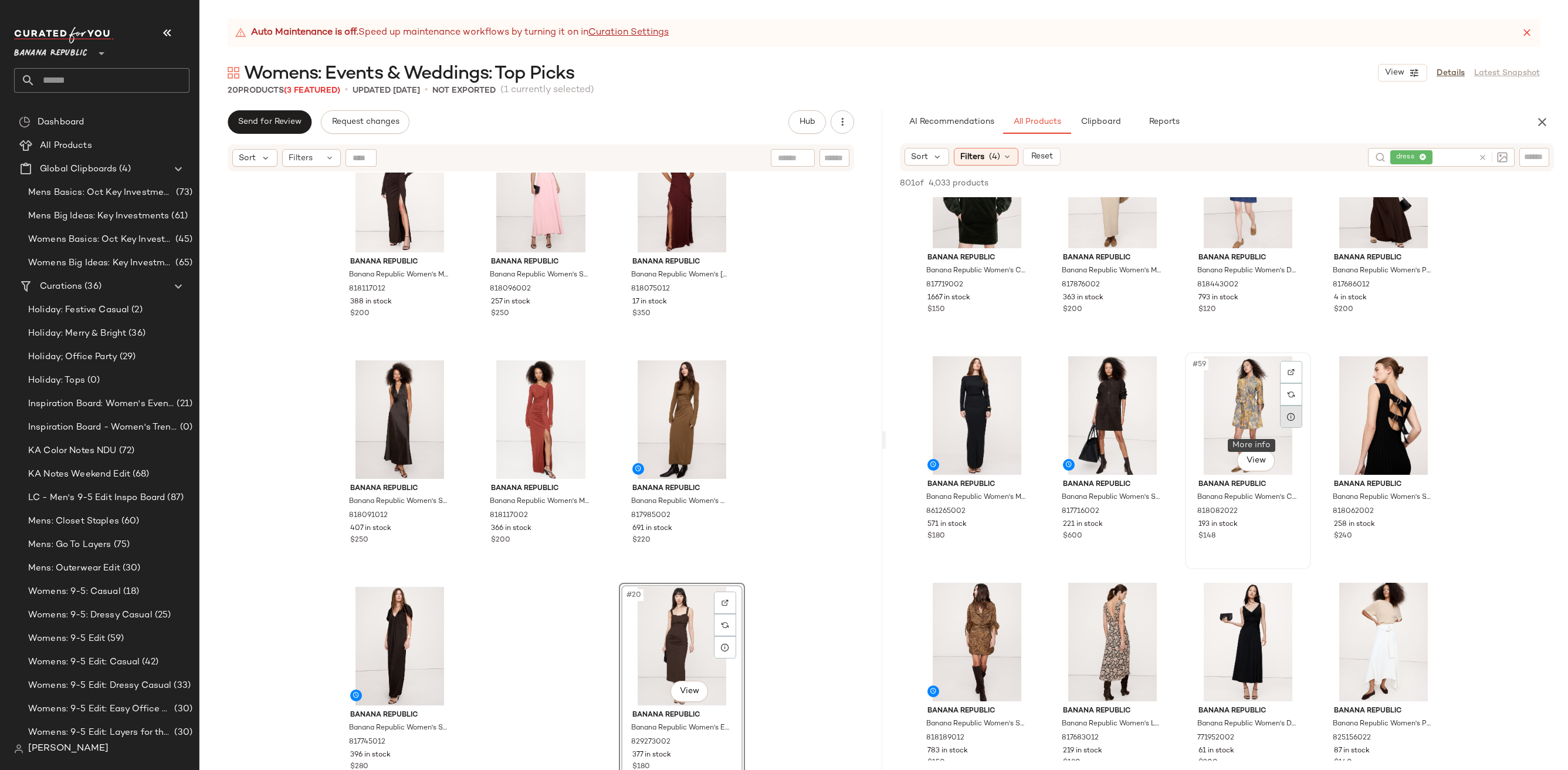
scroll to position [3082, 0]
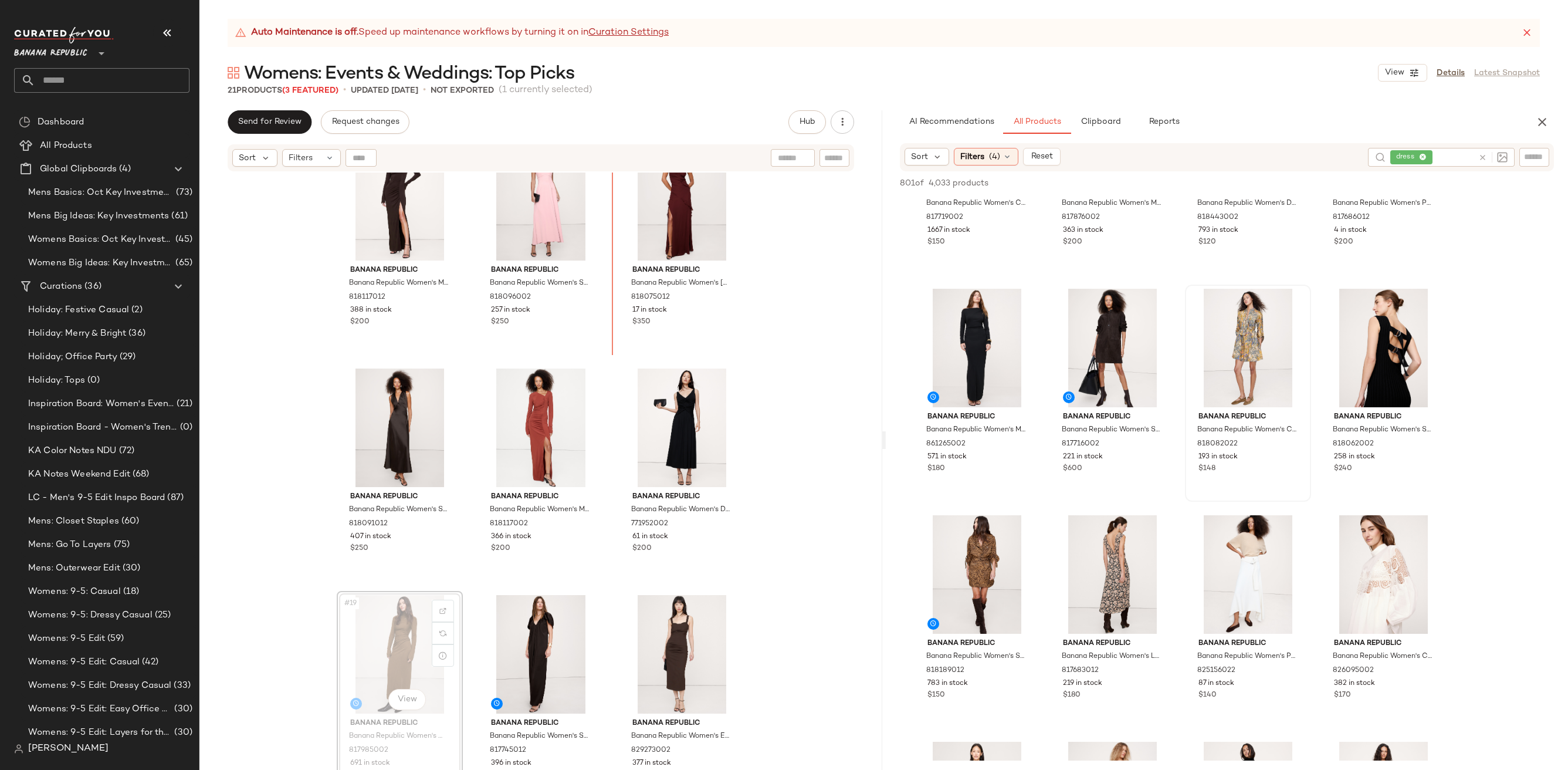
scroll to position [949, 0]
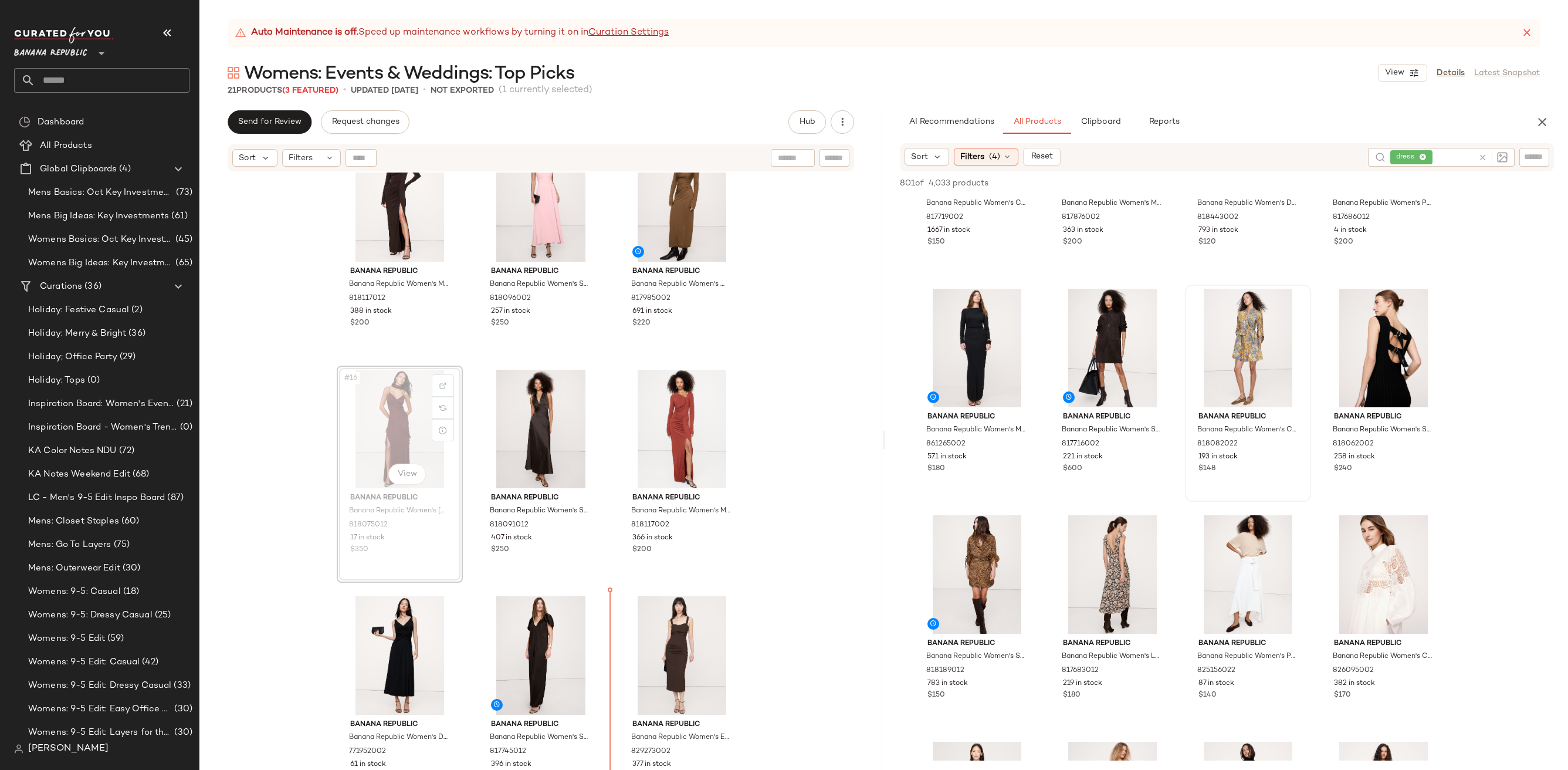
scroll to position [952, 0]
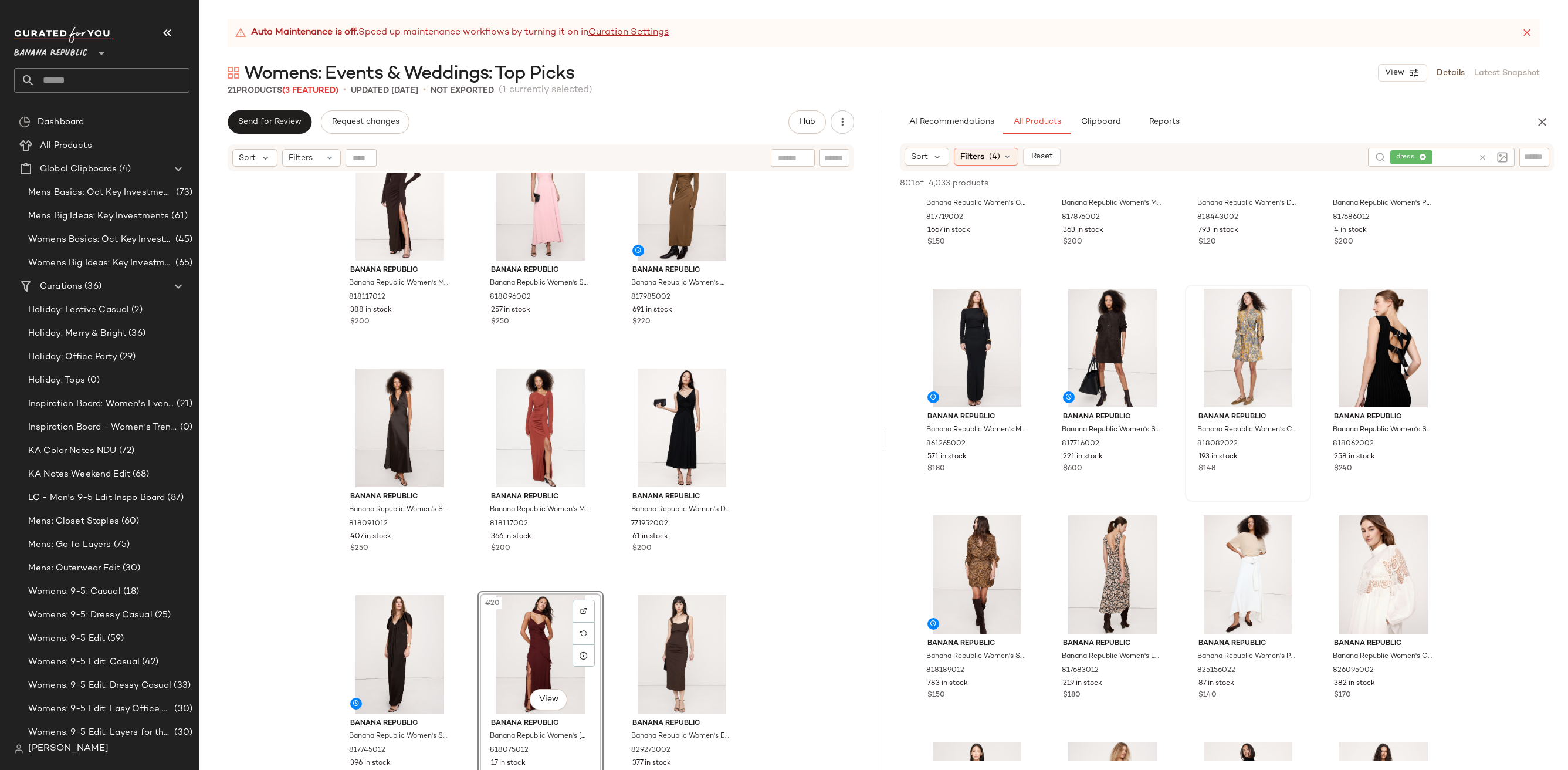
click at [882, 432] on div at bounding box center [884, 440] width 4 height 659
click at [798, 385] on div "Banana Republic Banana Republic Women's Matte Jersey Ruched Maxi Dress Ganache …" at bounding box center [541, 485] width 683 height 627
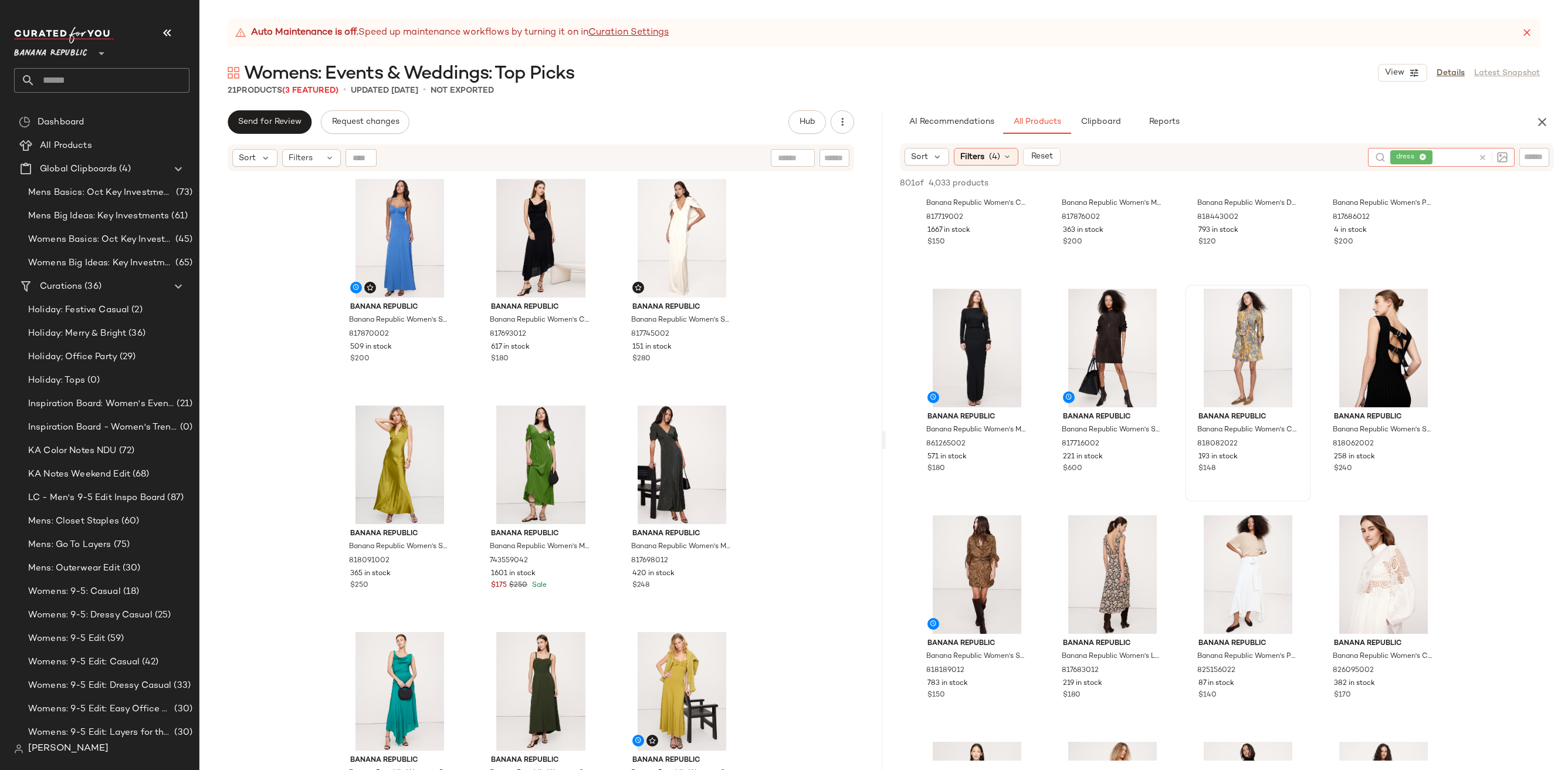
click at [1486, 153] on icon at bounding box center [1482, 157] width 9 height 9
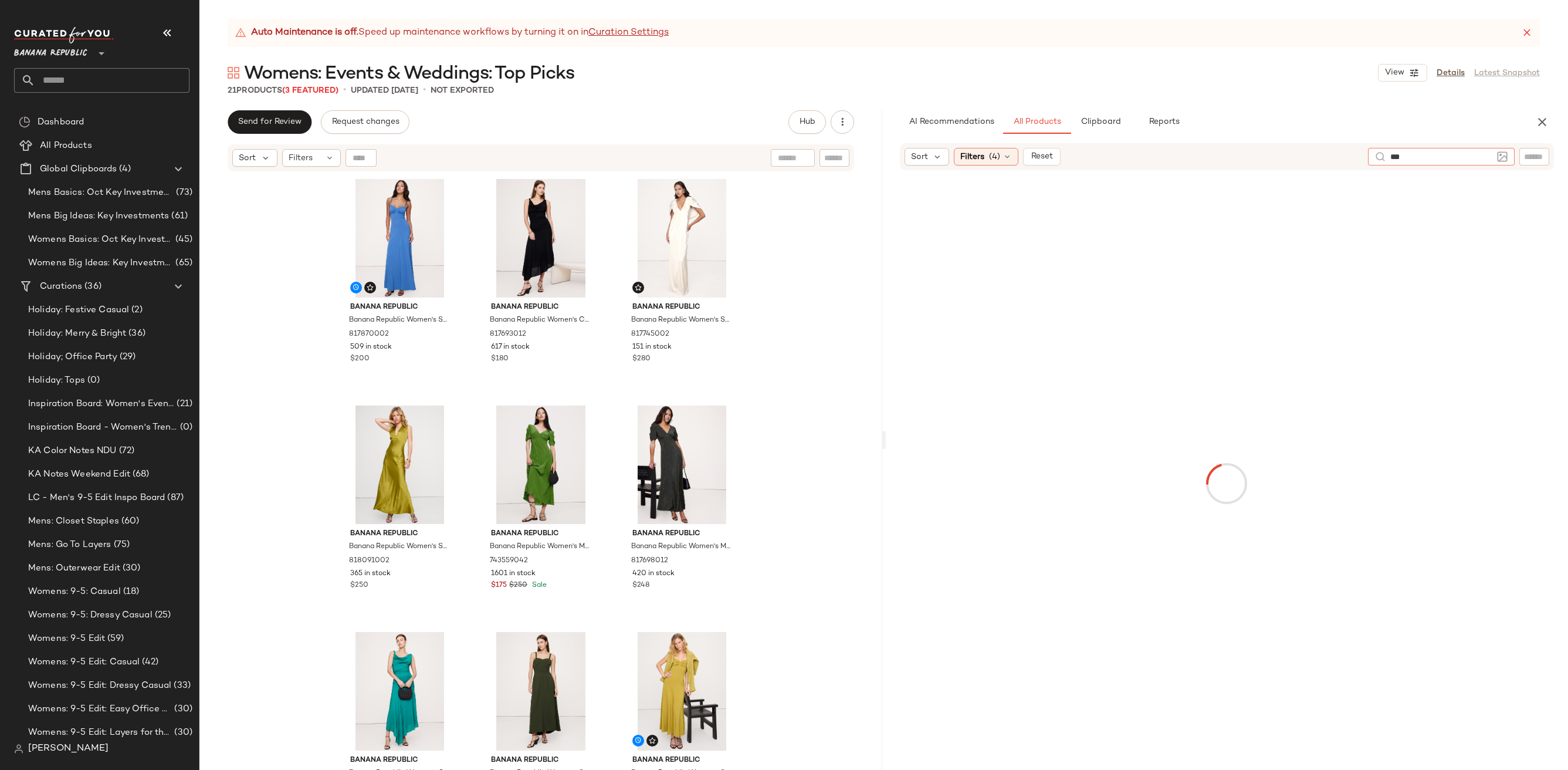
type input "****"
click at [1001, 159] on div "Filters (4)" at bounding box center [986, 157] width 64 height 18
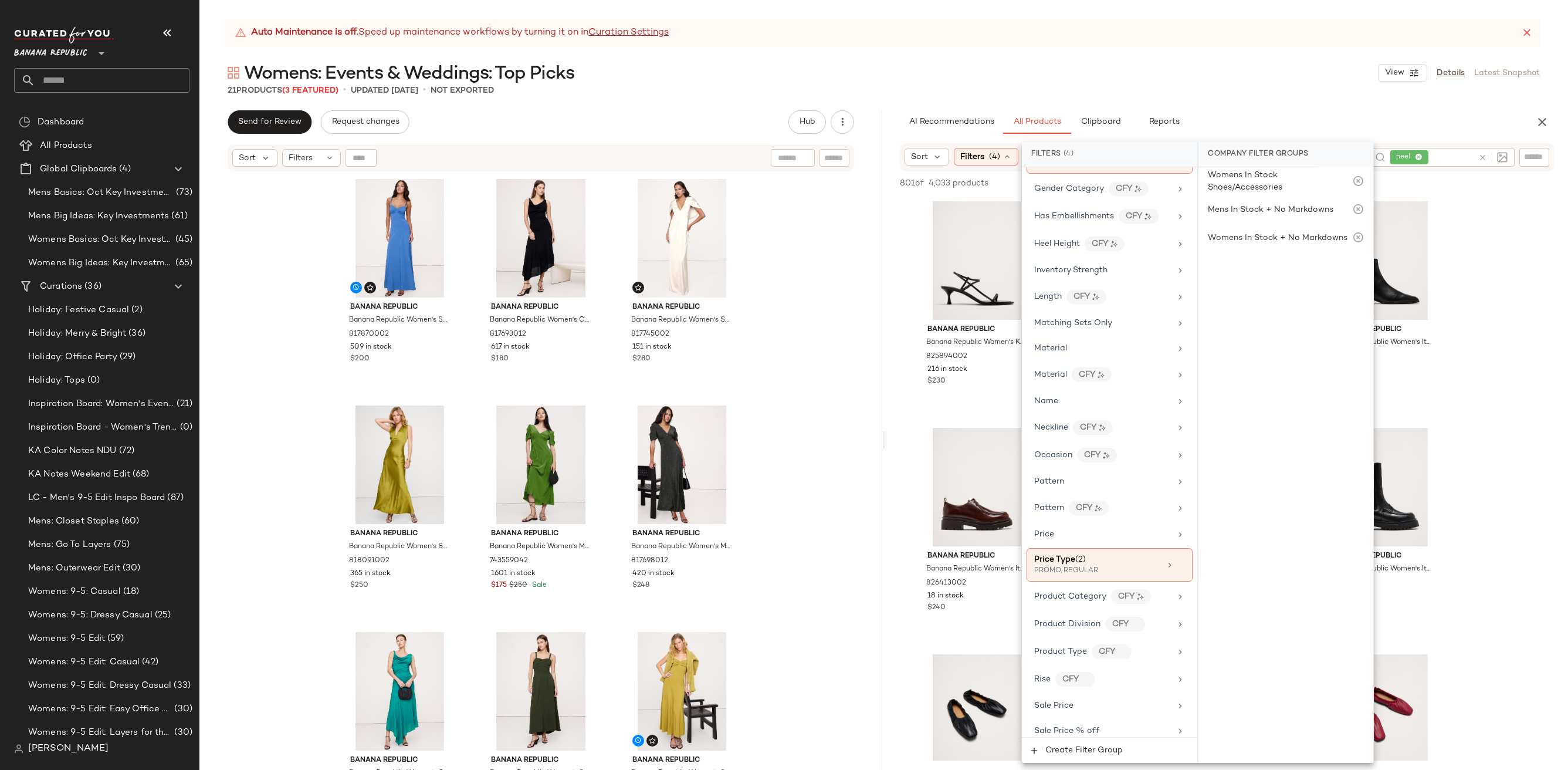
scroll to position [591, 0]
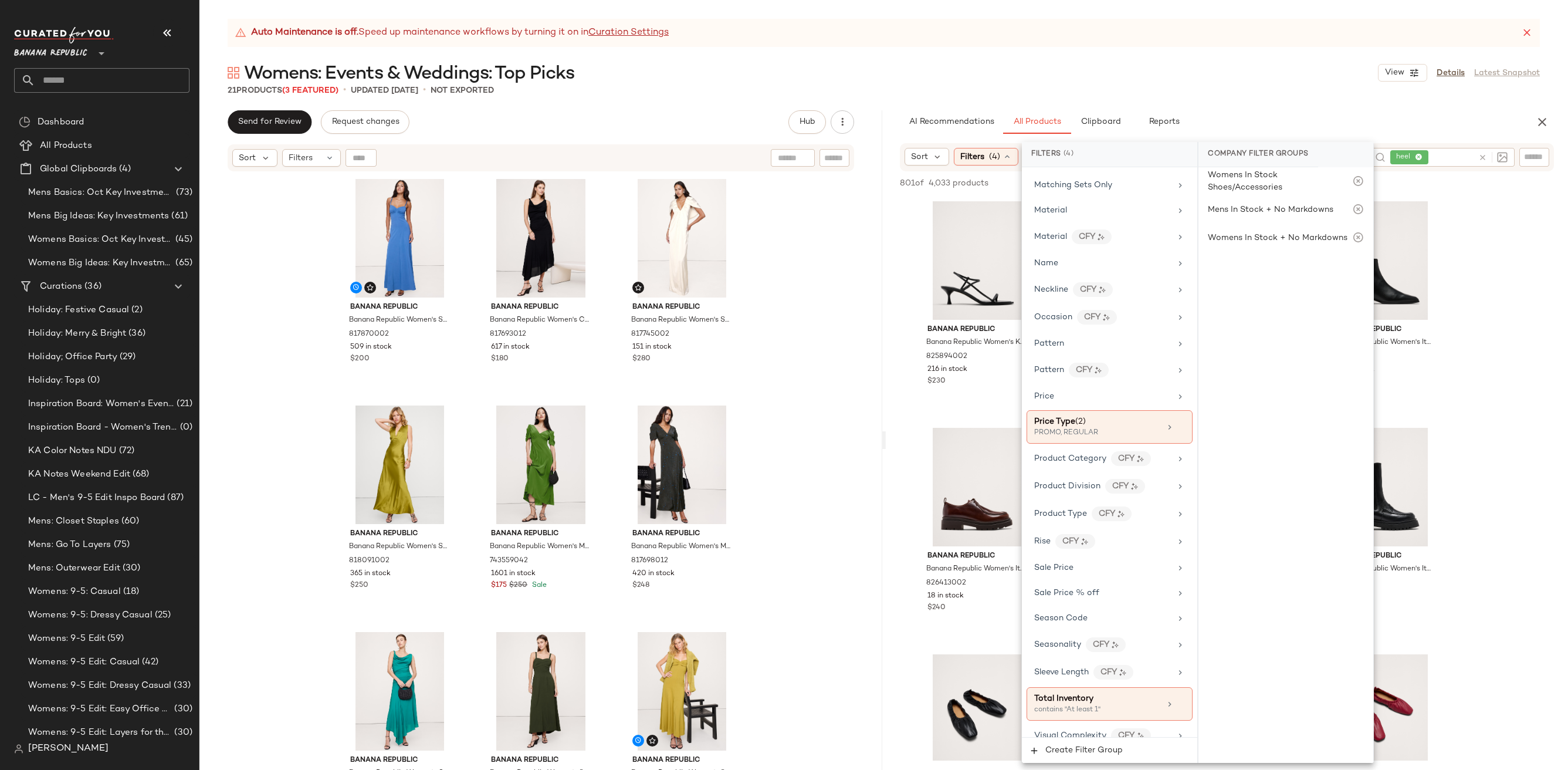
click at [1233, 86] on div "21 Products (3 Featured) • updated Sep 30th • Not Exported" at bounding box center [884, 90] width 1368 height 12
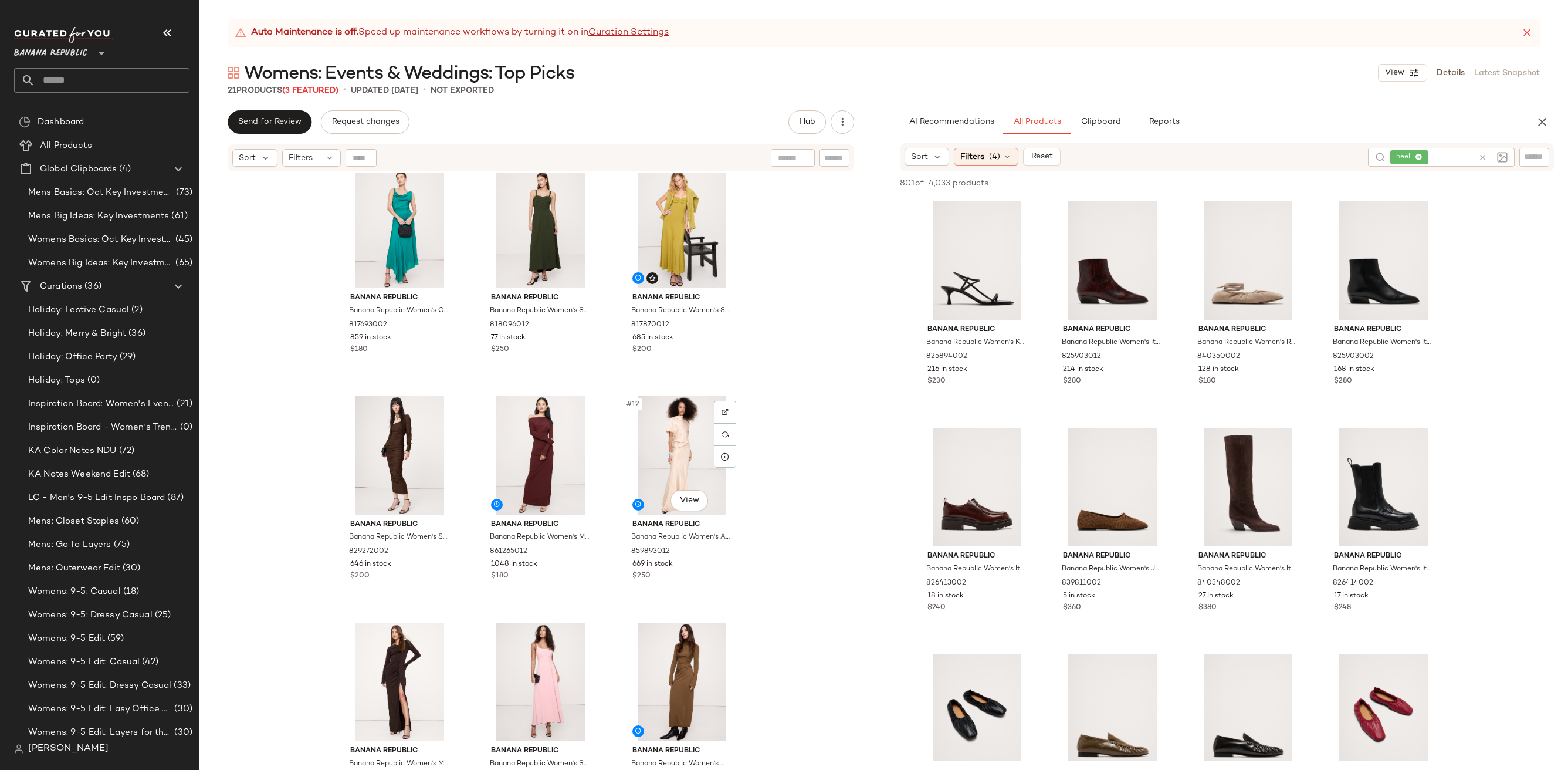
scroll to position [482, 0]
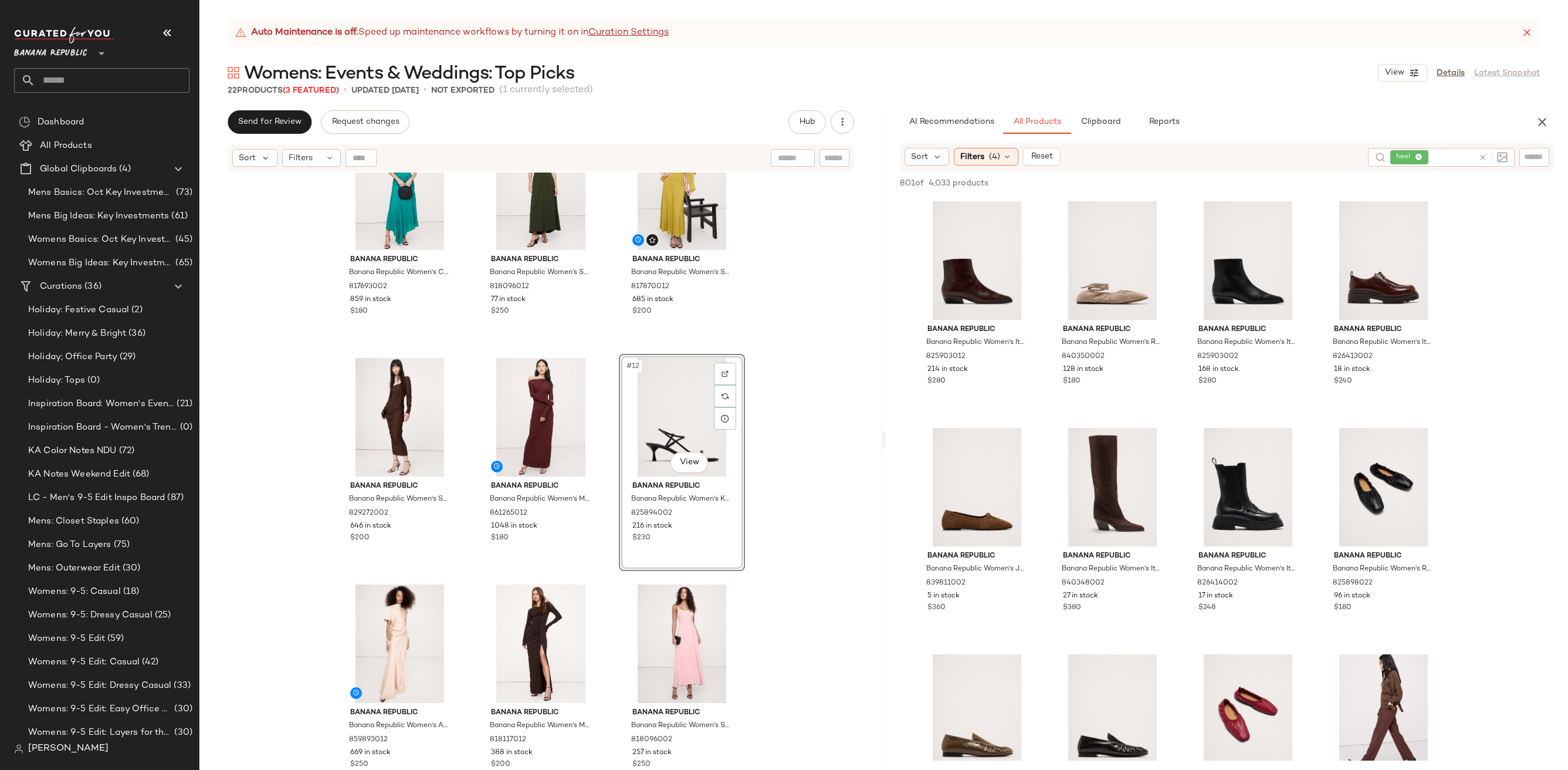
click at [776, 569] on div "Banana Republic Banana Republic Women's Crepe Twist-Shoulder Dress Teal Petite …" at bounding box center [541, 485] width 683 height 627
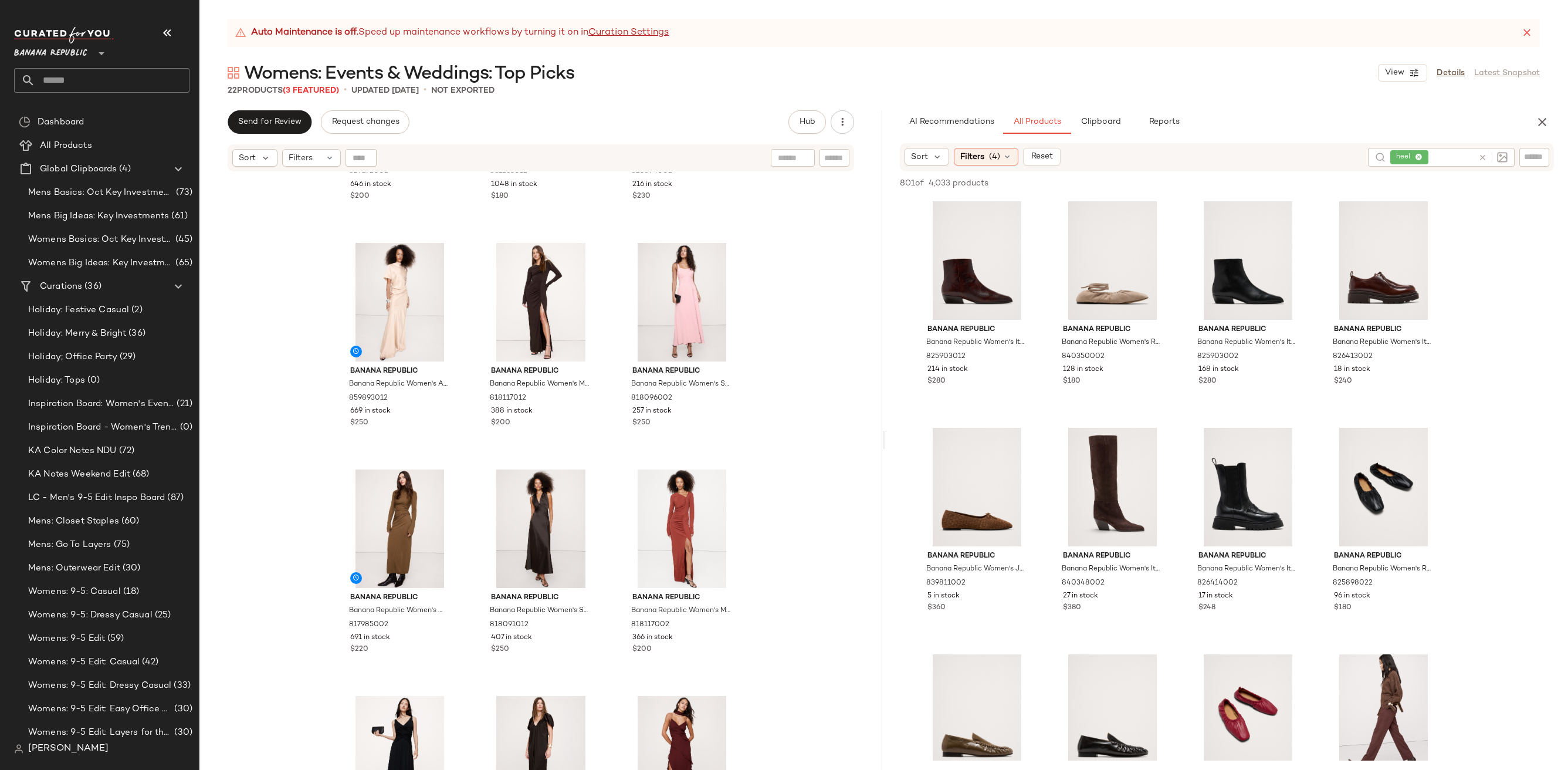
scroll to position [900, 0]
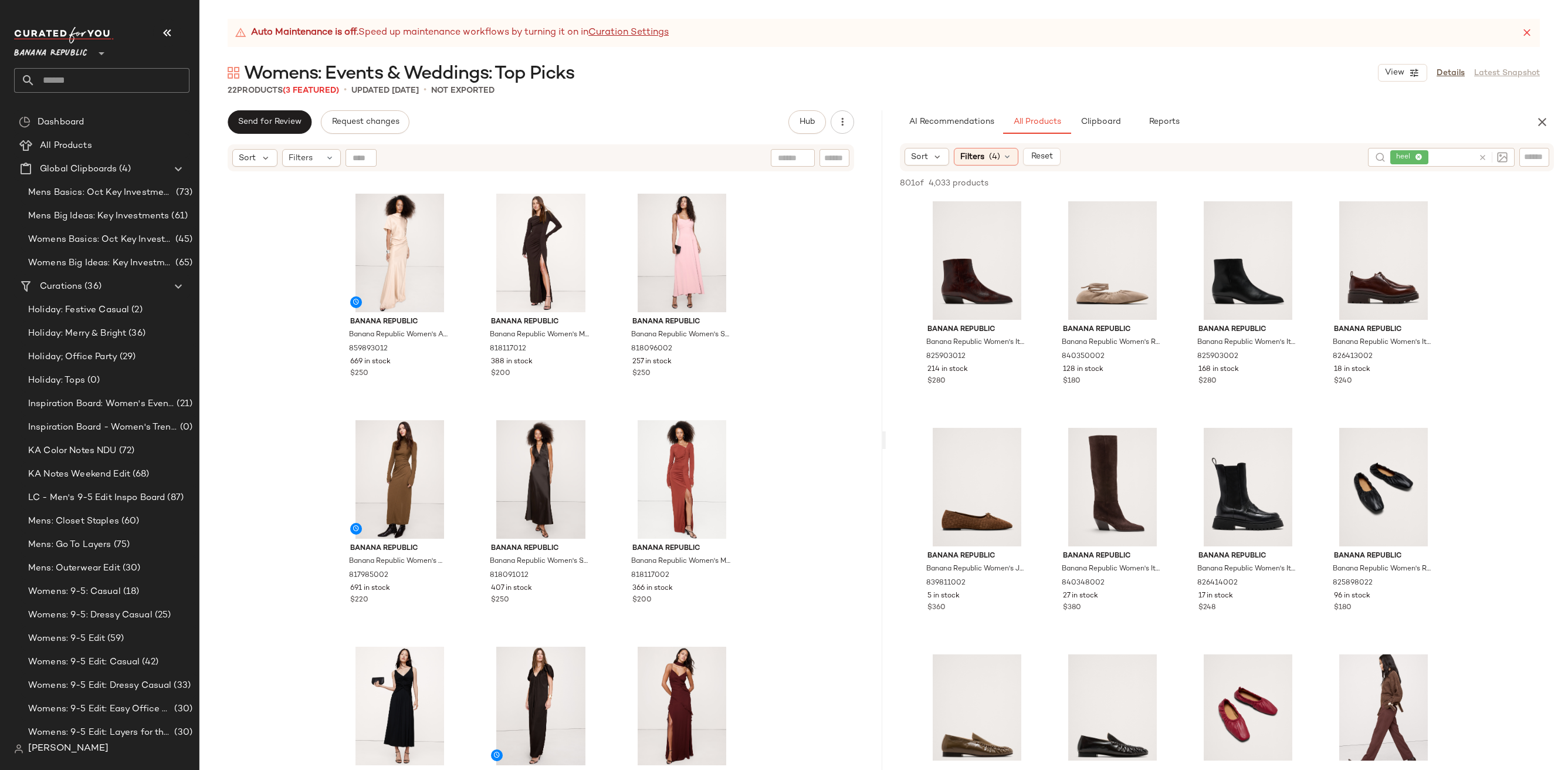
click at [1483, 153] on icon at bounding box center [1482, 157] width 9 height 9
type input "*"
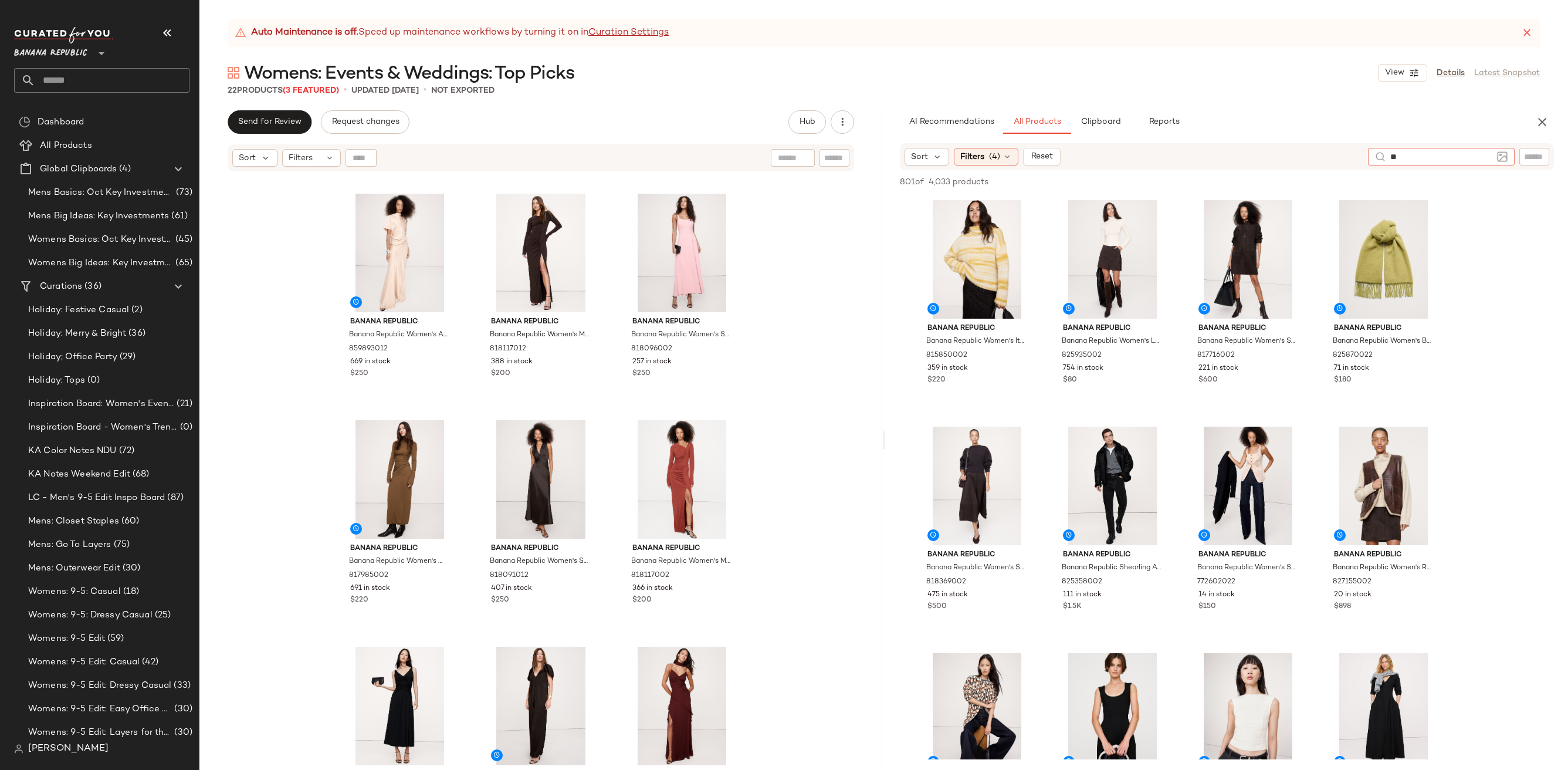
type input "*"
type input "******"
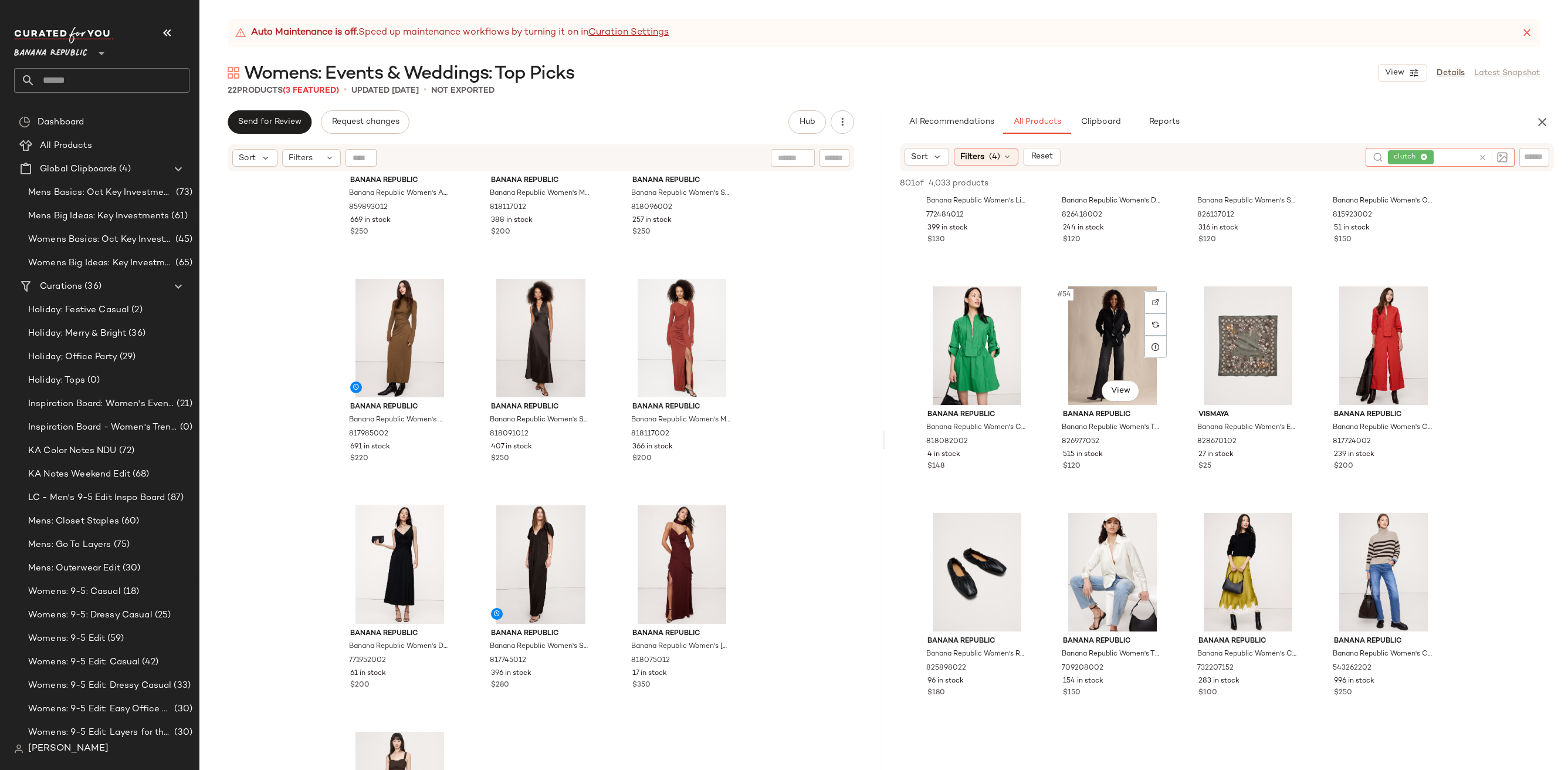
scroll to position [2903, 0]
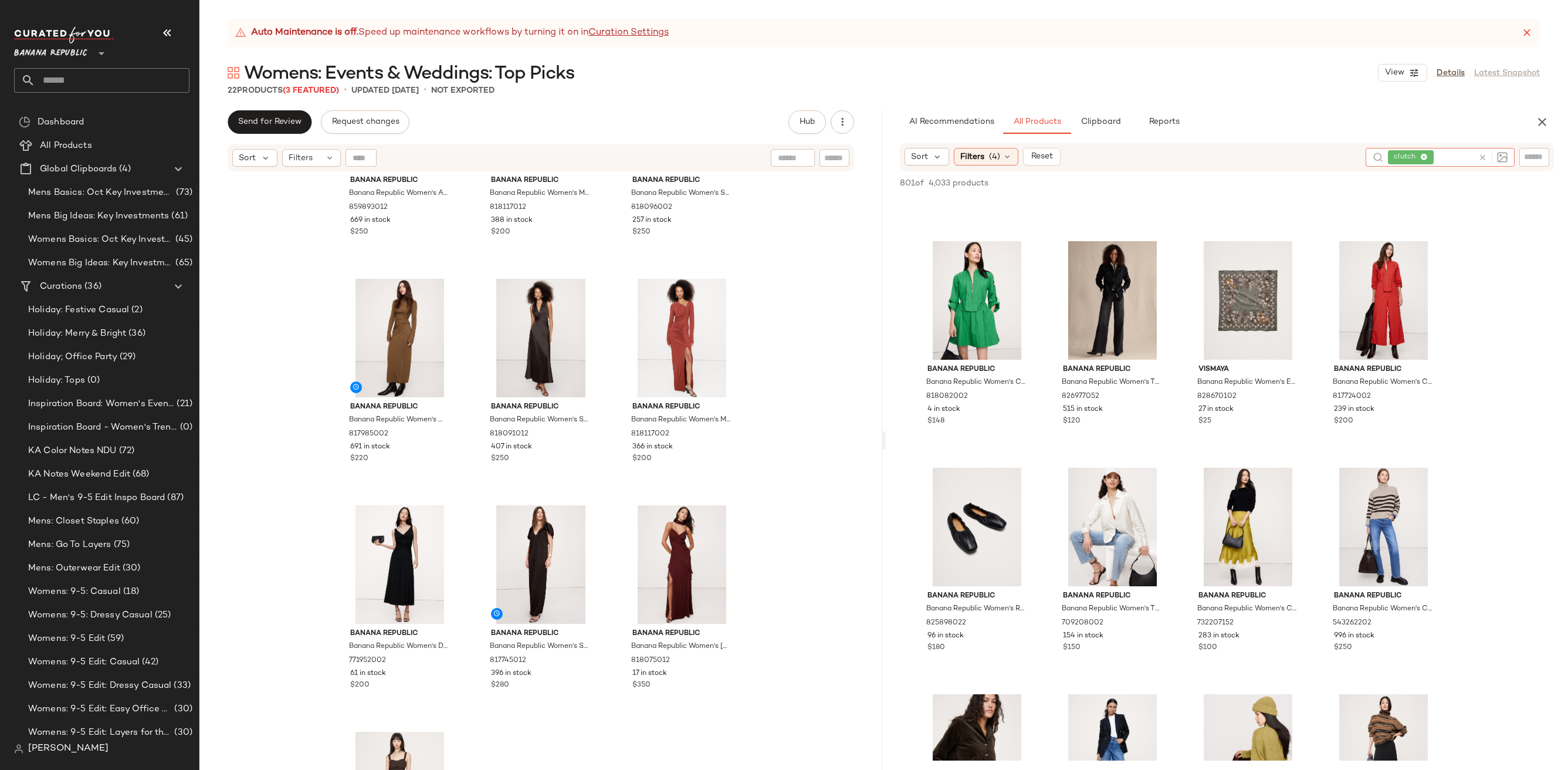
click at [1483, 153] on icon at bounding box center [1482, 157] width 9 height 9
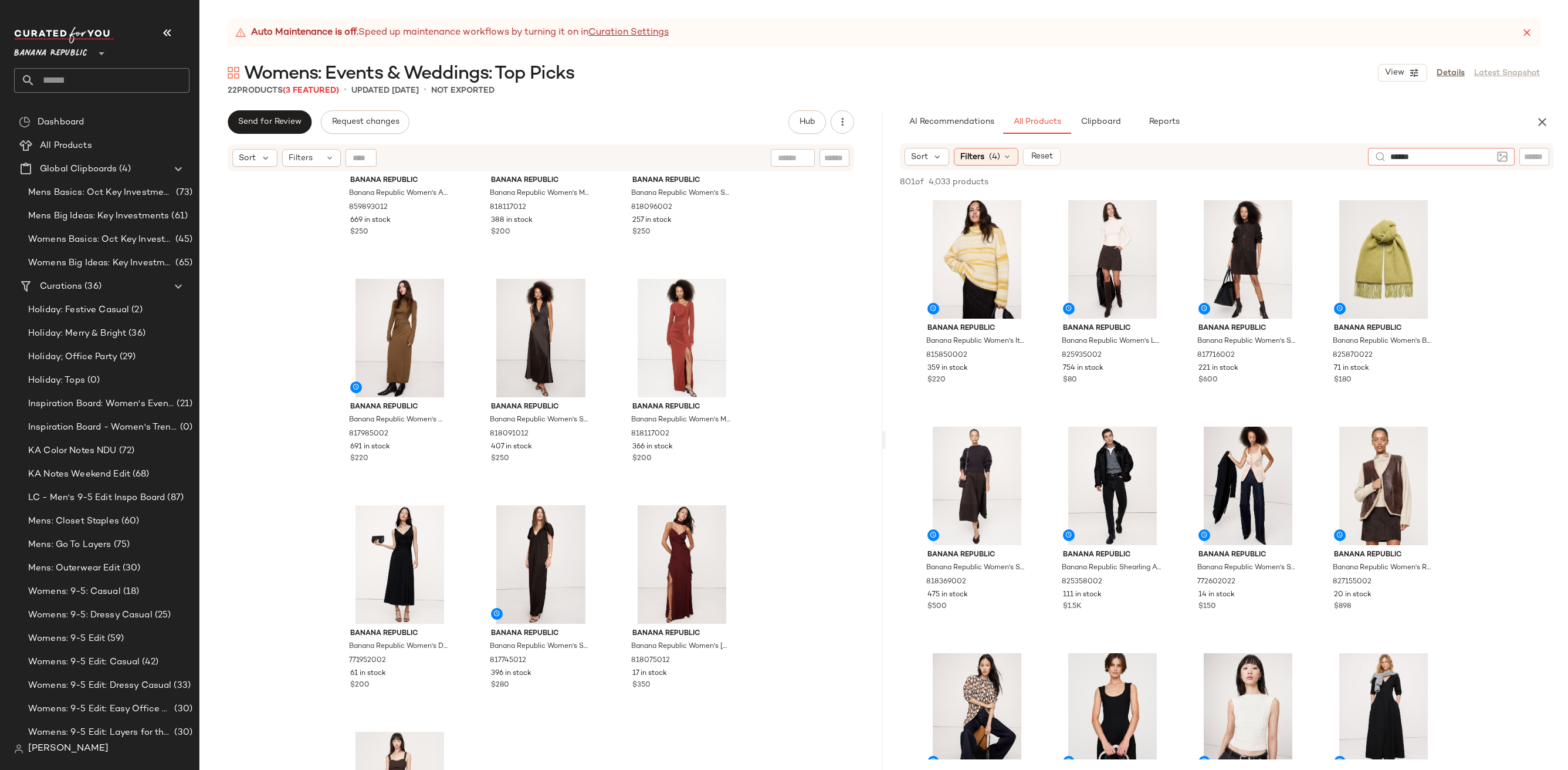
type input "*******"
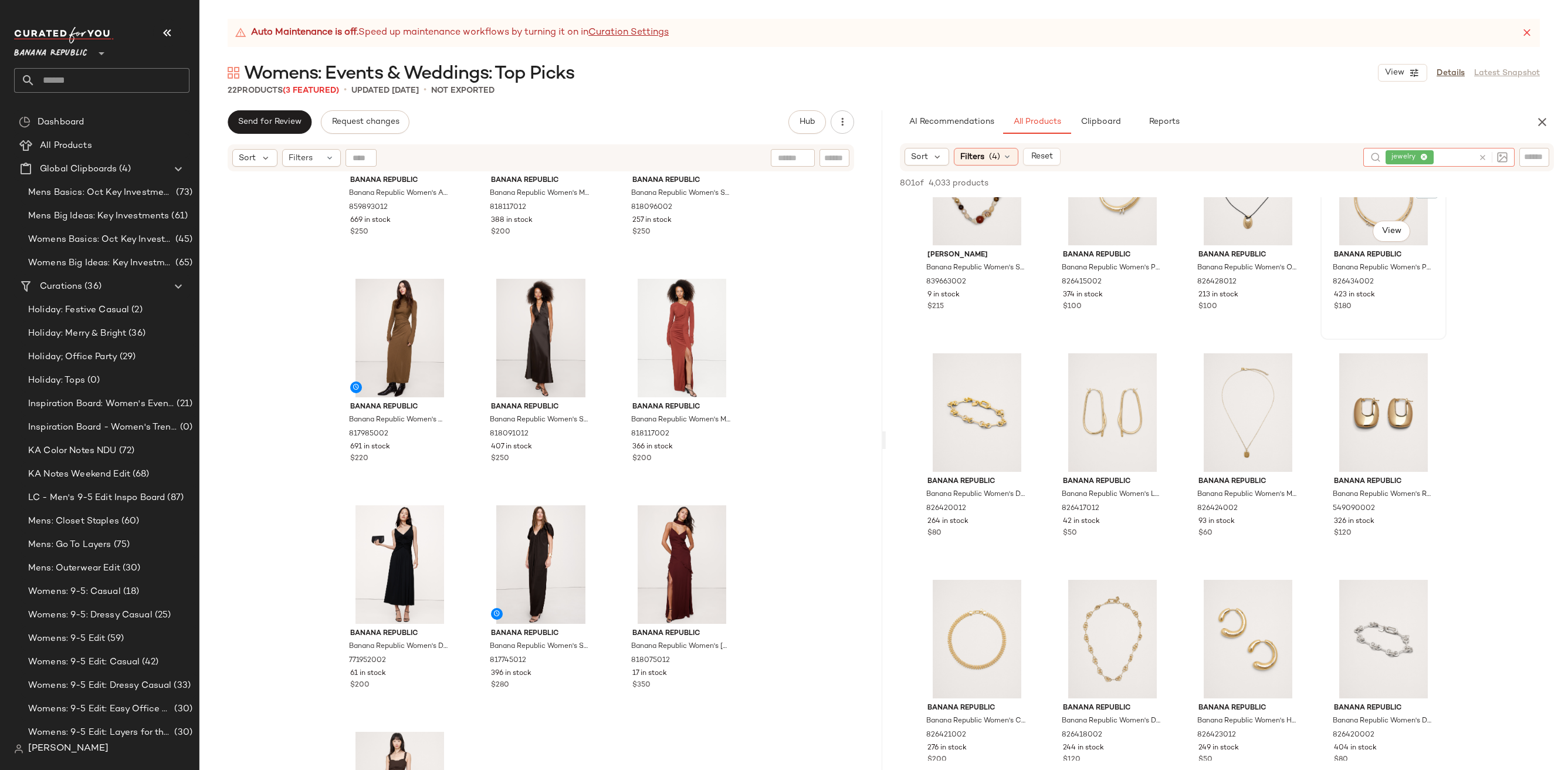
scroll to position [104, 0]
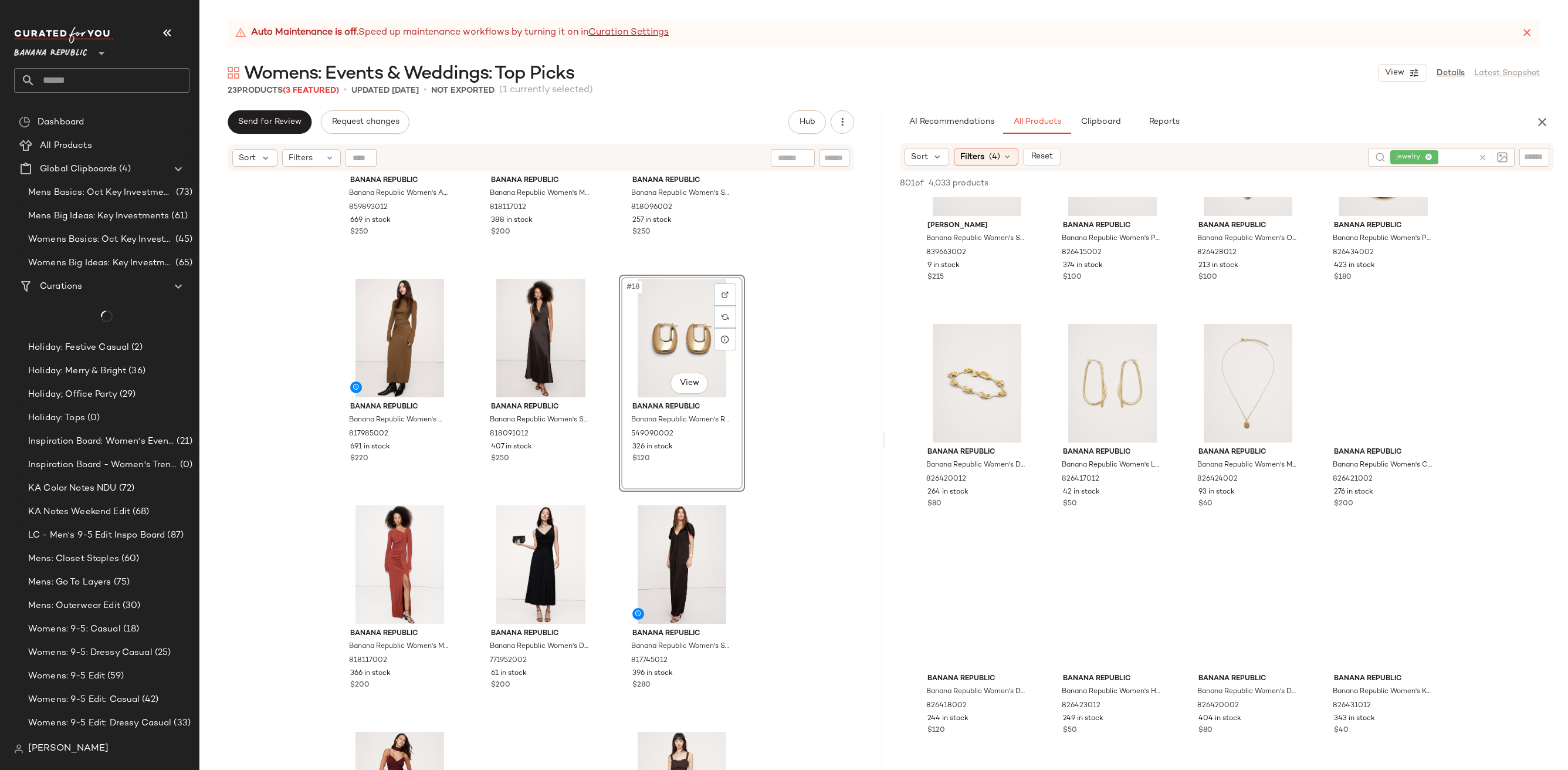
click at [784, 453] on div "Banana Republic Banana Republic Women's Asymmetrical Hammered Satin Draped Maxi…" at bounding box center [541, 485] width 683 height 627
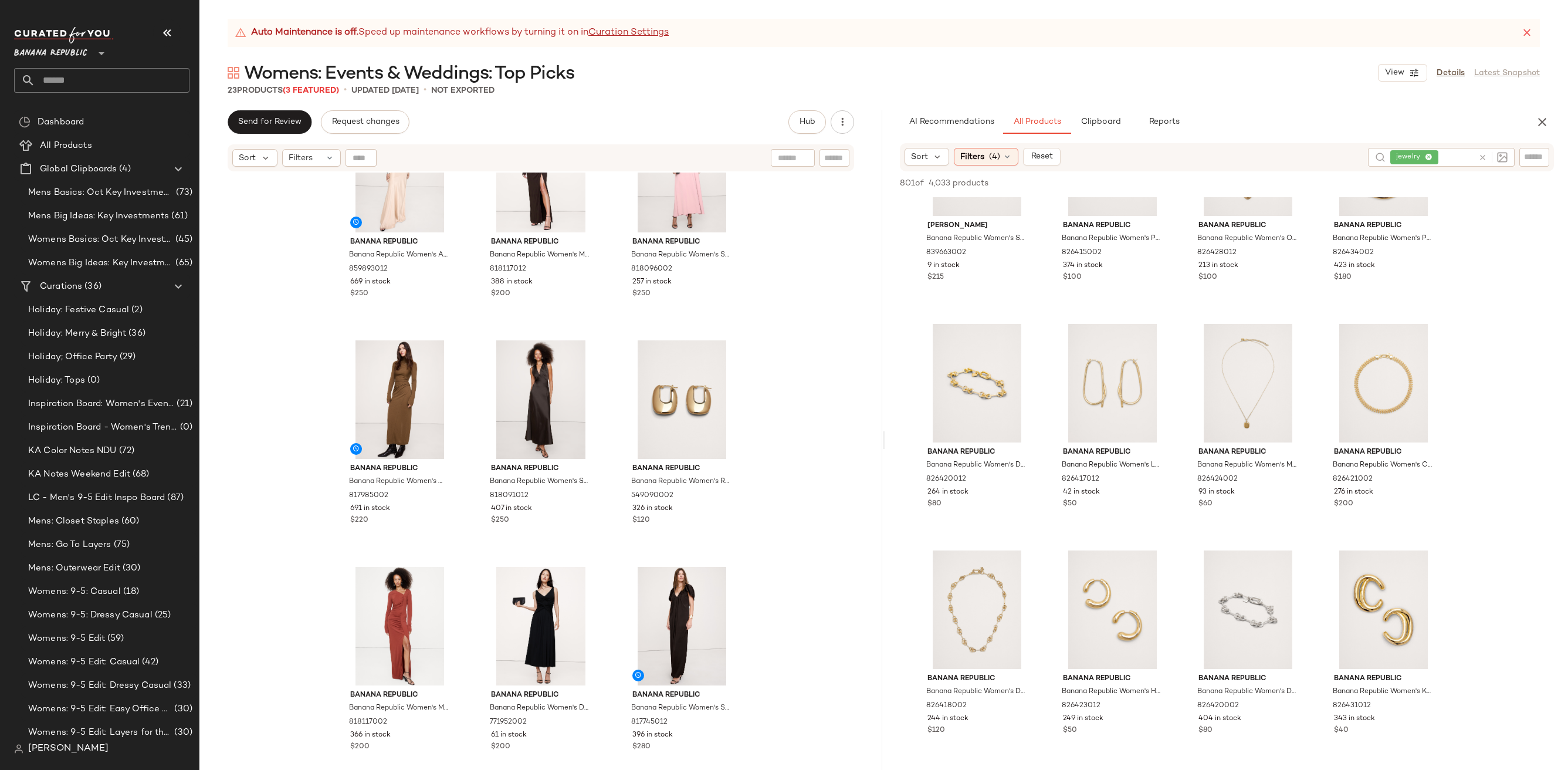
scroll to position [1157, 0]
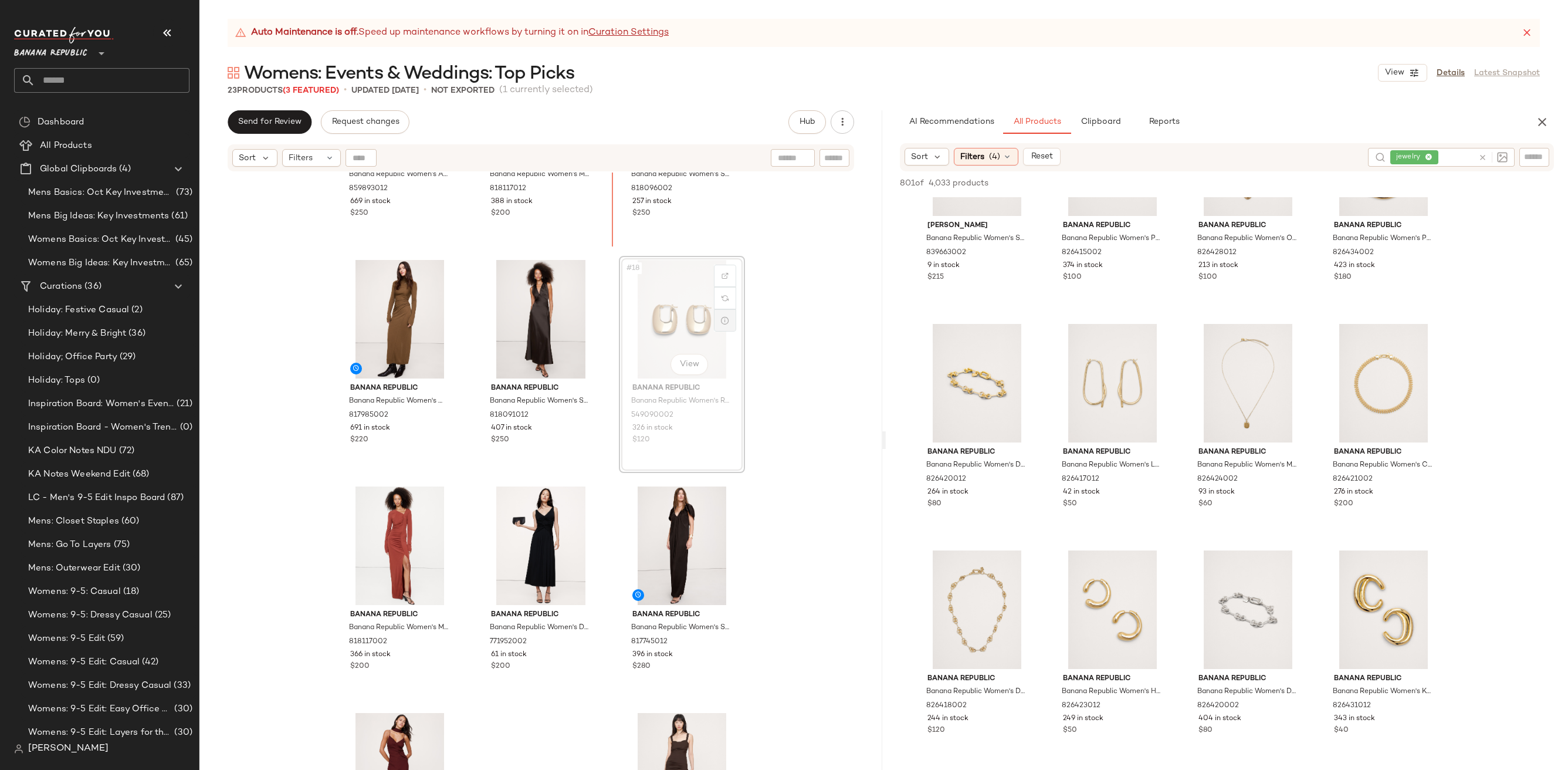
scroll to position [1049, 0]
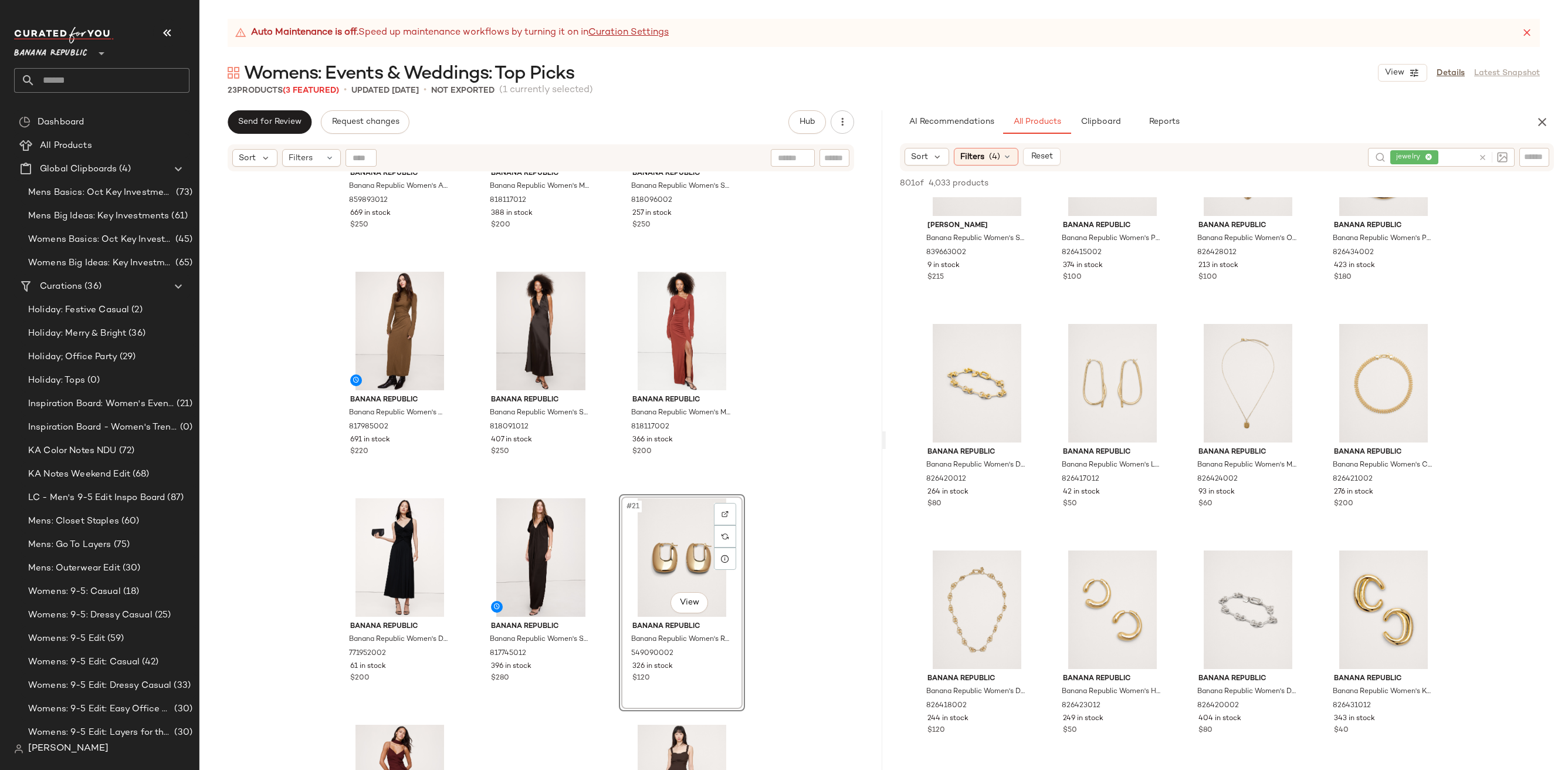
click at [761, 596] on div "Banana Republic Banana Republic Women's Asymmetrical Hammered Satin Draped Maxi…" at bounding box center [541, 485] width 683 height 627
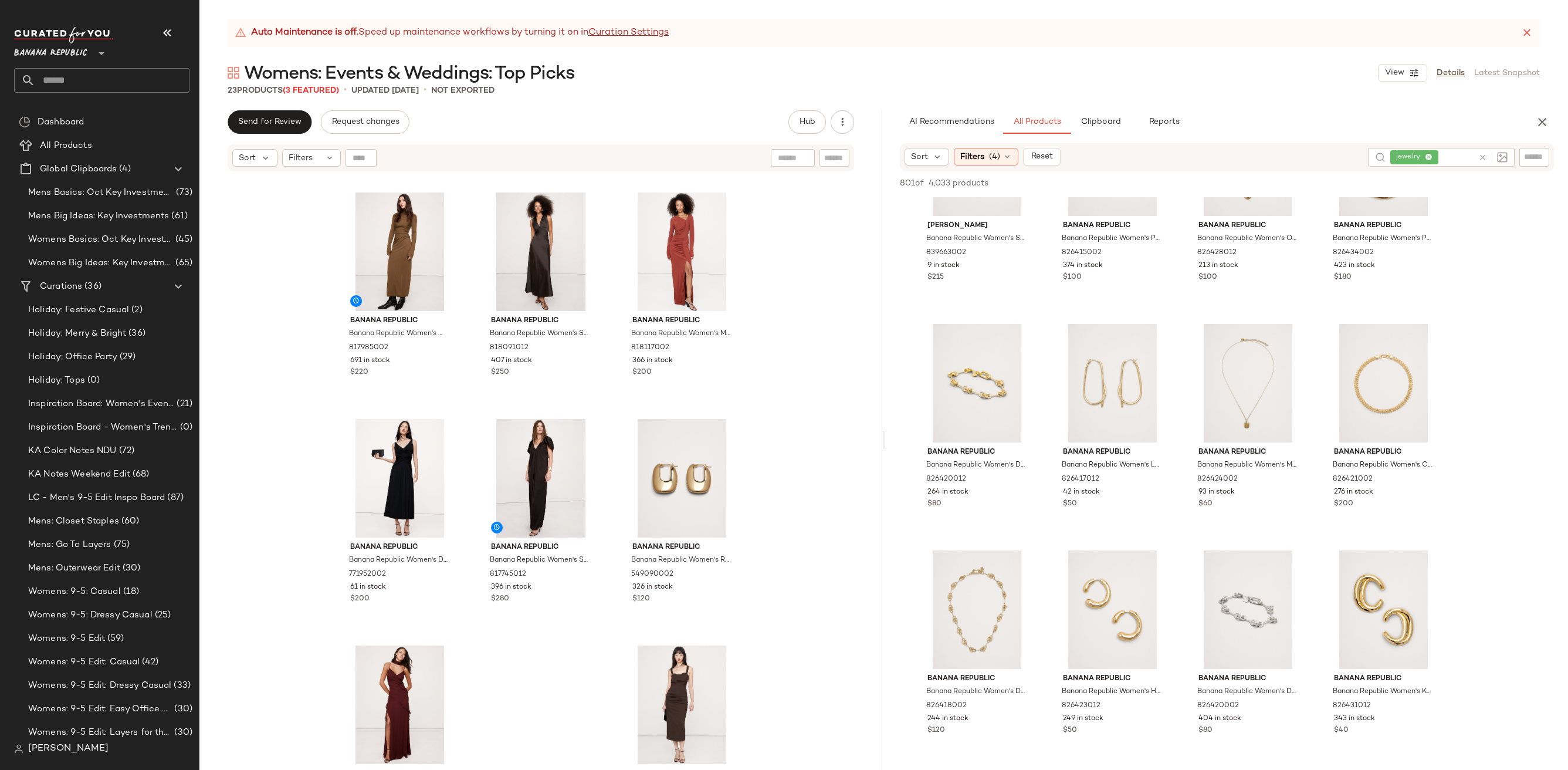
scroll to position [1186, 0]
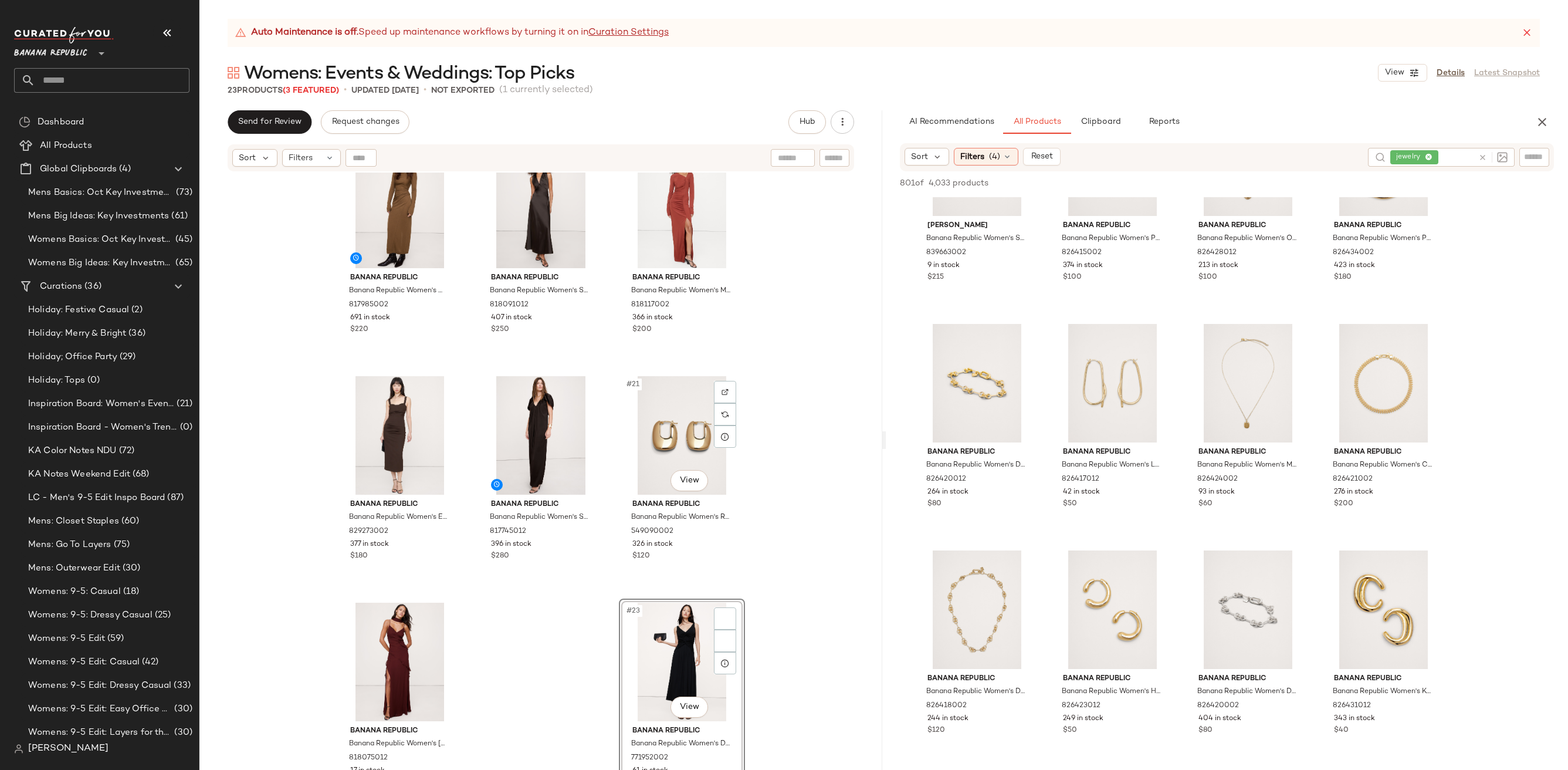
scroll to position [1186, 0]
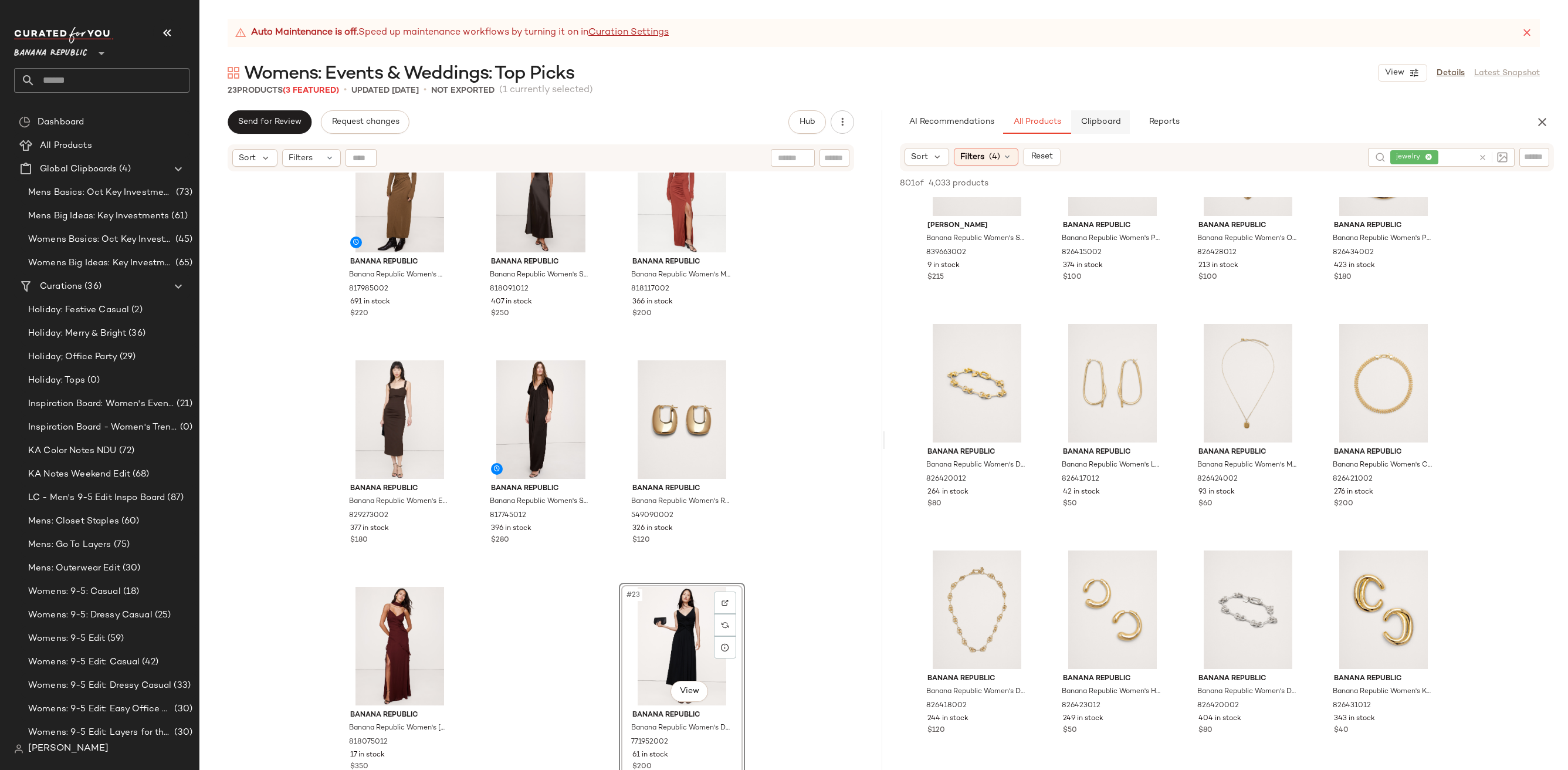
click at [1097, 115] on button "Clipboard" at bounding box center [1100, 123] width 58 height 24
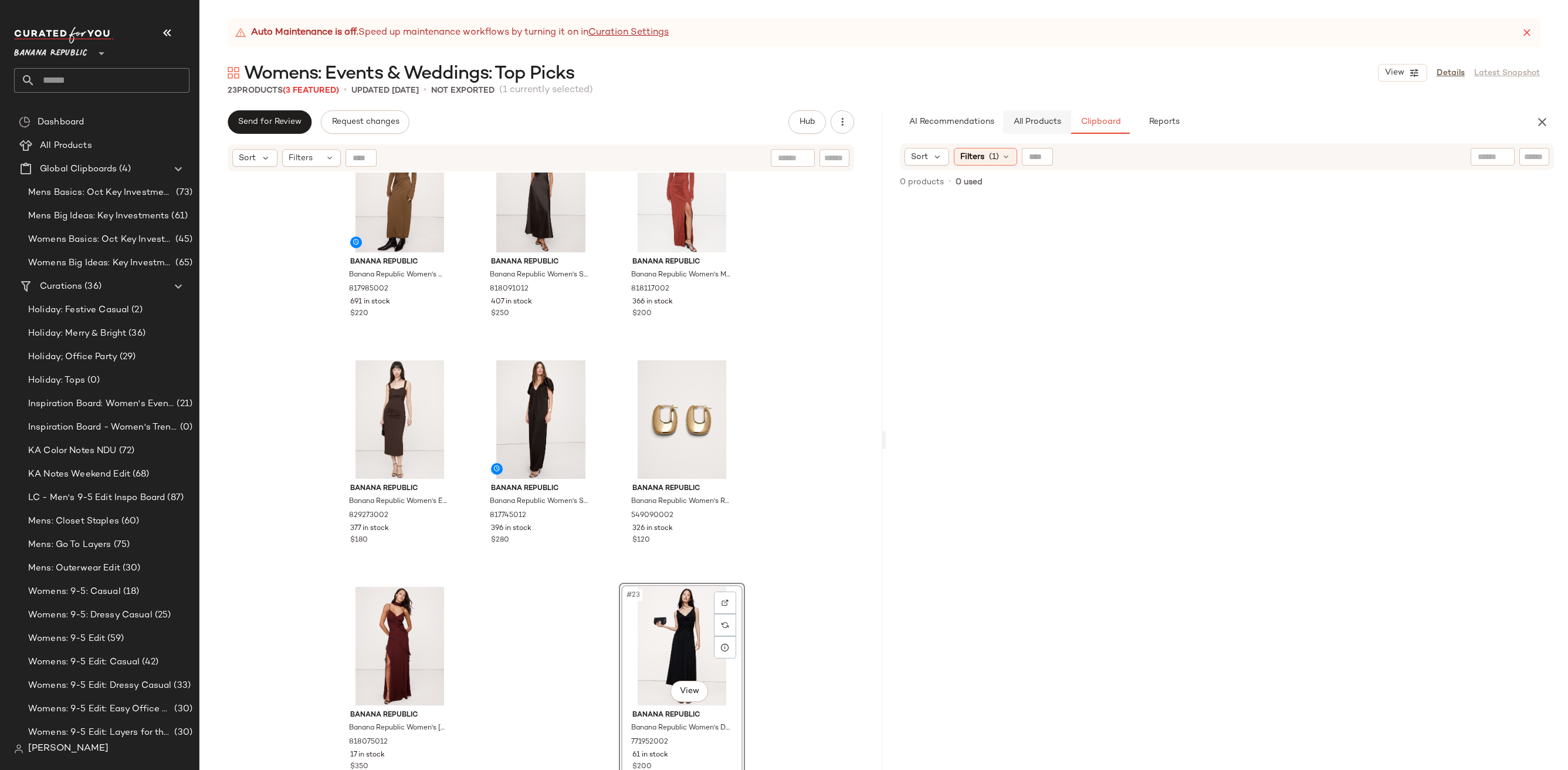
click at [1029, 125] on span "All Products" at bounding box center [1036, 122] width 48 height 9
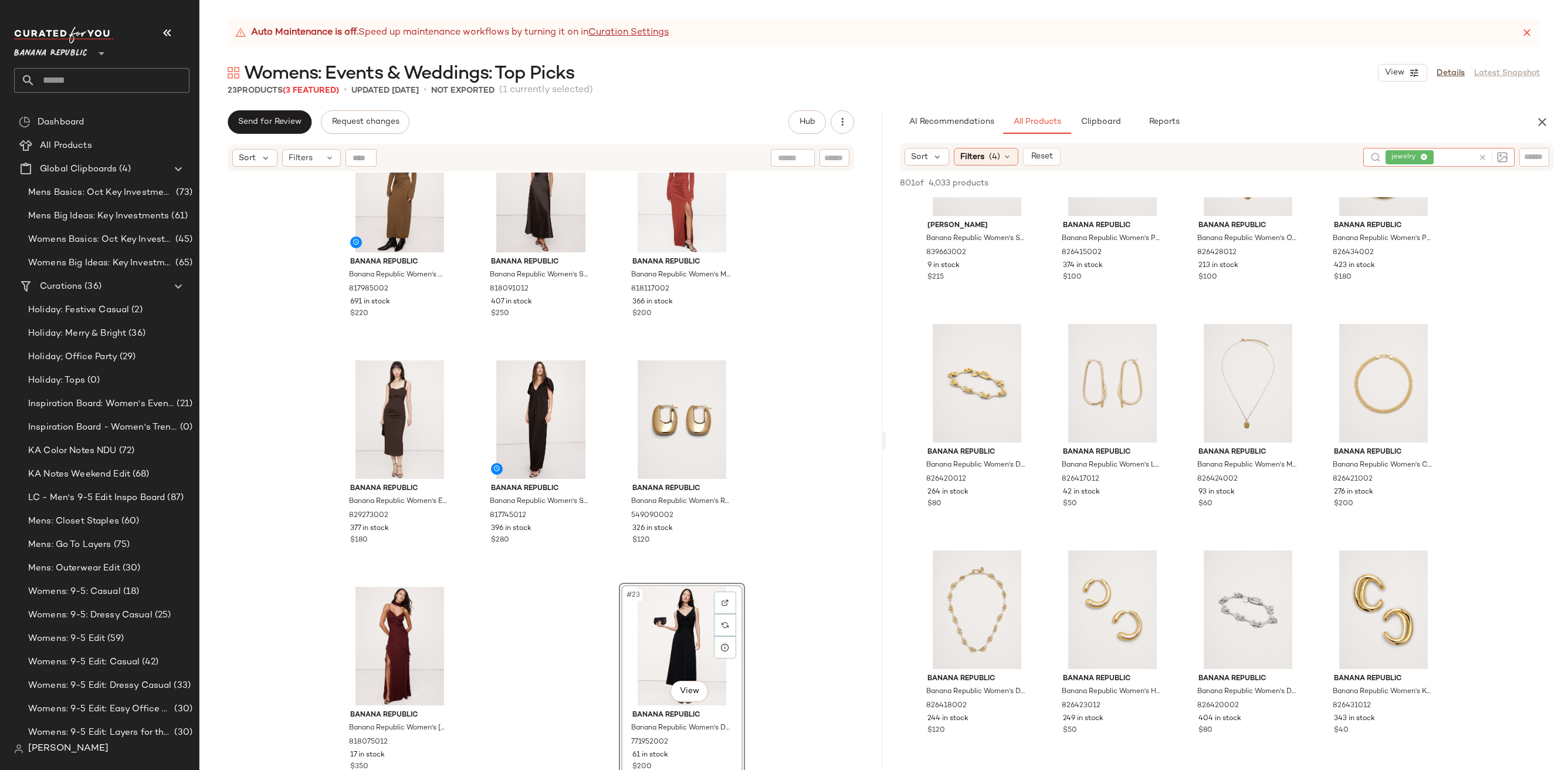
click at [1486, 158] on icon at bounding box center [1482, 157] width 9 height 9
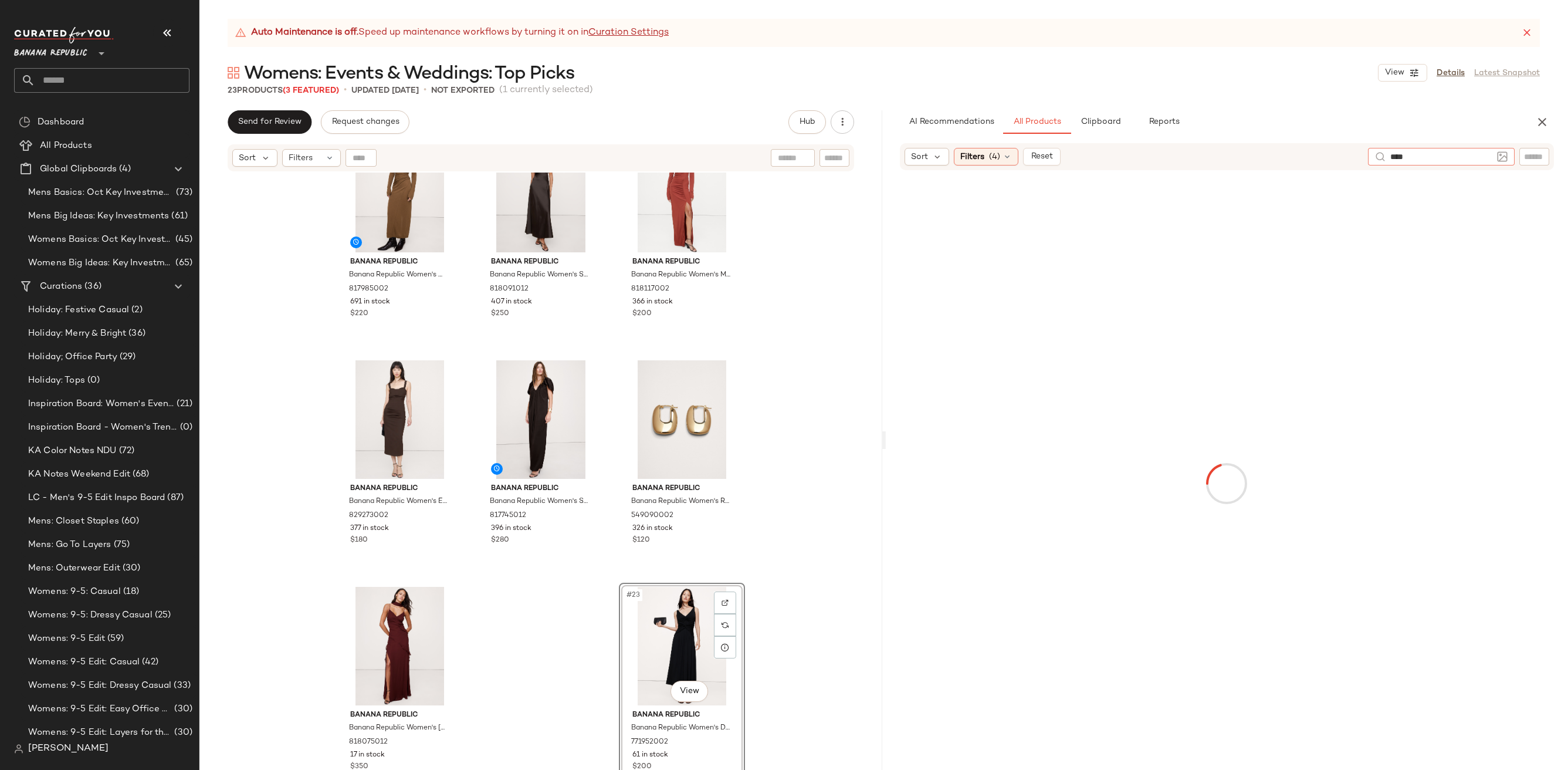
type input "*****"
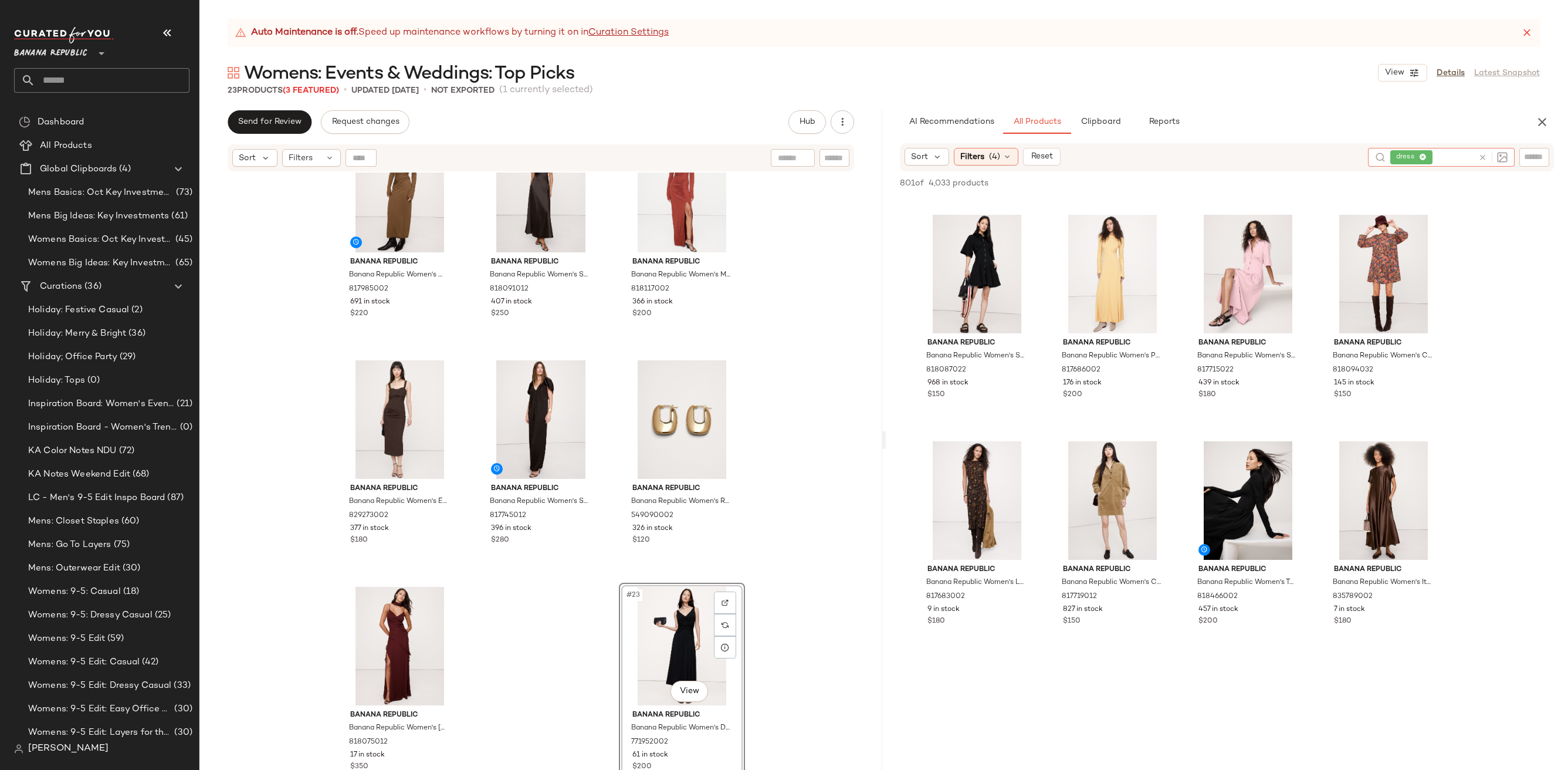
scroll to position [1012, 0]
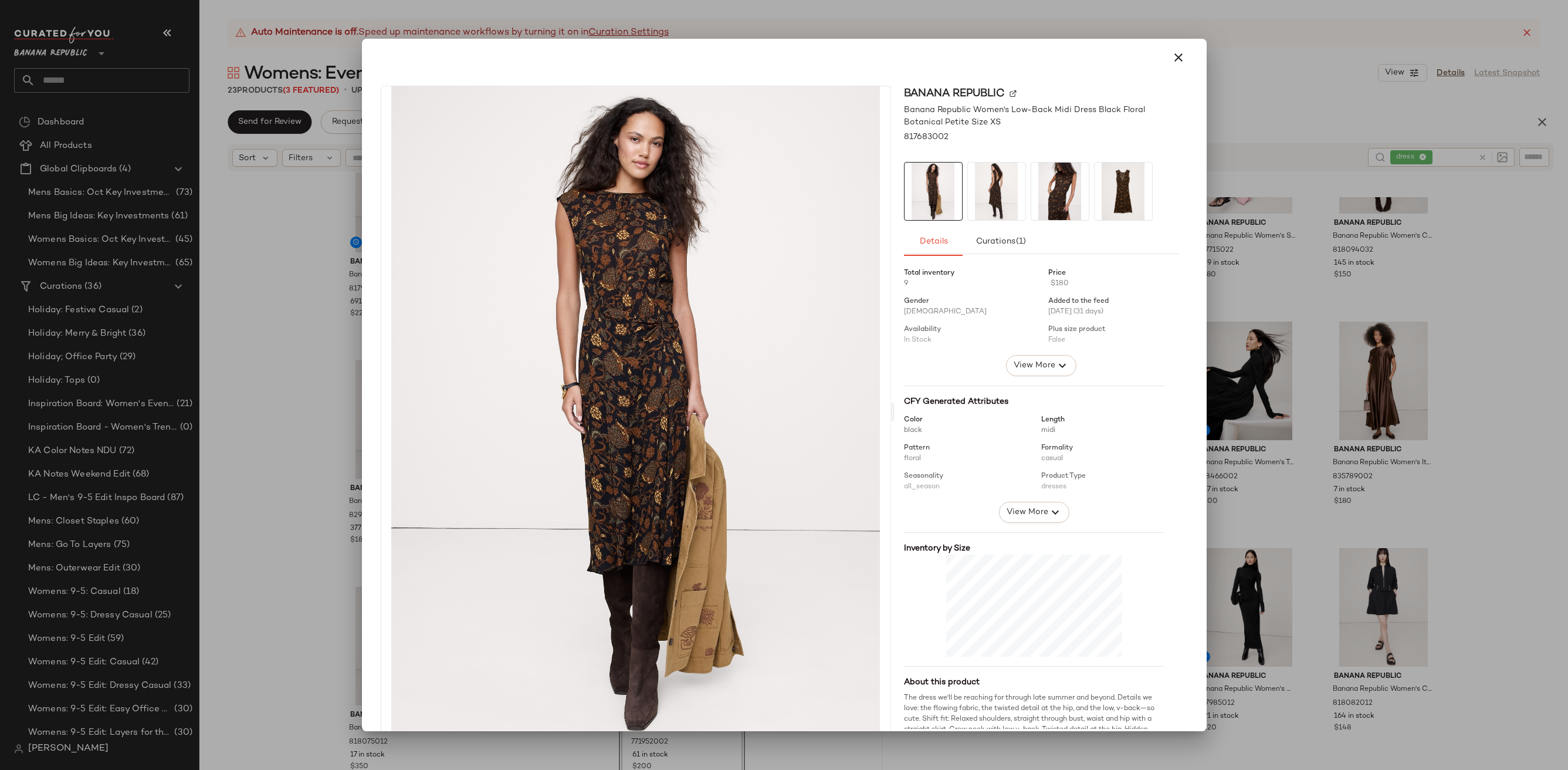
click at [979, 196] on img at bounding box center [997, 191] width 57 height 57
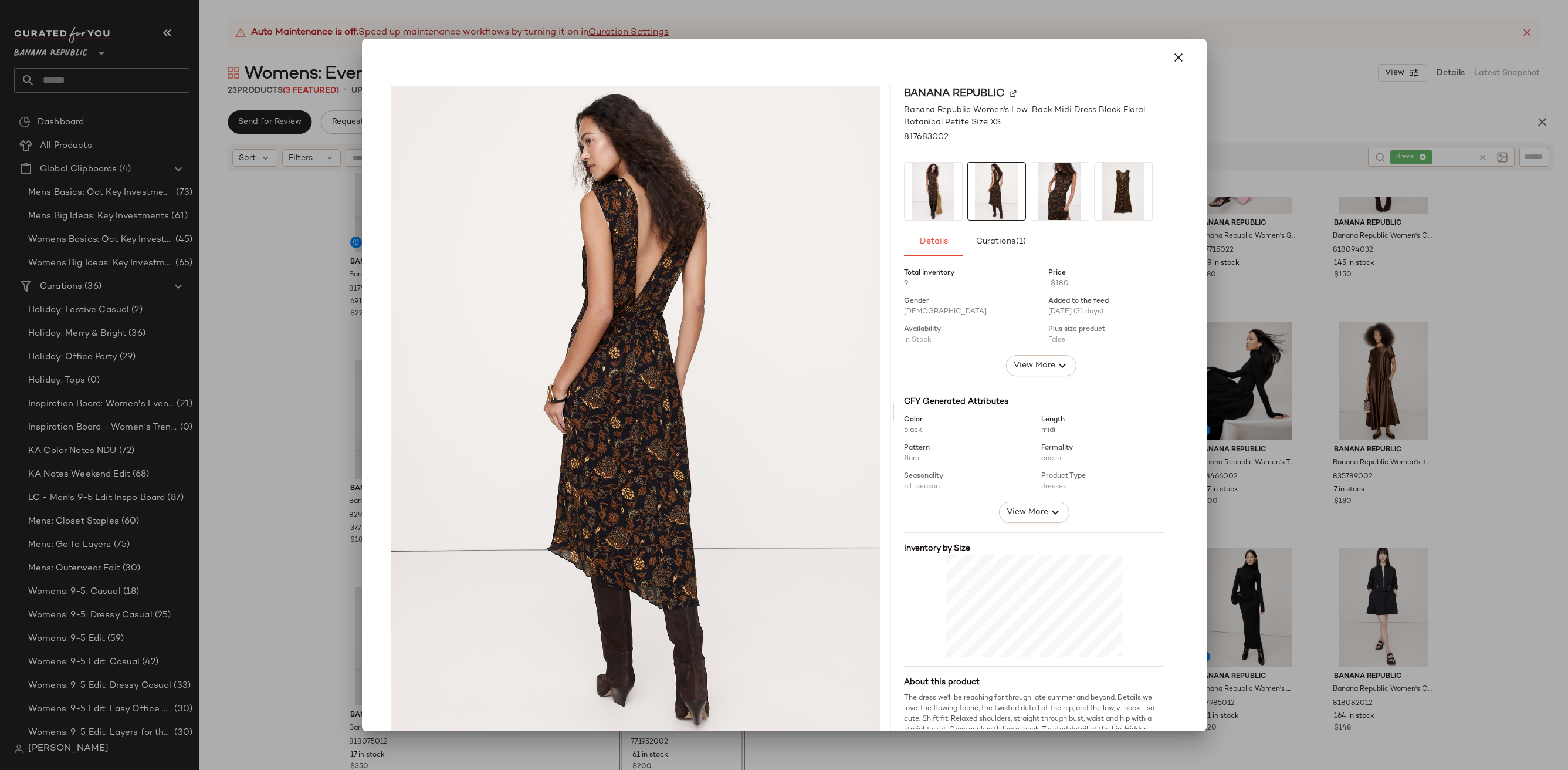
click at [1040, 182] on img at bounding box center [1060, 191] width 57 height 57
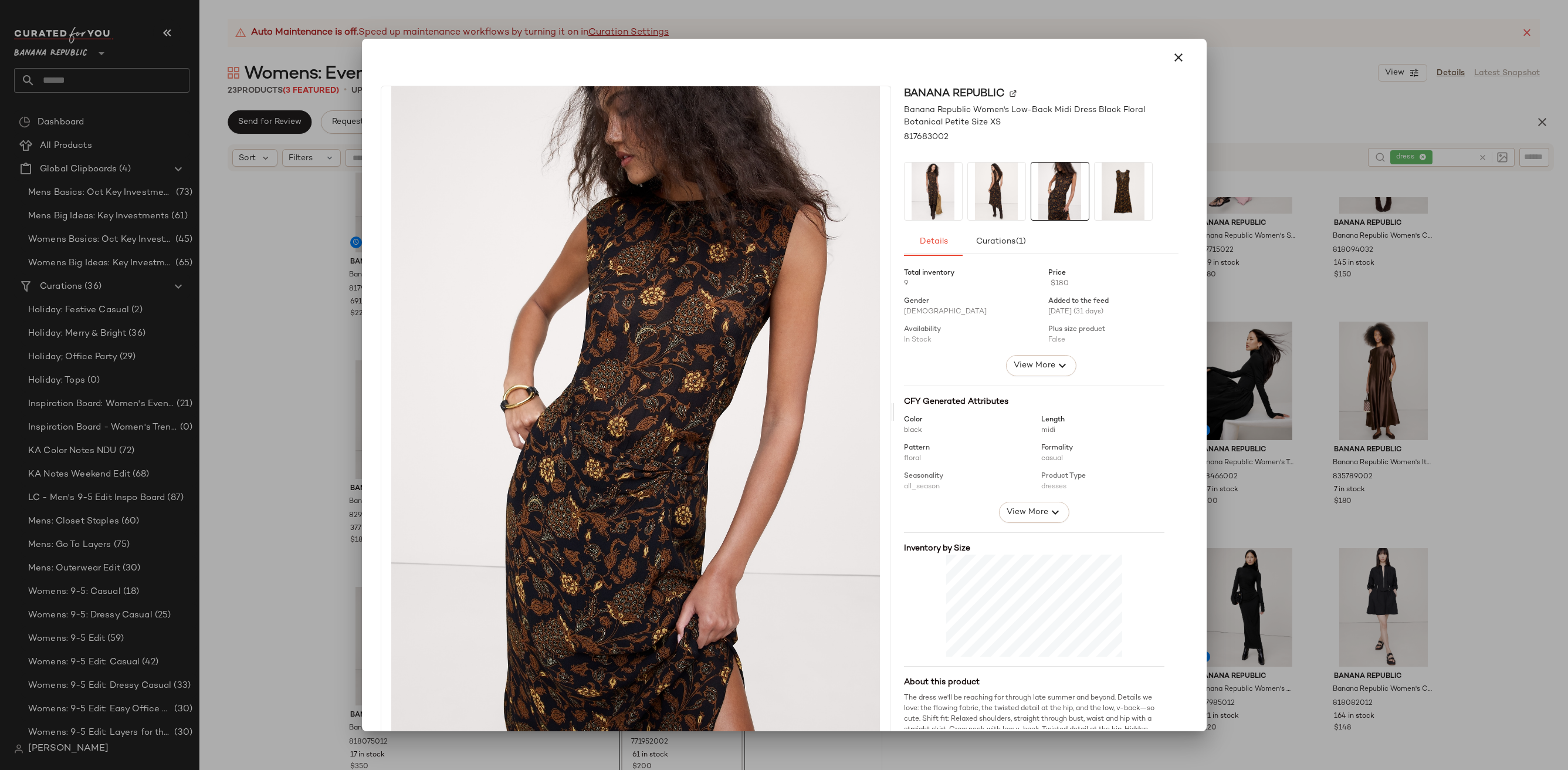
click at [1096, 185] on img at bounding box center [1123, 191] width 57 height 57
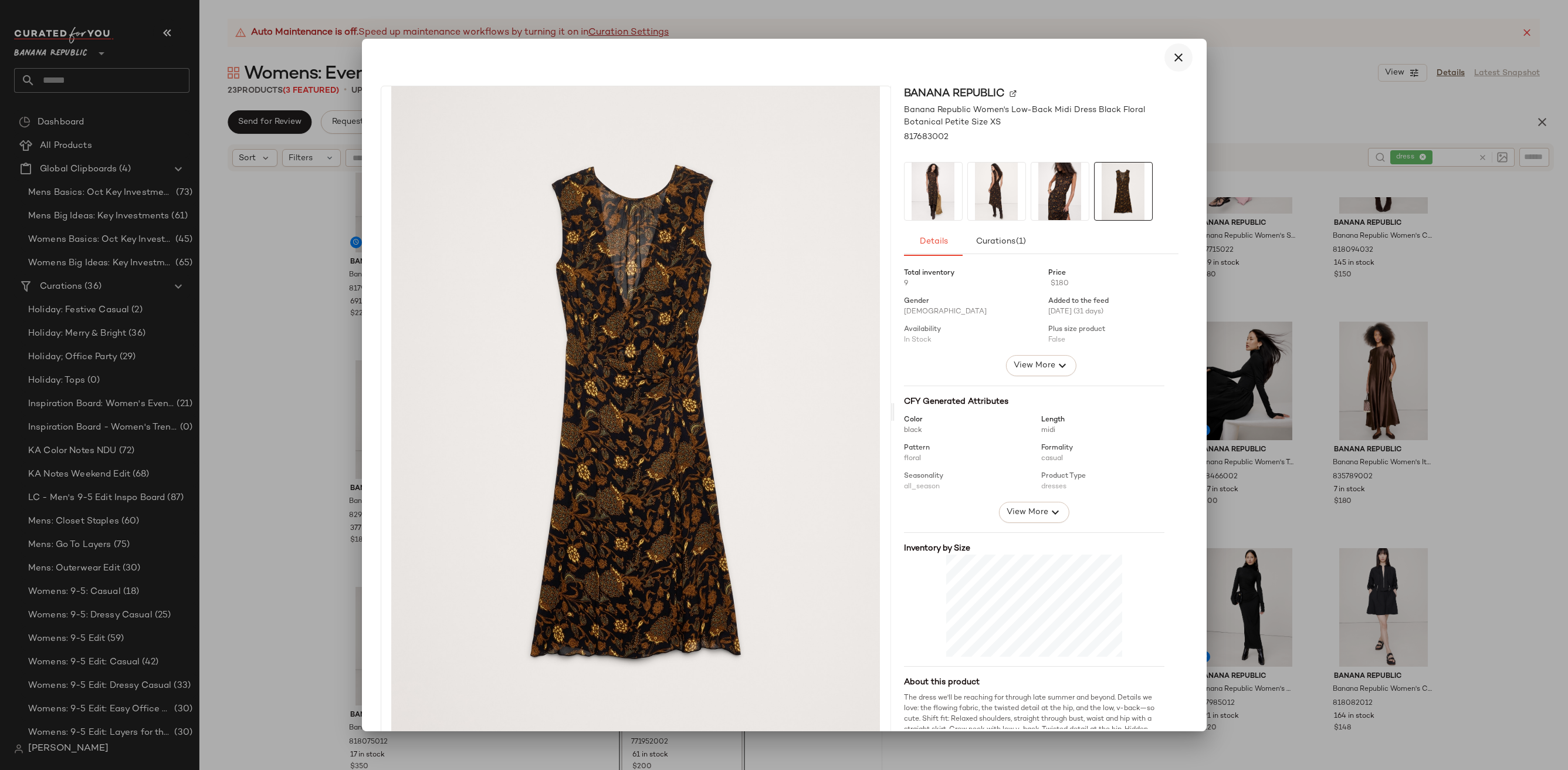
click at [1176, 50] on icon "button" at bounding box center [1178, 57] width 14 height 14
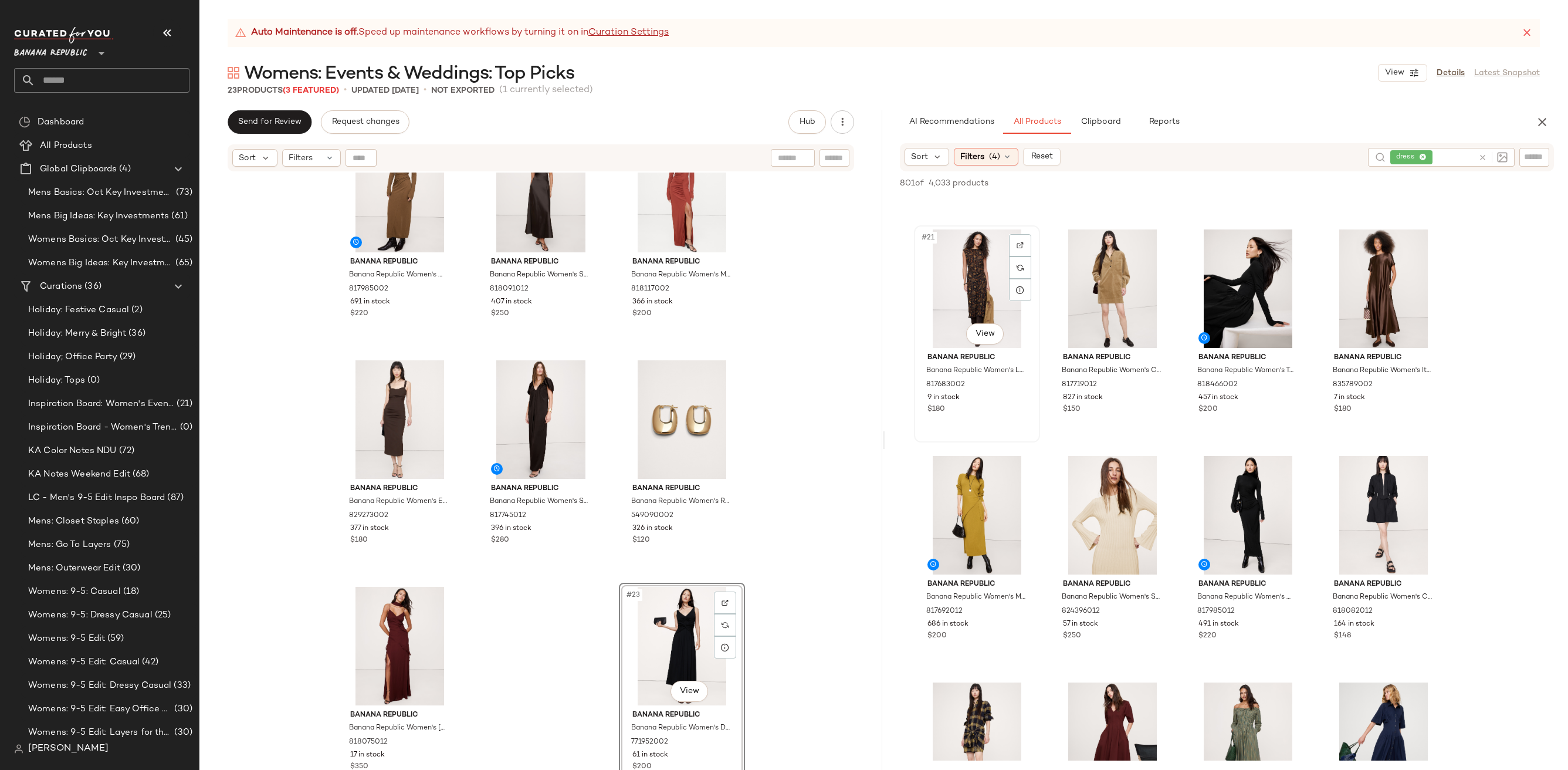
scroll to position [1098, 0]
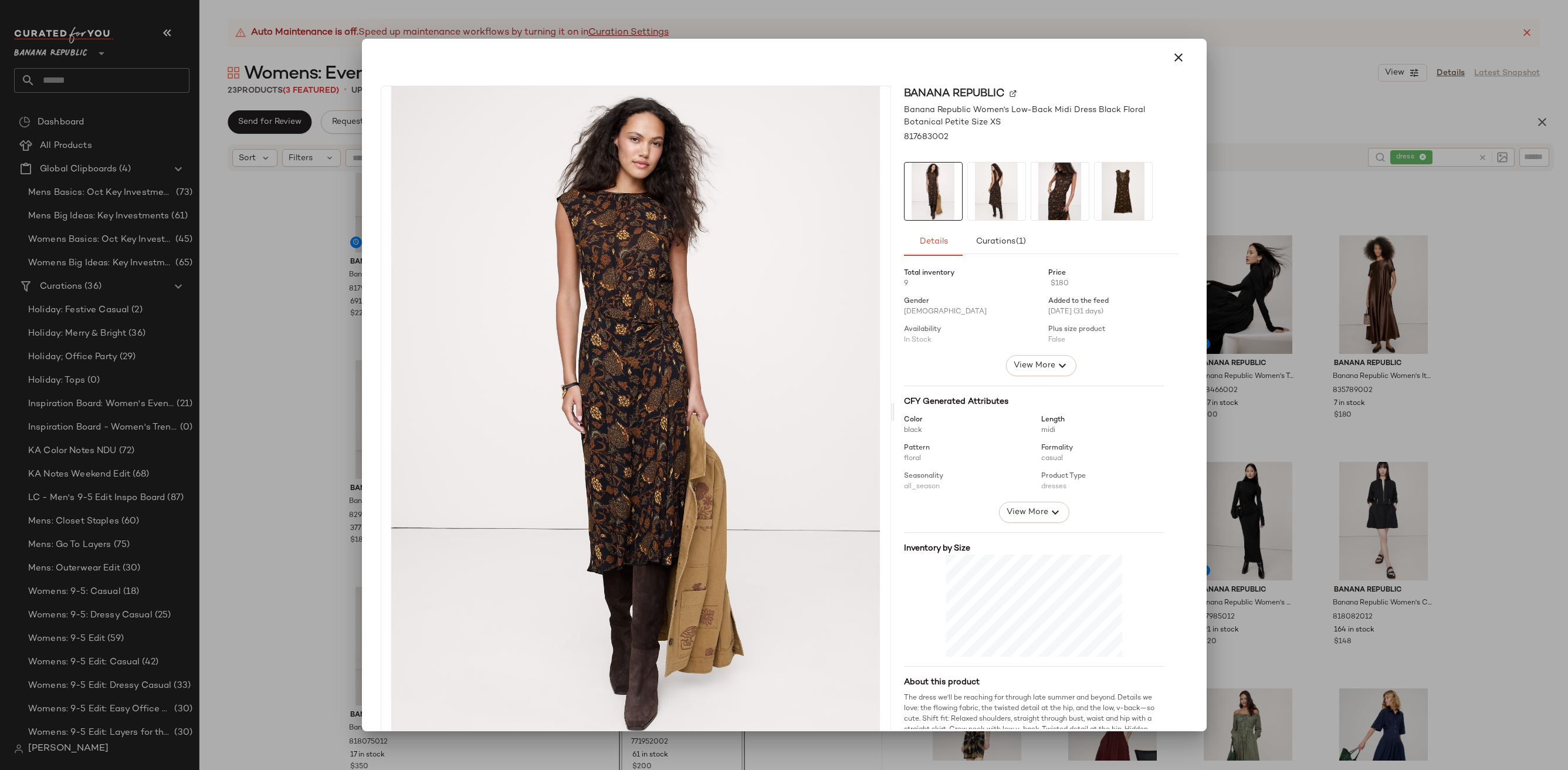
click at [997, 179] on img at bounding box center [997, 191] width 57 height 57
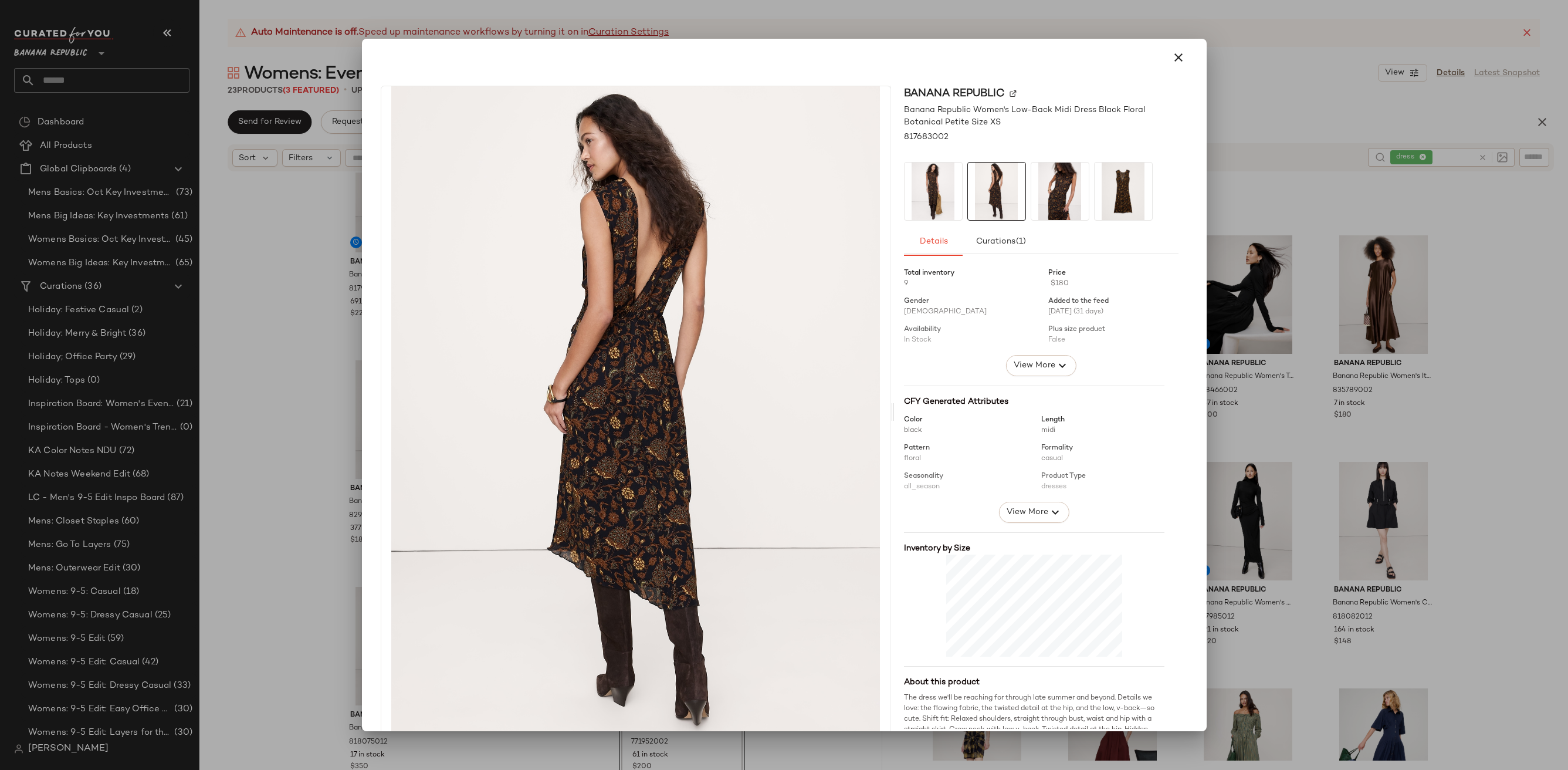
click at [1031, 179] on img at bounding box center [1060, 191] width 57 height 57
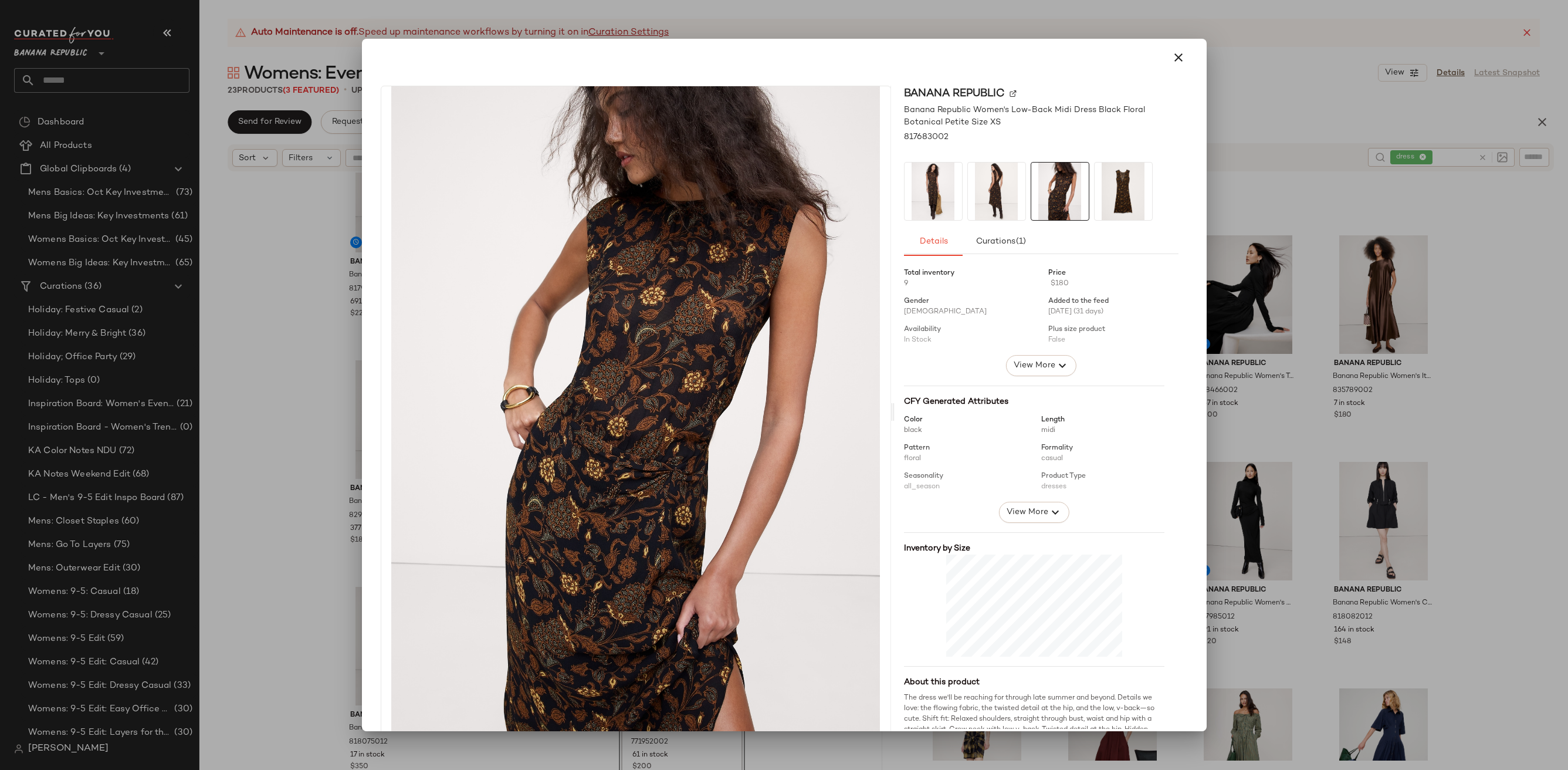
click at [1115, 183] on img at bounding box center [1123, 191] width 57 height 57
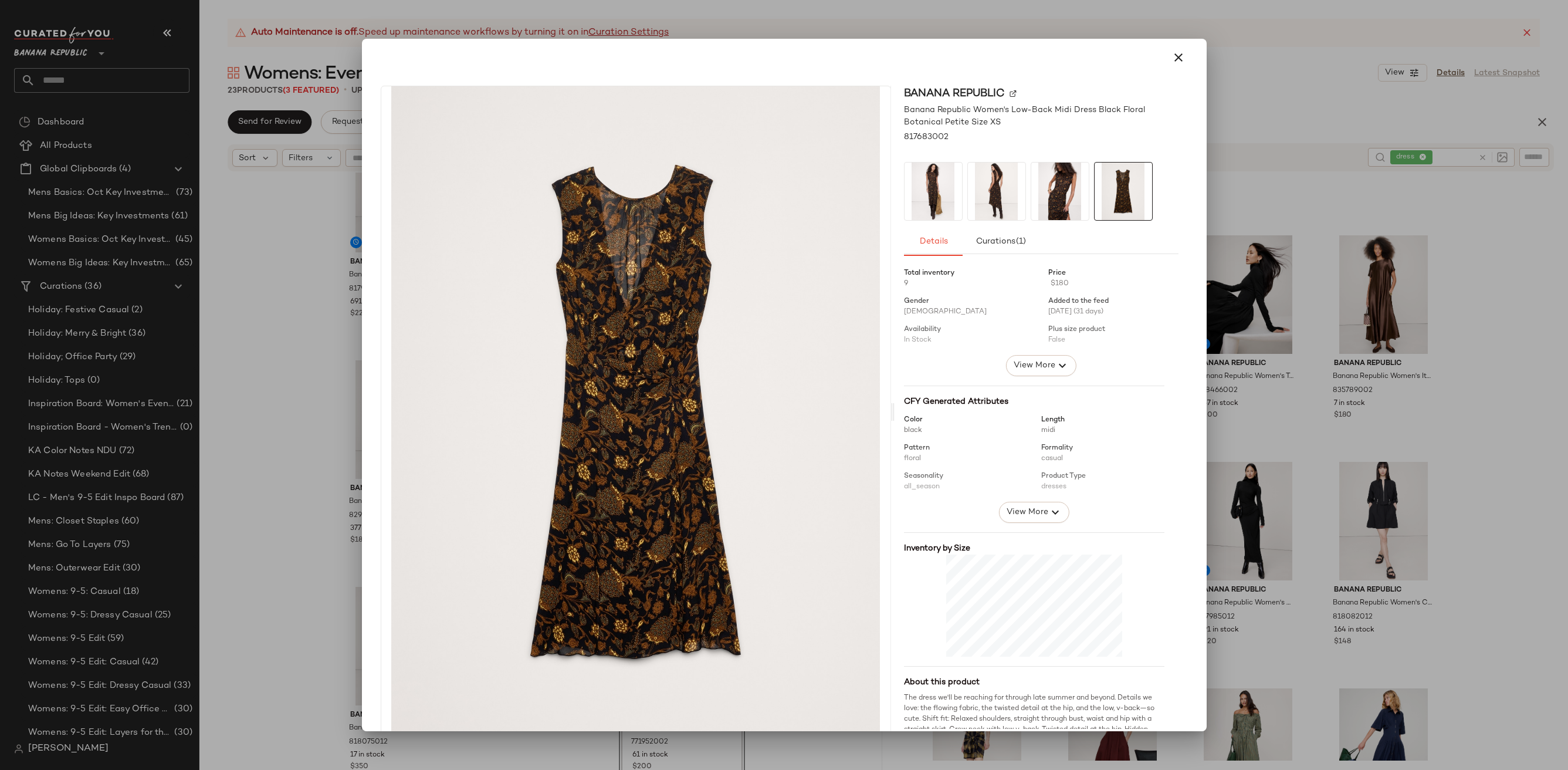
click at [1157, 60] on div at bounding box center [784, 57] width 817 height 28
click at [1184, 54] on button "button" at bounding box center [1178, 57] width 28 height 28
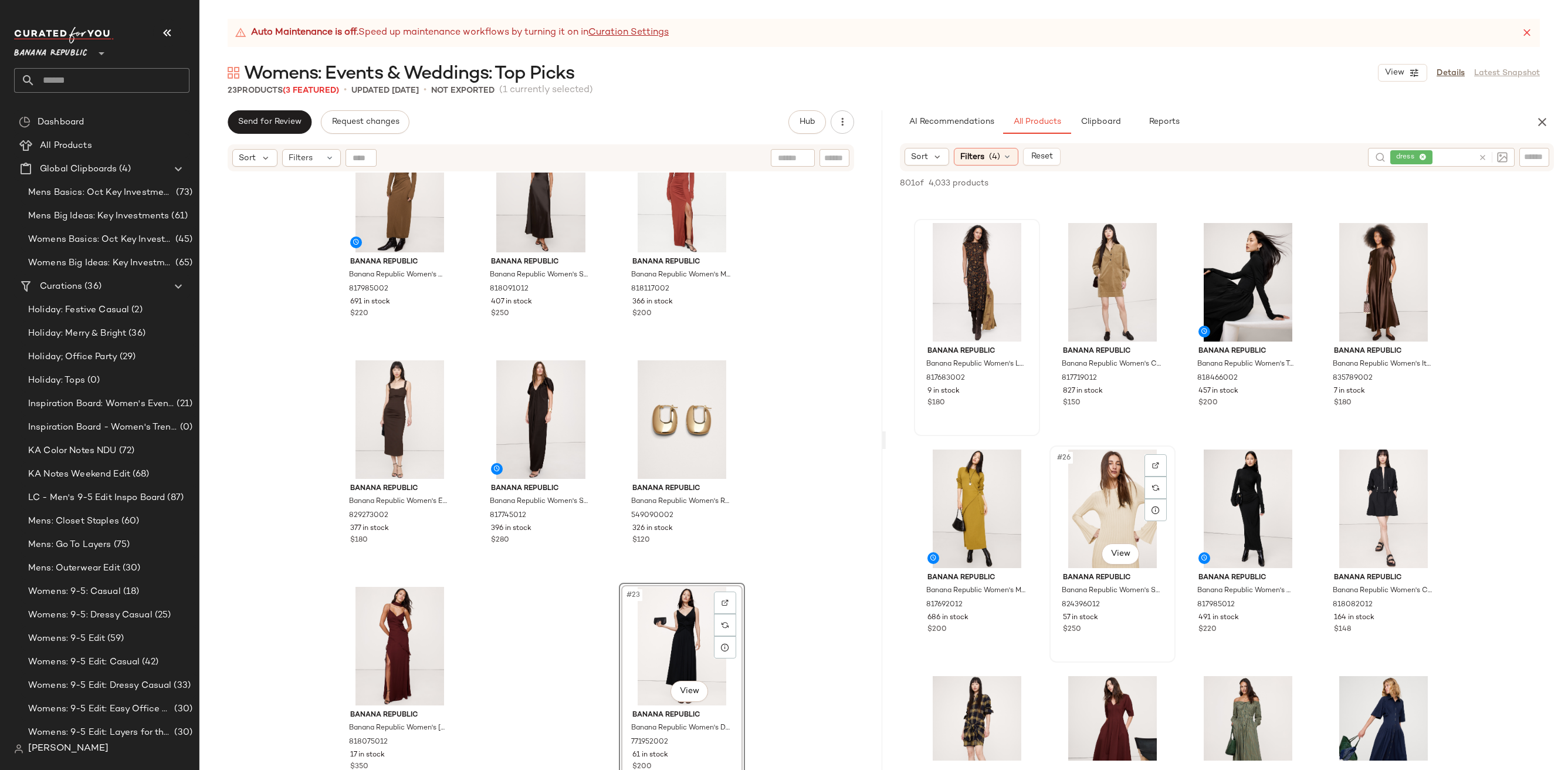
scroll to position [1210, 0]
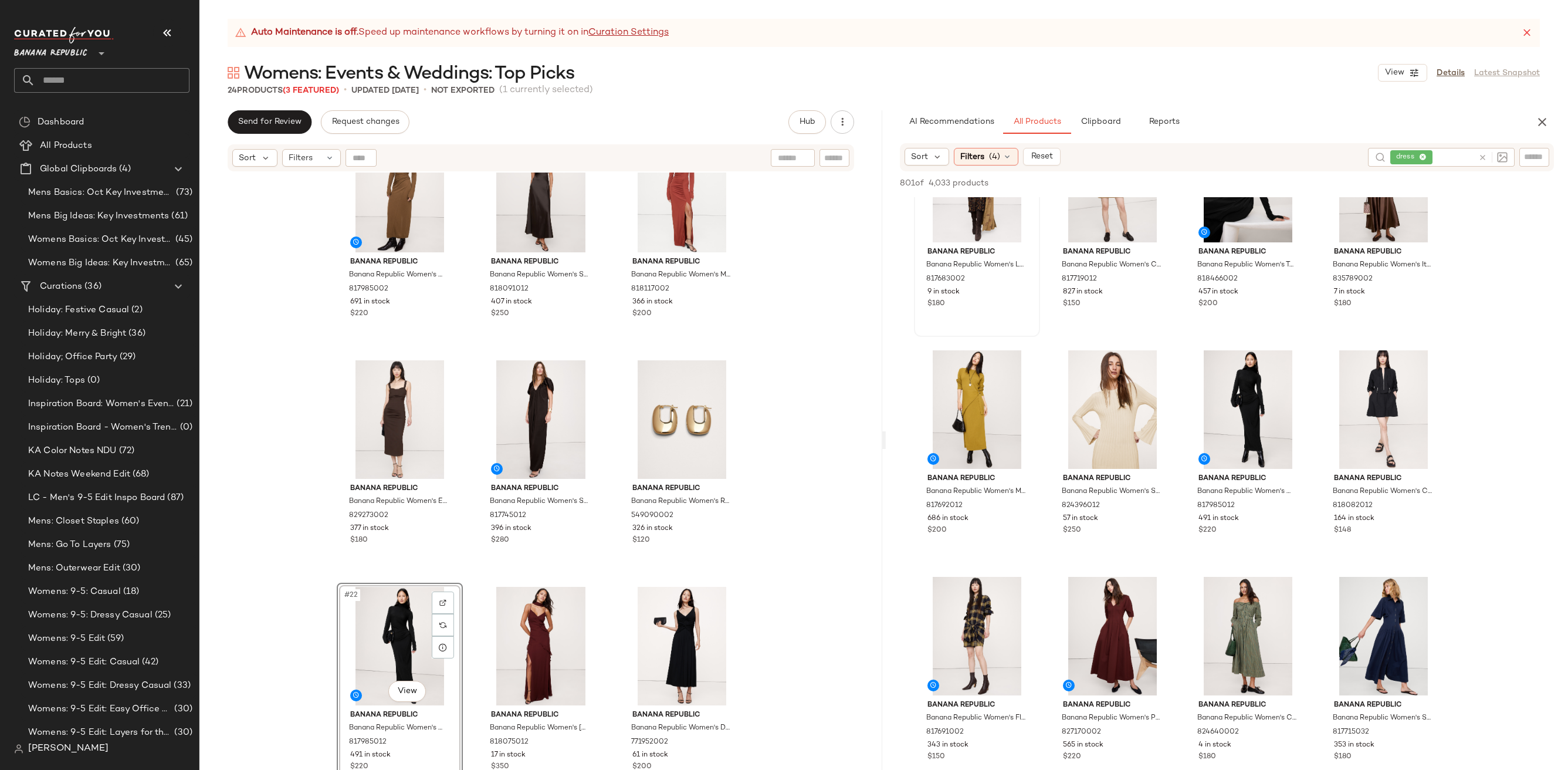
click at [833, 576] on div "Banana Republic Banana Republic Women's Asymmetrical Hammered Satin Draped Maxi…" at bounding box center [541, 485] width 683 height 627
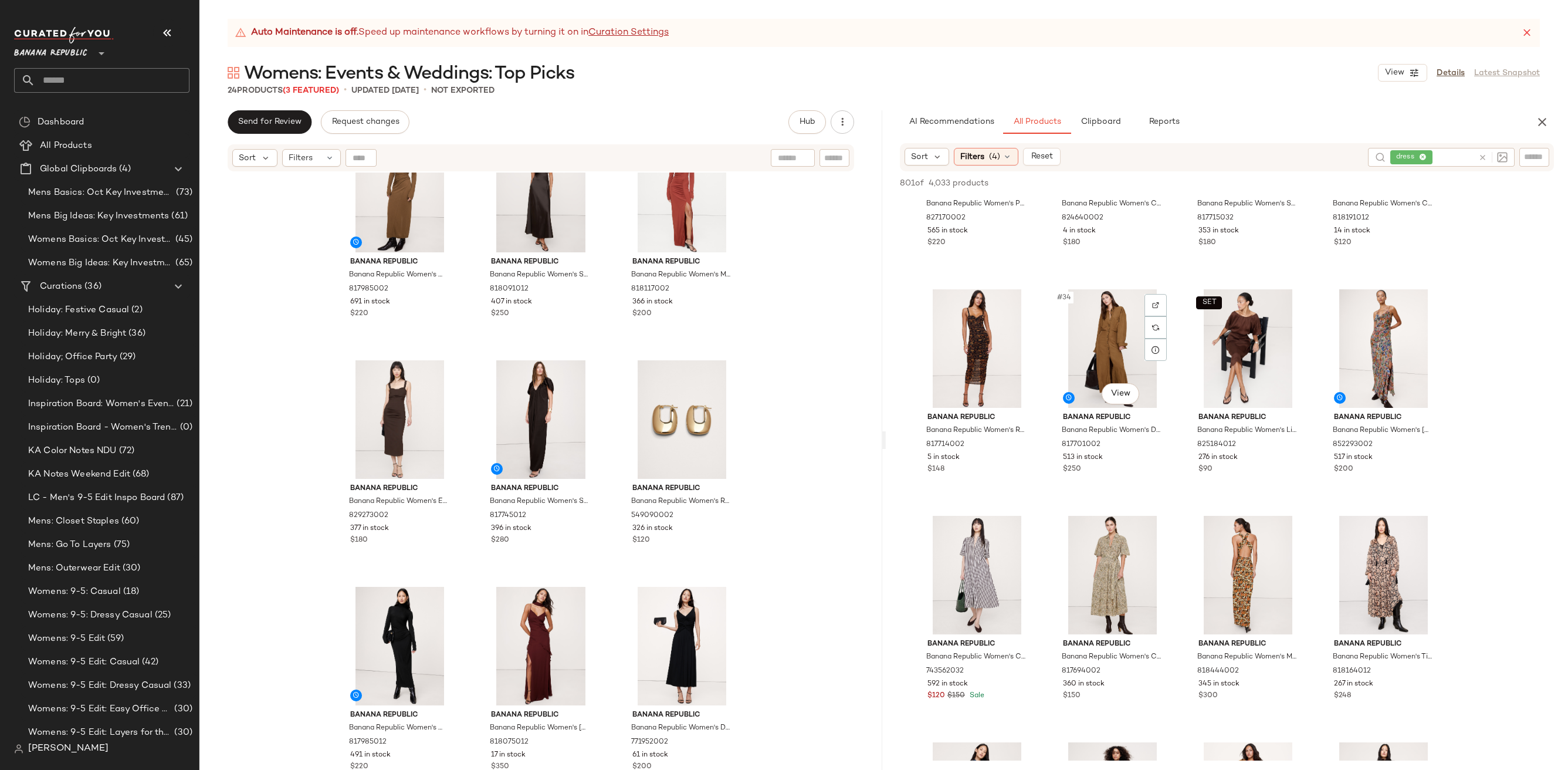
scroll to position [1747, 0]
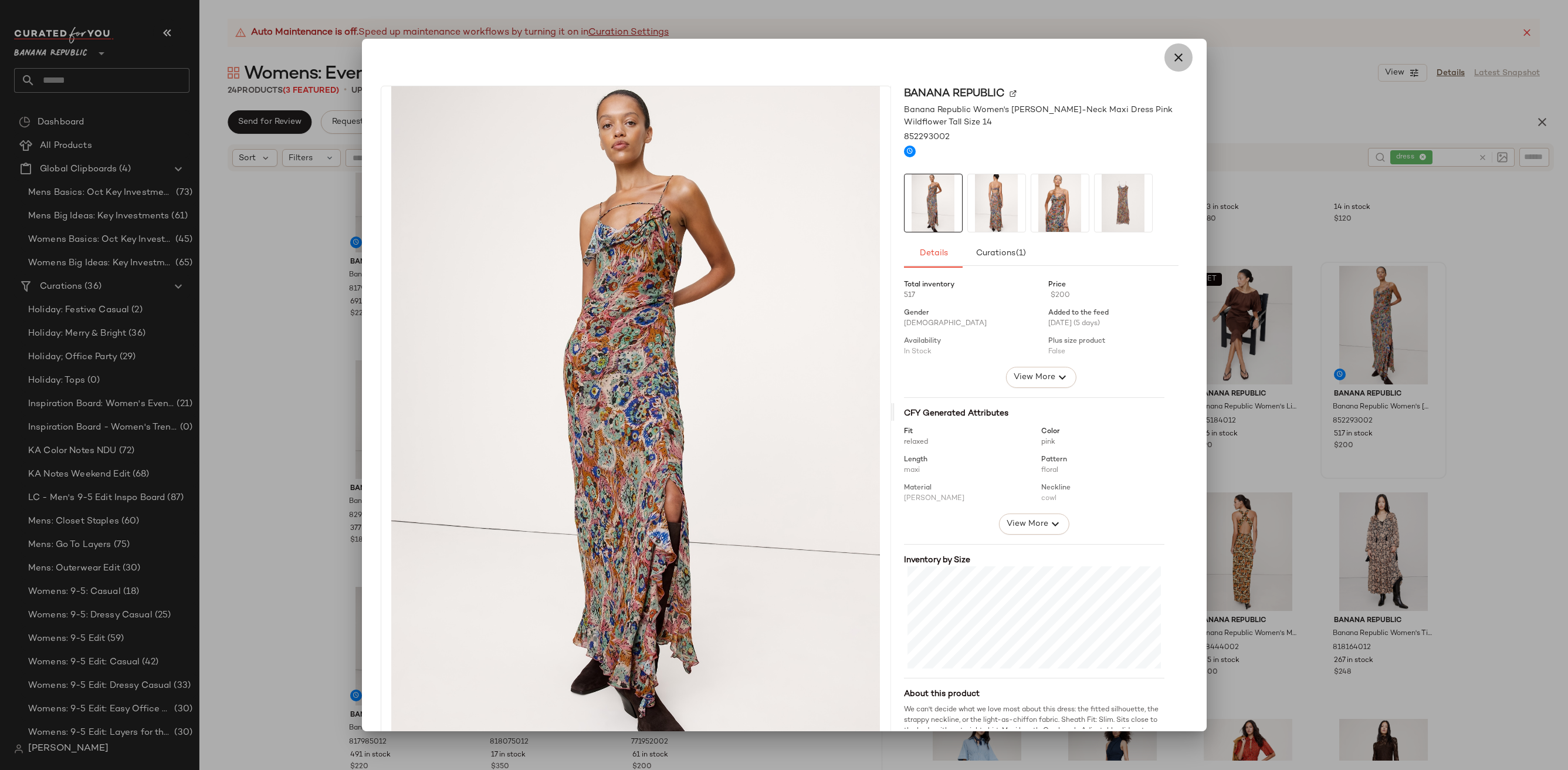
click at [1184, 60] on button "button" at bounding box center [1178, 57] width 28 height 28
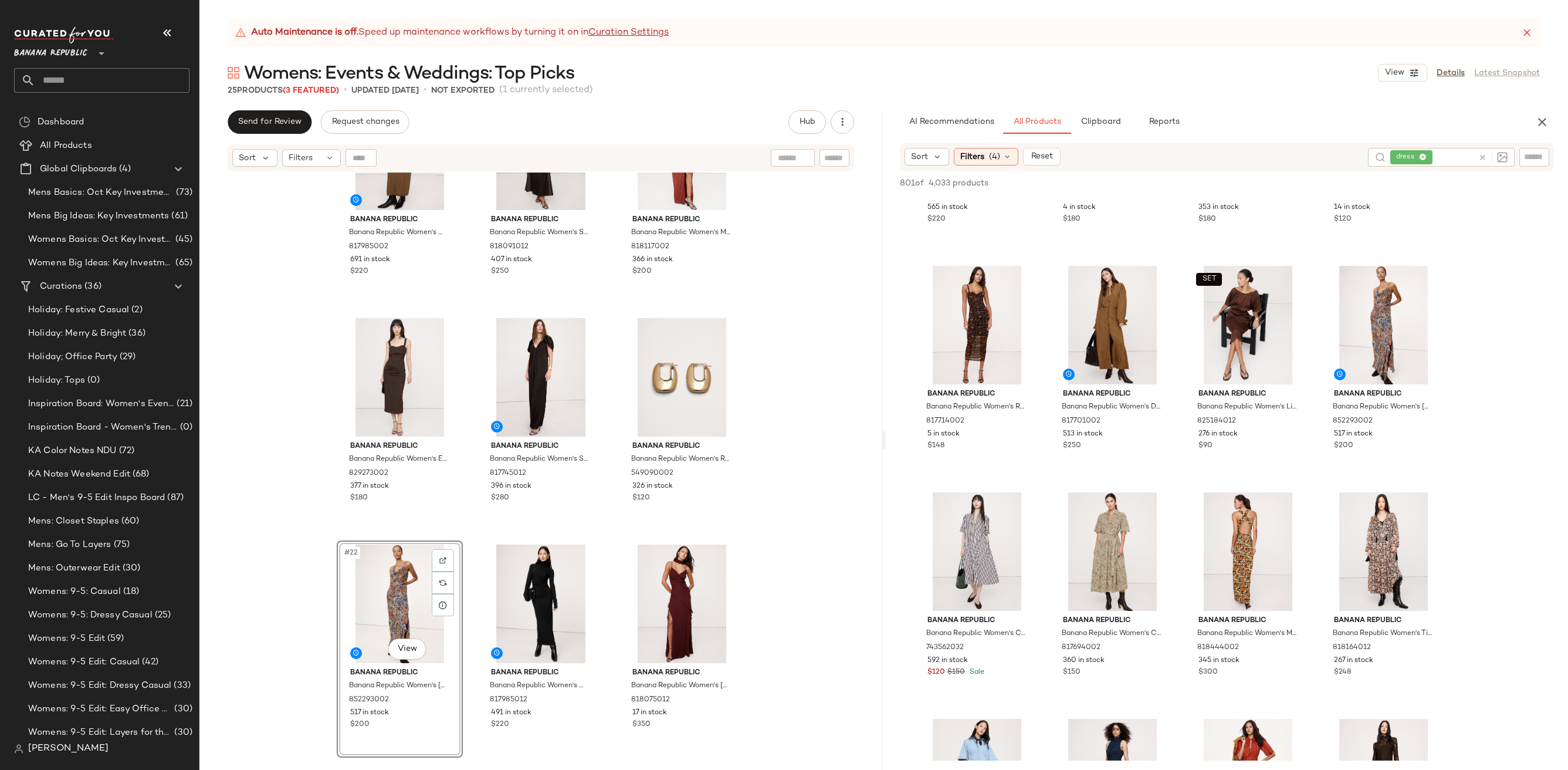
scroll to position [1413, 0]
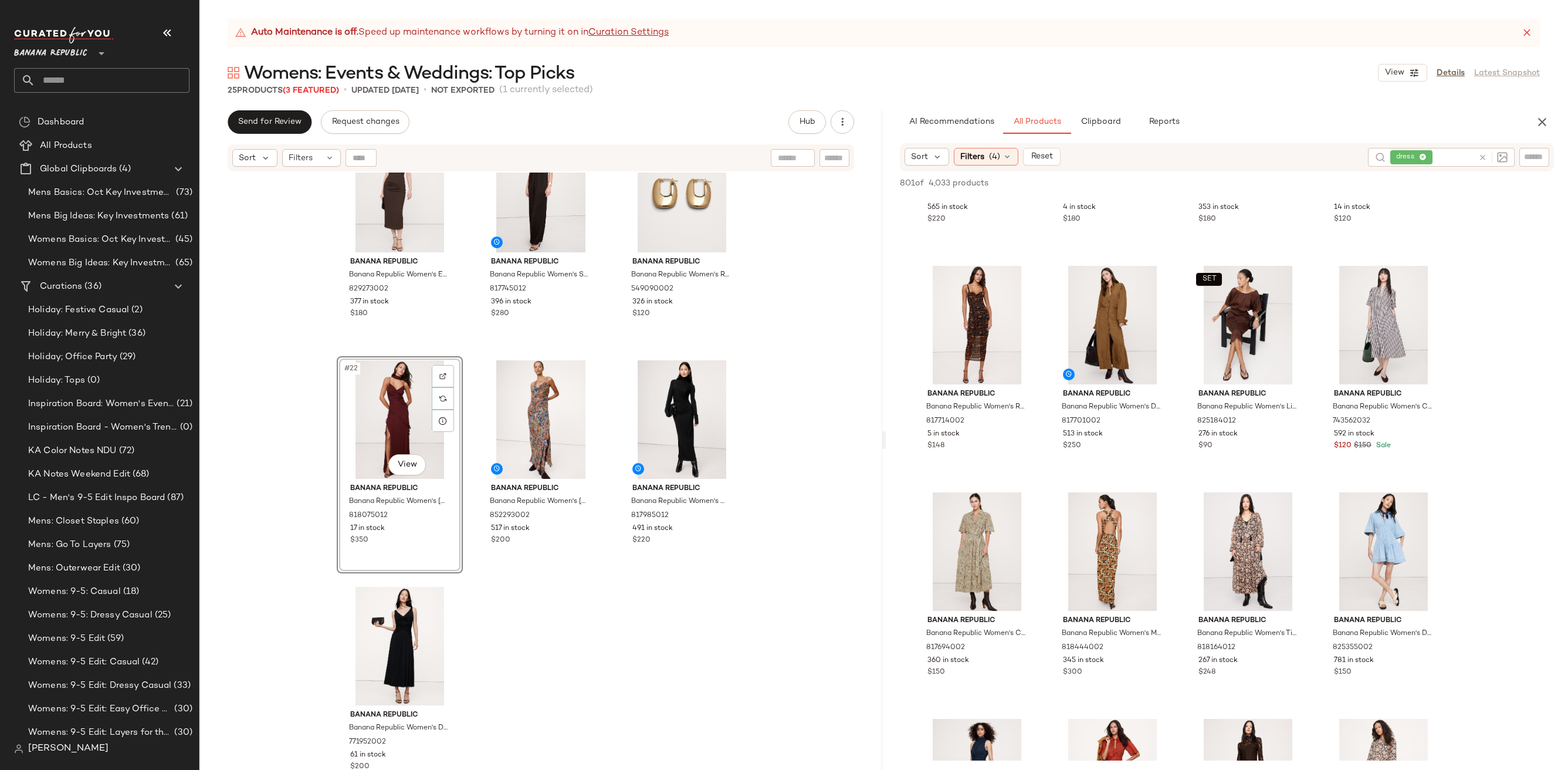
click at [594, 652] on div "Banana Republic Banana Republic Women's Everywhere Ponte Ruched Midi Dress Gana…" at bounding box center [541, 485] width 683 height 627
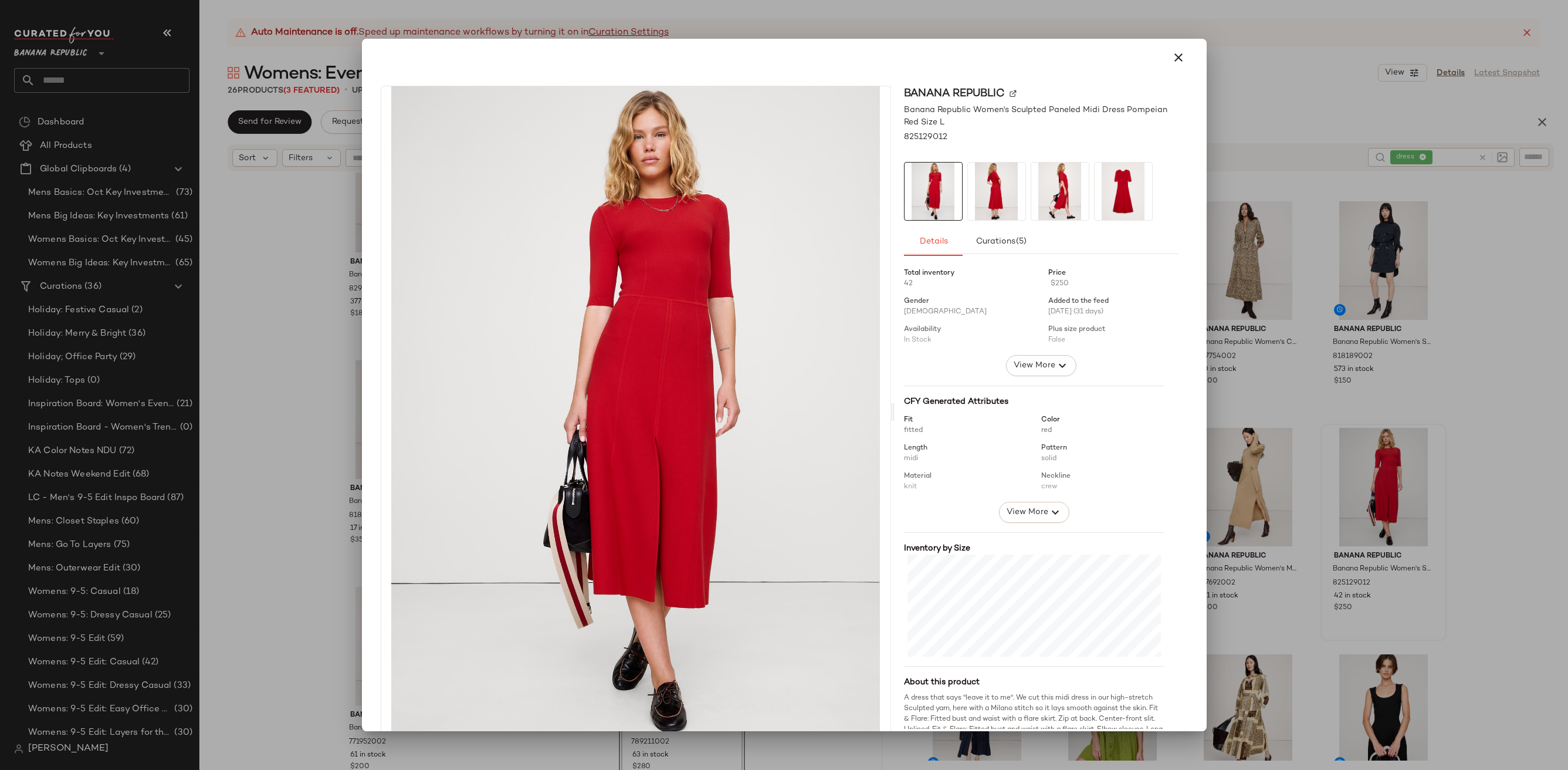
click at [983, 209] on img at bounding box center [997, 191] width 57 height 57
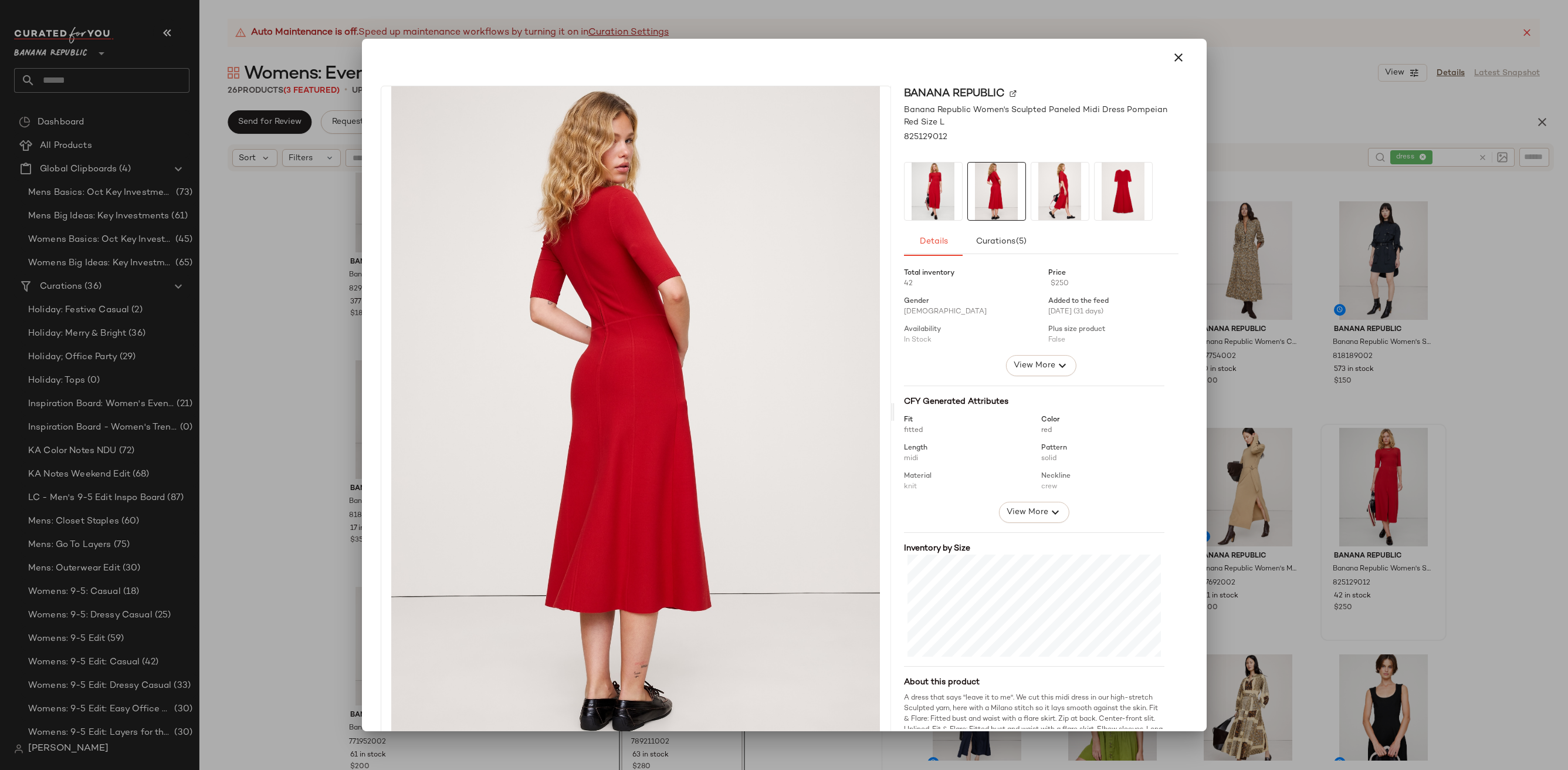
click at [1094, 205] on img at bounding box center [1123, 191] width 57 height 57
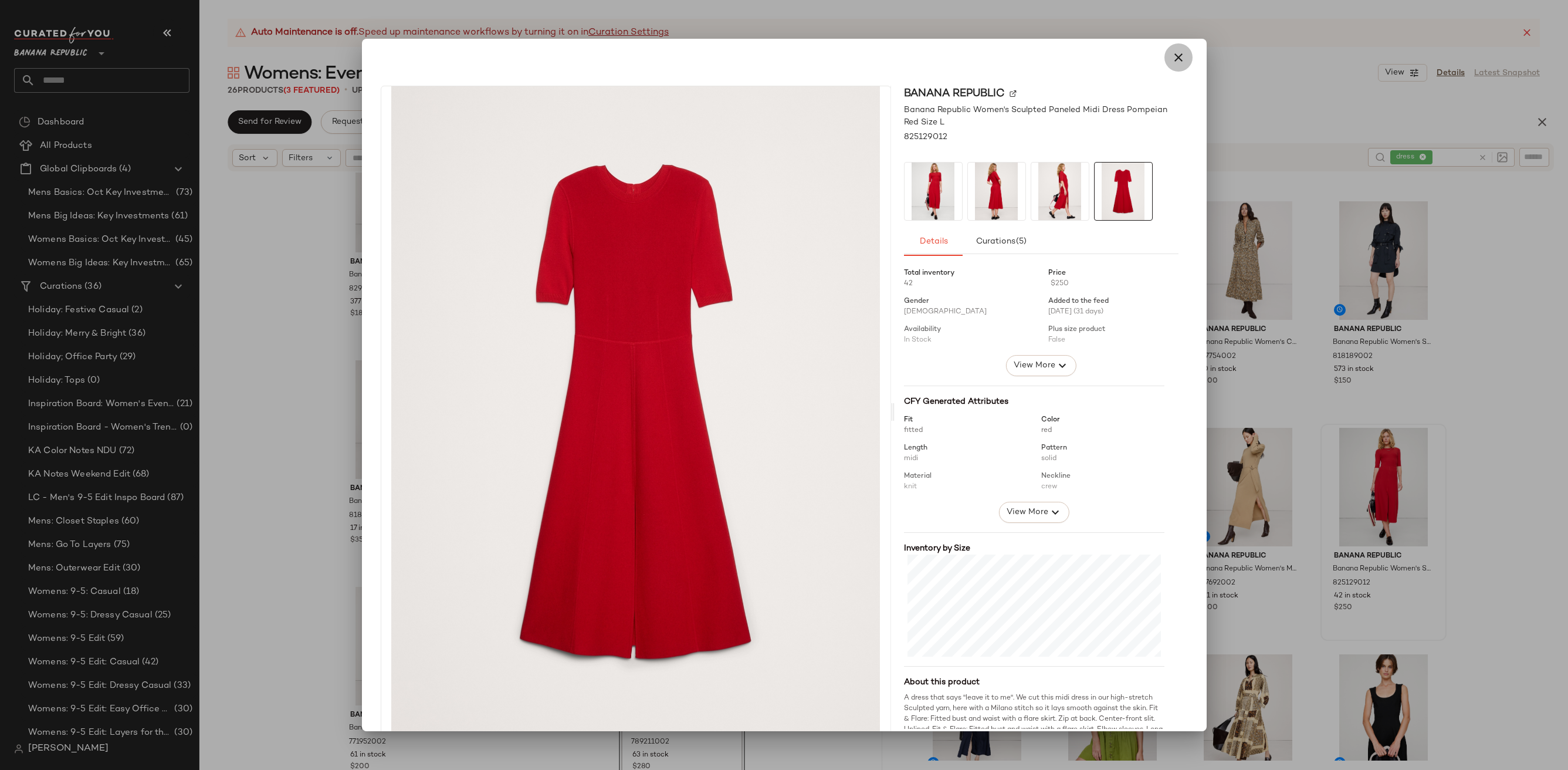
click at [1172, 55] on icon "button" at bounding box center [1178, 57] width 14 height 14
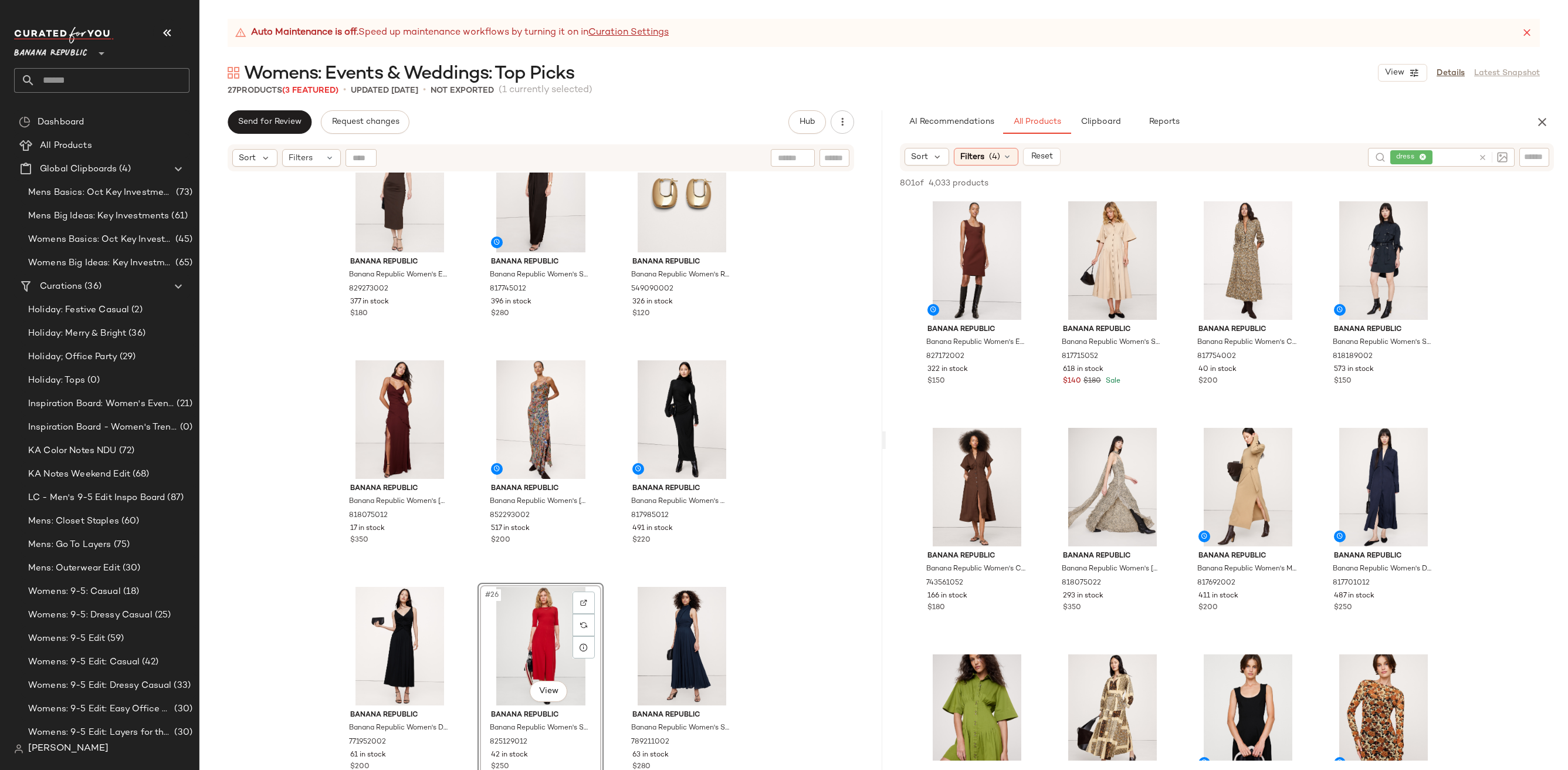
click at [762, 598] on div "Banana Republic Banana Republic Women's Everywhere Ponte Ruched Midi Dress Gana…" at bounding box center [541, 485] width 683 height 627
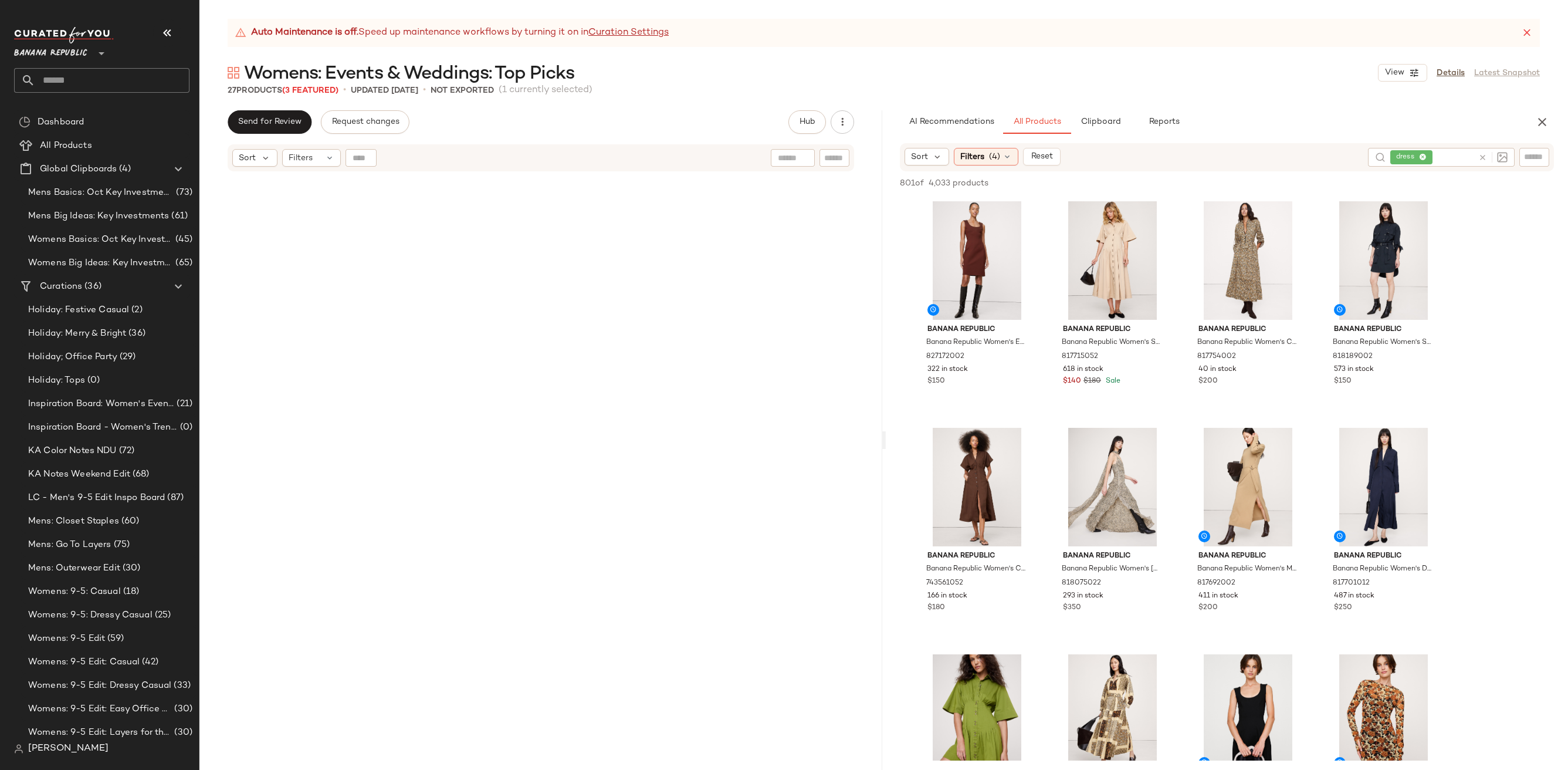
scroll to position [1413, 0]
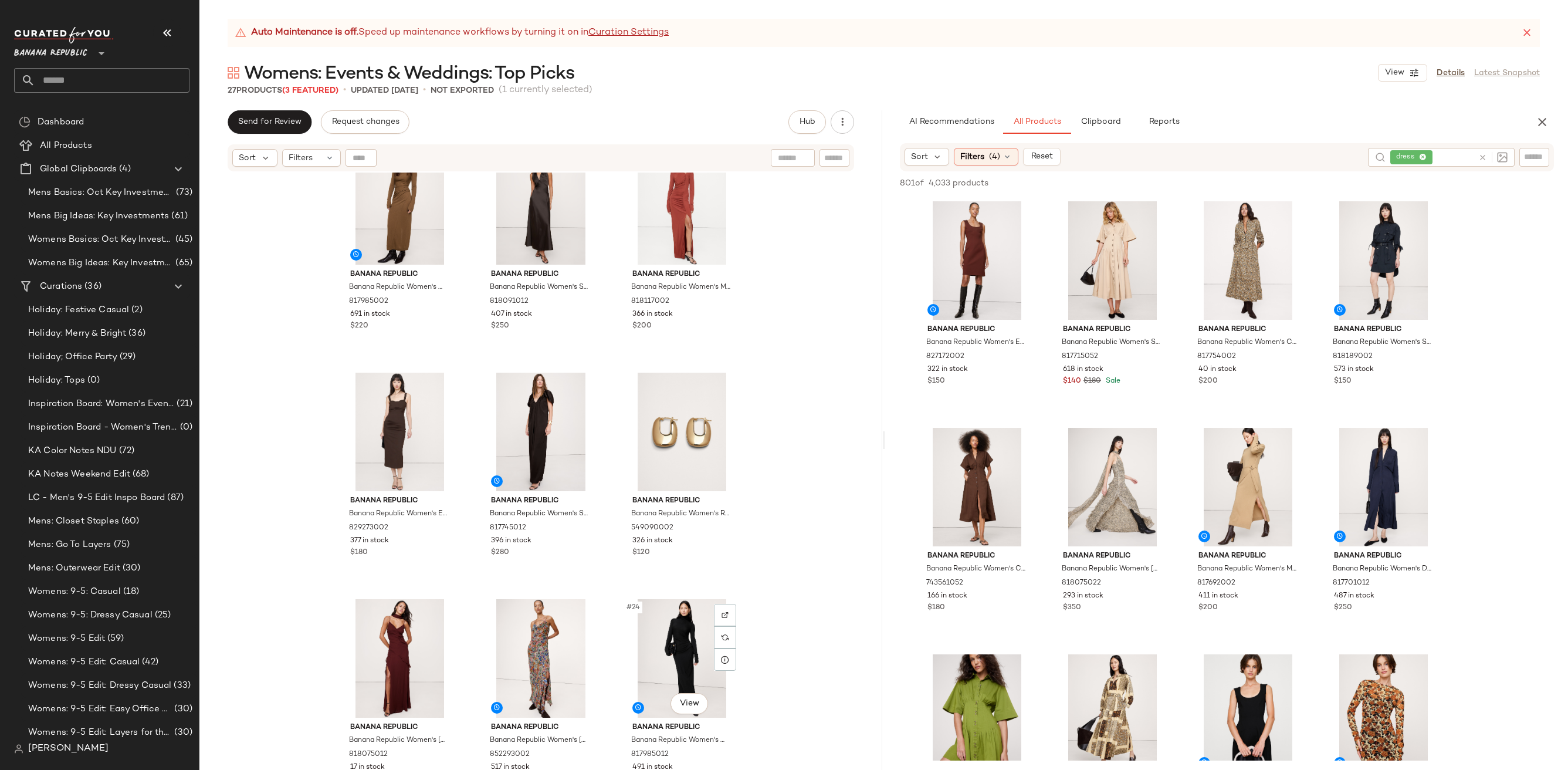
scroll to position [1182, 0]
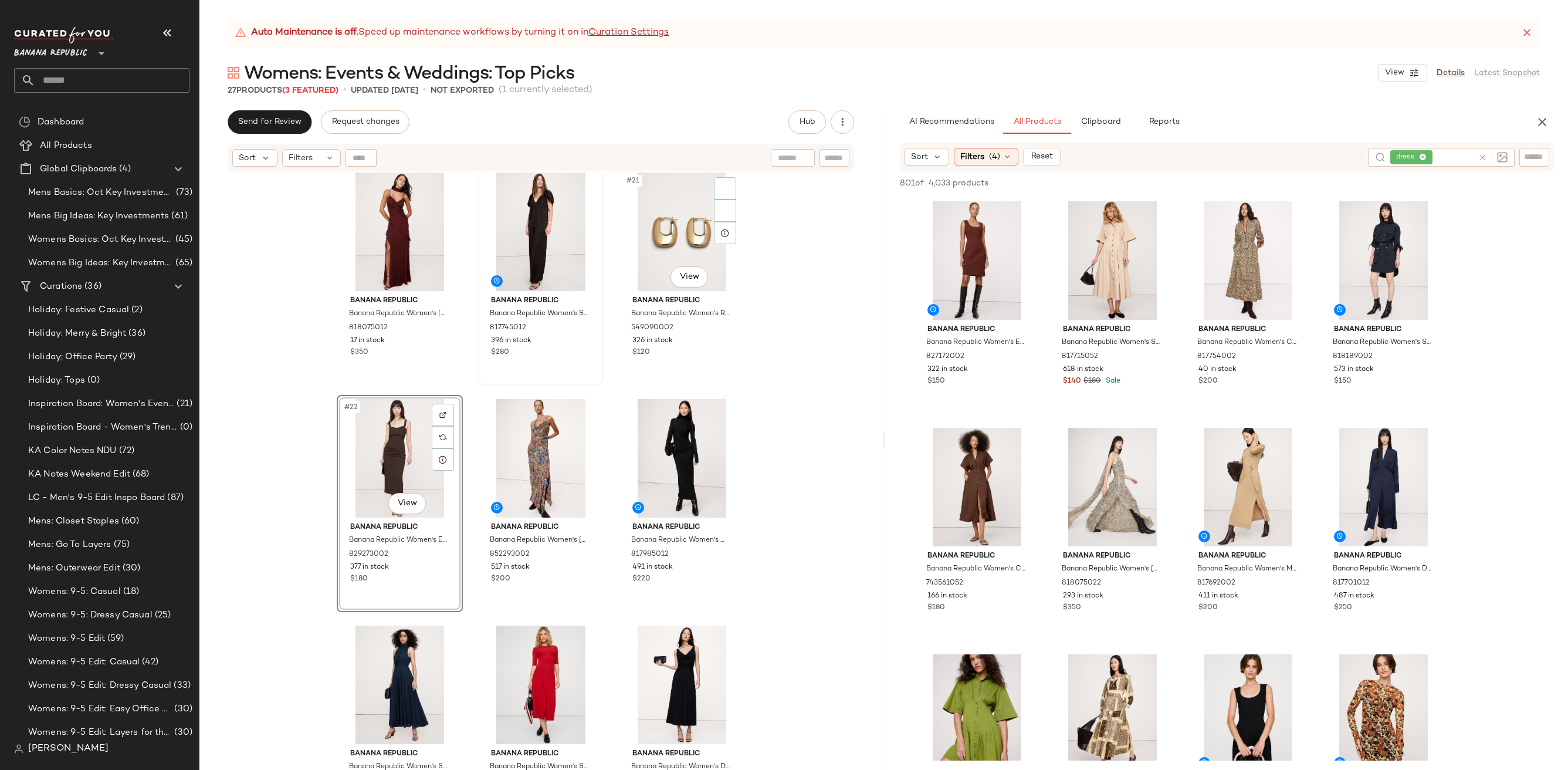
scroll to position [1373, 0]
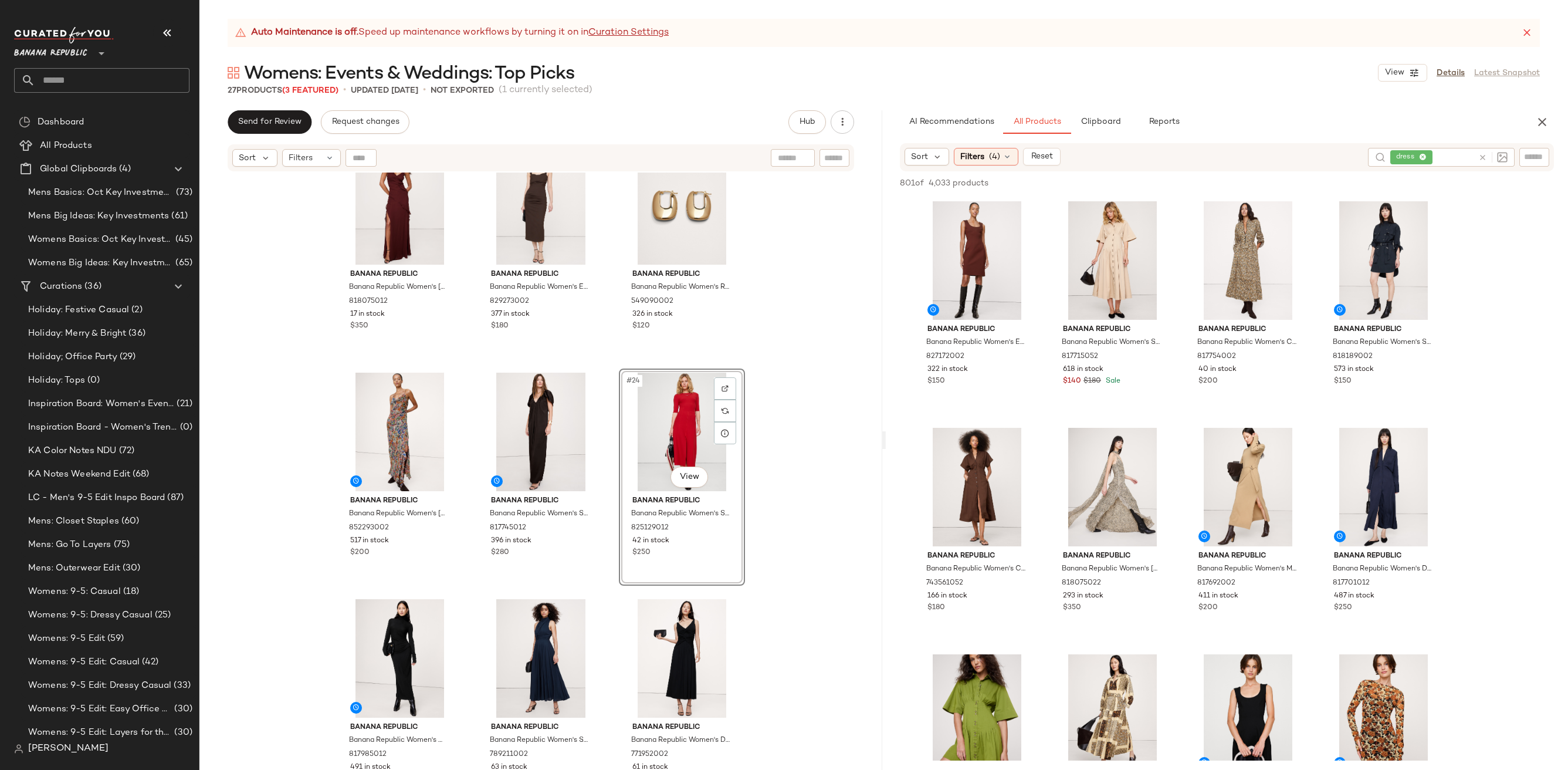
scroll to position [1413, 0]
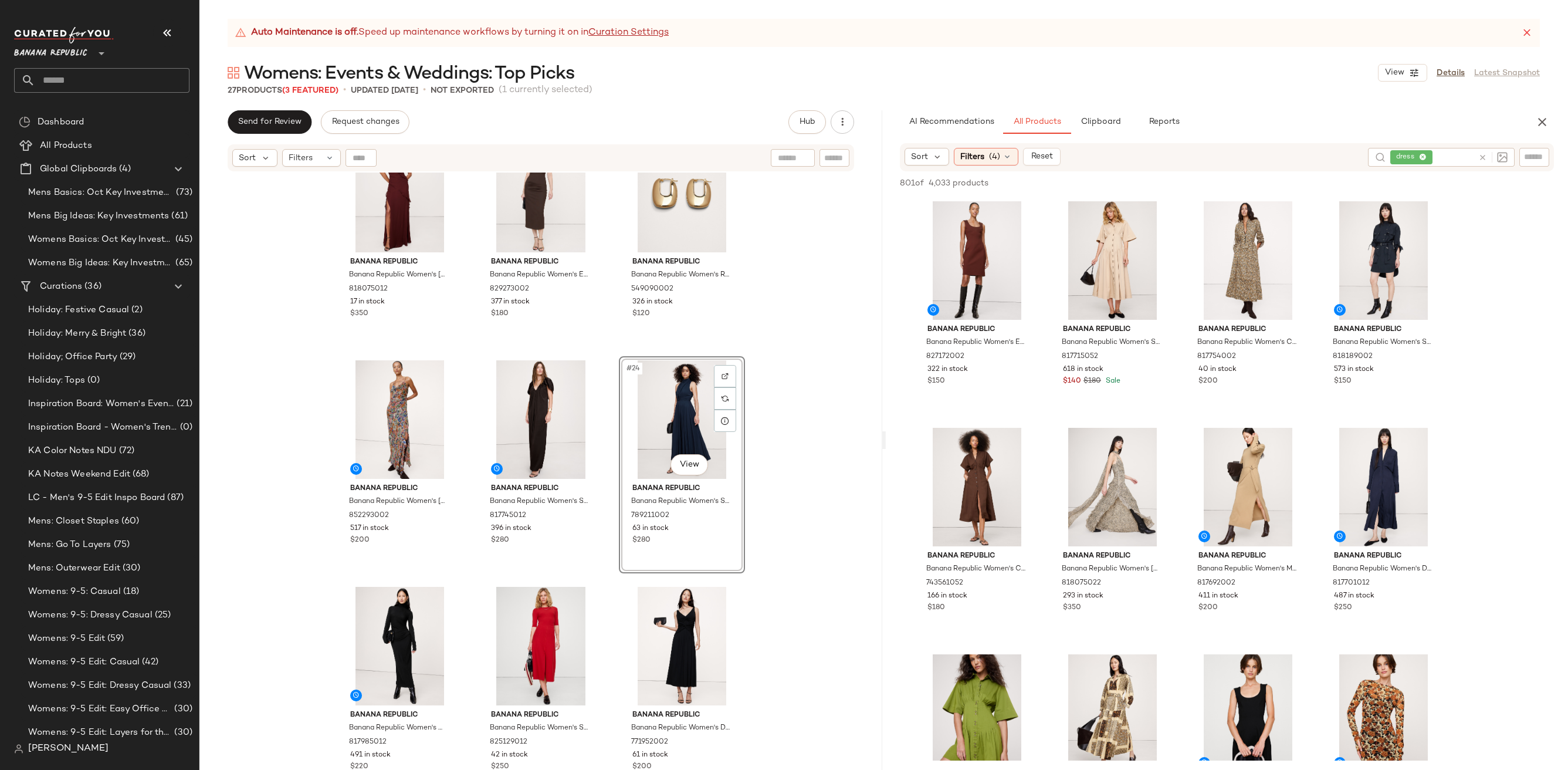
click at [775, 580] on div "Banana Republic Banana Republic Women's [PERSON_NAME] Maxi Dress With Scarf Red…" at bounding box center [541, 485] width 683 height 627
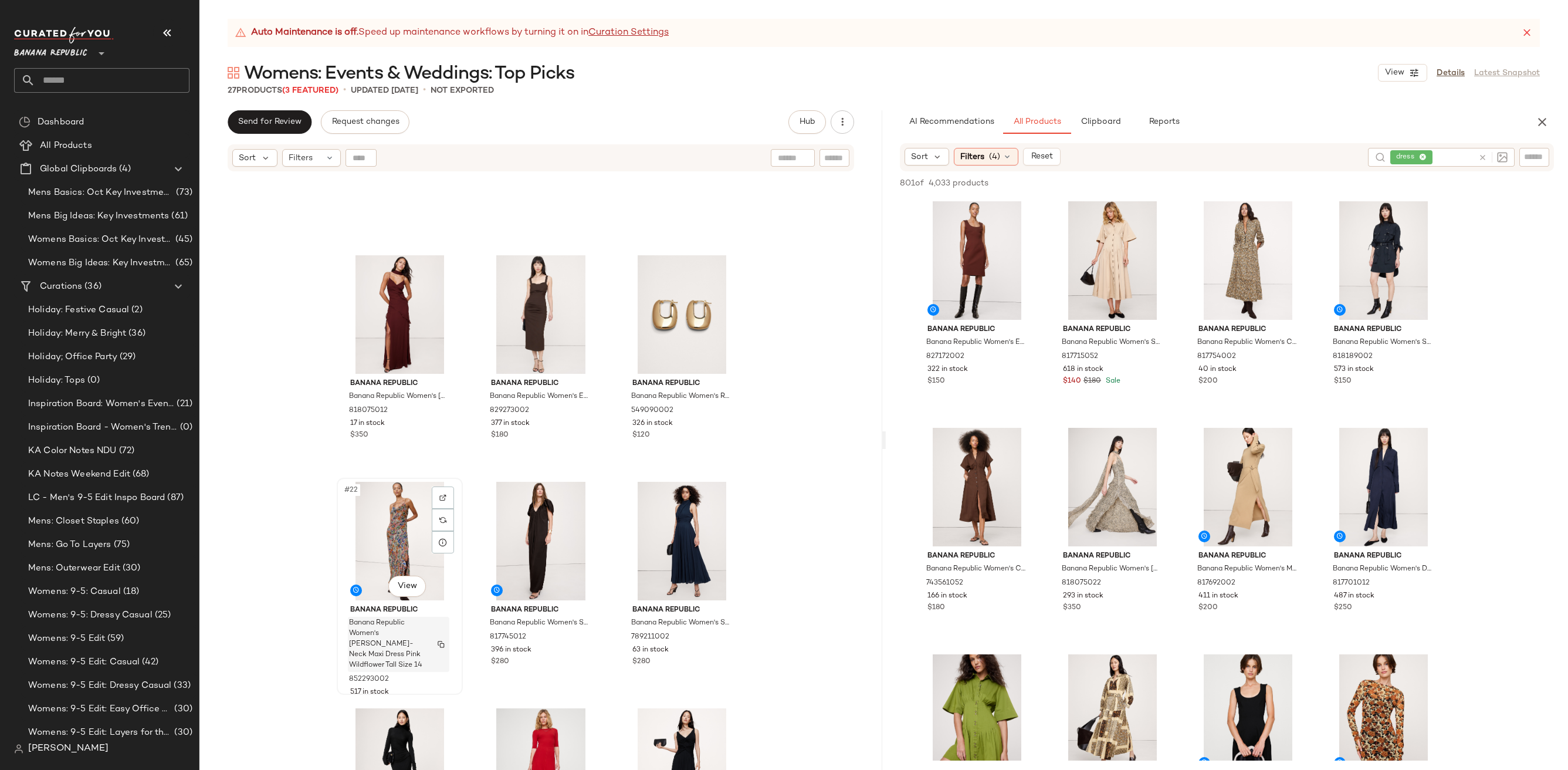
scroll to position [1289, 0]
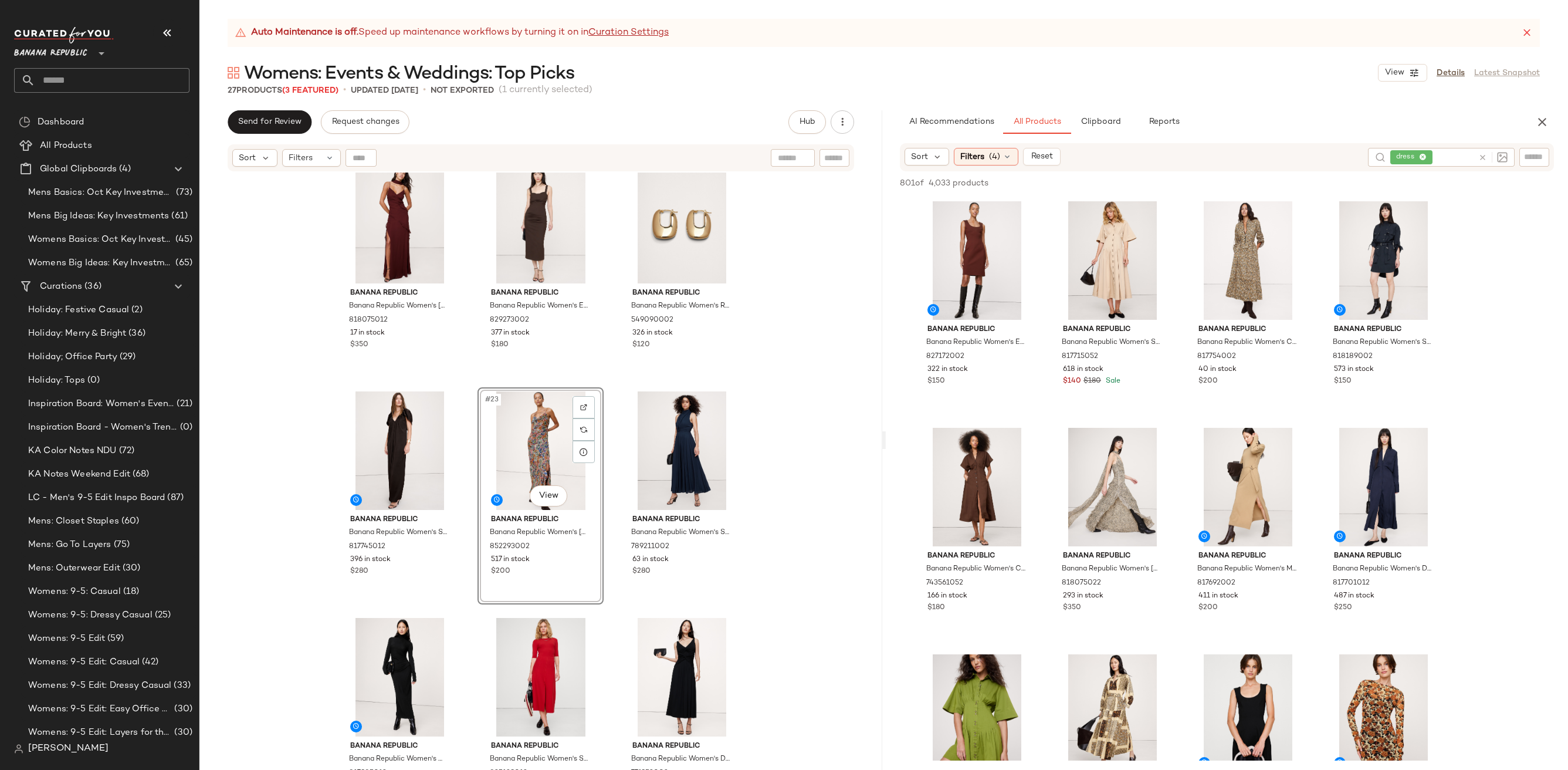
scroll to position [1413, 0]
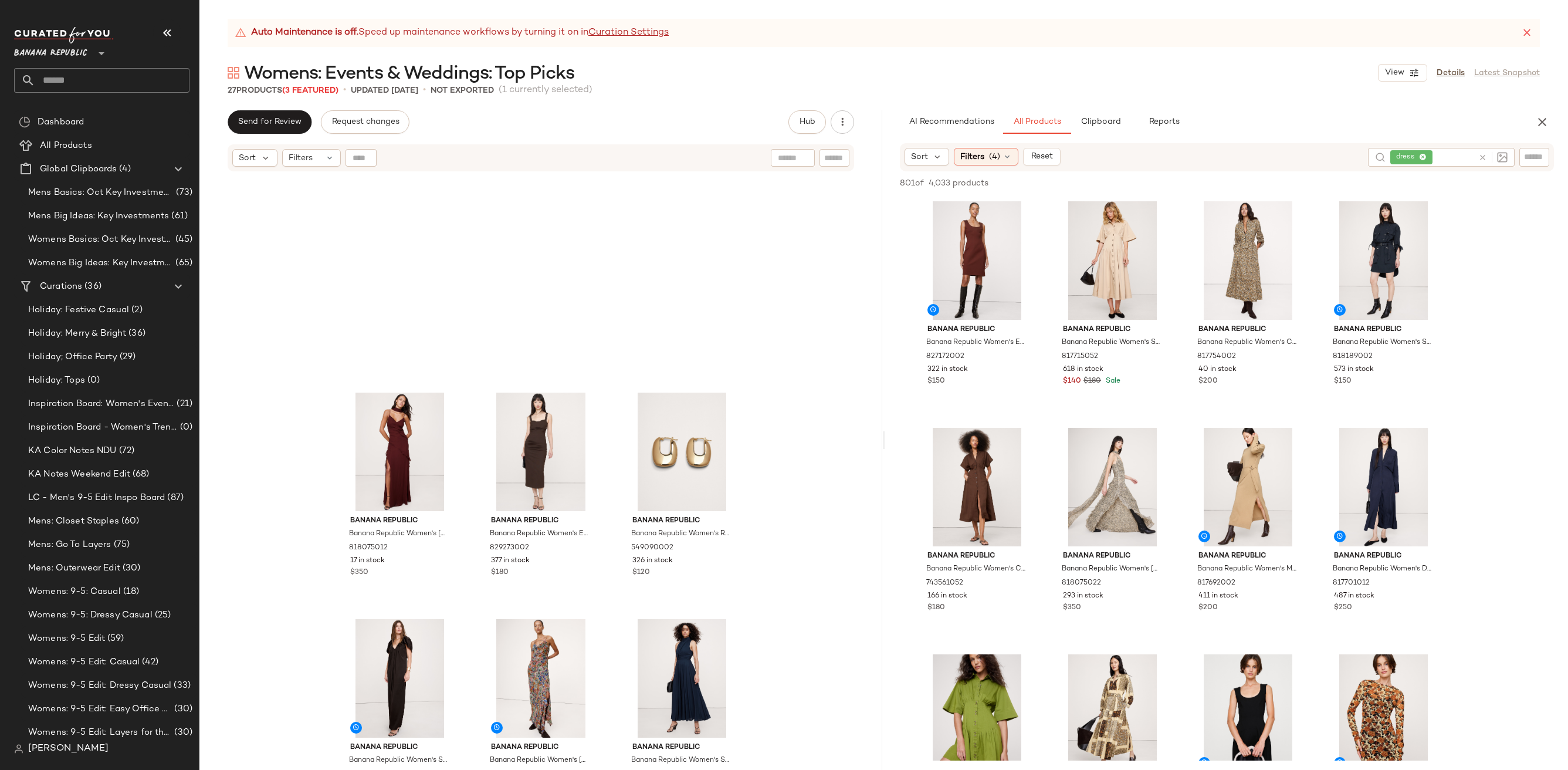
scroll to position [1413, 0]
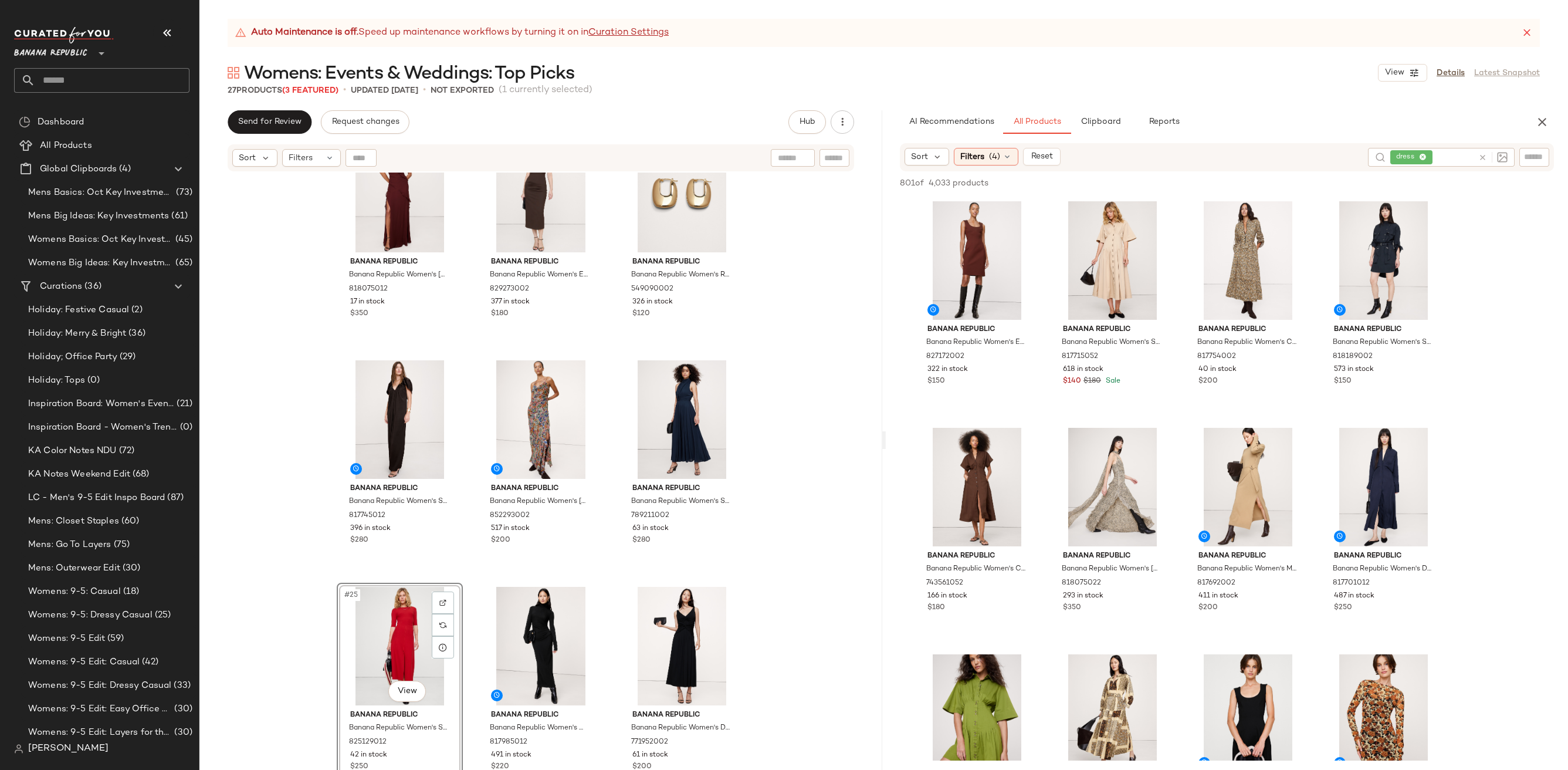
drag, startPoint x: 520, startPoint y: 620, endPoint x: 918, endPoint y: 20, distance: 720.0
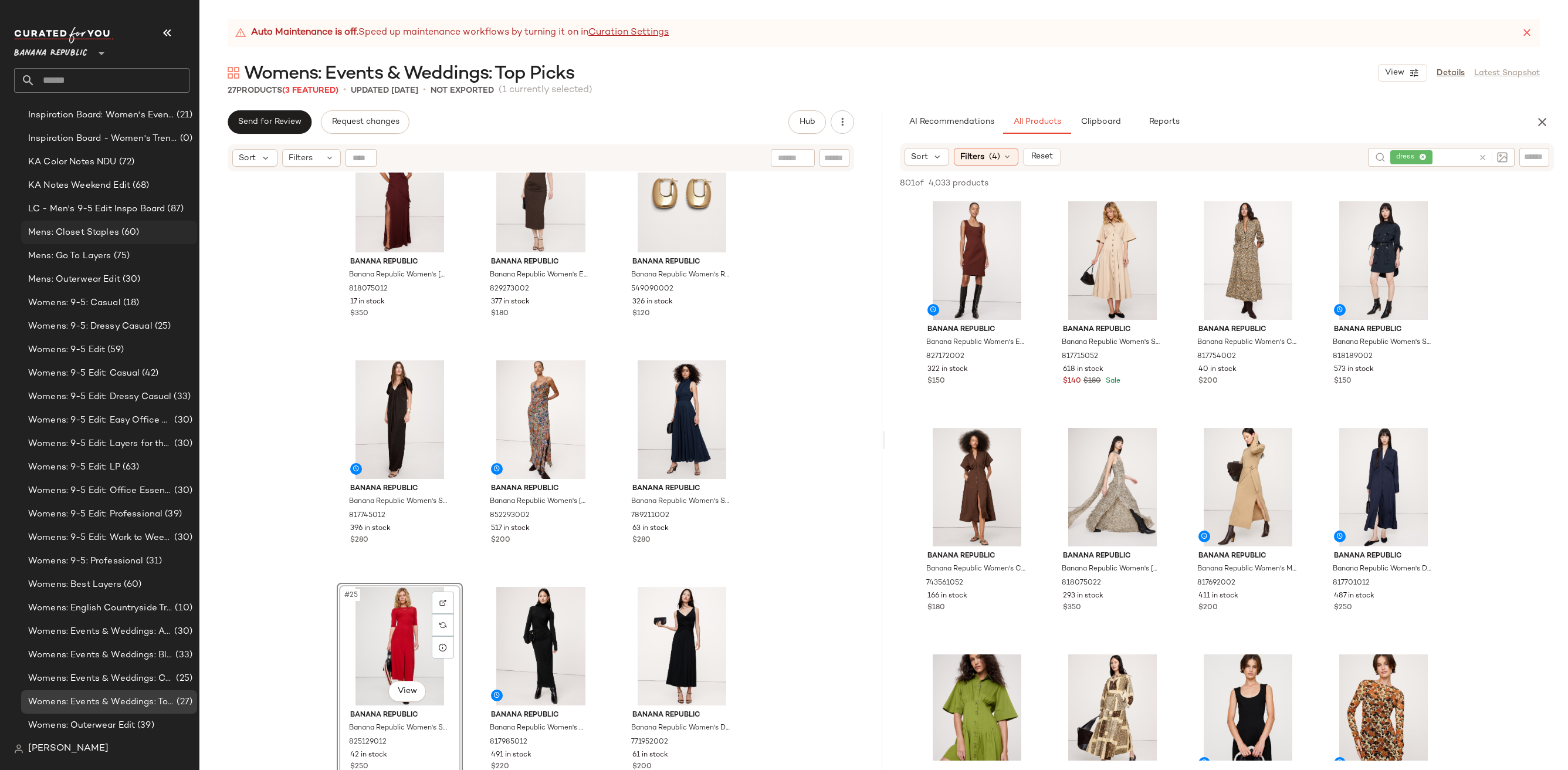
scroll to position [315, 0]
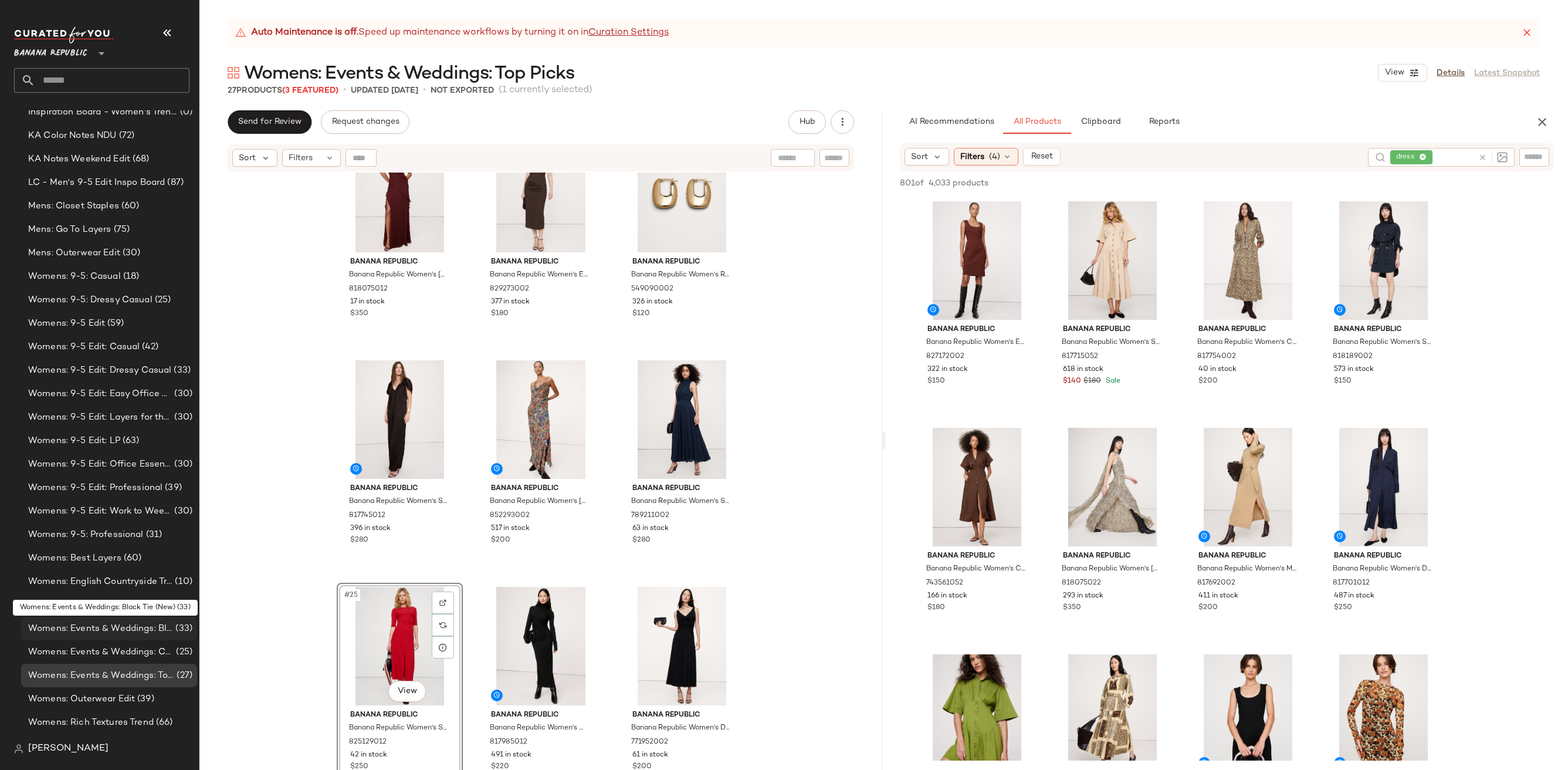
click at [143, 634] on span "Womens: Events & Weddings: Black Tie (New)" at bounding box center [100, 629] width 145 height 14
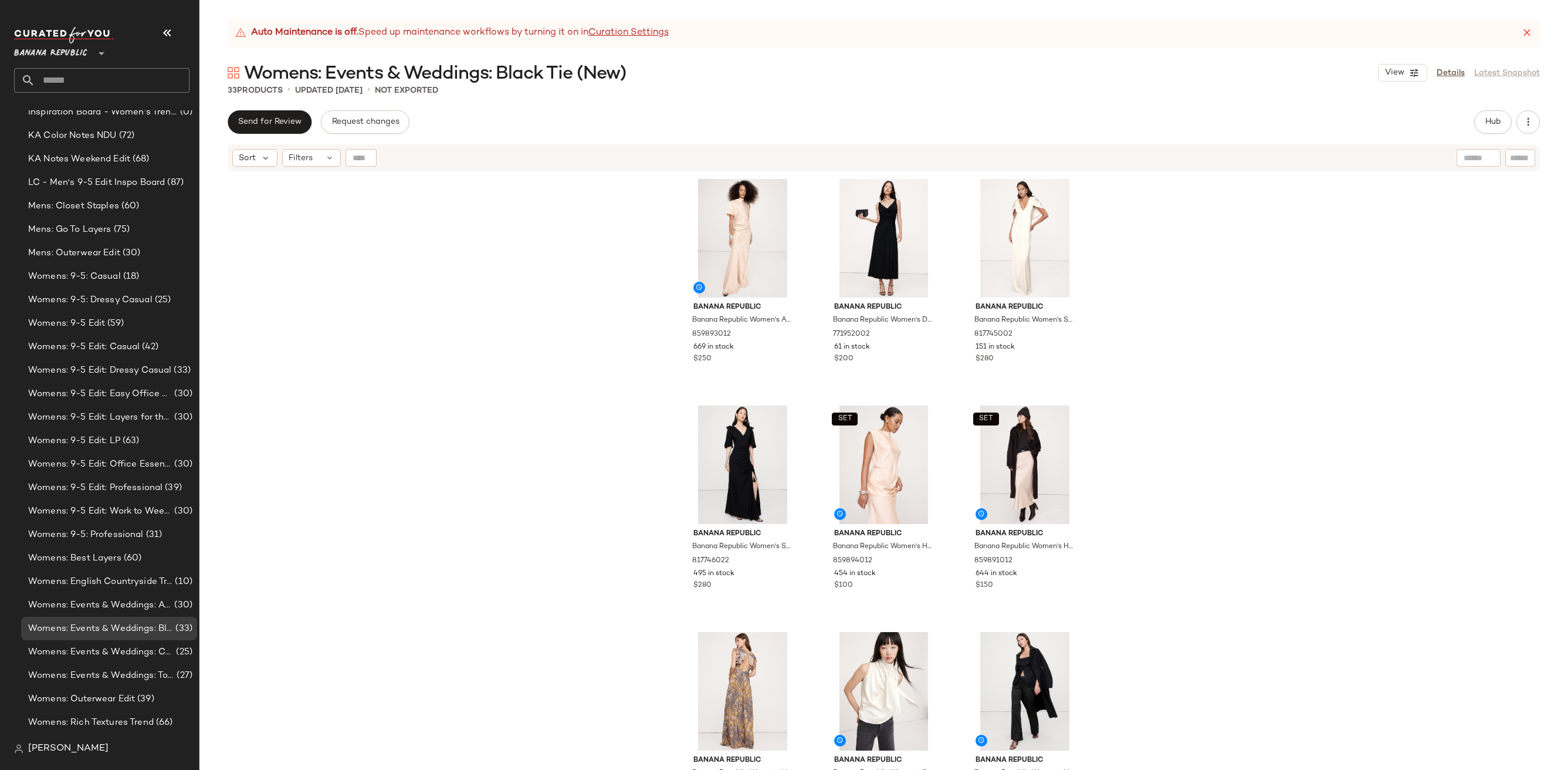
click at [1486, 136] on div "Send for Review Request changes Hub Send for Review External Review Internal Re…" at bounding box center [884, 440] width 1368 height 659
click at [1486, 132] on button "Hub" at bounding box center [1493, 123] width 38 height 24
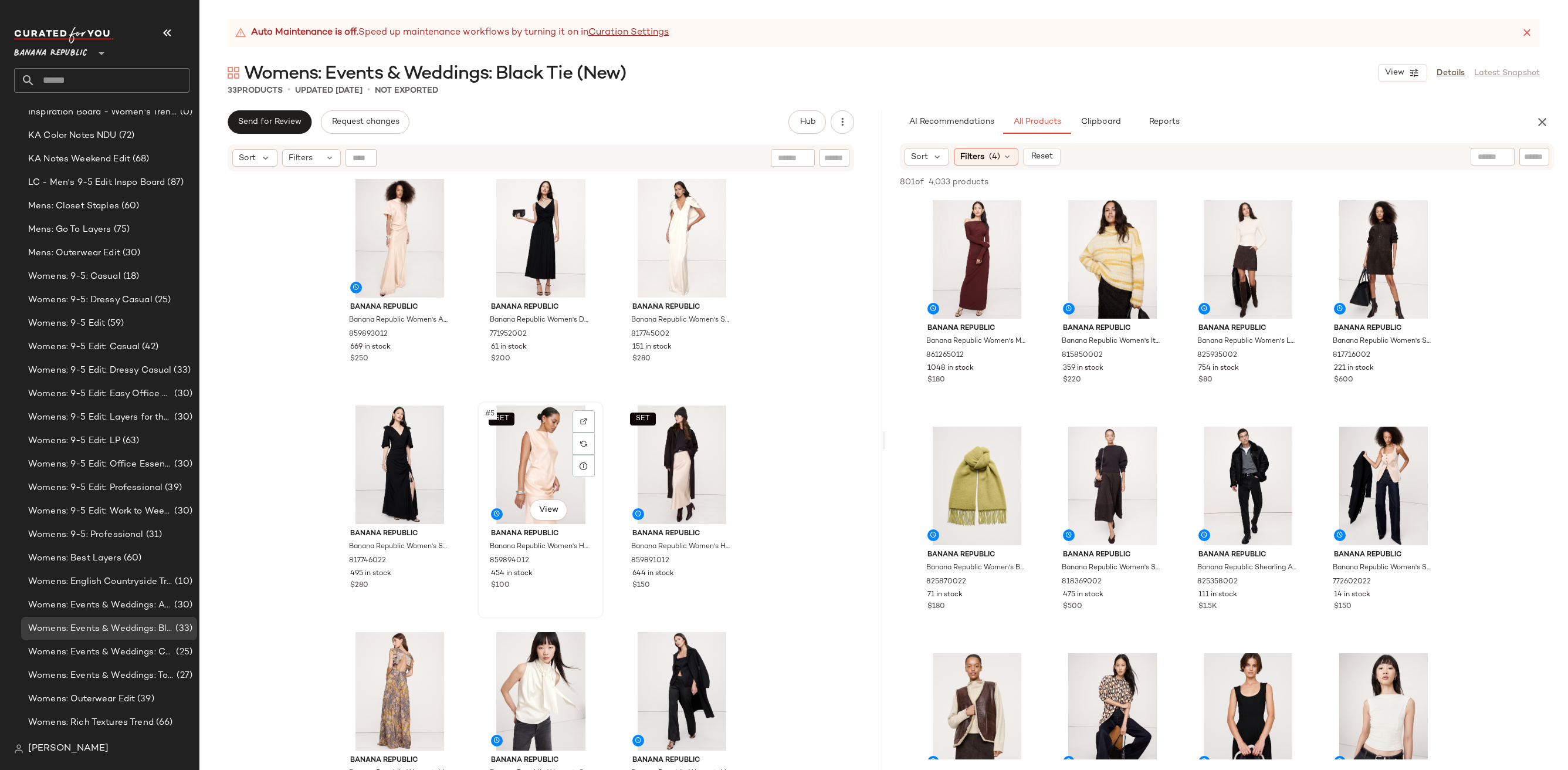
click at [546, 462] on div "SET #5 View" at bounding box center [540, 465] width 118 height 119
click at [689, 463] on div "SET #6 View" at bounding box center [681, 465] width 118 height 119
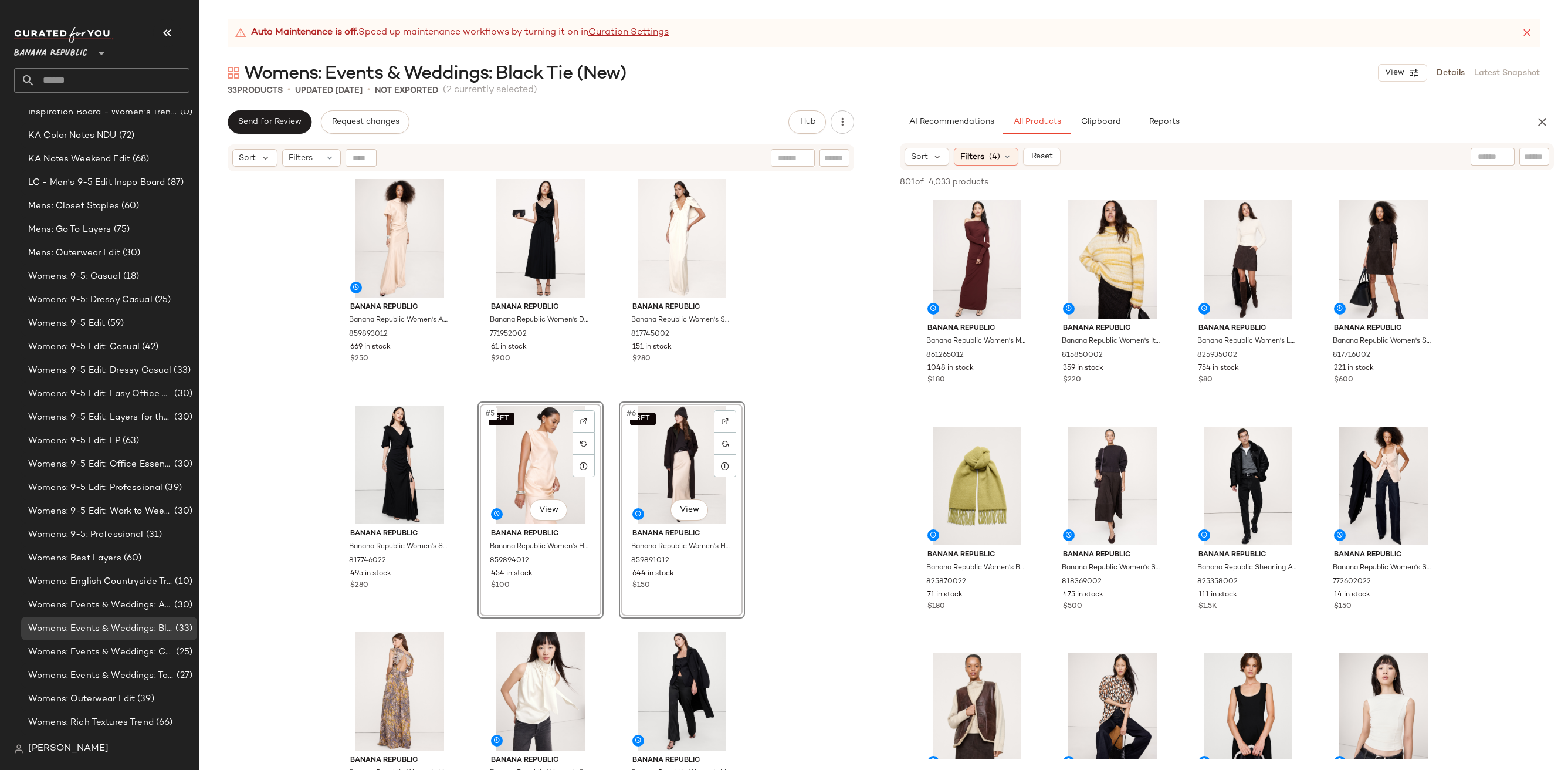
click at [834, 510] on div "Banana Republic Banana Republic Women's Asymmetrical Hammered Satin Draped Maxi…" at bounding box center [541, 485] width 683 height 627
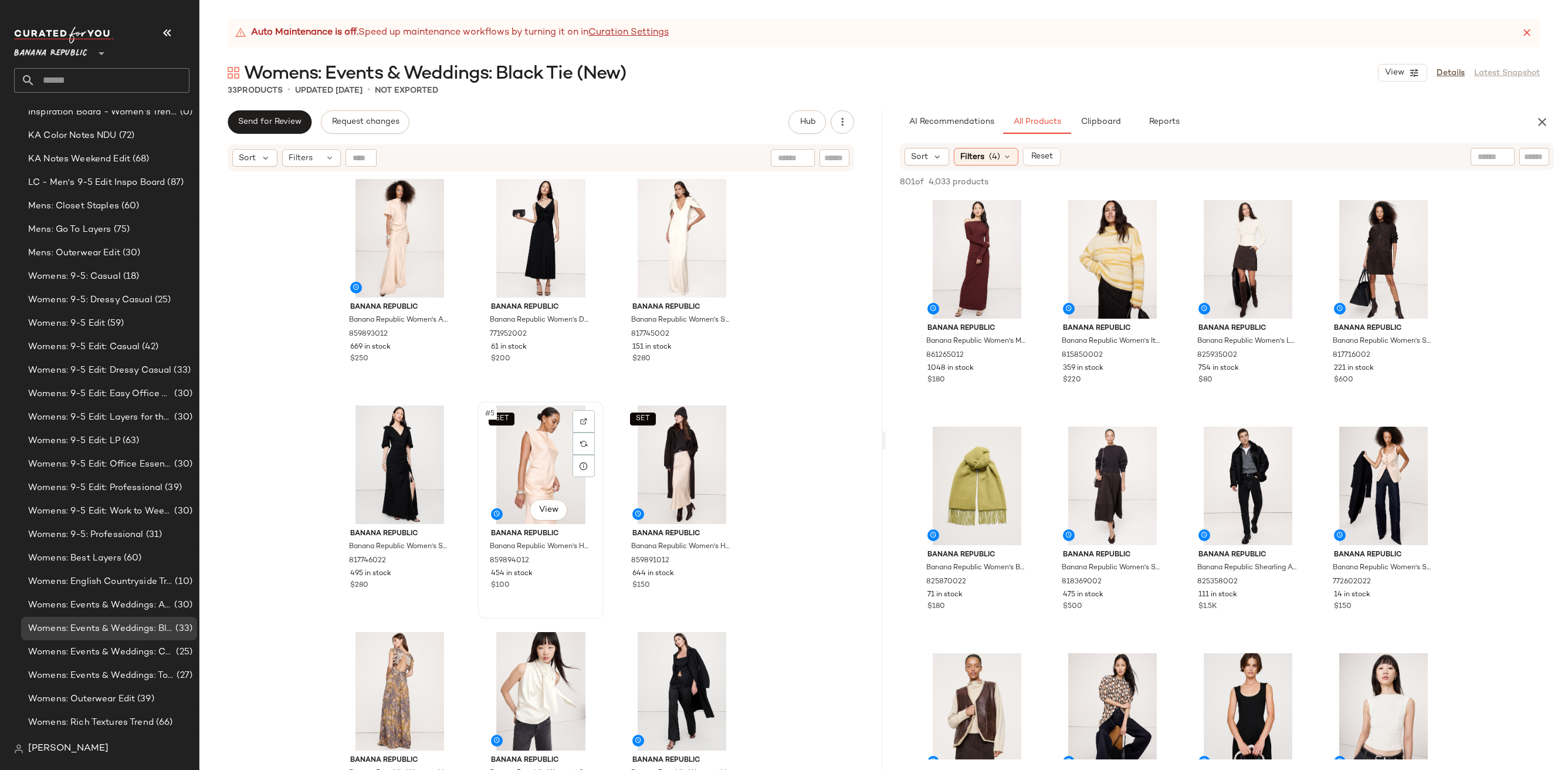
click at [542, 476] on div "SET #5 View" at bounding box center [540, 465] width 118 height 119
click at [671, 463] on div "SET #6 View" at bounding box center [681, 465] width 118 height 119
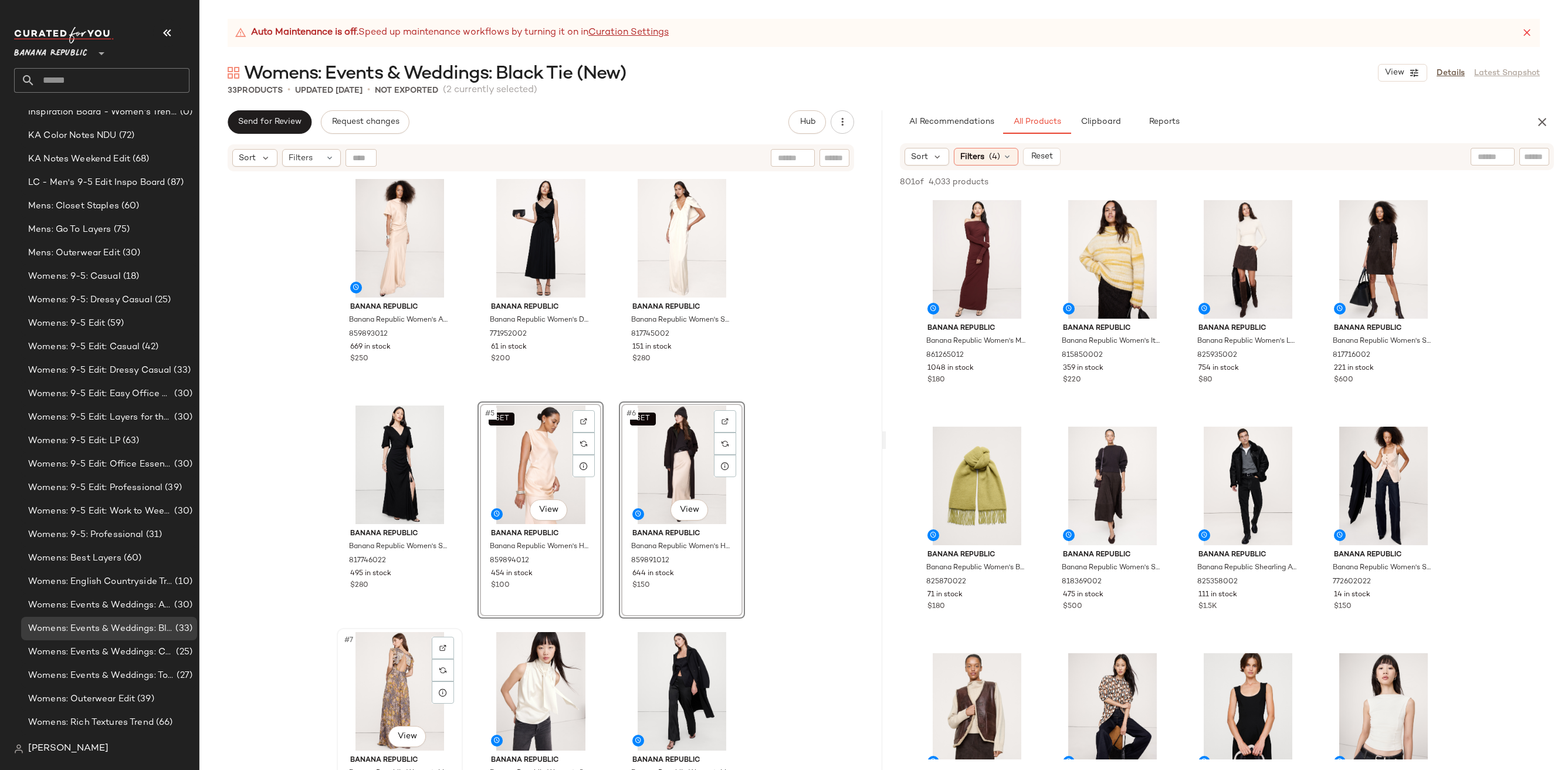
click at [410, 672] on div "#7 View" at bounding box center [399, 691] width 118 height 119
click at [541, 676] on div "#8 View" at bounding box center [540, 691] width 118 height 119
click at [665, 676] on div "#9 View" at bounding box center [681, 691] width 118 height 119
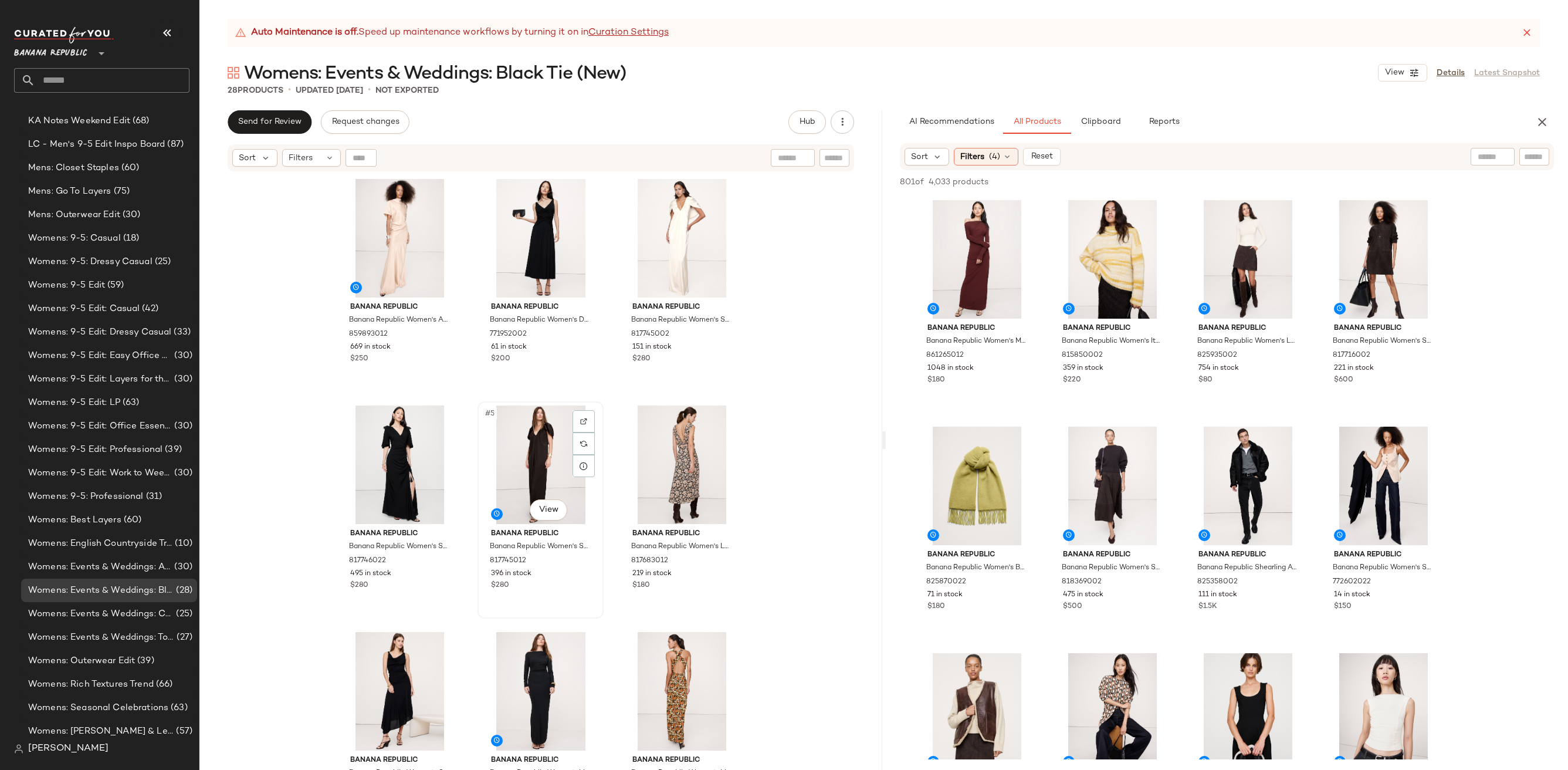
scroll to position [315, 0]
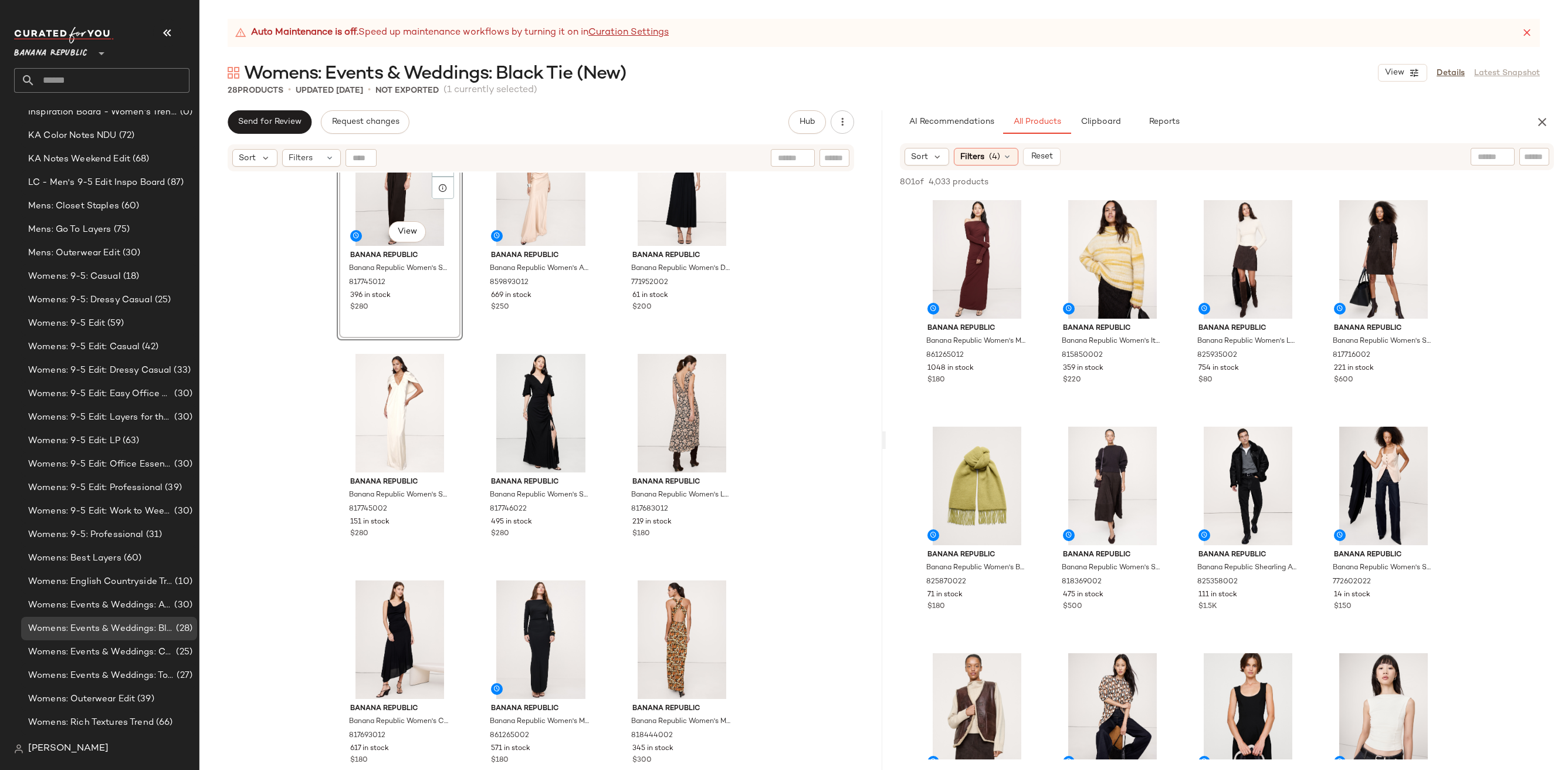
scroll to position [61, 0]
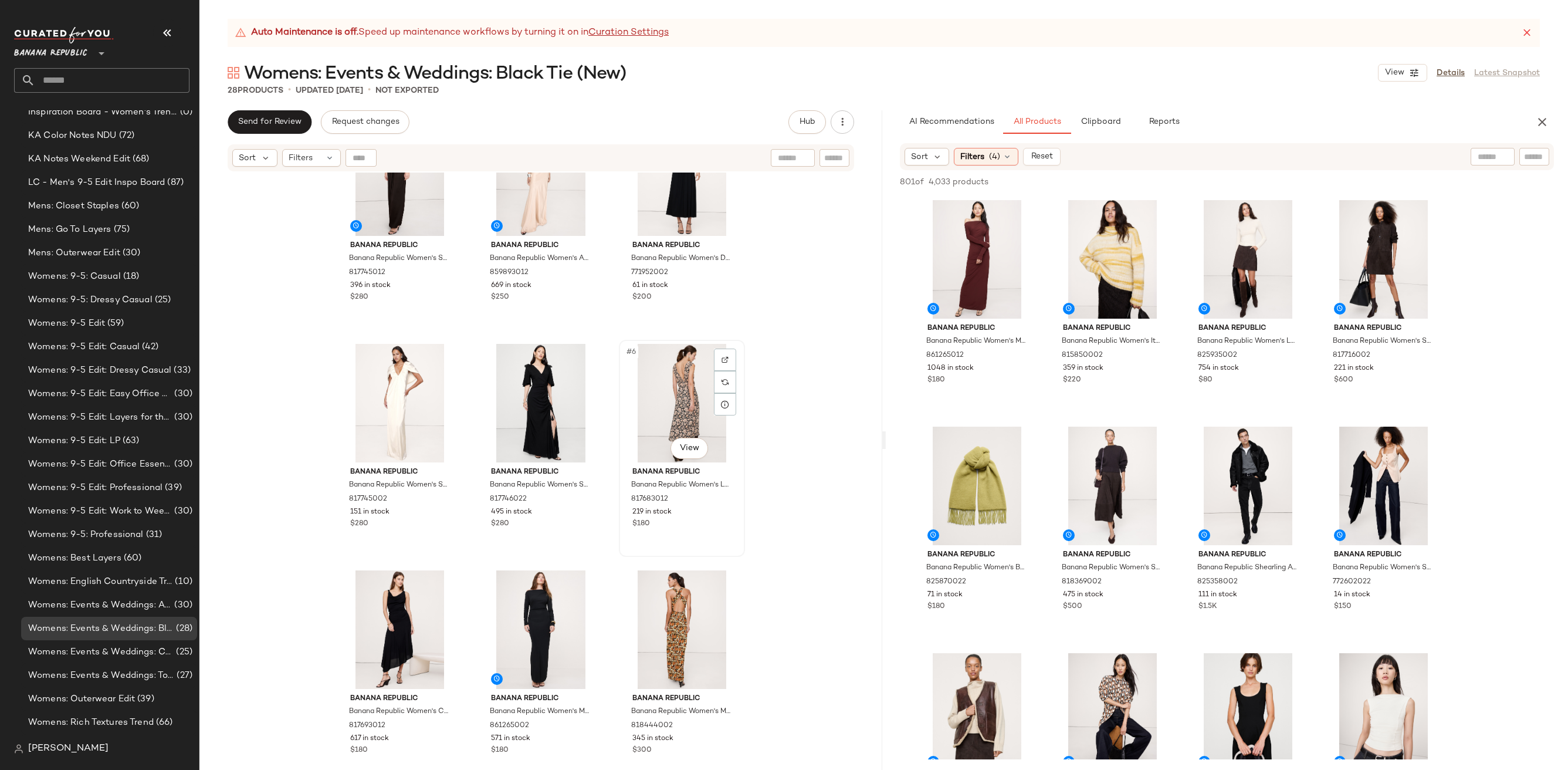
click at [678, 407] on div "#6 View" at bounding box center [681, 403] width 118 height 119
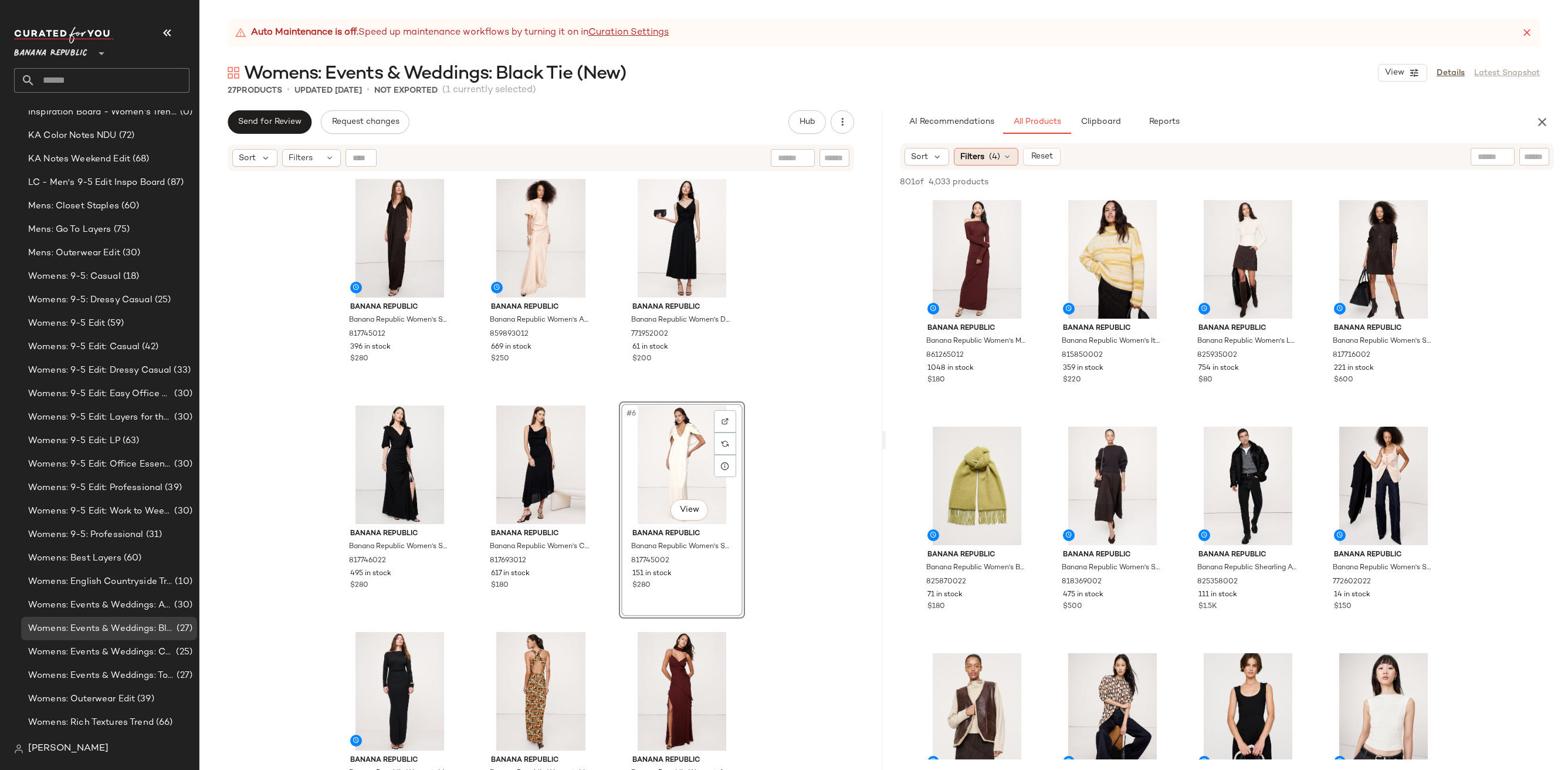
click at [995, 151] on span "(4)" at bounding box center [994, 157] width 11 height 12
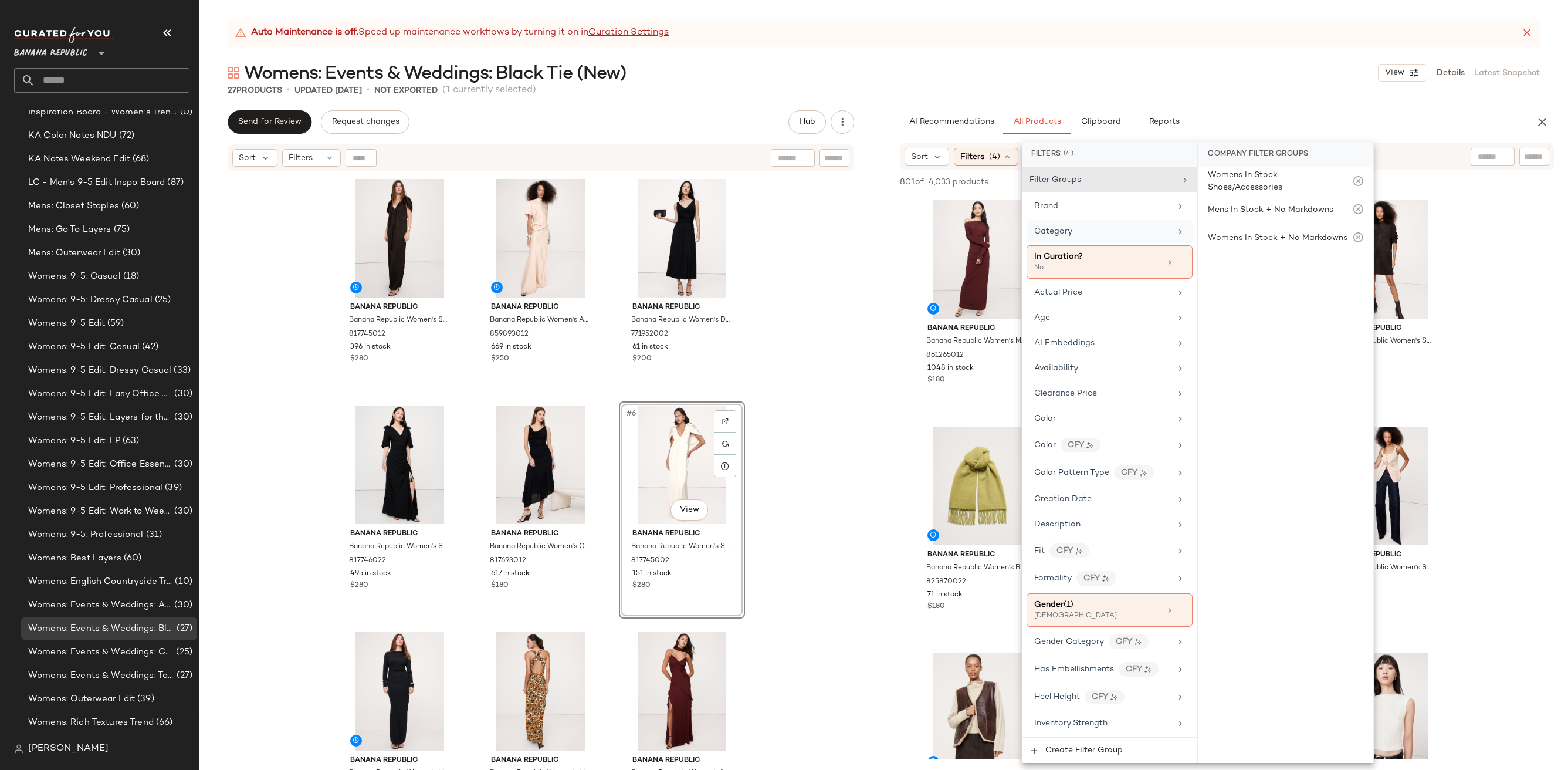
click at [1057, 225] on div "Category" at bounding box center [1053, 231] width 39 height 12
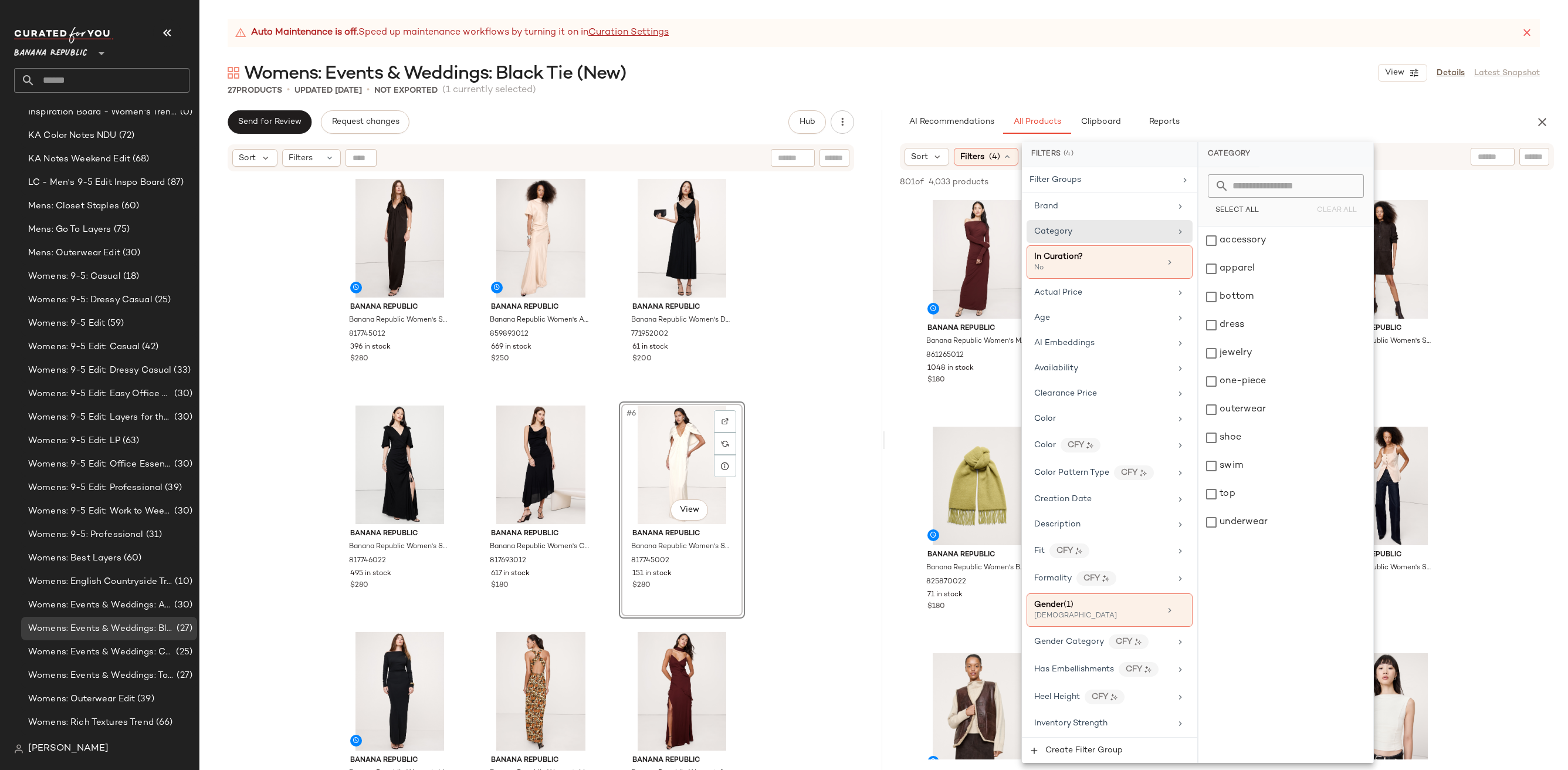
click at [1313, 186] on input "text" at bounding box center [1292, 186] width 128 height 24
type input "***"
click at [1276, 246] on div "dress" at bounding box center [1285, 240] width 175 height 28
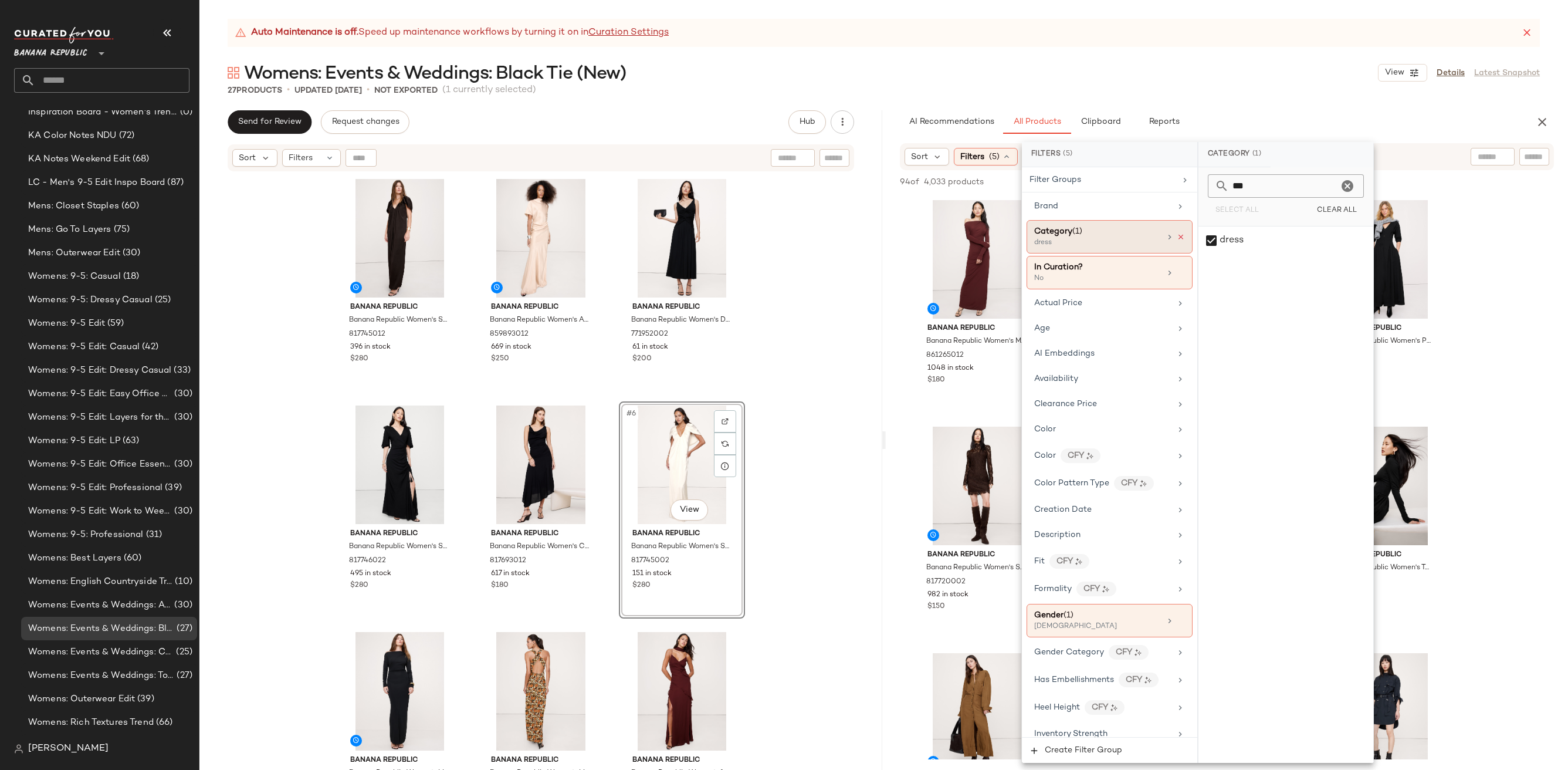
click at [1176, 235] on icon at bounding box center [1180, 237] width 8 height 8
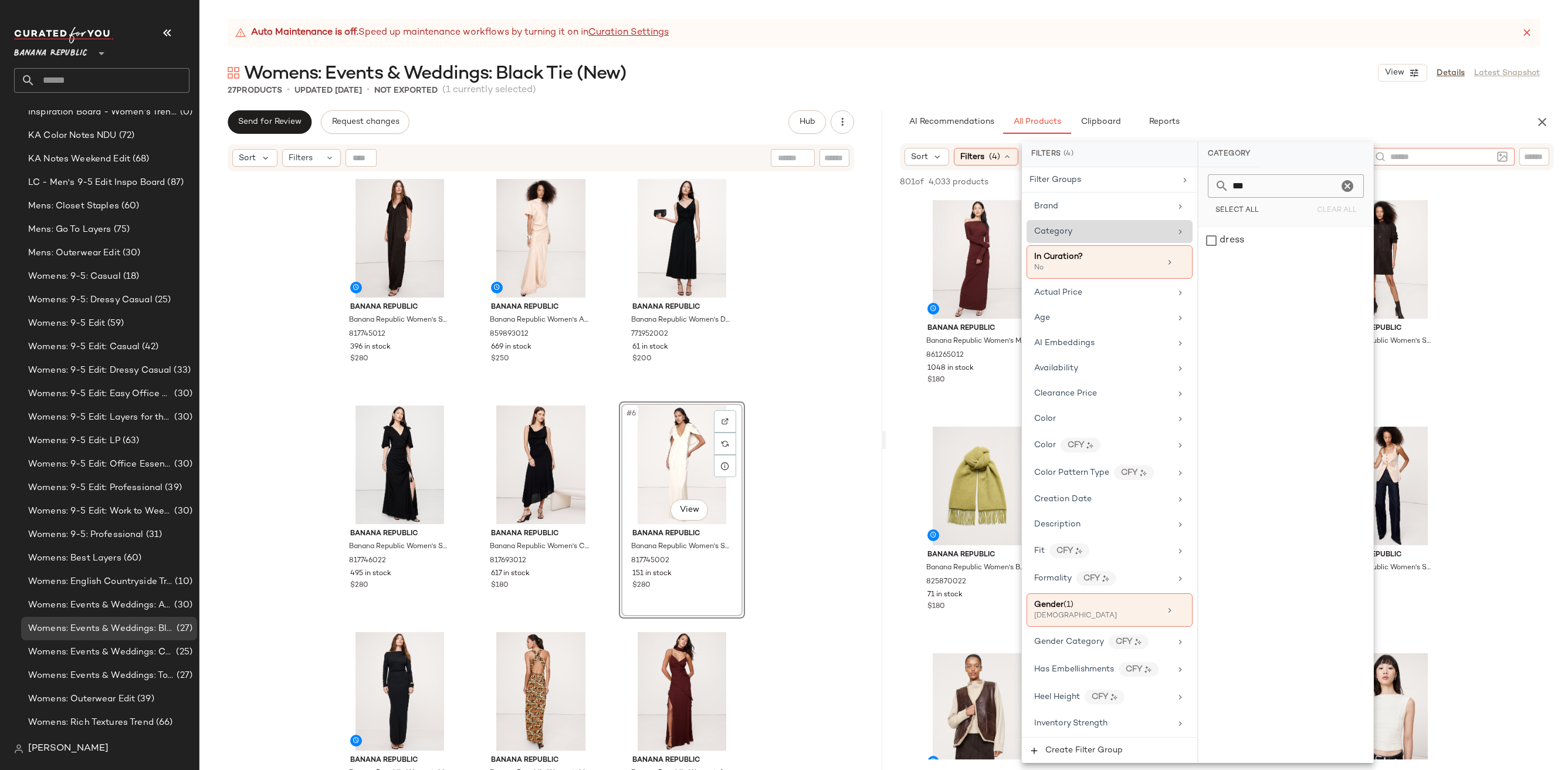
click at [1485, 156] on input "text" at bounding box center [1440, 157] width 102 height 12
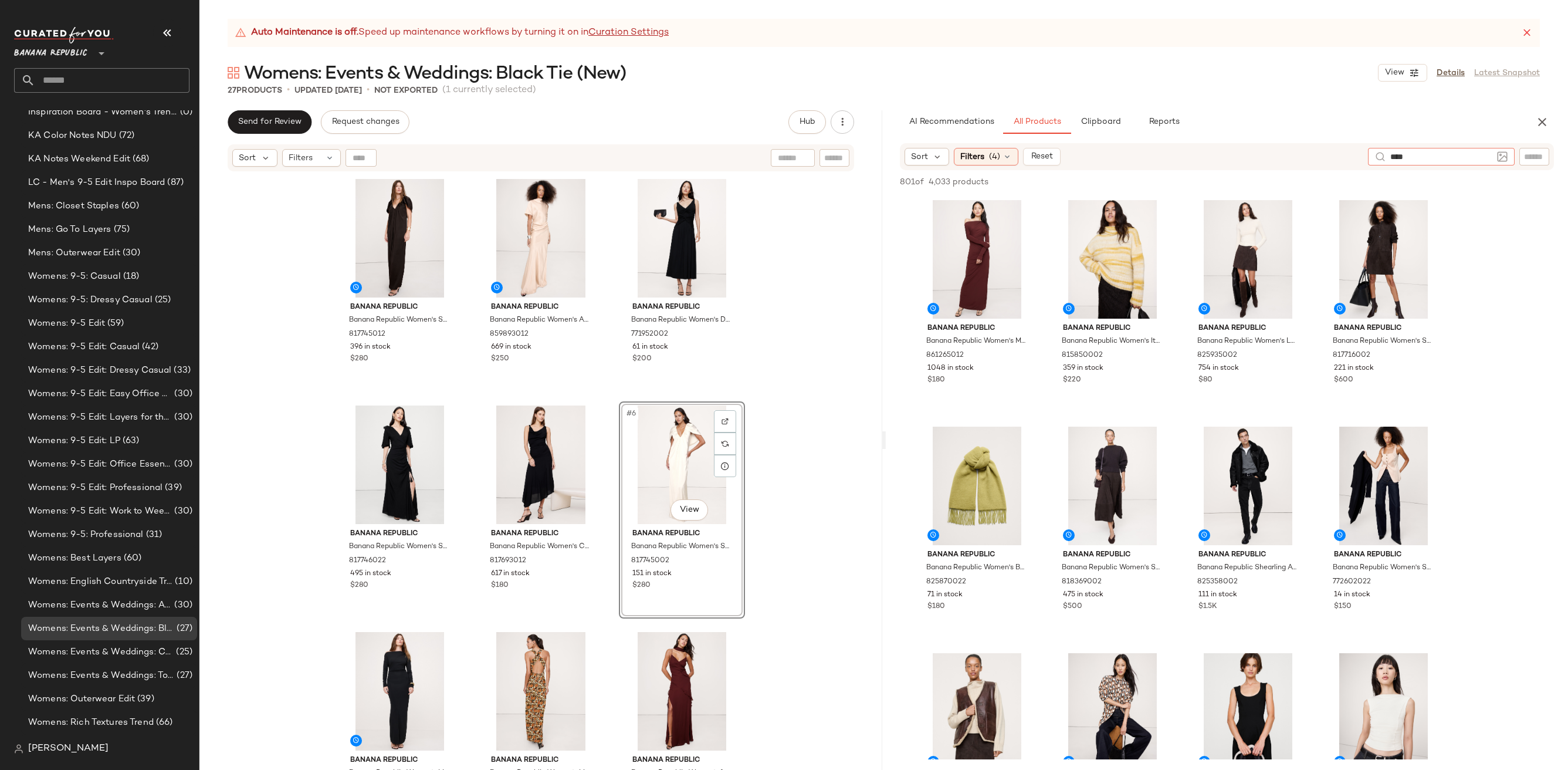
type input "*****"
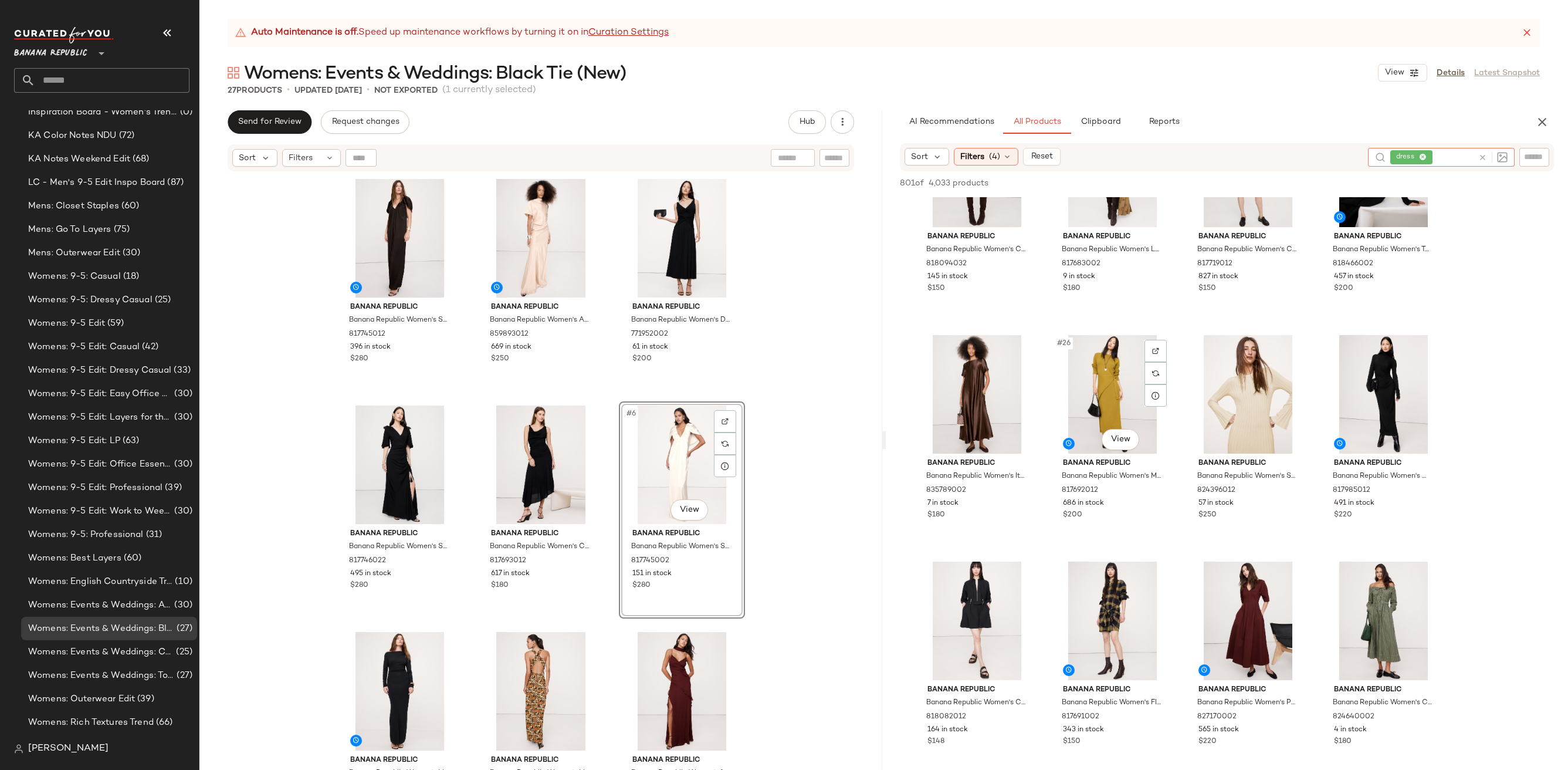
scroll to position [1268, 0]
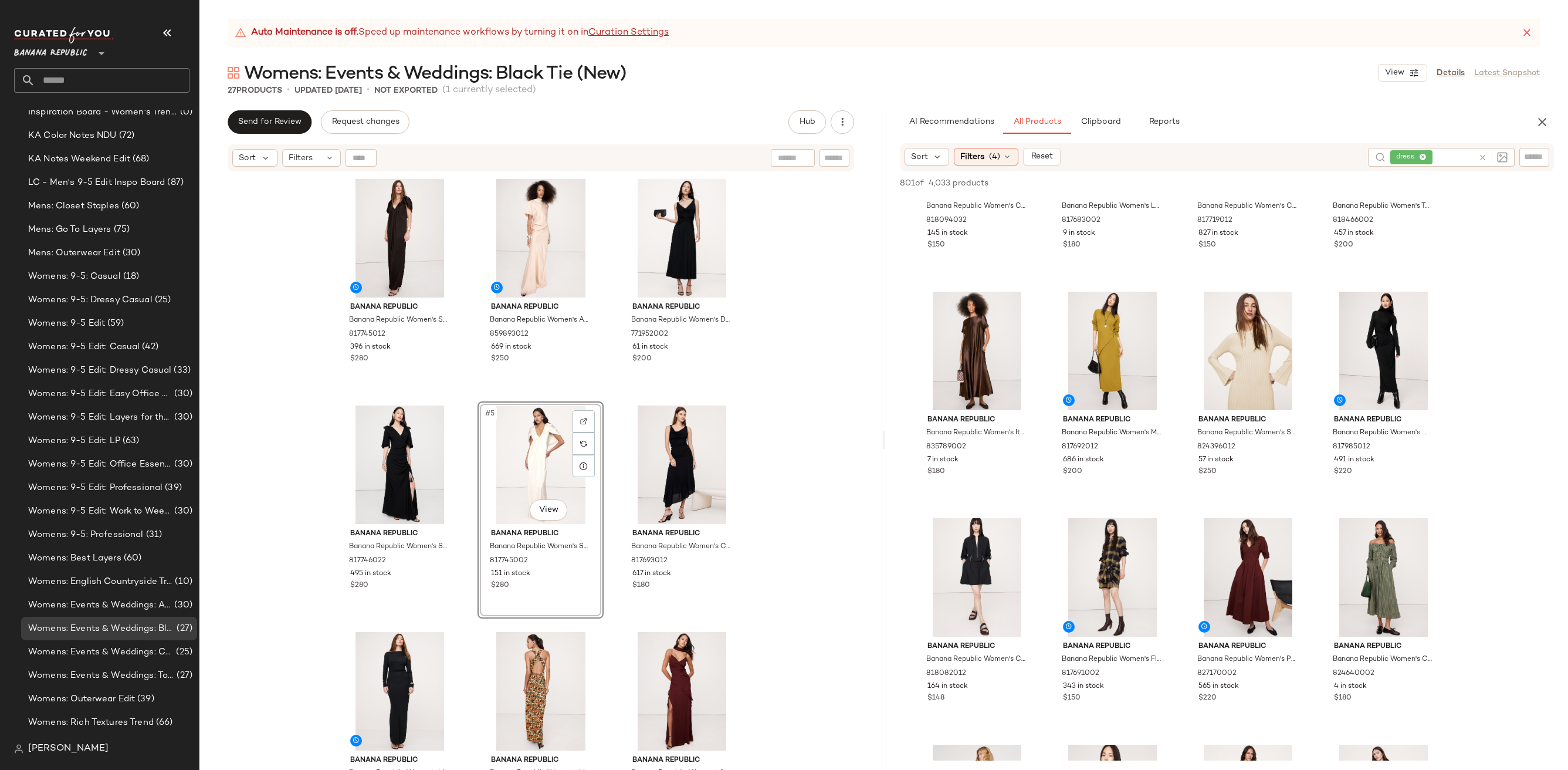
click at [760, 488] on div "Banana Republic Banana Republic Women's Stretch-Satin Cape Maxi Dress Ganache B…" at bounding box center [541, 485] width 683 height 627
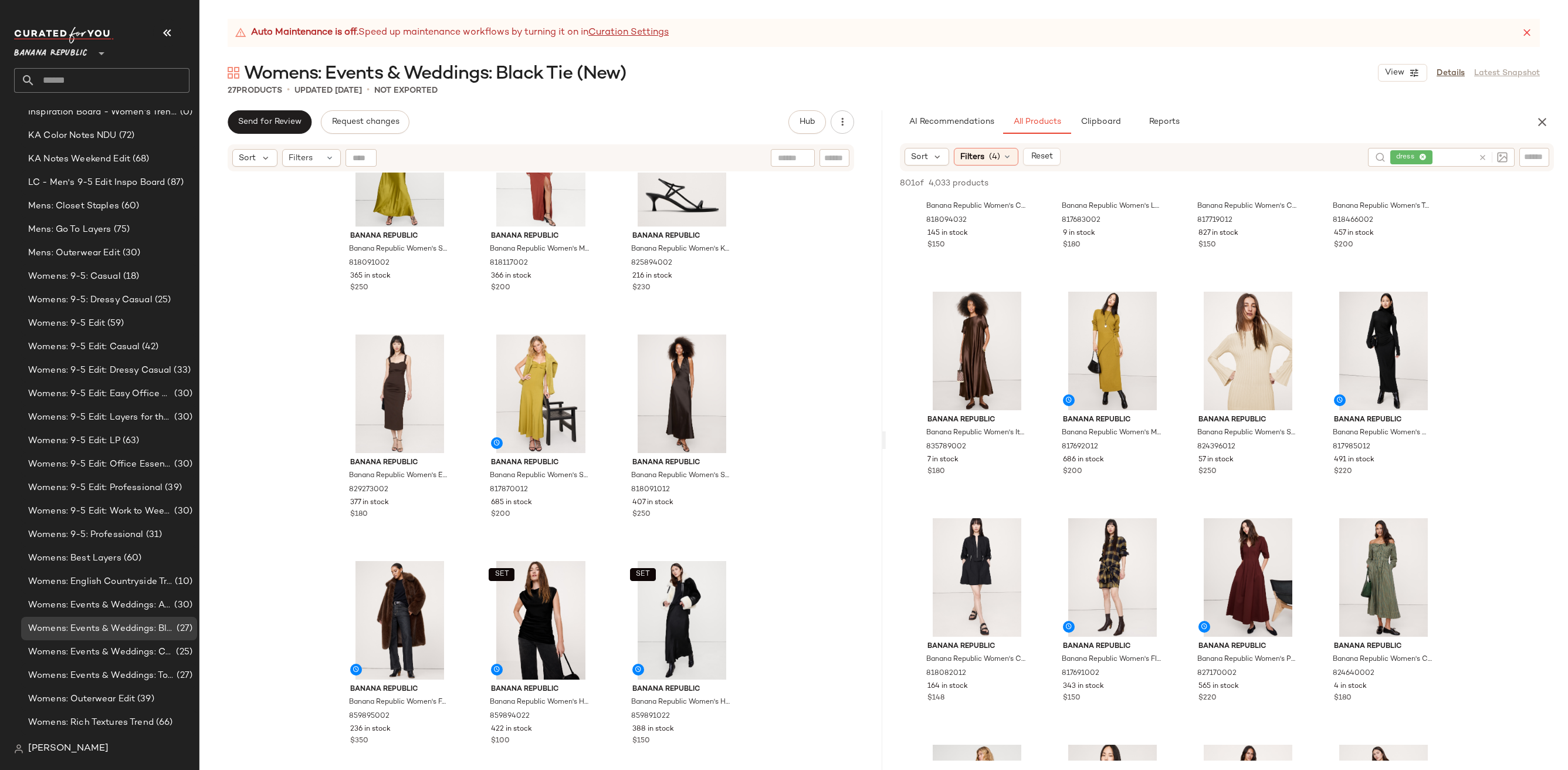
scroll to position [940, 0]
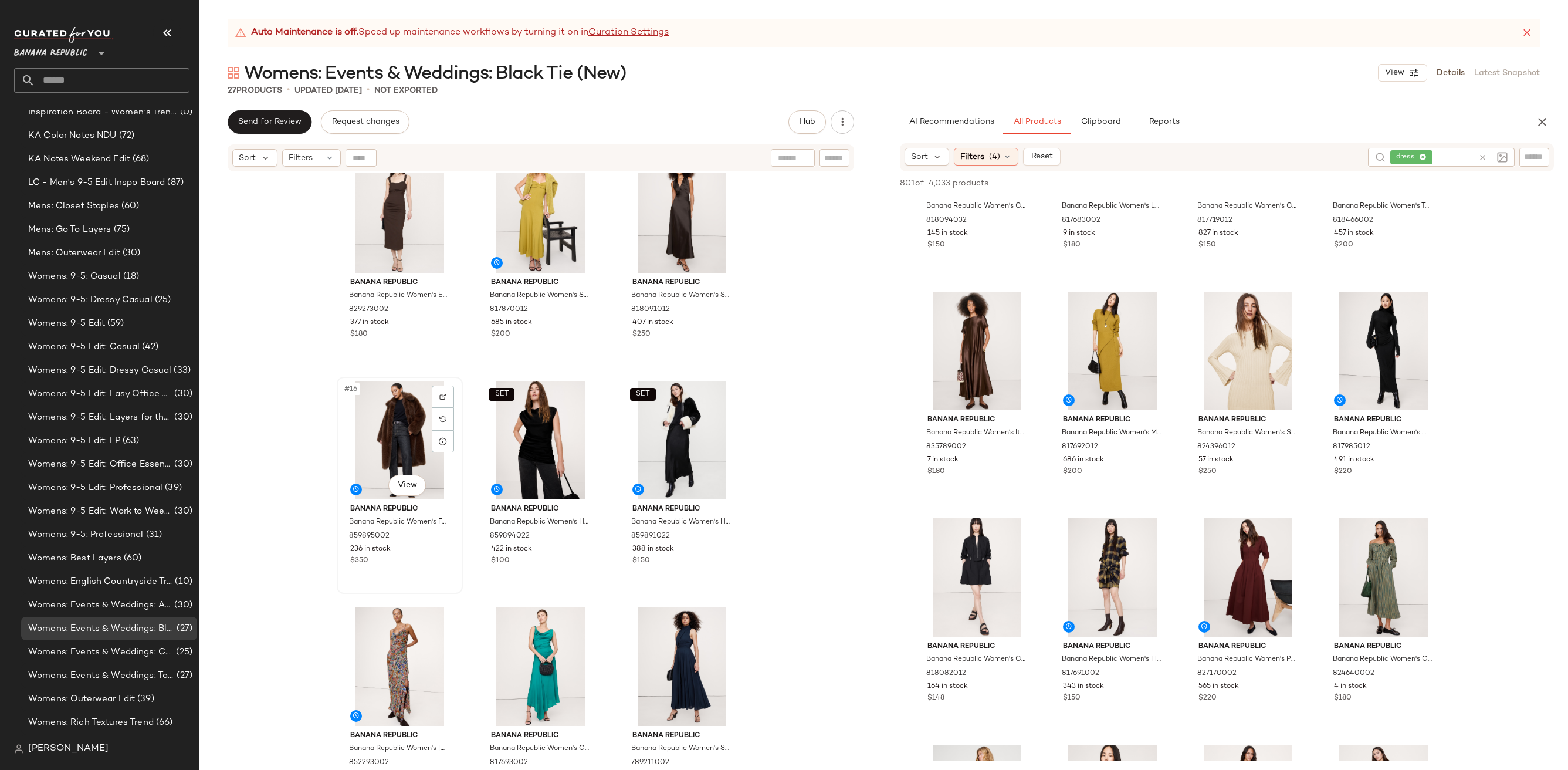
click at [407, 417] on div "#16 View" at bounding box center [399, 440] width 118 height 119
click at [656, 418] on div "SET #18 View" at bounding box center [681, 440] width 118 height 119
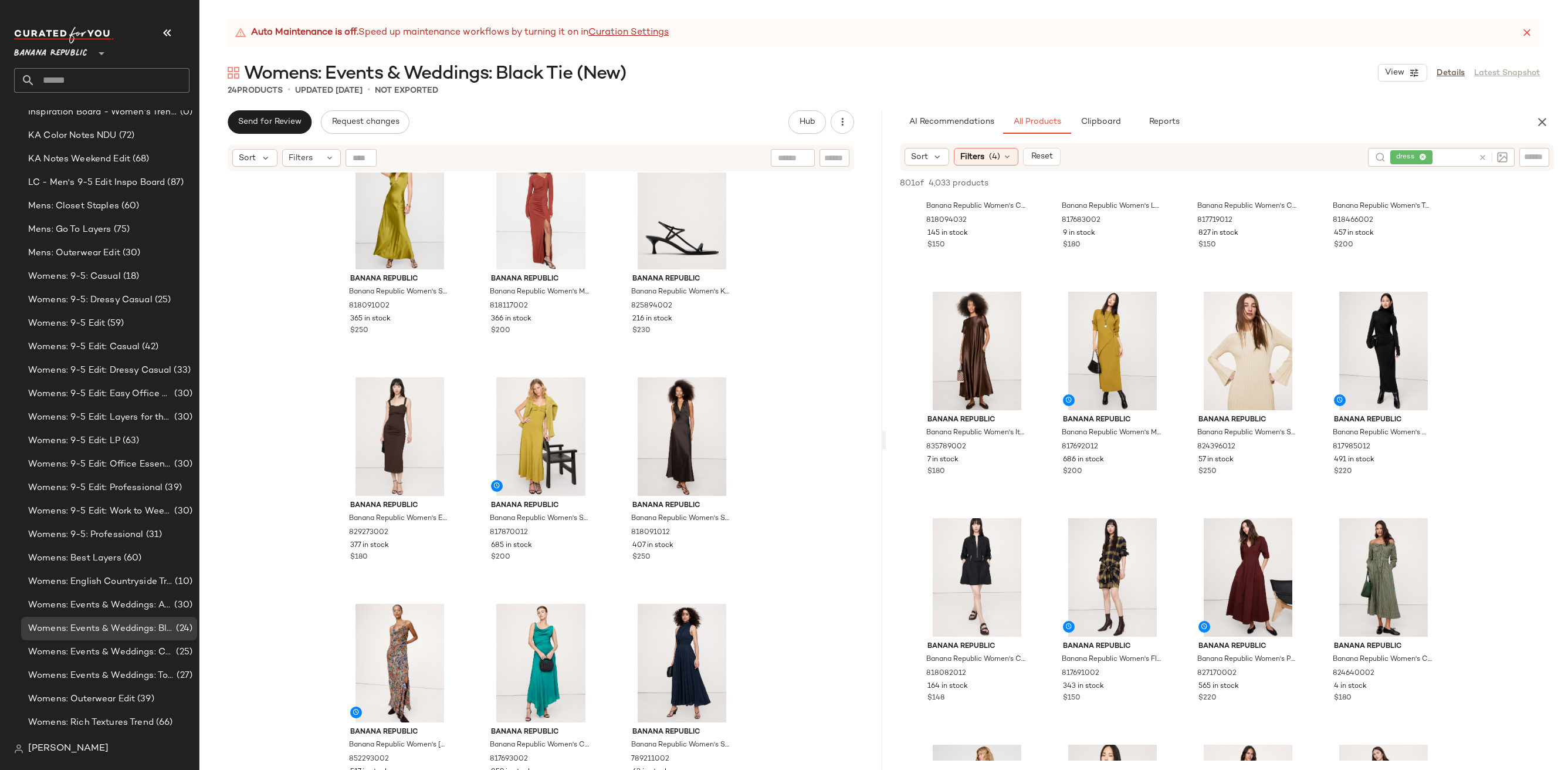
scroll to position [748, 0]
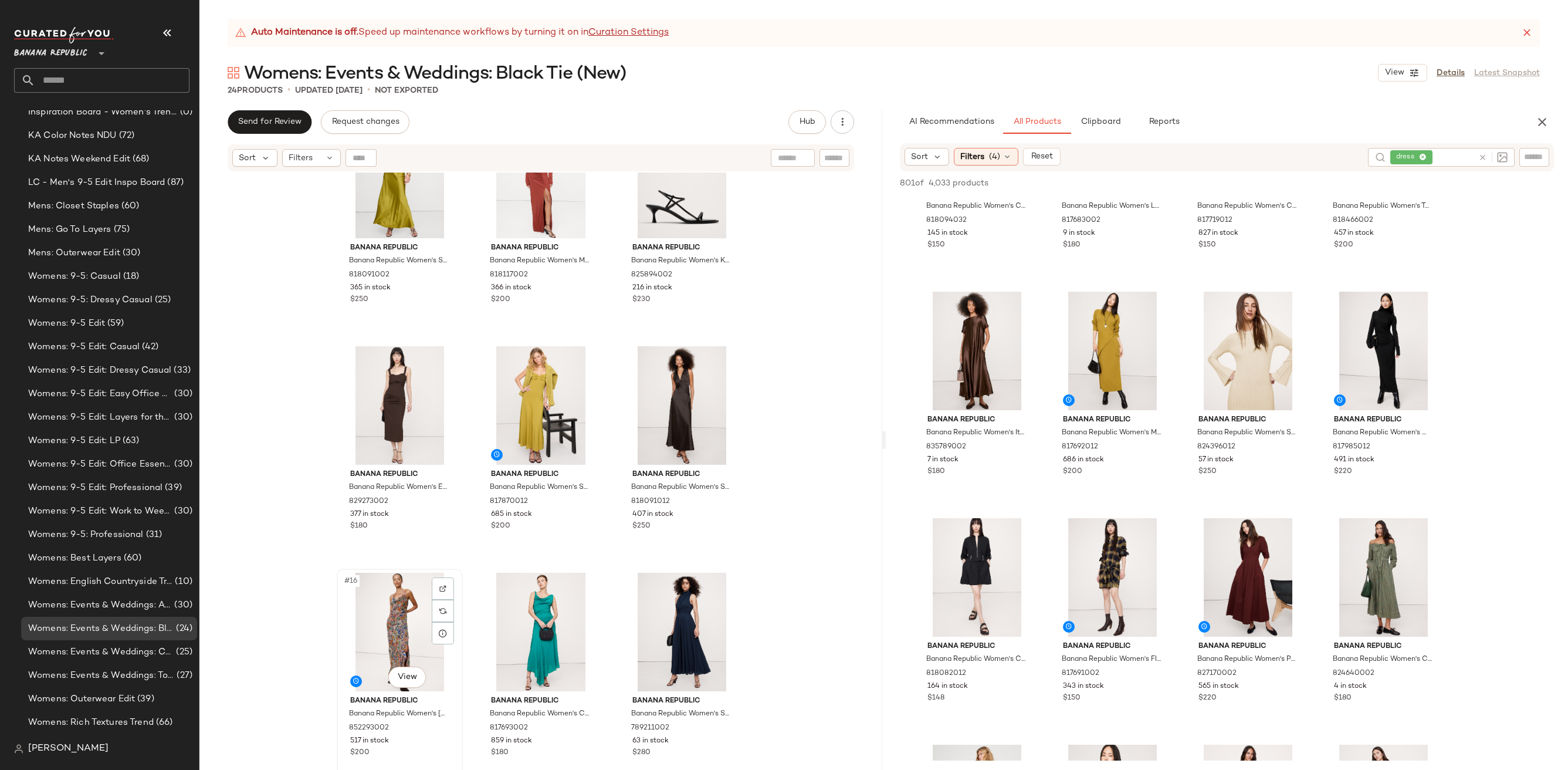
click at [406, 601] on div "#16 View" at bounding box center [399, 632] width 118 height 119
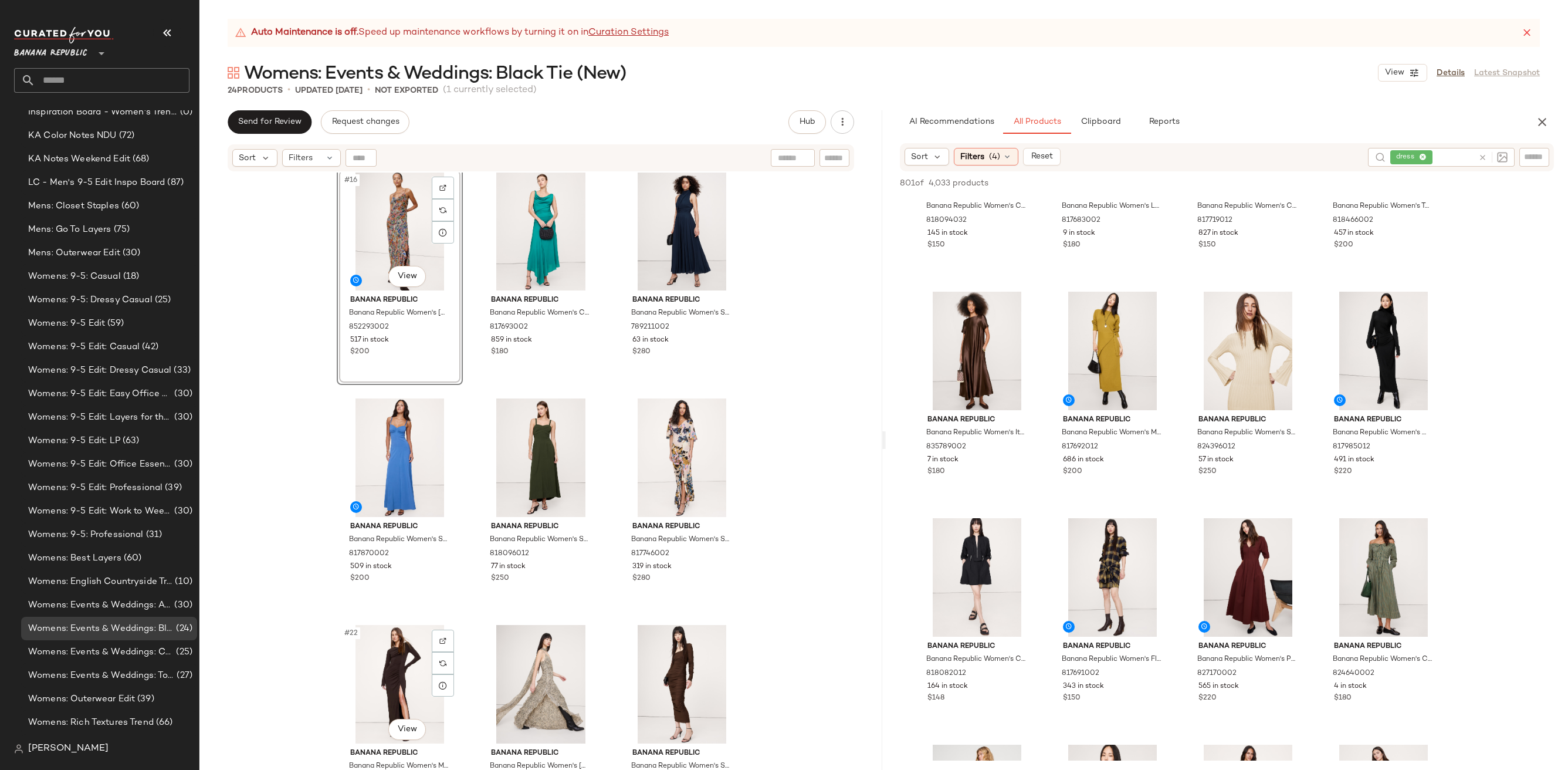
scroll to position [1186, 0]
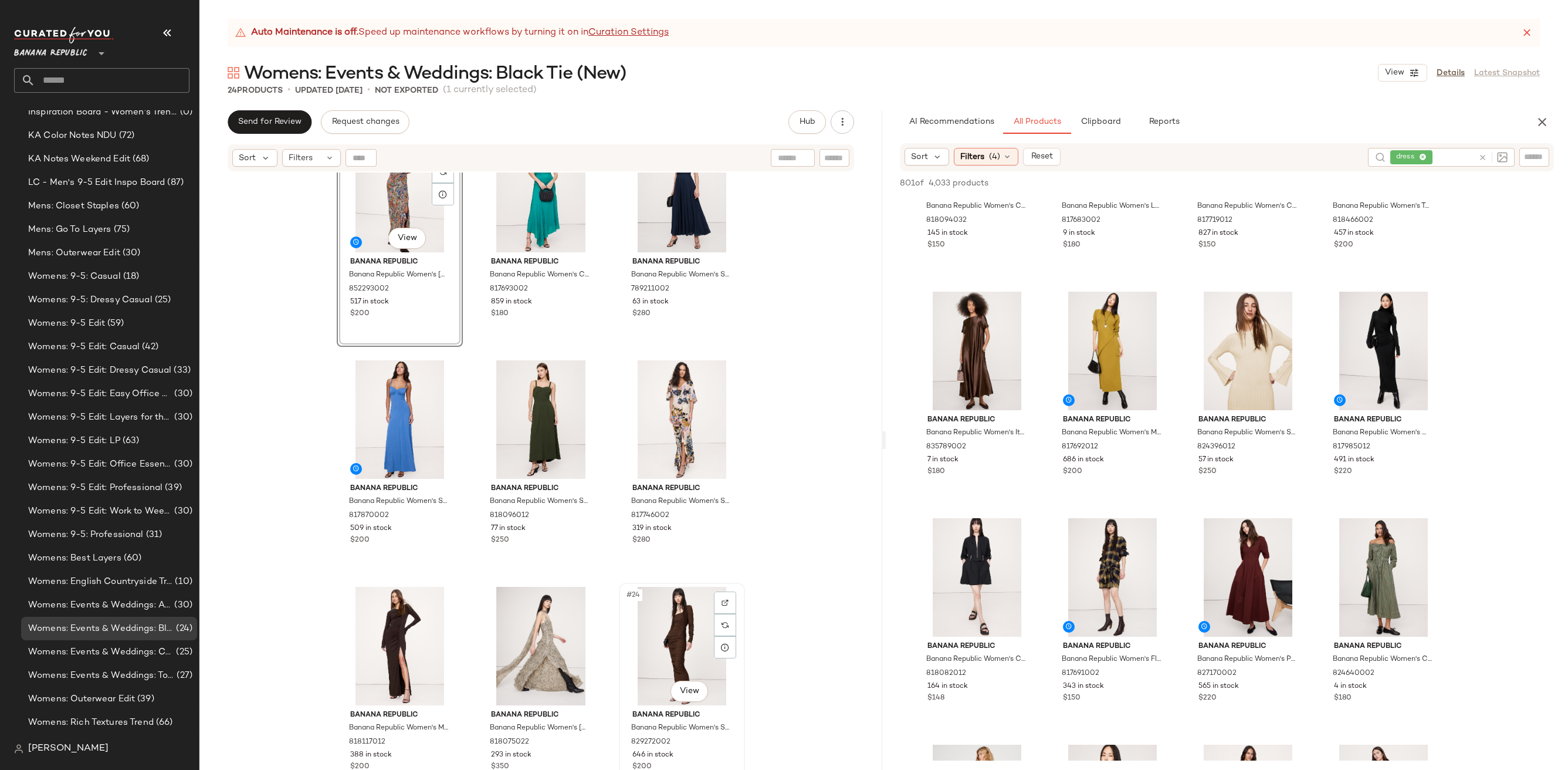
click at [650, 637] on div "#24 View" at bounding box center [681, 645] width 118 height 119
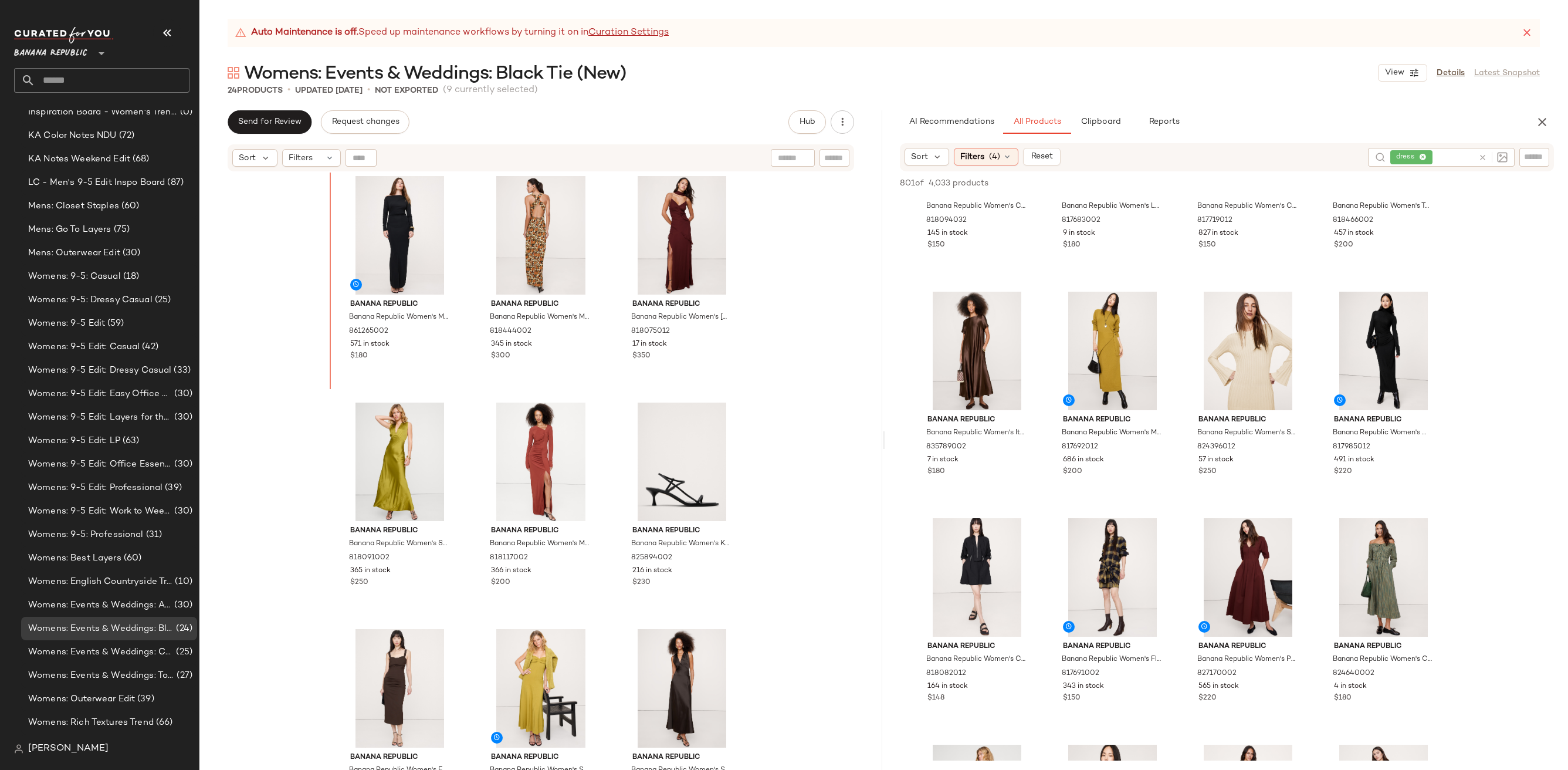
scroll to position [466, 0]
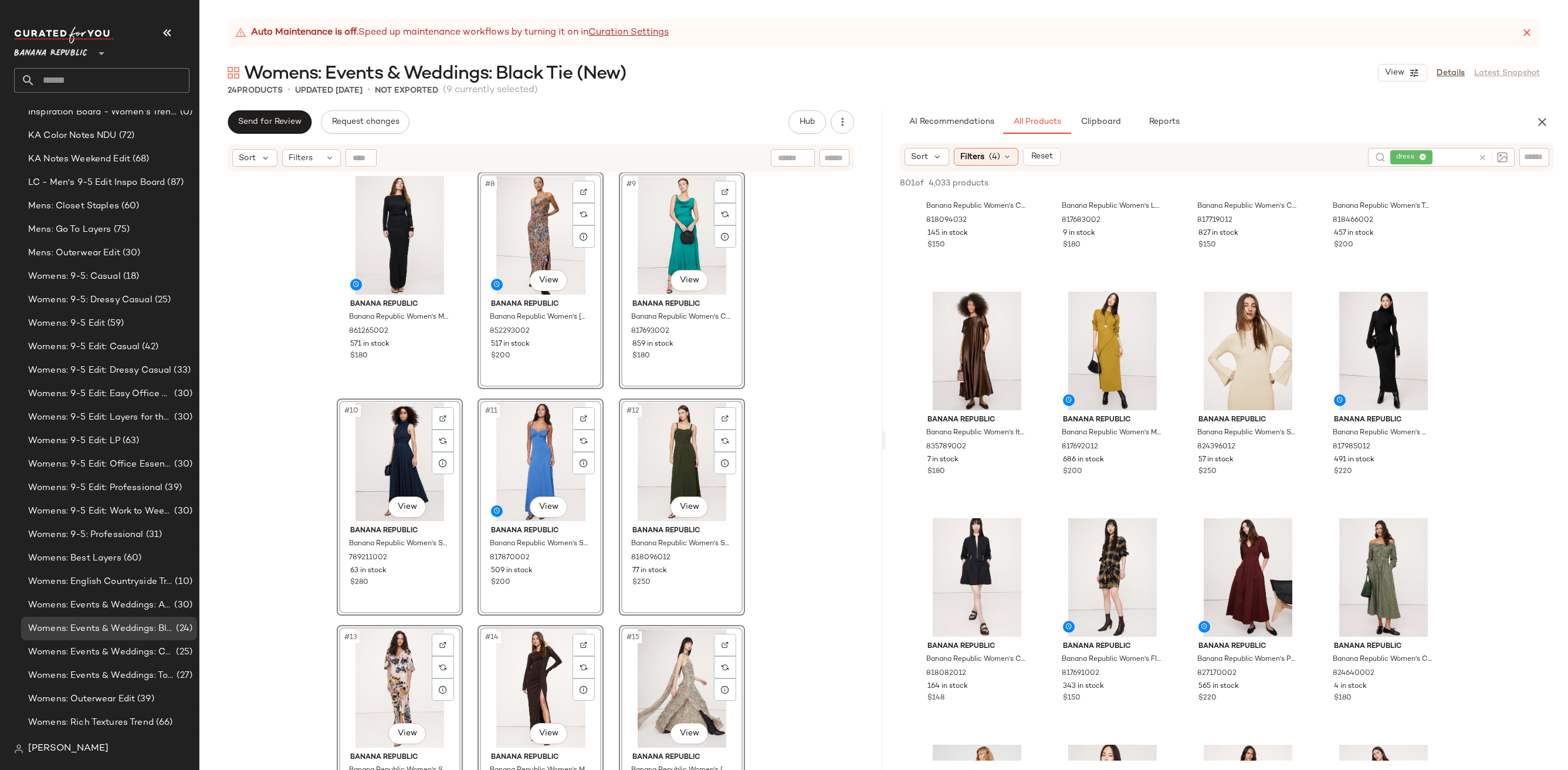
click at [828, 400] on div "Banana Republic Banana Republic Women's Matte Jersey Open Back Maxi Dress Black…" at bounding box center [541, 485] width 683 height 627
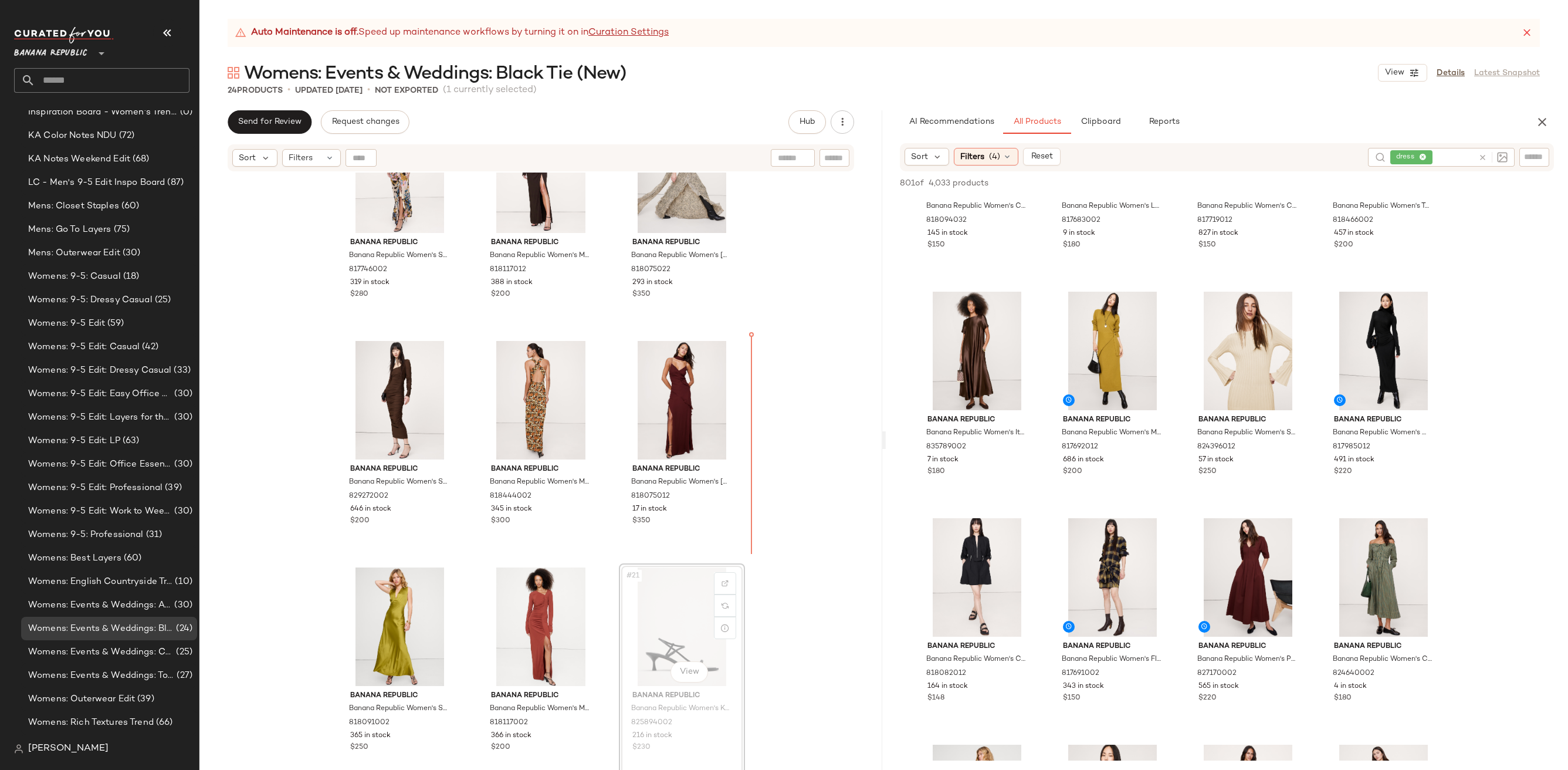
scroll to position [982, 0]
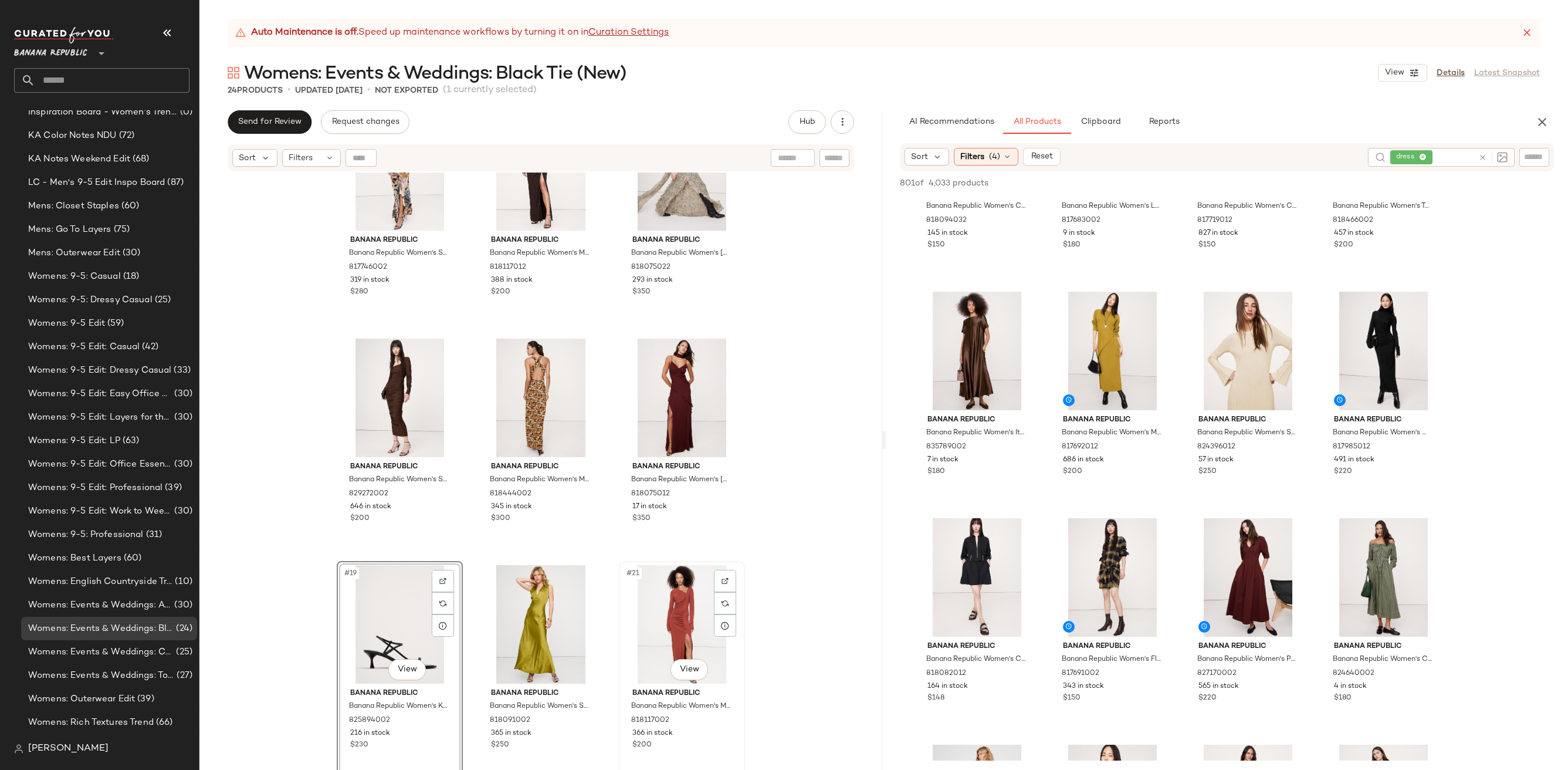
click at [716, 585] on div "Banana Republic Banana Republic Women's Stretch-Crepe Flutter-Sleeve Maxi Dress…" at bounding box center [541, 485] width 683 height 627
click at [371, 604] on div "#19 View" at bounding box center [399, 624] width 118 height 119
click at [282, 663] on div "Banana Republic Banana Republic Women's Stretch-Crepe Flutter-Sleeve Maxi Dress…" at bounding box center [541, 485] width 683 height 627
click at [370, 634] on div "#19 View" at bounding box center [399, 624] width 118 height 119
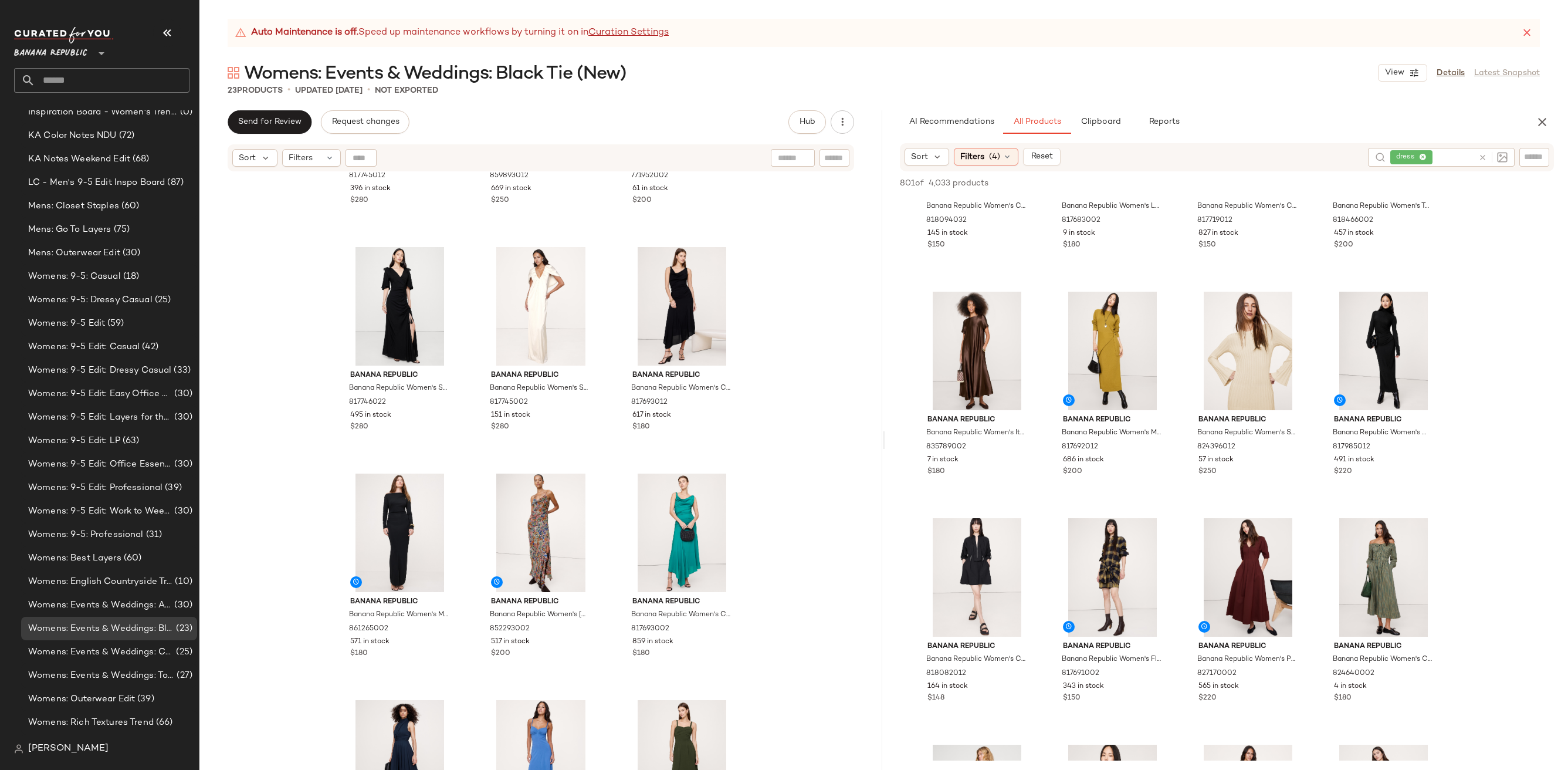
scroll to position [313, 0]
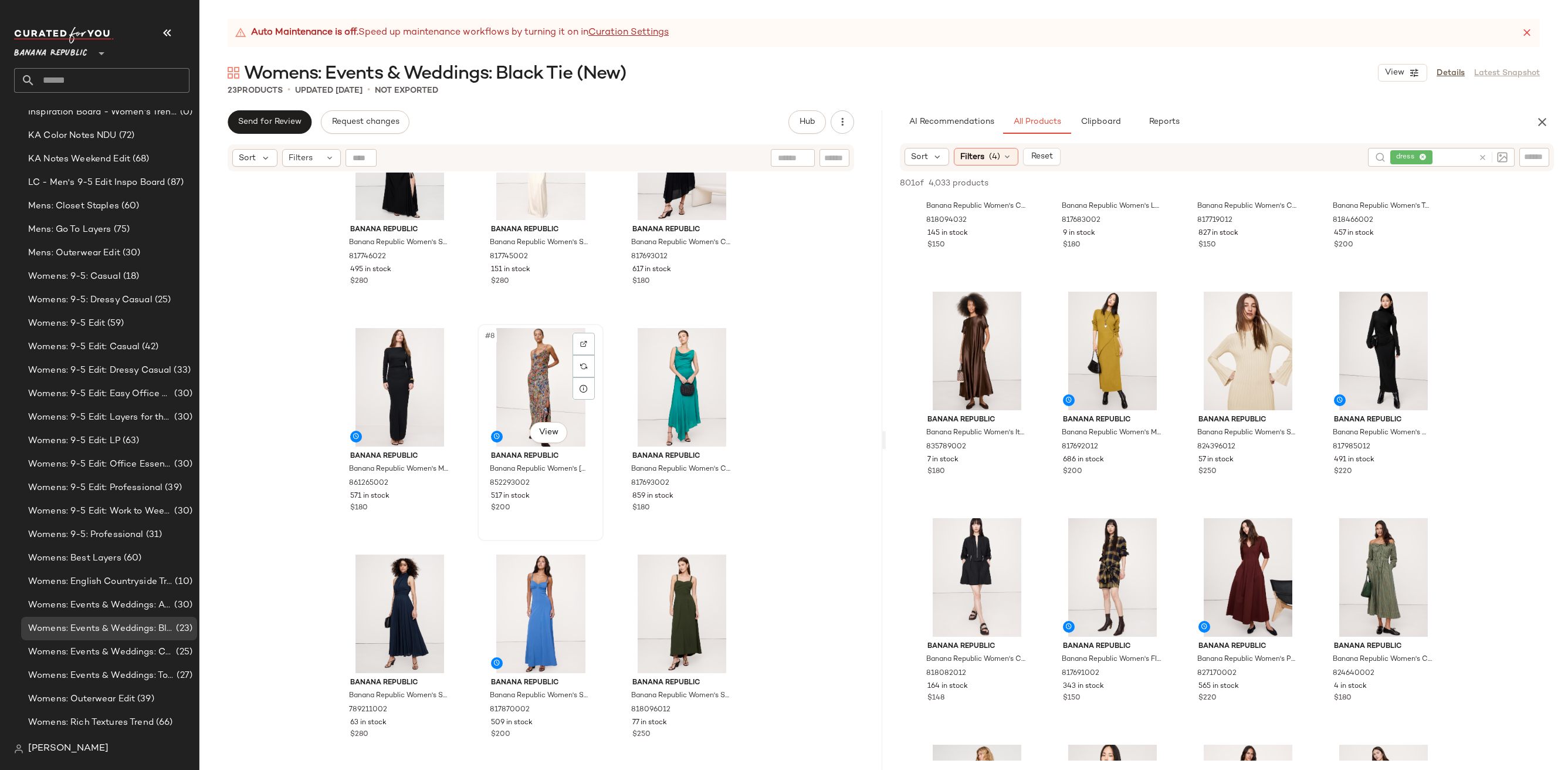
click at [550, 381] on div "#8 View" at bounding box center [540, 387] width 118 height 119
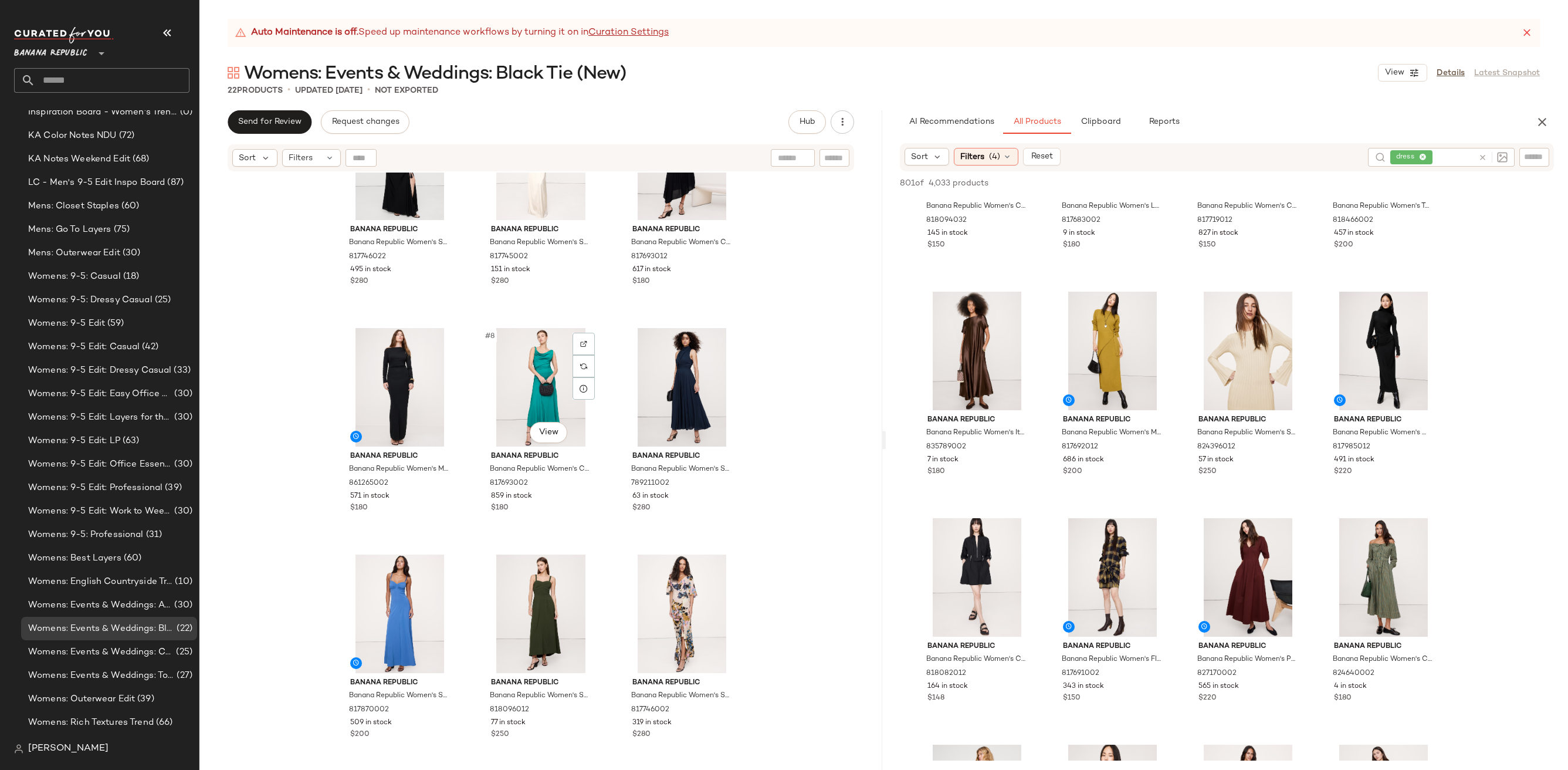
scroll to position [315, 0]
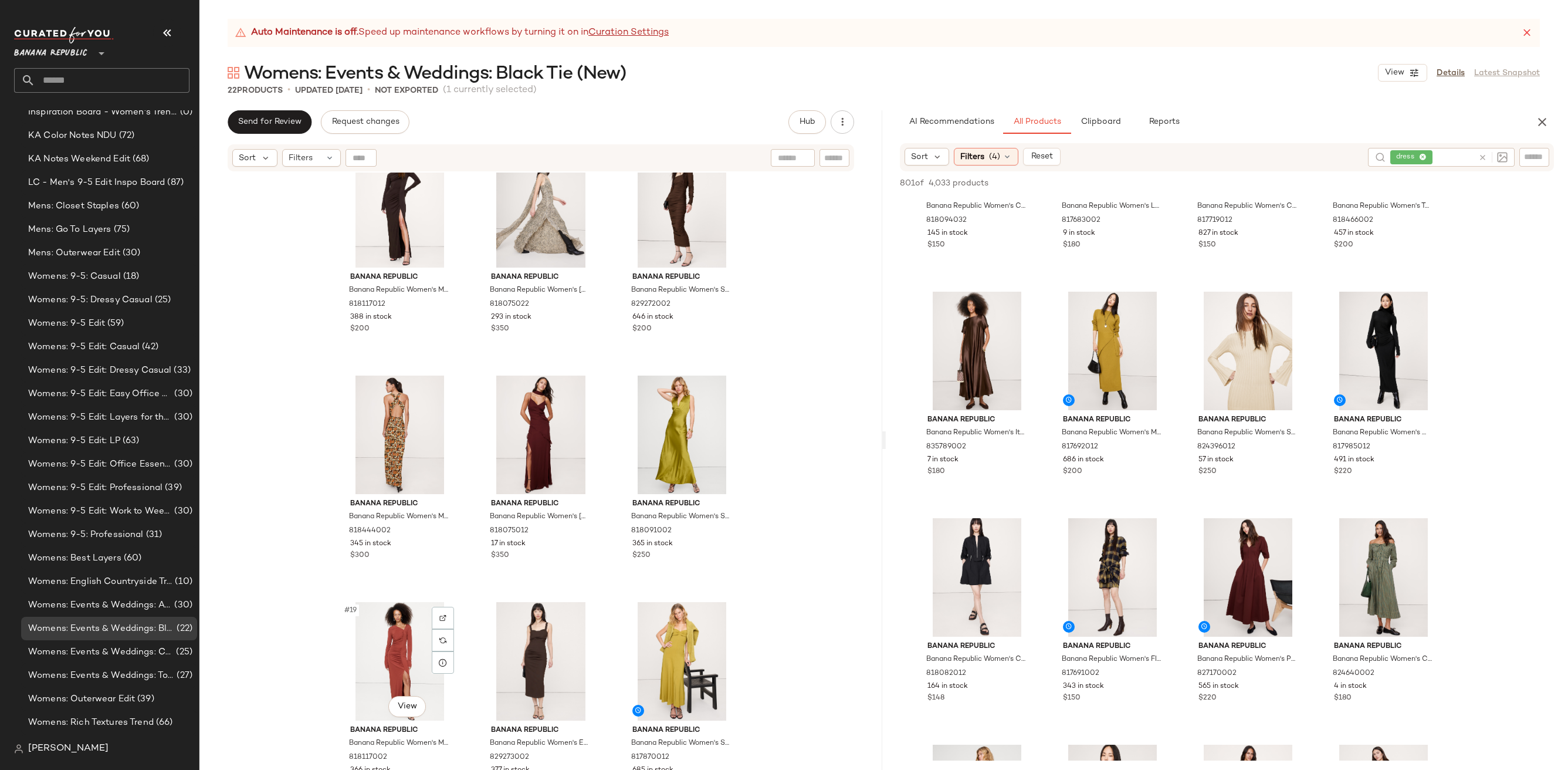
scroll to position [897, 0]
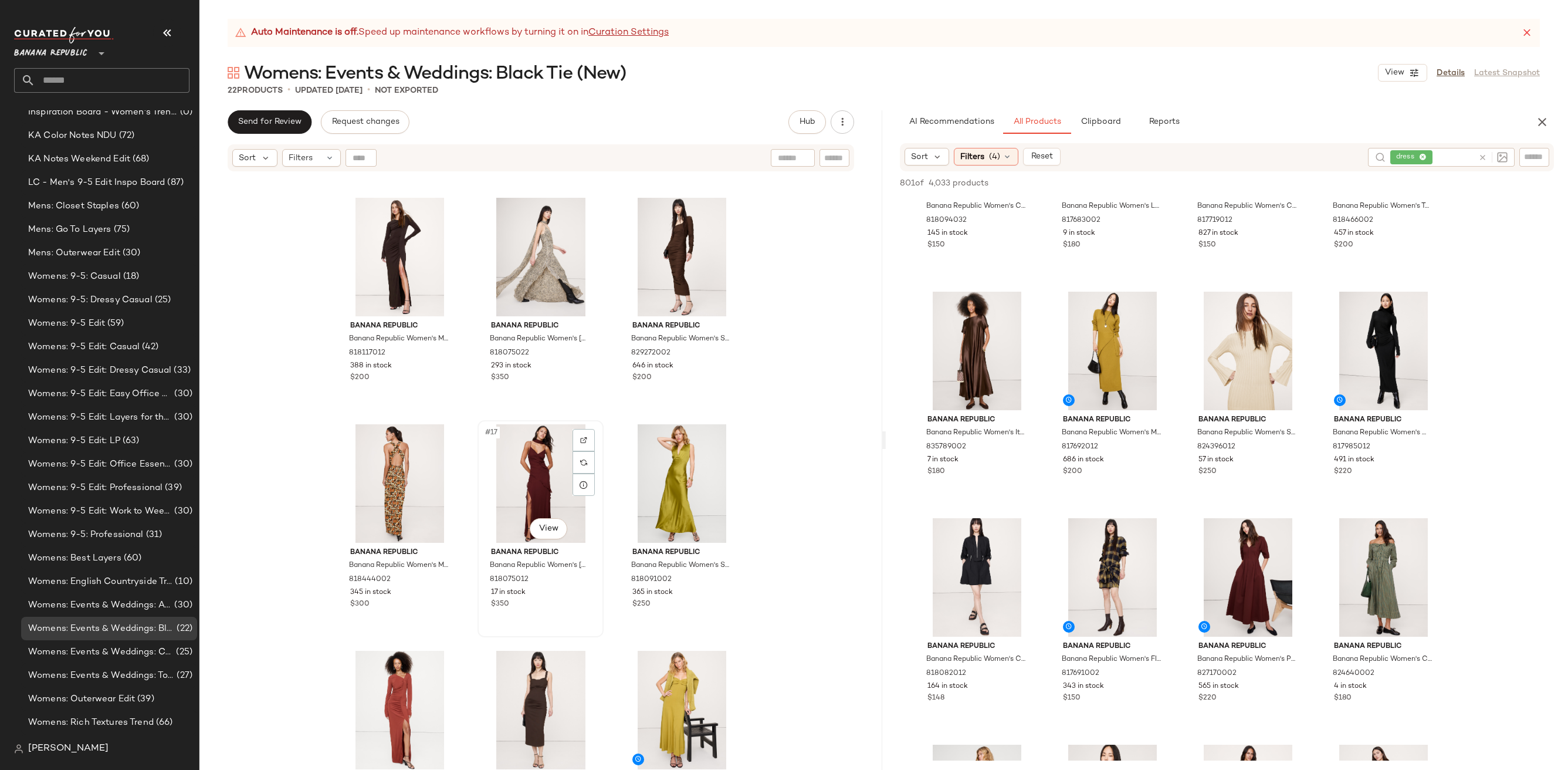
click at [537, 483] on div "#17 View" at bounding box center [540, 483] width 118 height 119
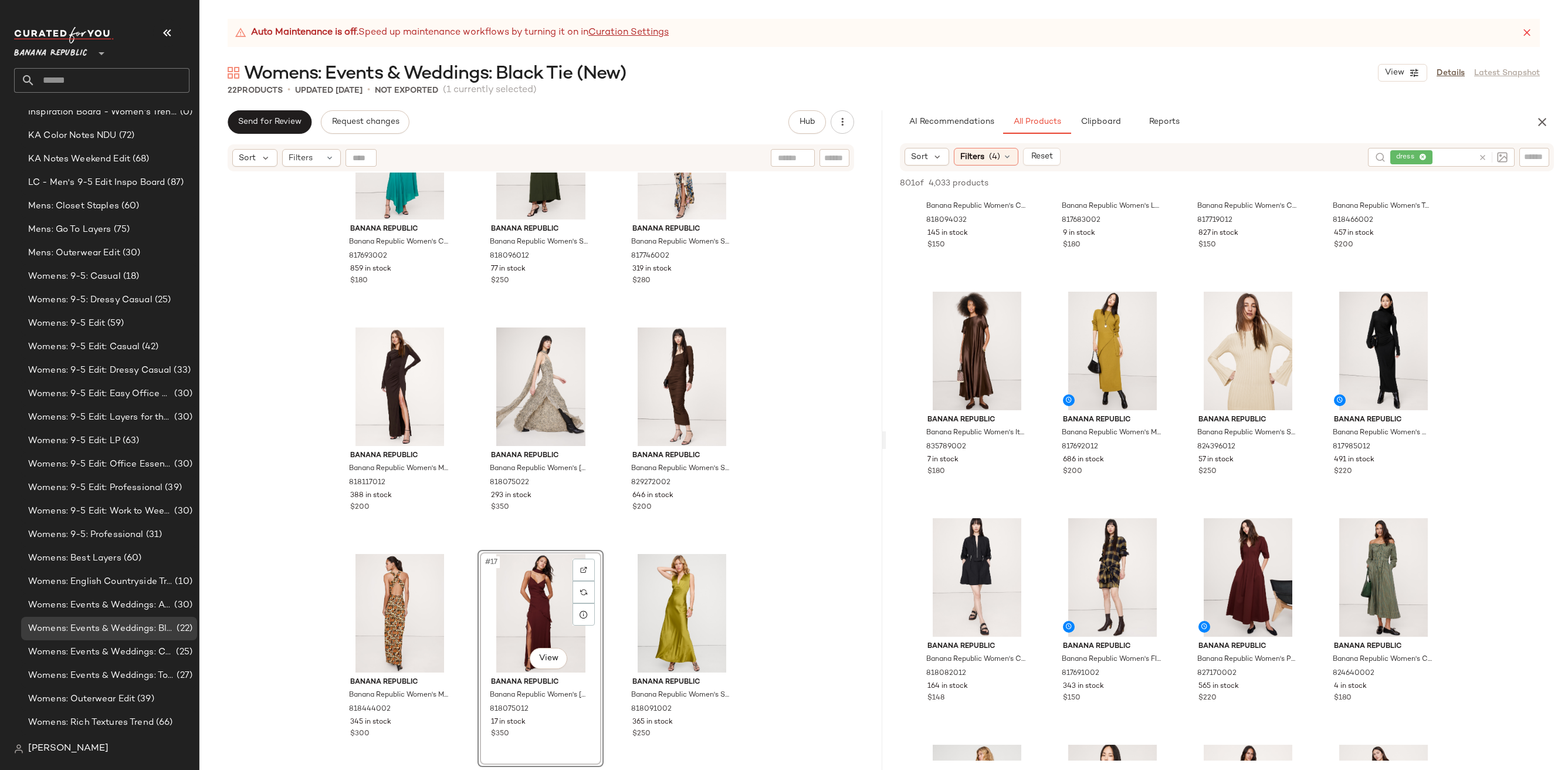
scroll to position [888, 0]
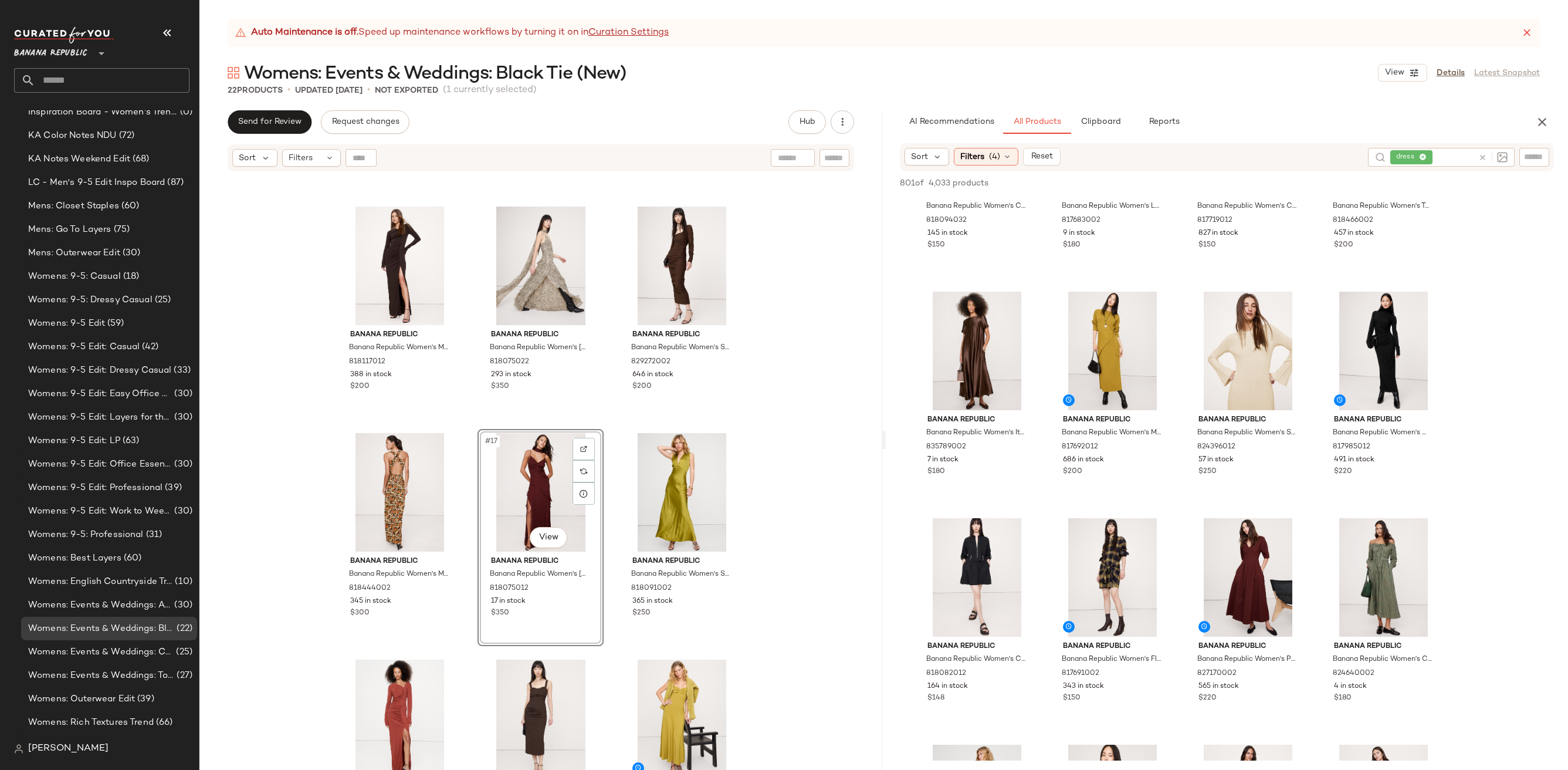
click at [537, 483] on div "#17 View" at bounding box center [540, 492] width 118 height 119
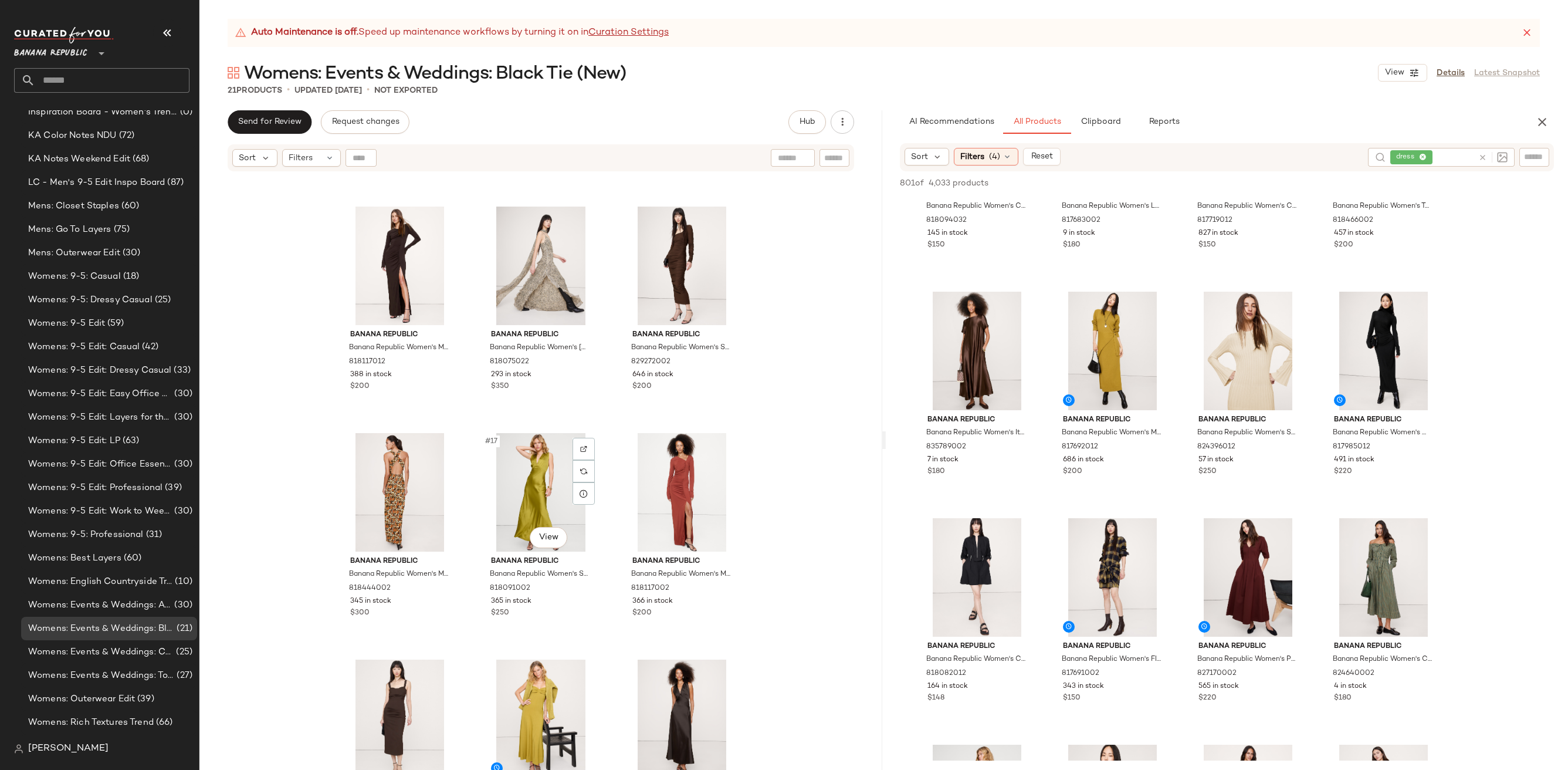
scroll to position [960, 0]
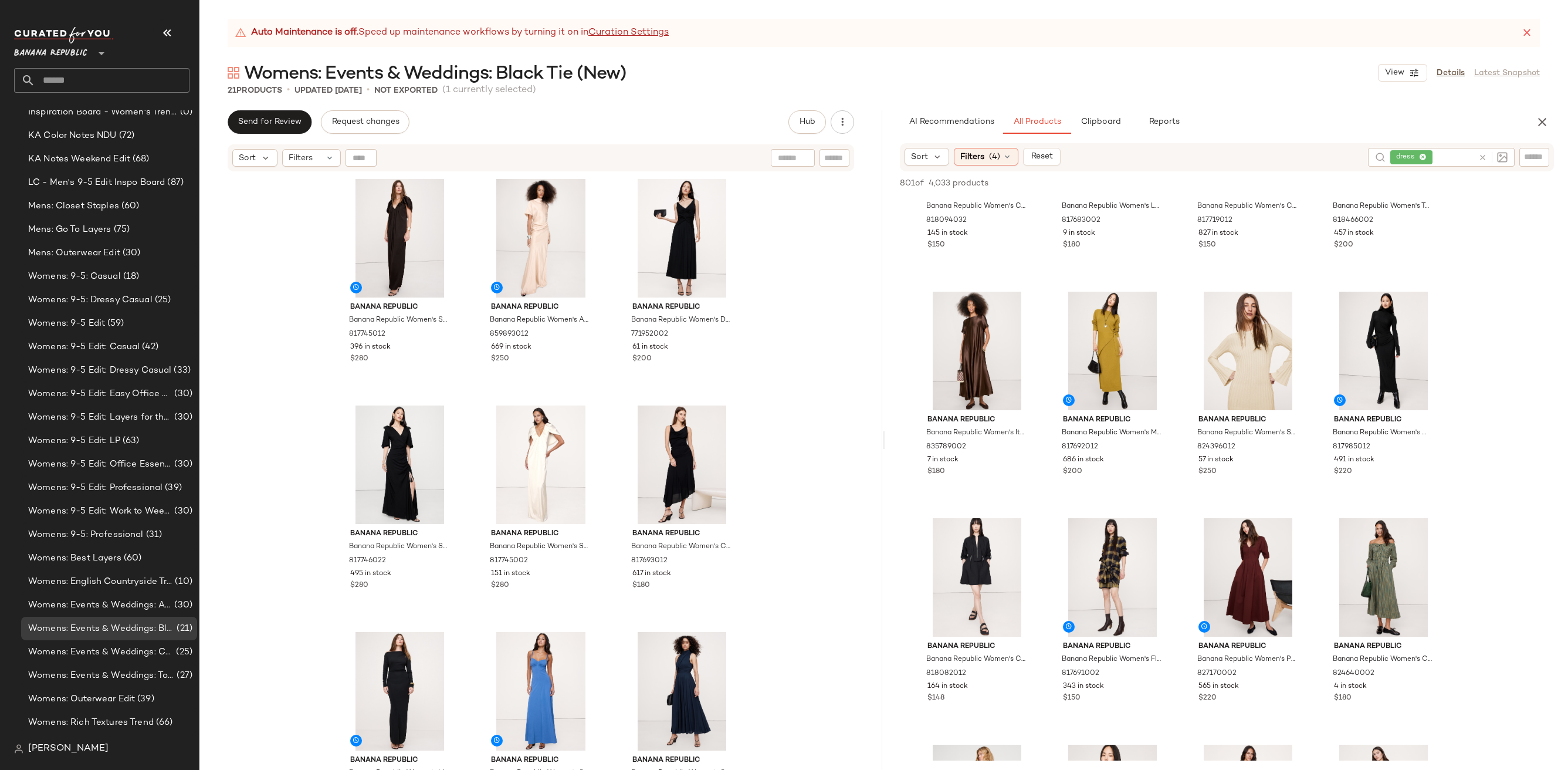
drag, startPoint x: 553, startPoint y: 427, endPoint x: 853, endPoint y: 2, distance: 520.2
click at [438, 332] on img "button" at bounding box center [441, 334] width 7 height 7
click at [1483, 159] on icon at bounding box center [1482, 157] width 9 height 9
click at [969, 161] on span "Filters" at bounding box center [972, 157] width 24 height 12
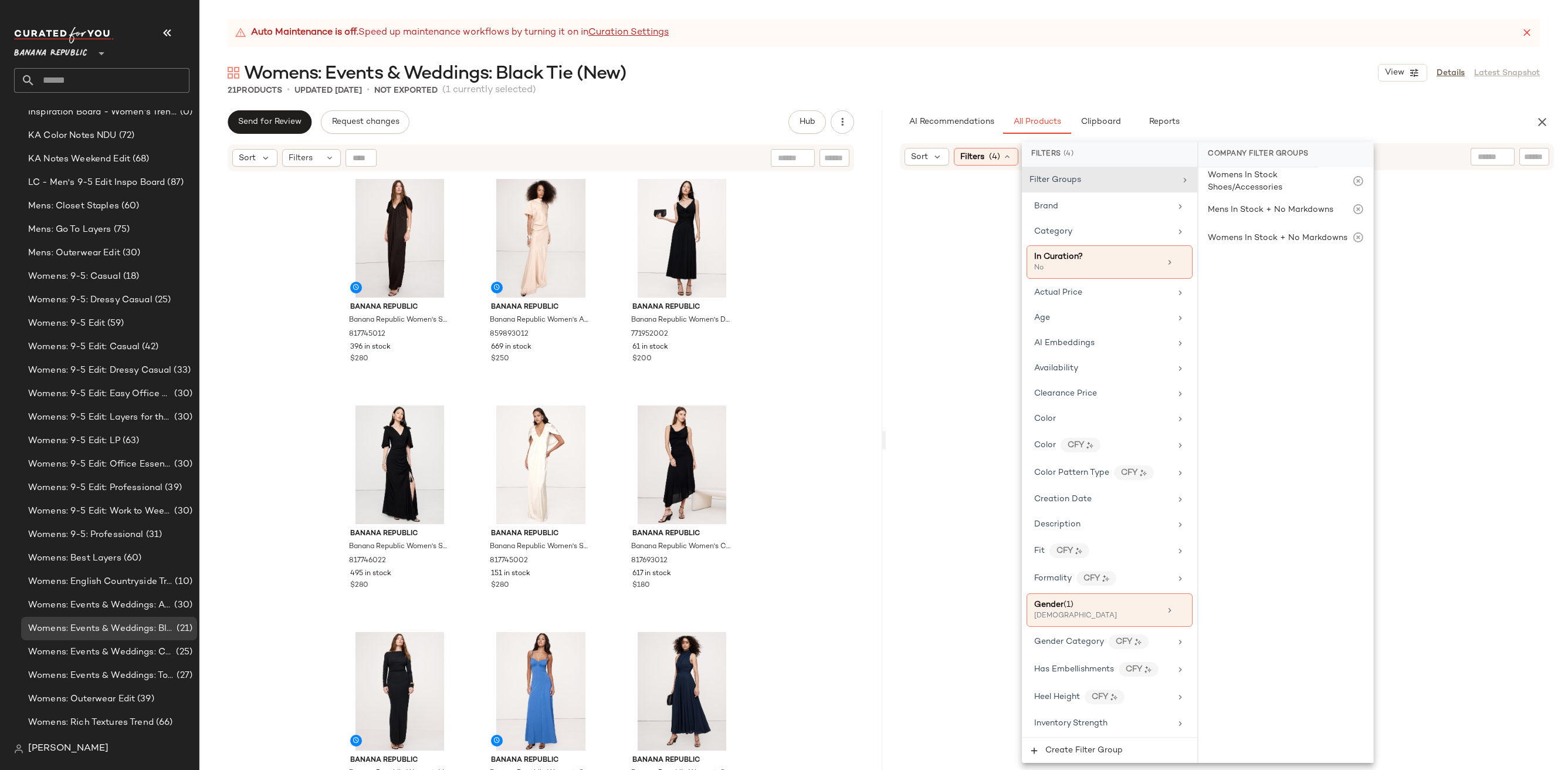
click at [1250, 84] on div "21 Products • updated [DATE] • Not Exported (1 currently selected)" at bounding box center [884, 90] width 1368 height 12
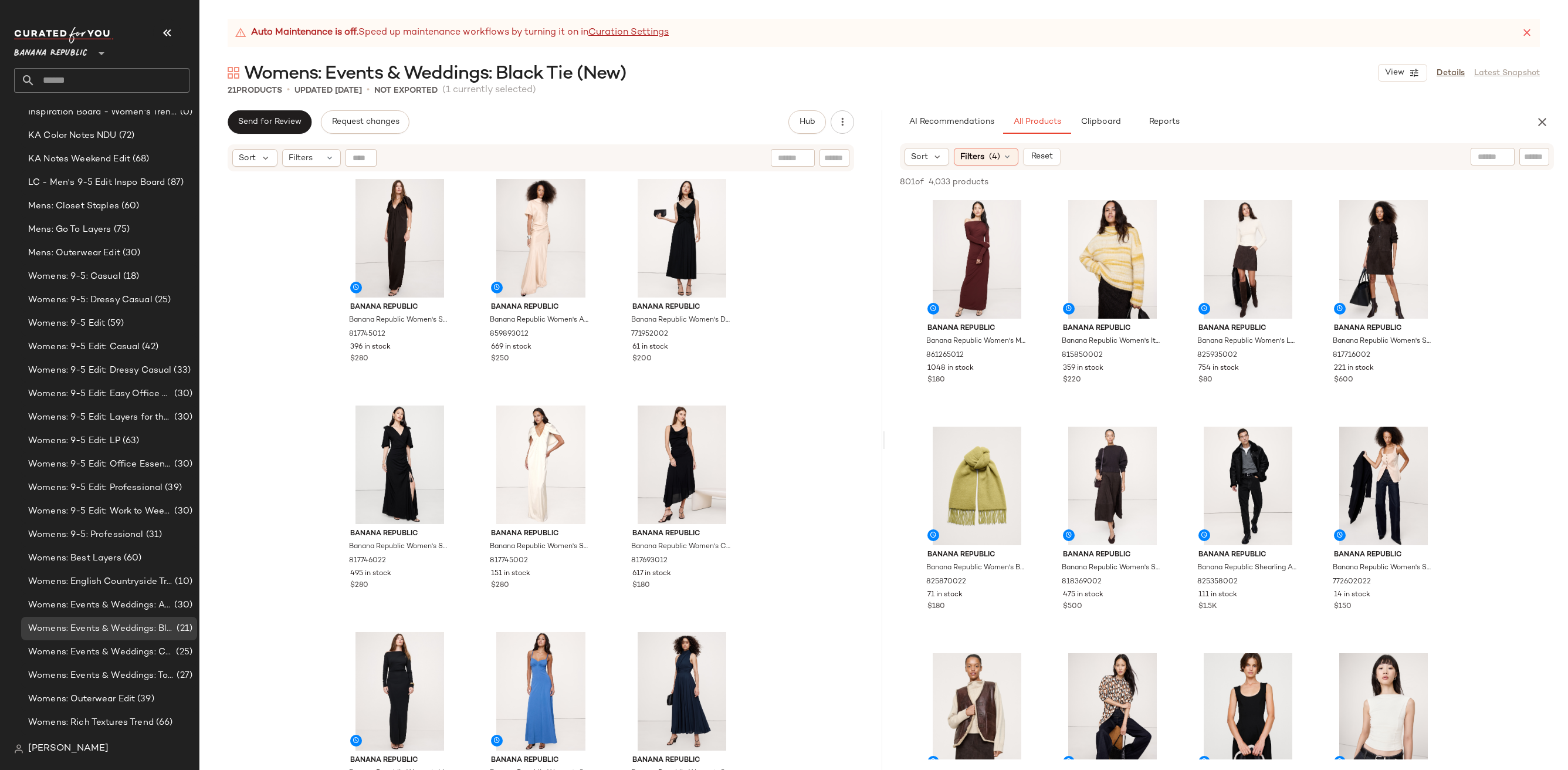
click at [1472, 157] on div at bounding box center [1493, 157] width 44 height 18
type input "*********"
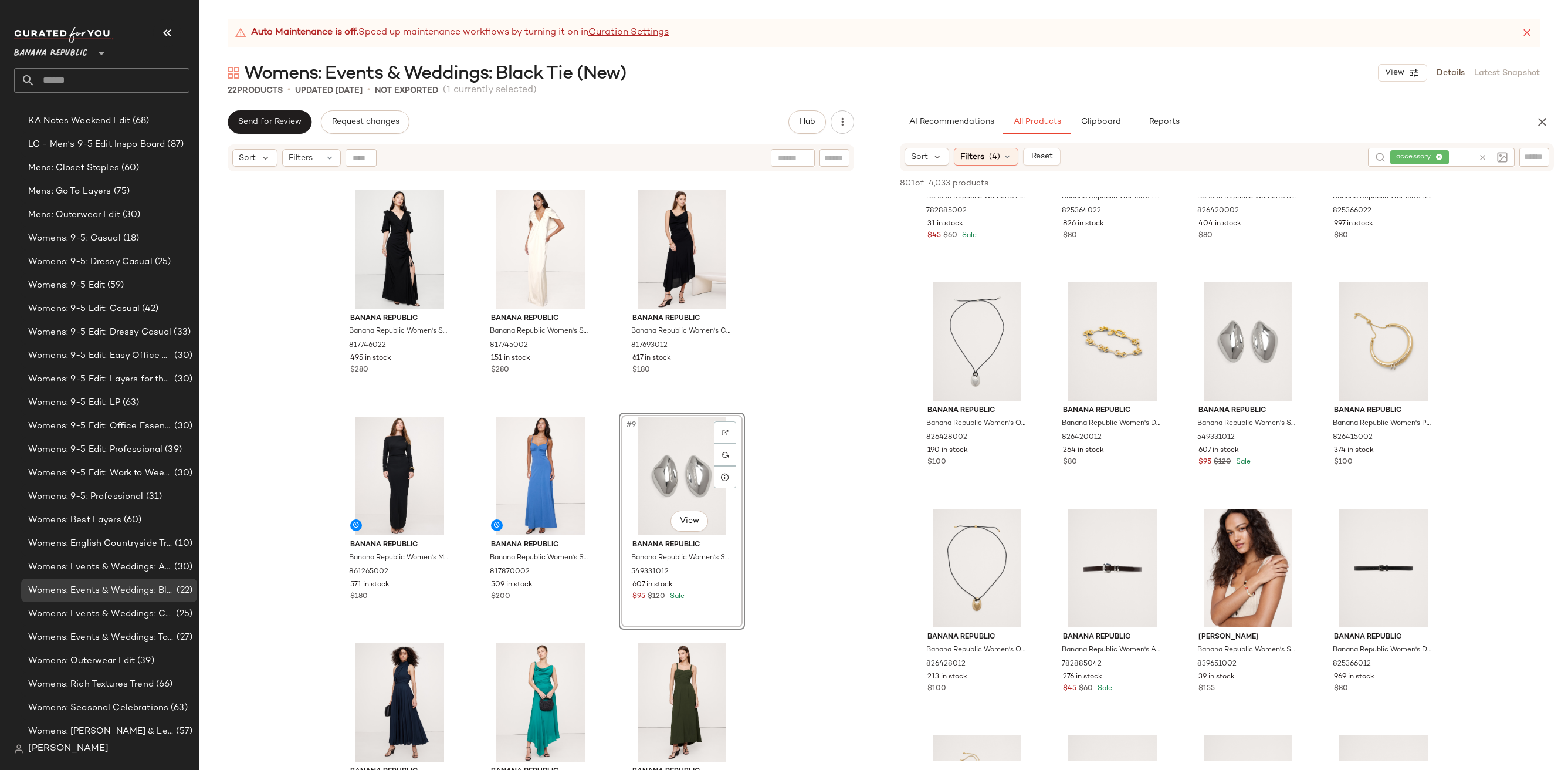
scroll to position [315, 0]
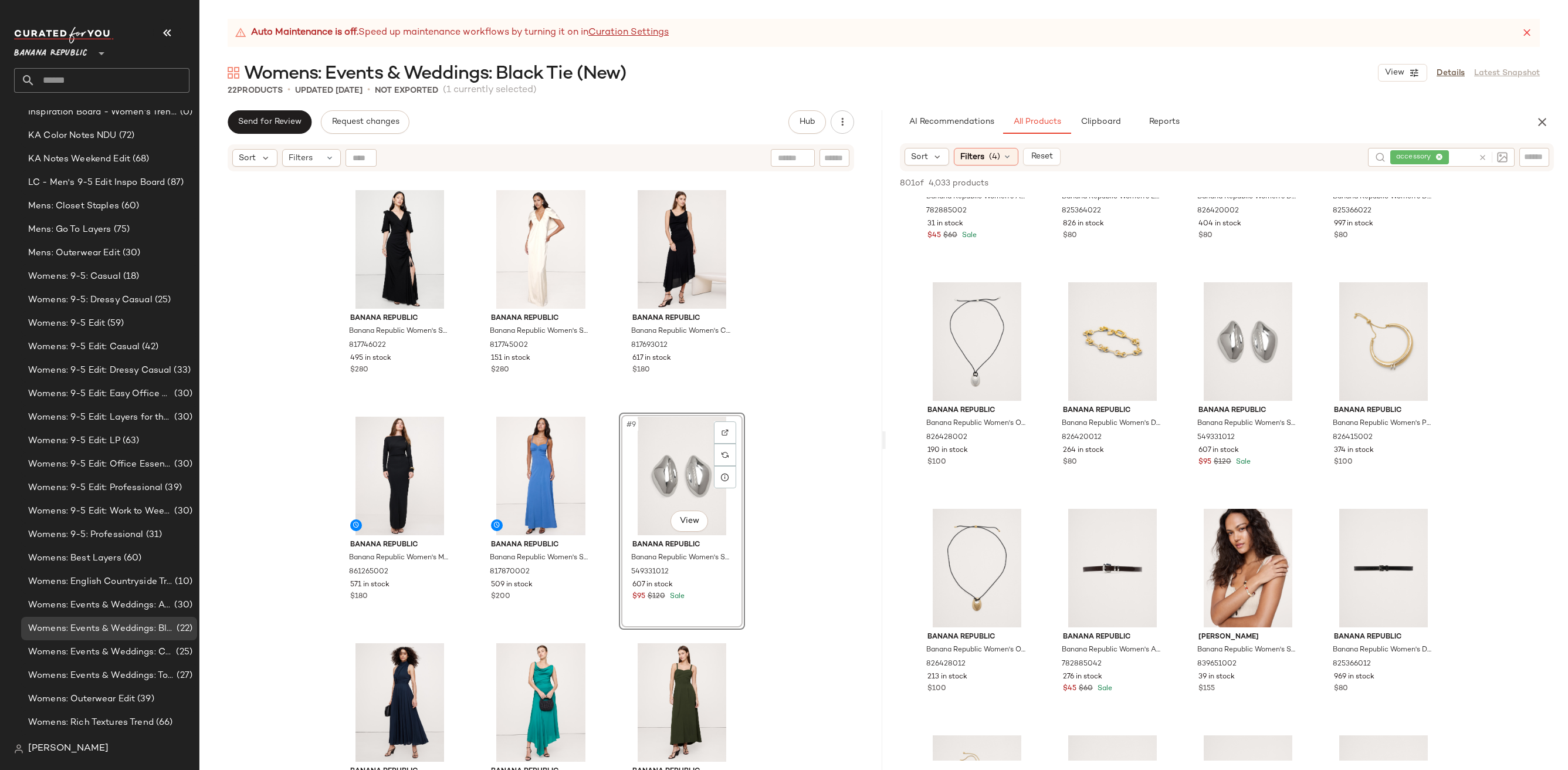
click at [843, 556] on div "Banana Republic Banana Republic Women's Stretch-Satin Cape Maxi Dress Ganache B…" at bounding box center [541, 485] width 683 height 627
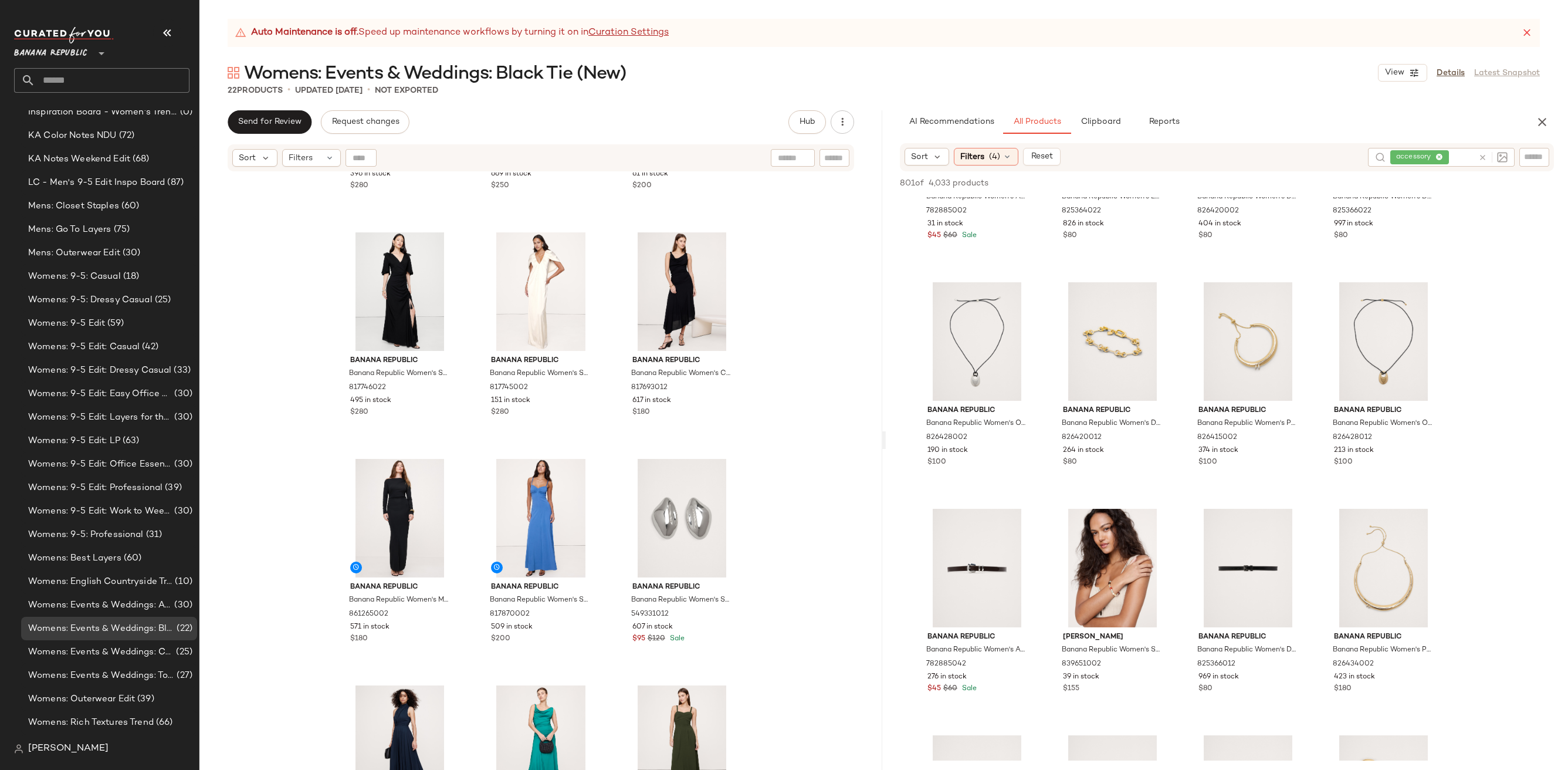
scroll to position [261, 0]
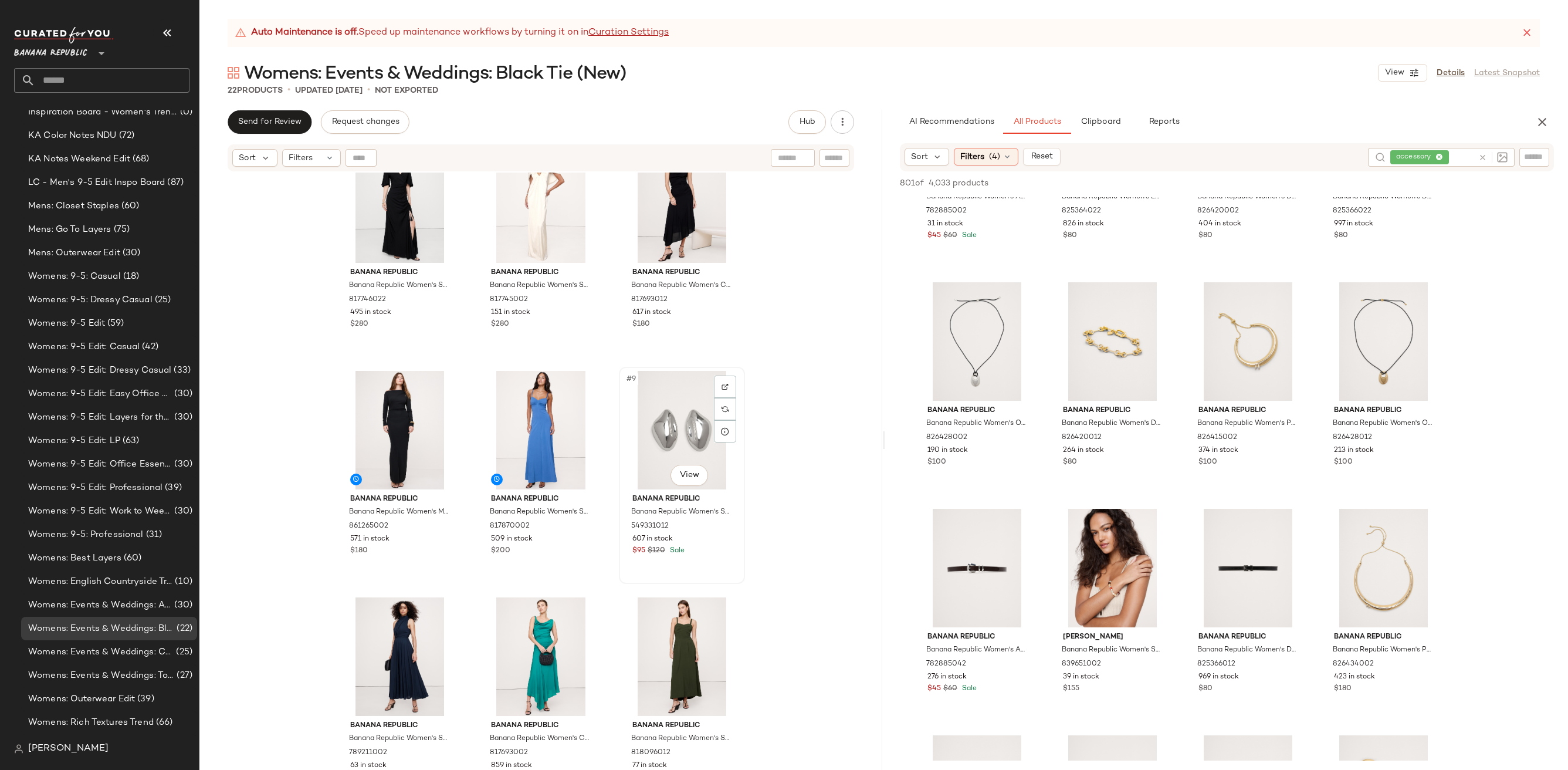
click at [669, 439] on div "#9 View" at bounding box center [681, 430] width 118 height 119
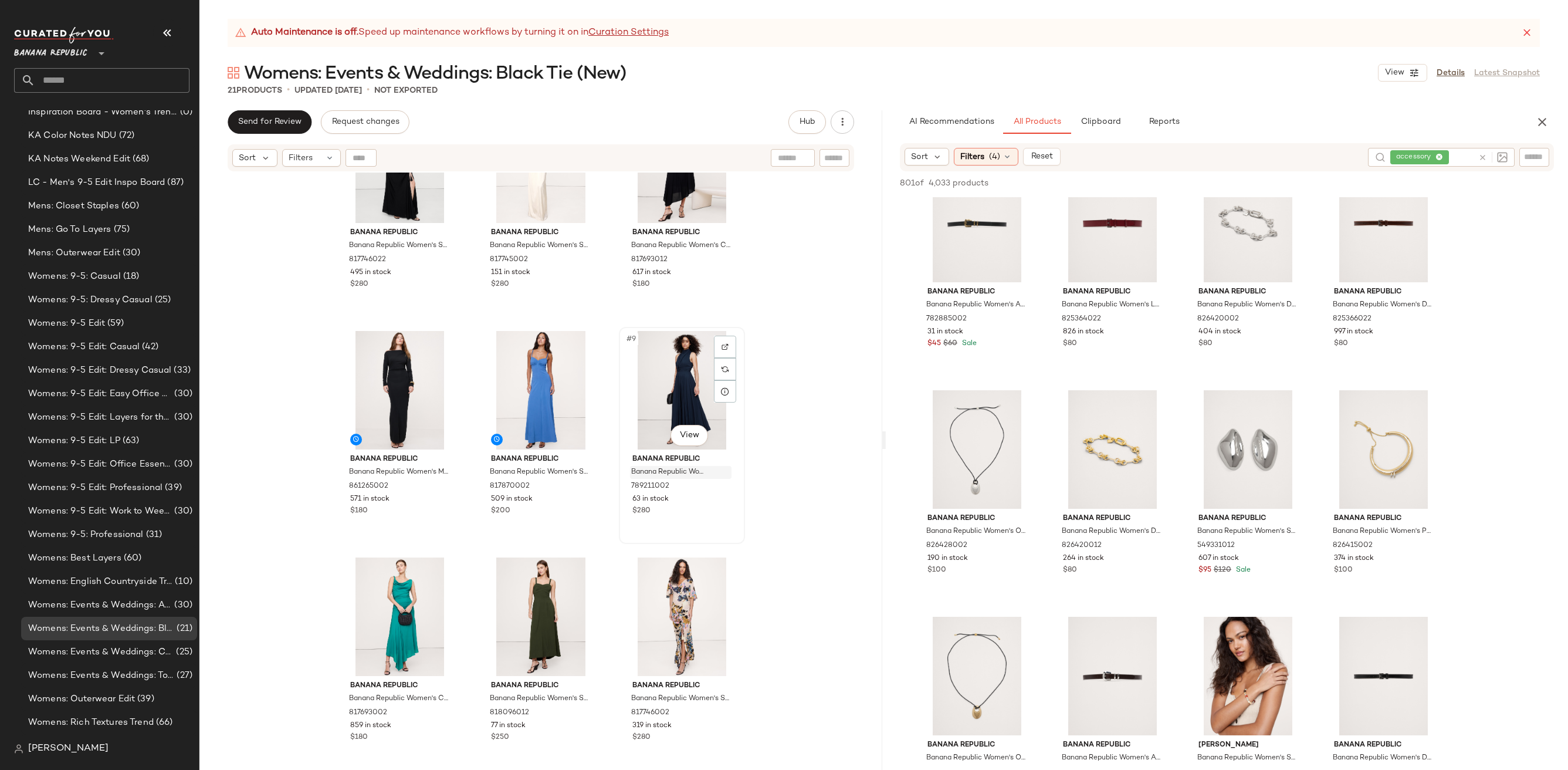
scroll to position [324, 0]
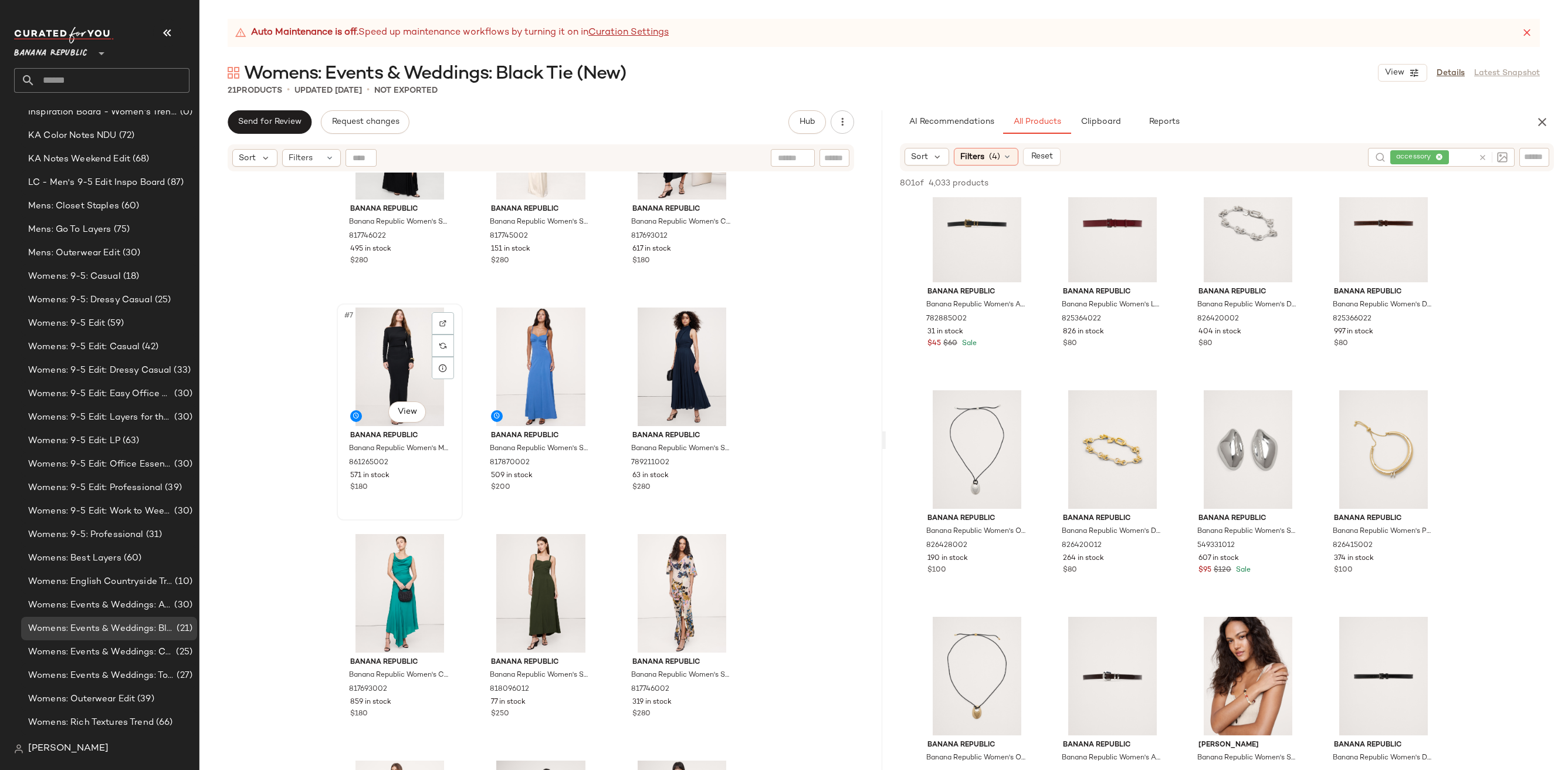
click at [404, 368] on div "#7 View" at bounding box center [399, 367] width 118 height 119
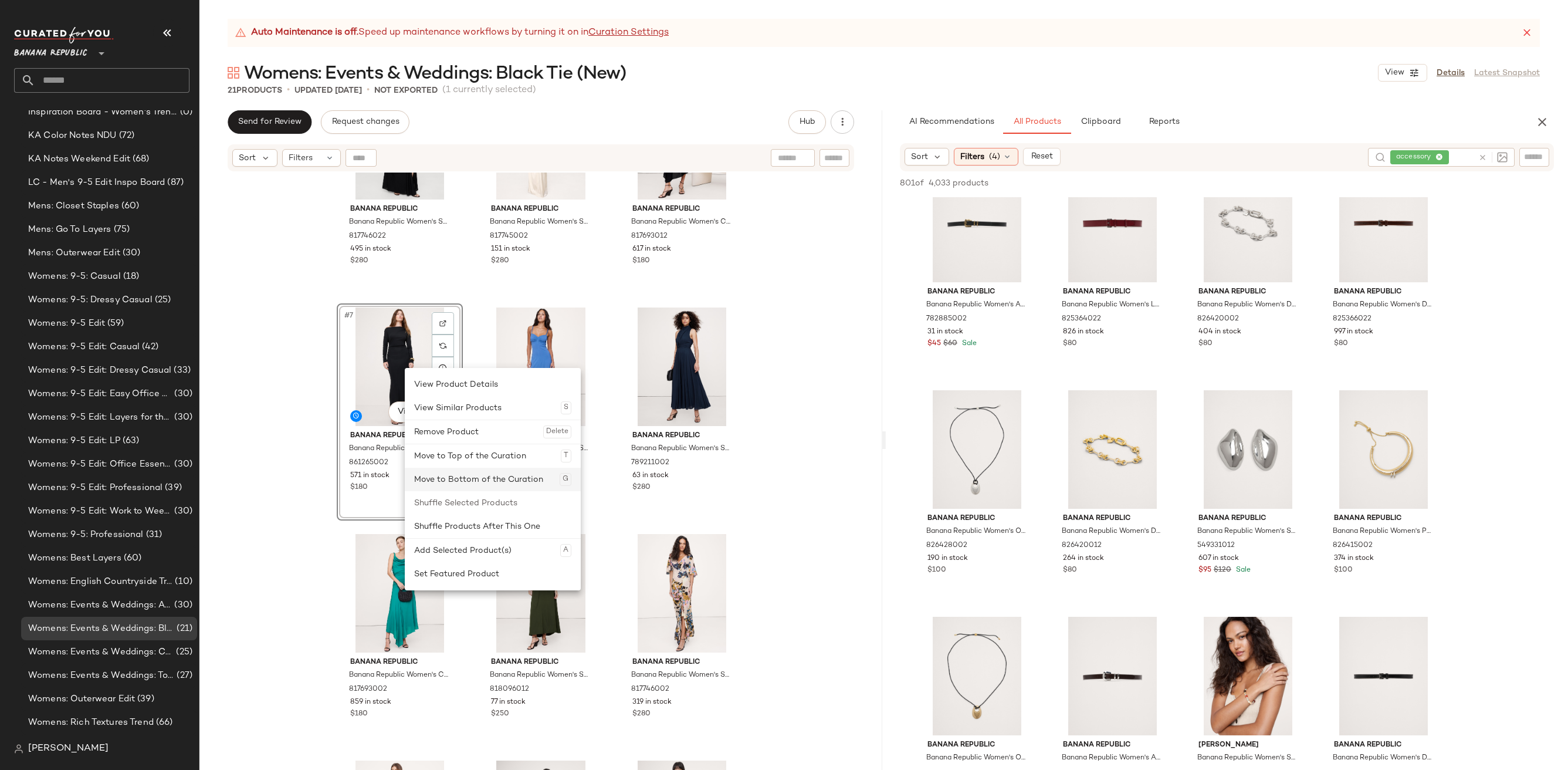
click at [477, 478] on div "Move to Bottom of the Curation G" at bounding box center [492, 479] width 157 height 24
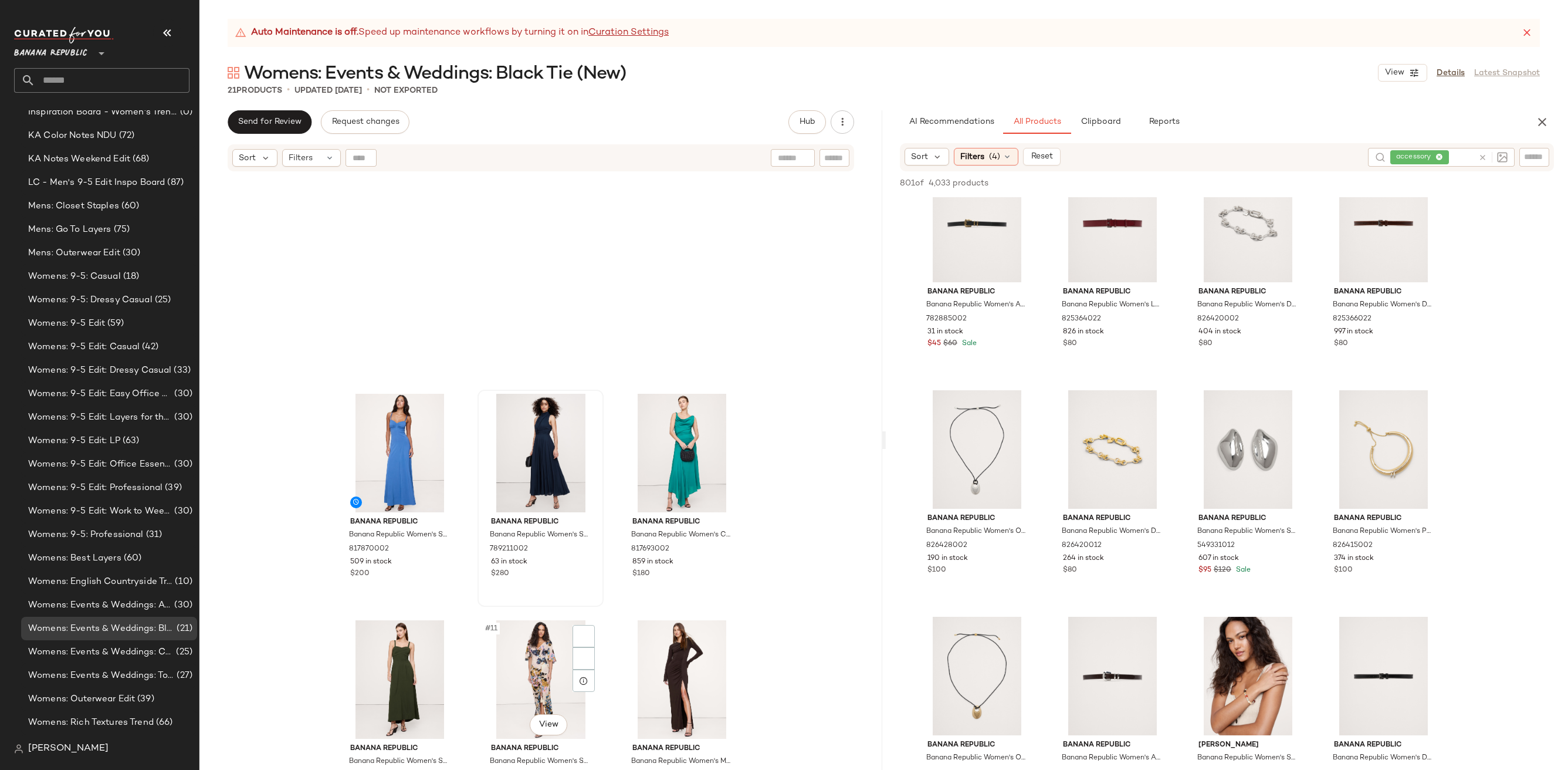
scroll to position [508, 0]
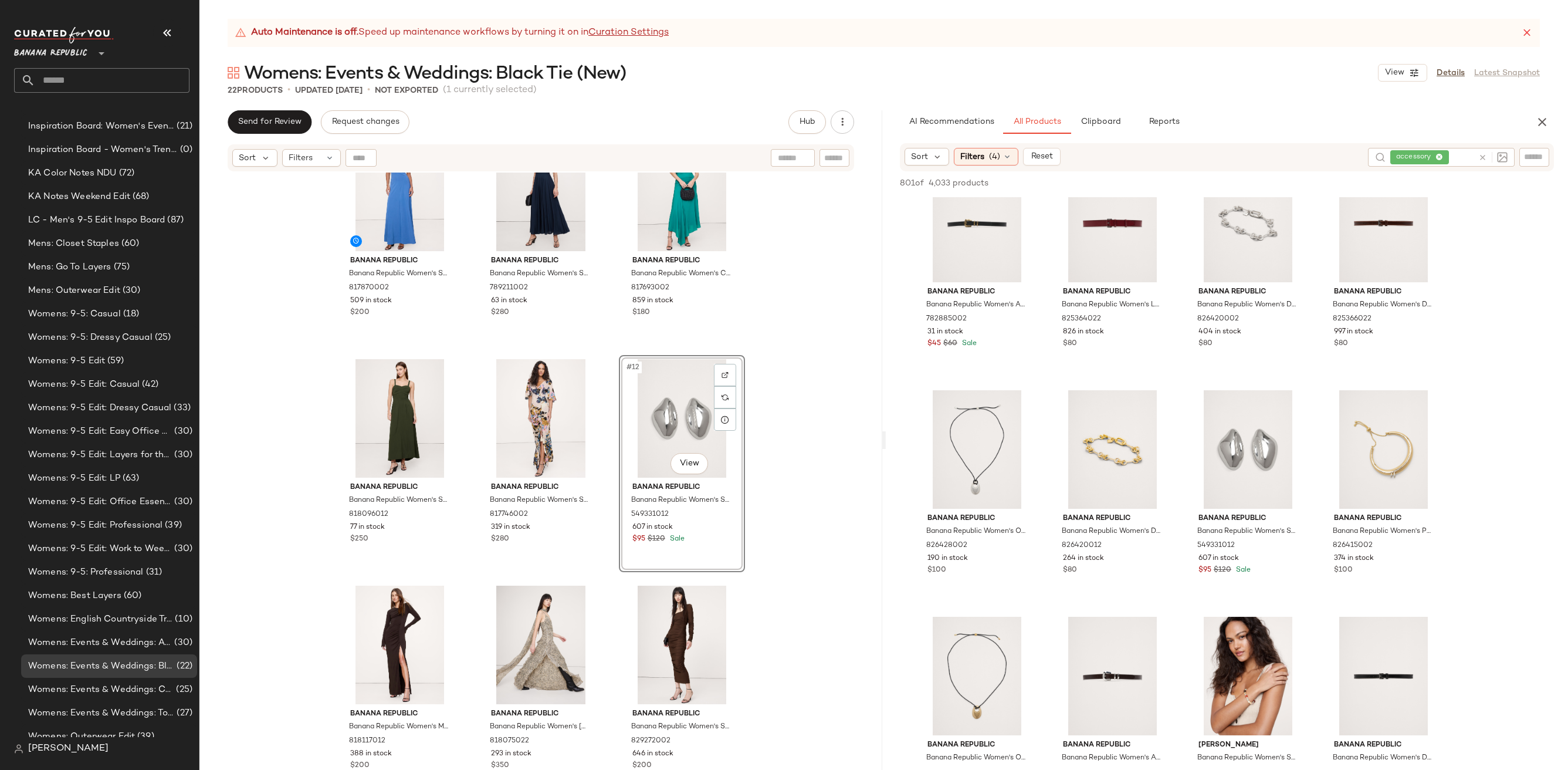
scroll to position [315, 0]
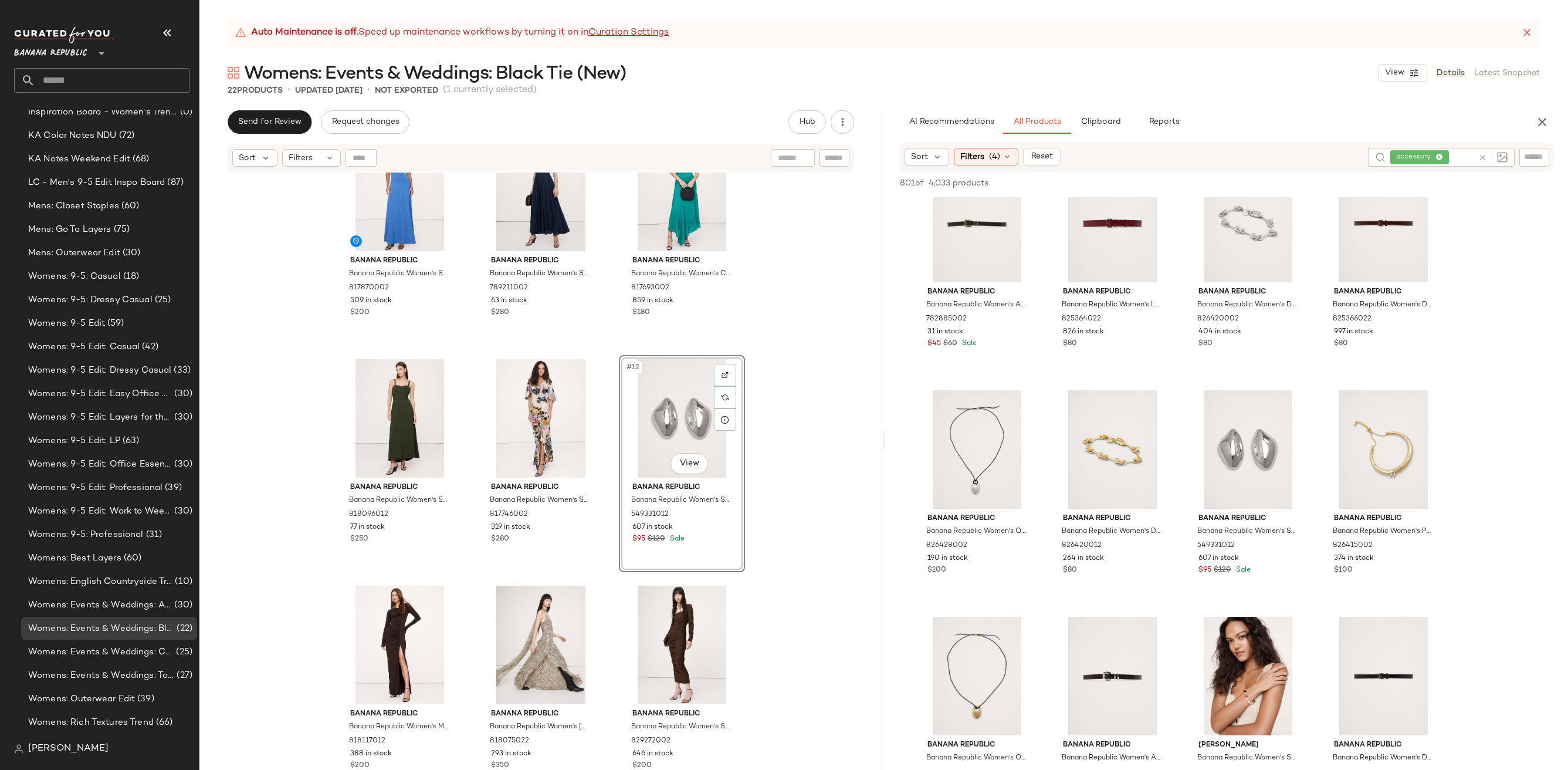
click at [843, 479] on div "Banana Republic Banana Republic Women's Stretch-Sateen Sweetheart Maxi Dress Bl…" at bounding box center [541, 485] width 683 height 627
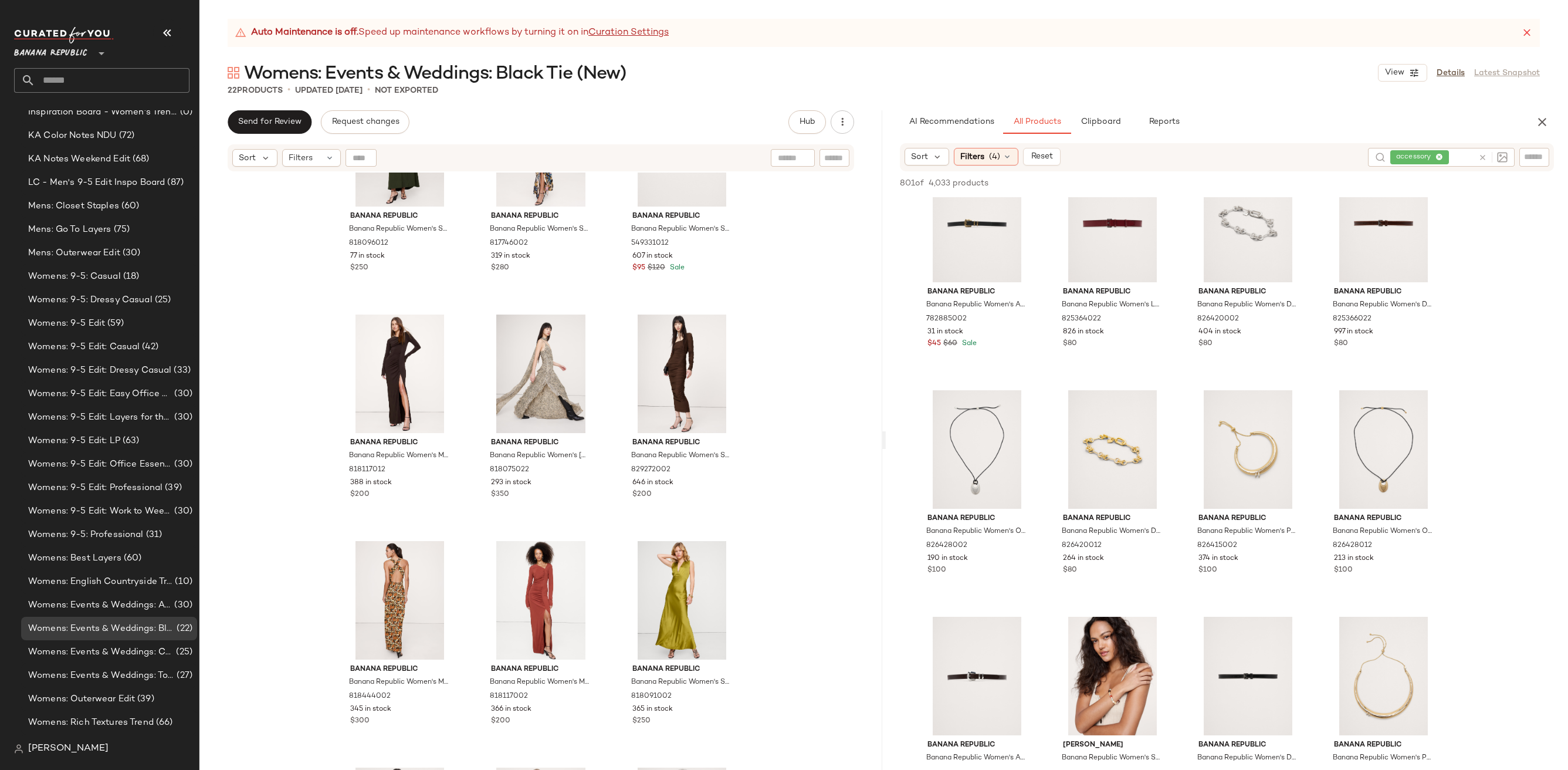
scroll to position [665, 0]
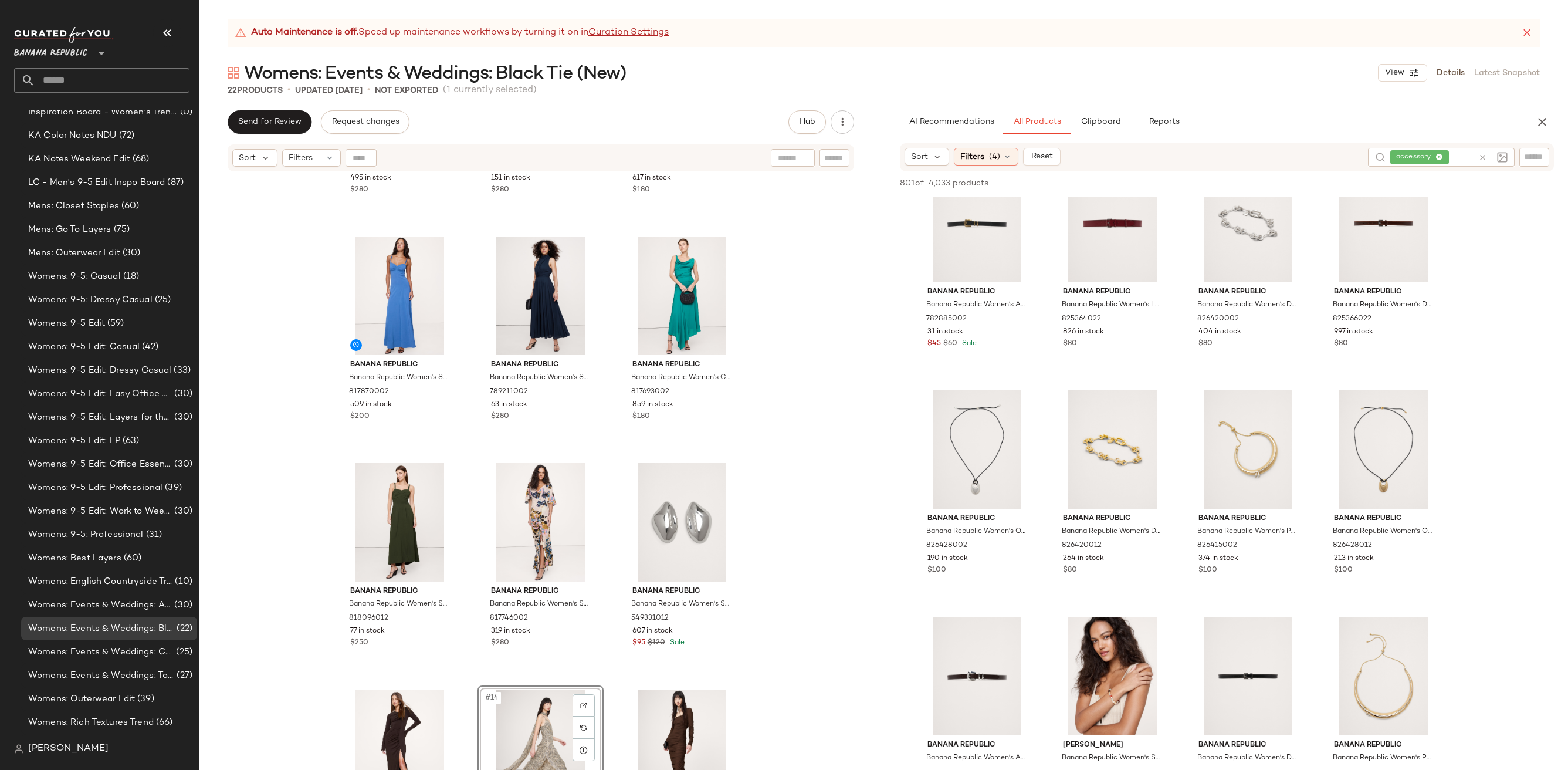
scroll to position [399, 0]
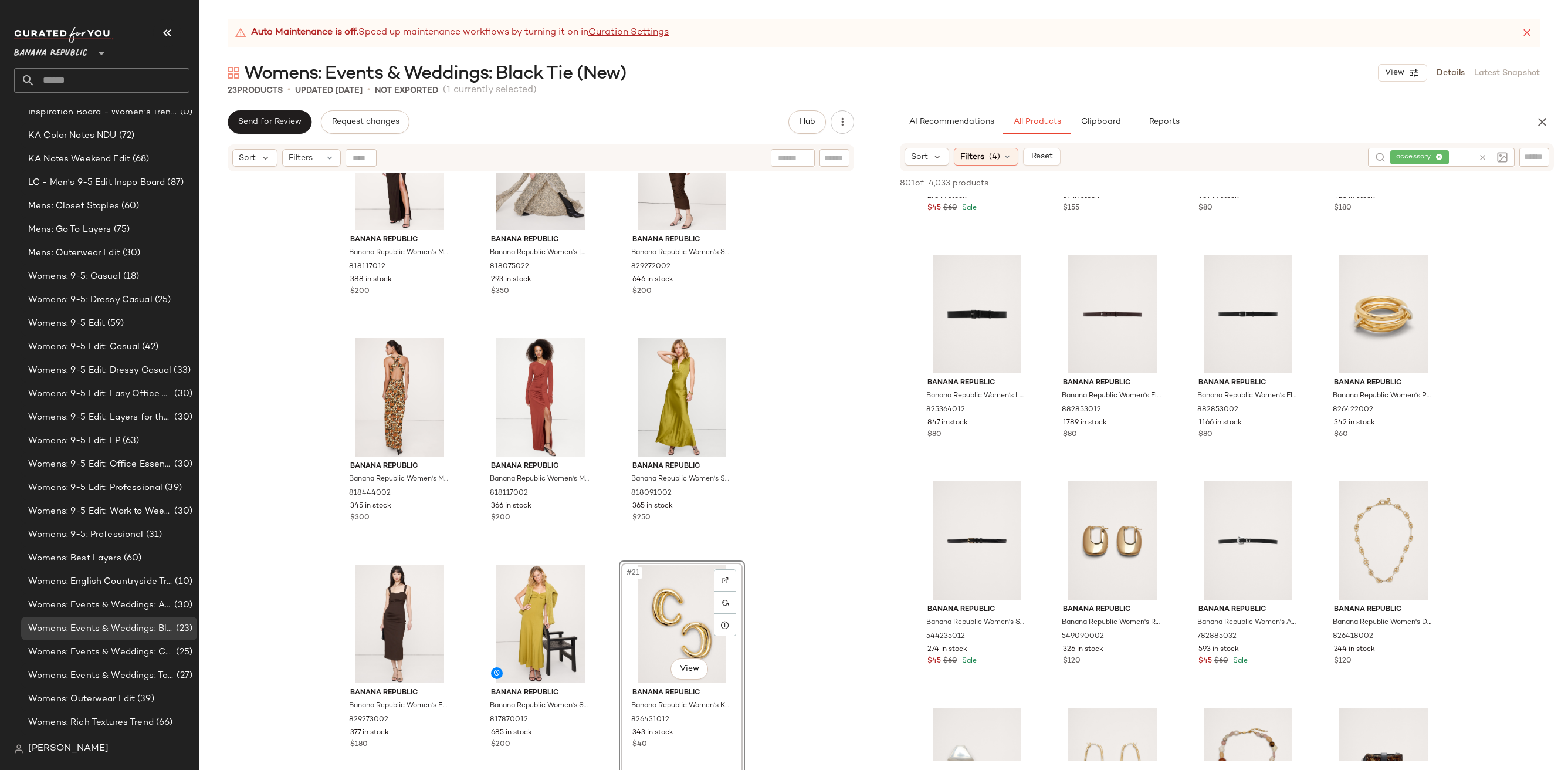
scroll to position [1154, 0]
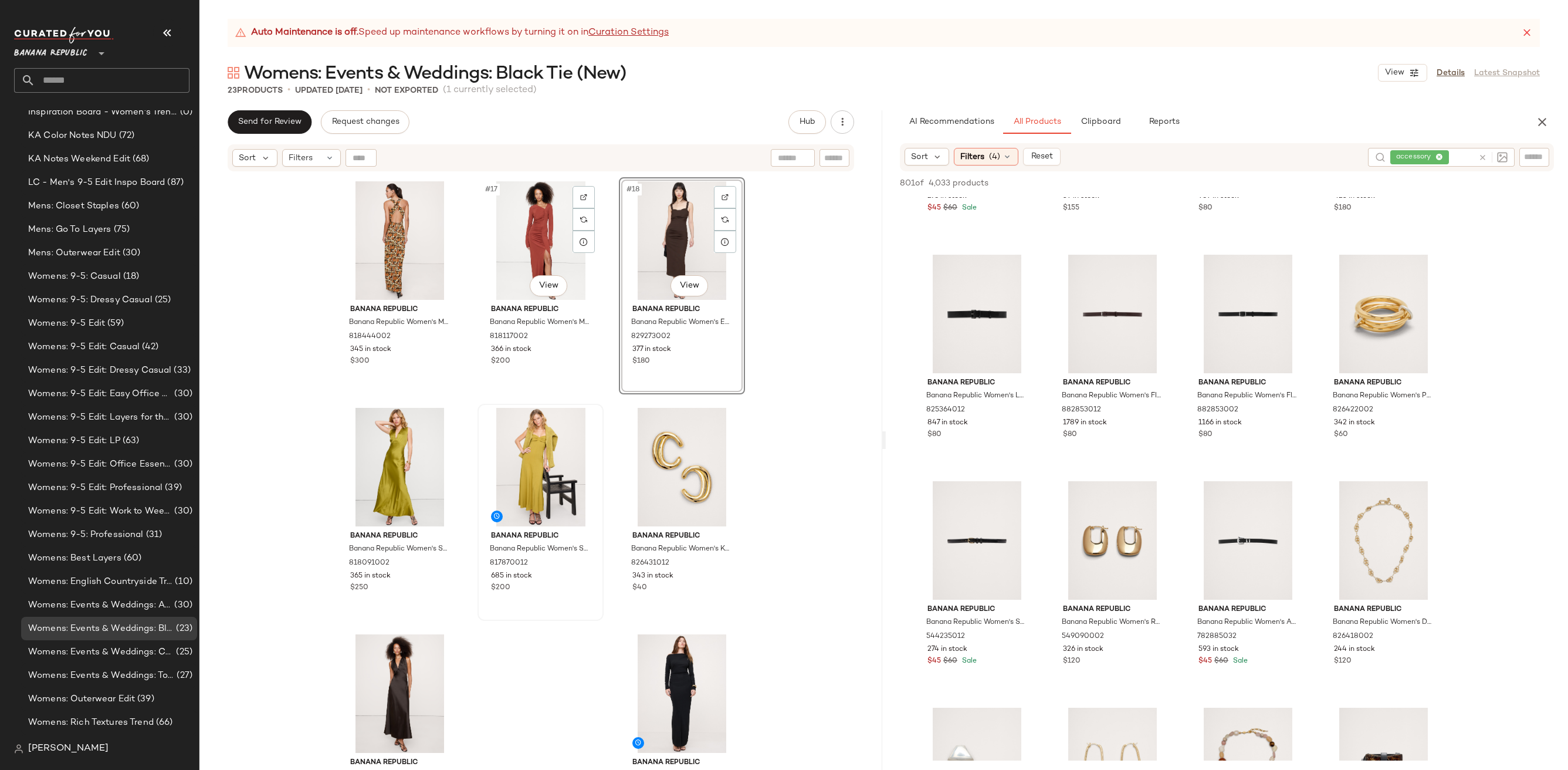
scroll to position [1186, 0]
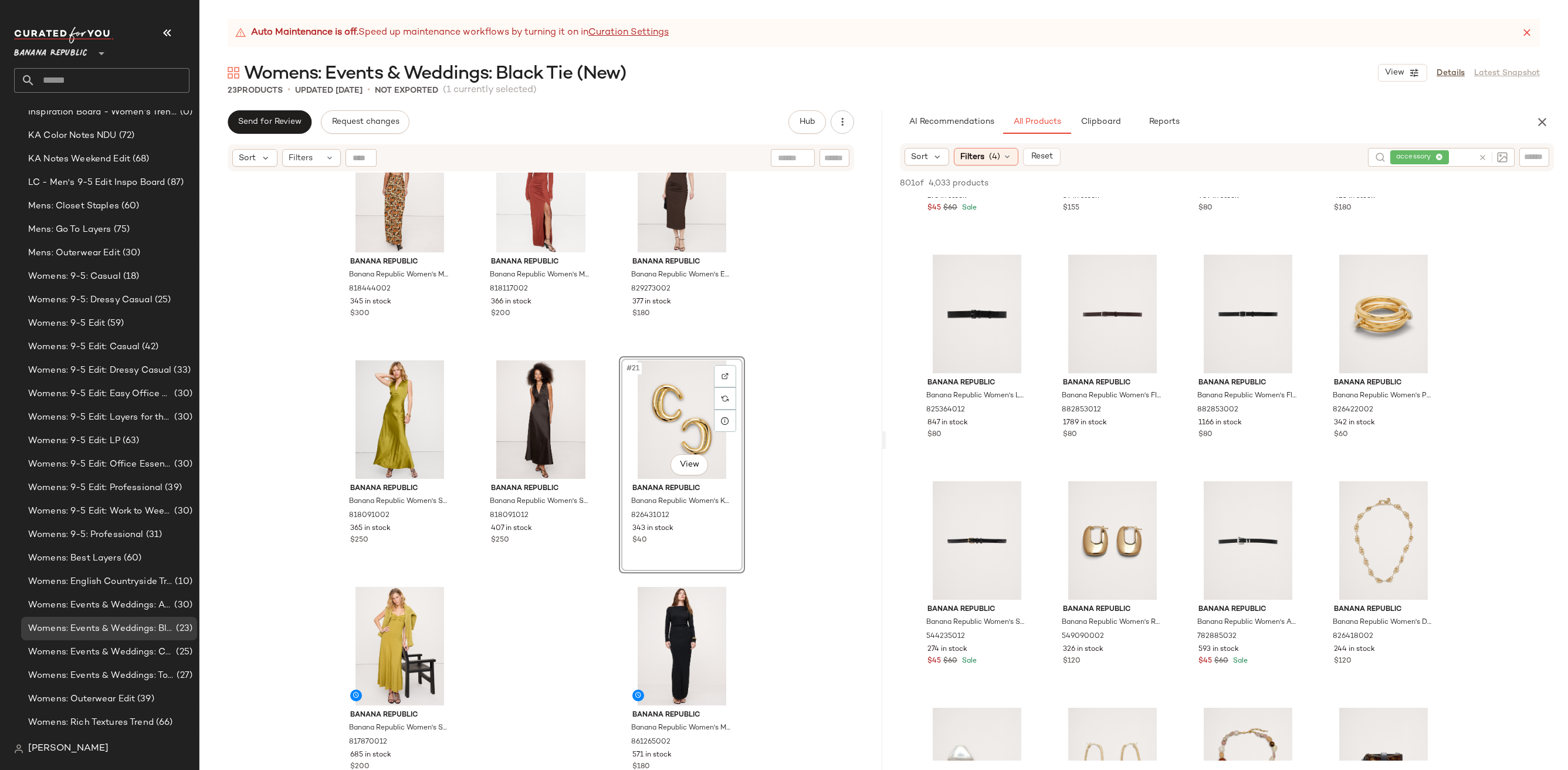
click at [800, 557] on div "Banana Republic Banana Republic Women's Matte Jersey Ruched Maxi Dress Ganache …" at bounding box center [541, 485] width 683 height 627
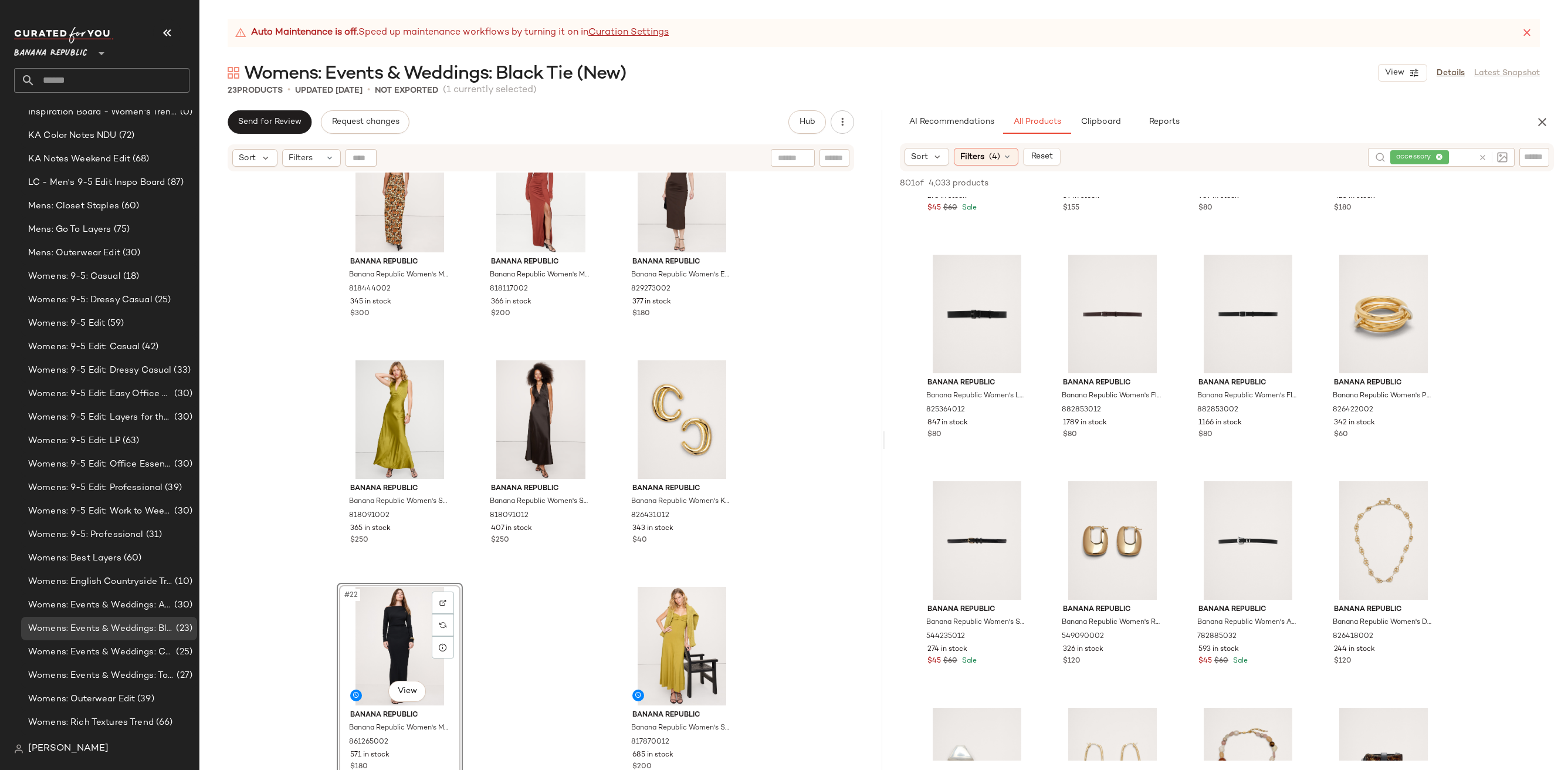
click at [1481, 159] on icon at bounding box center [1482, 157] width 9 height 9
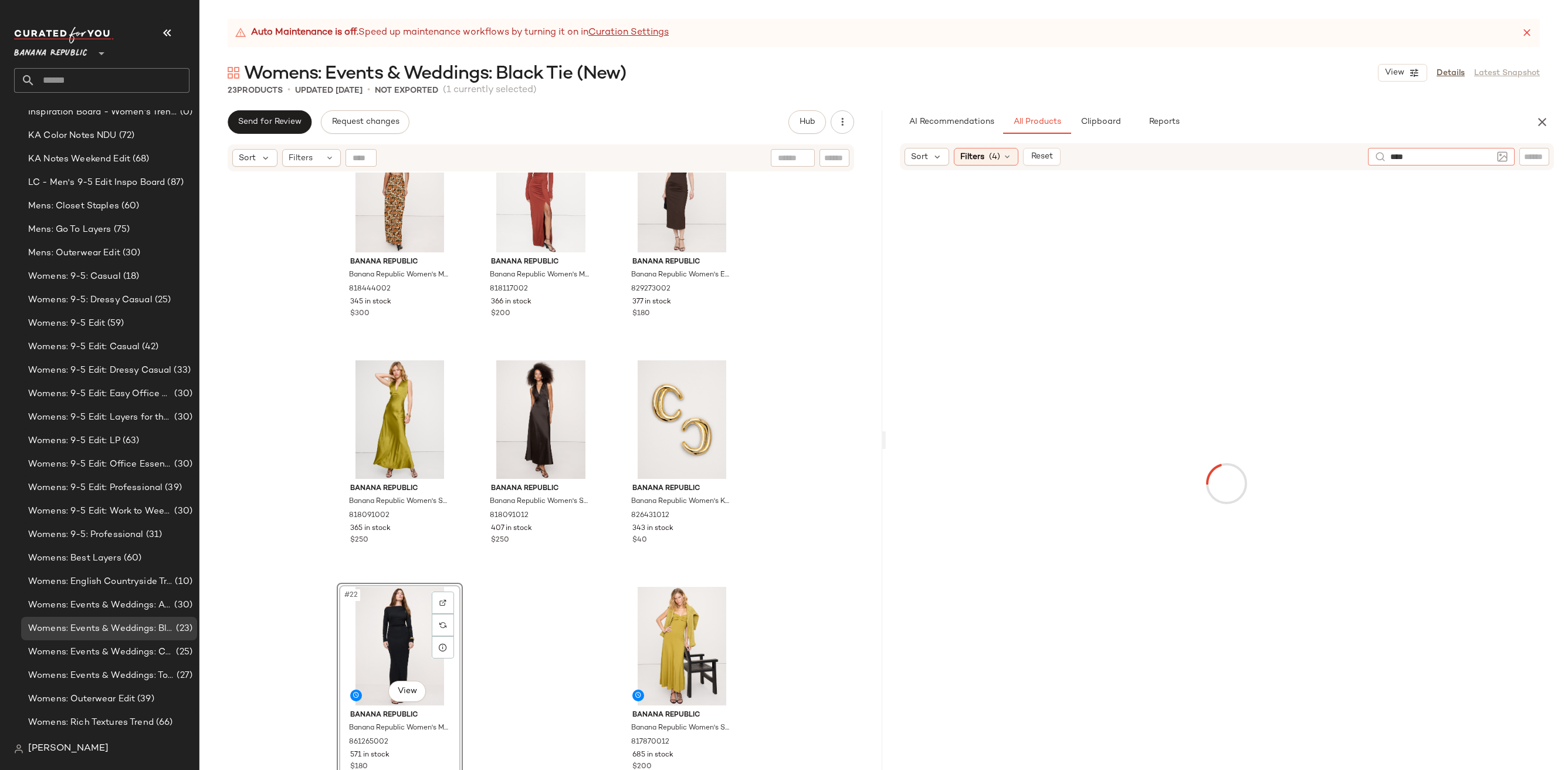
type input "*****"
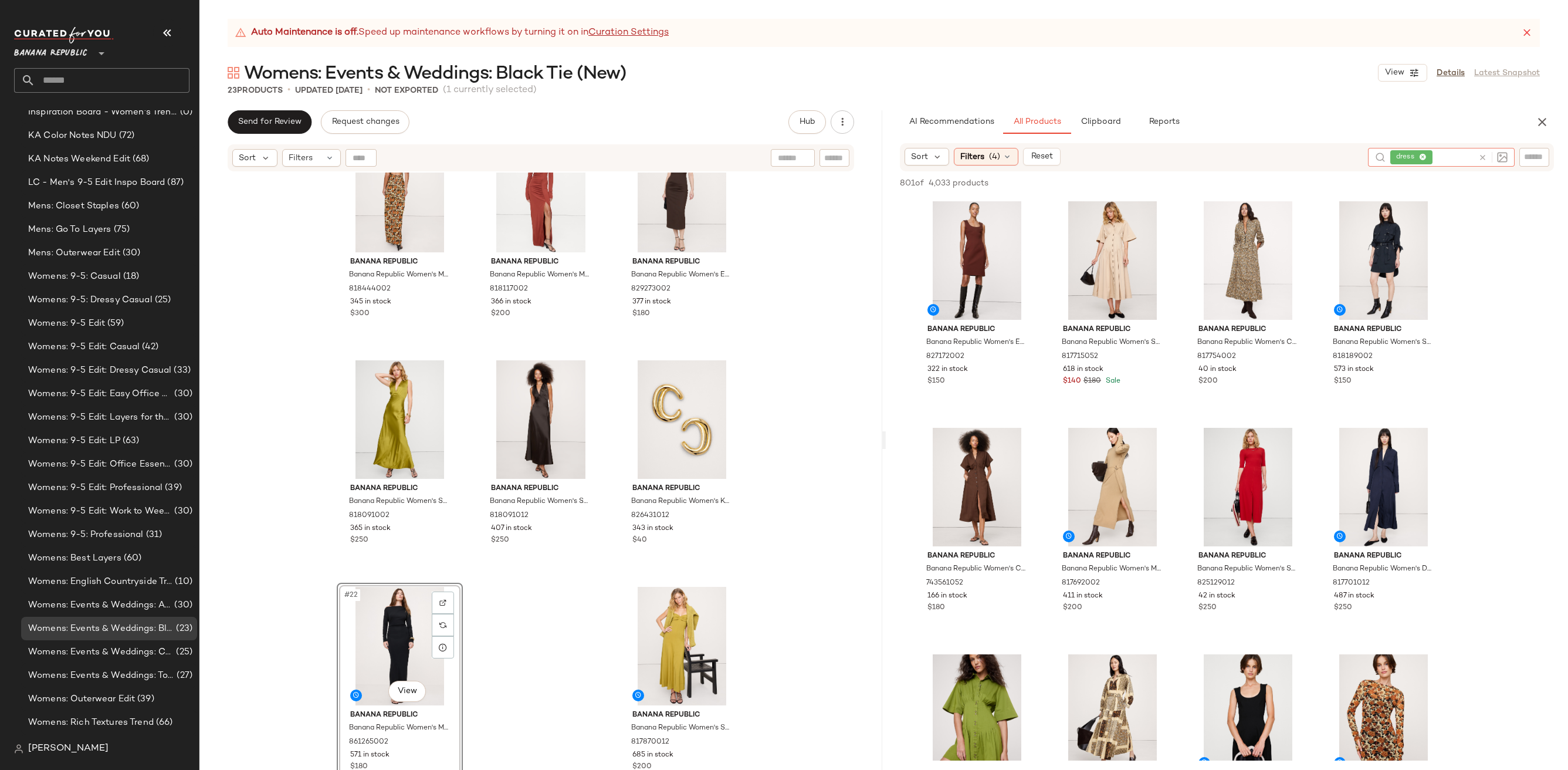
click at [1484, 156] on icon at bounding box center [1482, 157] width 9 height 9
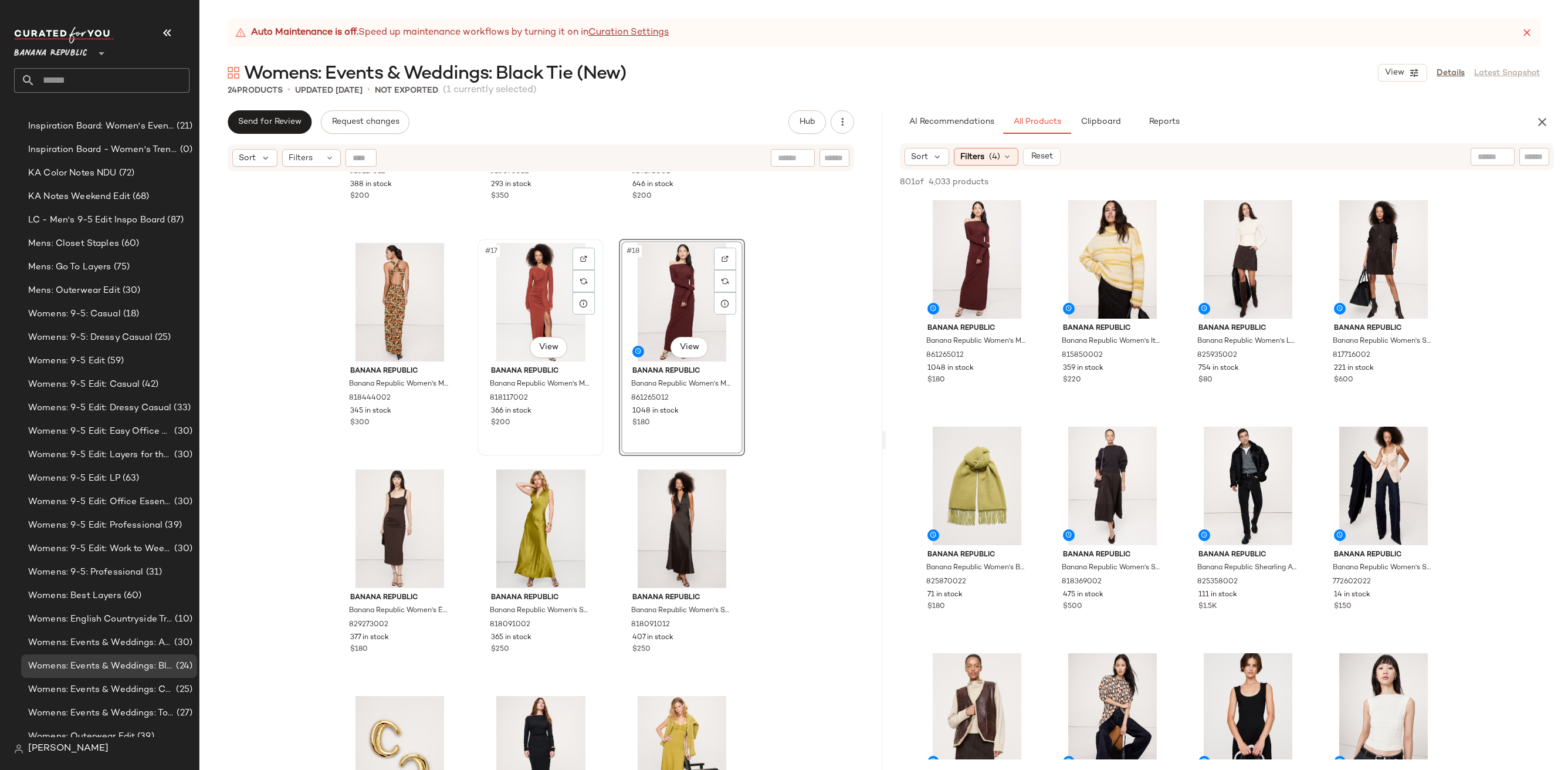
scroll to position [315, 0]
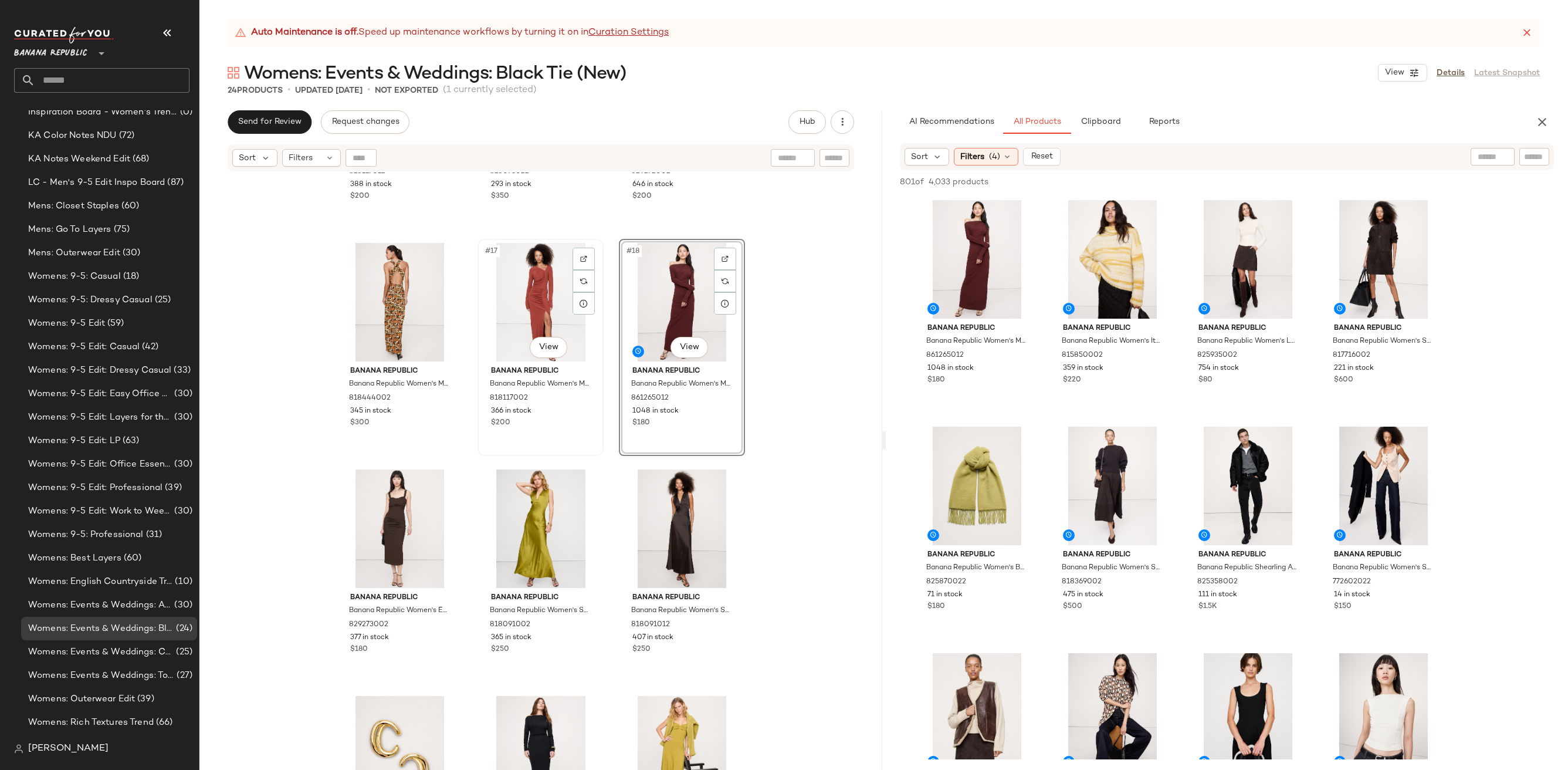
click at [534, 280] on div "#17 View" at bounding box center [540, 302] width 118 height 119
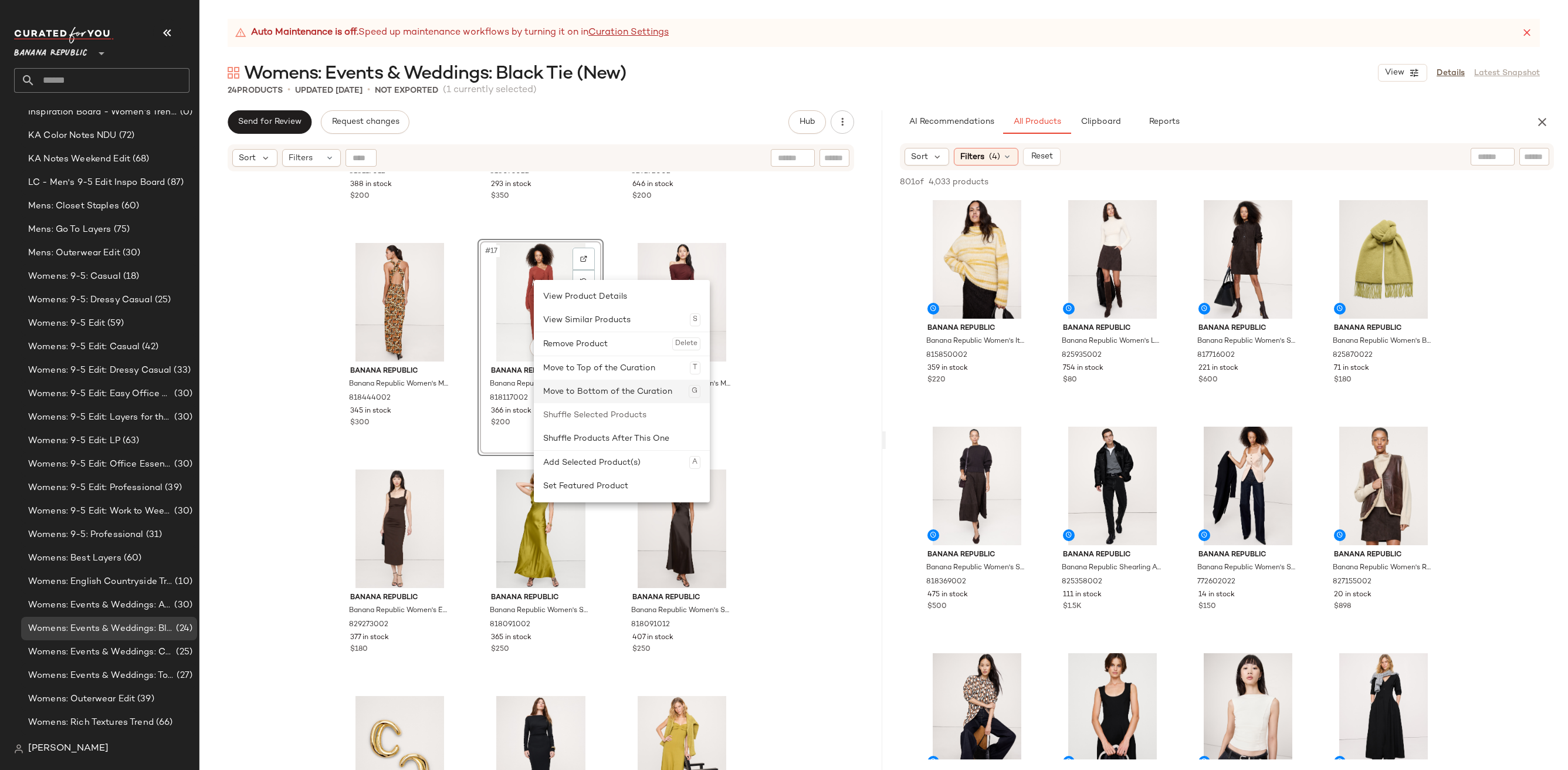
click at [613, 390] on div "Move to Bottom of the Curation G" at bounding box center [621, 391] width 157 height 24
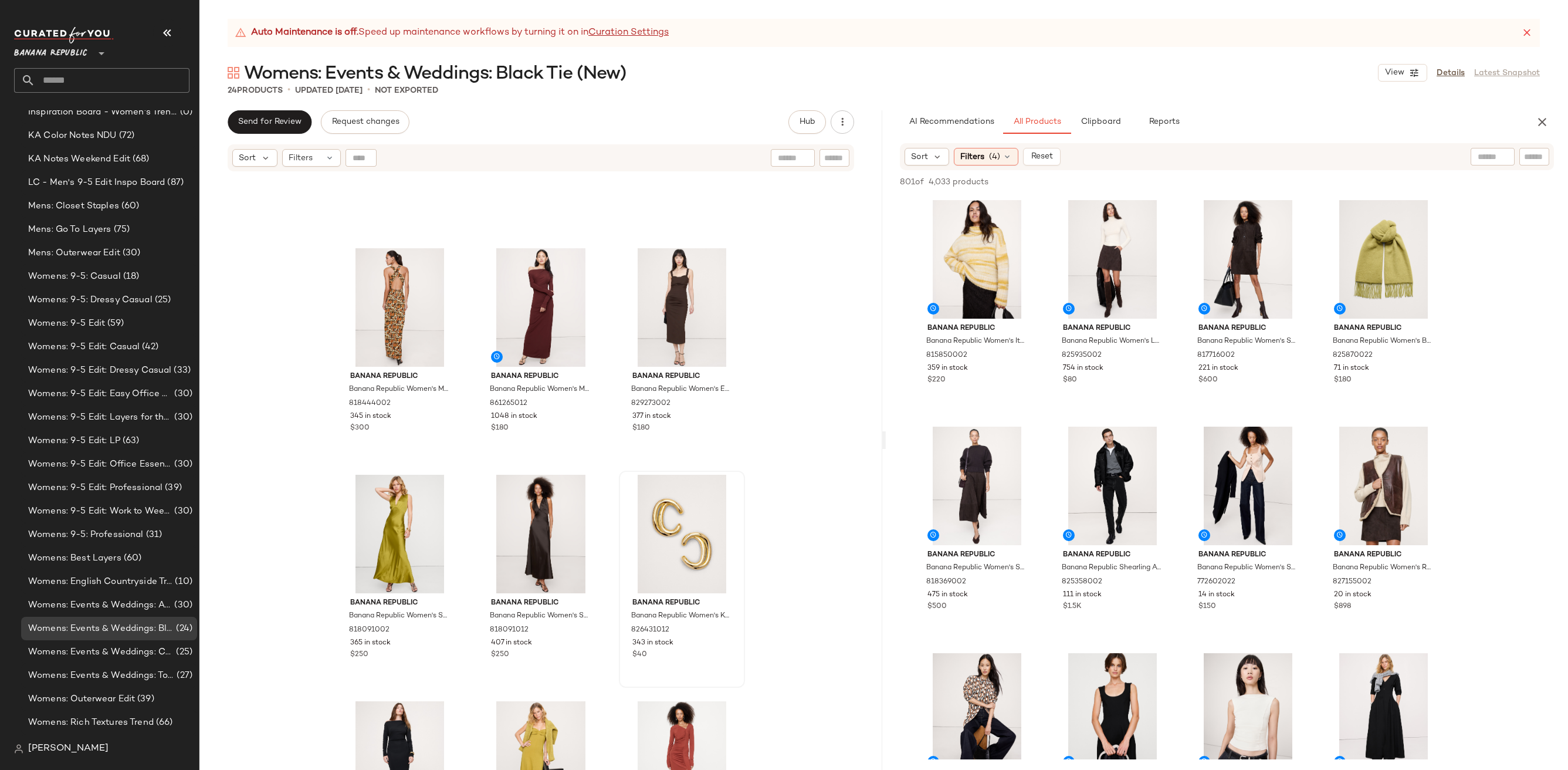
scroll to position [1186, 0]
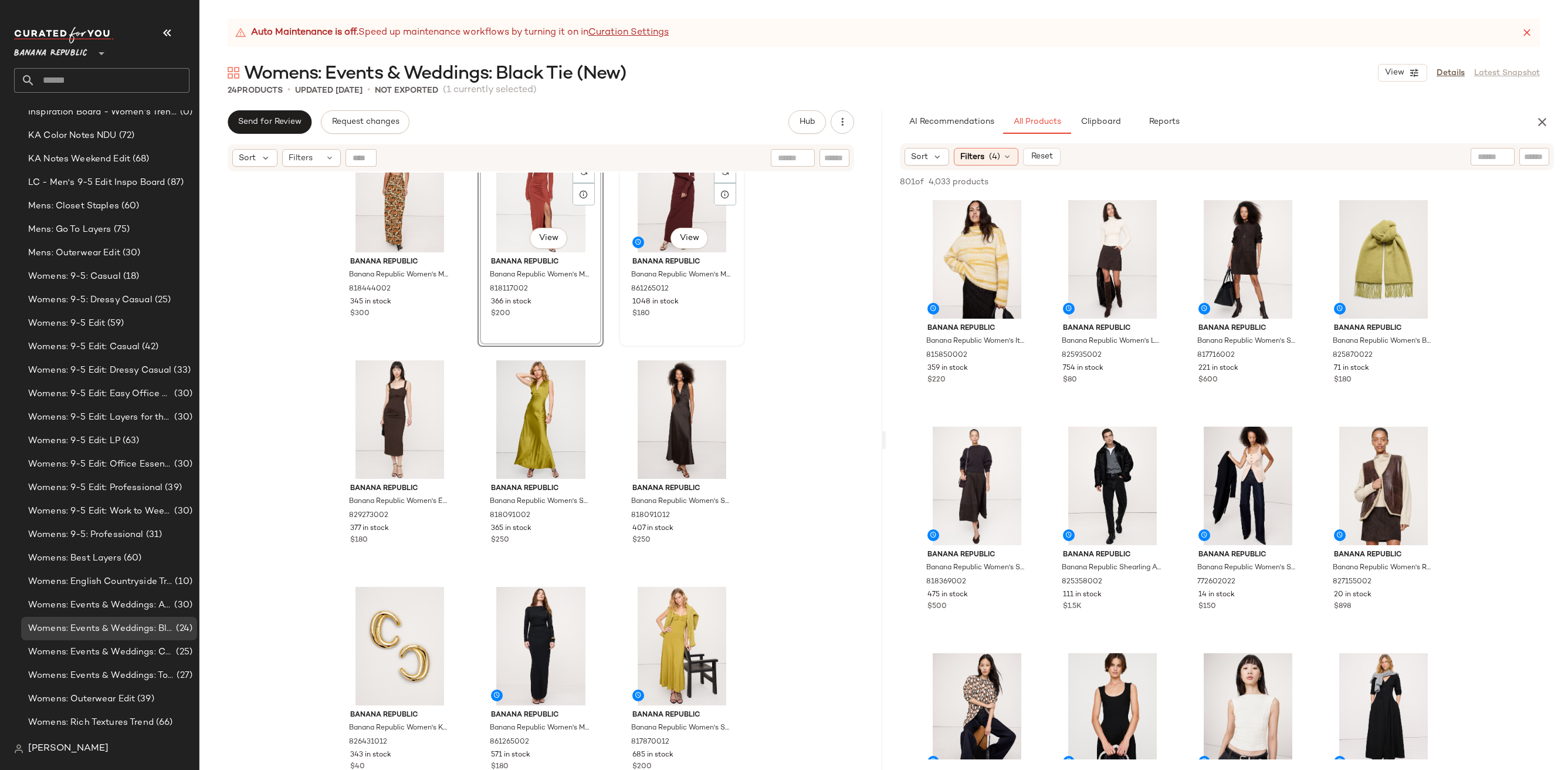
click at [665, 213] on div "#18 View" at bounding box center [681, 193] width 118 height 119
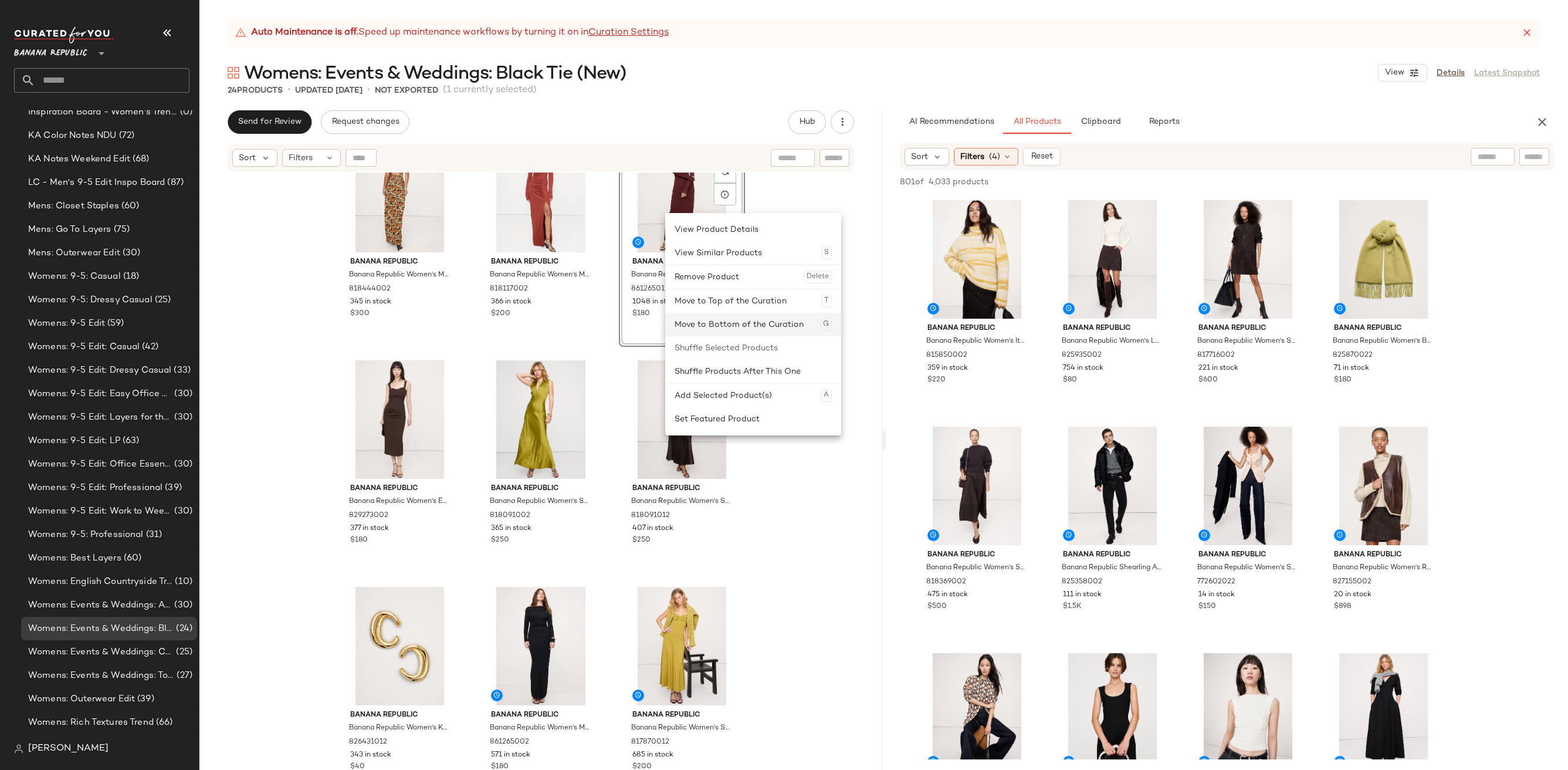
click at [754, 327] on div "Move to Bottom of the Curation G" at bounding box center [752, 324] width 157 height 24
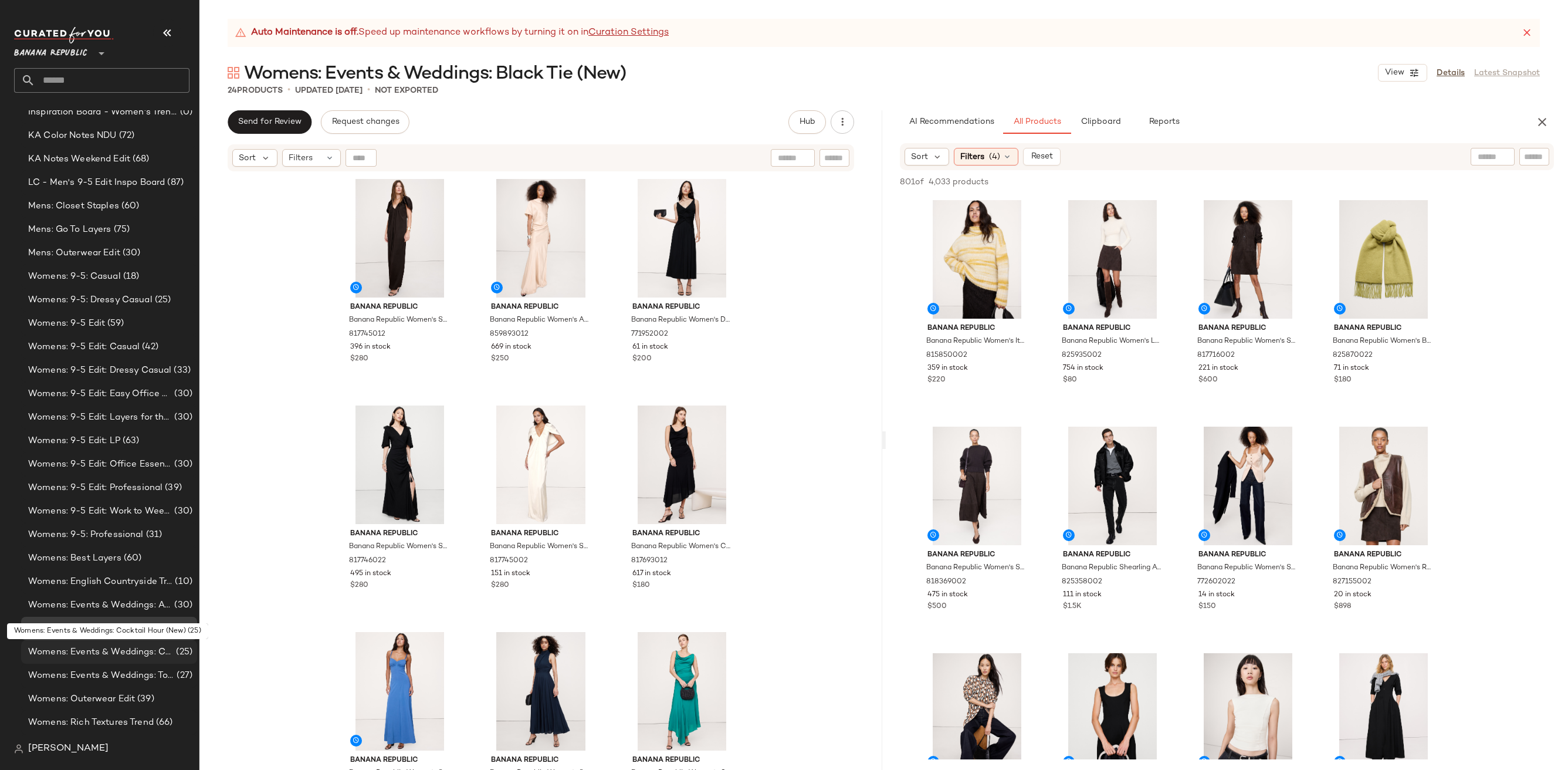
click at [174, 648] on span "(25)" at bounding box center [183, 652] width 19 height 14
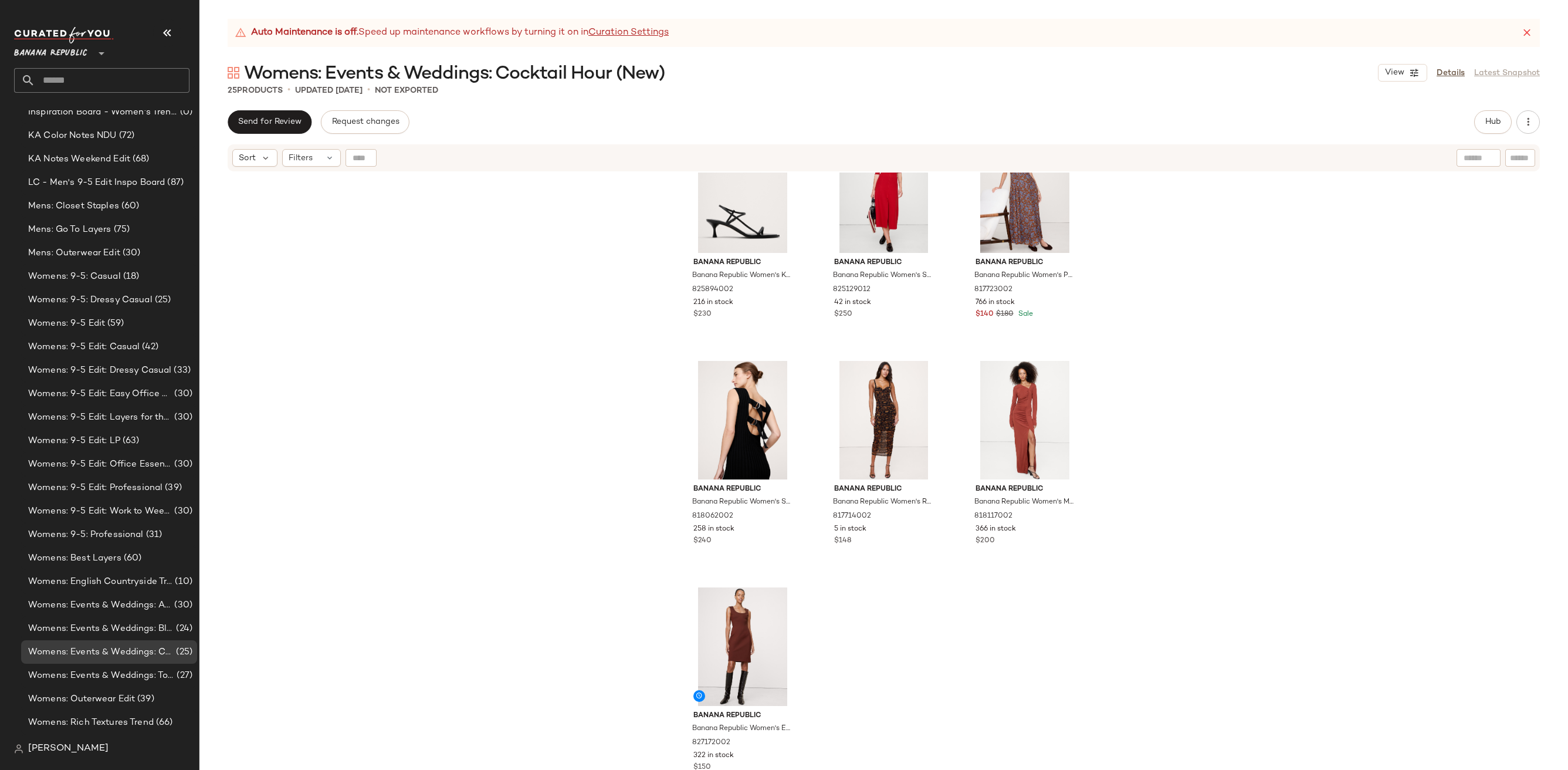
scroll to position [1413, 0]
click at [729, 618] on div "#25 View" at bounding box center [742, 645] width 118 height 119
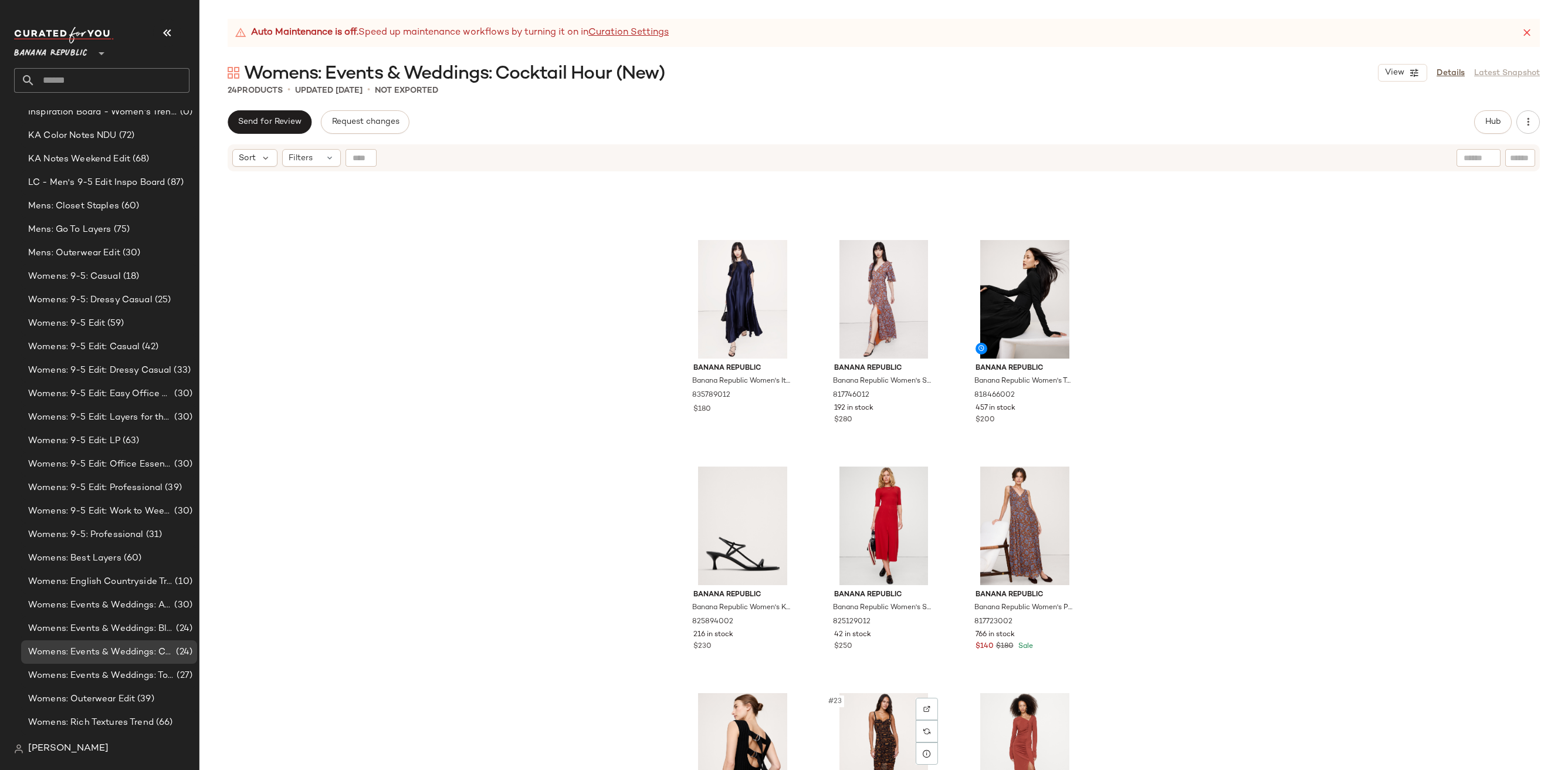
scroll to position [1056, 0]
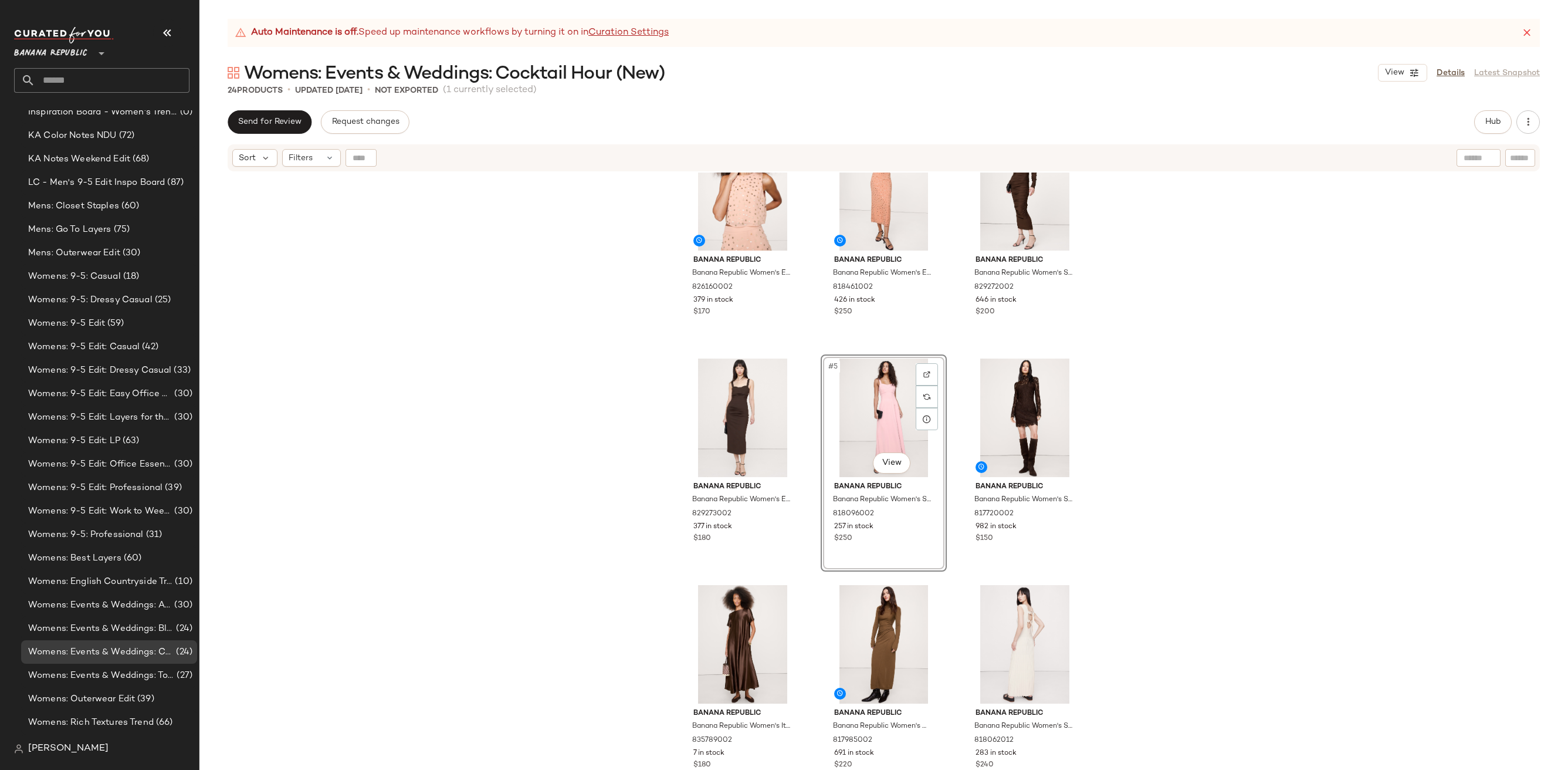
scroll to position [52, 0]
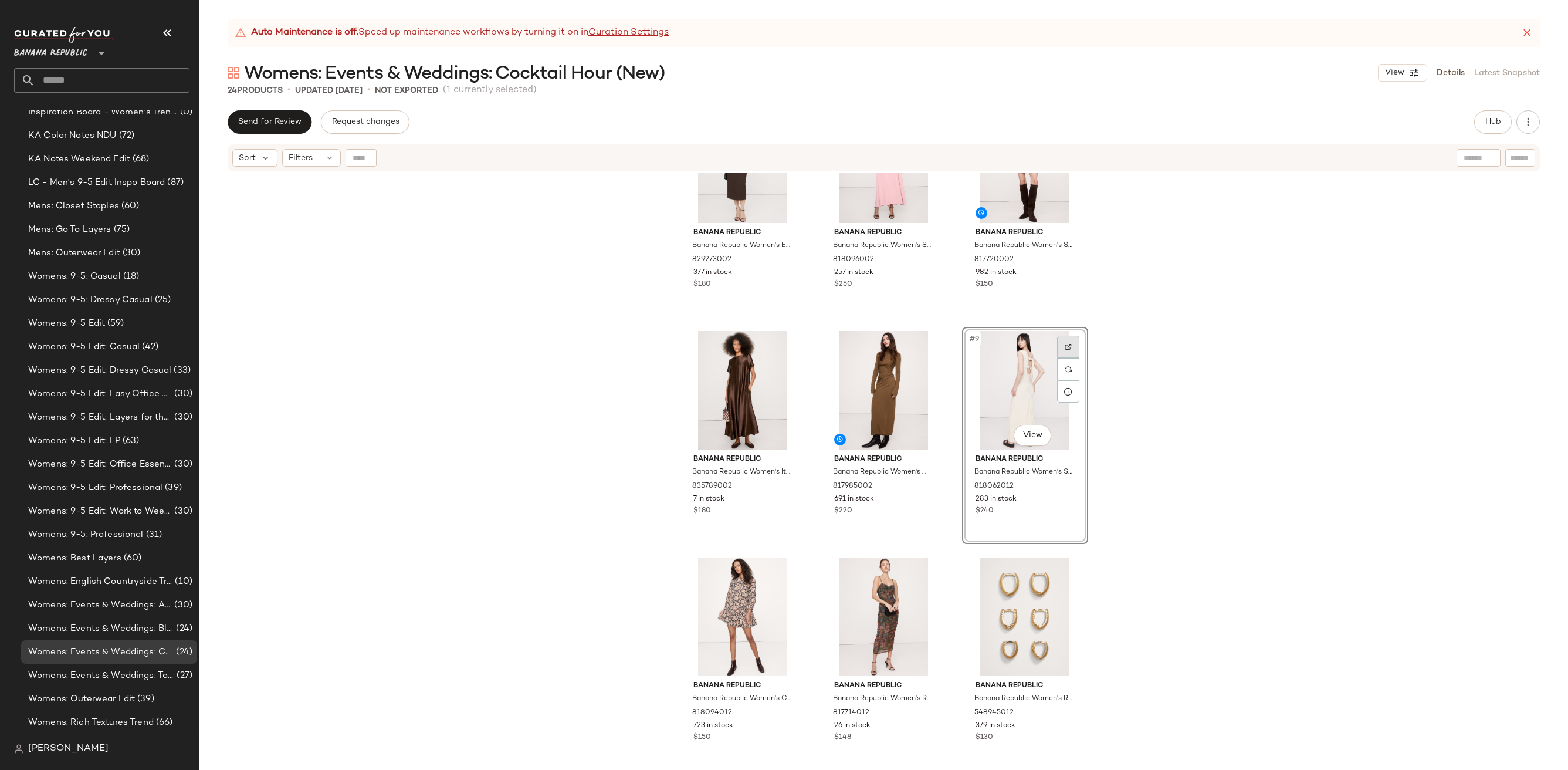
scroll to position [319, 0]
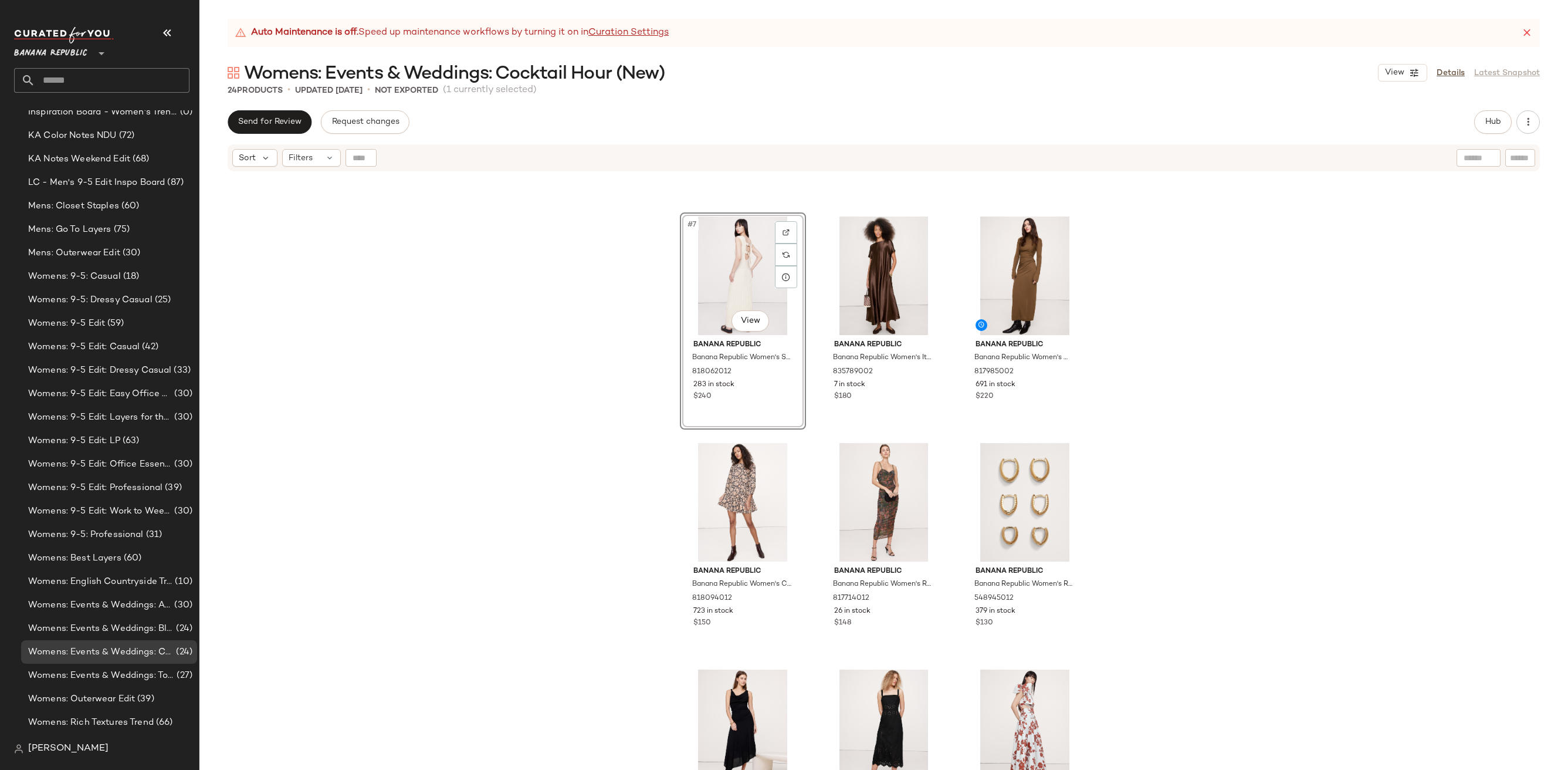
scroll to position [438, 0]
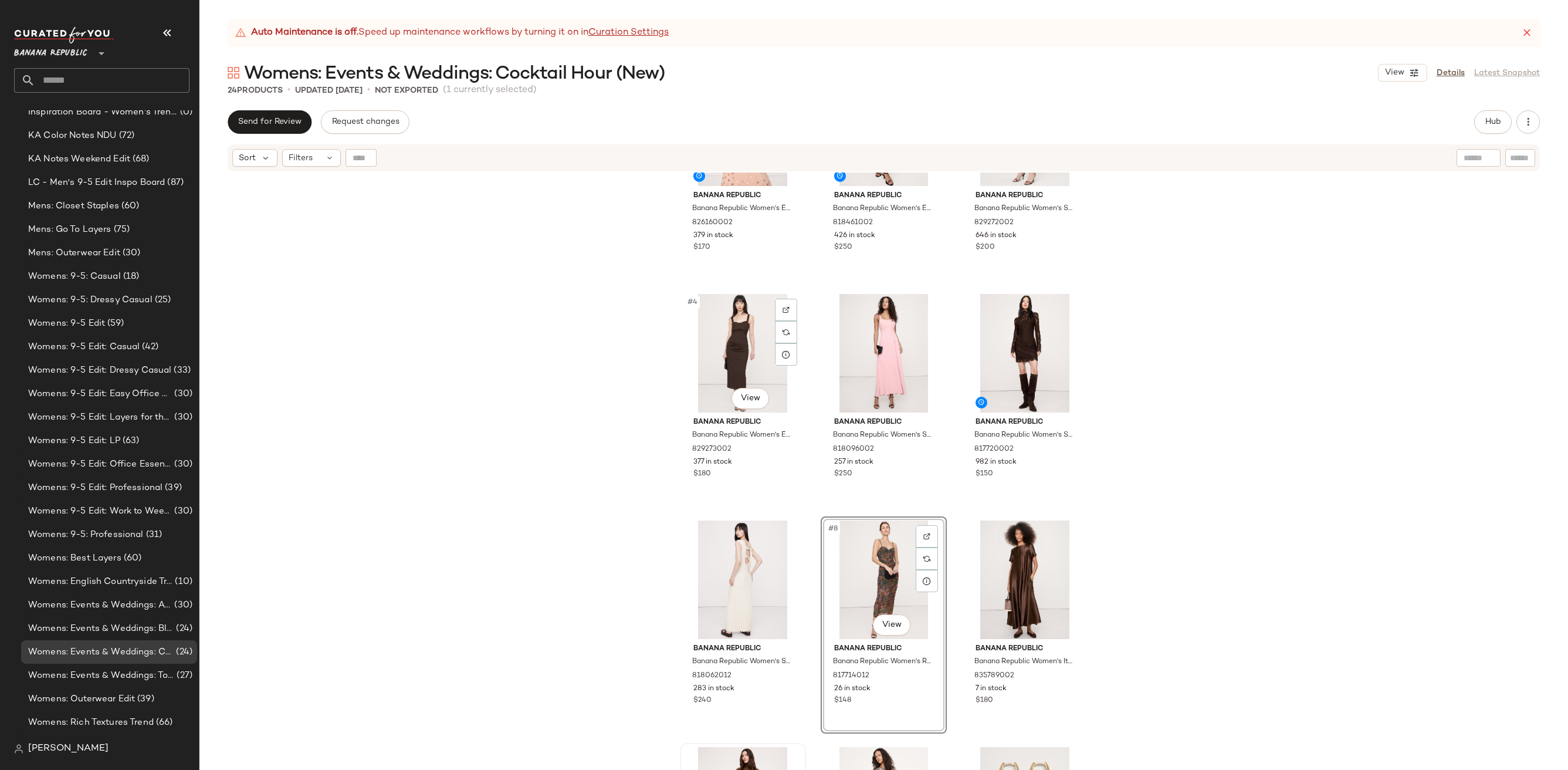
scroll to position [226, 0]
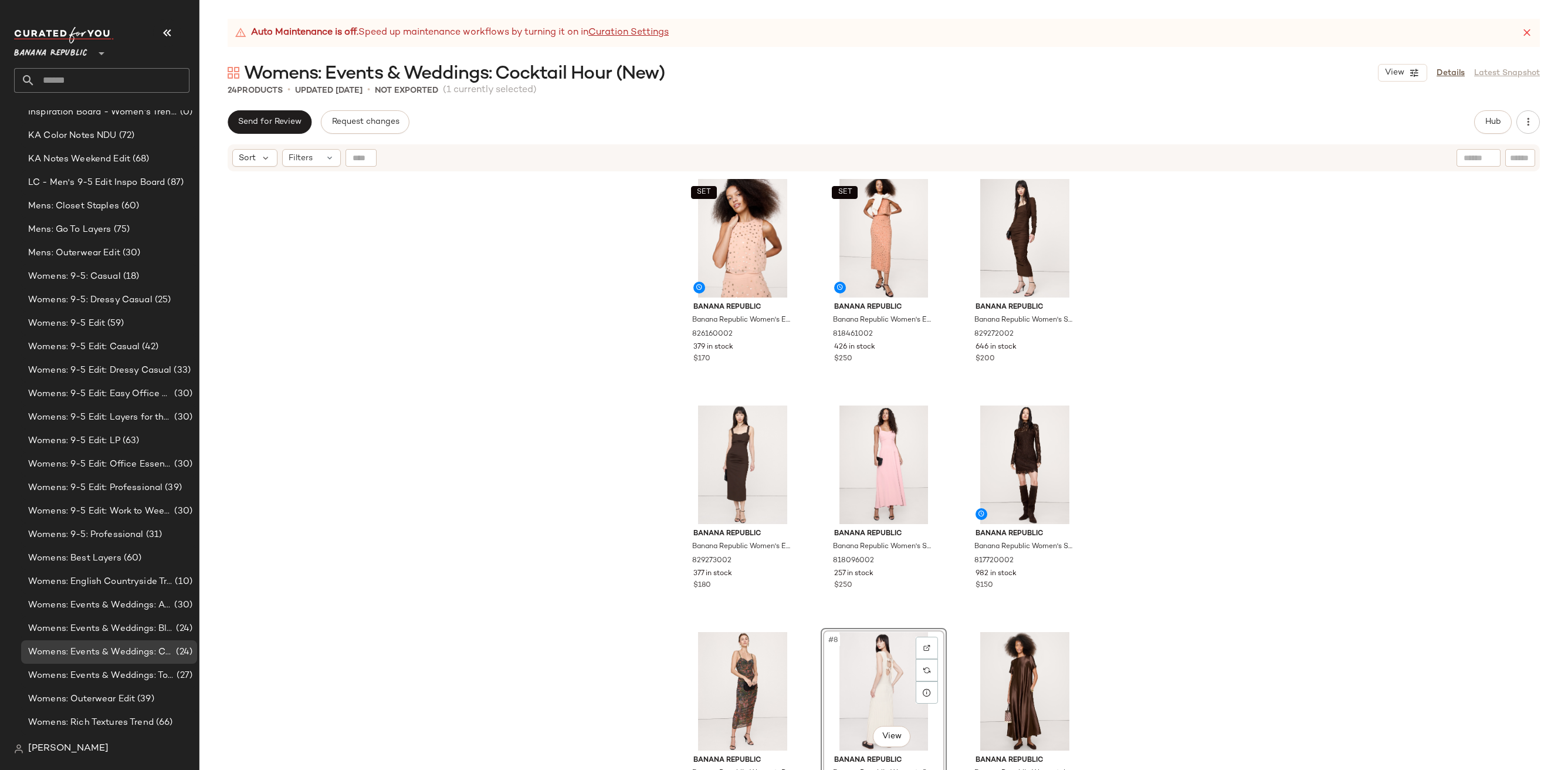
drag, startPoint x: 1032, startPoint y: 463, endPoint x: 1107, endPoint y: 34, distance: 435.5
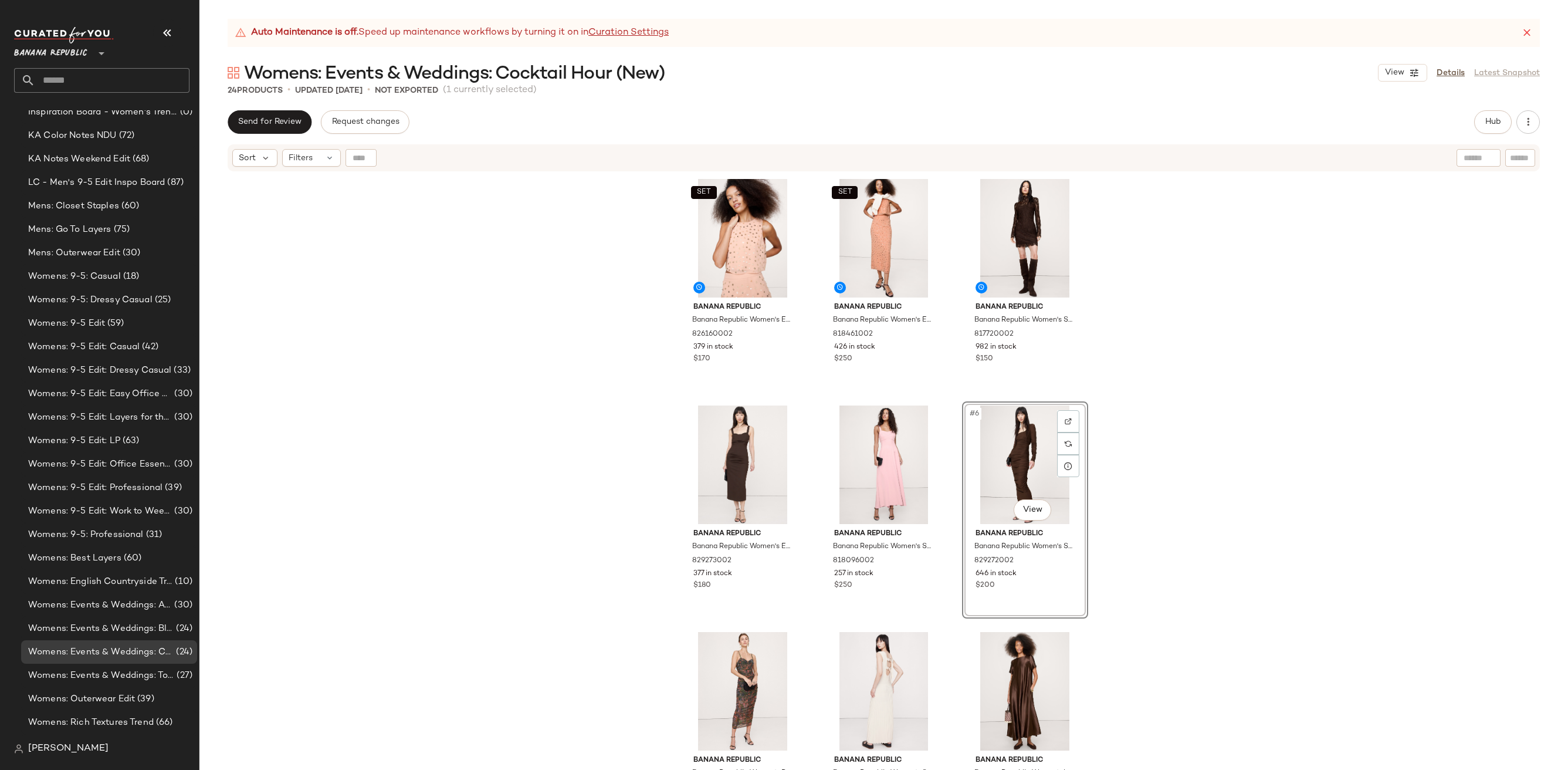
drag, startPoint x: 722, startPoint y: 457, endPoint x: 915, endPoint y: 5, distance: 491.5
